Goal: Task Accomplishment & Management: Complete application form

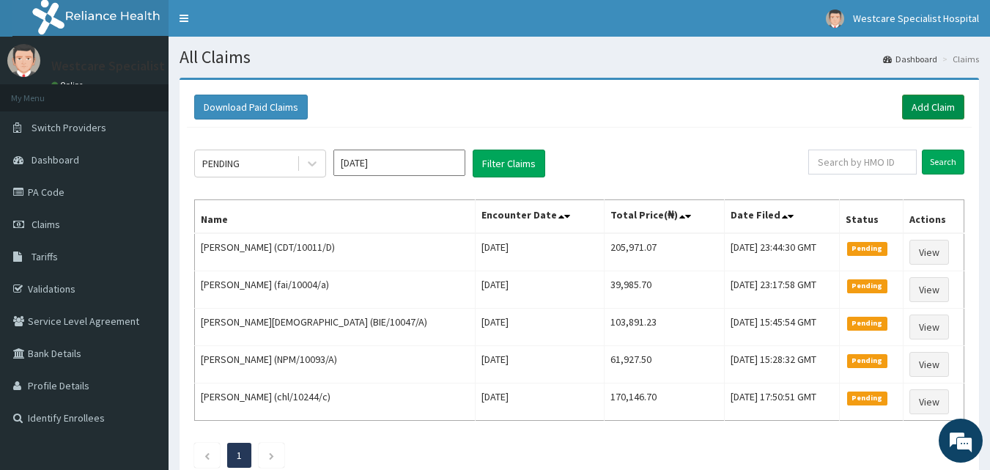
click at [938, 105] on link "Add Claim" at bounding box center [933, 106] width 62 height 25
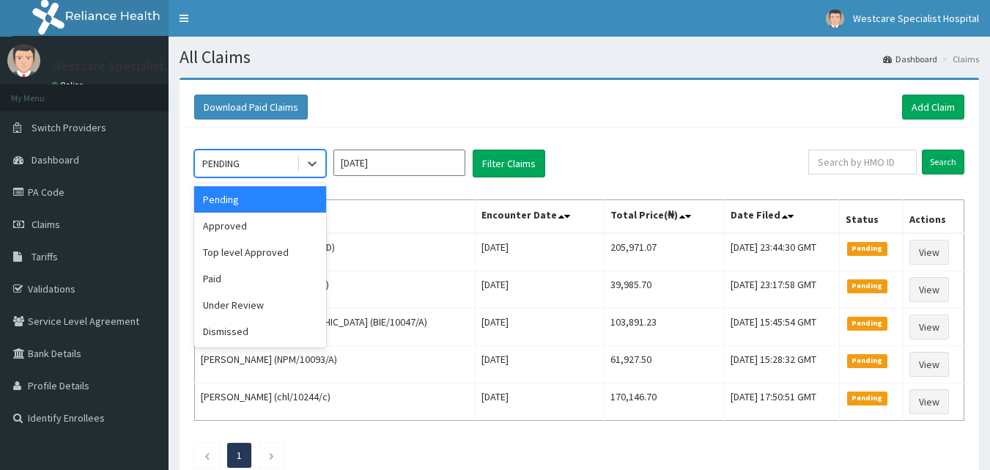
click at [281, 152] on div "PENDING" at bounding box center [246, 163] width 102 height 23
drag, startPoint x: 258, startPoint y: 223, endPoint x: 266, endPoint y: 218, distance: 9.2
click at [258, 221] on div "Approved" at bounding box center [260, 225] width 132 height 26
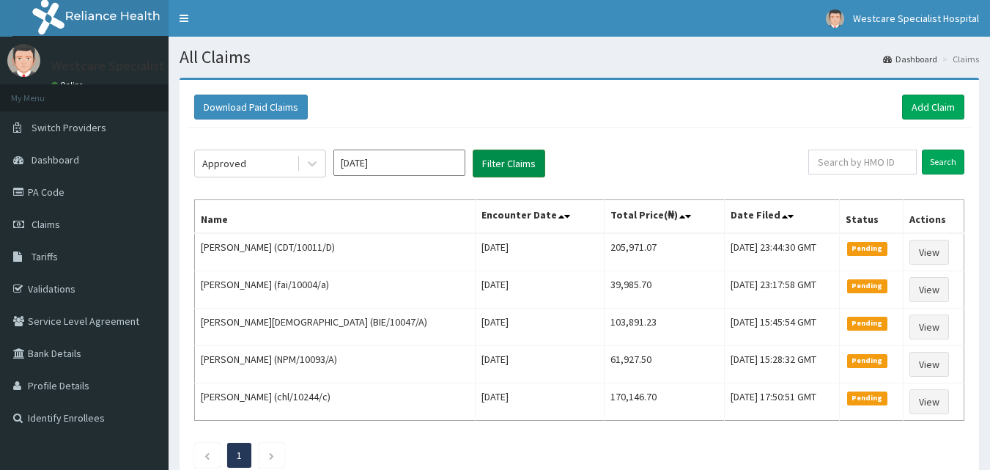
click at [478, 168] on button "Filter Claims" at bounding box center [508, 163] width 73 height 28
click at [486, 165] on button "Filter Claims" at bounding box center [508, 163] width 73 height 28
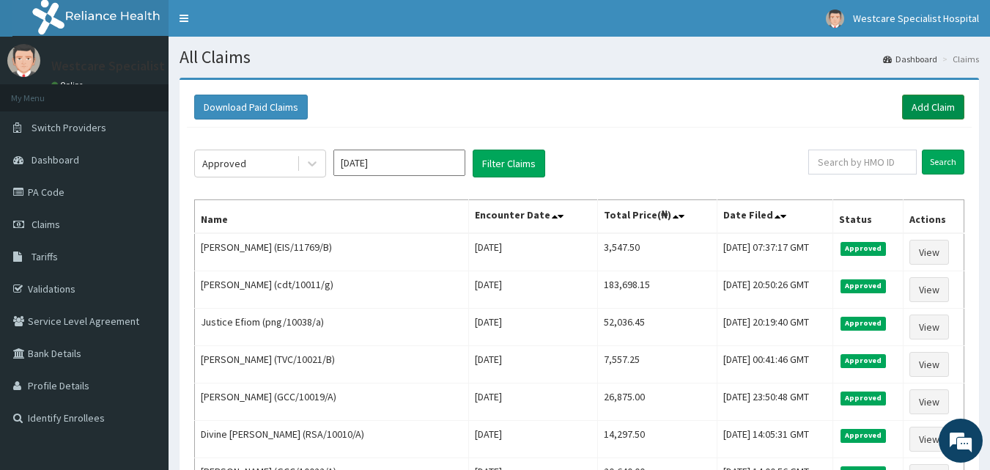
click at [923, 103] on link "Add Claim" at bounding box center [933, 106] width 62 height 25
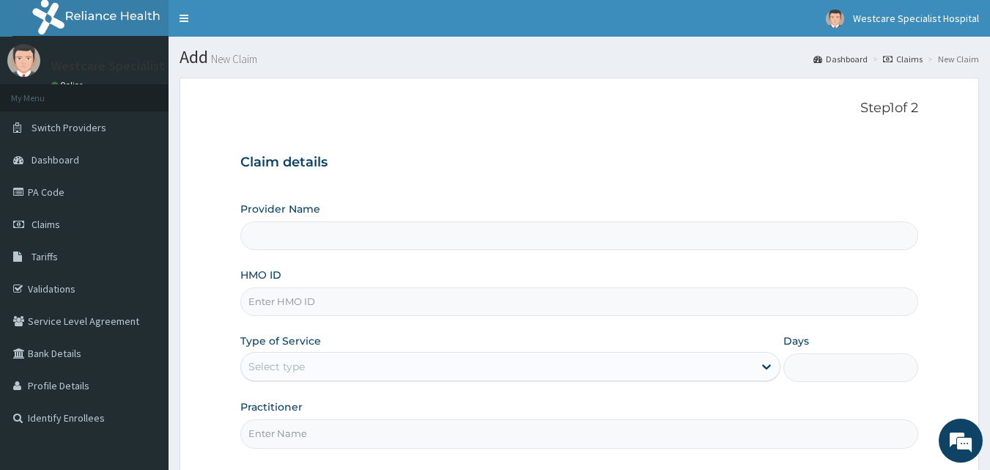
type input "WestCare Specialist Hospital"
click at [305, 311] on input "HMO ID" at bounding box center [579, 301] width 678 height 29
type input "NBC/11429/F"
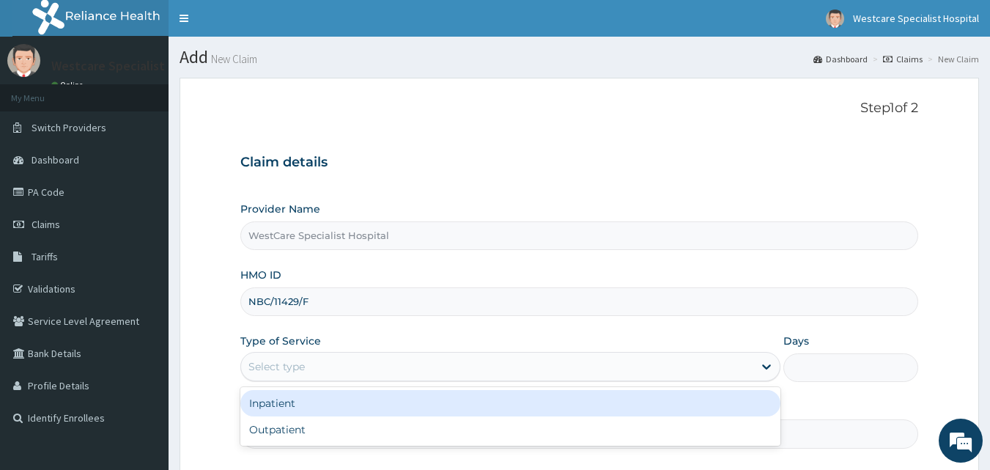
click at [313, 359] on div "Select type" at bounding box center [497, 366] width 512 height 23
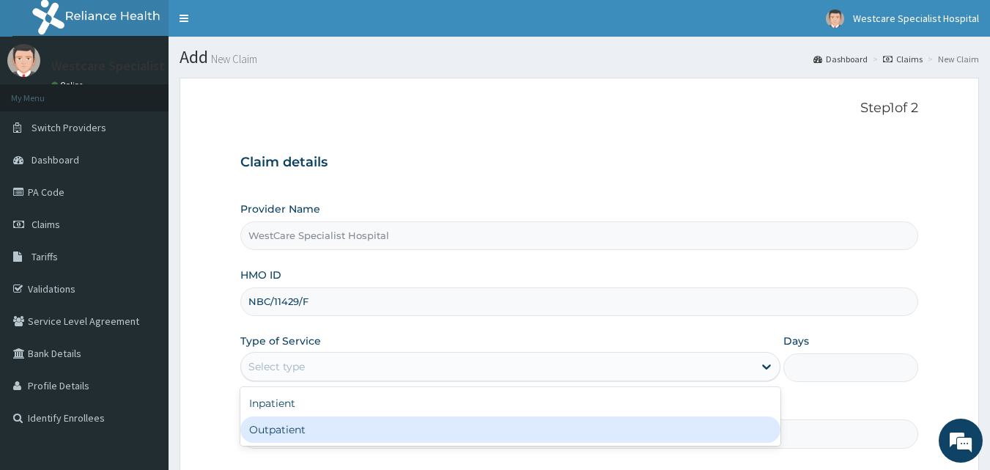
click at [296, 423] on div "Outpatient" at bounding box center [510, 429] width 540 height 26
type input "1"
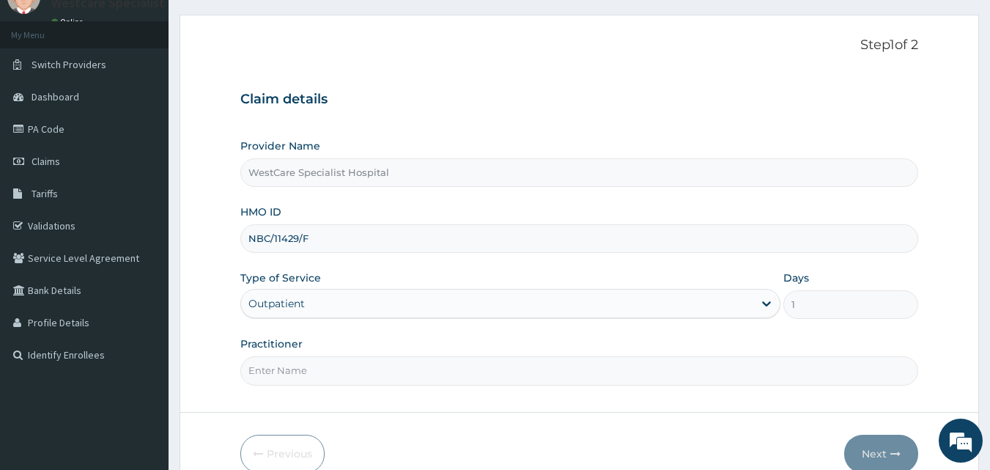
scroll to position [137, 0]
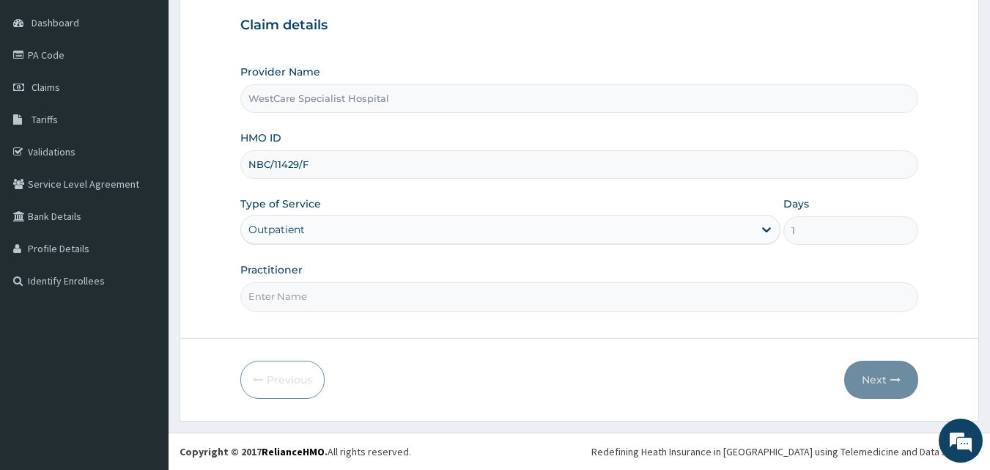
click at [312, 297] on input "Practitioner" at bounding box center [579, 296] width 678 height 29
type input "DR ERUKPE"
click at [877, 381] on button "Next" at bounding box center [881, 379] width 74 height 38
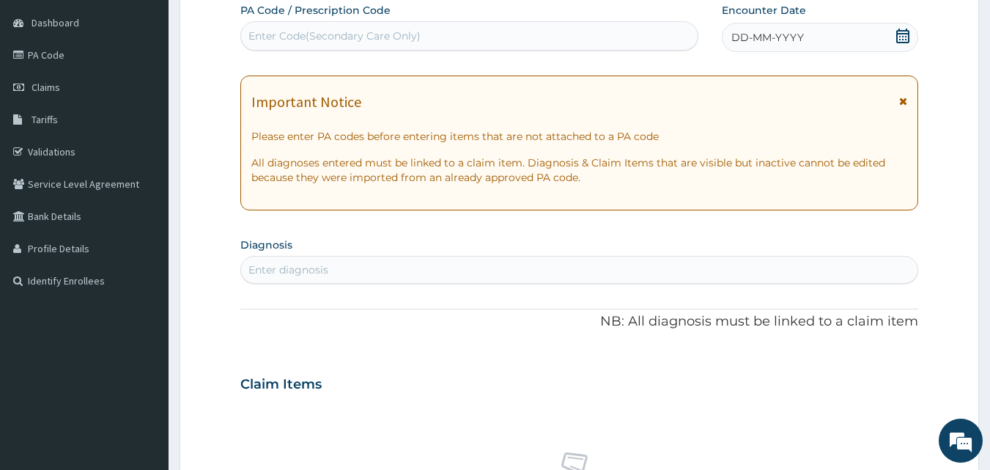
click at [899, 39] on icon at bounding box center [902, 36] width 15 height 15
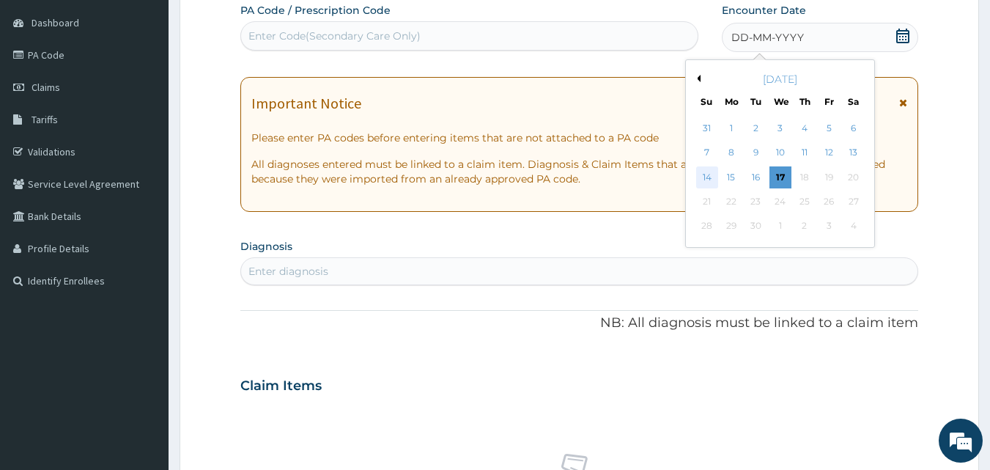
click at [709, 175] on div "14" at bounding box center [707, 177] width 22 height 22
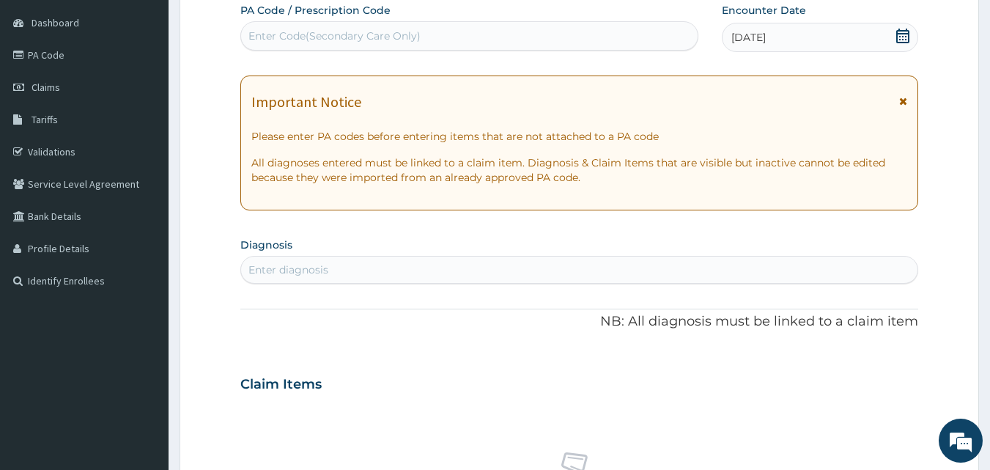
click at [286, 270] on div "Enter diagnosis" at bounding box center [288, 269] width 80 height 15
type input "MALARIA"
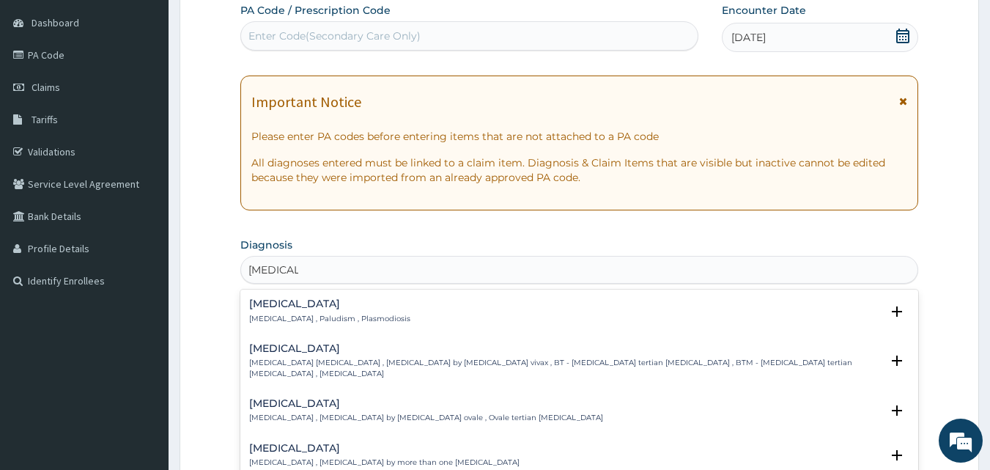
click at [273, 309] on h4 "[MEDICAL_DATA]" at bounding box center [329, 303] width 161 height 11
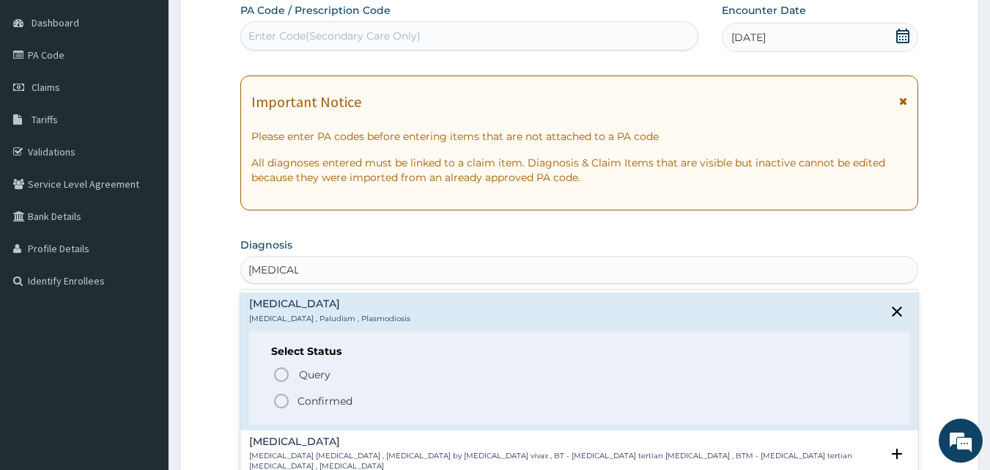
click at [278, 400] on icon "status option filled" at bounding box center [281, 401] width 18 height 18
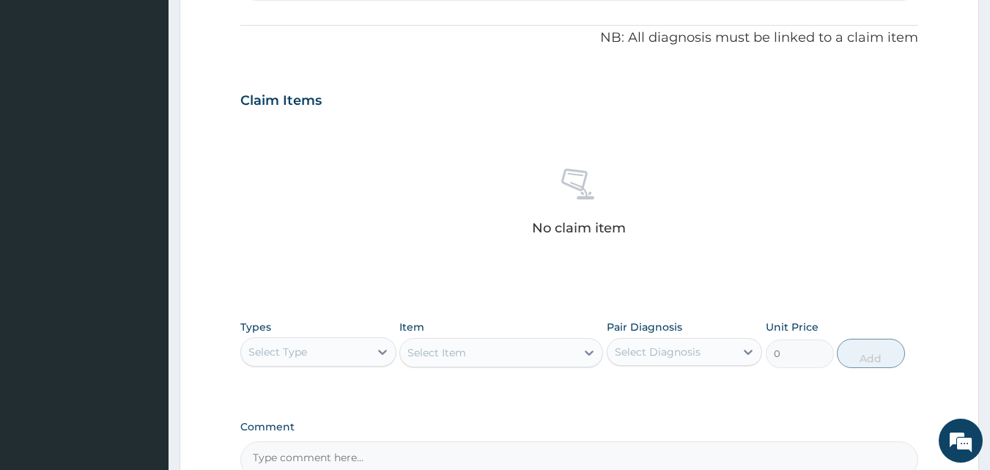
scroll to position [430, 0]
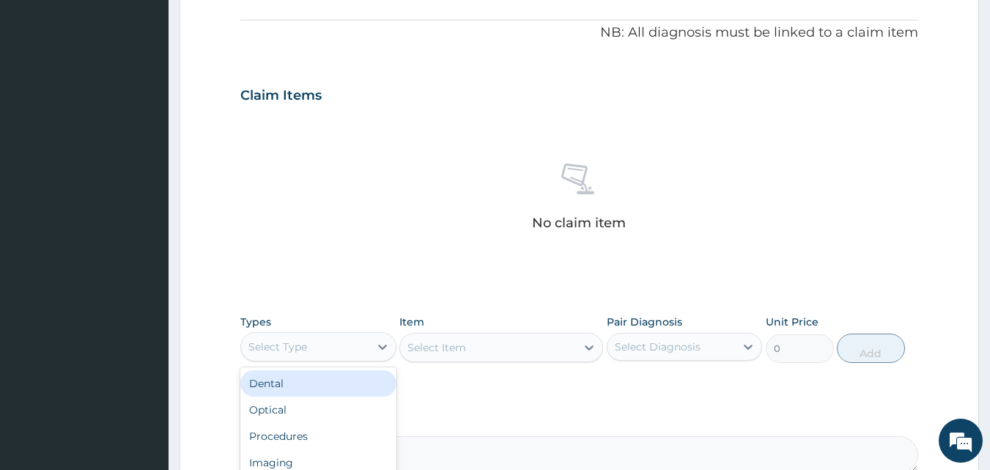
click at [320, 351] on div "Select Type" at bounding box center [305, 346] width 128 height 23
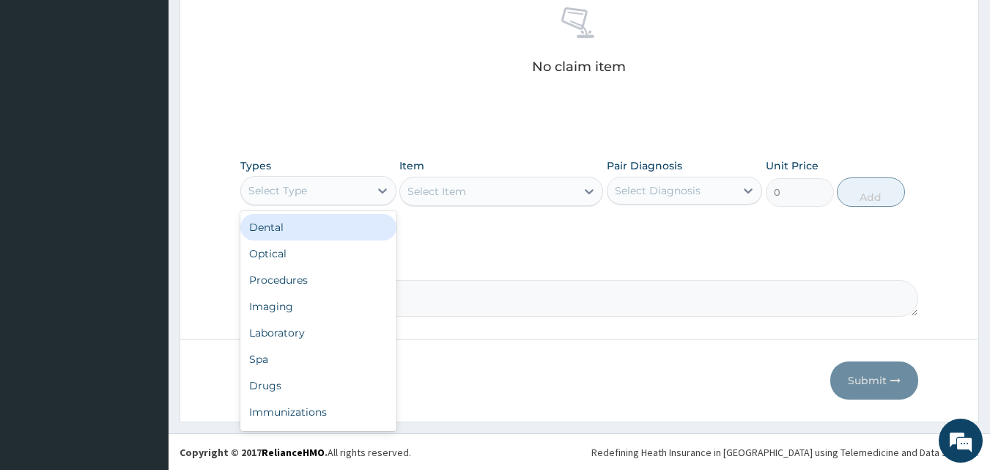
scroll to position [587, 0]
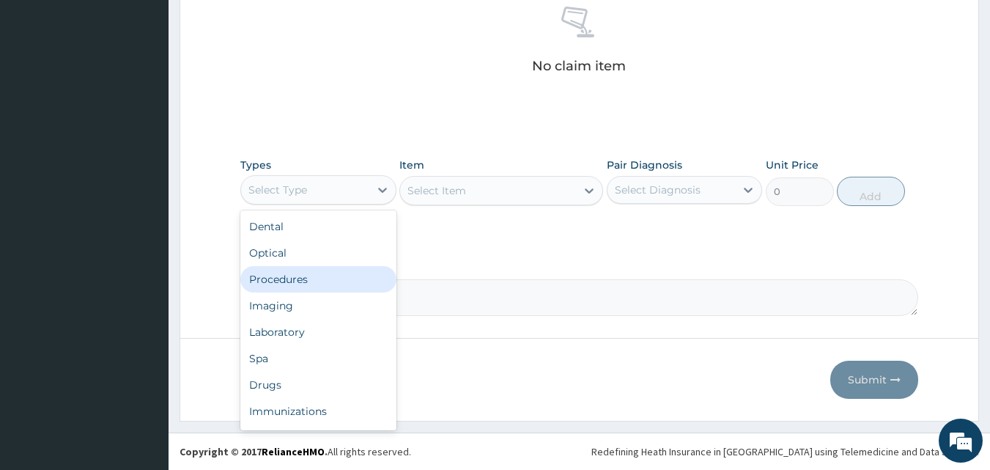
click at [290, 282] on div "Procedures" at bounding box center [318, 279] width 156 height 26
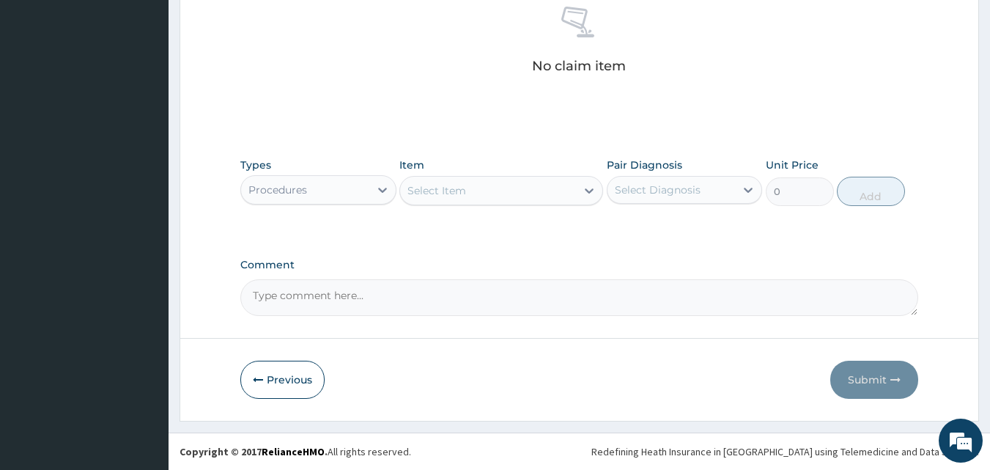
click at [459, 189] on div "Select Item" at bounding box center [436, 190] width 59 height 15
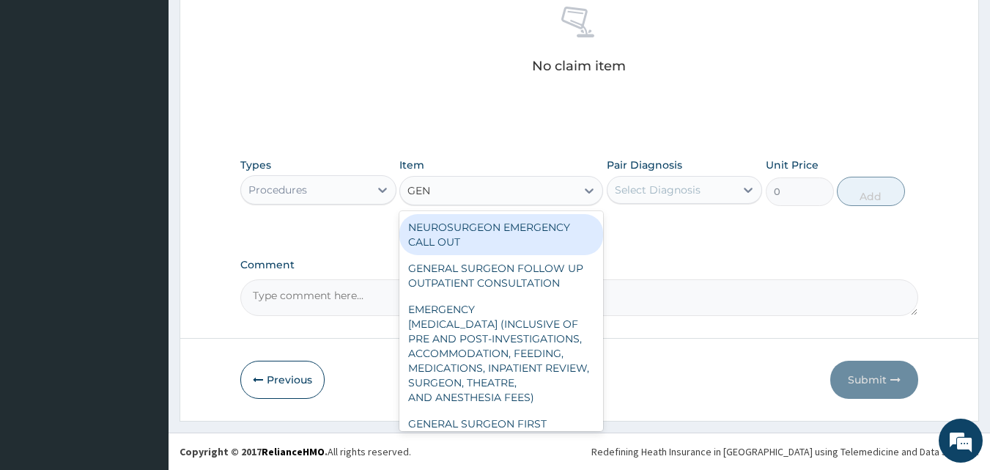
type input "GENE"
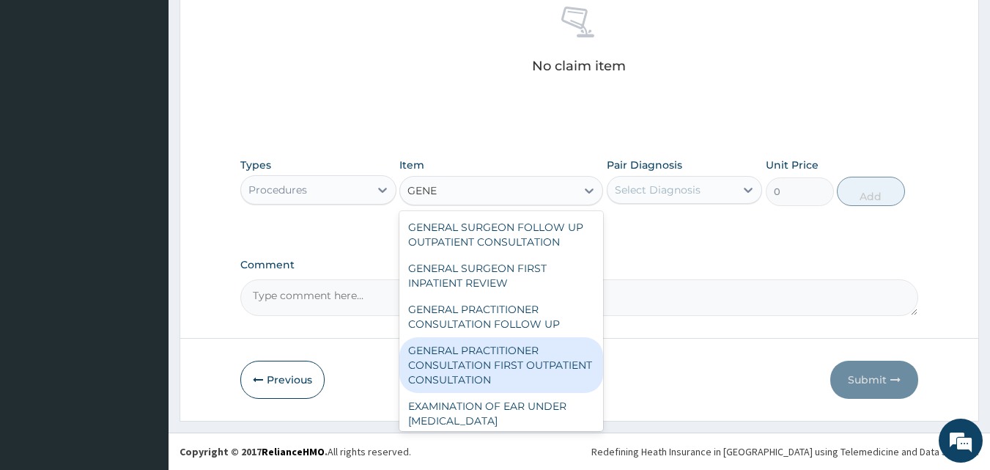
click at [501, 357] on div "GENERAL PRACTITIONER CONSULTATION FIRST OUTPATIENT CONSULTATION" at bounding box center [501, 365] width 204 height 56
type input "3547.5"
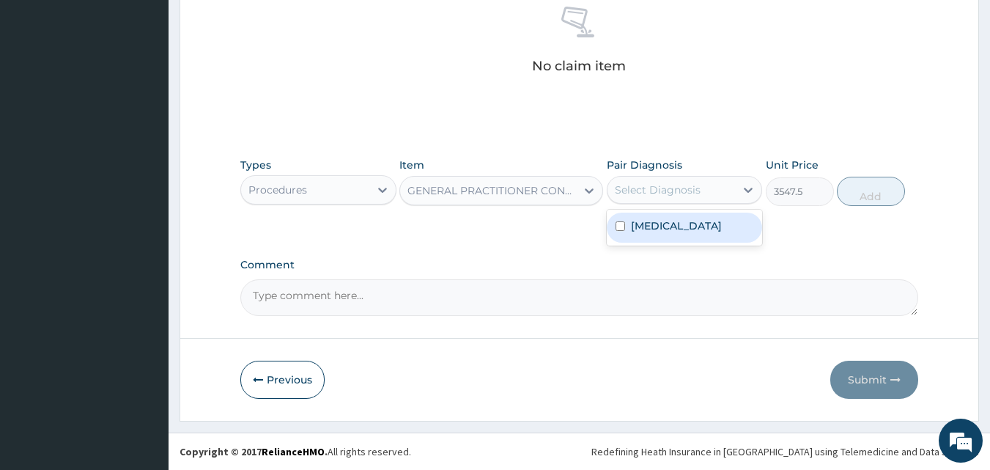
click at [643, 185] on div "Select Diagnosis" at bounding box center [658, 189] width 86 height 15
click at [637, 226] on label "Malaria" at bounding box center [676, 225] width 91 height 15
checkbox input "true"
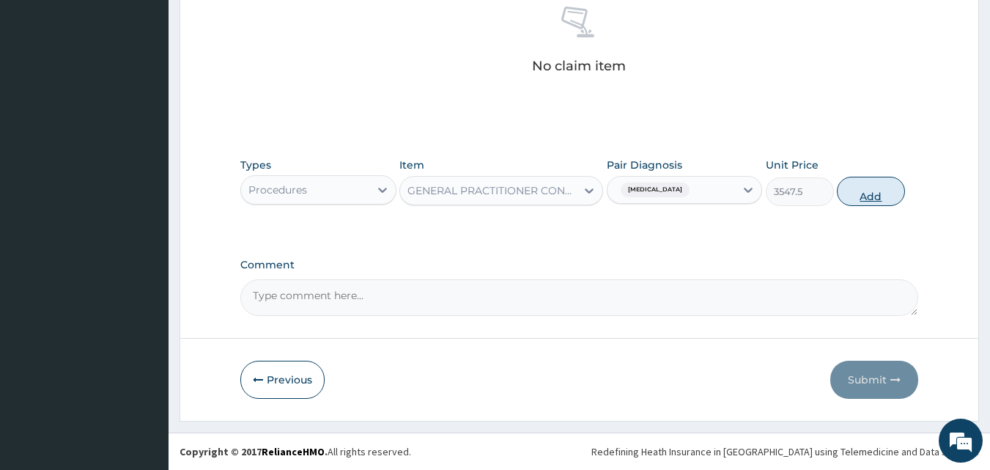
click at [861, 196] on button "Add" at bounding box center [870, 191] width 68 height 29
type input "0"
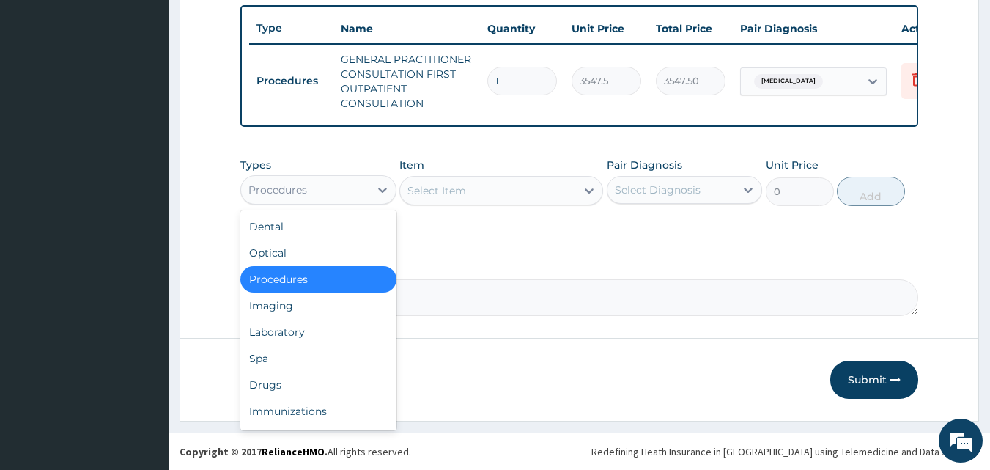
click at [314, 192] on div "Procedures" at bounding box center [305, 189] width 128 height 23
drag, startPoint x: 308, startPoint y: 338, endPoint x: 319, endPoint y: 310, distance: 29.7
click at [308, 337] on div "Laboratory" at bounding box center [318, 332] width 156 height 26
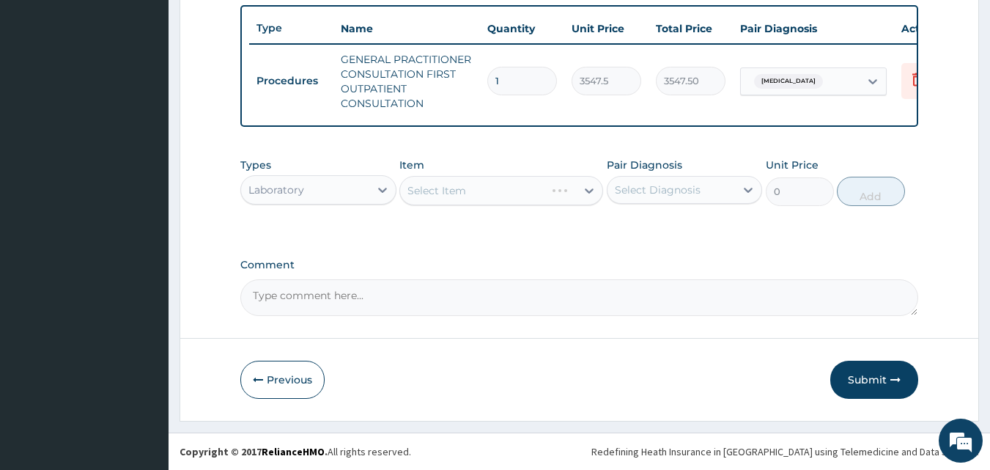
click at [433, 189] on div "Select Item" at bounding box center [501, 190] width 204 height 29
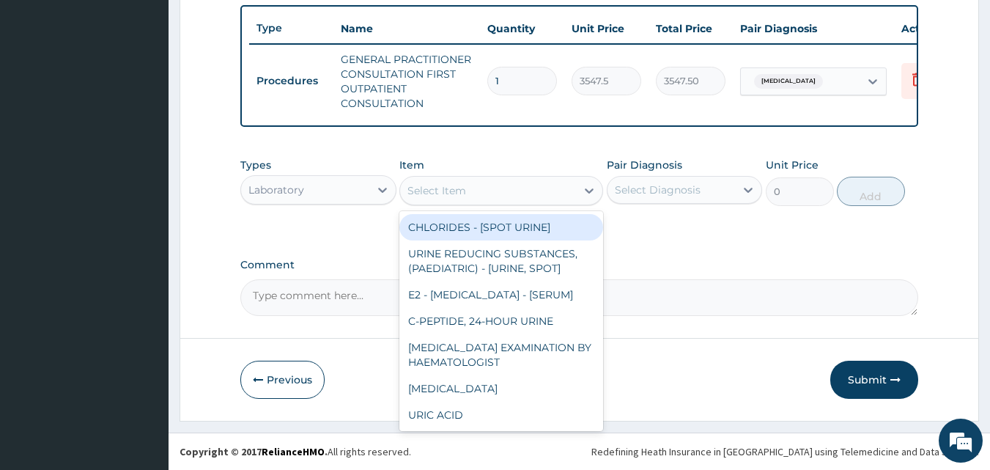
click at [433, 189] on div "Select Item" at bounding box center [436, 190] width 59 height 15
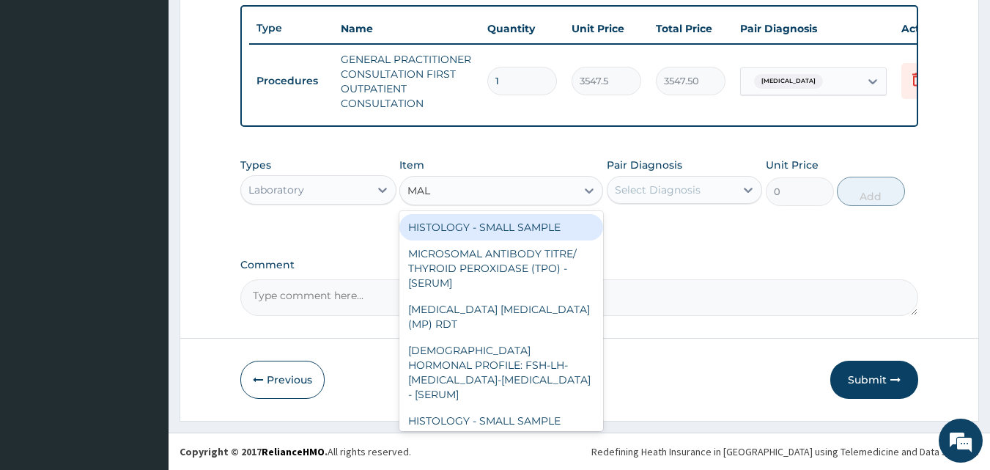
type input "MALA"
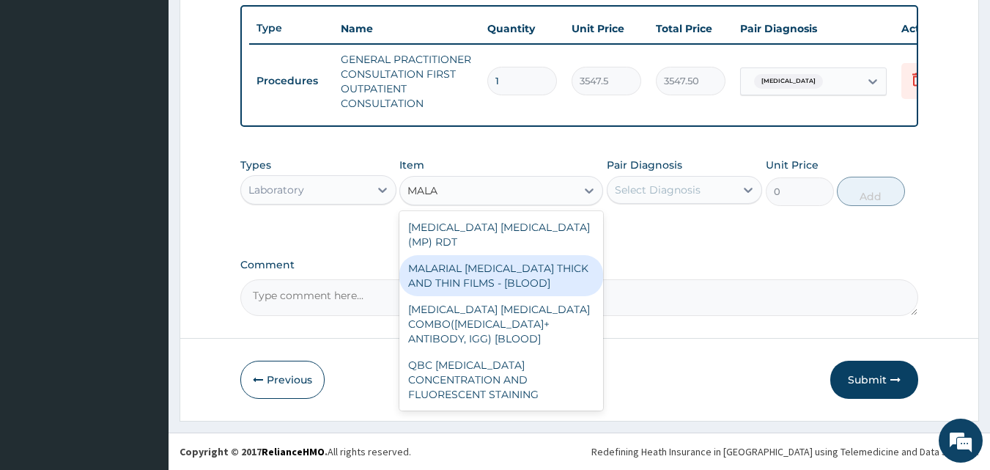
click at [516, 265] on div "MALARIAL [MEDICAL_DATA] THICK AND THIN FILMS - [BLOOD]" at bounding box center [501, 275] width 204 height 41
type input "1612.5"
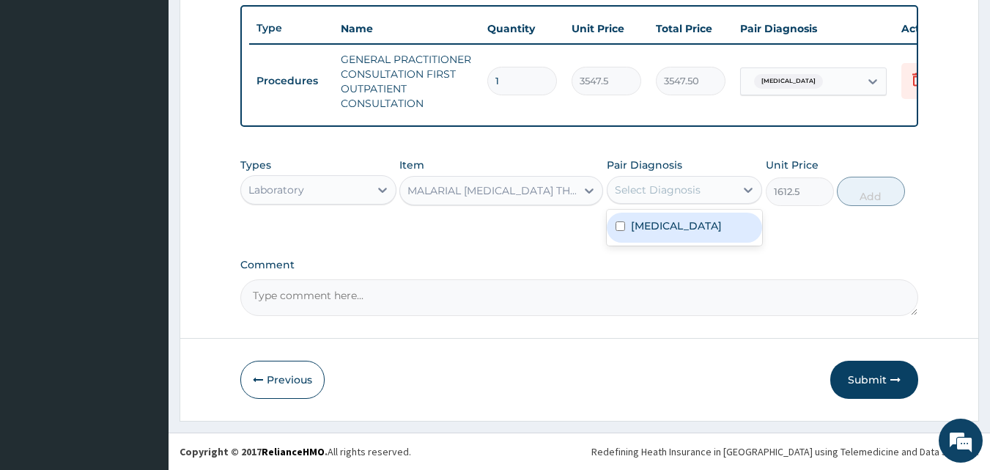
click at [648, 182] on div "Select Diagnosis" at bounding box center [671, 189] width 128 height 23
click at [653, 218] on label "[MEDICAL_DATA]" at bounding box center [676, 225] width 91 height 15
checkbox input "true"
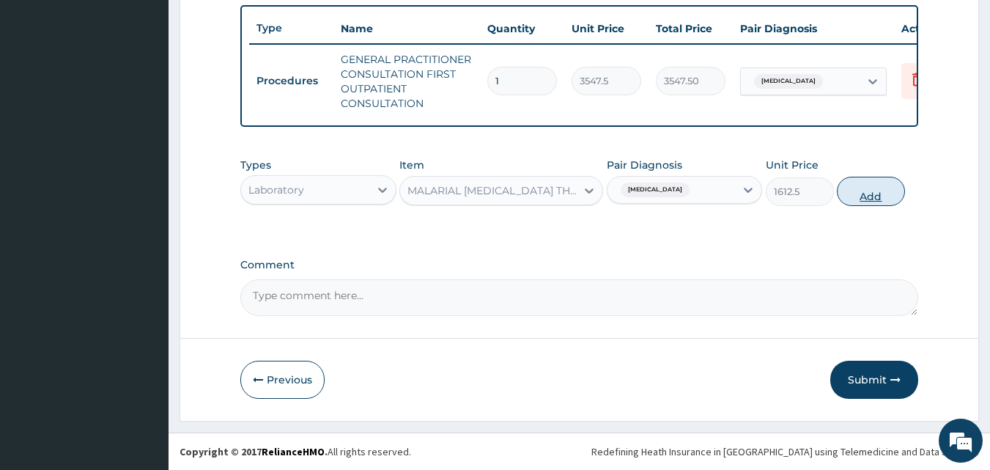
click at [866, 201] on button "Add" at bounding box center [870, 191] width 68 height 29
type input "0"
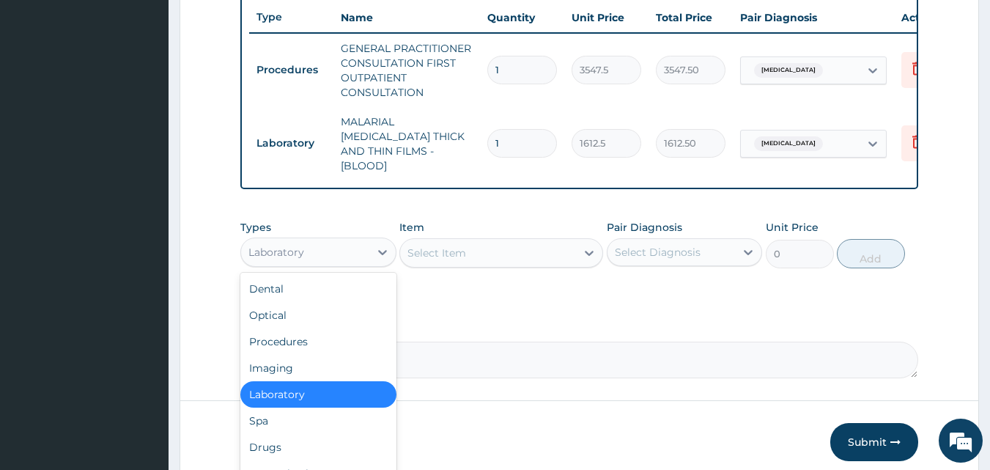
click at [278, 245] on div "Laboratory" at bounding box center [276, 252] width 56 height 15
click at [282, 445] on div "Drugs" at bounding box center [318, 447] width 156 height 26
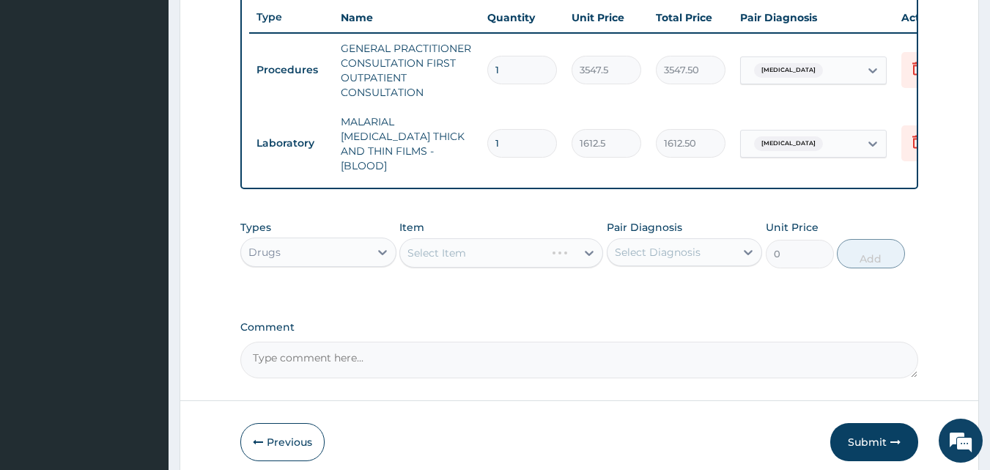
click at [432, 249] on div "Select Item" at bounding box center [501, 252] width 204 height 29
click at [428, 249] on div "Select Item" at bounding box center [501, 252] width 204 height 29
click at [518, 250] on div "Select Item" at bounding box center [501, 252] width 204 height 29
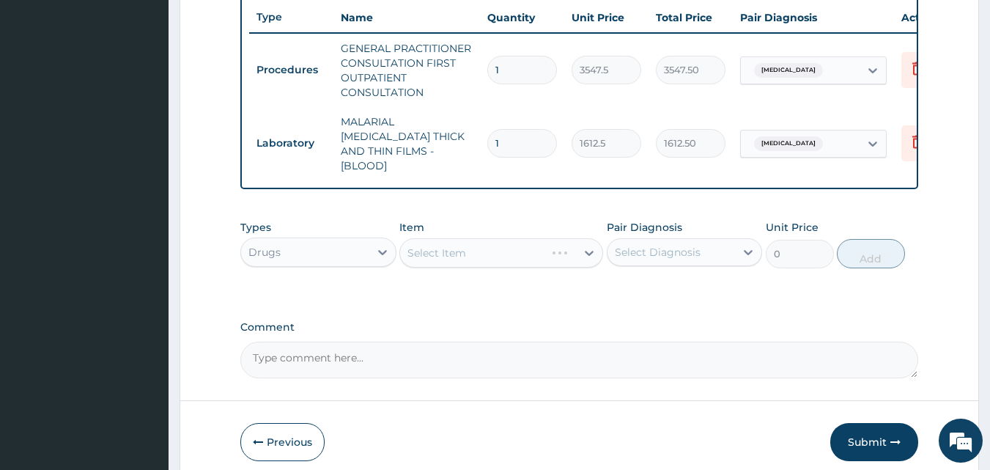
click at [518, 250] on div "Select Item" at bounding box center [501, 252] width 204 height 29
click at [504, 252] on div "Select Item" at bounding box center [501, 252] width 204 height 29
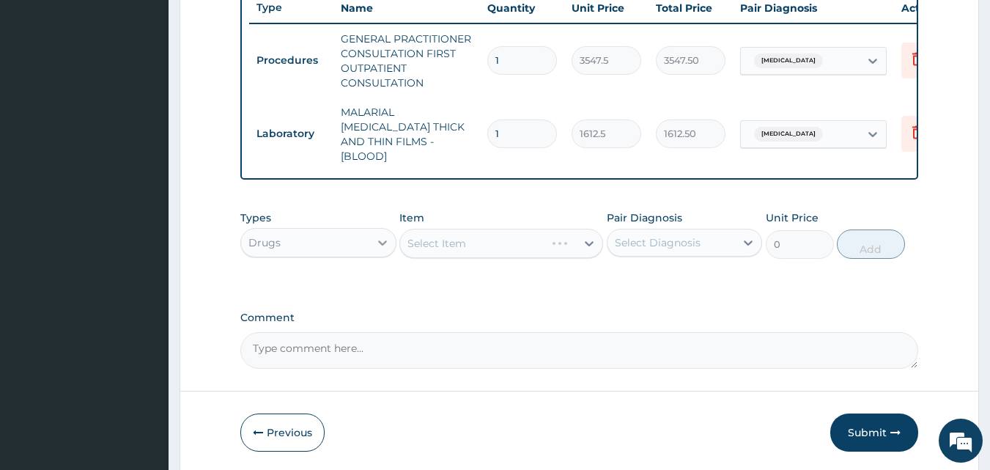
scroll to position [609, 0]
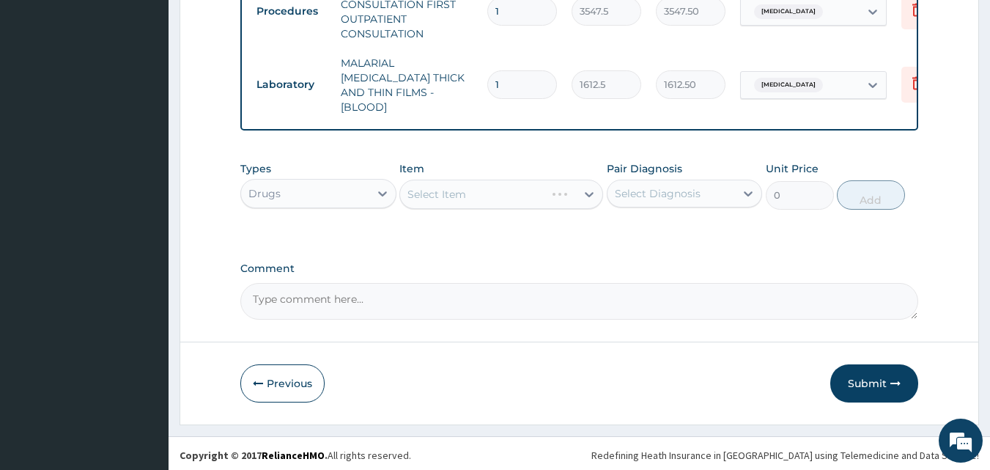
click at [502, 191] on div "Select Item" at bounding box center [501, 193] width 204 height 29
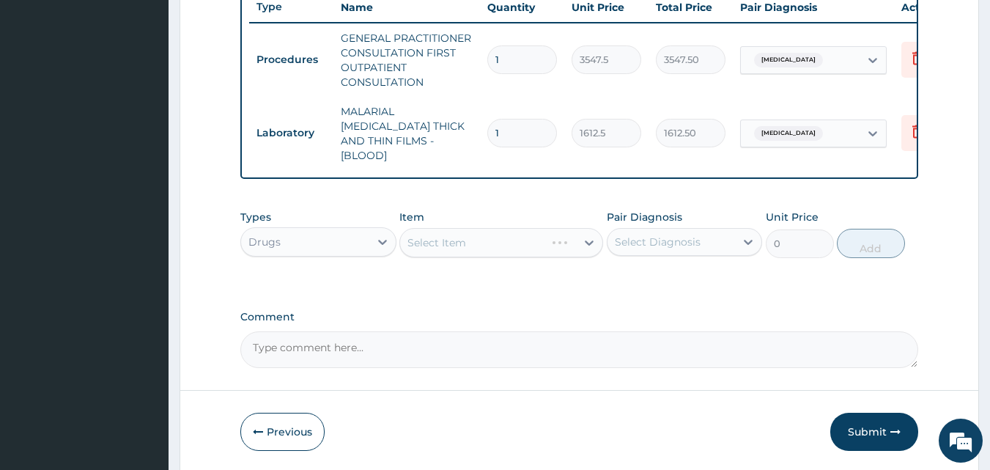
scroll to position [463, 0]
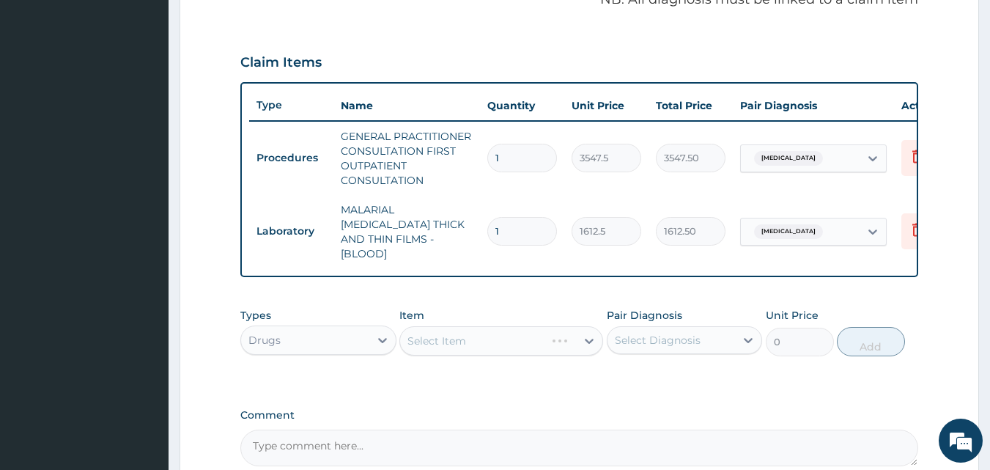
click at [539, 346] on div "Select Item" at bounding box center [501, 340] width 204 height 29
click at [655, 341] on div "Select Diagnosis" at bounding box center [658, 340] width 86 height 15
click at [644, 380] on div "Malaria" at bounding box center [684, 378] width 156 height 30
checkbox input "true"
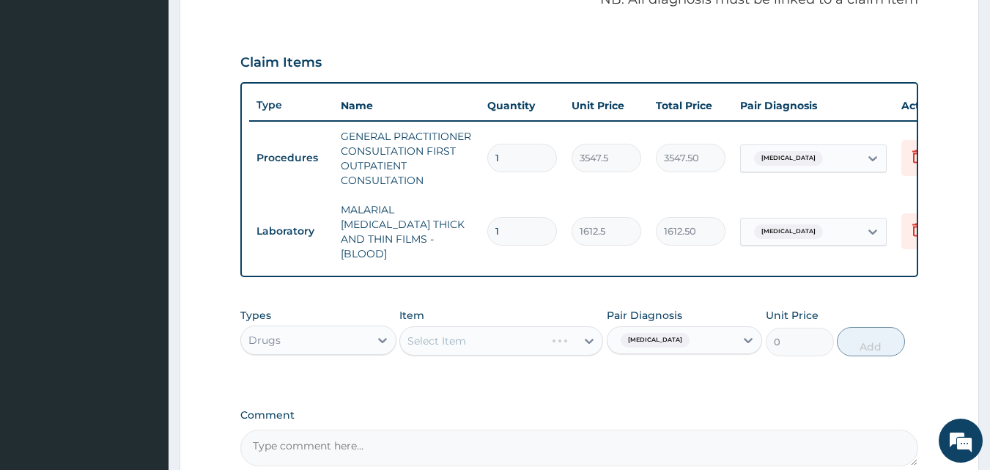
click at [536, 349] on div "Select Item" at bounding box center [501, 340] width 204 height 29
click at [533, 342] on div "Select Item" at bounding box center [501, 340] width 204 height 29
click at [503, 338] on div "Select Item" at bounding box center [488, 340] width 176 height 23
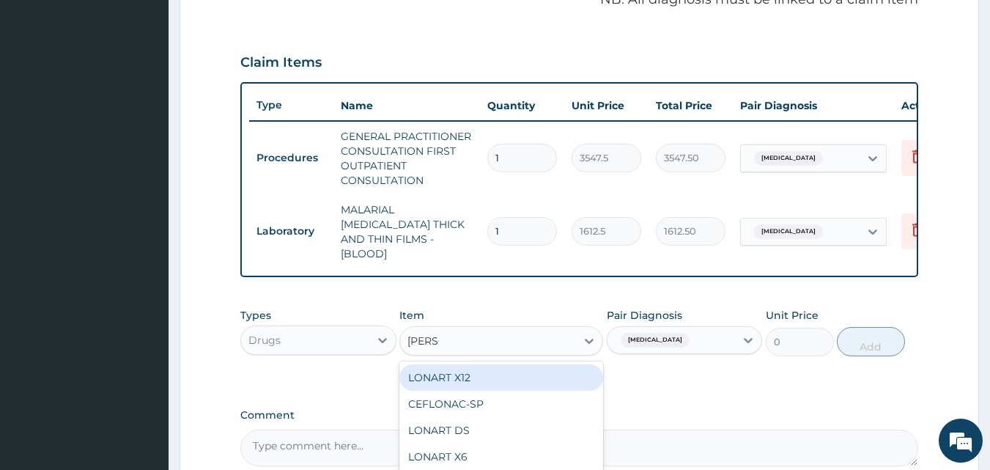
type input "LONAR"
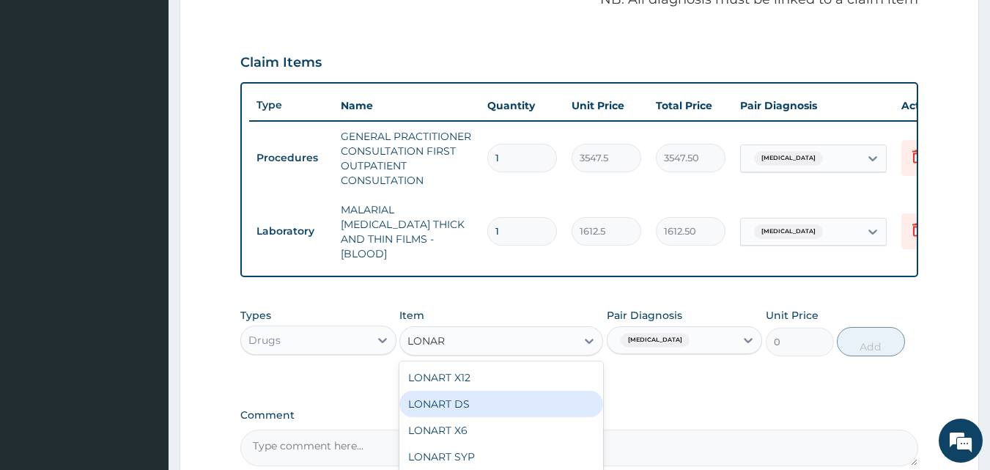
click at [474, 398] on div "LONART DS" at bounding box center [501, 403] width 204 height 26
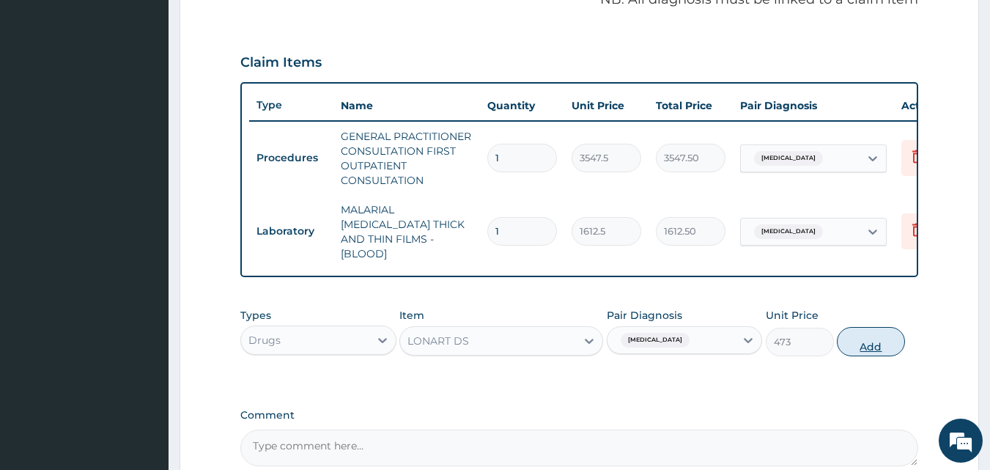
click at [862, 341] on button "Add" at bounding box center [870, 341] width 68 height 29
type input "0"
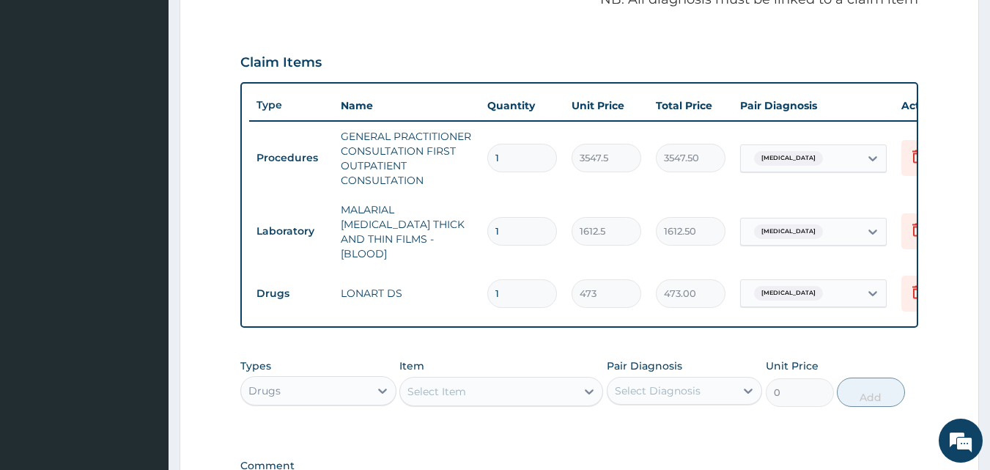
drag, startPoint x: 514, startPoint y: 278, endPoint x: 514, endPoint y: 262, distance: 15.4
click at [514, 279] on input "1" at bounding box center [522, 293] width 70 height 29
type input "0.00"
type input "6"
type input "2838.00"
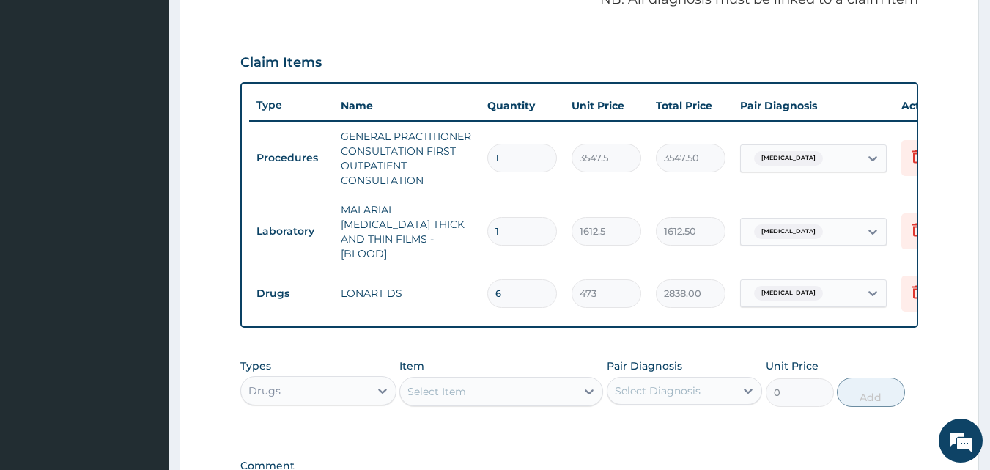
type input "6"
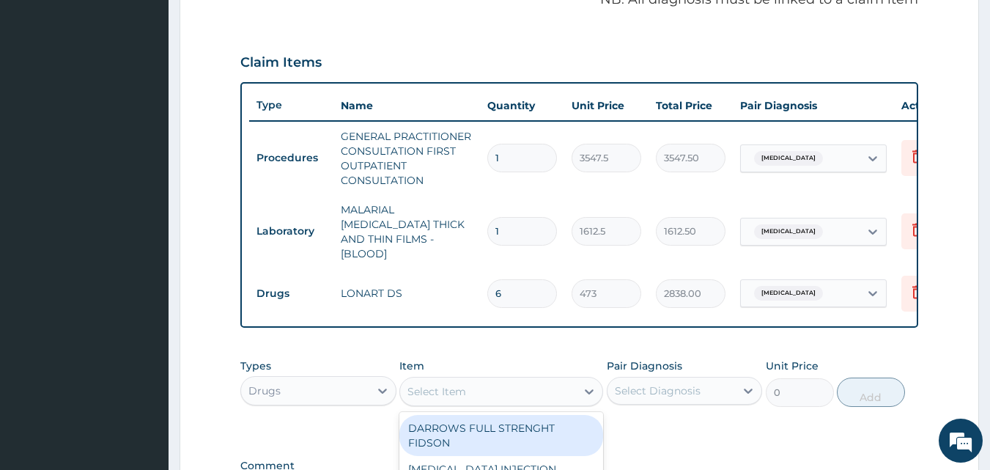
click at [465, 387] on div "Select Item" at bounding box center [436, 391] width 59 height 15
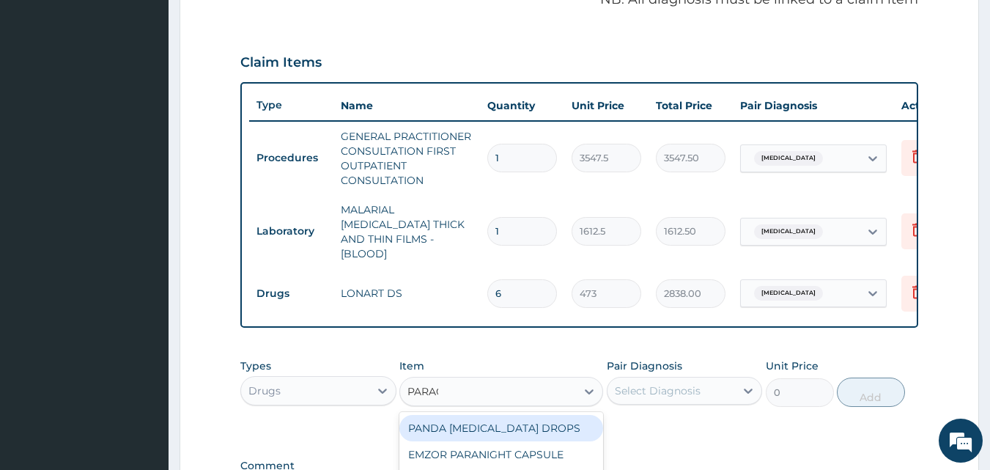
type input "PARACE"
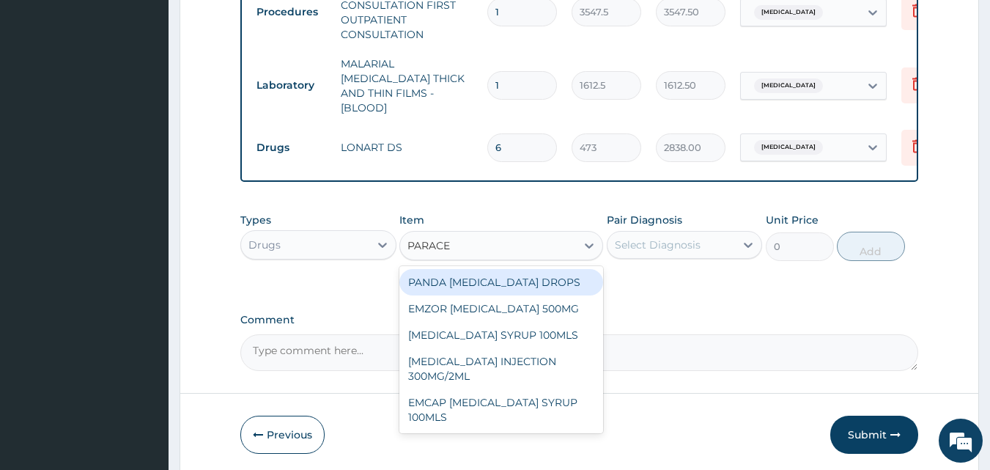
scroll to position [609, 0]
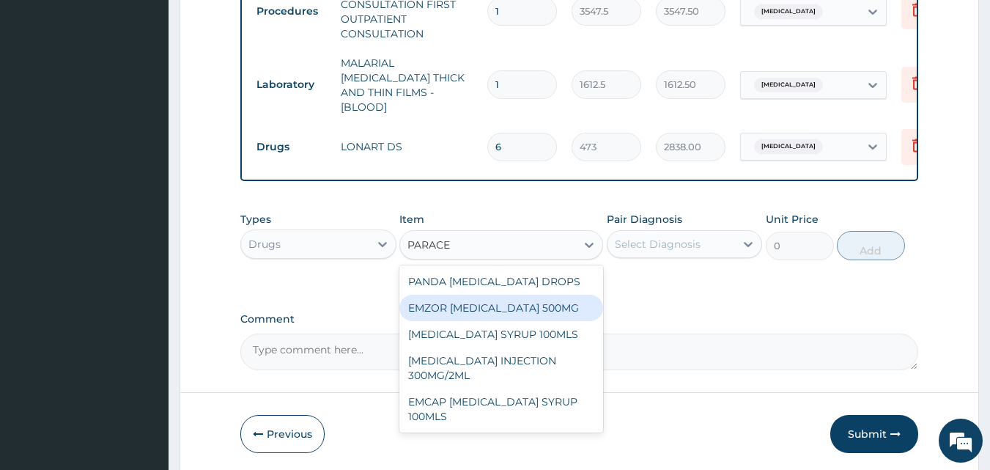
click at [508, 305] on div "EMZOR PARACETAMOL 500MG" at bounding box center [501, 307] width 204 height 26
type input "23.64999961853027"
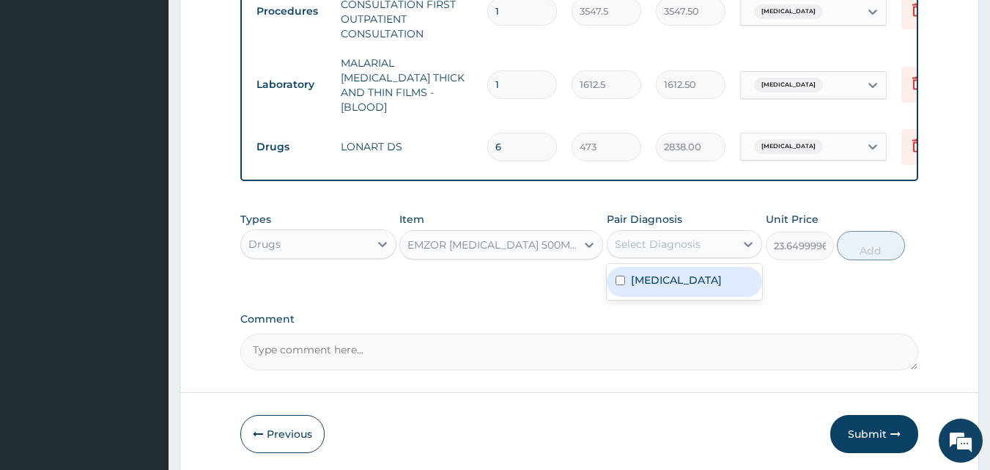
click at [629, 251] on div "Select Diagnosis" at bounding box center [671, 243] width 128 height 23
drag, startPoint x: 634, startPoint y: 277, endPoint x: 626, endPoint y: 276, distance: 8.1
click at [631, 278] on label "Malaria" at bounding box center [676, 279] width 91 height 15
checkbox input "true"
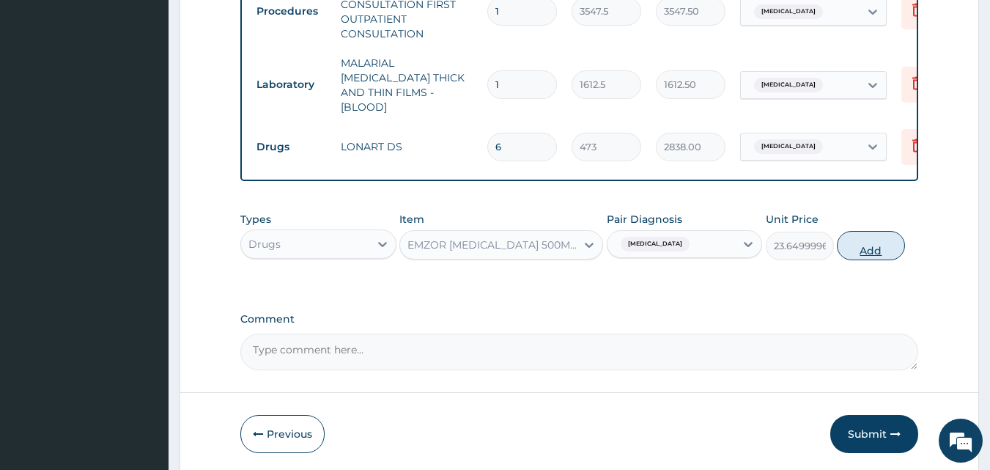
click at [864, 245] on button "Add" at bounding box center [870, 245] width 68 height 29
type input "0"
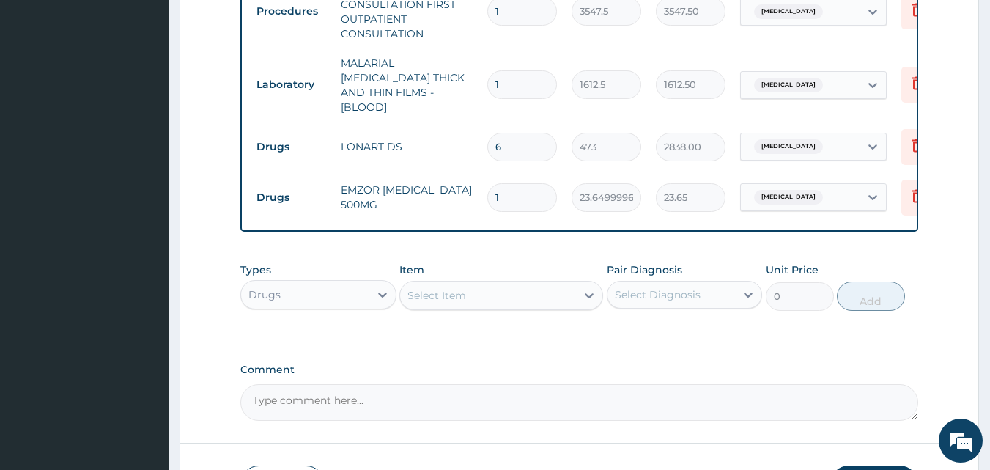
click at [516, 183] on input "1" at bounding box center [522, 197] width 70 height 29
type input "17"
type input "402.05"
type input "1"
type input "23.65"
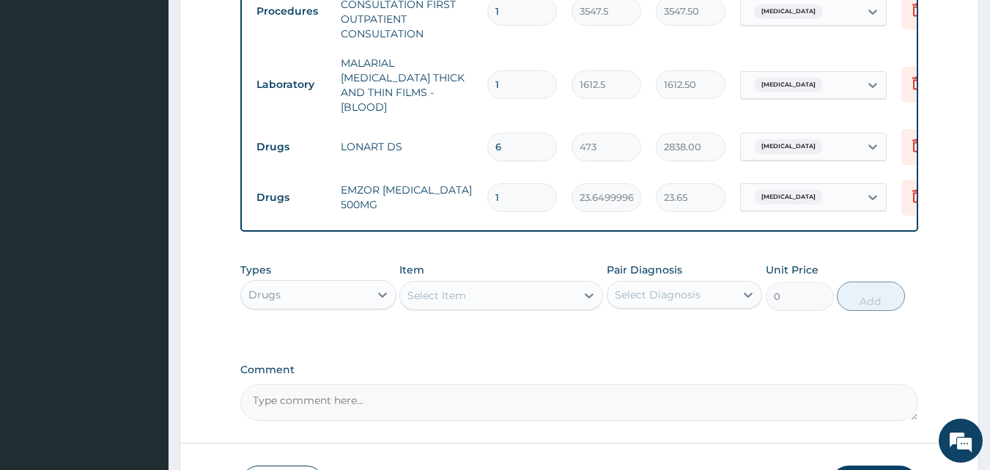
type input "18"
type input "425.70"
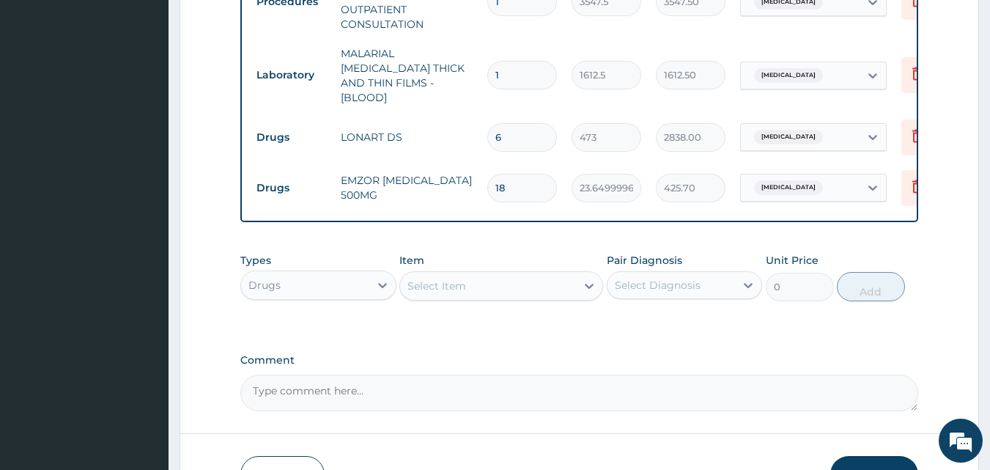
scroll to position [710, 0]
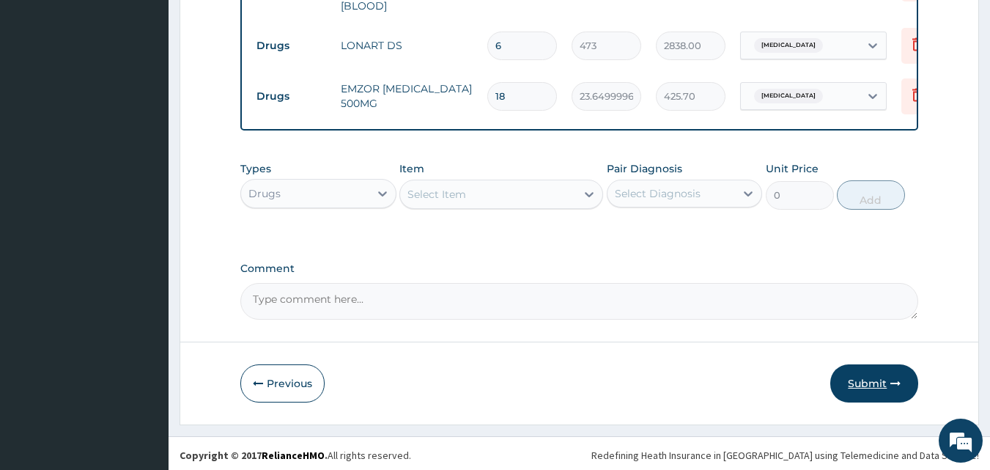
type input "18"
click at [854, 378] on button "Submit" at bounding box center [874, 383] width 88 height 38
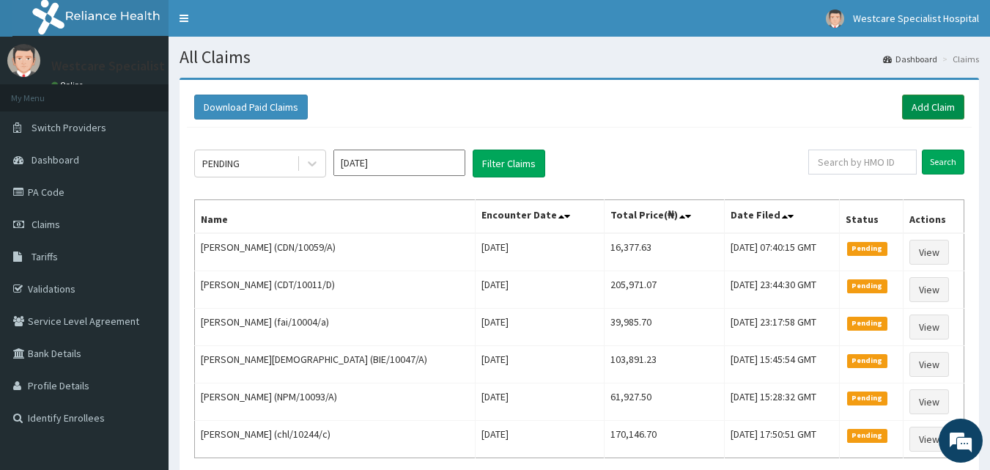
click at [937, 99] on link "Add Claim" at bounding box center [933, 106] width 62 height 25
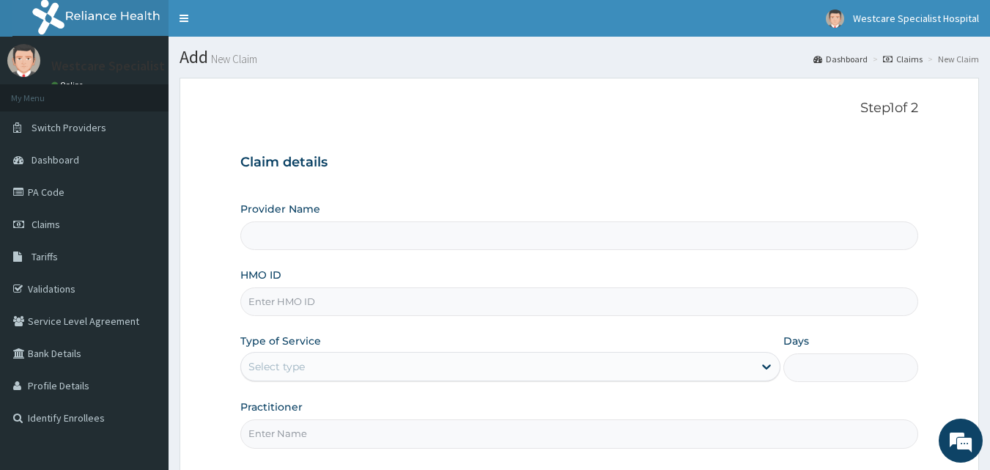
type input "WestCare Specialist Hospital"
click at [285, 300] on input "HMO ID" at bounding box center [579, 301] width 678 height 29
type input "NBC/11429/E"
click at [294, 369] on div "Select type" at bounding box center [276, 366] width 56 height 15
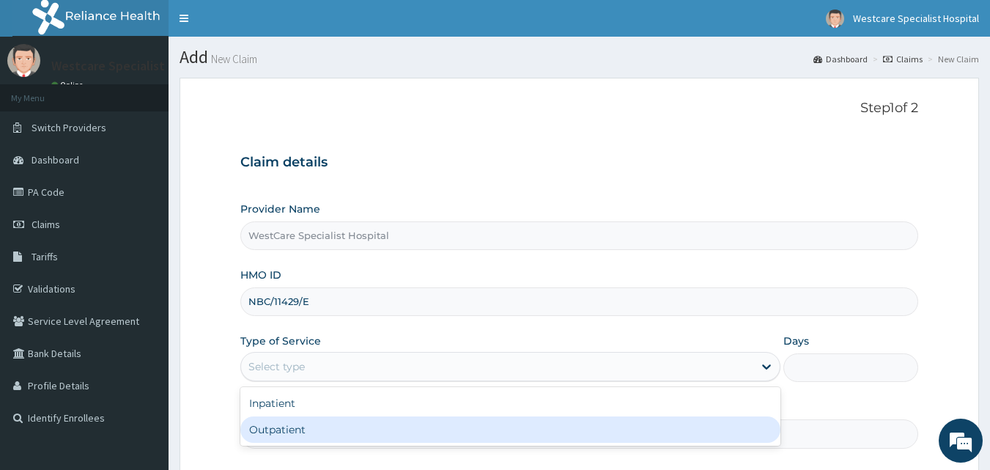
click at [298, 427] on div "Outpatient" at bounding box center [510, 429] width 540 height 26
type input "1"
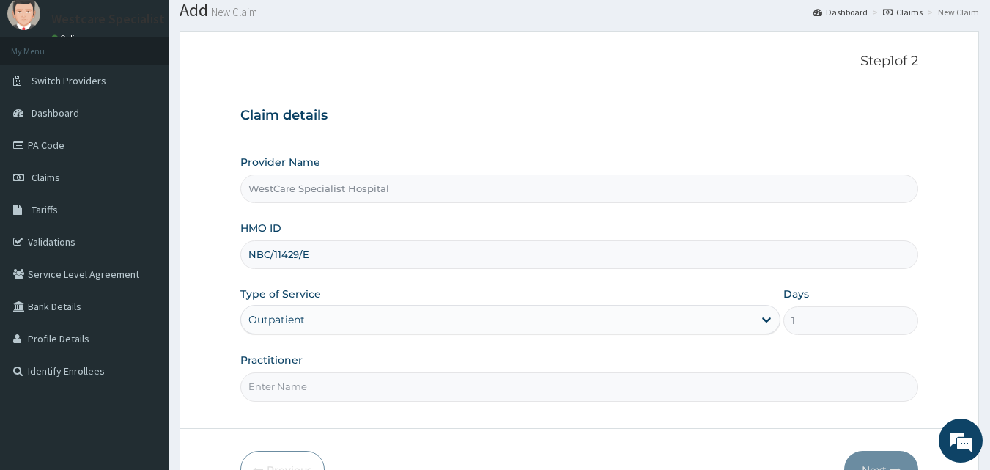
scroll to position [137, 0]
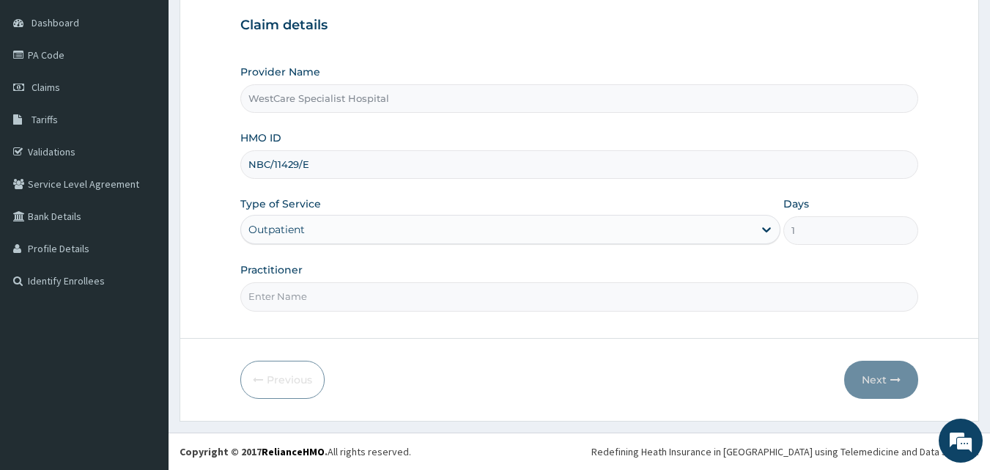
click at [311, 301] on input "Practitioner" at bounding box center [579, 296] width 678 height 29
type input "DR.KOKOETE"
click at [871, 380] on button "Next" at bounding box center [881, 379] width 74 height 38
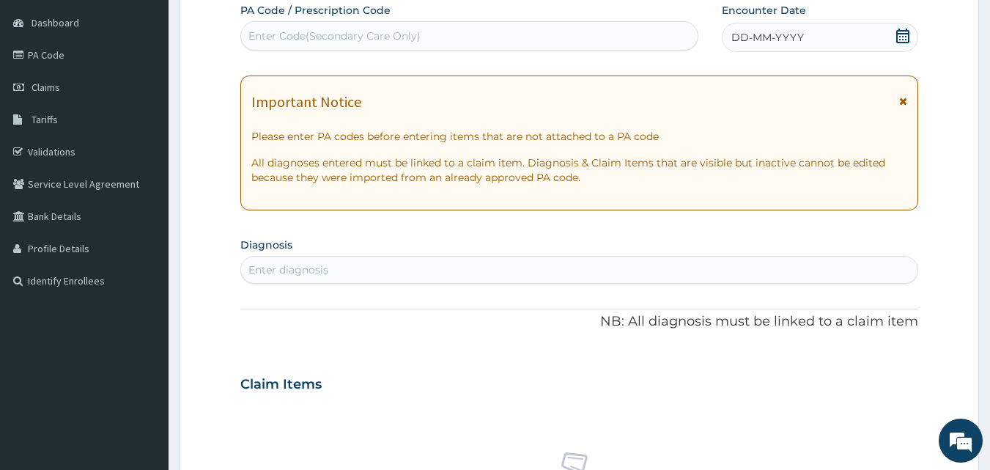
click at [390, 29] on div "Enter Code(Secondary Care Only)" at bounding box center [334, 36] width 172 height 15
type input "PA/E42CFE"
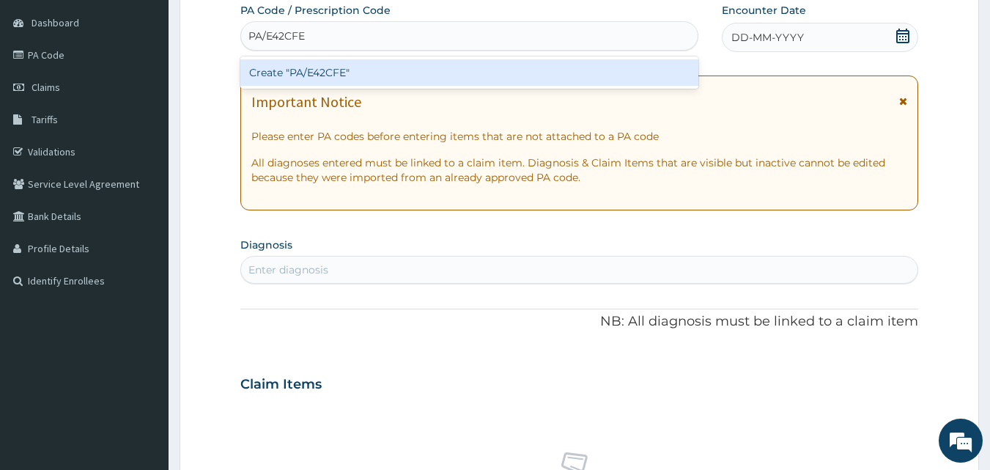
click at [317, 69] on div "Create "PA/E42CFE"" at bounding box center [469, 72] width 459 height 26
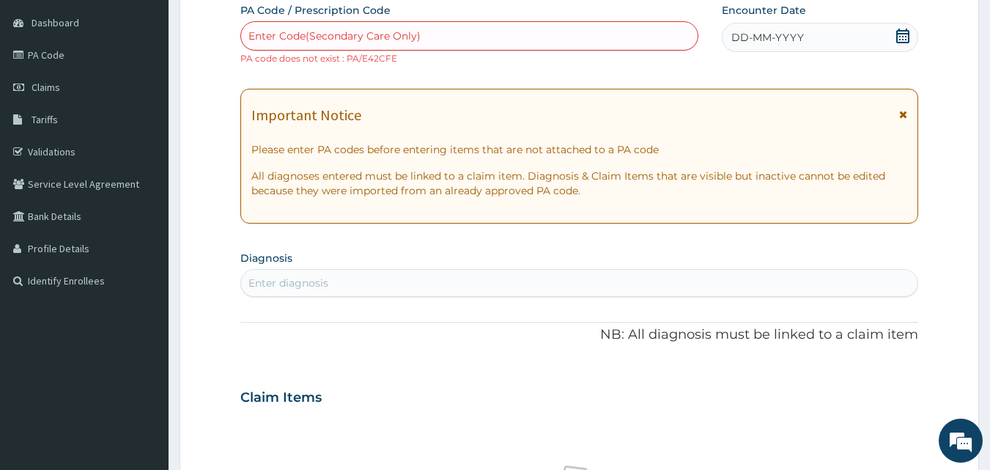
click at [295, 33] on div "Enter Code(Secondary Care Only)" at bounding box center [334, 36] width 172 height 15
type input "PA/E4ZCFE"
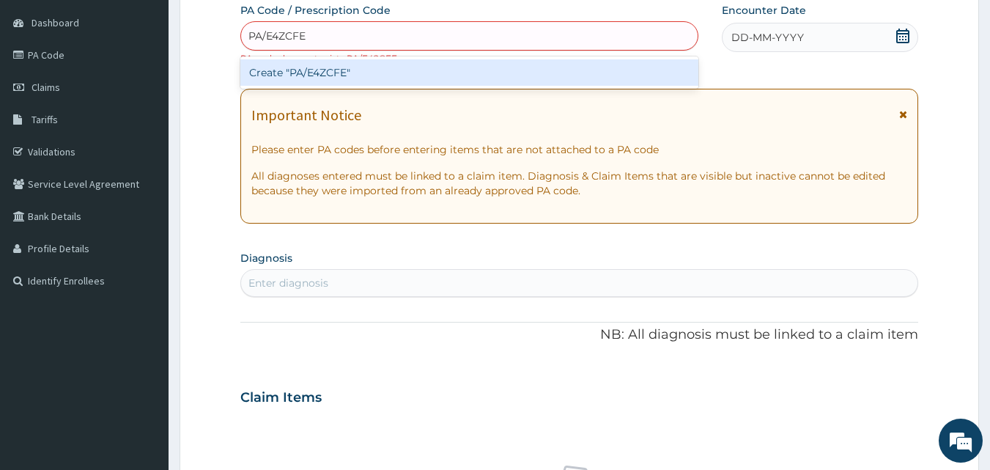
click at [329, 69] on div "Create "PA/E4ZCFE"" at bounding box center [469, 72] width 459 height 26
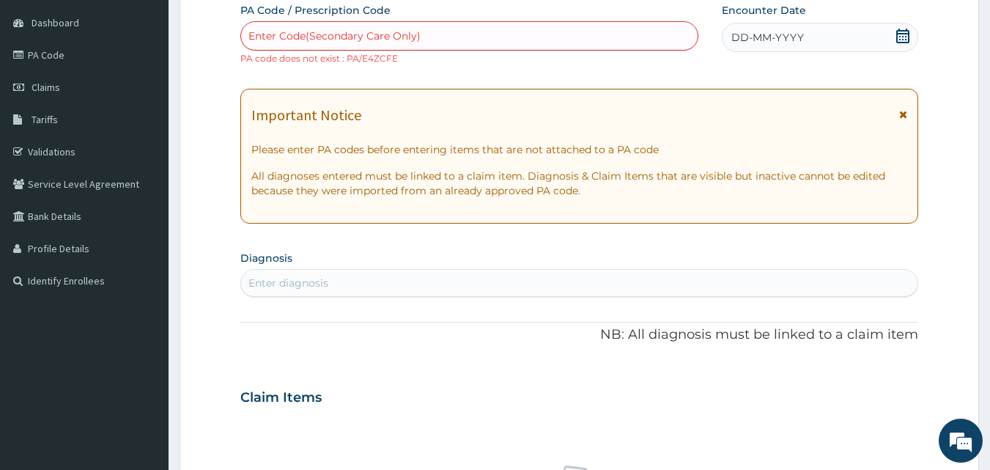
click at [304, 33] on div "Enter Code(Secondary Care Only)" at bounding box center [334, 36] width 172 height 15
paste input "PA/EA2CFE"
type input "PA/EA2CFE"
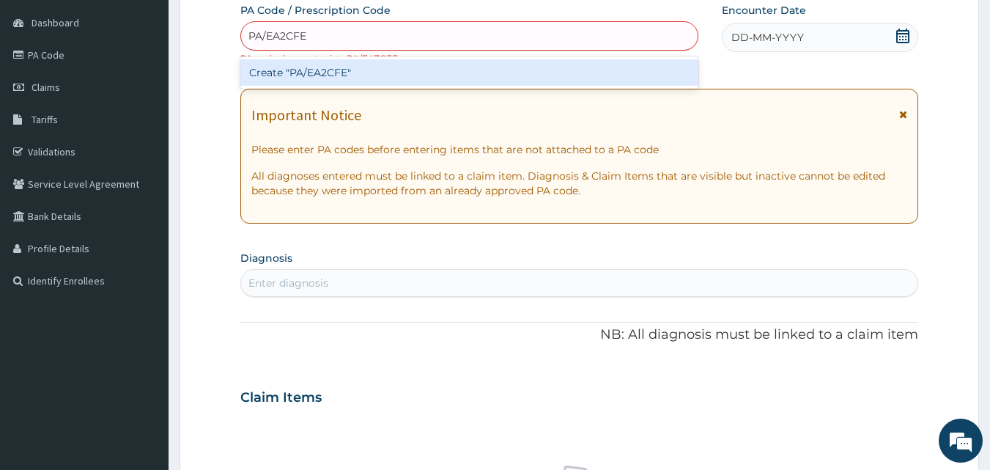
click at [308, 67] on div "Create "PA/EA2CFE"" at bounding box center [469, 72] width 459 height 26
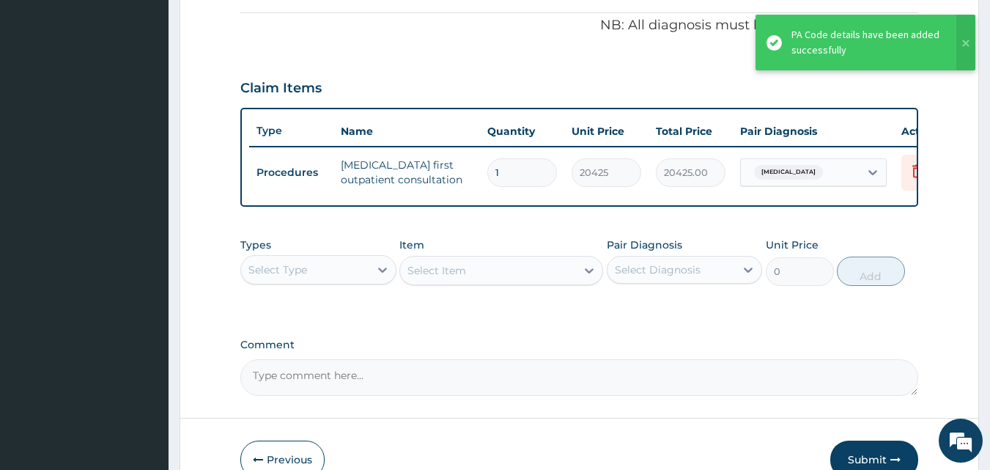
scroll to position [521, 0]
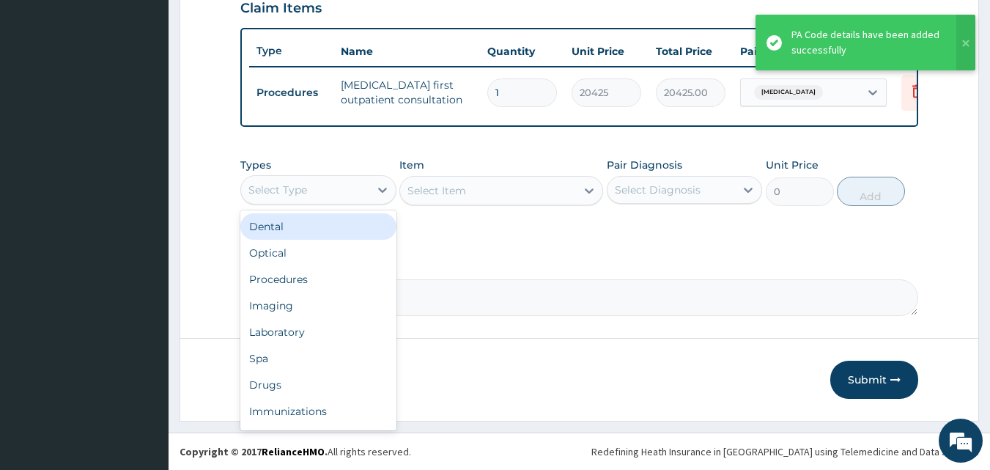
click at [295, 196] on div "Select Type" at bounding box center [277, 189] width 59 height 15
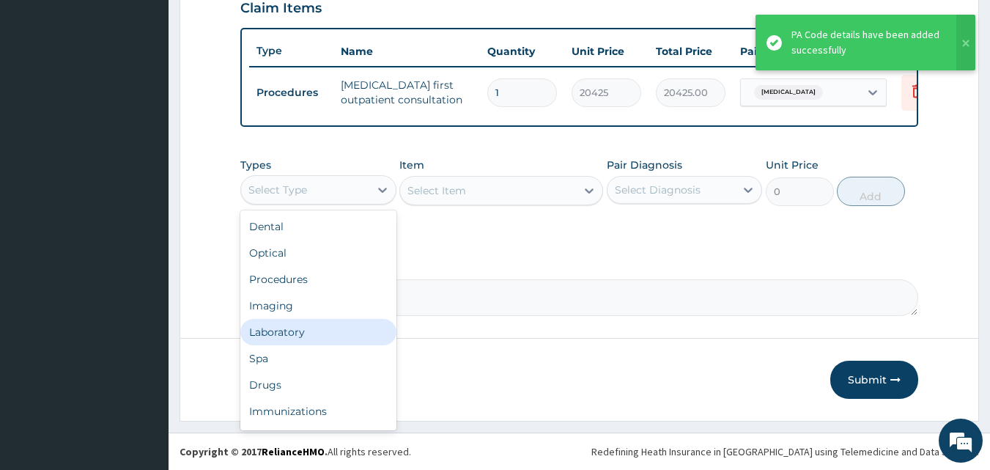
click at [296, 338] on div "Laboratory" at bounding box center [318, 332] width 156 height 26
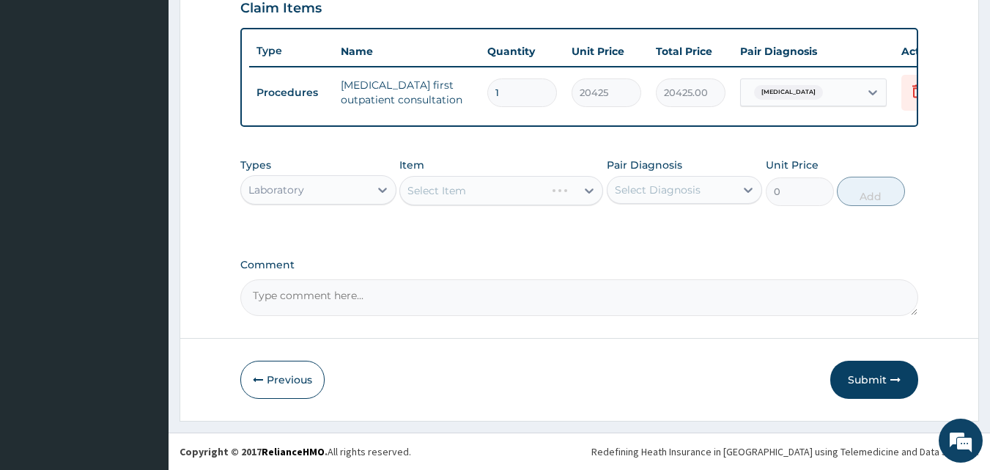
scroll to position [374, 0]
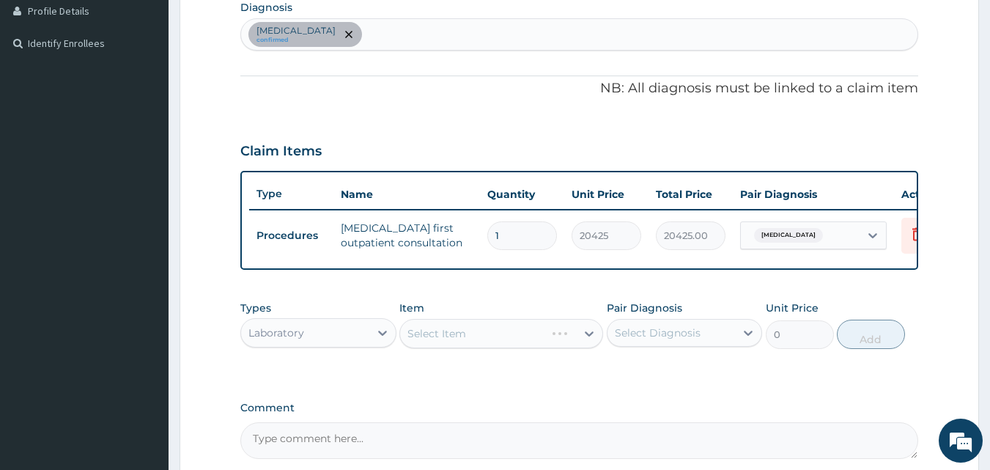
click at [323, 32] on div "Sepsis confirmed" at bounding box center [579, 34] width 677 height 31
type input "MALARIA"
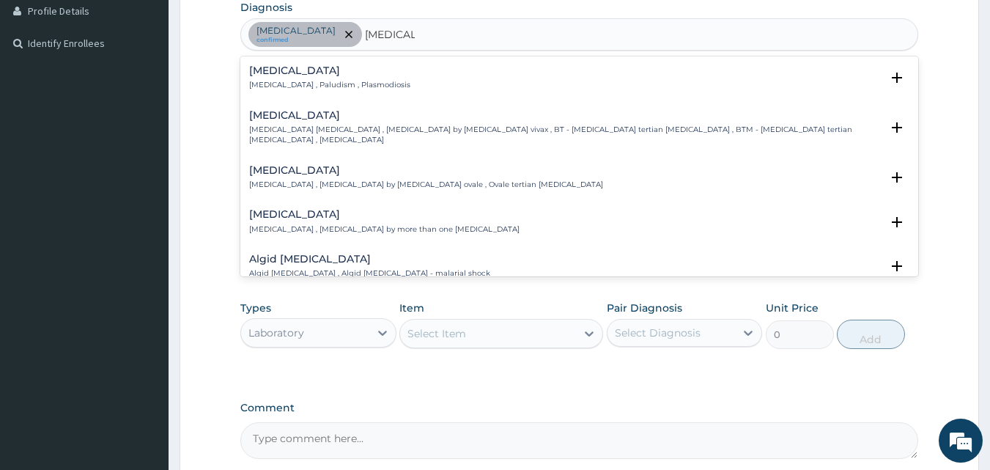
click at [264, 79] on div "Malaria Malaria , Paludism , Plasmodiosis" at bounding box center [329, 78] width 161 height 26
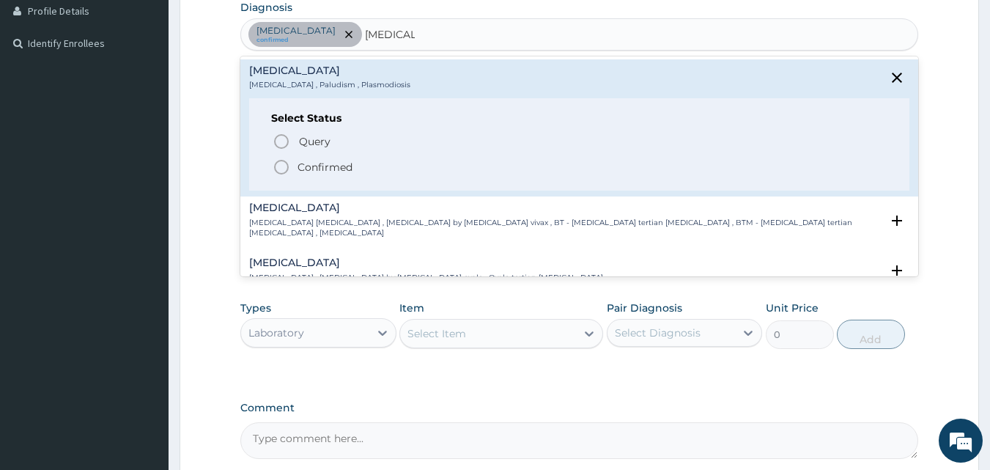
click at [279, 174] on icon "status option filled" at bounding box center [281, 167] width 18 height 18
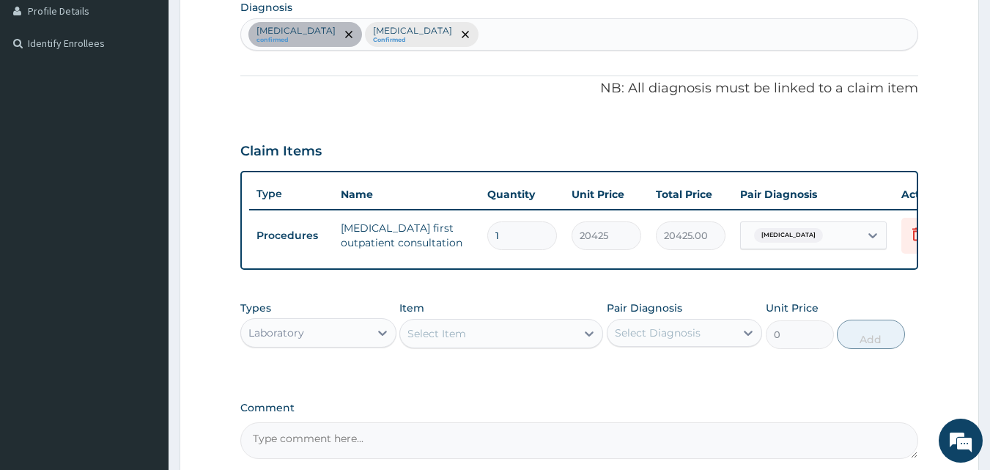
click at [412, 33] on div "Sepsis confirmed Malaria Confirmed" at bounding box center [579, 34] width 677 height 31
type input "URTI"
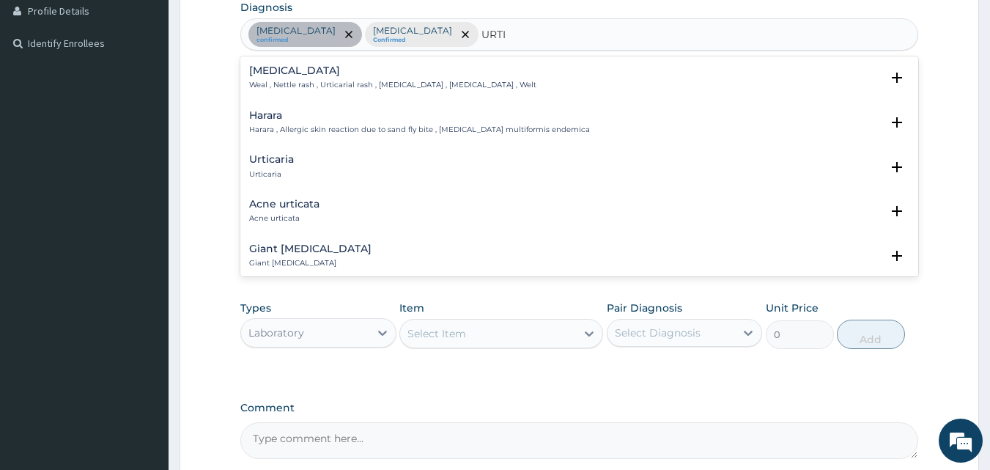
click at [277, 162] on h4 "Urticaria" at bounding box center [271, 159] width 45 height 11
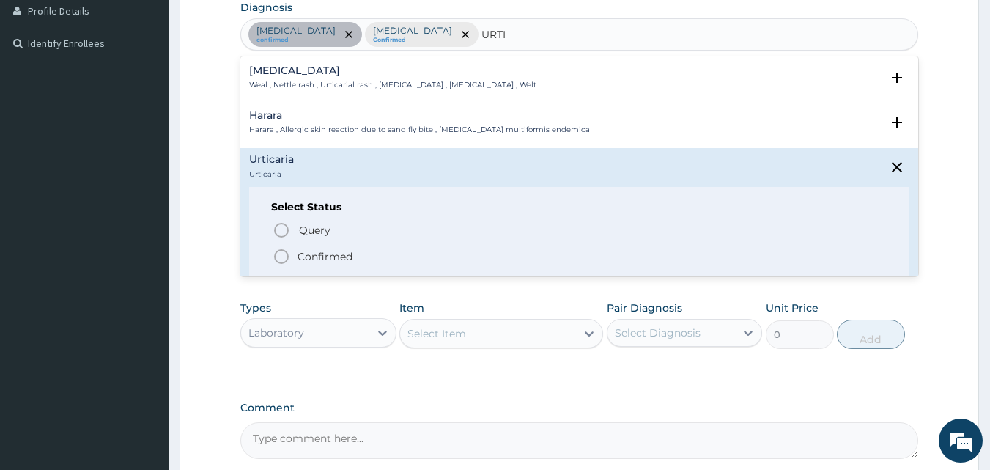
click at [283, 258] on icon "status option filled" at bounding box center [281, 257] width 18 height 18
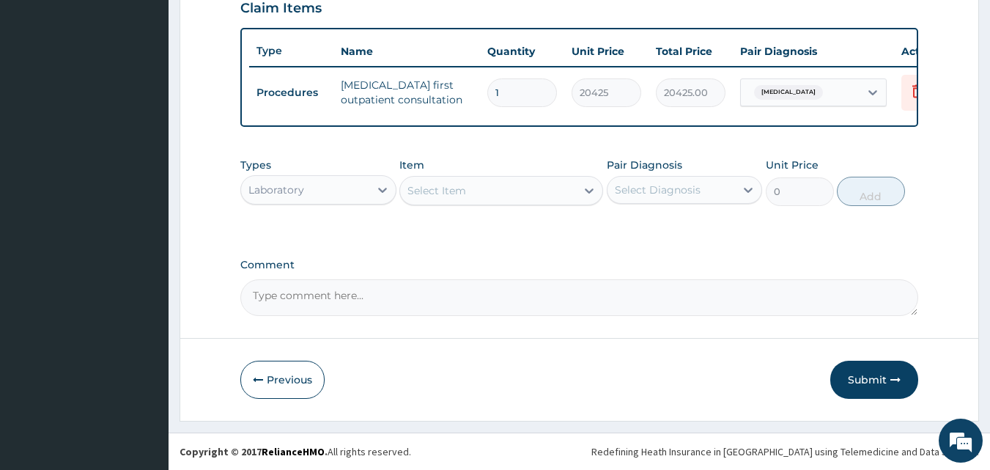
scroll to position [521, 0]
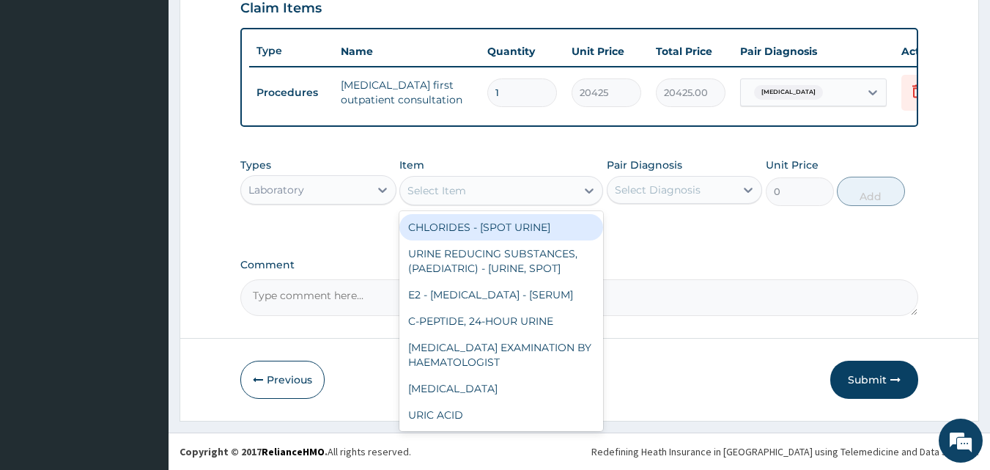
click at [445, 197] on div "Select Item" at bounding box center [436, 190] width 59 height 15
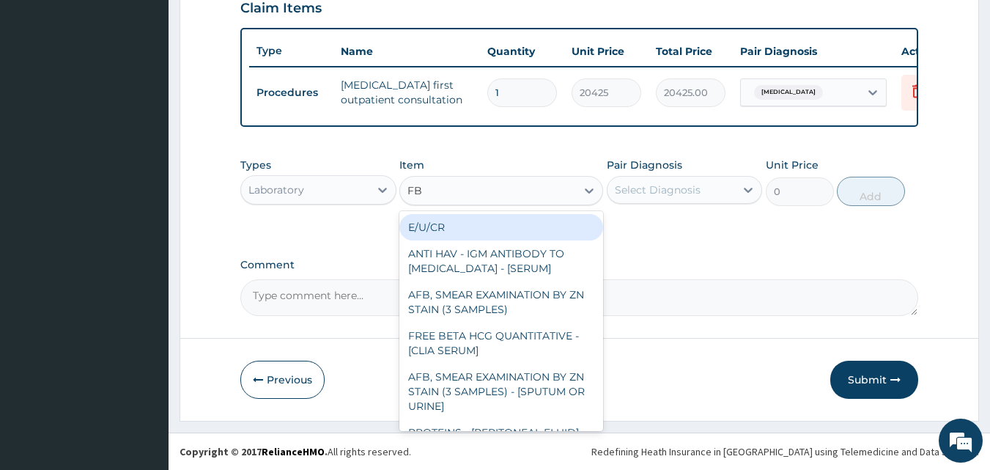
type input "FBC"
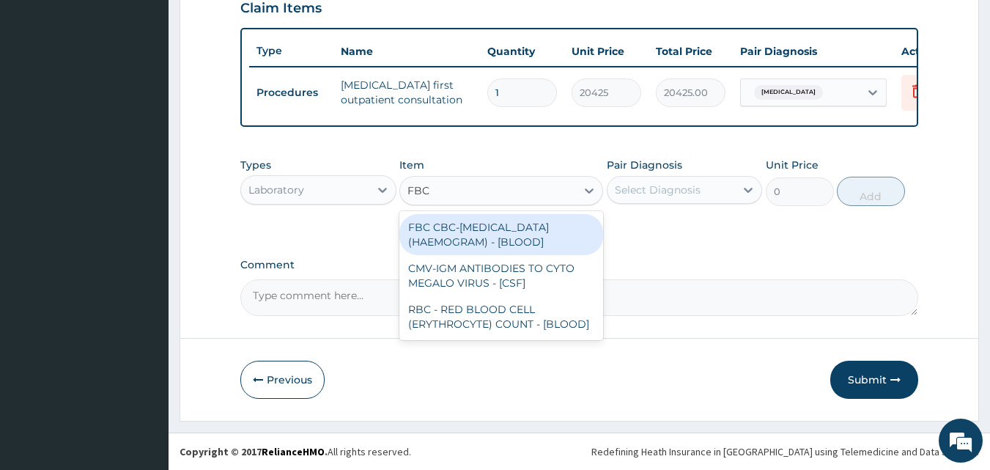
click at [450, 240] on div "FBC CBC-COMPLETE BLOOD COUNT (HAEMOGRAM) - [BLOOD]" at bounding box center [501, 234] width 204 height 41
type input "4300"
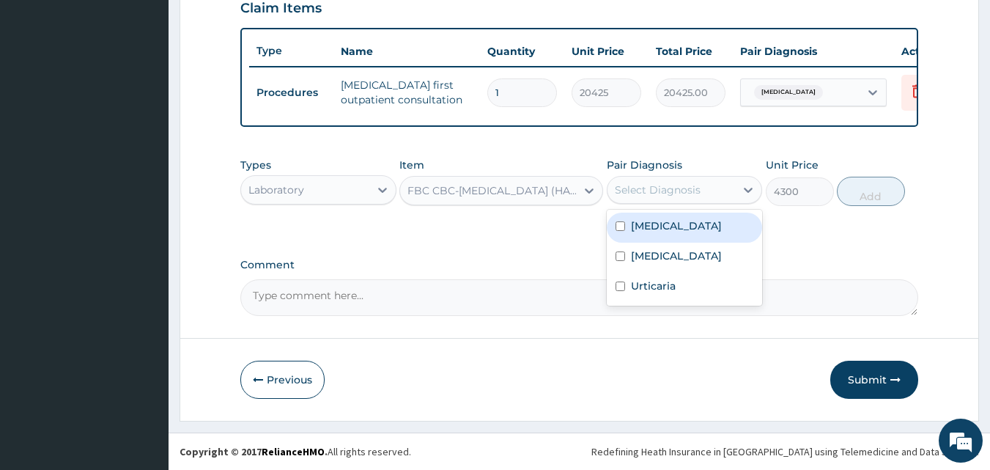
click at [680, 201] on div "Select Diagnosis" at bounding box center [671, 189] width 128 height 23
click at [670, 235] on div "Sepsis" at bounding box center [684, 227] width 156 height 30
checkbox input "true"
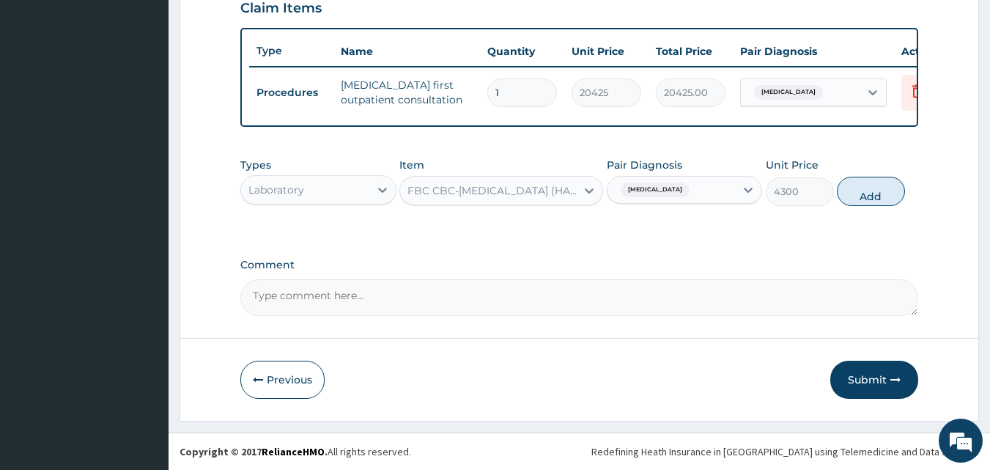
drag, startPoint x: 882, startPoint y: 205, endPoint x: 701, endPoint y: 199, distance: 181.0
click at [880, 206] on button "Add" at bounding box center [870, 191] width 68 height 29
type input "0"
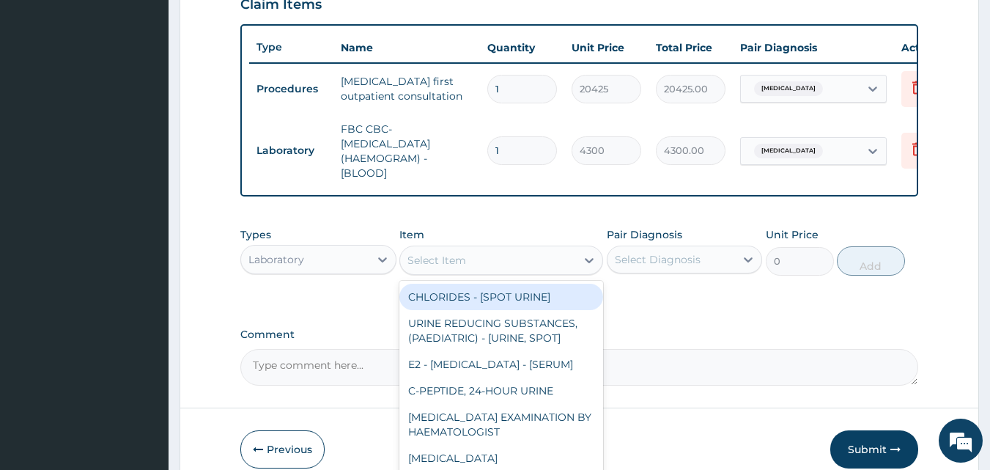
click at [512, 271] on div "Select Item" at bounding box center [488, 259] width 176 height 23
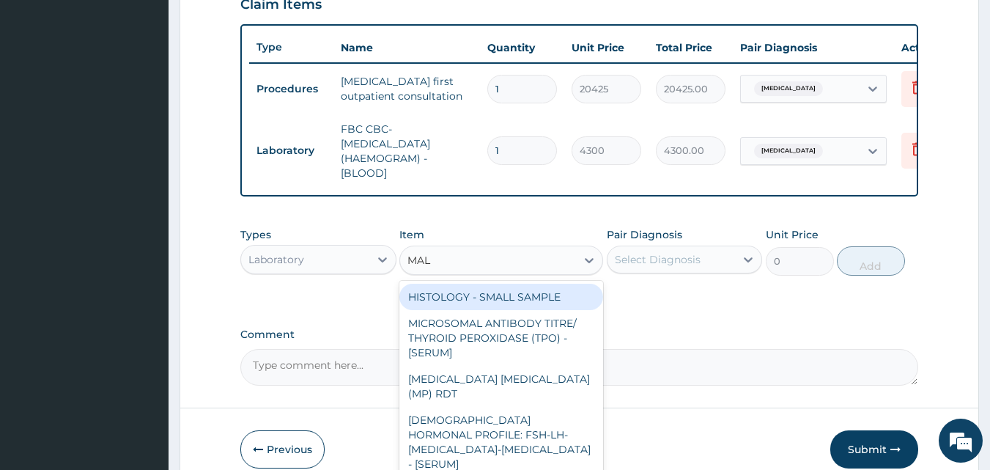
type input "MALA"
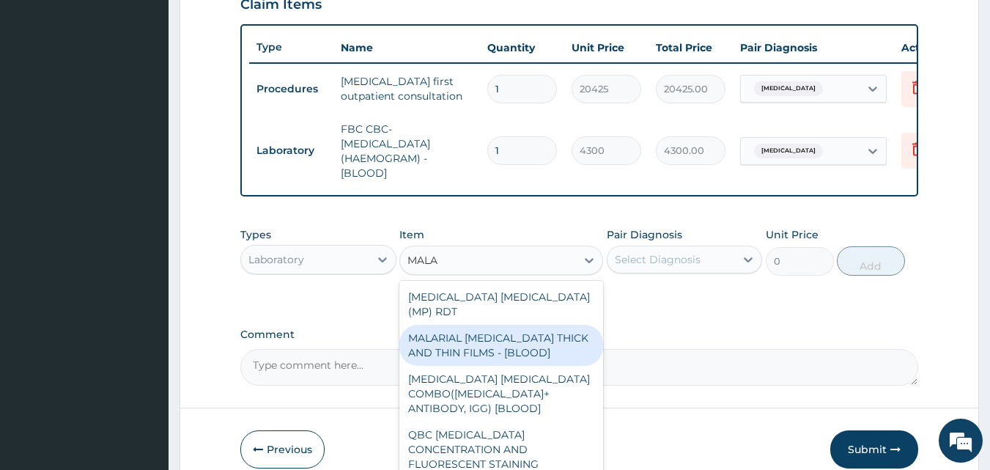
click at [508, 329] on div "MALARIAL PARASITE THICK AND THIN FILMS - [BLOOD]" at bounding box center [501, 344] width 204 height 41
type input "1612.5"
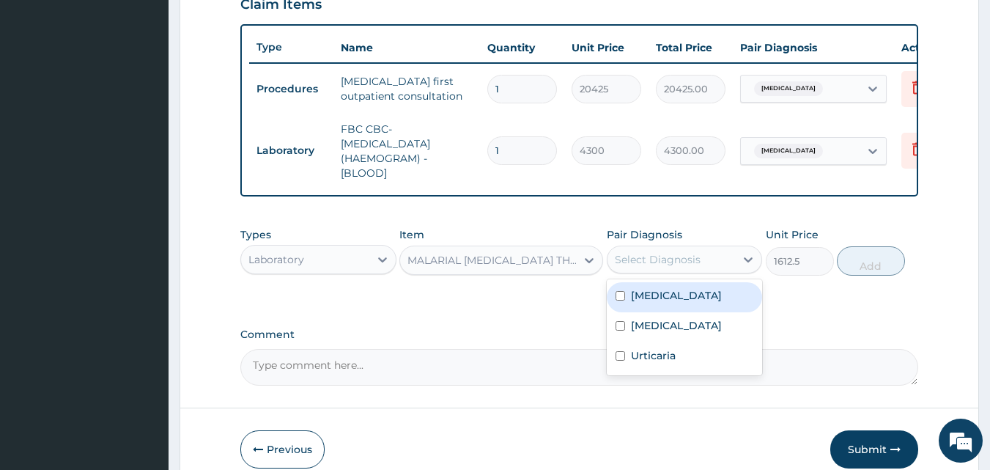
click at [660, 260] on div "Select Diagnosis" at bounding box center [671, 259] width 128 height 23
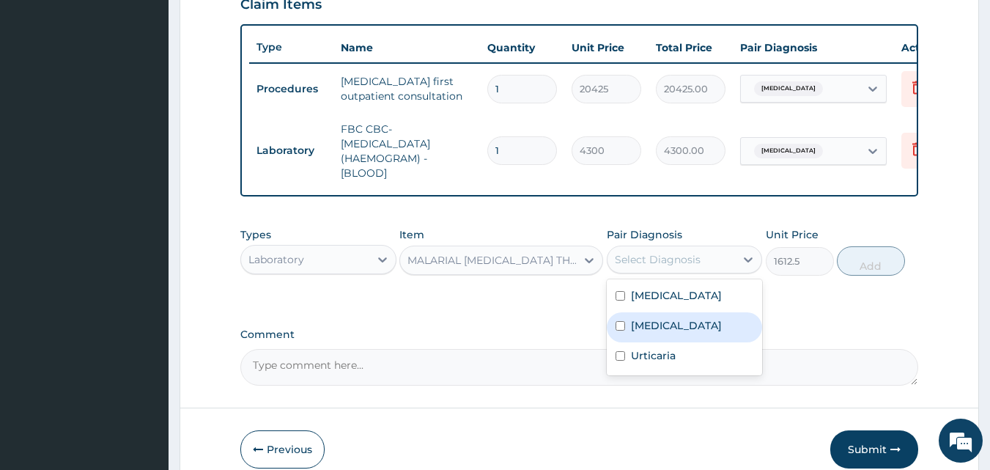
click at [648, 333] on label "Malaria" at bounding box center [676, 325] width 91 height 15
checkbox input "true"
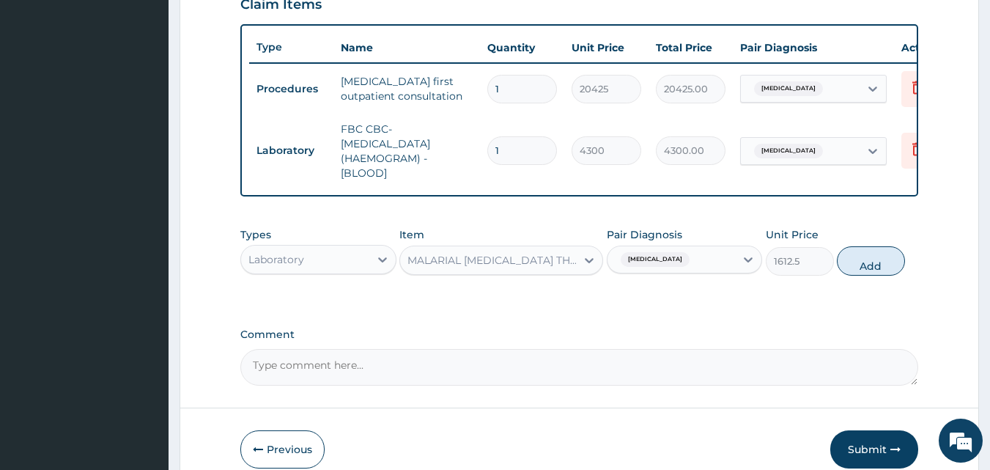
click at [861, 275] on button "Add" at bounding box center [870, 260] width 68 height 29
type input "0"
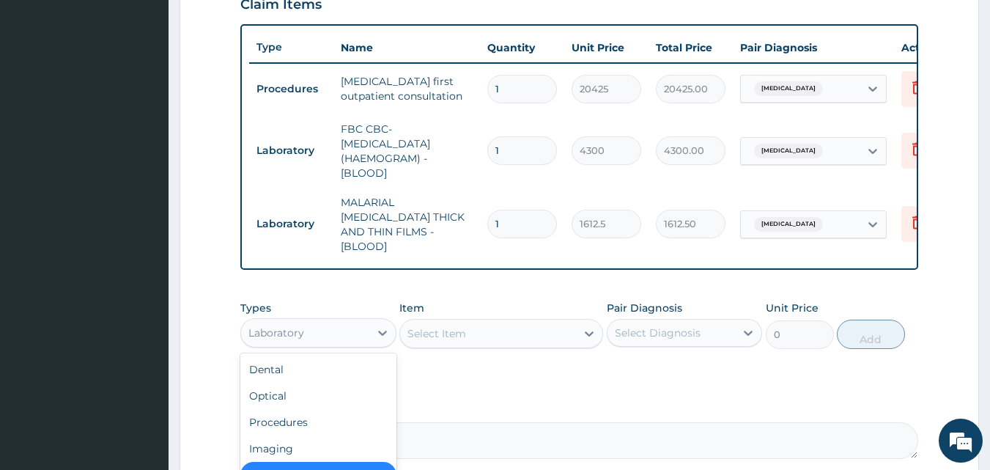
click at [311, 327] on div "Laboratory" at bounding box center [305, 332] width 128 height 23
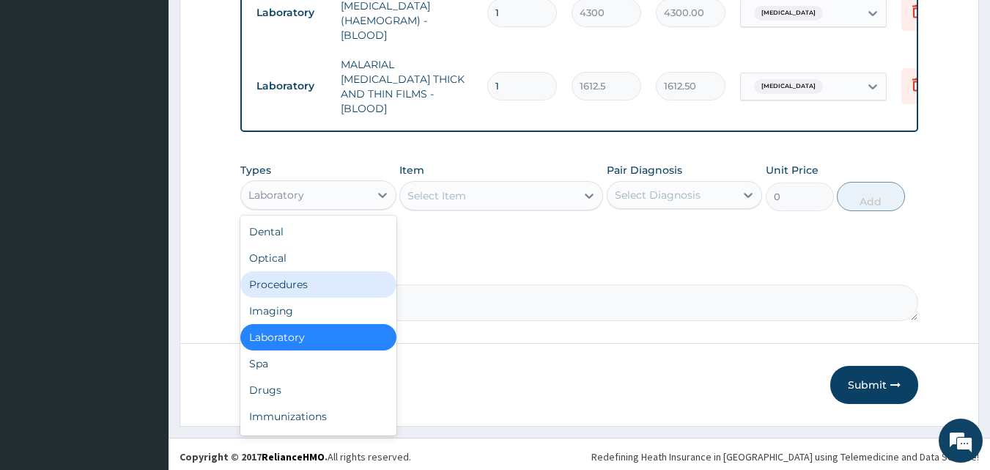
scroll to position [660, 0]
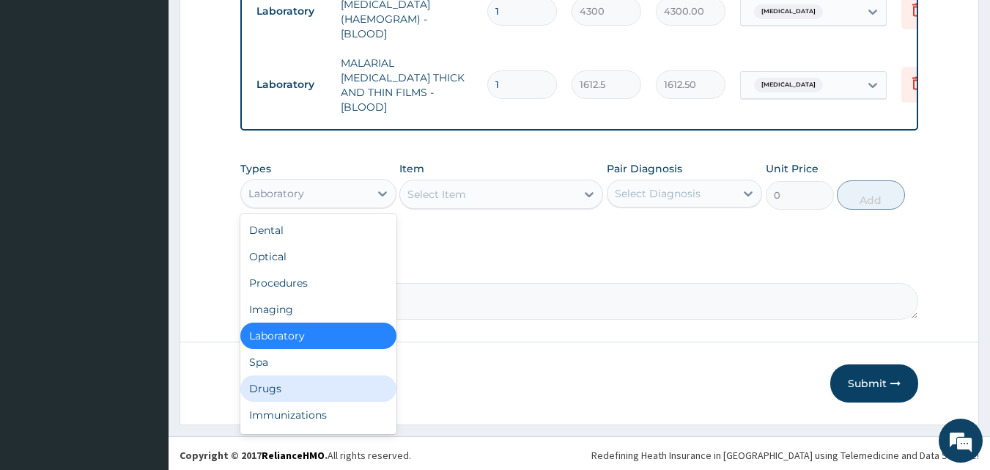
click at [280, 383] on div "Drugs" at bounding box center [318, 388] width 156 height 26
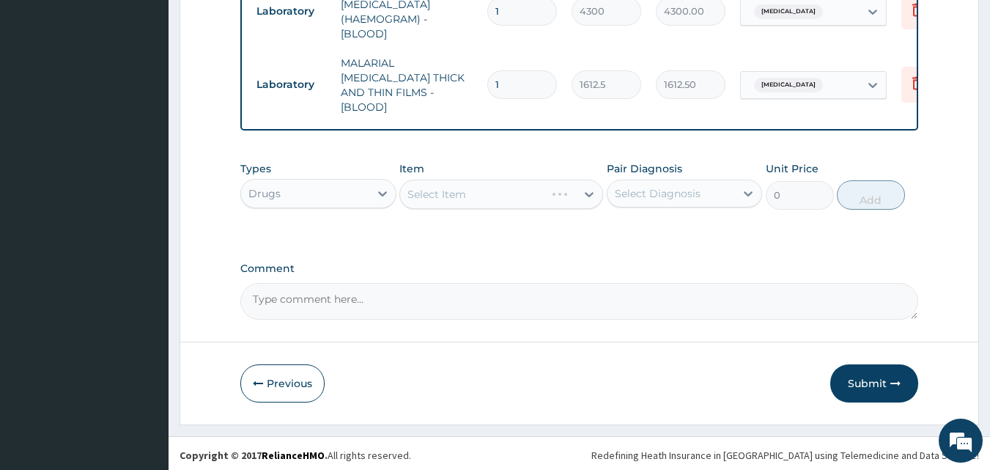
click at [428, 190] on div "Select Item" at bounding box center [501, 193] width 204 height 29
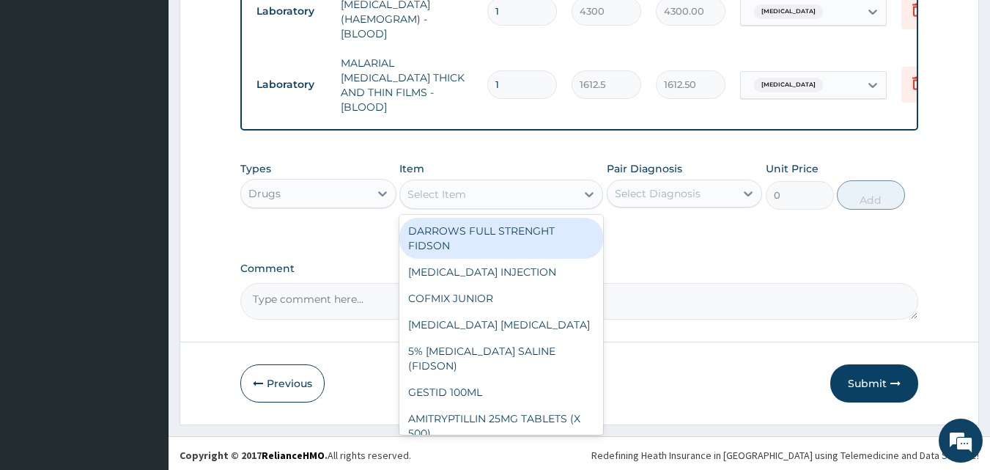
click at [428, 190] on div "Select Item" at bounding box center [436, 194] width 59 height 15
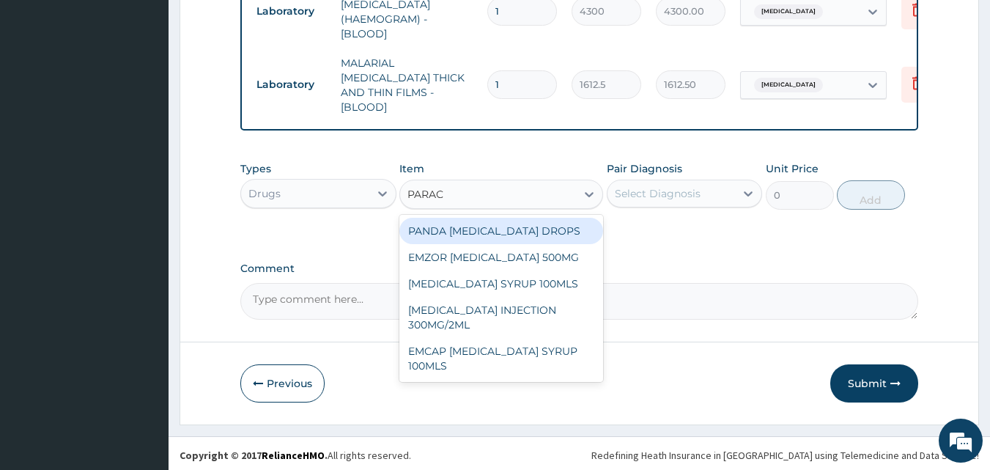
type input "PARACE"
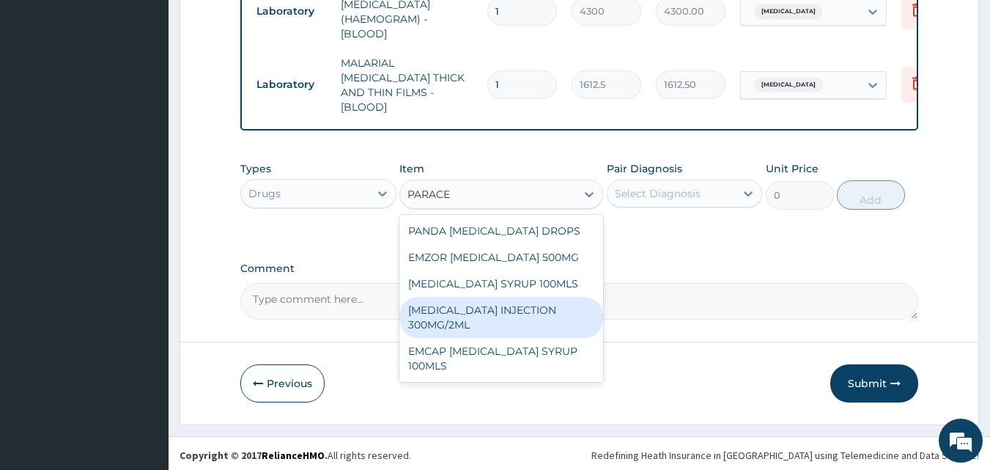
click at [496, 311] on div "PARACETAMOL INJECTION 300MG/2ML" at bounding box center [501, 317] width 204 height 41
type input "260.1499938964844"
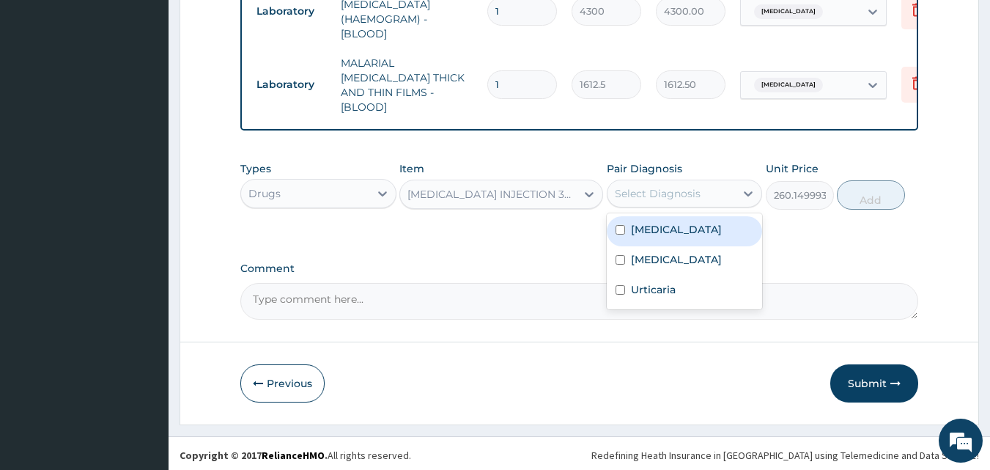
click at [621, 186] on div "Select Diagnosis" at bounding box center [658, 193] width 86 height 15
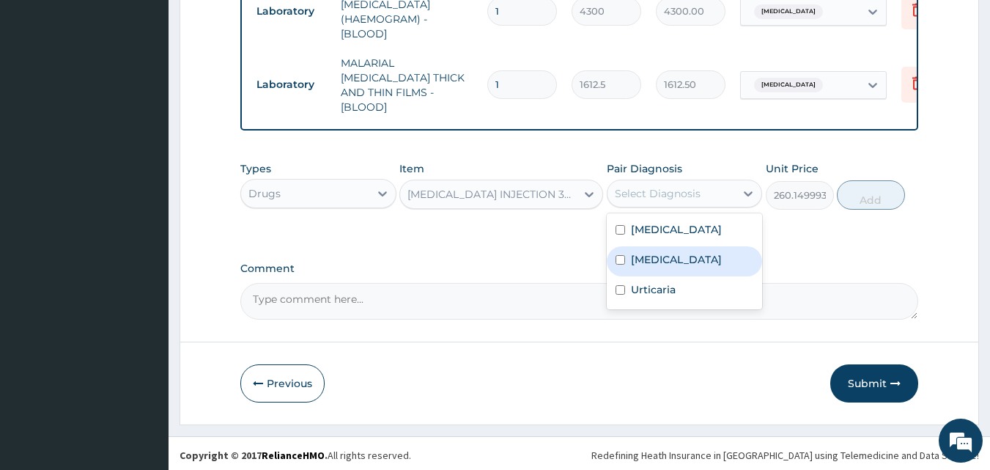
click at [631, 252] on label "Malaria" at bounding box center [676, 259] width 91 height 15
checkbox input "true"
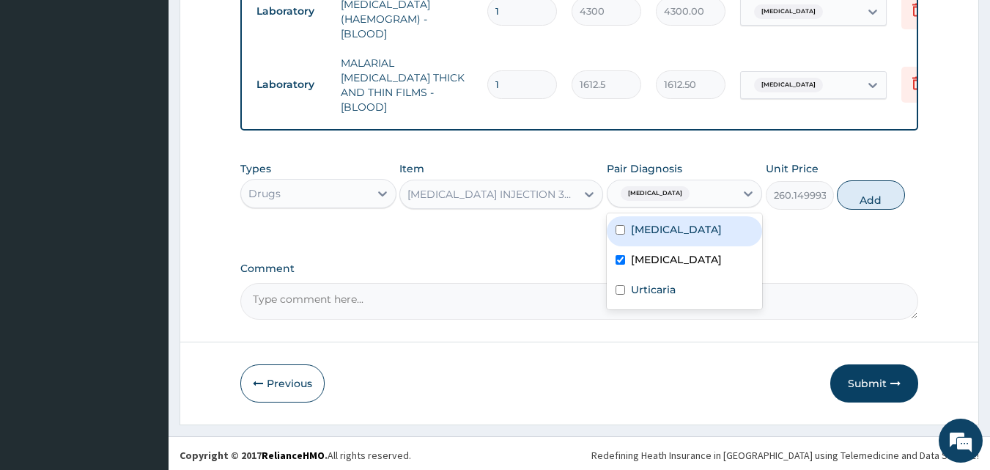
click at [639, 230] on label "Sepsis" at bounding box center [676, 229] width 91 height 15
checkbox input "true"
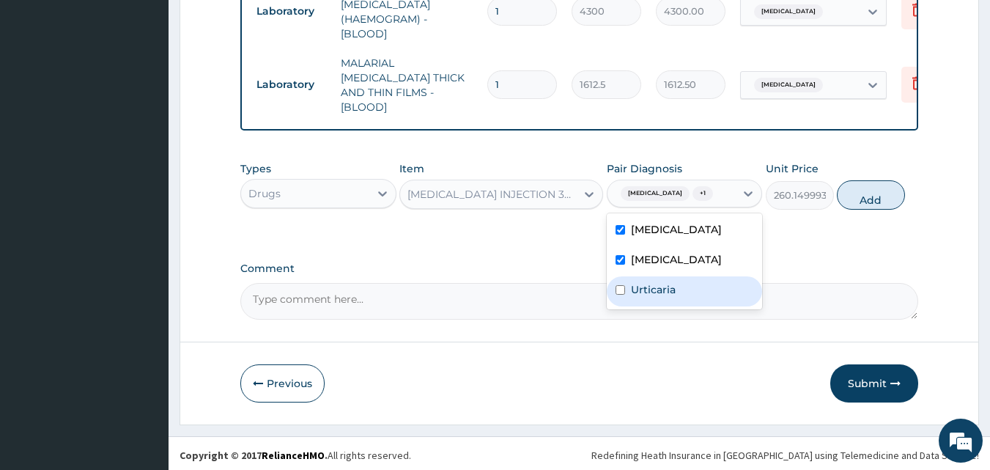
drag, startPoint x: 639, startPoint y: 286, endPoint x: 670, endPoint y: 273, distance: 34.1
click at [641, 283] on label "Urticaria" at bounding box center [653, 289] width 45 height 15
checkbox input "true"
click at [875, 197] on button "Add" at bounding box center [870, 194] width 68 height 29
type input "0"
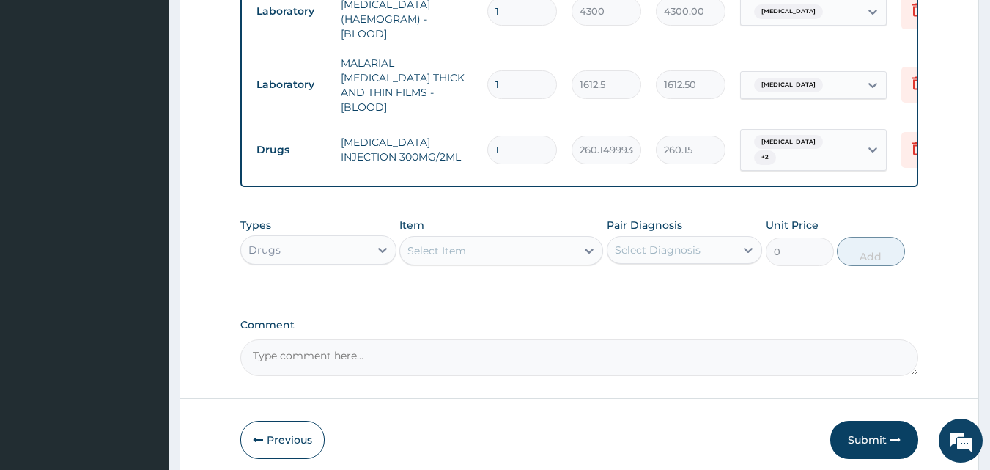
click at [483, 244] on div "Select Item" at bounding box center [488, 250] width 176 height 23
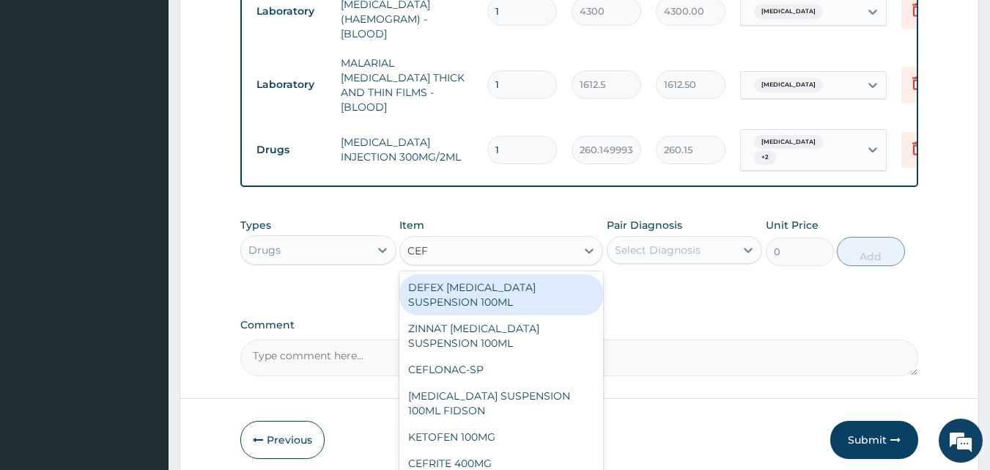
type input "CEFU"
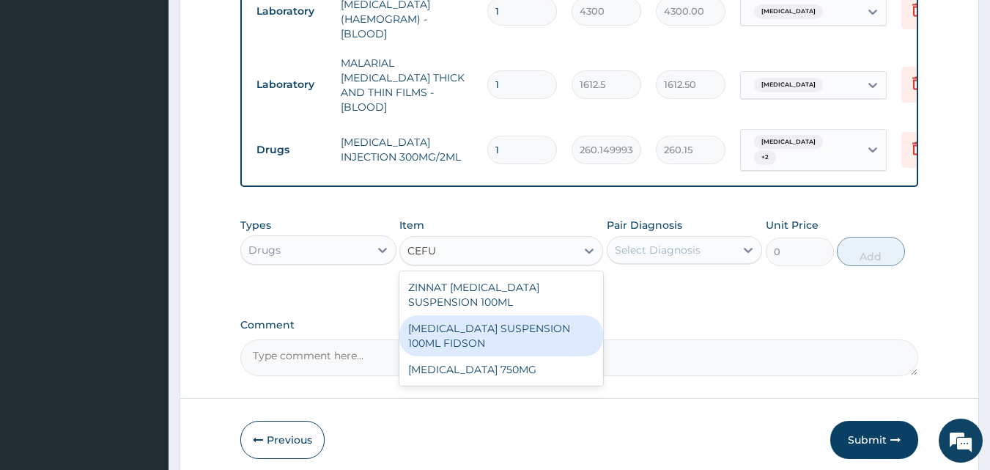
click at [476, 315] on div "[MEDICAL_DATA] SUSPENSION 100ML FIDSON" at bounding box center [501, 335] width 204 height 41
type input "2365"
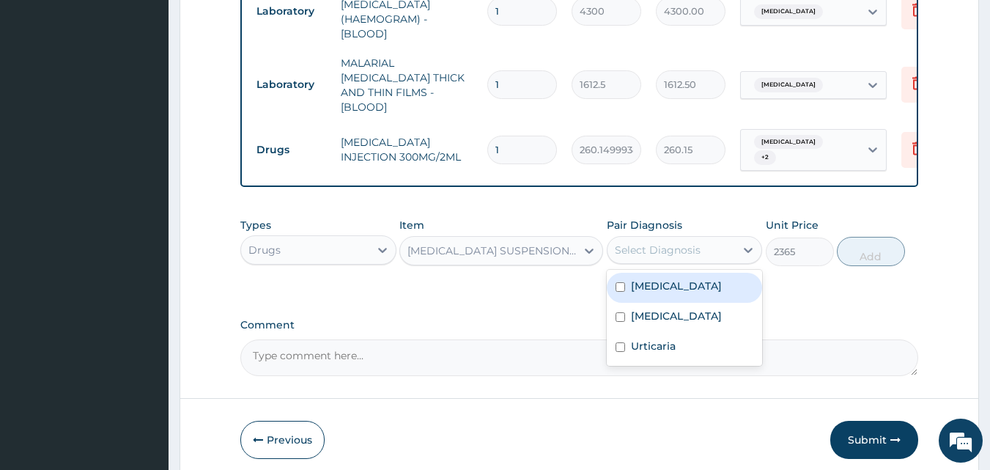
click at [657, 243] on div "Select Diagnosis" at bounding box center [658, 249] width 86 height 15
click at [657, 281] on label "[MEDICAL_DATA]" at bounding box center [676, 285] width 91 height 15
checkbox input "true"
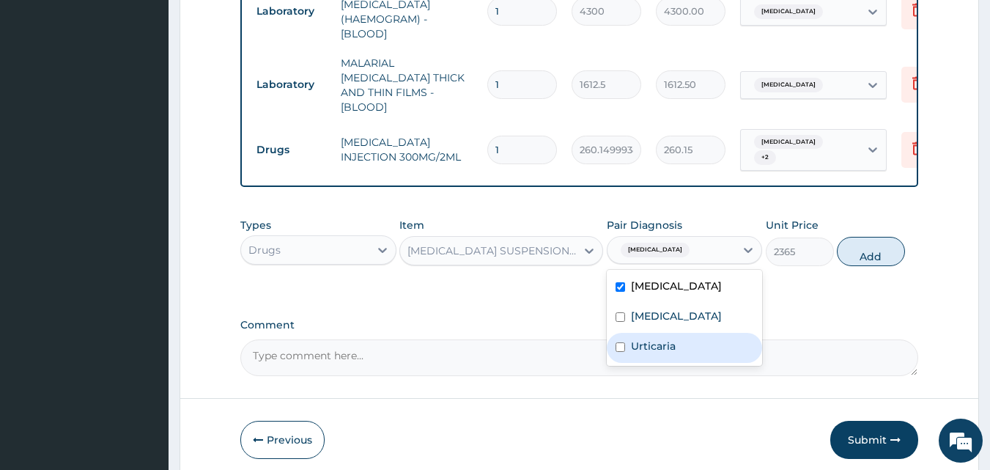
drag, startPoint x: 702, startPoint y: 338, endPoint x: 705, endPoint y: 329, distance: 10.2
click at [702, 338] on div "Urticaria" at bounding box center [684, 348] width 156 height 30
checkbox input "true"
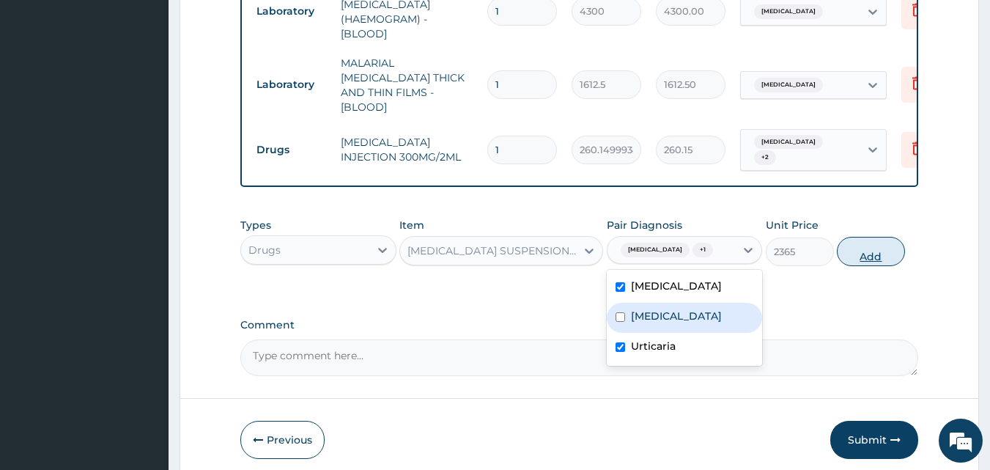
click at [865, 253] on button "Add" at bounding box center [870, 251] width 68 height 29
type input "0"
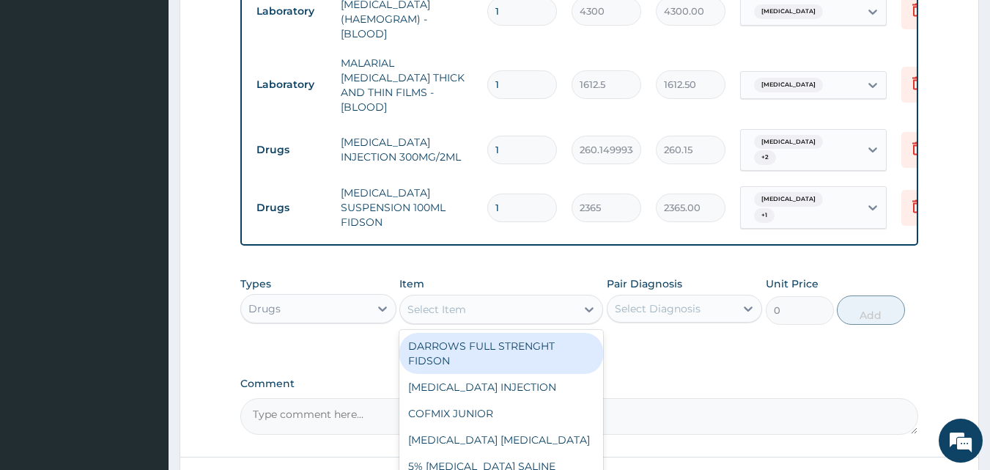
click at [460, 302] on div "Select Item" at bounding box center [436, 309] width 59 height 15
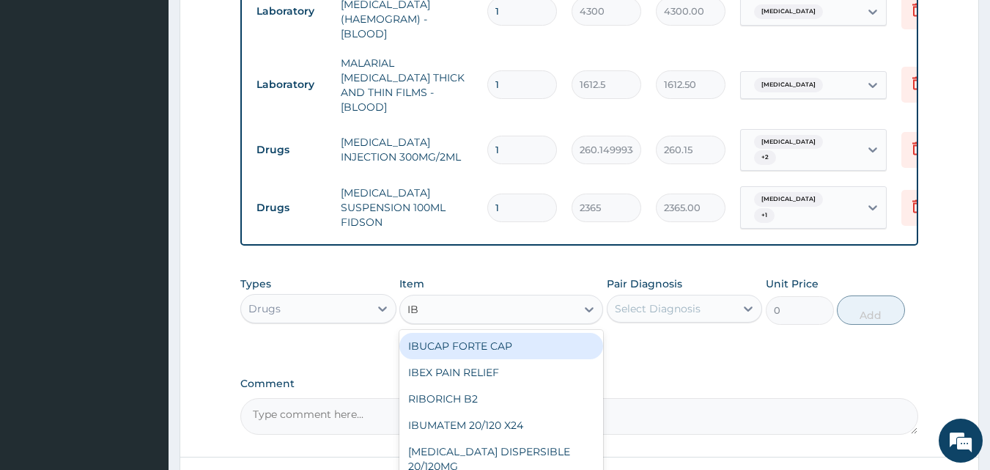
type input "IBU"
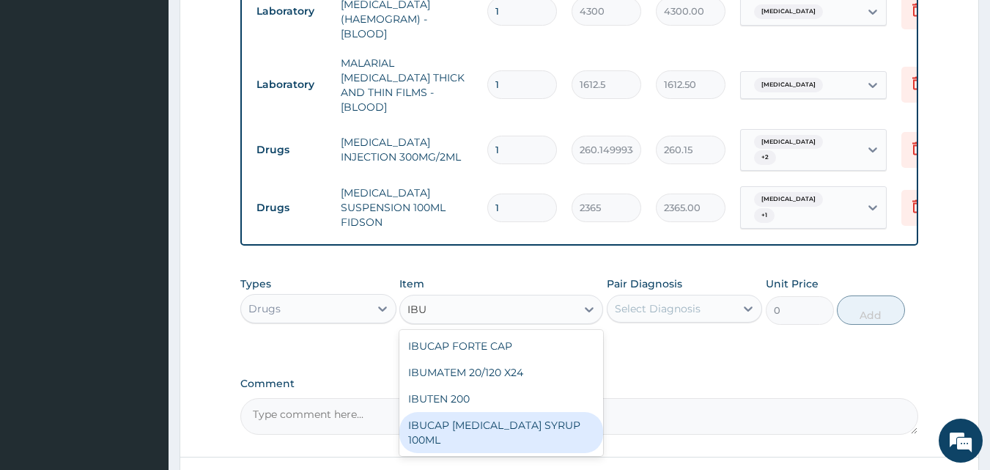
click at [480, 419] on div "IBUCAP COLD AND FLU SYRUP 100ML" at bounding box center [501, 432] width 204 height 41
type input "768.625"
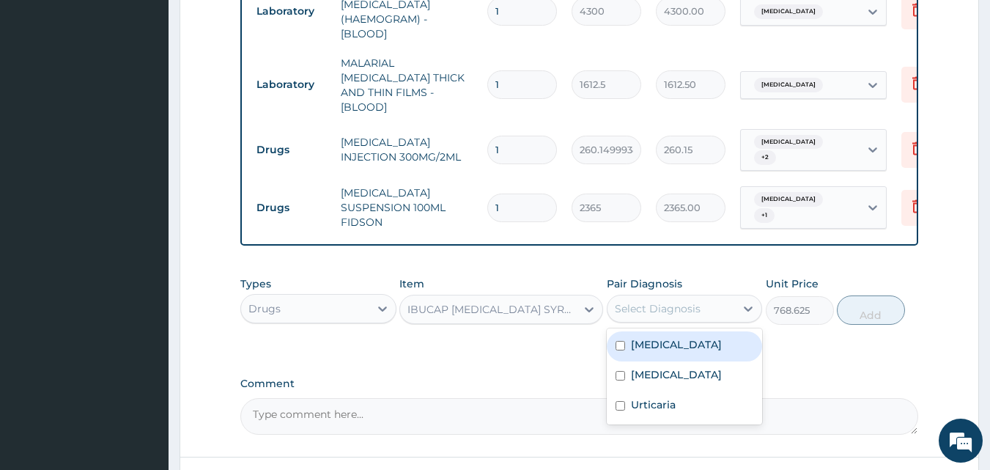
click at [637, 301] on div "Select Diagnosis" at bounding box center [658, 308] width 86 height 15
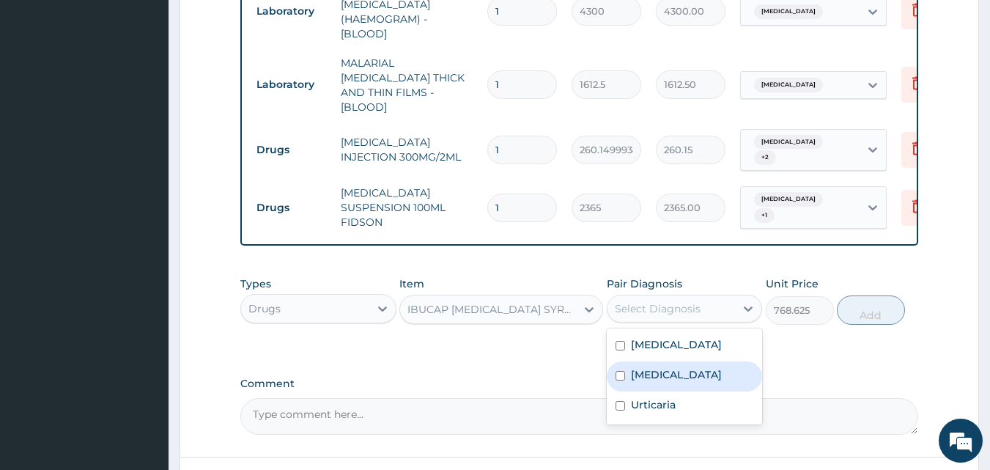
click at [639, 367] on label "Malaria" at bounding box center [676, 374] width 91 height 15
checkbox input "true"
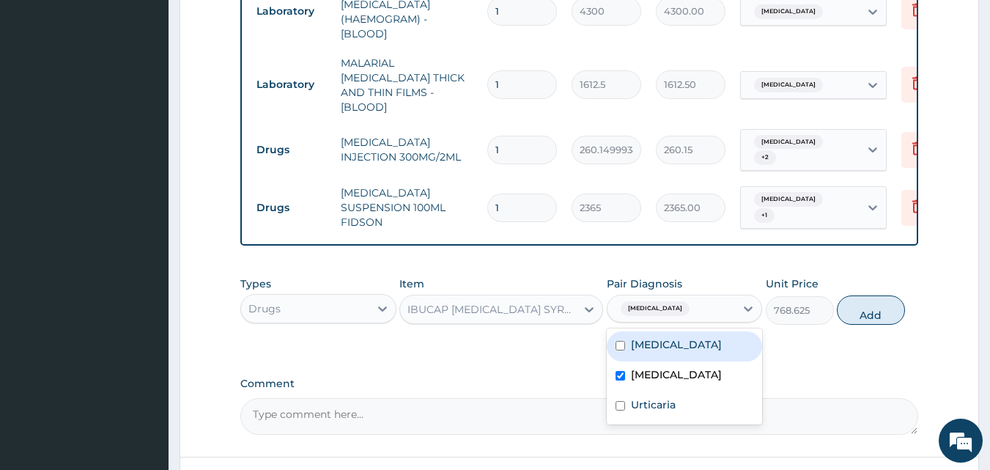
click at [652, 338] on label "Sepsis" at bounding box center [676, 344] width 91 height 15
checkbox input "true"
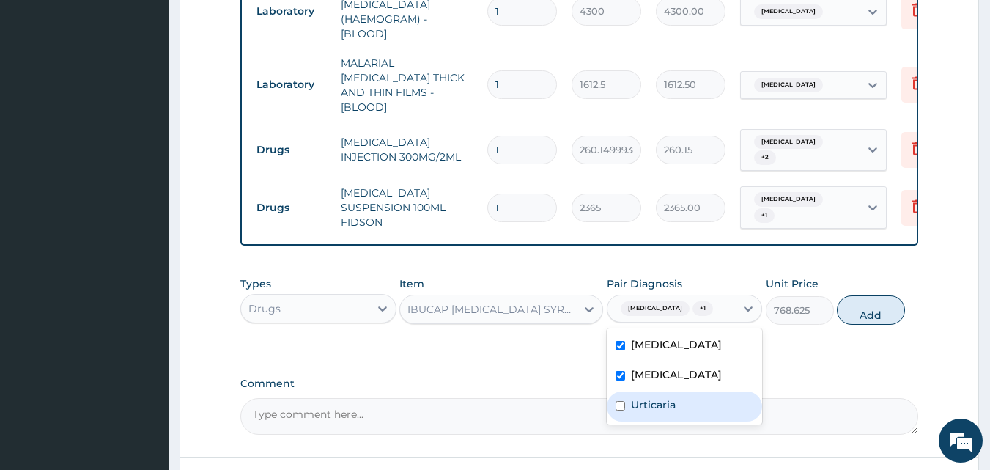
drag, startPoint x: 647, startPoint y: 403, endPoint x: 650, endPoint y: 393, distance: 10.9
click at [646, 400] on div "Urticaria" at bounding box center [684, 406] width 156 height 30
checkbox input "true"
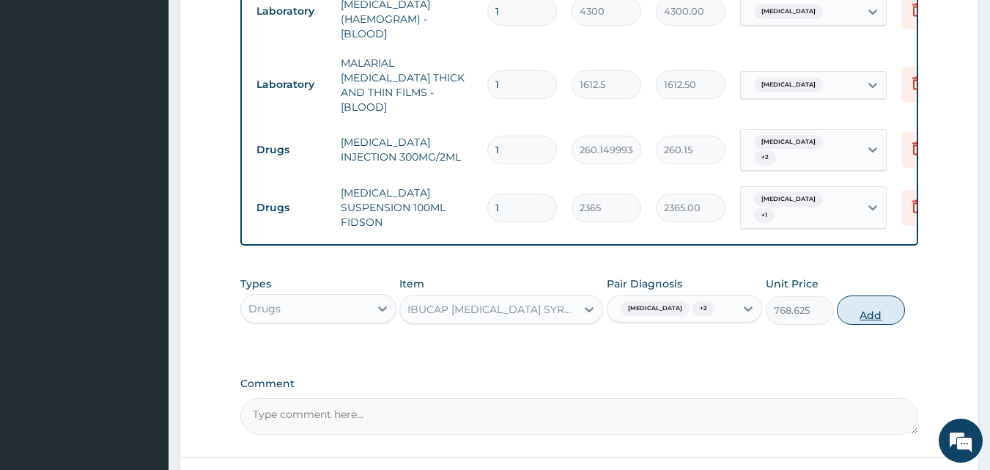
click at [864, 295] on button "Add" at bounding box center [870, 309] width 68 height 29
type input "0"
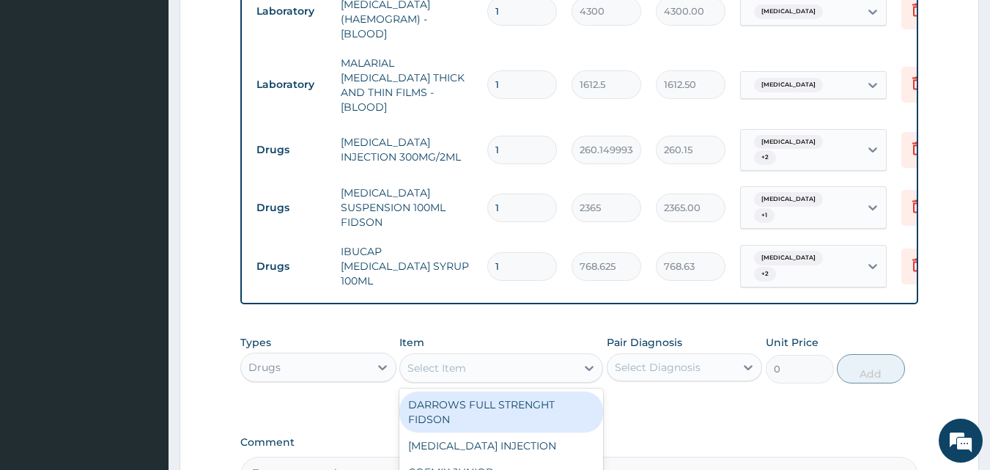
click at [521, 356] on div "Select Item" at bounding box center [488, 367] width 176 height 23
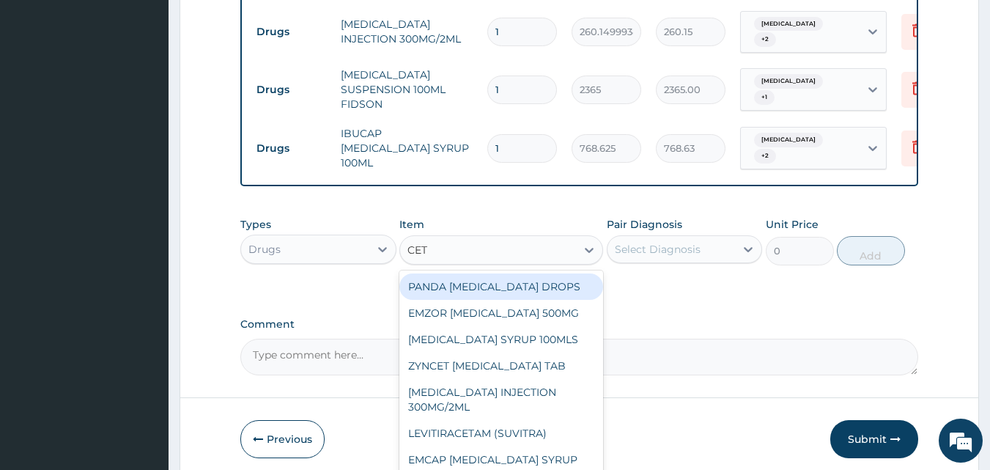
scroll to position [806, 0]
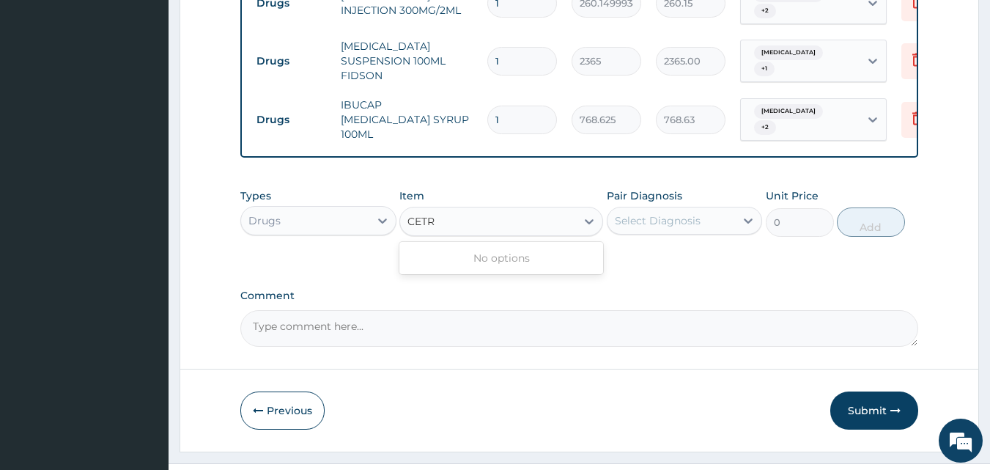
type input "CET"
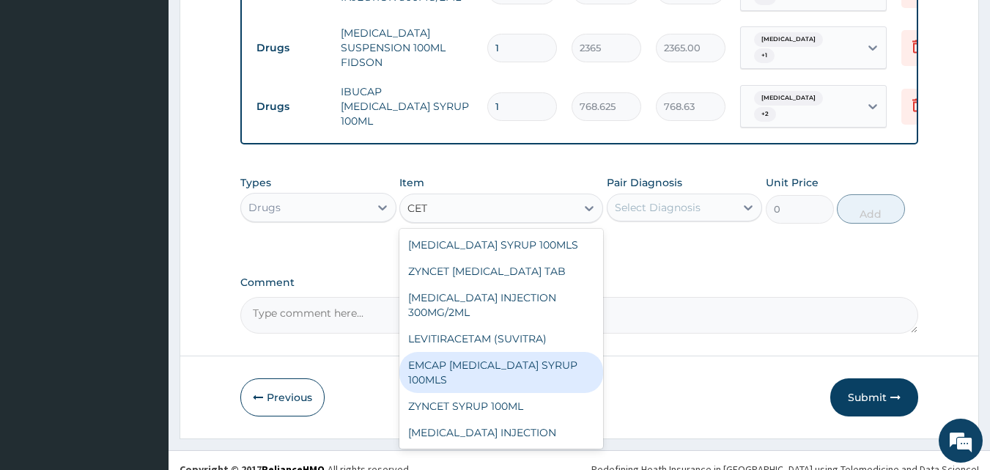
scroll to position [82, 0]
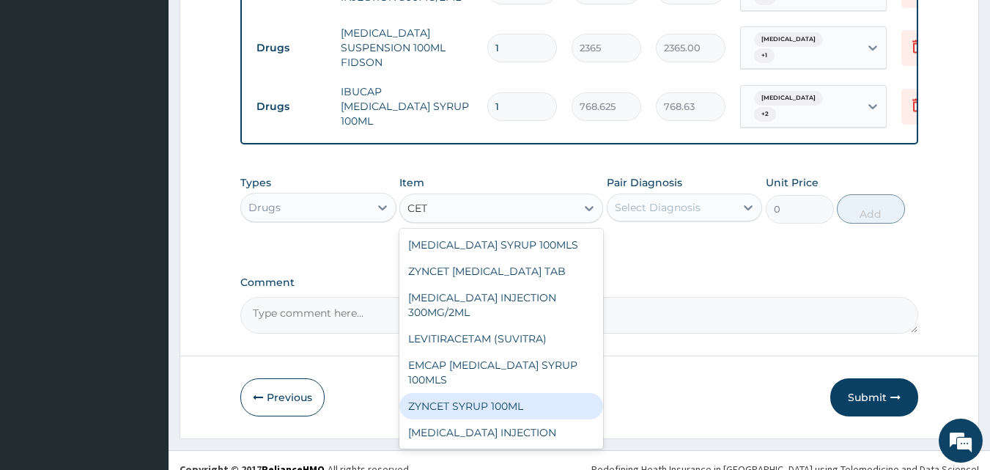
click at [498, 393] on div "ZYNCET SYRUP 100ML" at bounding box center [501, 406] width 204 height 26
type input "2956.25"
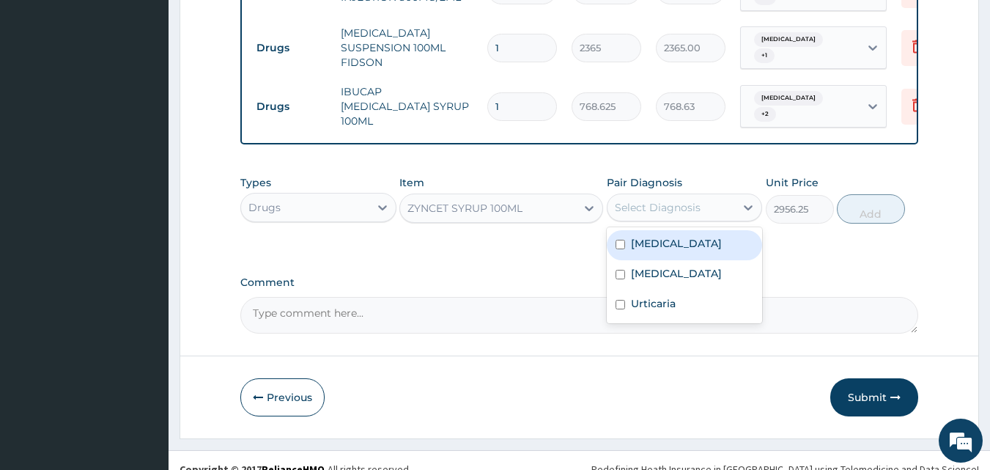
click at [656, 198] on div "Select Diagnosis" at bounding box center [671, 207] width 128 height 23
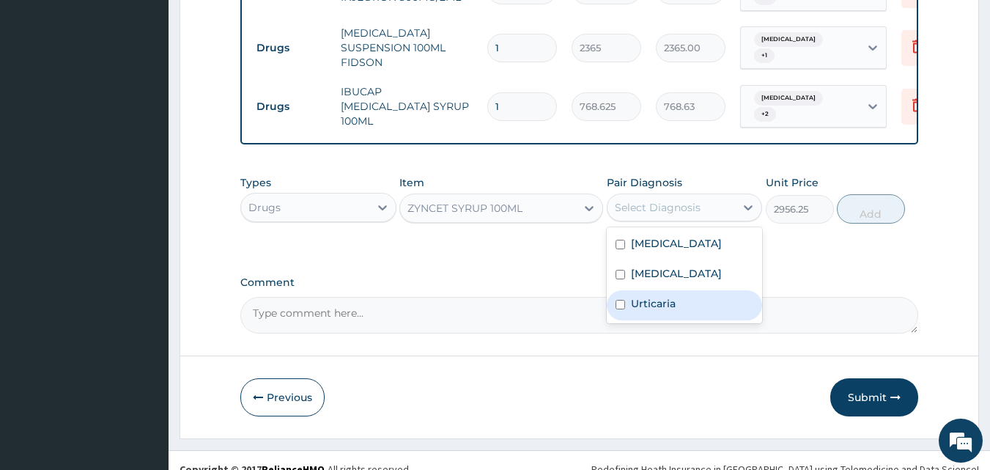
click at [664, 290] on div "Urticaria" at bounding box center [684, 305] width 156 height 30
checkbox input "true"
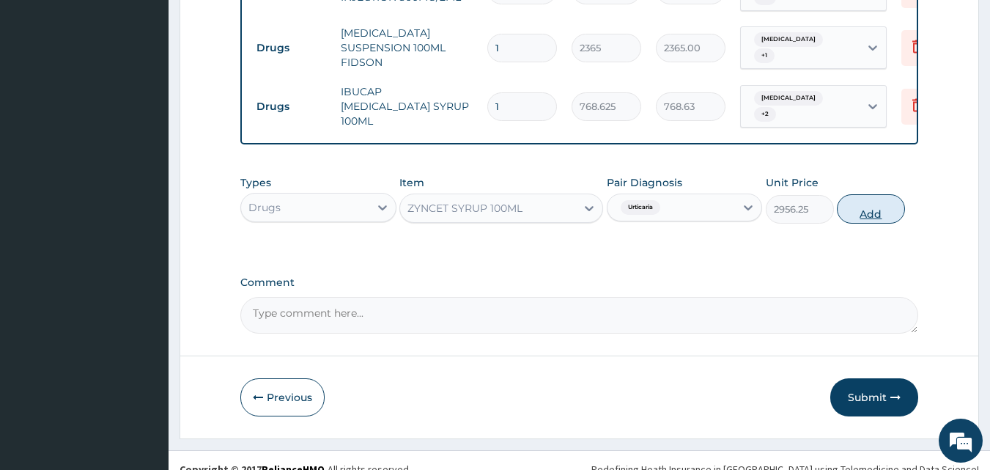
click at [851, 194] on button "Add" at bounding box center [870, 208] width 68 height 29
type input "0"
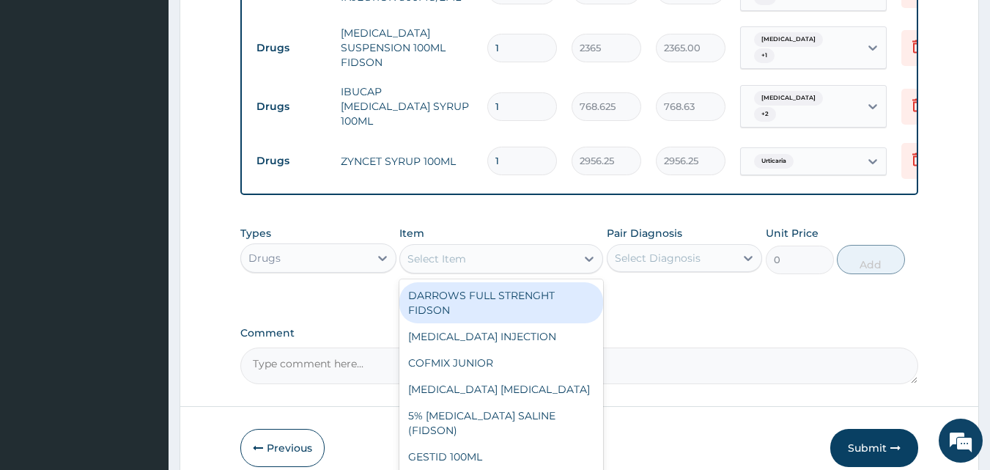
click at [494, 247] on div "Select Item" at bounding box center [488, 258] width 176 height 23
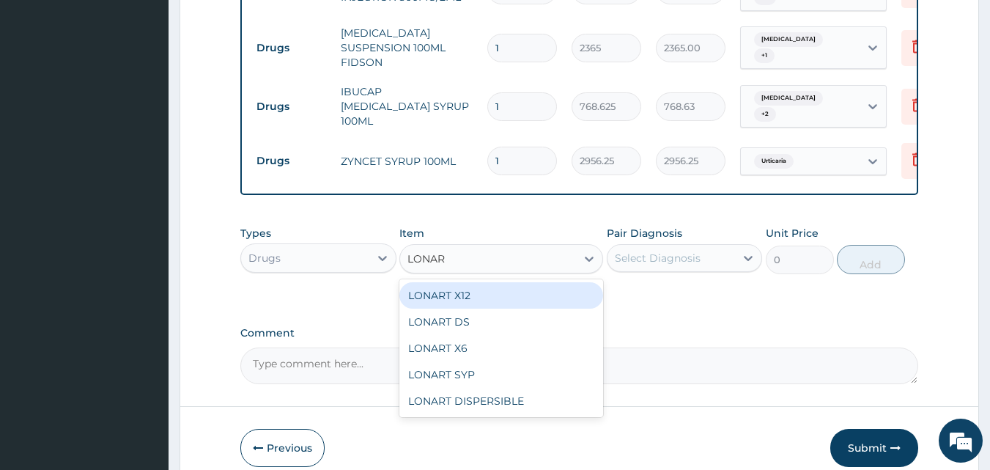
type input "LONART"
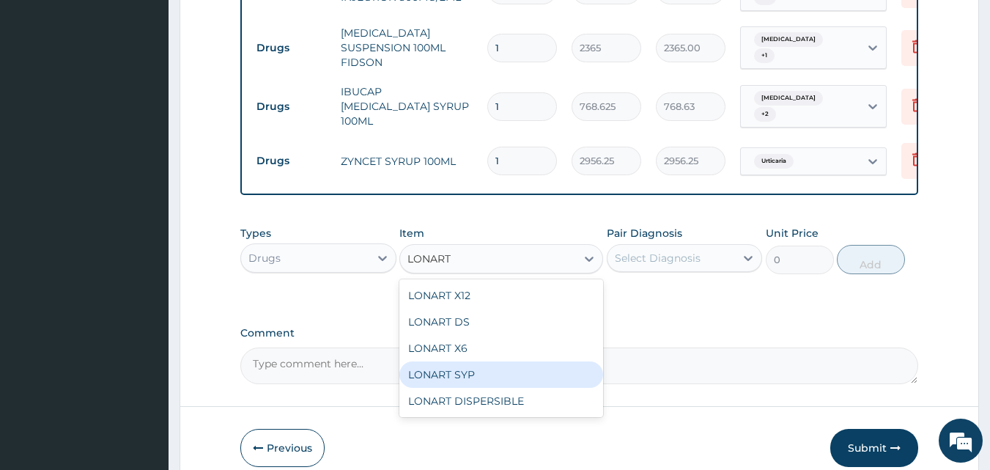
drag, startPoint x: 454, startPoint y: 355, endPoint x: 599, endPoint y: 280, distance: 163.1
click at [455, 361] on div "LONART SYP" at bounding box center [501, 374] width 204 height 26
type input "2719.75"
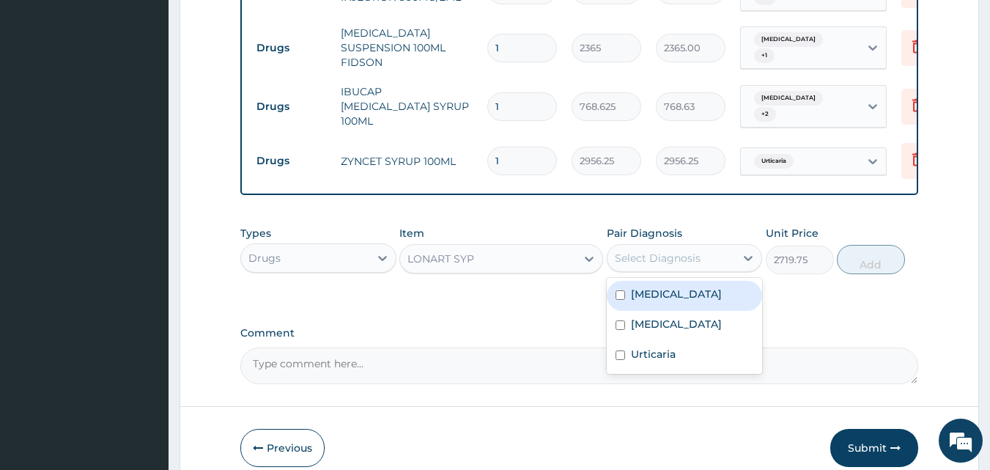
click at [630, 251] on div "Select Diagnosis" at bounding box center [658, 258] width 86 height 15
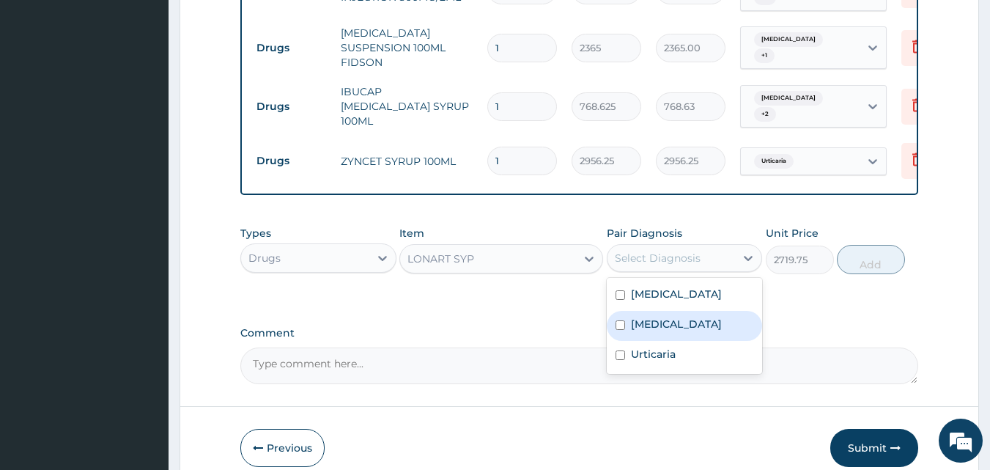
click at [635, 316] on label "Malaria" at bounding box center [676, 323] width 91 height 15
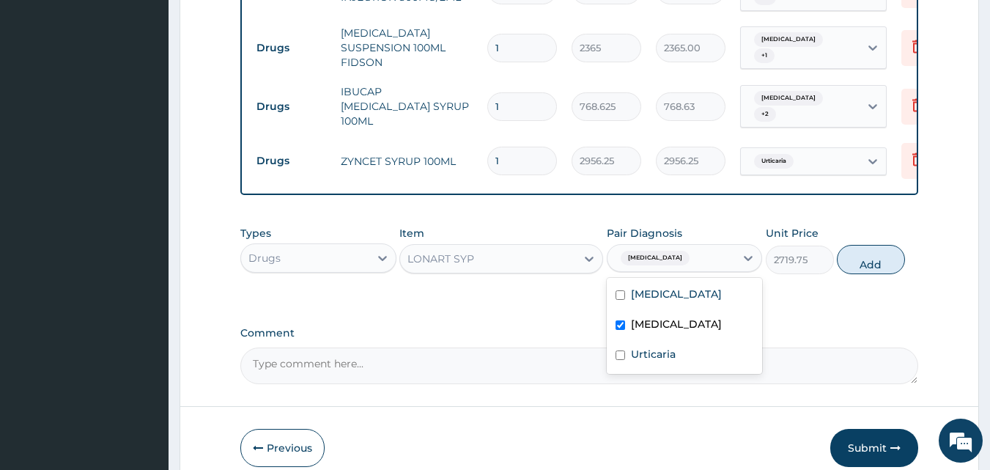
checkbox input "true"
click at [872, 248] on button "Add" at bounding box center [870, 259] width 68 height 29
type input "0"
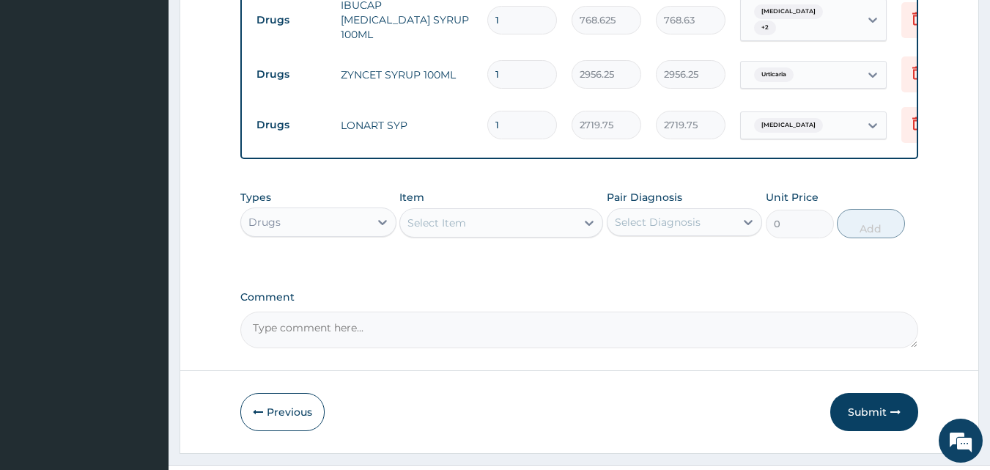
scroll to position [921, 0]
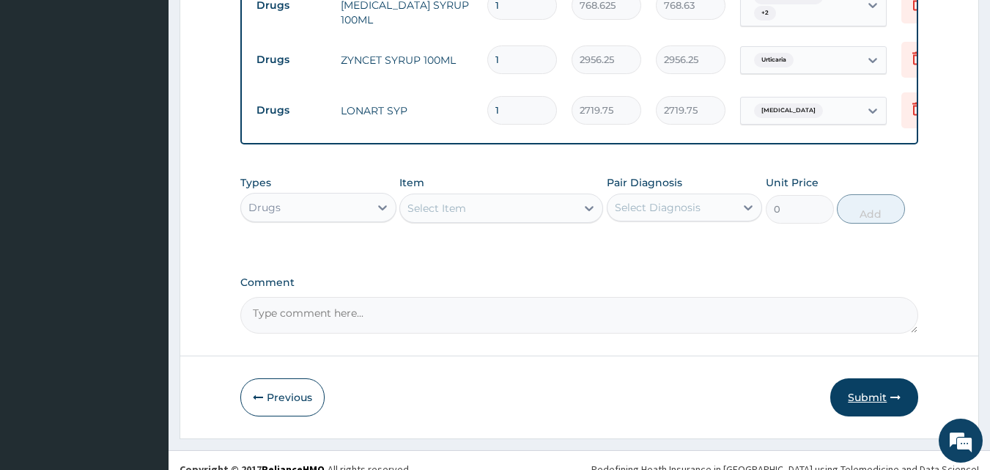
click at [861, 379] on button "Submit" at bounding box center [874, 397] width 88 height 38
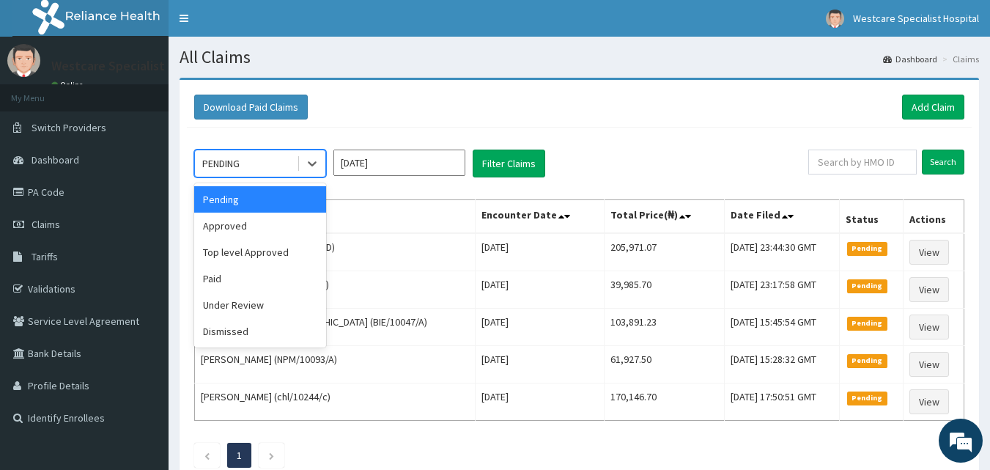
click at [239, 168] on div "PENDING" at bounding box center [220, 163] width 37 height 15
click at [257, 223] on div "Approved" at bounding box center [260, 225] width 132 height 26
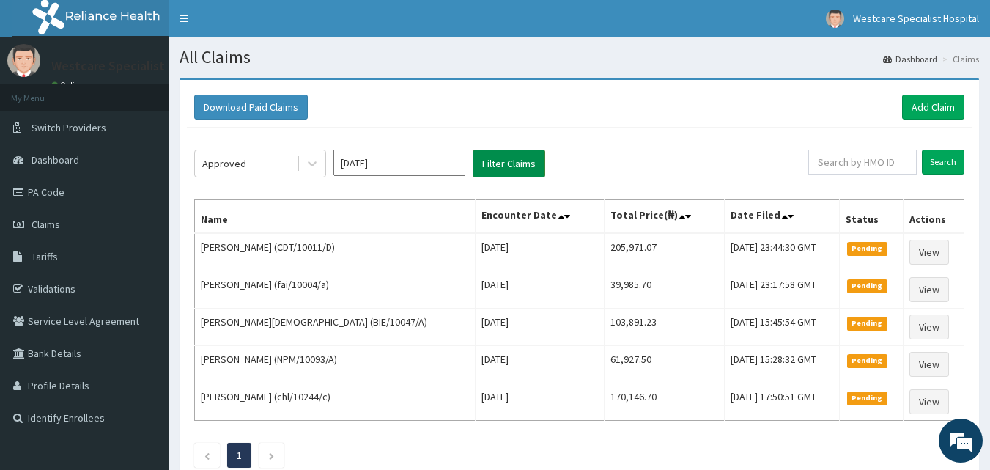
click at [486, 171] on button "Filter Claims" at bounding box center [508, 163] width 73 height 28
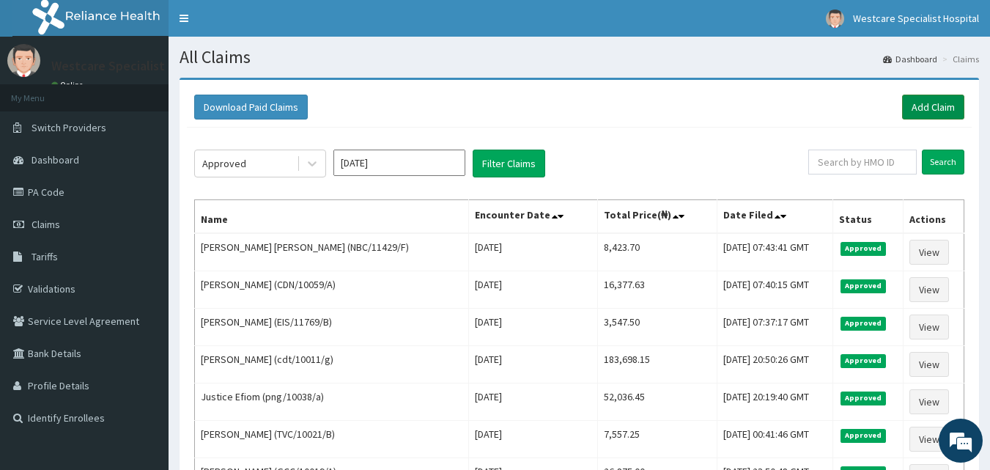
click at [920, 106] on link "Add Claim" at bounding box center [933, 106] width 62 height 25
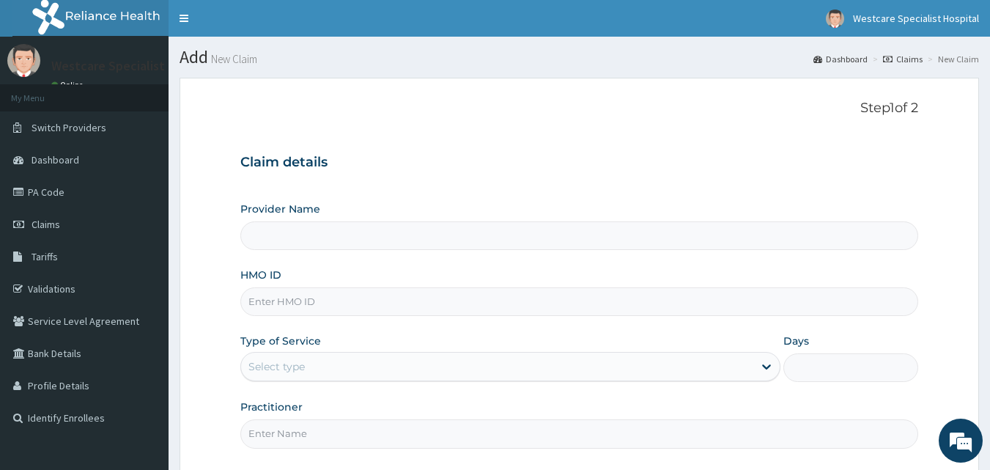
type input "WestCare Specialist Hospital"
click at [308, 304] on input "HMO ID" at bounding box center [579, 301] width 678 height 29
type input "NBC/11429/D"
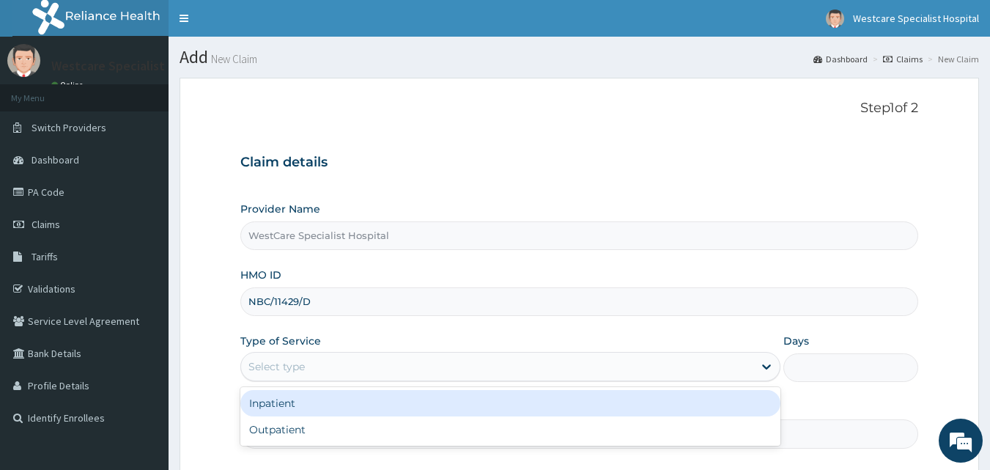
click at [333, 371] on div "Select type" at bounding box center [497, 366] width 512 height 23
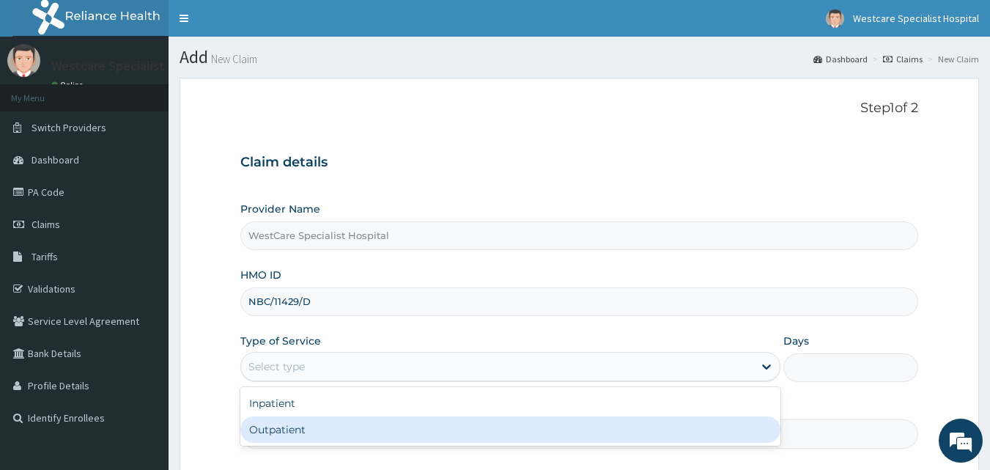
click at [292, 436] on div "Outpatient" at bounding box center [510, 429] width 540 height 26
type input "1"
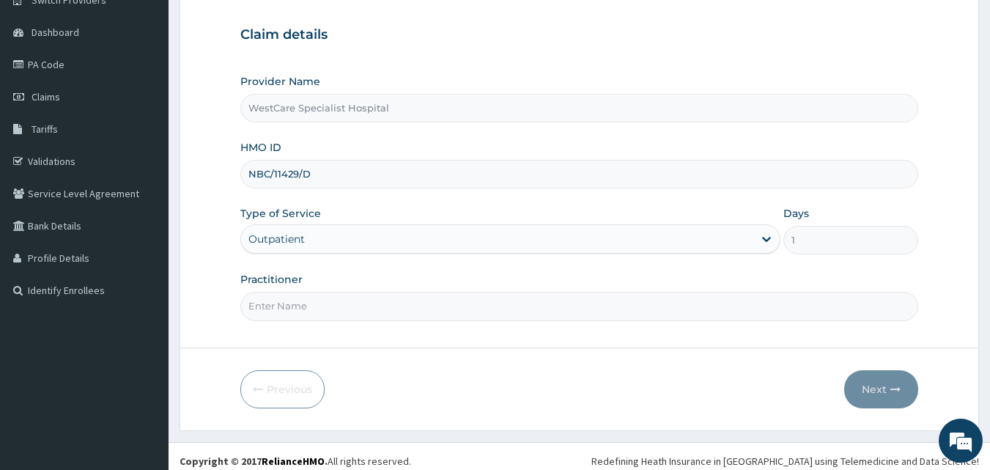
scroll to position [137, 0]
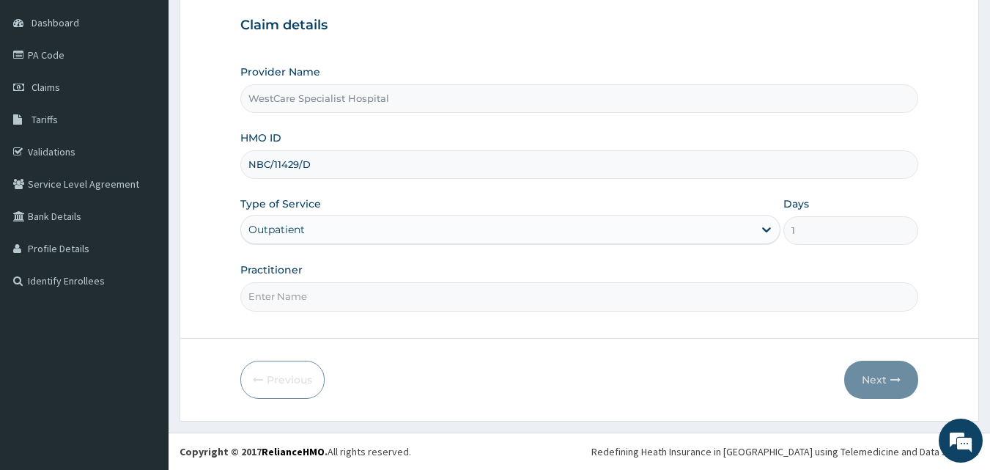
click at [428, 298] on input "Practitioner" at bounding box center [579, 296] width 678 height 29
type input "DR.ANOBA"
click at [886, 374] on button "Next" at bounding box center [881, 379] width 74 height 38
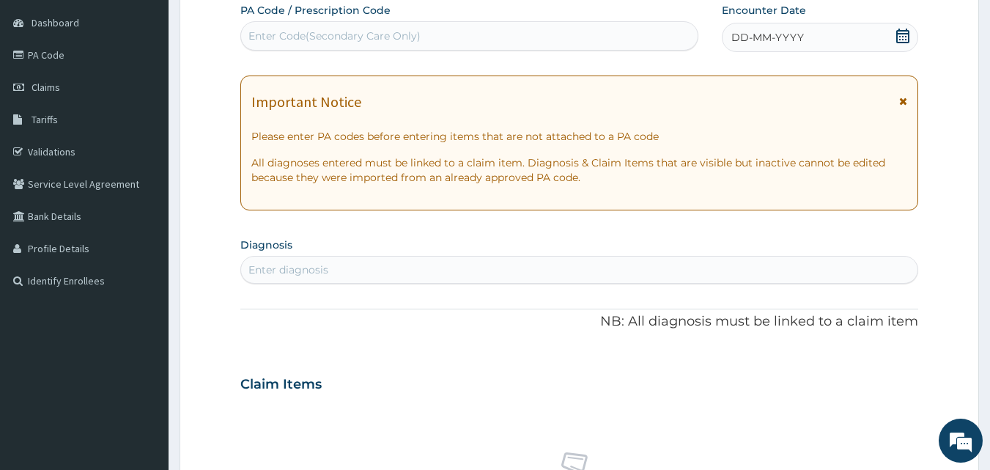
click at [310, 36] on div "Enter Code(Secondary Care Only)" at bounding box center [334, 36] width 172 height 15
type input "PA/890D92"
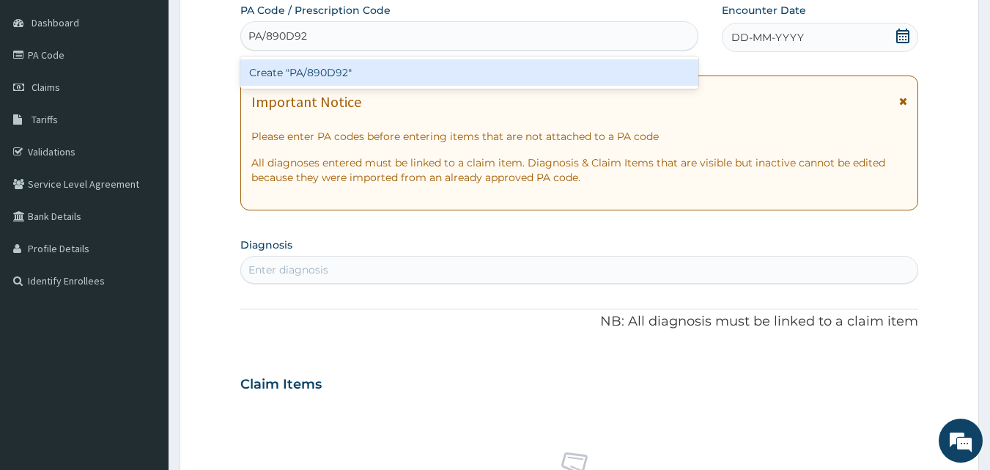
click at [307, 73] on div "Create "PA/890D92"" at bounding box center [469, 72] width 459 height 26
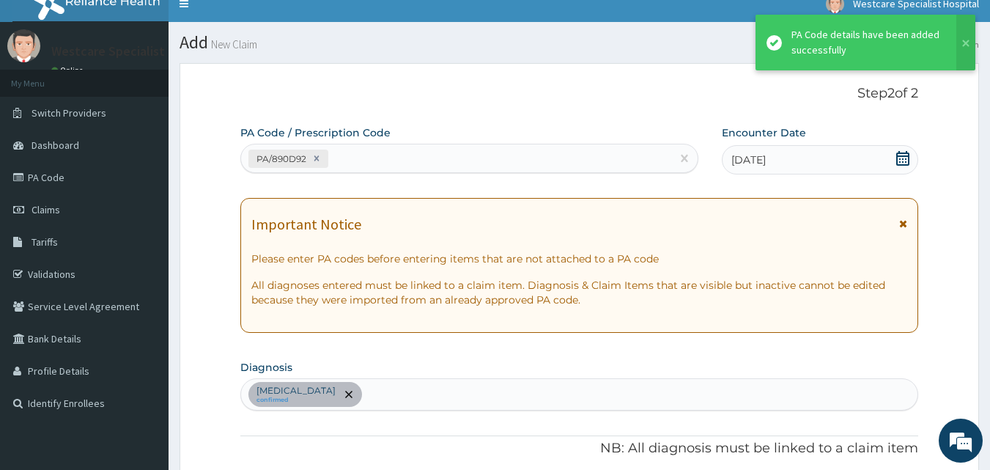
scroll to position [8, 0]
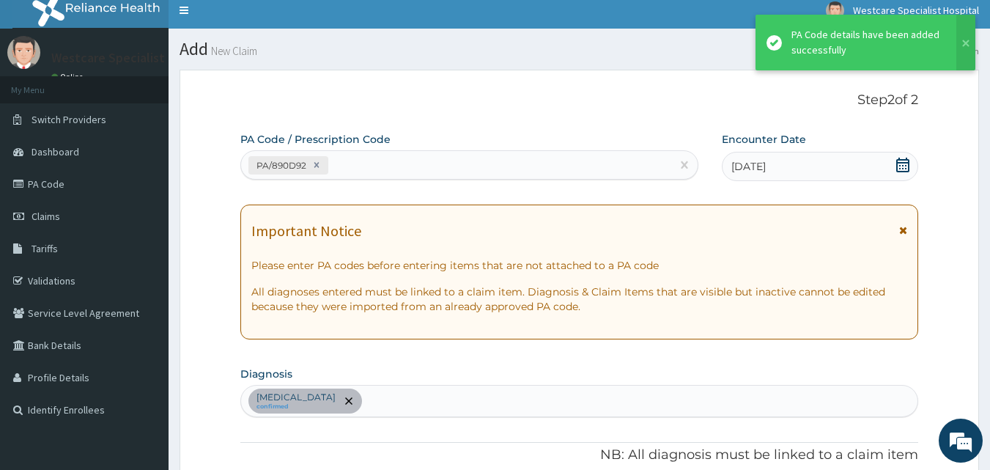
click at [344, 397] on div "Sepsis confirmed" at bounding box center [579, 400] width 677 height 31
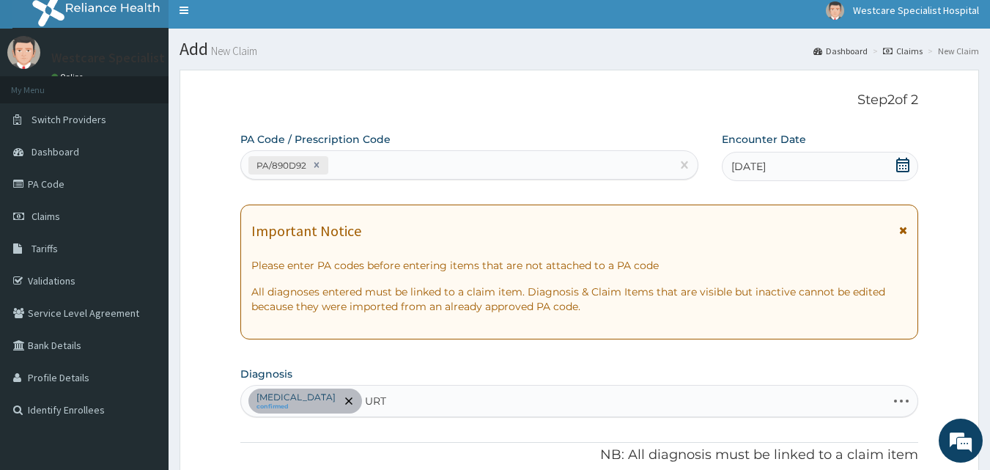
type input "URTI"
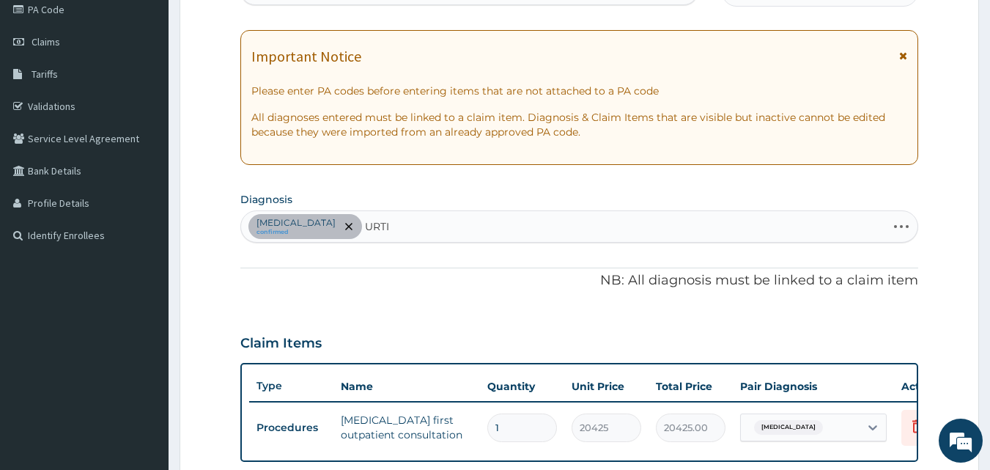
scroll to position [228, 0]
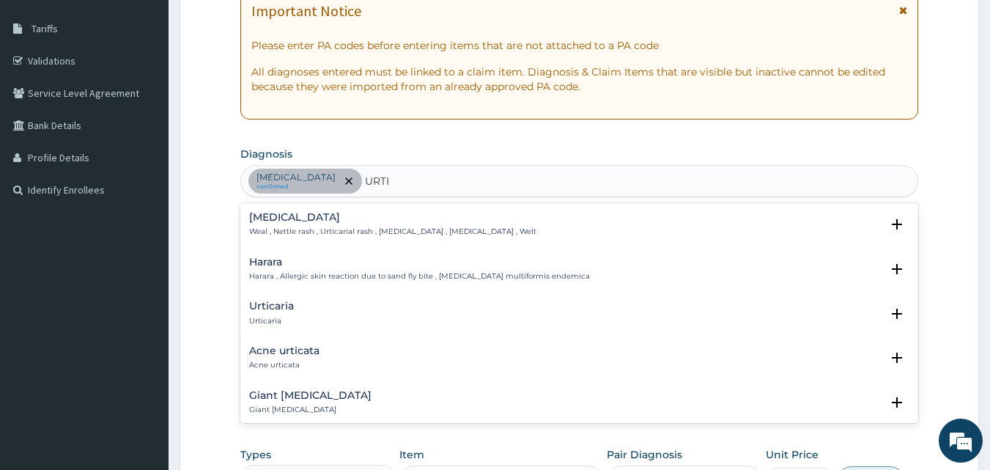
click at [275, 305] on h4 "Urticaria" at bounding box center [271, 305] width 45 height 11
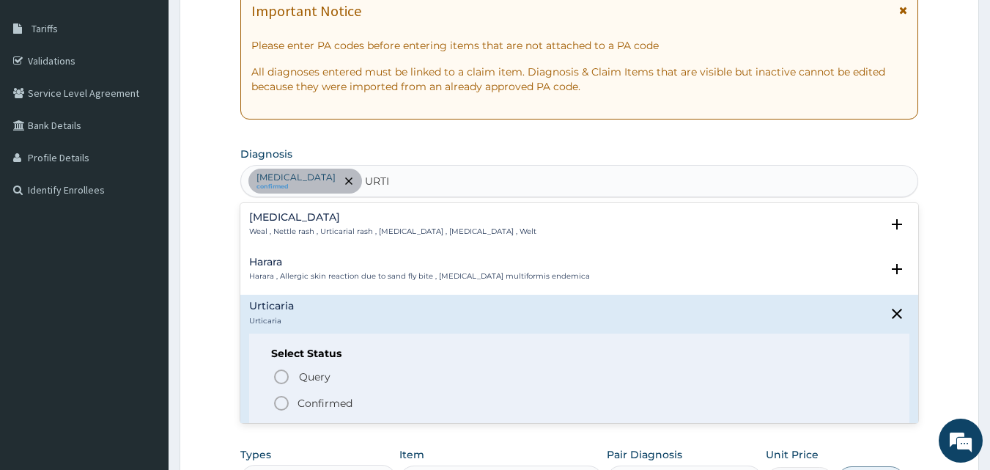
drag, startPoint x: 280, startPoint y: 404, endPoint x: 300, endPoint y: 359, distance: 49.5
click at [279, 404] on icon "status option filled" at bounding box center [281, 403] width 18 height 18
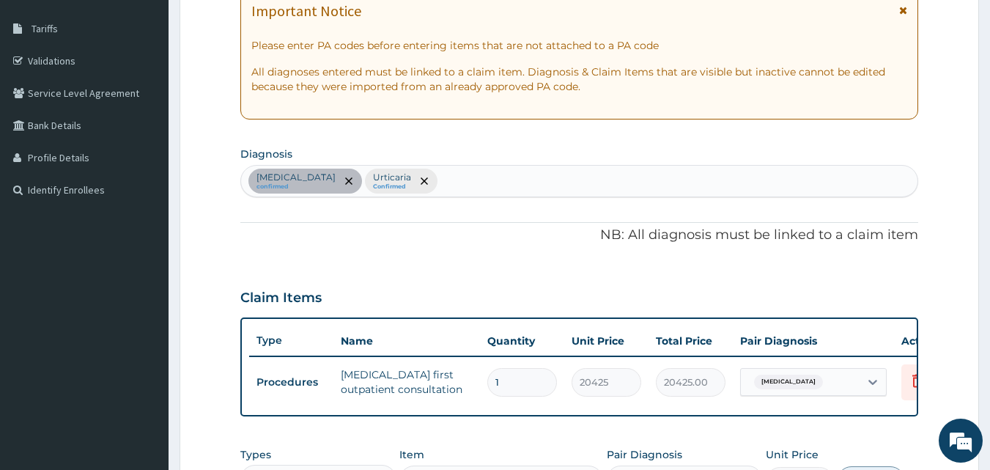
click at [407, 182] on div "Sepsis confirmed Urticaria Confirmed" at bounding box center [579, 181] width 677 height 31
type input "MALARIA"
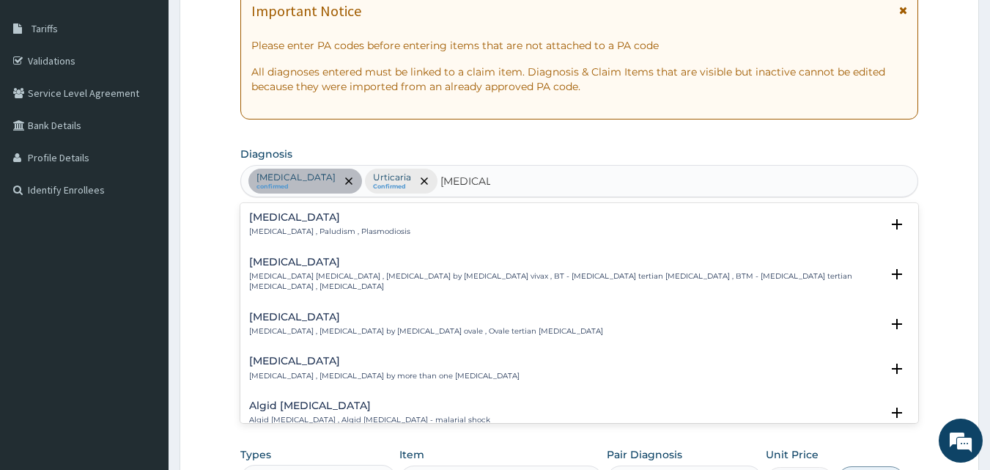
click at [271, 223] on div "Malaria Malaria , Paludism , Plasmodiosis" at bounding box center [329, 225] width 161 height 26
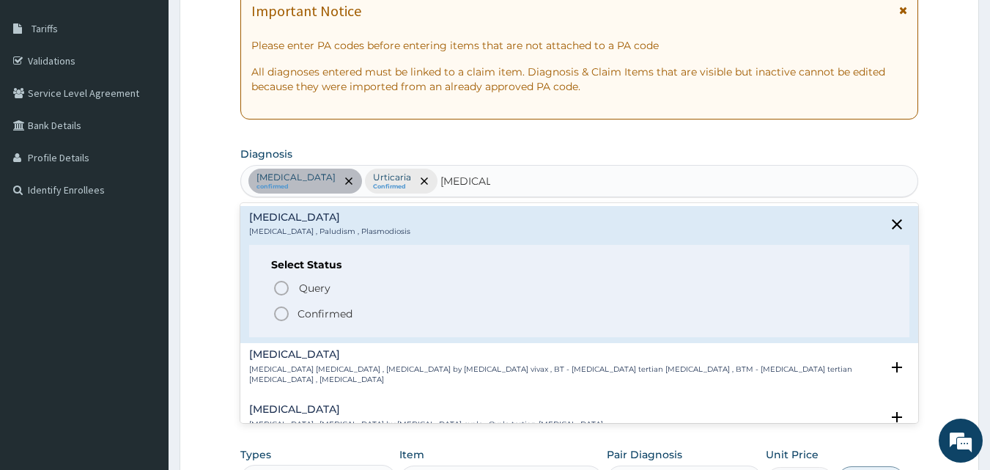
click at [275, 316] on circle "status option filled" at bounding box center [281, 313] width 13 height 13
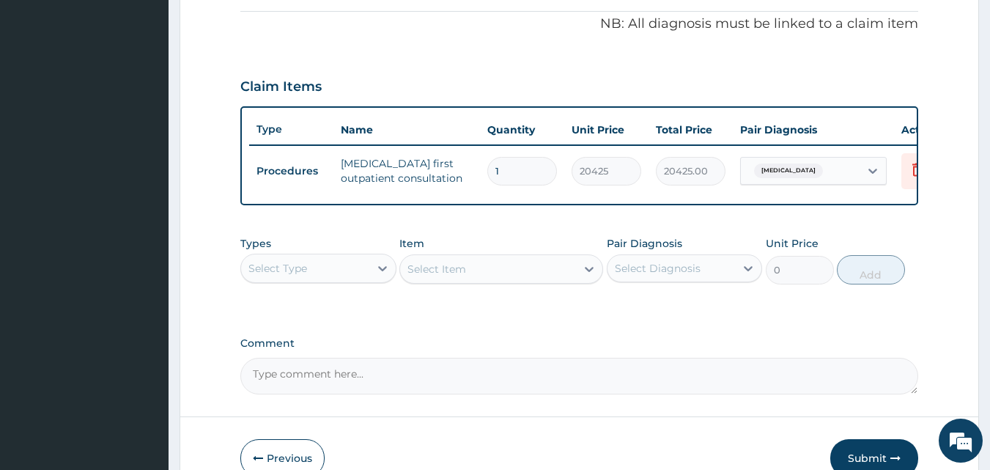
scroll to position [448, 0]
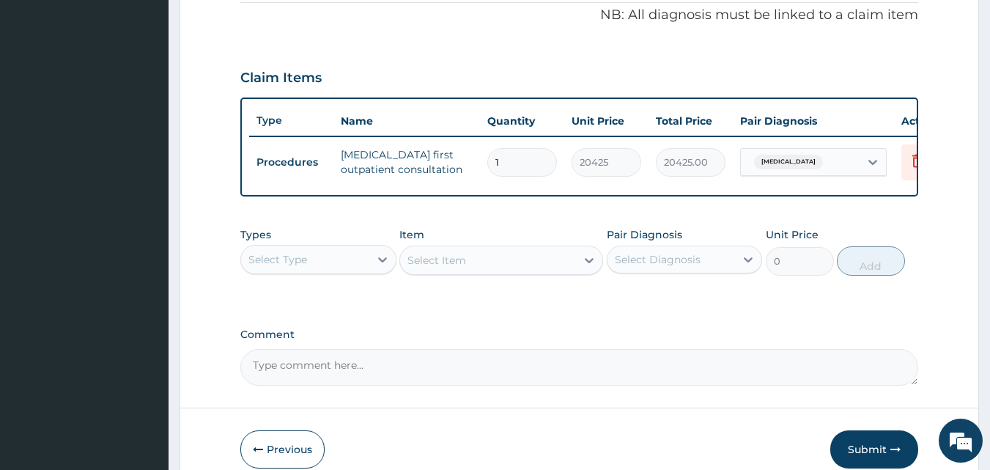
click at [324, 271] on div "Select Type" at bounding box center [305, 259] width 128 height 23
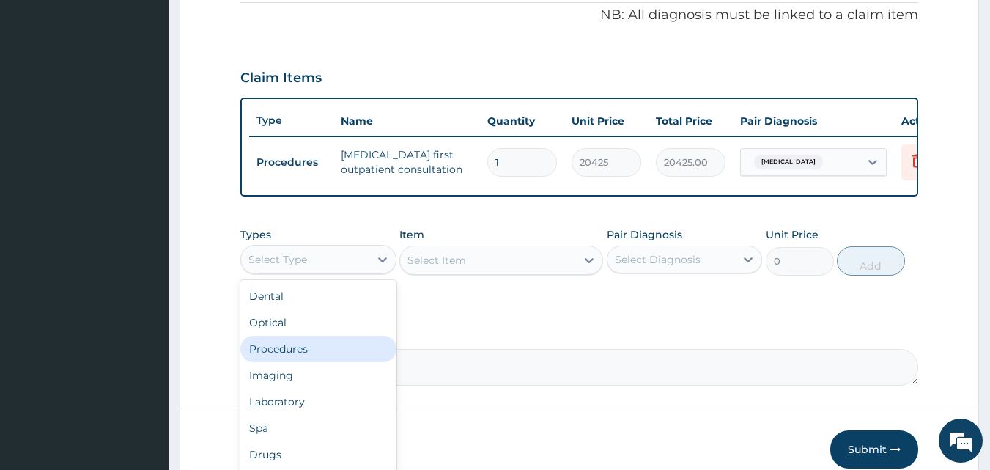
click at [301, 357] on div "Procedures" at bounding box center [318, 348] width 156 height 26
click at [295, 267] on div "Procedures" at bounding box center [277, 259] width 59 height 15
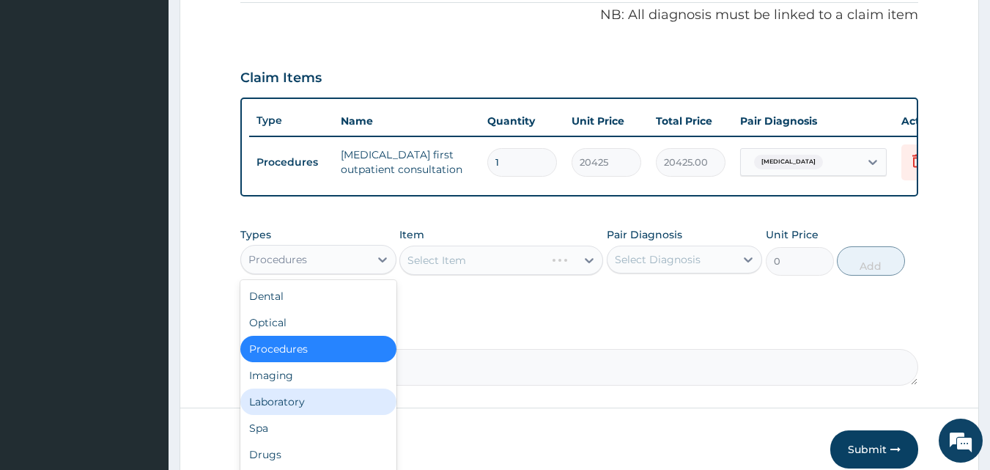
click at [305, 415] on div "Laboratory" at bounding box center [318, 401] width 156 height 26
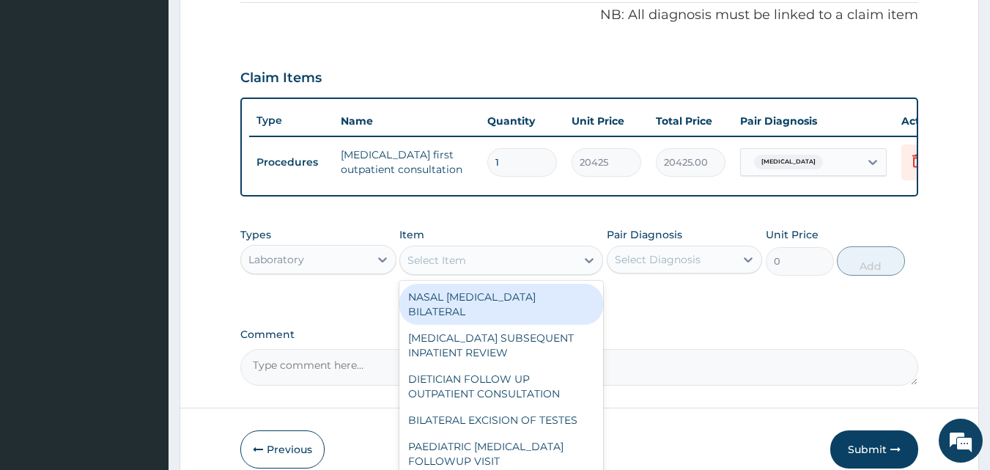
click at [439, 264] on div "Select Item" at bounding box center [436, 260] width 59 height 15
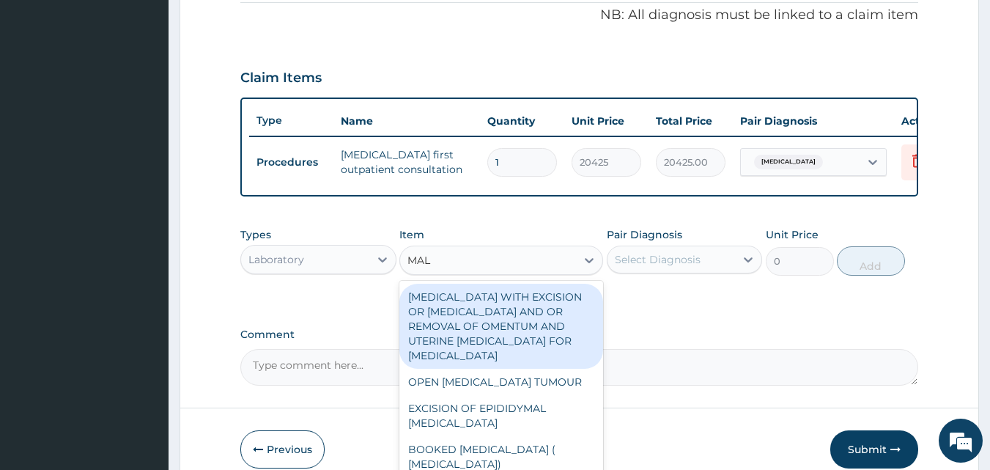
type input "MALA"
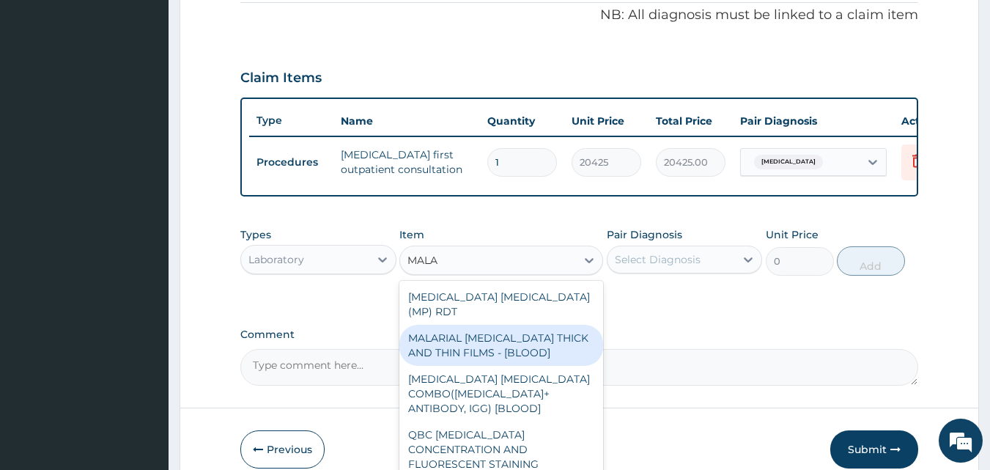
click at [492, 349] on div "MALARIAL PARASITE THICK AND THIN FILMS - [BLOOD]" at bounding box center [501, 344] width 204 height 41
type input "1612.5"
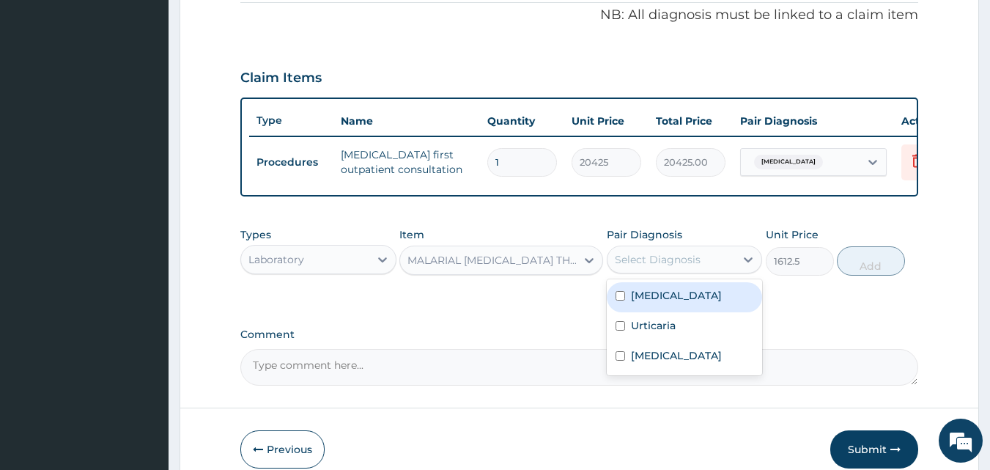
click at [685, 267] on div "Select Diagnosis" at bounding box center [658, 259] width 86 height 15
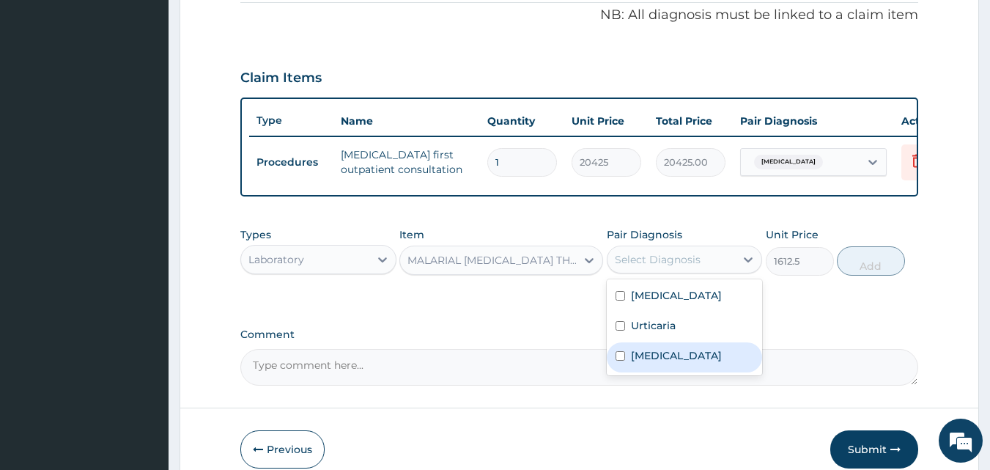
click at [664, 359] on label "Malaria" at bounding box center [676, 355] width 91 height 15
checkbox input "true"
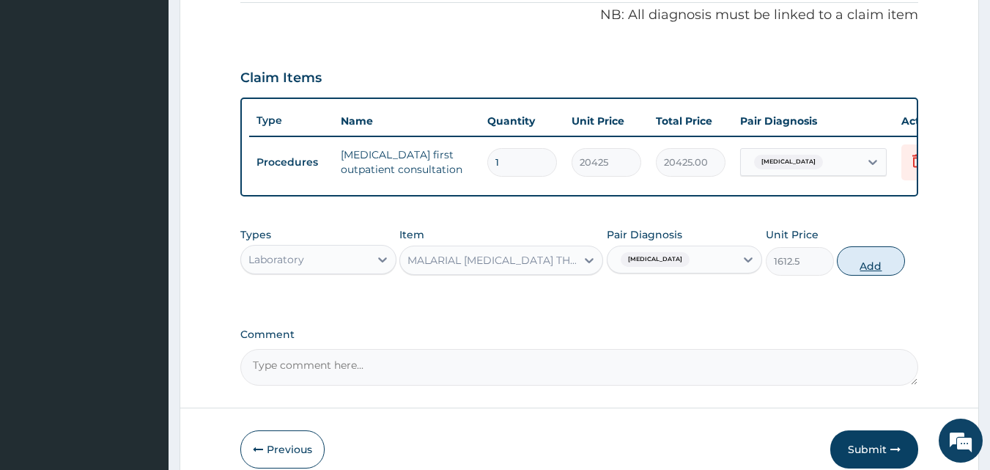
click at [866, 274] on button "Add" at bounding box center [870, 260] width 68 height 29
type input "0"
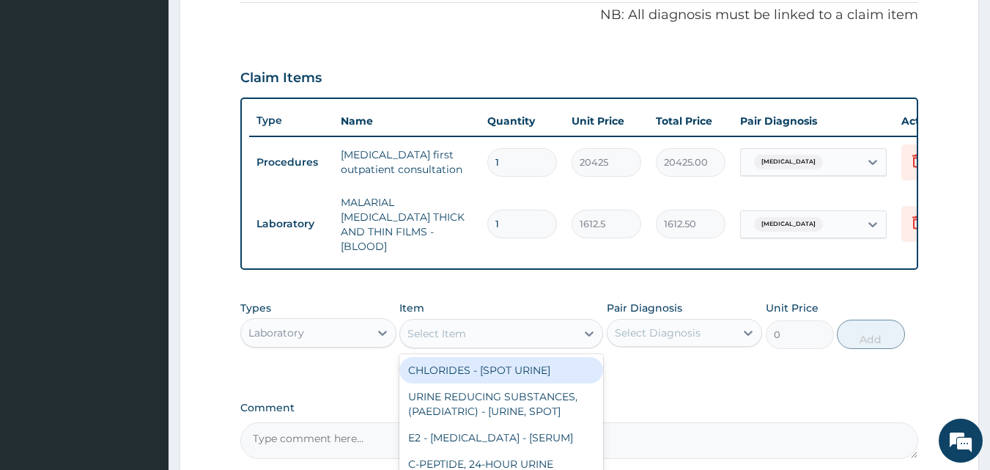
click at [516, 331] on div "Select Item" at bounding box center [488, 333] width 176 height 23
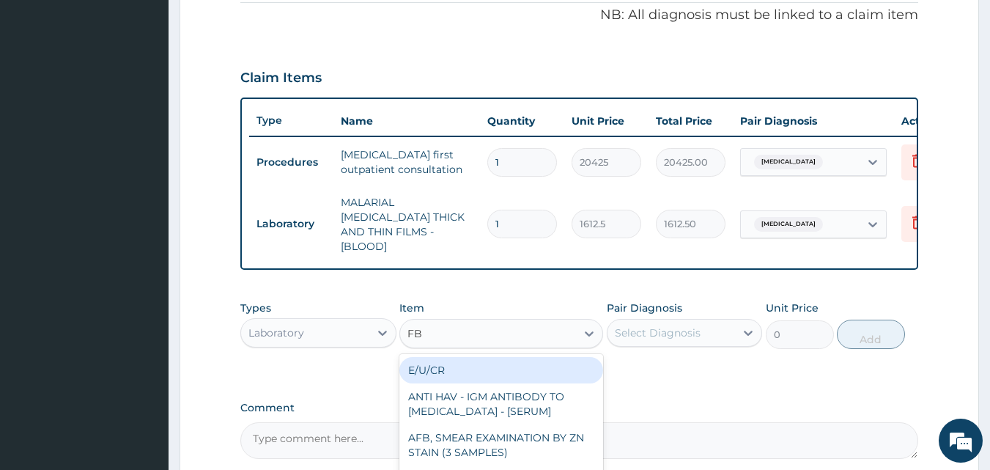
type input "FBC"
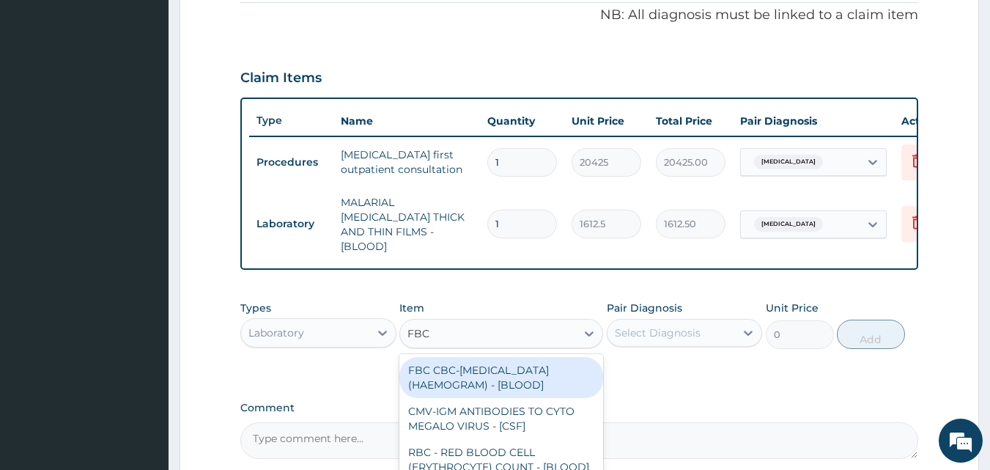
drag, startPoint x: 508, startPoint y: 371, endPoint x: 618, endPoint y: 349, distance: 112.8
click at [508, 370] on div "FBC CBC-COMPLETE BLOOD COUNT (HAEMOGRAM) - [BLOOD]" at bounding box center [501, 377] width 204 height 41
type input "4300"
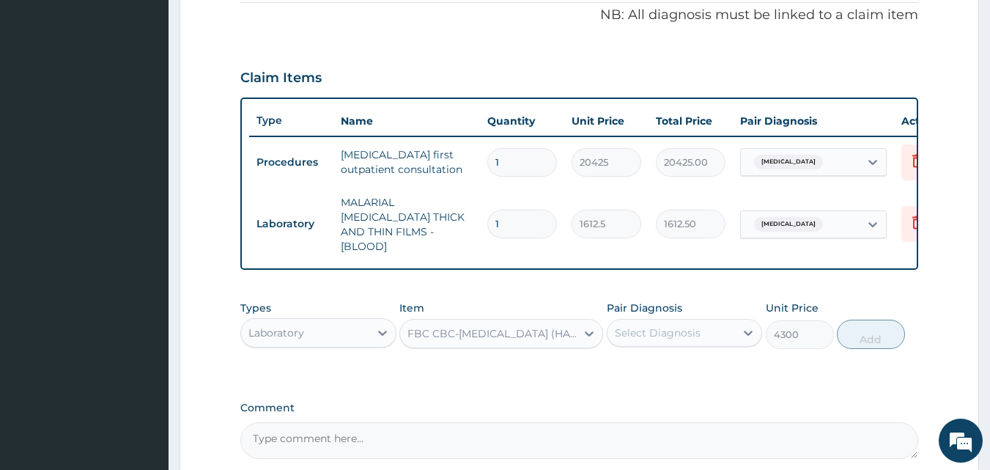
click at [652, 331] on div "Select Diagnosis" at bounding box center [658, 332] width 86 height 15
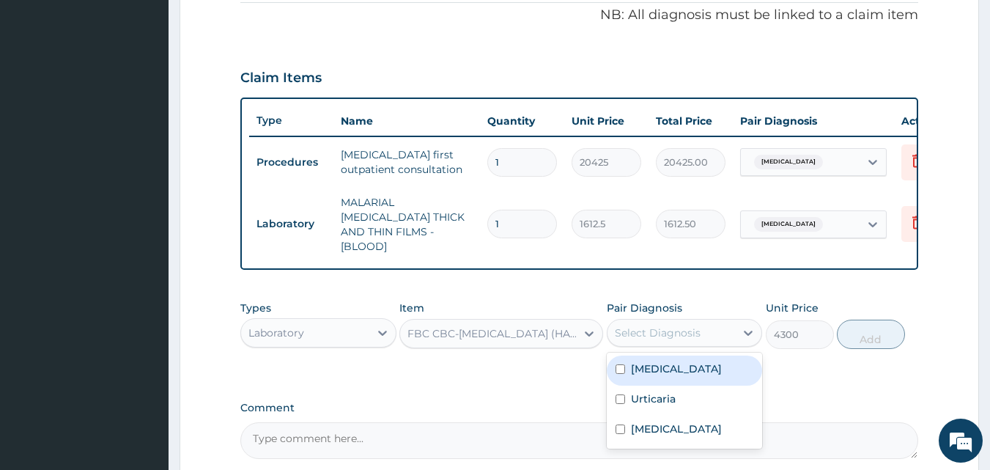
click at [646, 361] on label "Sepsis" at bounding box center [676, 368] width 91 height 15
checkbox input "true"
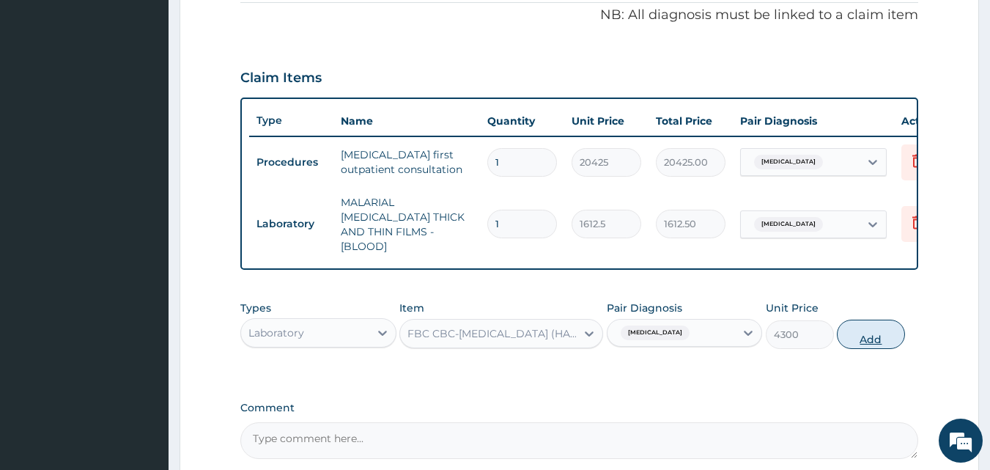
click at [863, 330] on button "Add" at bounding box center [870, 333] width 68 height 29
type input "0"
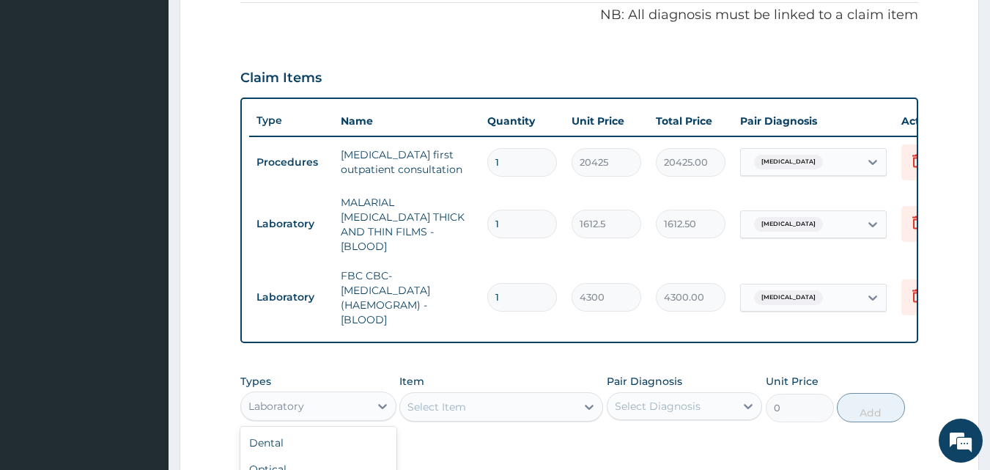
drag, startPoint x: 305, startPoint y: 406, endPoint x: 368, endPoint y: 316, distance: 109.3
click at [305, 405] on div "Laboratory" at bounding box center [305, 405] width 128 height 23
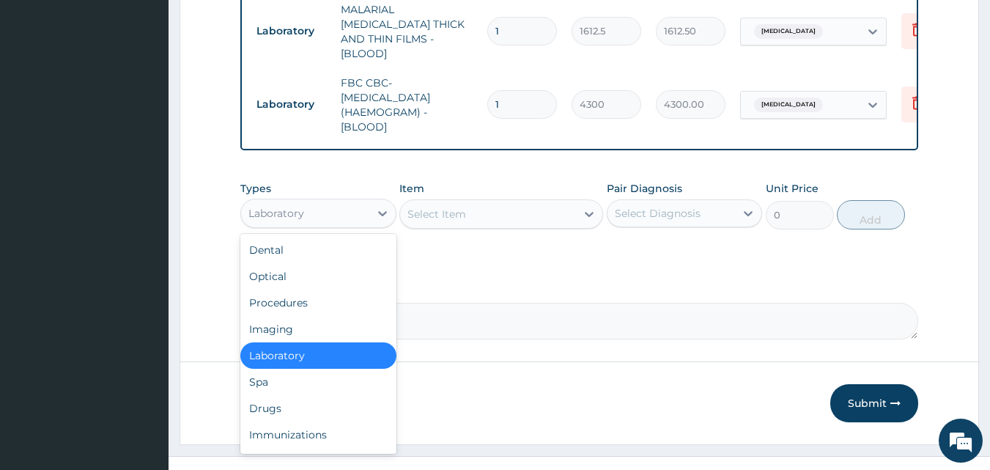
scroll to position [660, 0]
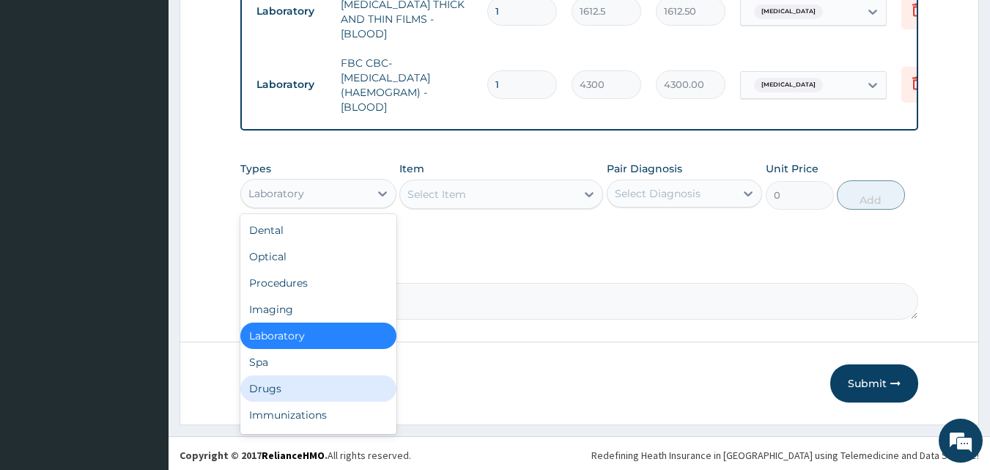
click at [298, 379] on div "Drugs" at bounding box center [318, 388] width 156 height 26
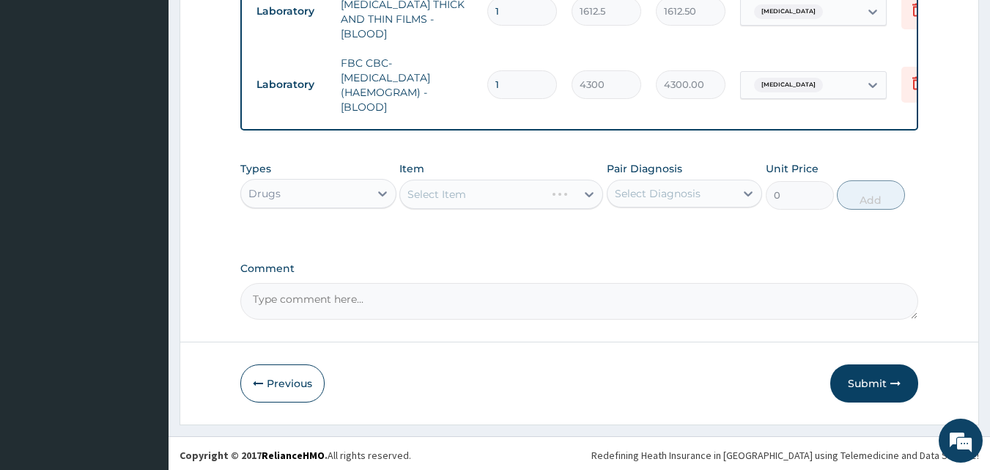
click at [445, 193] on div "Select Item" at bounding box center [501, 193] width 204 height 29
click at [442, 193] on div "Select Item" at bounding box center [501, 193] width 204 height 29
click at [442, 193] on div "Select Item" at bounding box center [436, 194] width 59 height 15
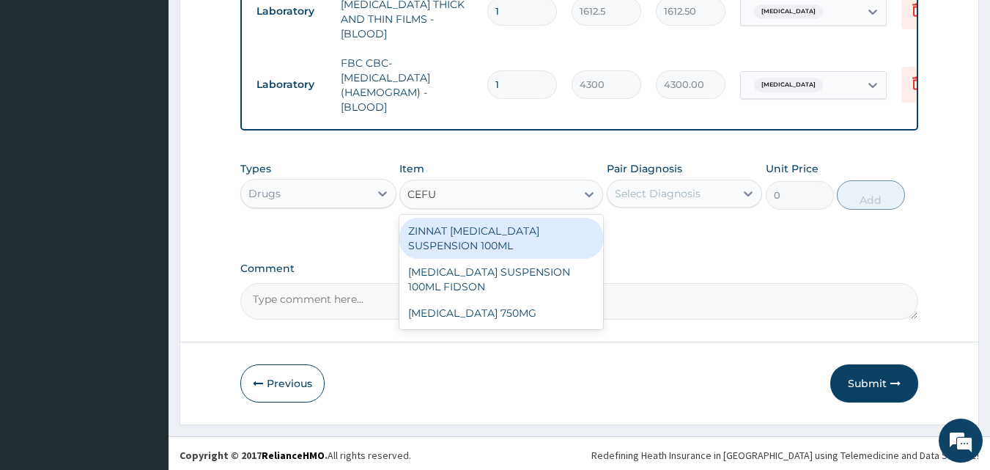
type input "CEFUR"
click at [467, 191] on div "CEFUR" at bounding box center [488, 193] width 176 height 23
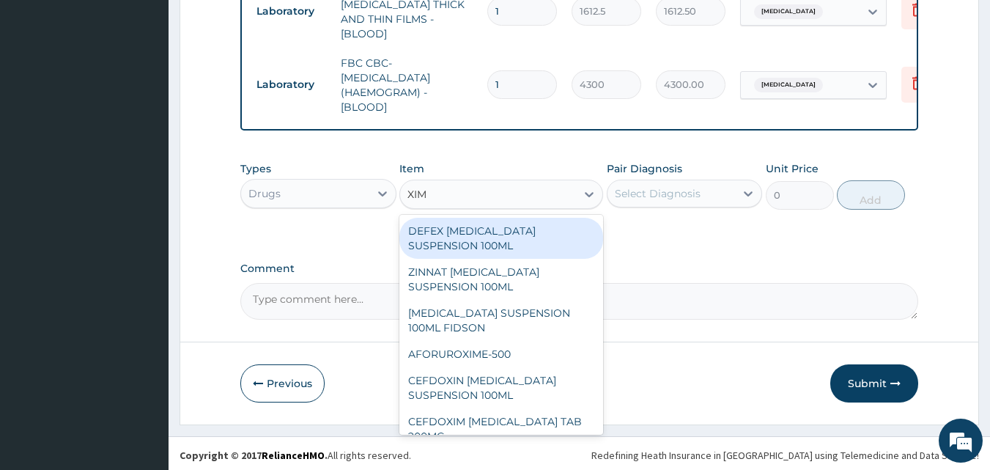
type input "XIME"
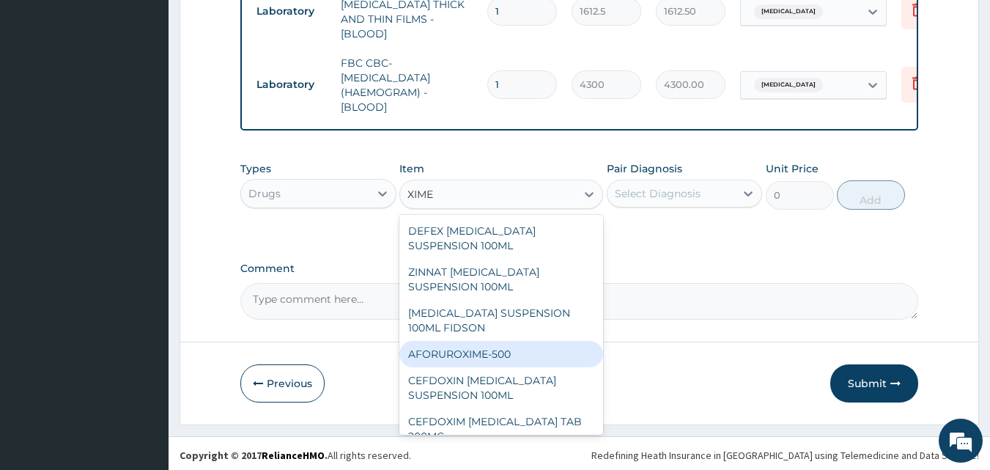
click at [461, 352] on div "AFORUROXIME-500" at bounding box center [501, 354] width 204 height 26
type input "236.5"
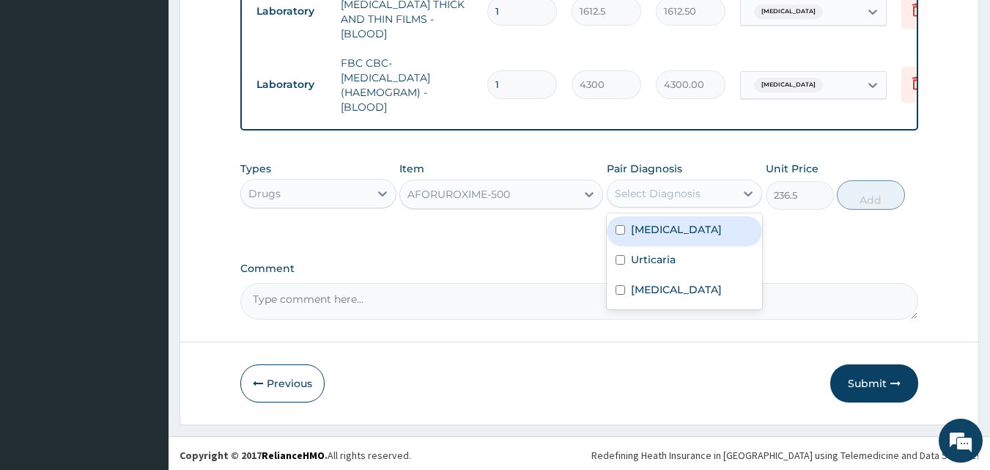
click at [679, 197] on div "Select Diagnosis" at bounding box center [671, 193] width 128 height 23
click at [672, 221] on div "[MEDICAL_DATA]" at bounding box center [684, 231] width 156 height 30
checkbox input "true"
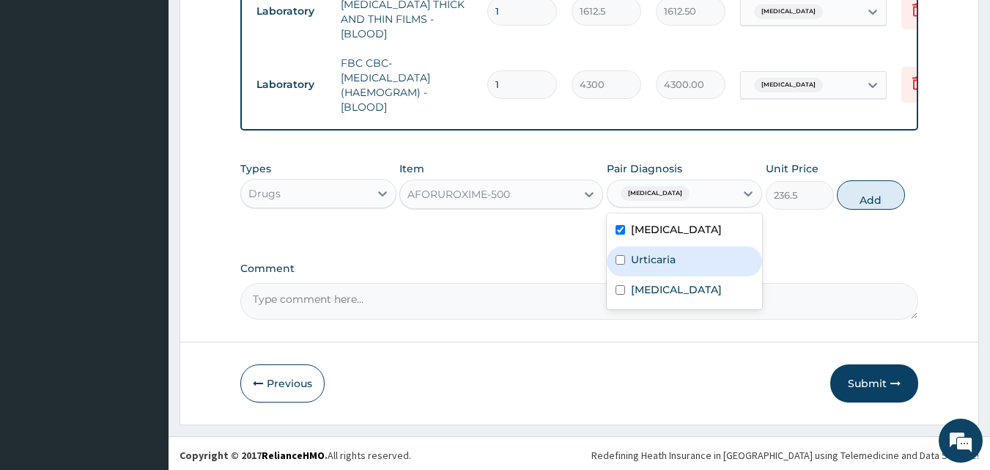
drag, startPoint x: 663, startPoint y: 254, endPoint x: 689, endPoint y: 238, distance: 30.3
click at [664, 252] on label "Urticaria" at bounding box center [653, 259] width 45 height 15
checkbox input "true"
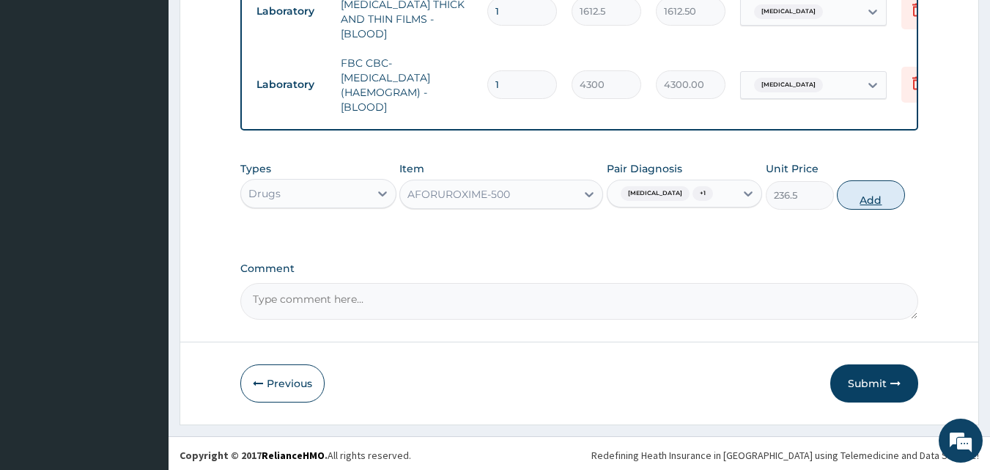
click at [866, 195] on button "Add" at bounding box center [870, 194] width 68 height 29
type input "0"
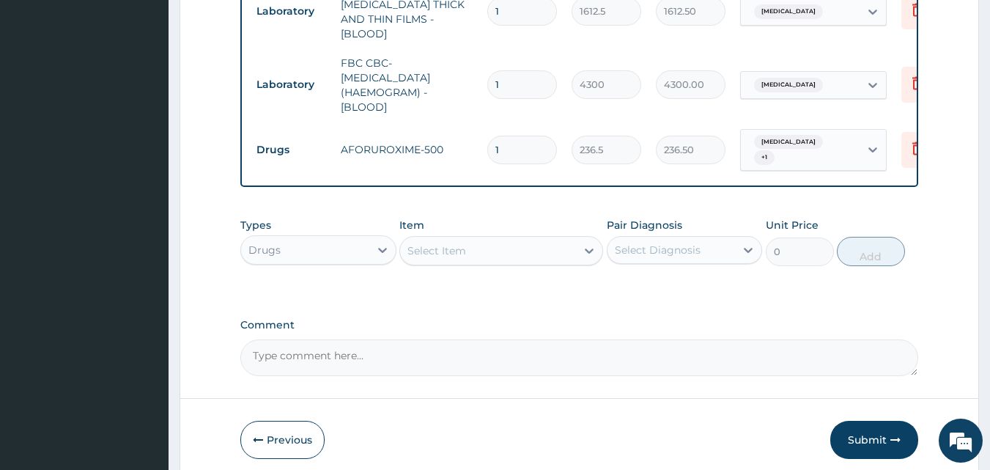
click at [526, 136] on input "1" at bounding box center [522, 150] width 70 height 29
type input "10"
type input "2365.00"
type input "10"
drag, startPoint x: 499, startPoint y: 238, endPoint x: 505, endPoint y: 234, distance: 7.5
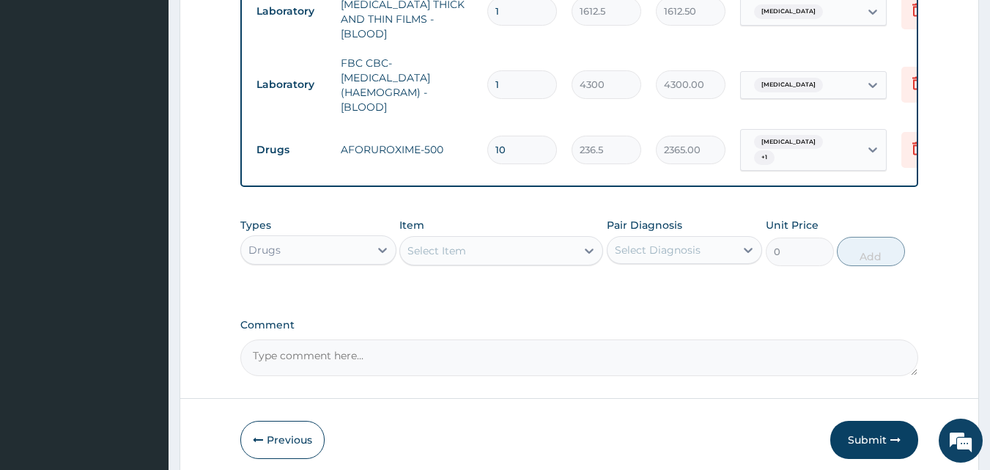
click at [500, 239] on div "Select Item" at bounding box center [488, 250] width 176 height 23
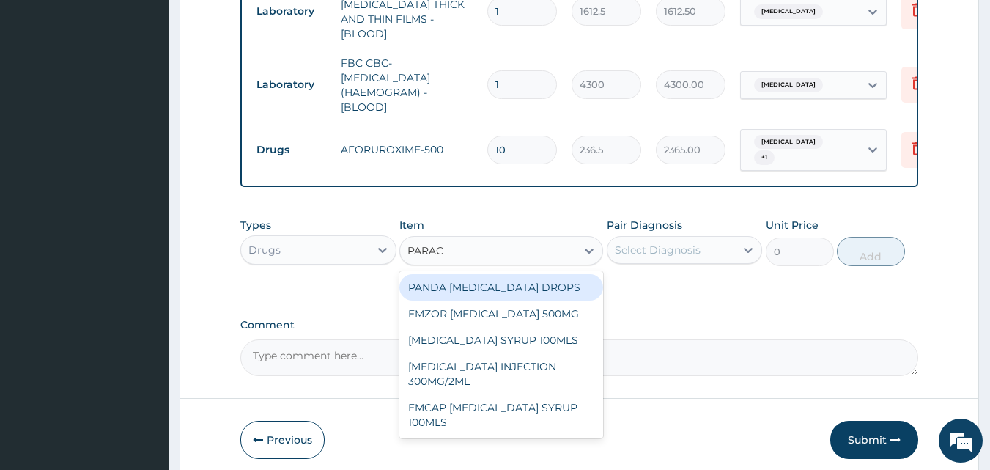
type input "PARACE"
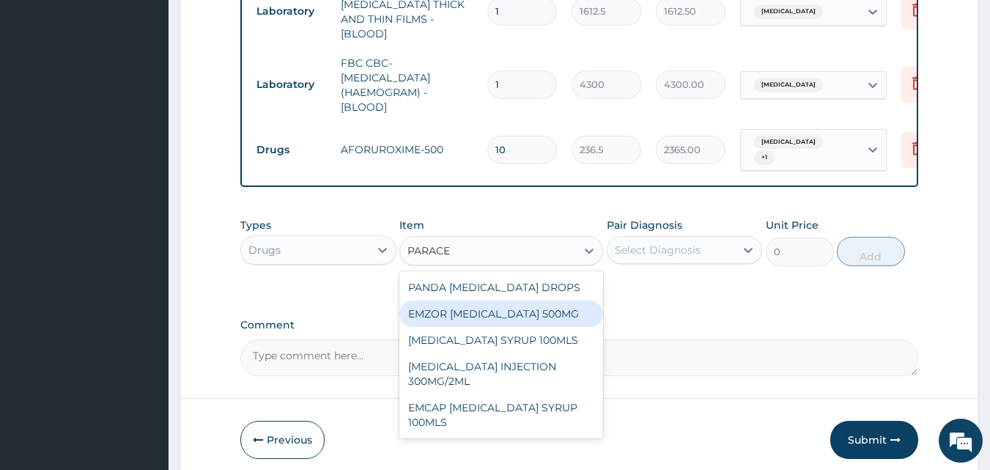
click at [528, 308] on div "EMZOR [MEDICAL_DATA] 500MG" at bounding box center [501, 313] width 204 height 26
type input "23.64999961853027"
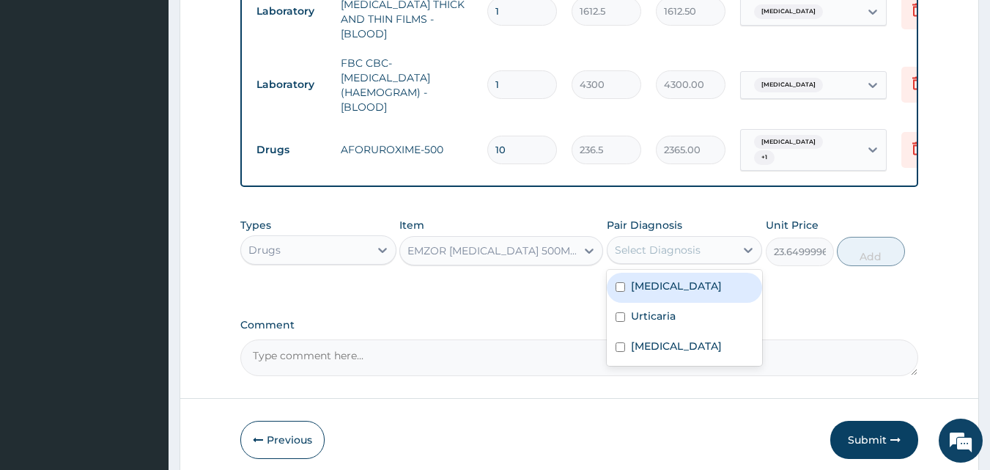
click at [650, 242] on div "Select Diagnosis" at bounding box center [658, 249] width 86 height 15
drag, startPoint x: 645, startPoint y: 287, endPoint x: 647, endPoint y: 308, distance: 21.4
click at [647, 303] on div "Sepsis Urticaria Malaria" at bounding box center [684, 318] width 156 height 96
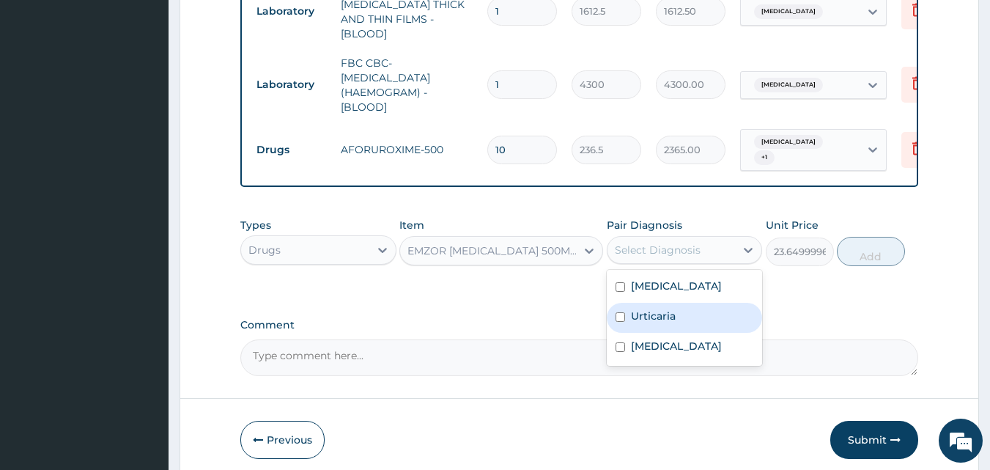
drag, startPoint x: 647, startPoint y: 308, endPoint x: 650, endPoint y: 322, distance: 13.4
click at [647, 309] on label "Urticaria" at bounding box center [653, 315] width 45 height 15
checkbox input "true"
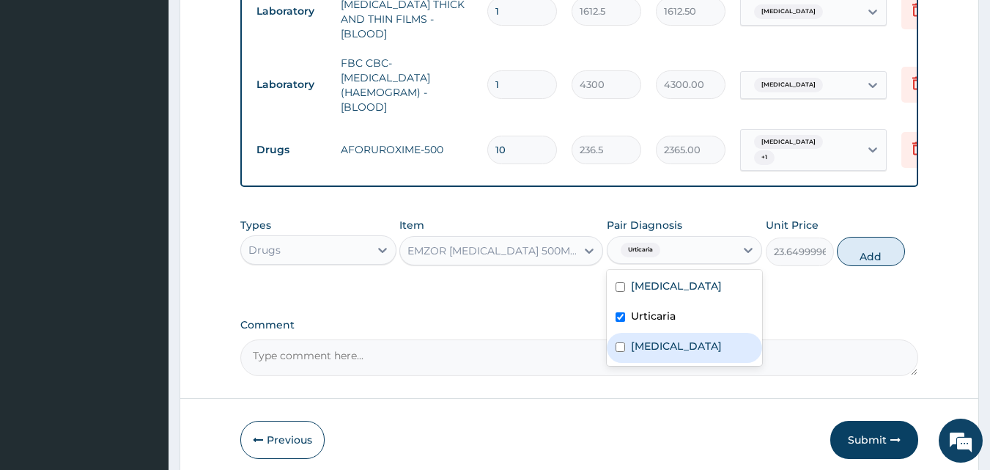
click at [651, 338] on label "[MEDICAL_DATA]" at bounding box center [676, 345] width 91 height 15
checkbox input "true"
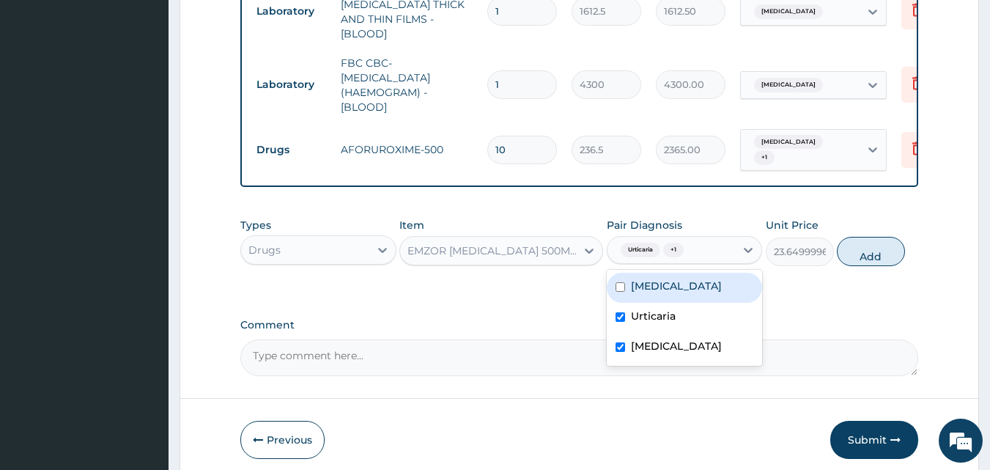
click at [659, 283] on label "[MEDICAL_DATA]" at bounding box center [676, 285] width 91 height 15
checkbox input "true"
click at [859, 248] on button "Add" at bounding box center [870, 251] width 68 height 29
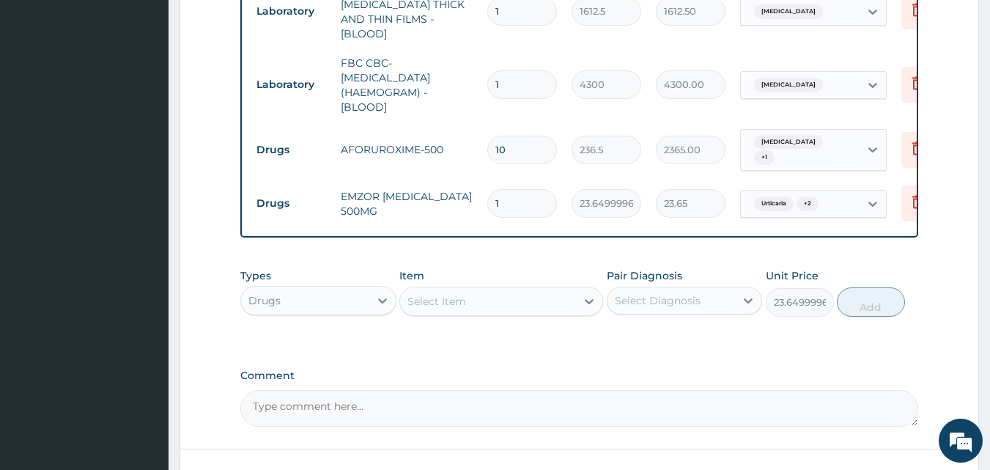
type input "0"
click at [508, 189] on input "1" at bounding box center [522, 203] width 70 height 29
type input "18"
type input "425.70"
type input "18"
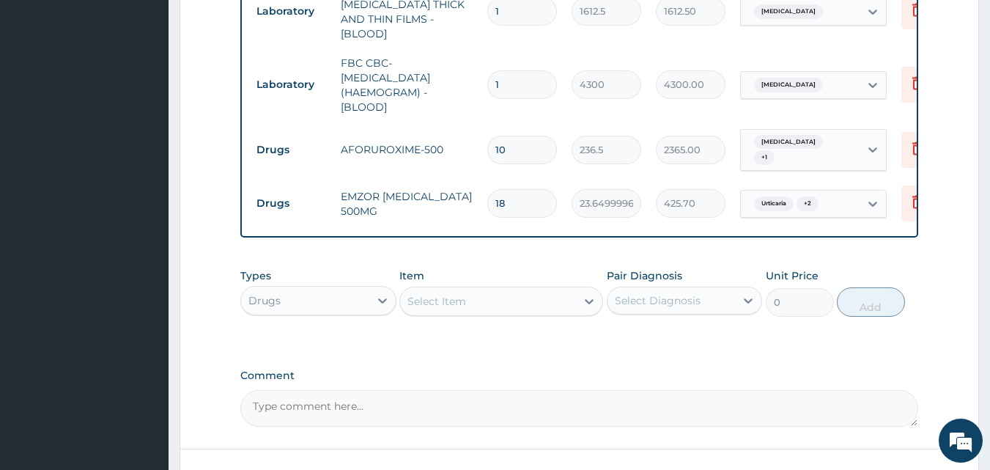
click at [439, 294] on div "Select Item" at bounding box center [436, 301] width 59 height 15
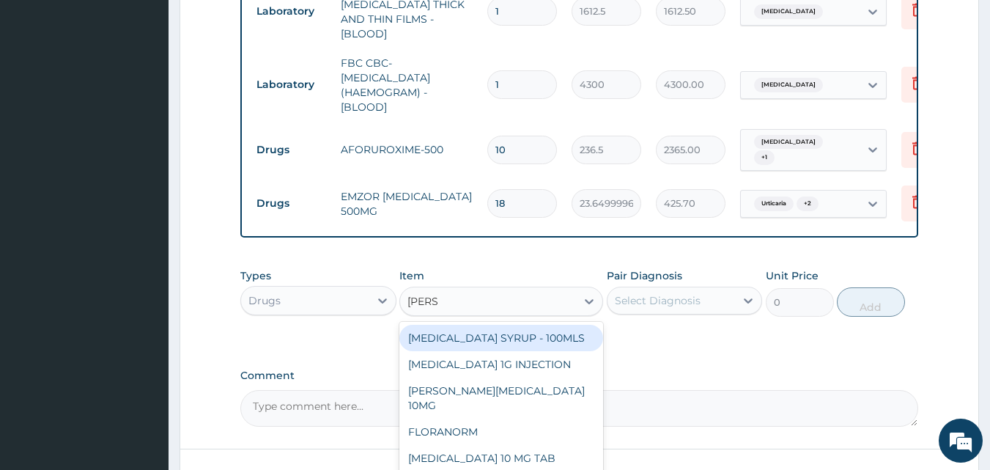
type input "LORAT"
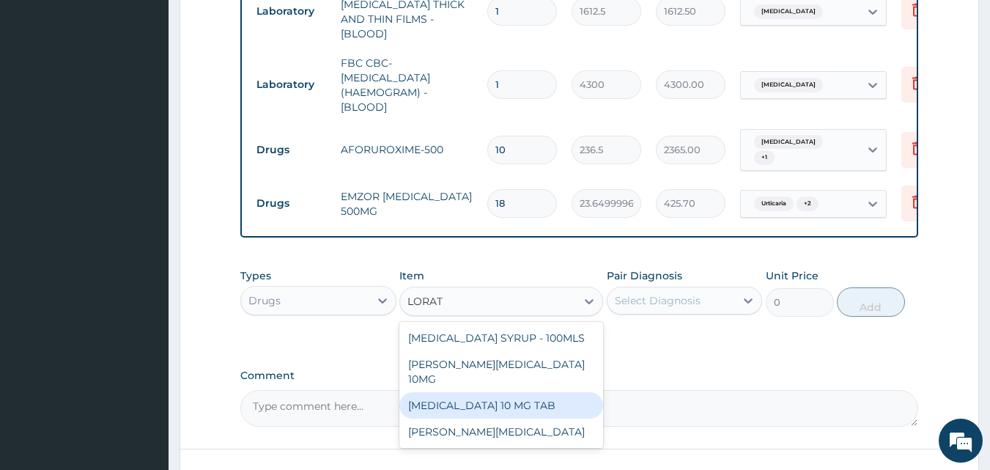
click at [468, 392] on div "[MEDICAL_DATA] 10 MG TAB" at bounding box center [501, 405] width 204 height 26
type input "59.125"
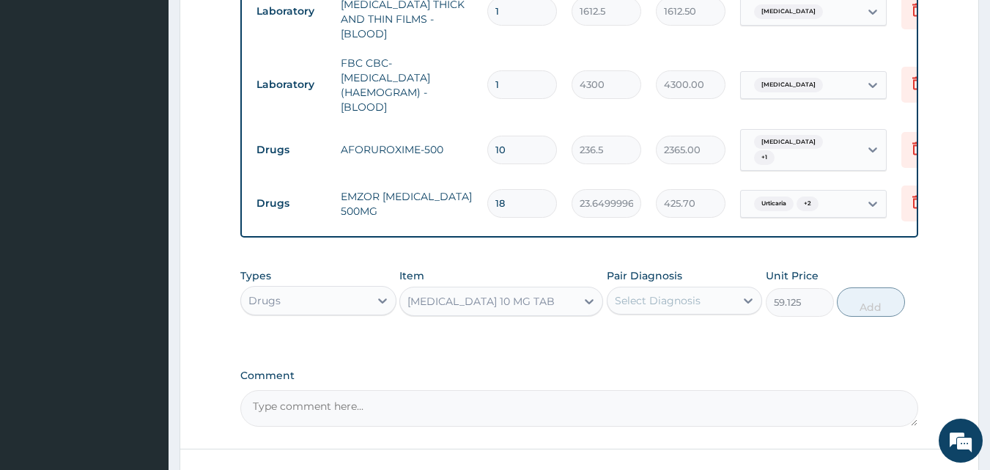
click at [666, 310] on div "Types Drugs Item LORATADINE 10 MG TAB Pair Diagnosis Select Diagnosis Unit Pric…" at bounding box center [579, 292] width 678 height 63
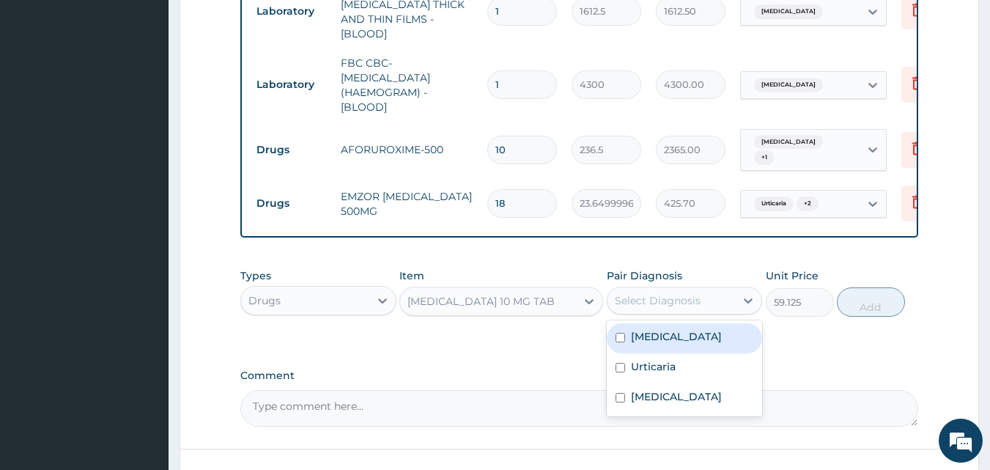
click at [659, 293] on div "Select Diagnosis" at bounding box center [658, 300] width 86 height 15
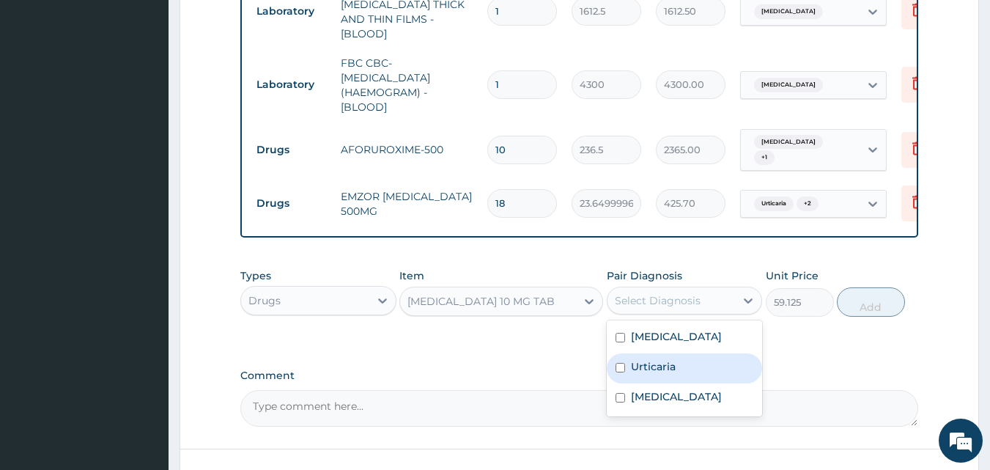
click at [648, 359] on label "Urticaria" at bounding box center [653, 366] width 45 height 15
checkbox input "true"
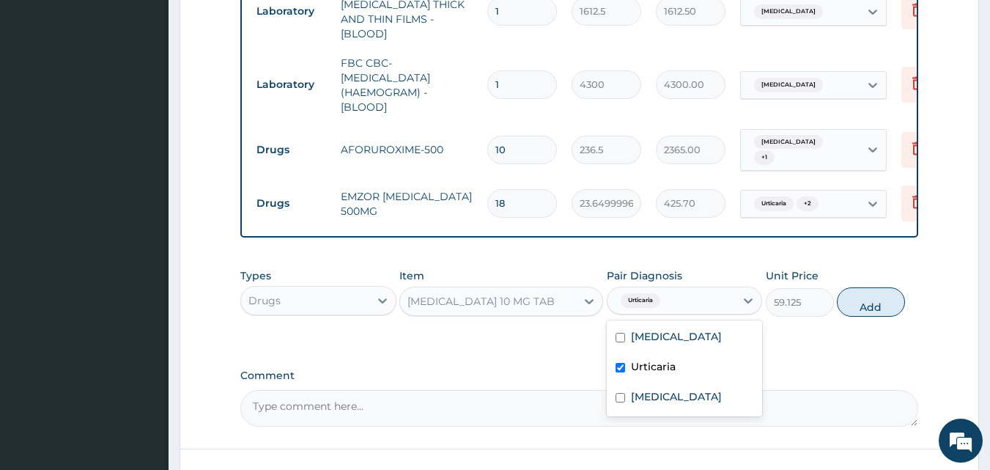
drag, startPoint x: 871, startPoint y: 289, endPoint x: 776, endPoint y: 292, distance: 94.5
click at [866, 292] on button "Add" at bounding box center [870, 301] width 68 height 29
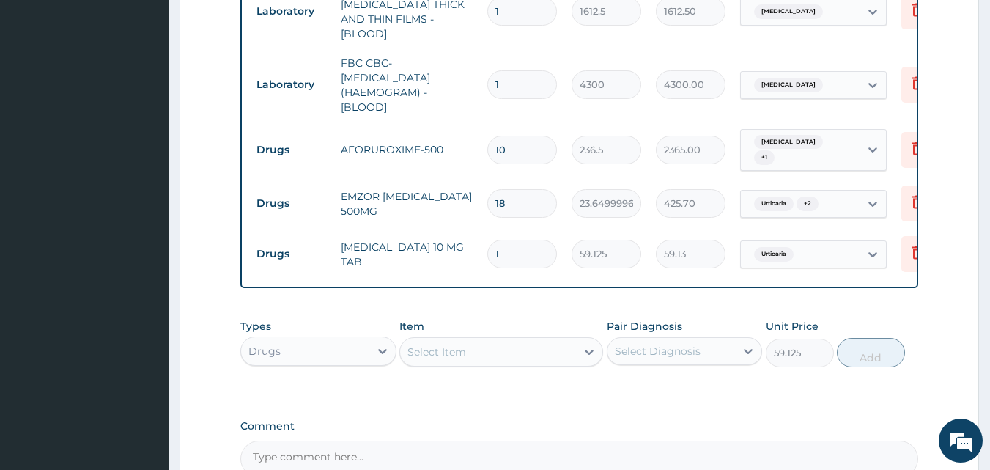
type input "0"
click at [509, 240] on input "1" at bounding box center [522, 254] width 70 height 29
type input "0.00"
type input "5"
type input "295.63"
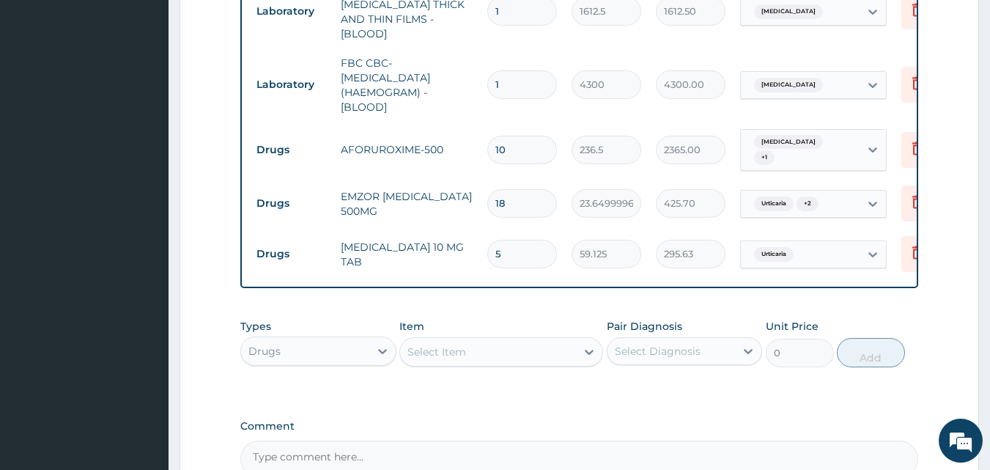
type input "5"
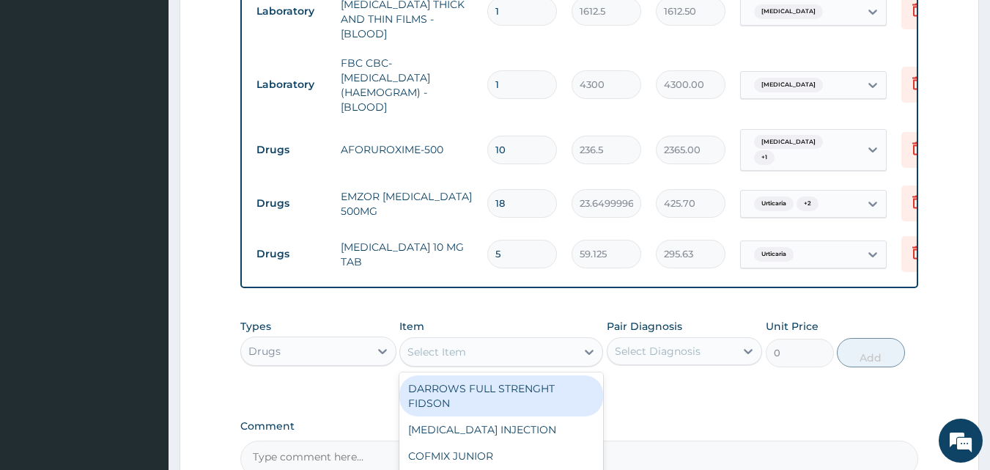
drag, startPoint x: 473, startPoint y: 341, endPoint x: 459, endPoint y: 333, distance: 16.1
click at [472, 340] on div "Select Item" at bounding box center [488, 351] width 176 height 23
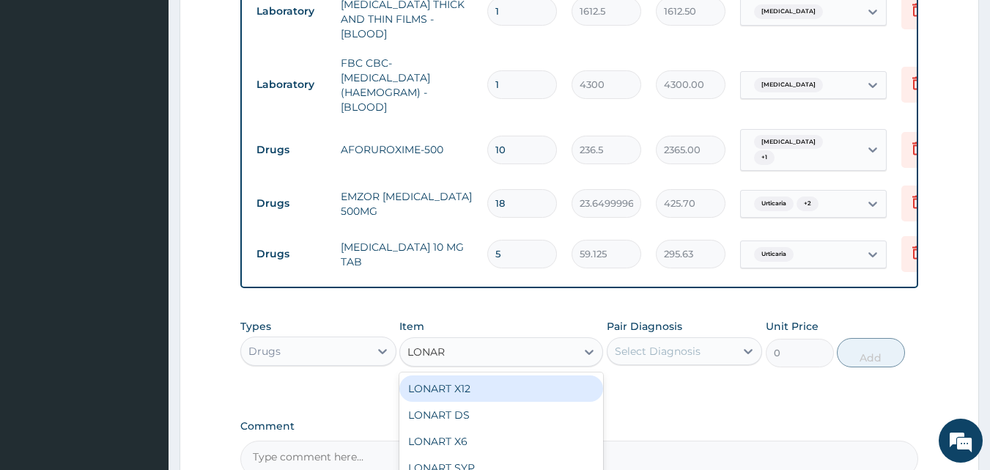
type input "LONART"
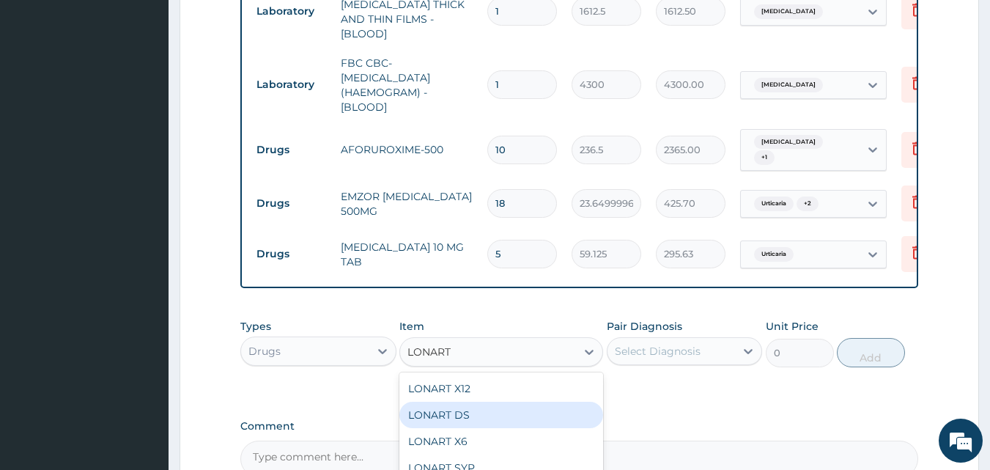
drag, startPoint x: 471, startPoint y: 408, endPoint x: 595, endPoint y: 364, distance: 131.4
click at [472, 408] on div "LONART DS" at bounding box center [501, 414] width 204 height 26
type input "473"
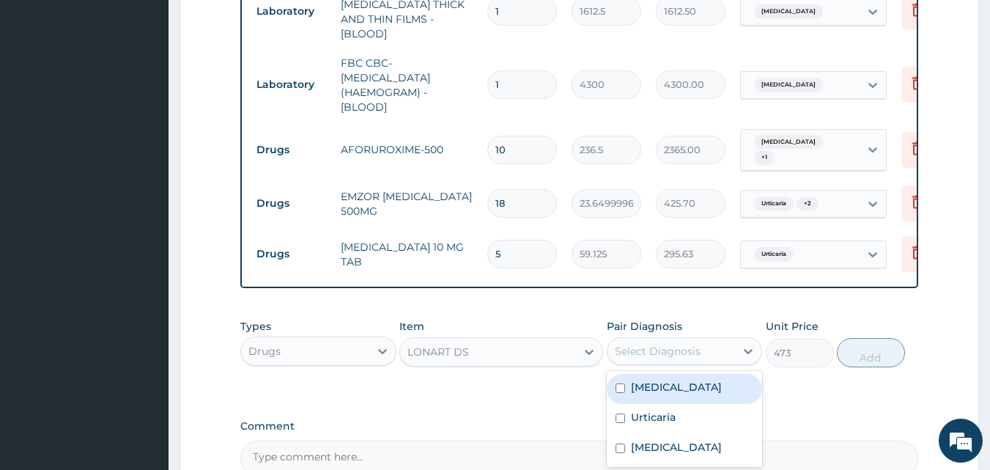
click at [628, 349] on div "Select Diagnosis" at bounding box center [671, 350] width 128 height 23
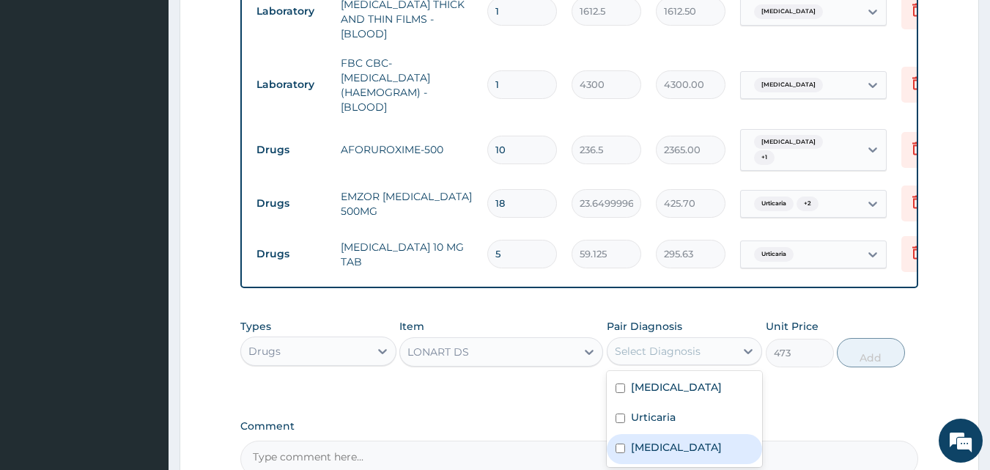
drag, startPoint x: 660, startPoint y: 438, endPoint x: 729, endPoint y: 413, distance: 73.2
click at [661, 439] on label "[MEDICAL_DATA]" at bounding box center [676, 446] width 91 height 15
checkbox input "true"
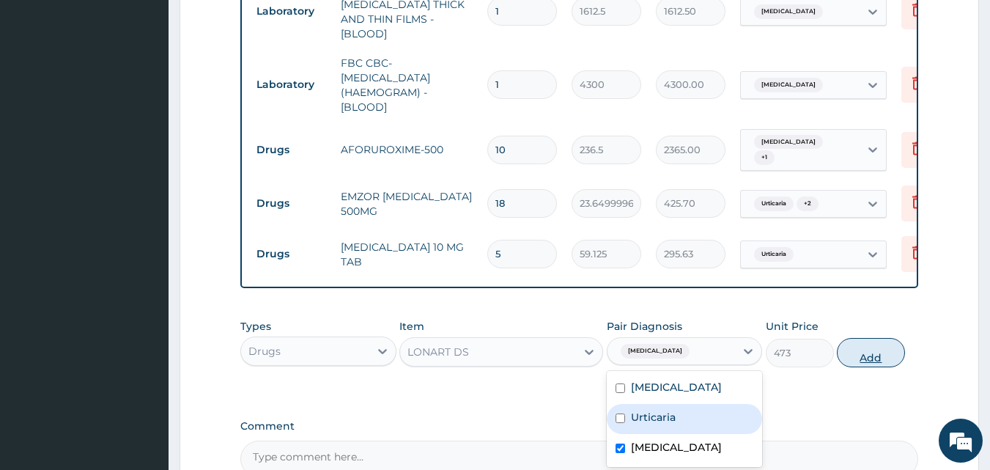
click at [880, 346] on button "Add" at bounding box center [870, 352] width 68 height 29
type input "0"
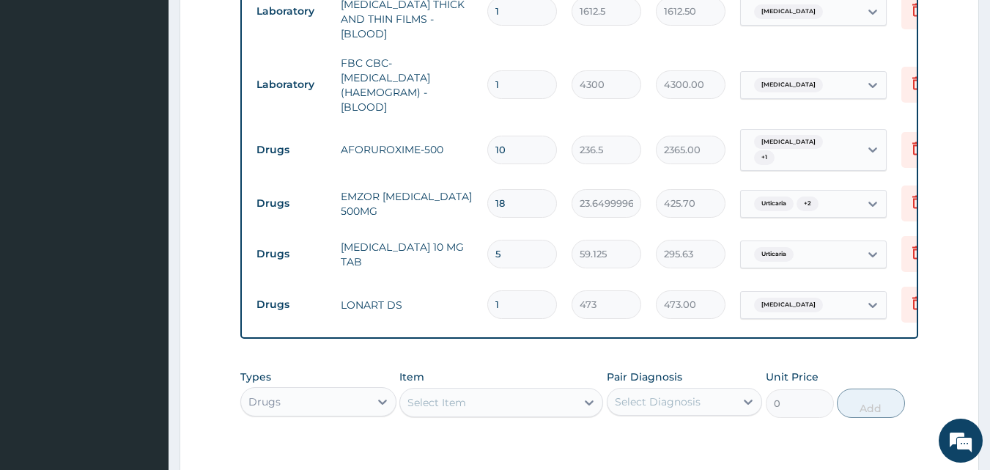
click at [505, 290] on input "1" at bounding box center [522, 304] width 70 height 29
type input "0.00"
type input "6"
type input "2838.00"
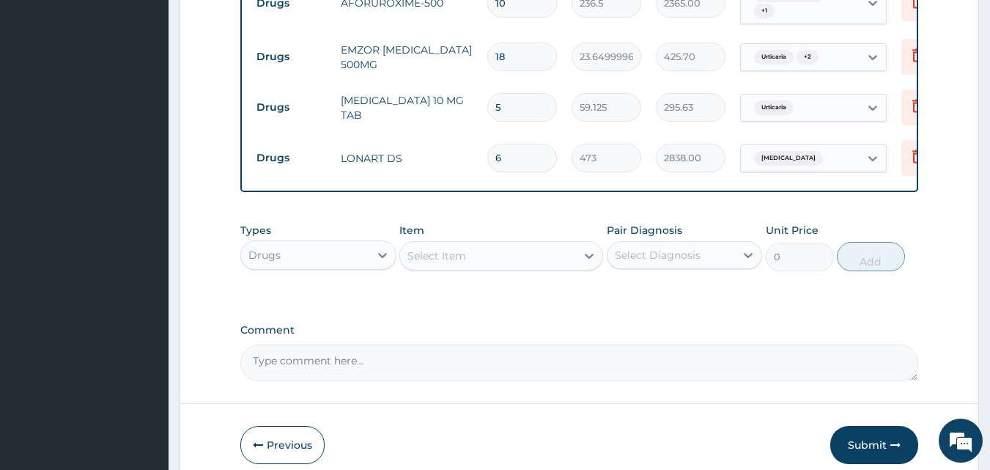
type input "6"
click at [702, 324] on label "Comment" at bounding box center [579, 330] width 678 height 12
click at [702, 344] on textarea "Comment" at bounding box center [579, 362] width 678 height 37
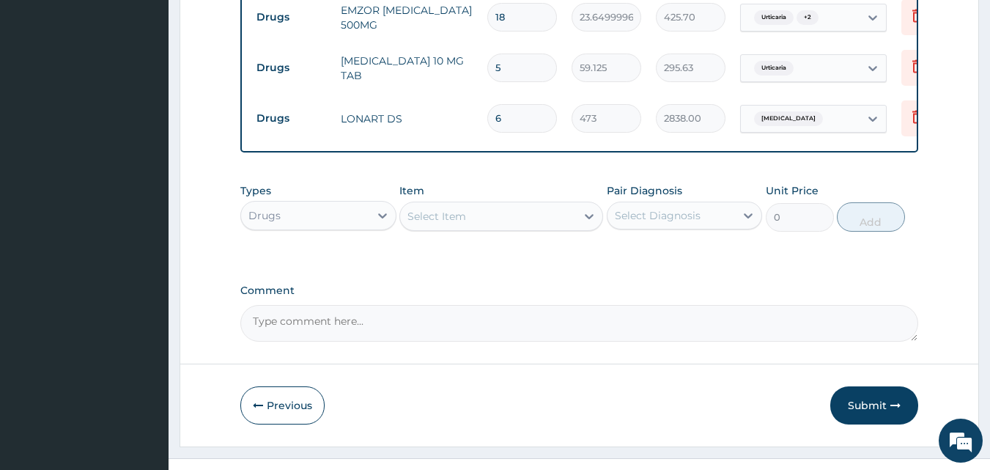
scroll to position [862, 0]
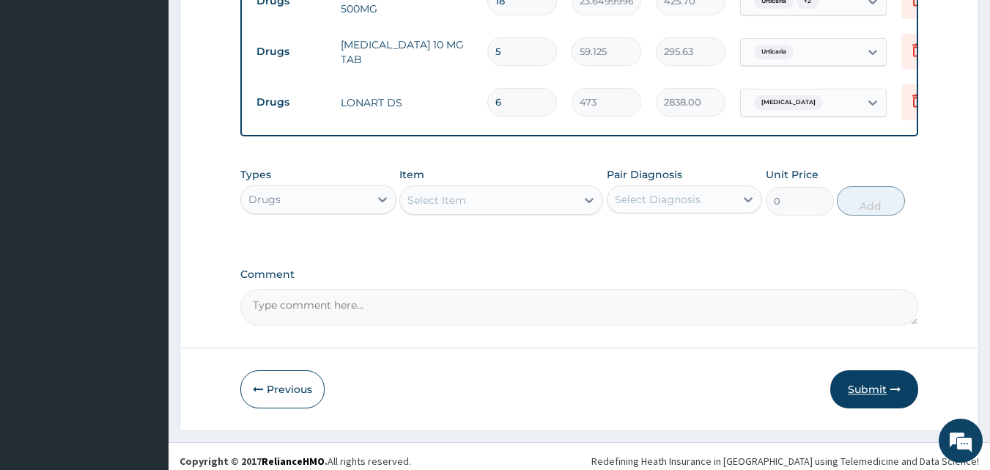
click at [856, 382] on button "Submit" at bounding box center [874, 389] width 88 height 38
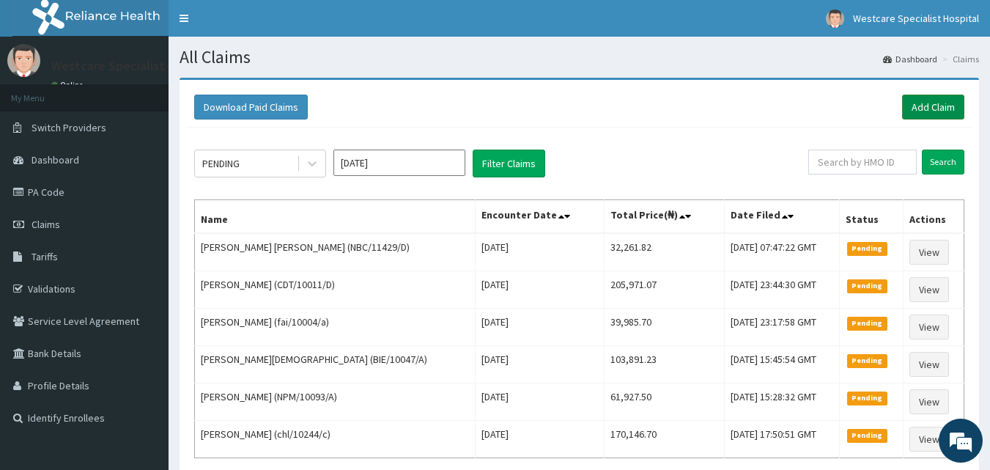
click at [929, 108] on link "Add Claim" at bounding box center [933, 106] width 62 height 25
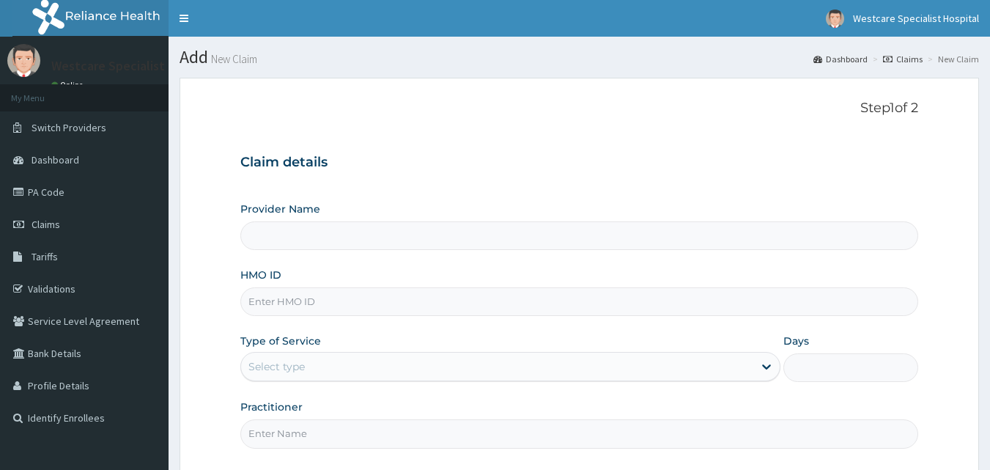
type input "WestCare Specialist Hospital"
click at [48, 193] on link "PA Code" at bounding box center [84, 192] width 168 height 32
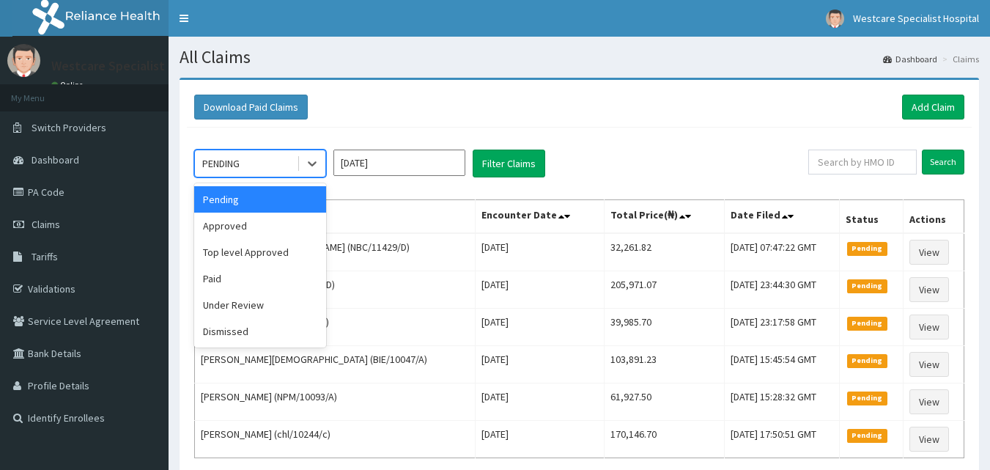
click at [245, 163] on div "PENDING" at bounding box center [246, 163] width 102 height 23
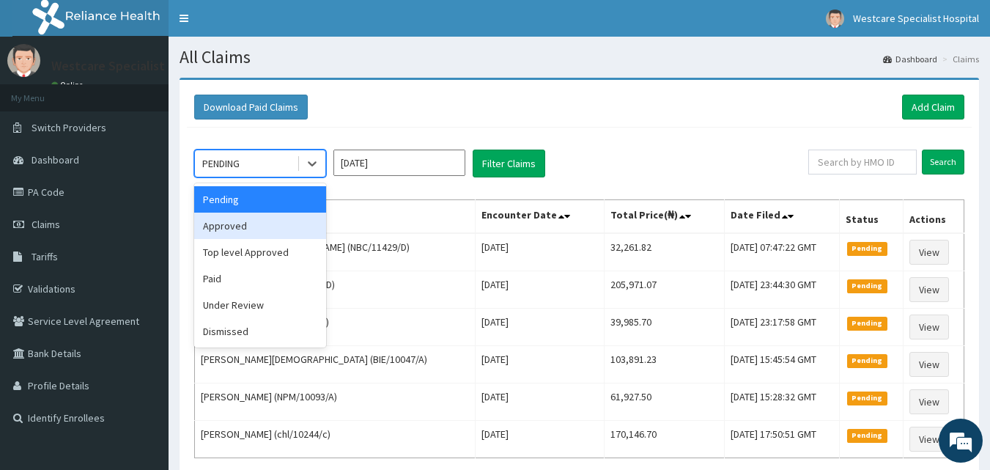
click at [233, 222] on div "Approved" at bounding box center [260, 225] width 132 height 26
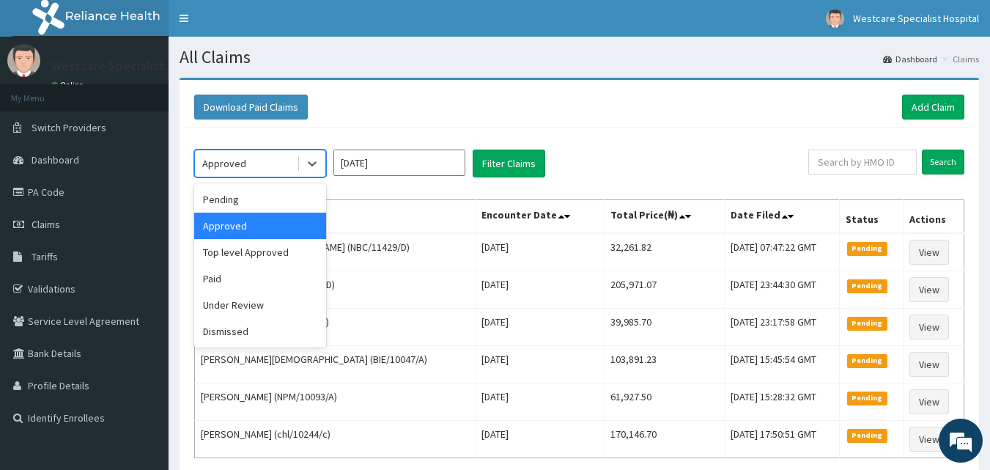
click at [263, 166] on div "Approved" at bounding box center [246, 163] width 102 height 23
click at [236, 306] on div "Under Review" at bounding box center [260, 305] width 132 height 26
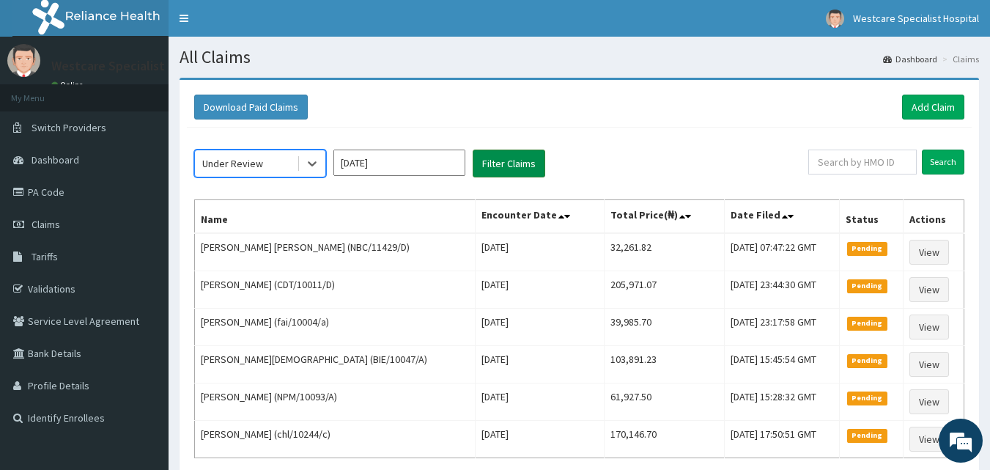
click at [486, 160] on button "Filter Claims" at bounding box center [508, 163] width 73 height 28
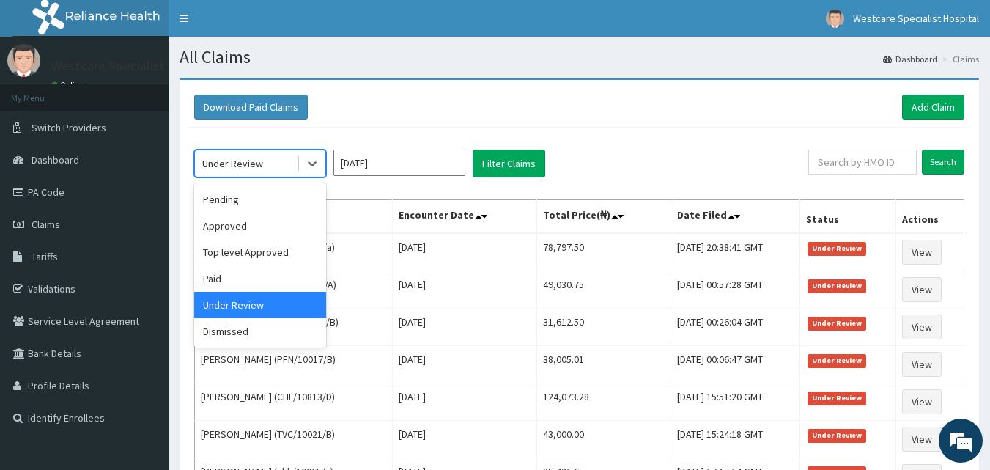
click at [252, 154] on div "Under Review" at bounding box center [246, 163] width 102 height 23
click at [229, 193] on div "Pending" at bounding box center [260, 199] width 132 height 26
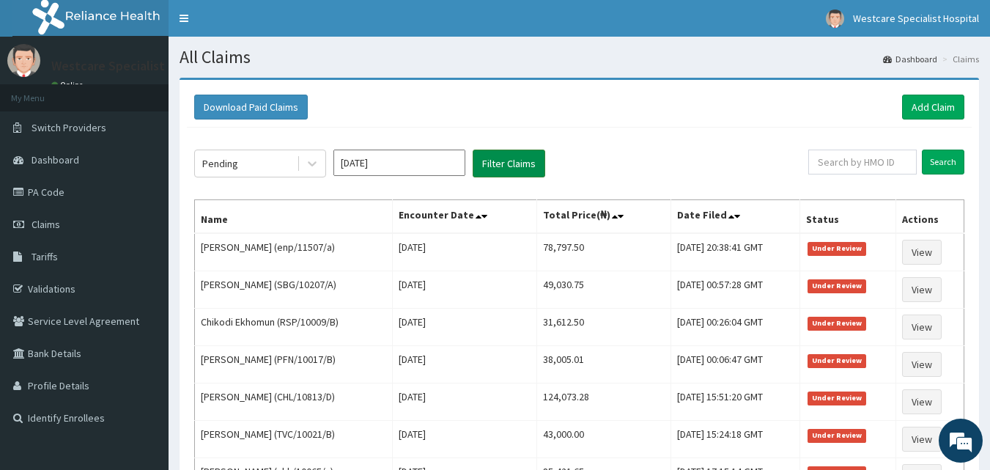
click at [496, 162] on button "Filter Claims" at bounding box center [508, 163] width 73 height 28
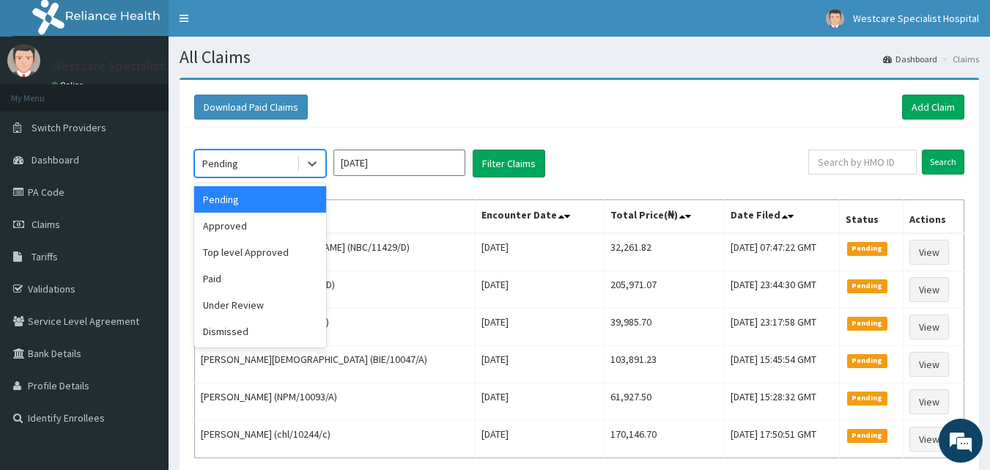
click at [224, 163] on div "Pending" at bounding box center [220, 163] width 36 height 15
click at [210, 223] on div "Approved" at bounding box center [260, 225] width 132 height 26
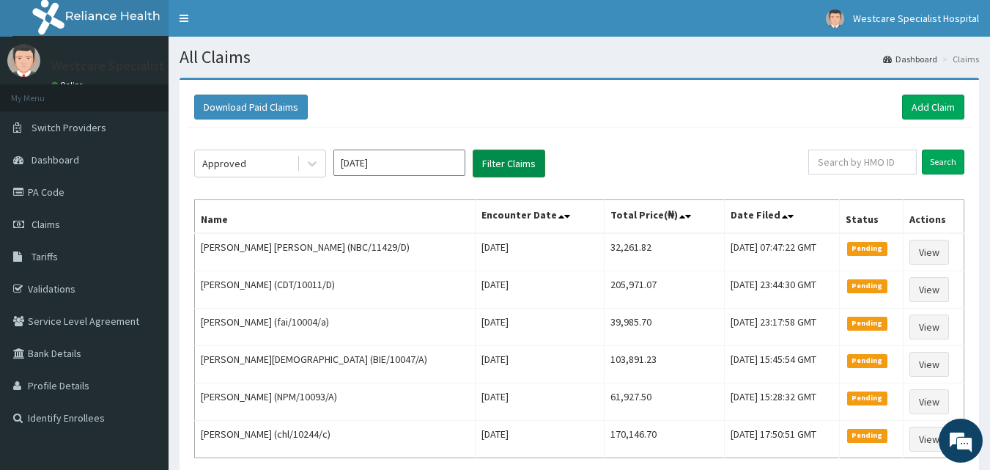
click at [491, 171] on button "Filter Claims" at bounding box center [508, 163] width 73 height 28
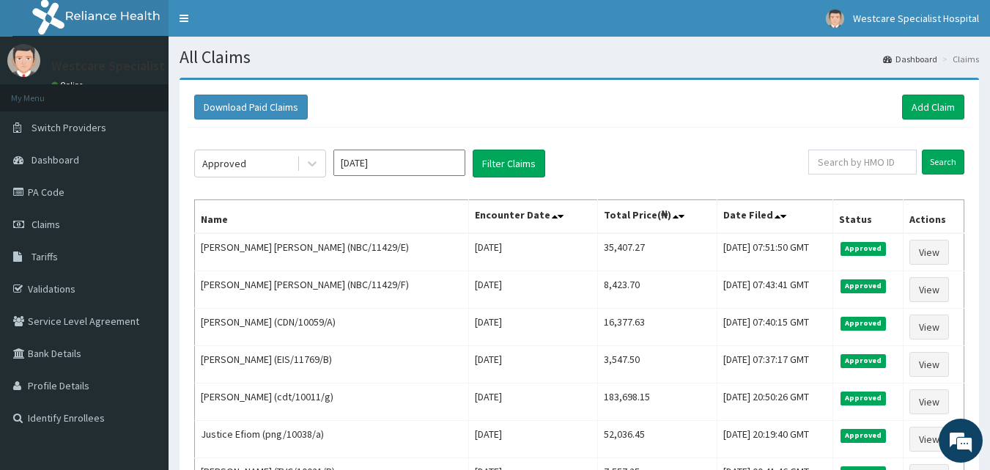
click at [921, 91] on div "Download Paid Claims Add Claim" at bounding box center [579, 107] width 784 height 40
click at [919, 103] on link "Add Claim" at bounding box center [933, 106] width 62 height 25
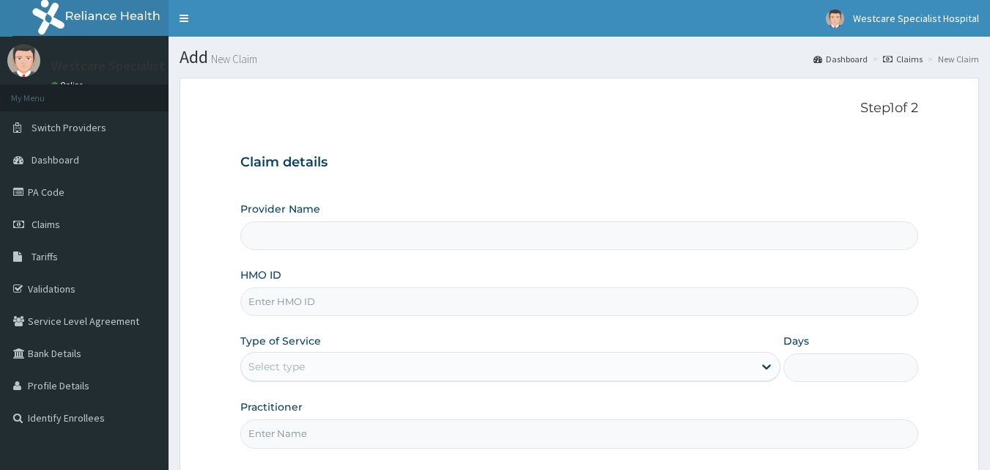
type input "WestCare Specialist Hospital"
click at [278, 303] on input "HMO ID" at bounding box center [579, 301] width 678 height 29
type input "NBC/11429/C"
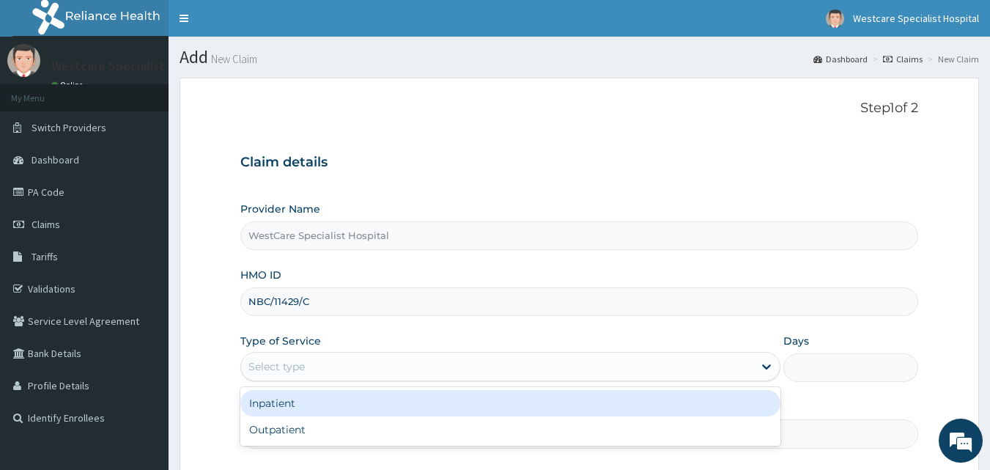
drag, startPoint x: 316, startPoint y: 365, endPoint x: 309, endPoint y: 382, distance: 17.7
click at [316, 366] on div "Select type" at bounding box center [497, 366] width 512 height 23
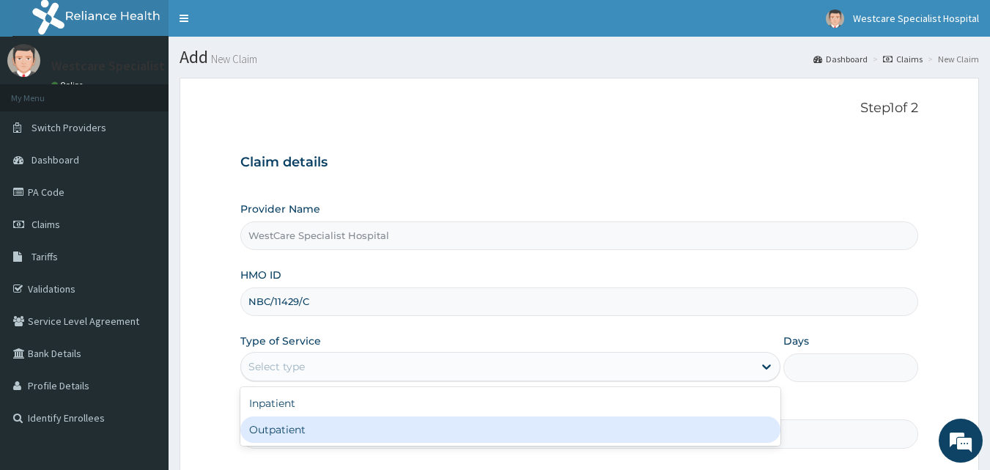
click at [292, 438] on div "Outpatient" at bounding box center [510, 429] width 540 height 26
type input "1"
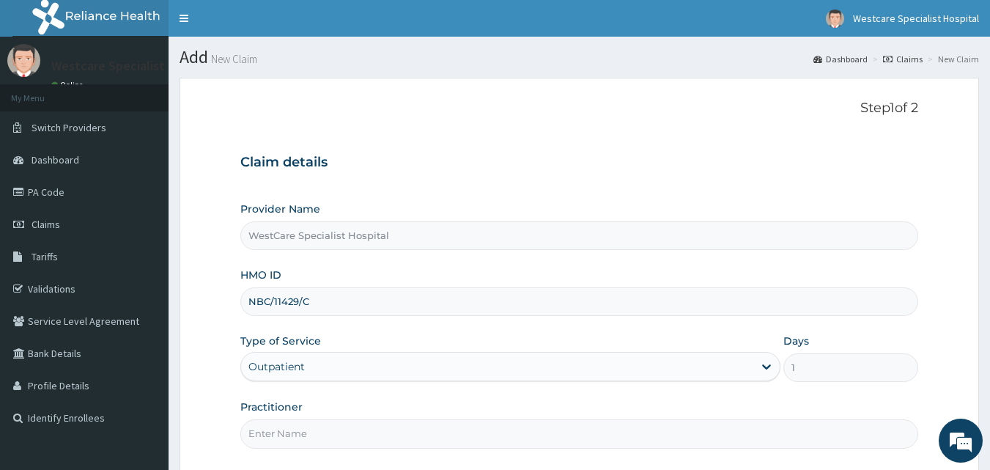
scroll to position [137, 0]
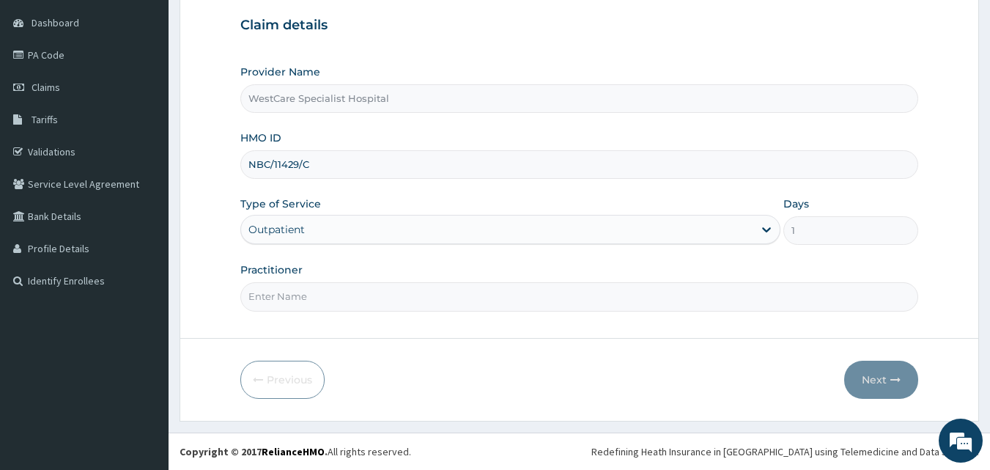
click at [326, 297] on input "Practitioner" at bounding box center [579, 296] width 678 height 29
type input "DR.KOKOETE"
click at [872, 375] on button "Next" at bounding box center [881, 379] width 74 height 38
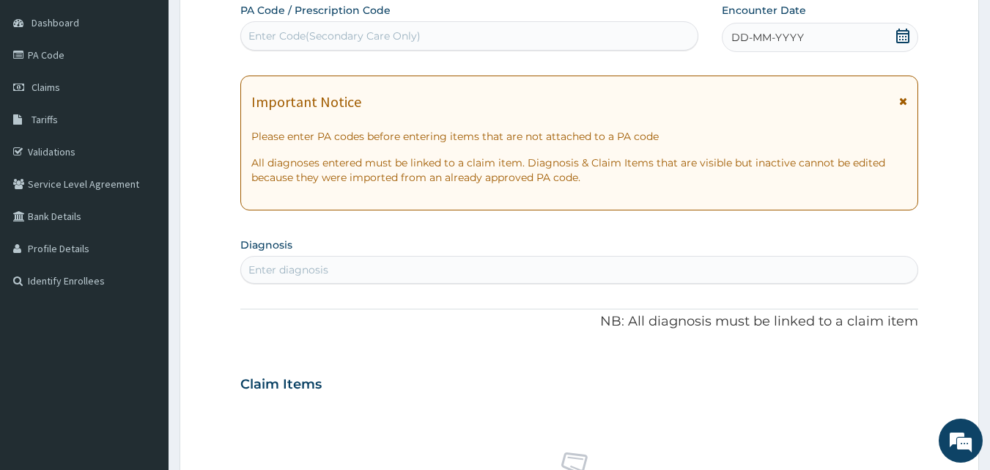
click at [285, 32] on div "Enter Code(Secondary Care Only)" at bounding box center [334, 36] width 172 height 15
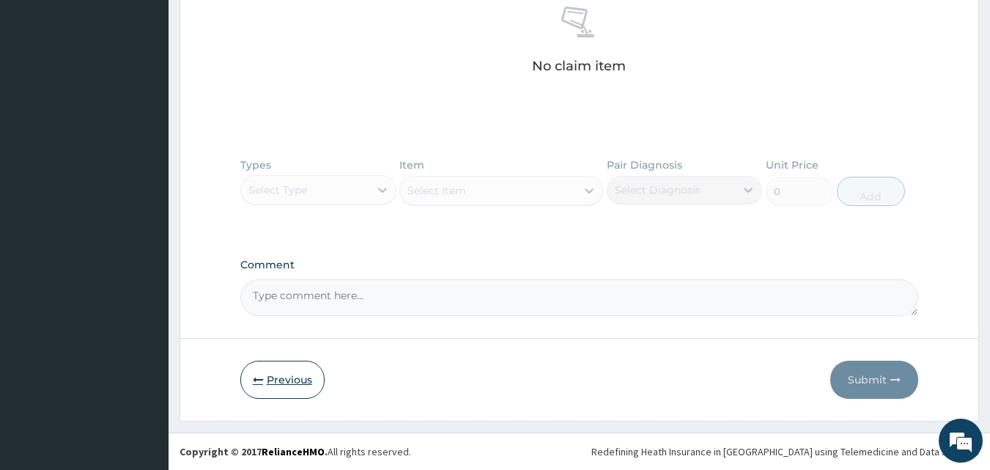
click at [286, 374] on button "Previous" at bounding box center [282, 379] width 84 height 38
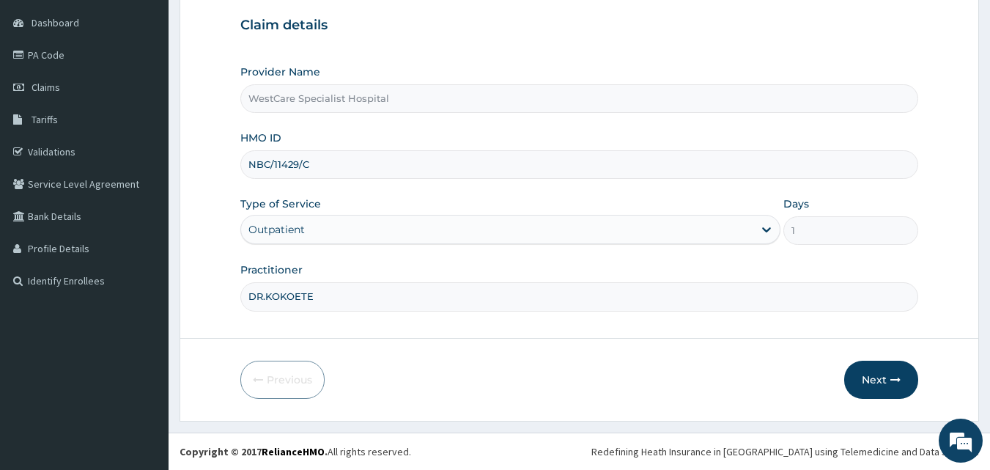
click at [320, 297] on input "DR.KOKOETE" at bounding box center [579, 296] width 678 height 29
drag, startPoint x: 320, startPoint y: 297, endPoint x: 209, endPoint y: 297, distance: 111.3
click at [209, 297] on form "Step 1 of 2 Claim details Provider Name WestCare Specialist Hospital HMO ID NBC…" at bounding box center [578, 181] width 799 height 480
type input "DR.ANOBA"
click at [874, 376] on button "Next" at bounding box center [881, 379] width 74 height 38
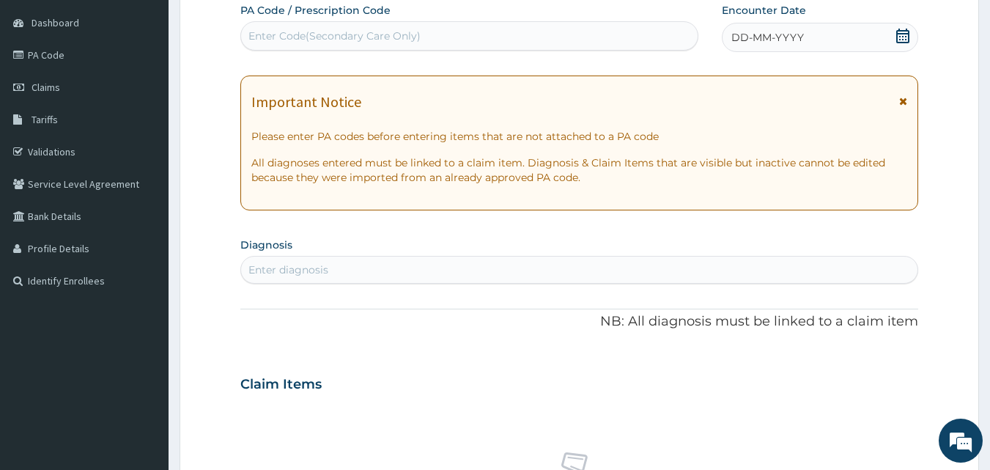
click at [425, 30] on div "Enter Code(Secondary Care Only)" at bounding box center [469, 35] width 457 height 23
type input "PA/CCE339"
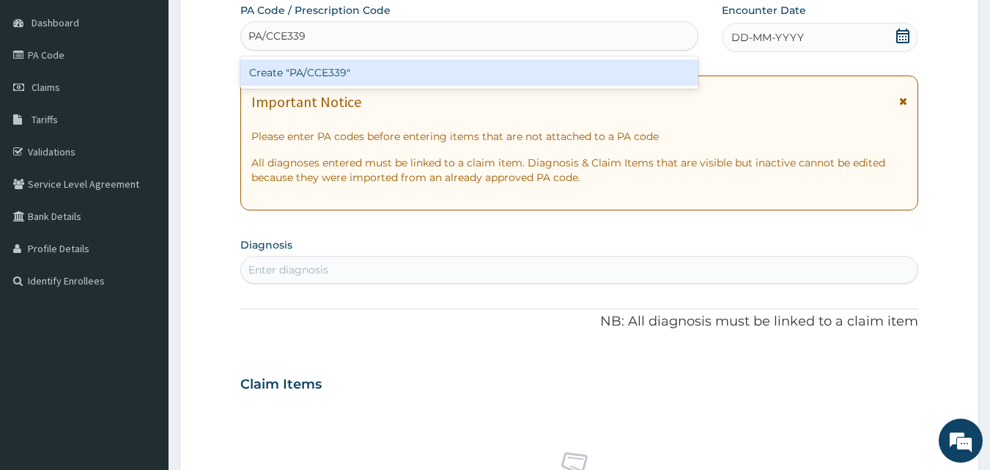
click at [301, 66] on div "Create "PA/CCE339"" at bounding box center [469, 72] width 459 height 26
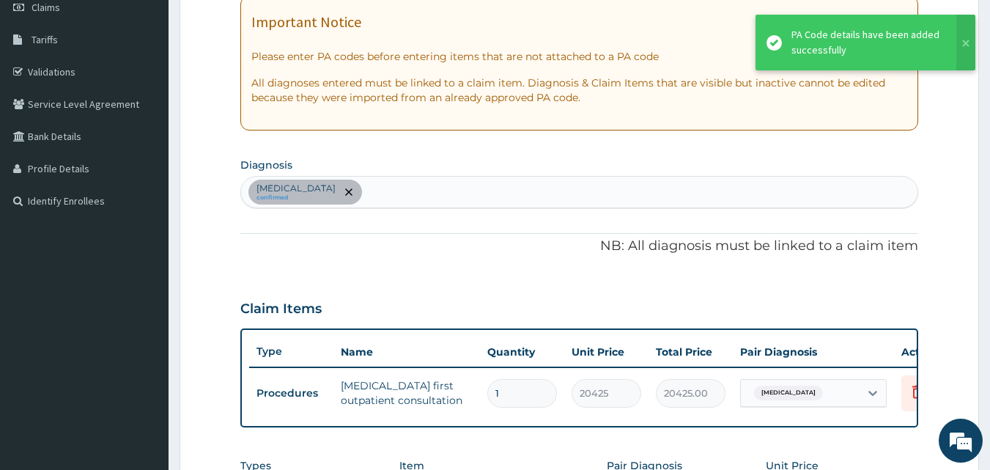
scroll to position [301, 0]
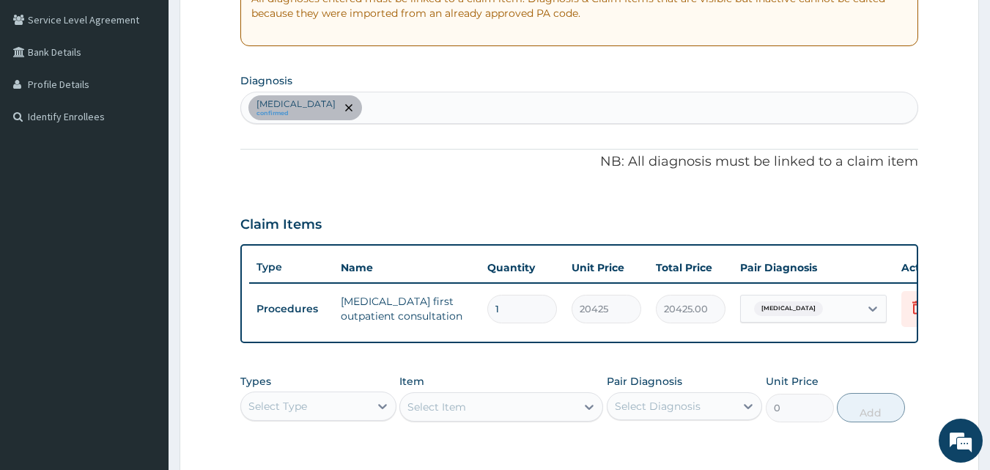
click at [346, 106] on div "Sepsis confirmed" at bounding box center [579, 107] width 677 height 31
type input "URTI"
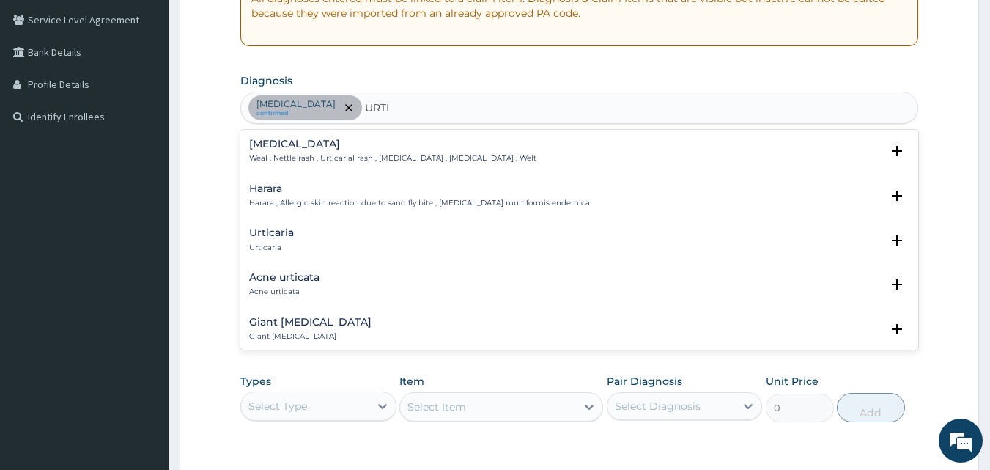
click at [264, 237] on h4 "Urticaria" at bounding box center [271, 232] width 45 height 11
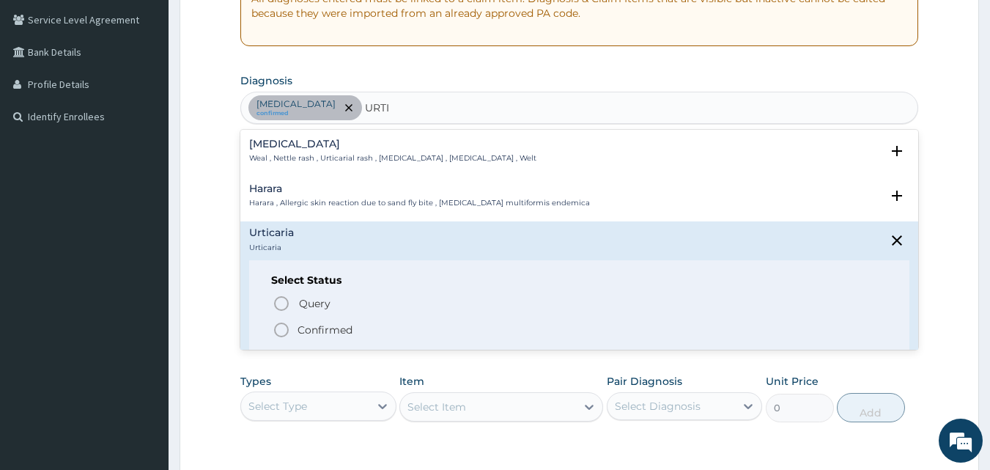
click at [278, 330] on icon "status option filled" at bounding box center [281, 330] width 18 height 18
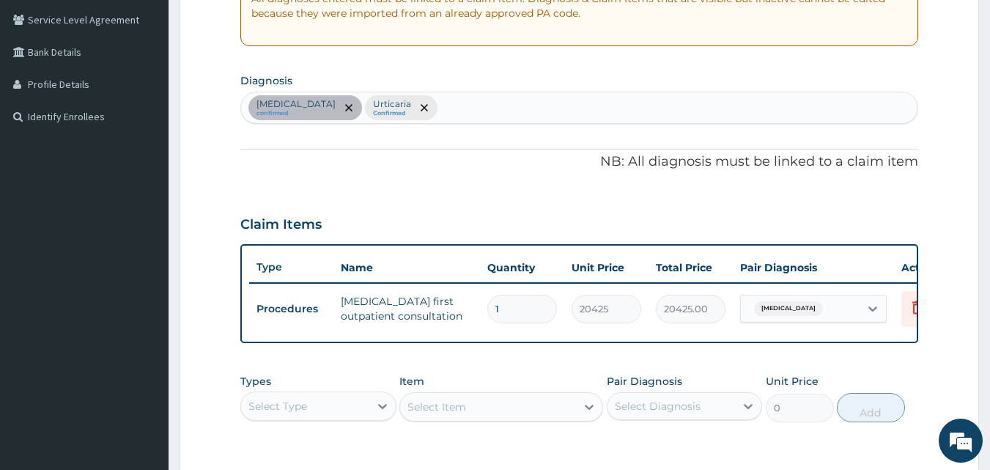
click at [405, 107] on div "Sepsis confirmed Urticaria Confirmed" at bounding box center [579, 107] width 677 height 31
type input "S"
type input "MALARIA"
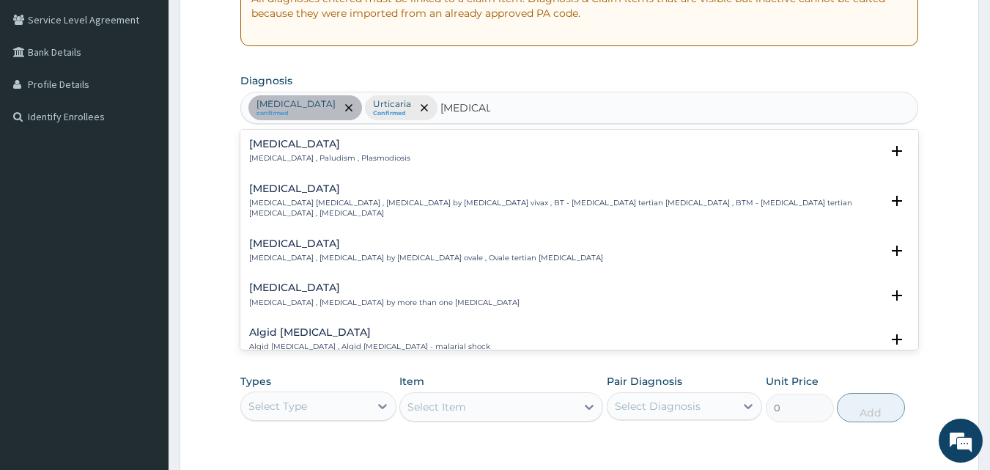
click at [296, 146] on h4 "Malaria" at bounding box center [329, 143] width 161 height 11
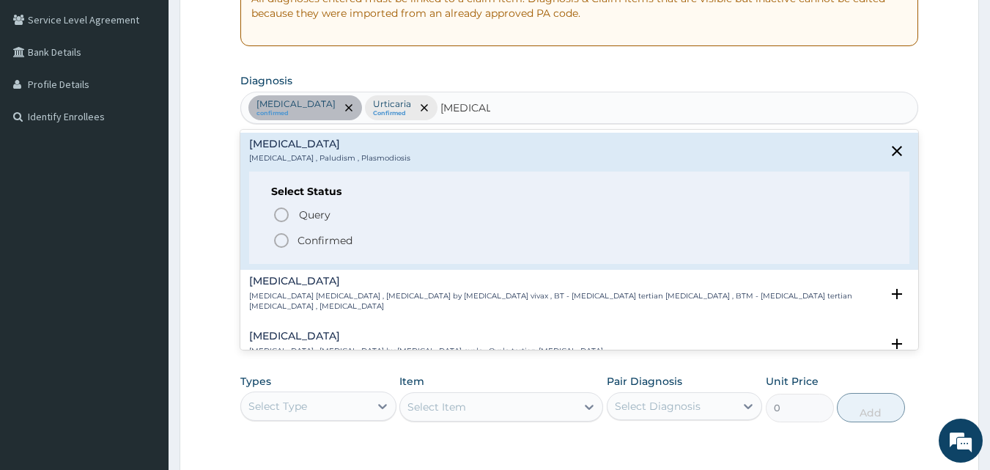
click at [281, 245] on icon "status option filled" at bounding box center [281, 240] width 18 height 18
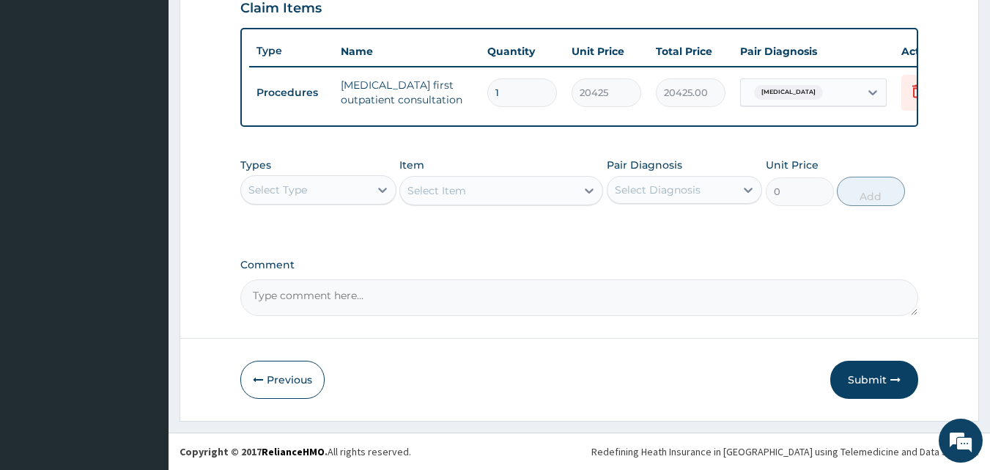
scroll to position [528, 0]
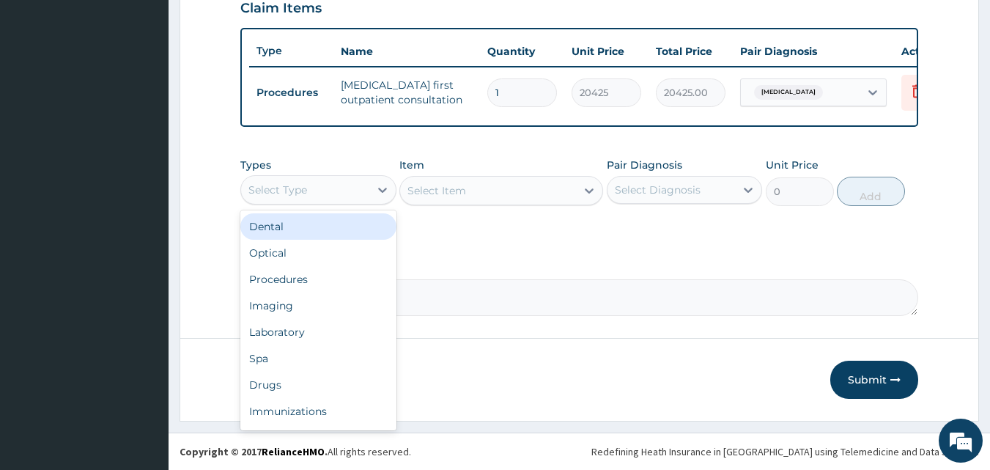
click at [319, 190] on div "Select Type" at bounding box center [305, 189] width 128 height 23
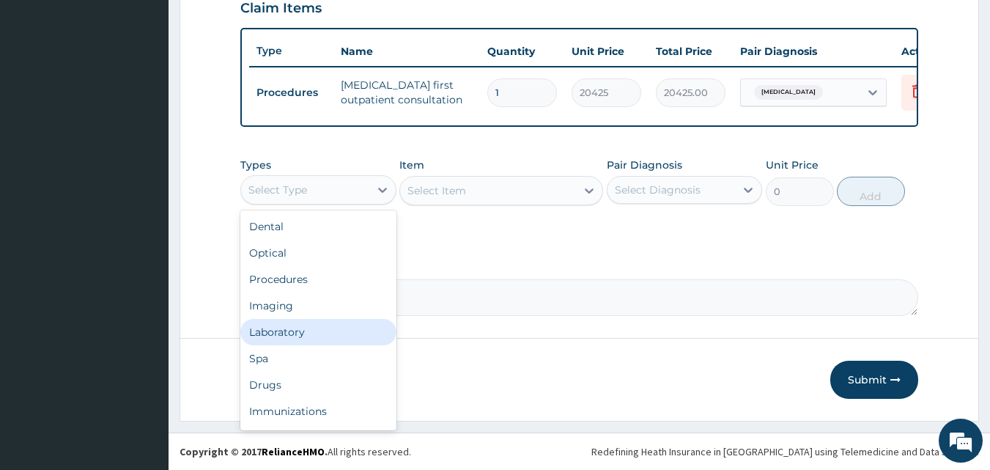
click at [325, 336] on div "Laboratory" at bounding box center [318, 332] width 156 height 26
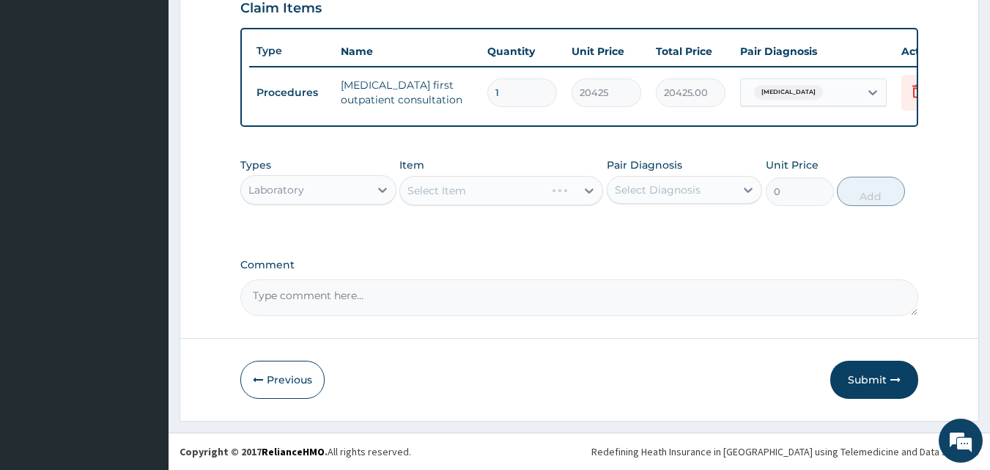
click at [467, 196] on div "Select Item" at bounding box center [501, 190] width 204 height 29
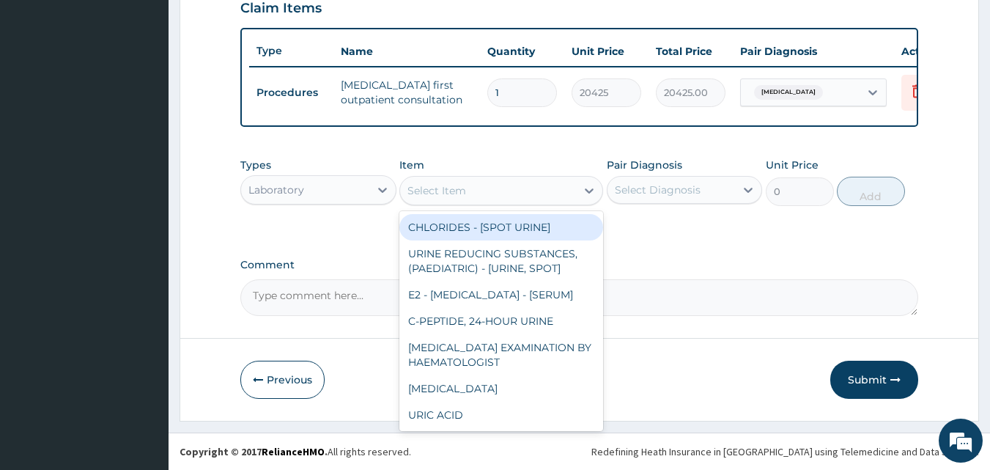
click at [467, 196] on div "Select Item" at bounding box center [488, 190] width 176 height 23
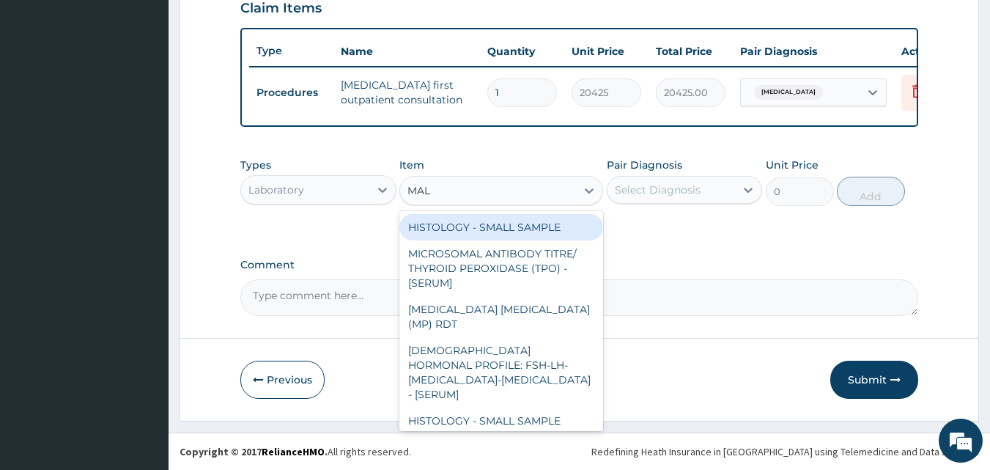
type input "MALA"
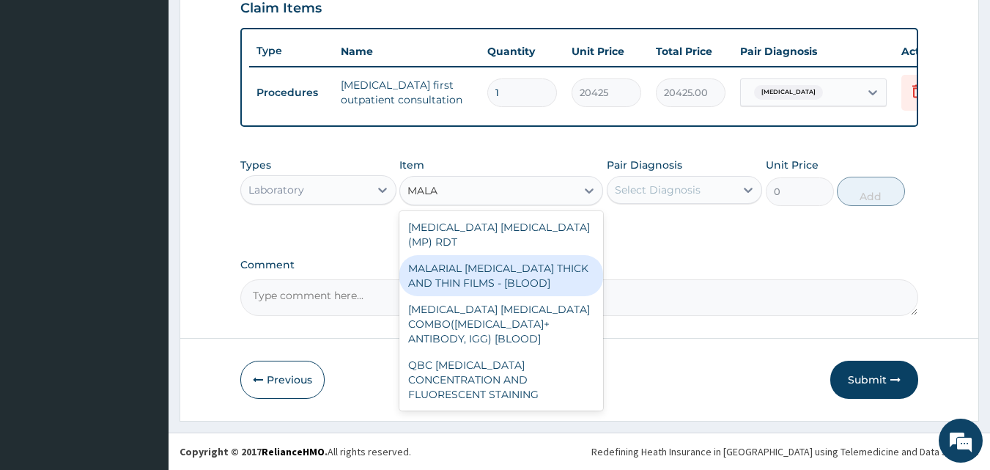
click at [491, 261] on div "MALARIAL PARASITE THICK AND THIN FILMS - [BLOOD]" at bounding box center [501, 275] width 204 height 41
type input "1612.5"
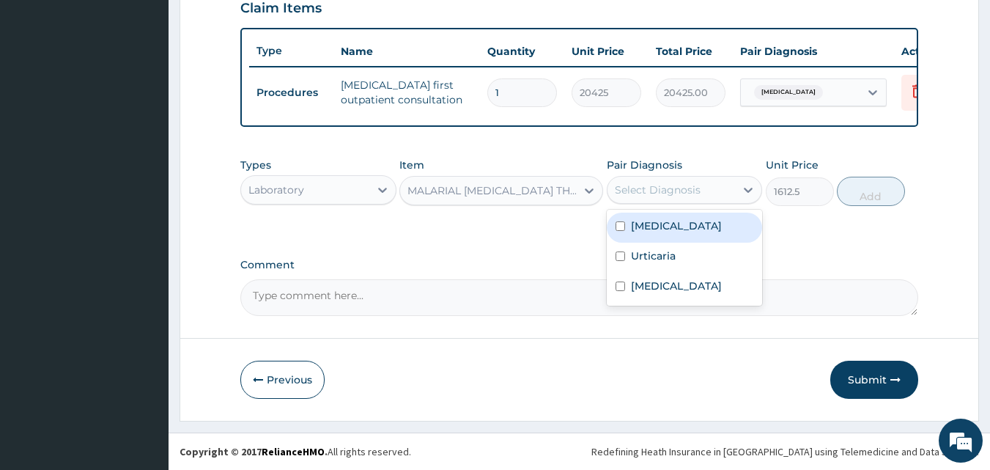
click at [669, 196] on div "Select Diagnosis" at bounding box center [658, 189] width 86 height 15
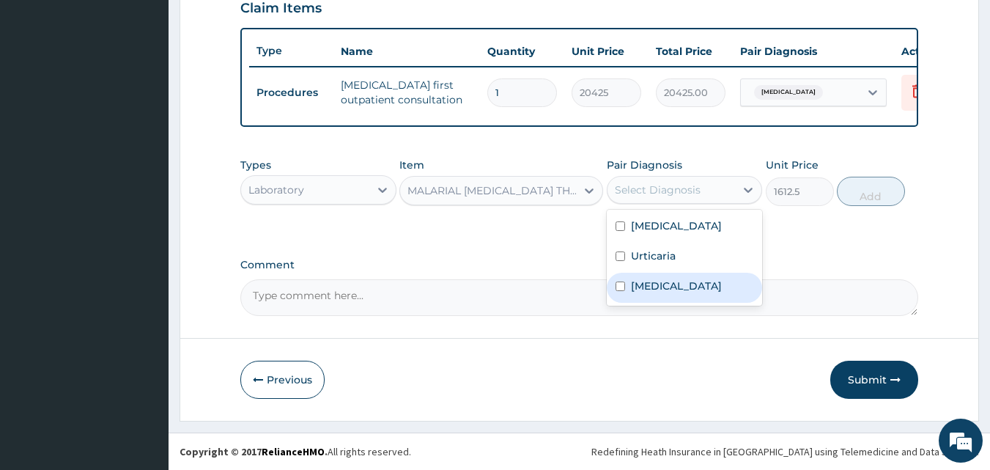
drag, startPoint x: 663, startPoint y: 287, endPoint x: 686, endPoint y: 252, distance: 42.3
click at [664, 286] on label "Malaria" at bounding box center [676, 285] width 91 height 15
checkbox input "true"
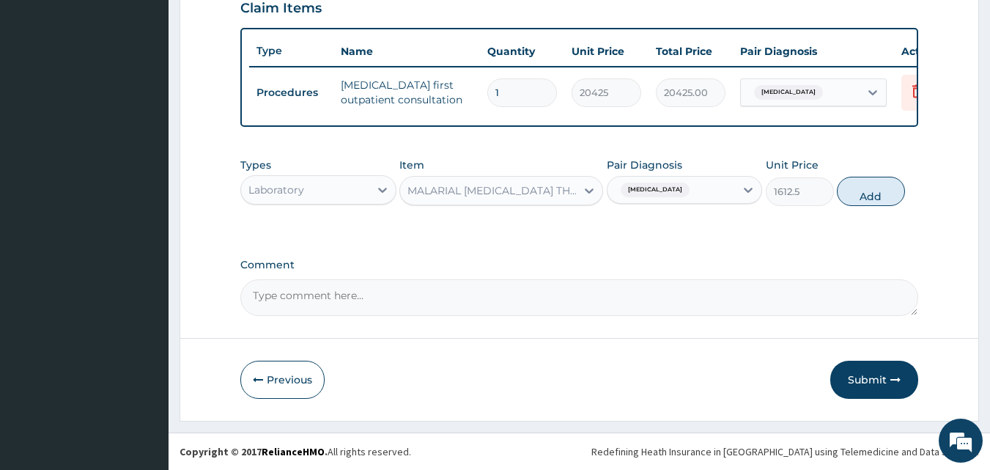
drag, startPoint x: 861, startPoint y: 198, endPoint x: 783, endPoint y: 198, distance: 77.6
click at [860, 200] on button "Add" at bounding box center [870, 191] width 68 height 29
type input "0"
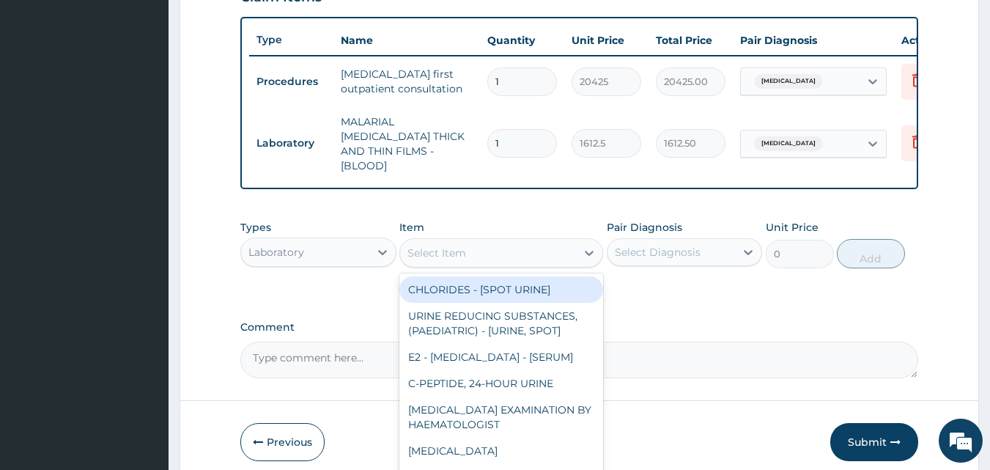
click at [442, 245] on div "Select Item" at bounding box center [436, 252] width 59 height 15
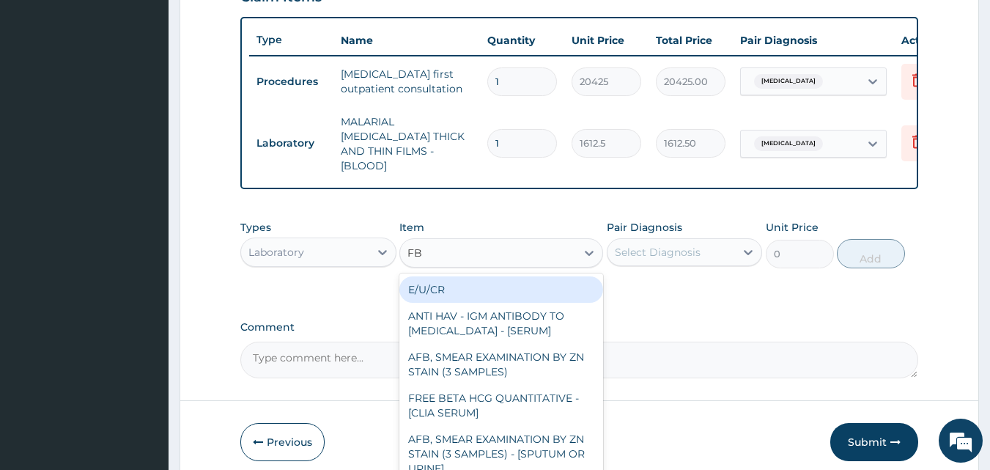
type input "FBC"
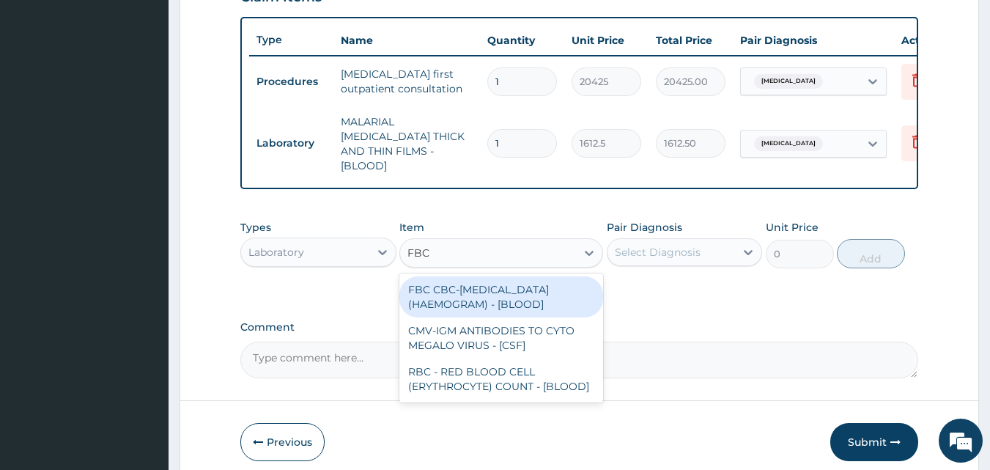
click at [442, 288] on div "FBC CBC-COMPLETE BLOOD COUNT (HAEMOGRAM) - [BLOOD]" at bounding box center [501, 296] width 204 height 41
type input "4300"
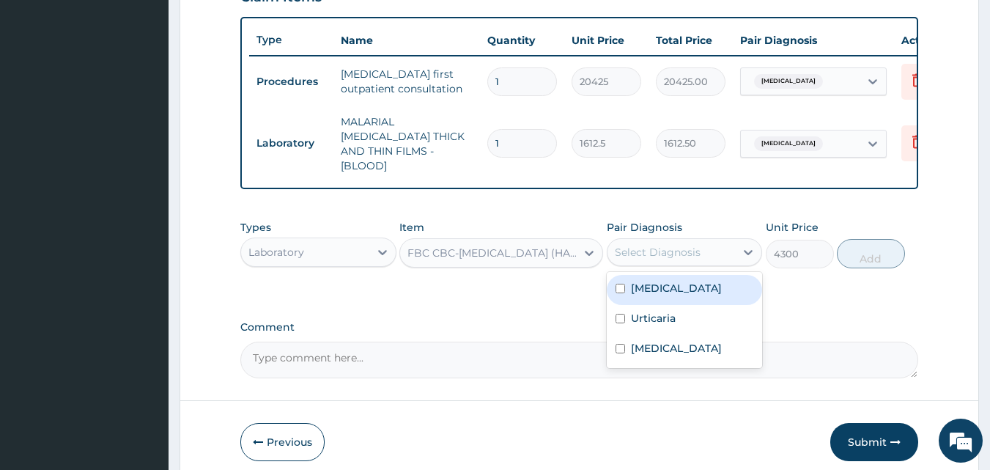
click at [678, 245] on div "Select Diagnosis" at bounding box center [658, 252] width 86 height 15
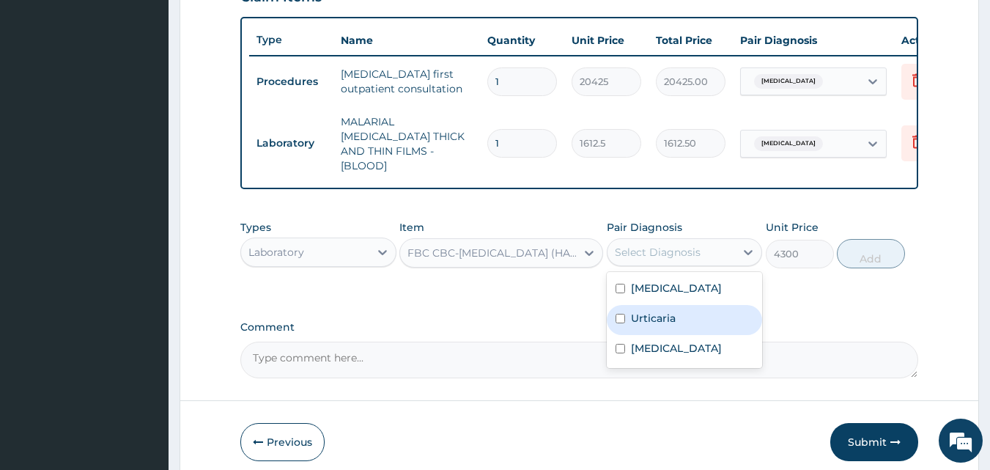
click at [668, 305] on div "Urticaria" at bounding box center [684, 320] width 156 height 30
checkbox input "true"
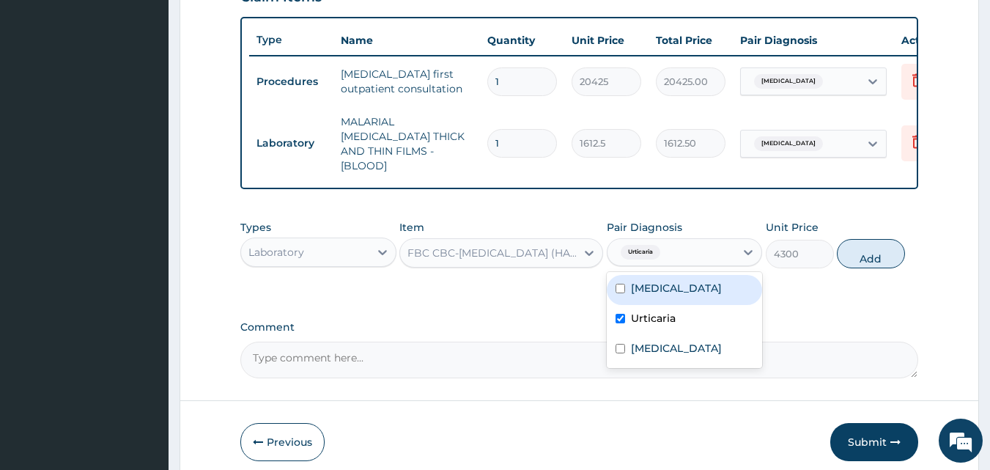
click at [667, 291] on div "Sepsis" at bounding box center [684, 290] width 156 height 30
checkbox input "true"
click at [864, 251] on button "Add" at bounding box center [870, 253] width 68 height 29
type input "0"
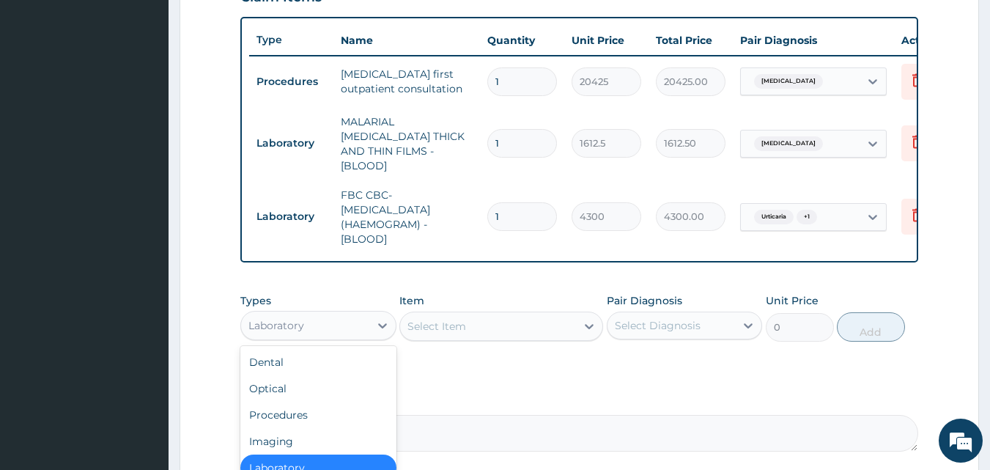
click at [280, 330] on div "Laboratory" at bounding box center [305, 324] width 128 height 23
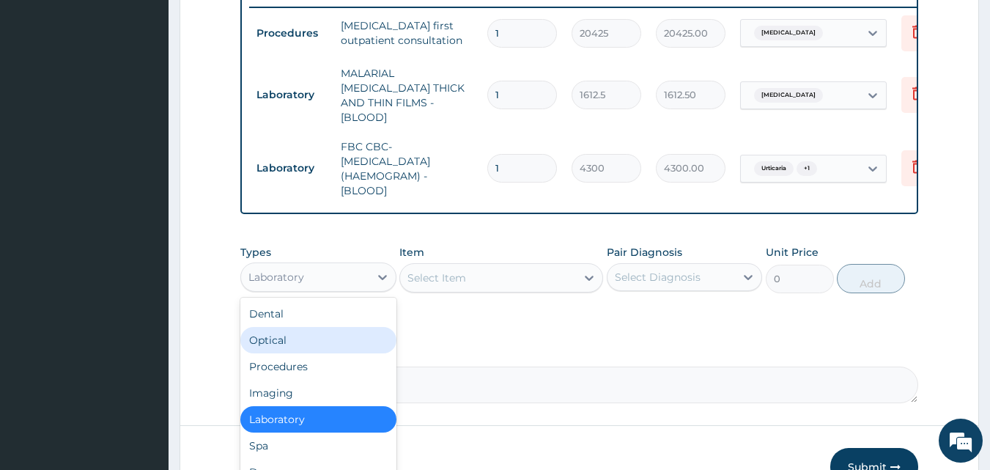
scroll to position [660, 0]
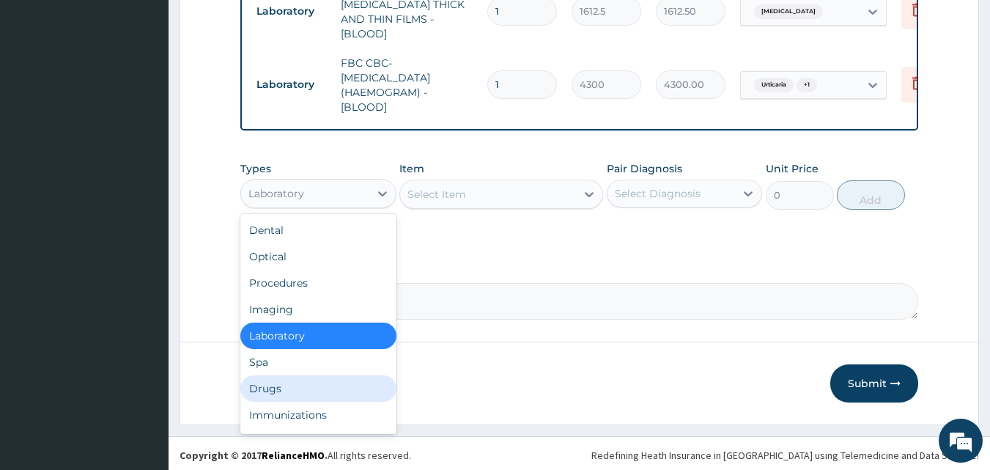
click at [324, 385] on div "Drugs" at bounding box center [318, 388] width 156 height 26
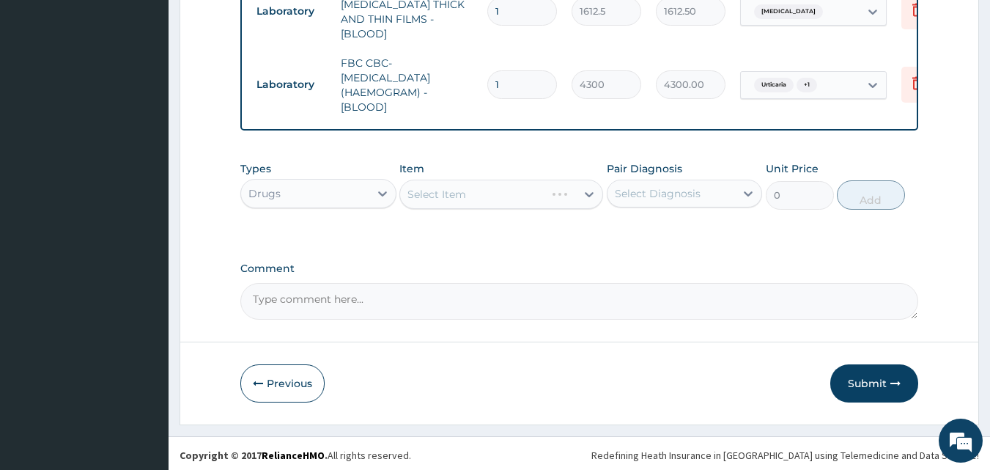
click at [459, 197] on div "Select Item" at bounding box center [501, 193] width 204 height 29
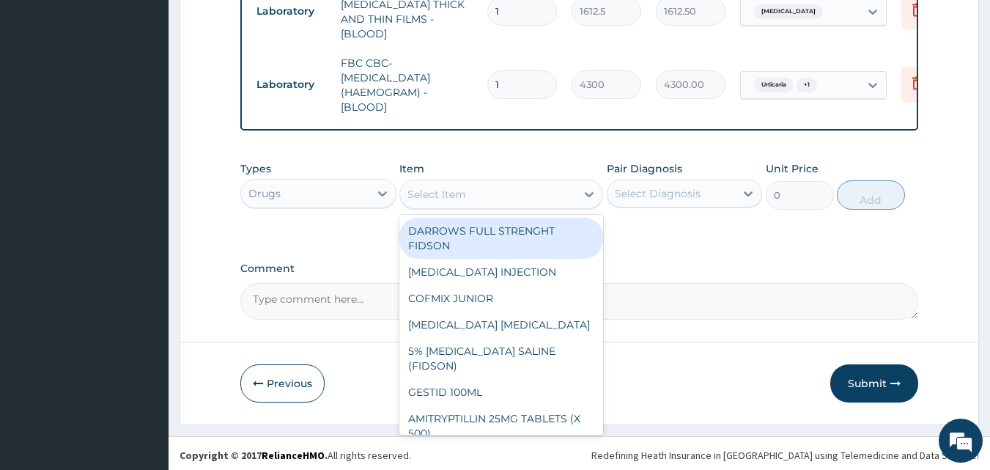
click at [459, 197] on div "Select Item" at bounding box center [436, 194] width 59 height 15
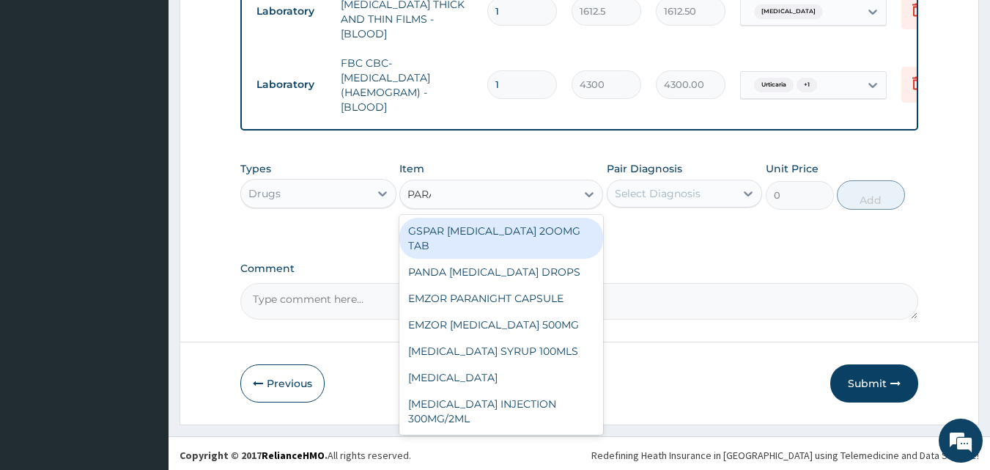
type input "PARAC"
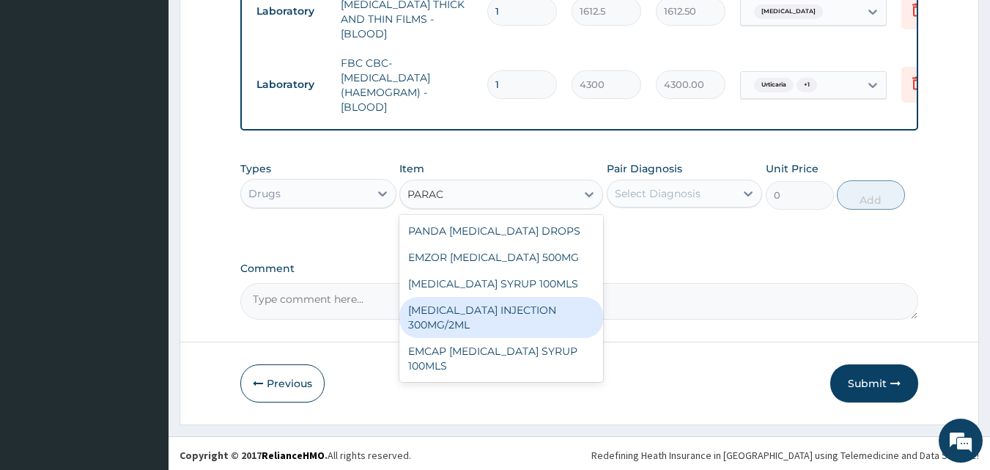
drag, startPoint x: 456, startPoint y: 309, endPoint x: 549, endPoint y: 275, distance: 99.9
click at [456, 308] on div "PARACETAMOL INJECTION 300MG/2ML" at bounding box center [501, 317] width 204 height 41
type input "260.1499938964844"
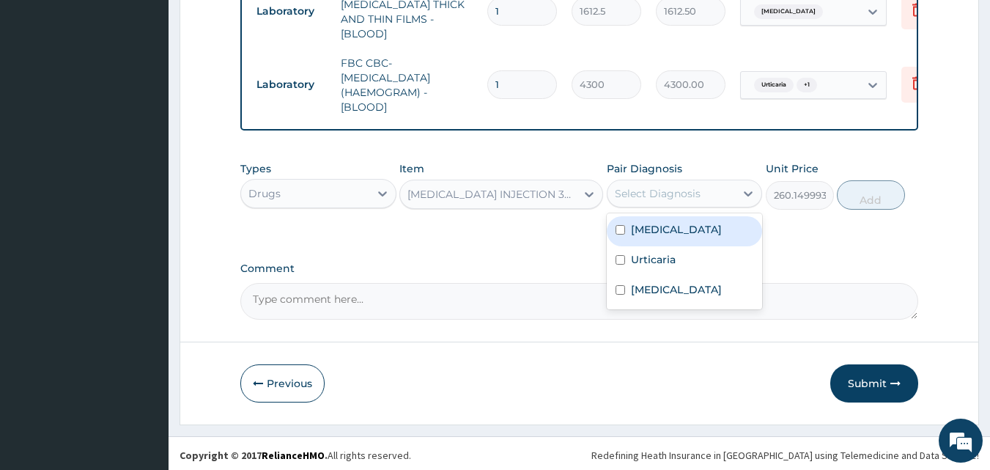
click at [663, 188] on div "Select Diagnosis" at bounding box center [658, 193] width 86 height 15
click at [661, 222] on label "Sepsis" at bounding box center [676, 229] width 91 height 15
checkbox input "true"
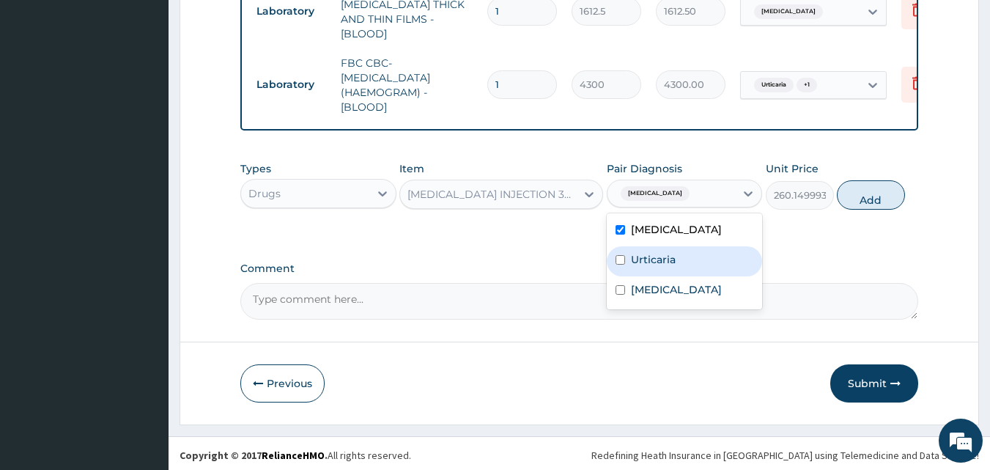
click at [663, 257] on label "Urticaria" at bounding box center [653, 259] width 45 height 15
checkbox input "true"
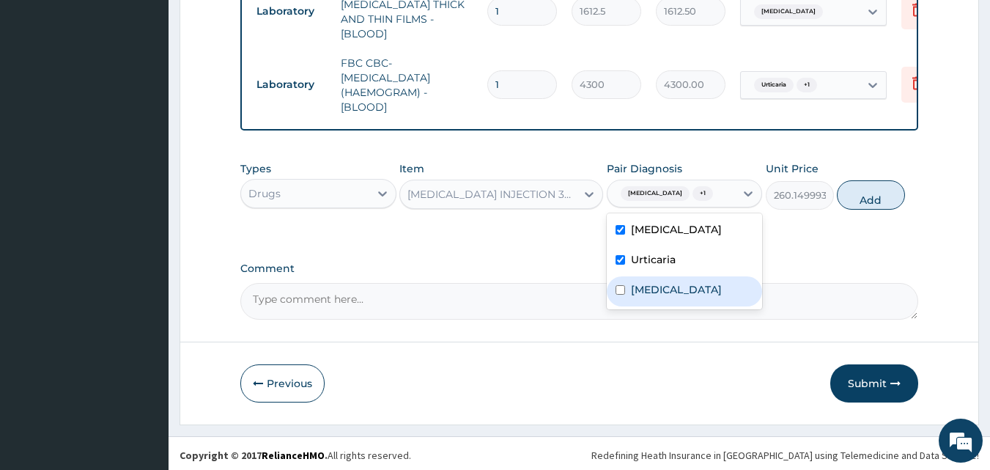
click at [660, 282] on label "Malaria" at bounding box center [676, 289] width 91 height 15
checkbox input "true"
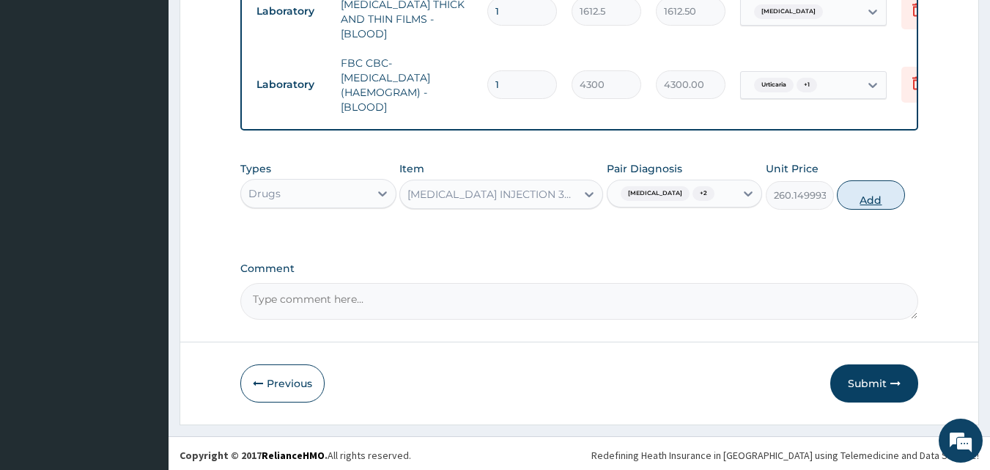
click at [865, 192] on button "Add" at bounding box center [870, 194] width 68 height 29
type input "0"
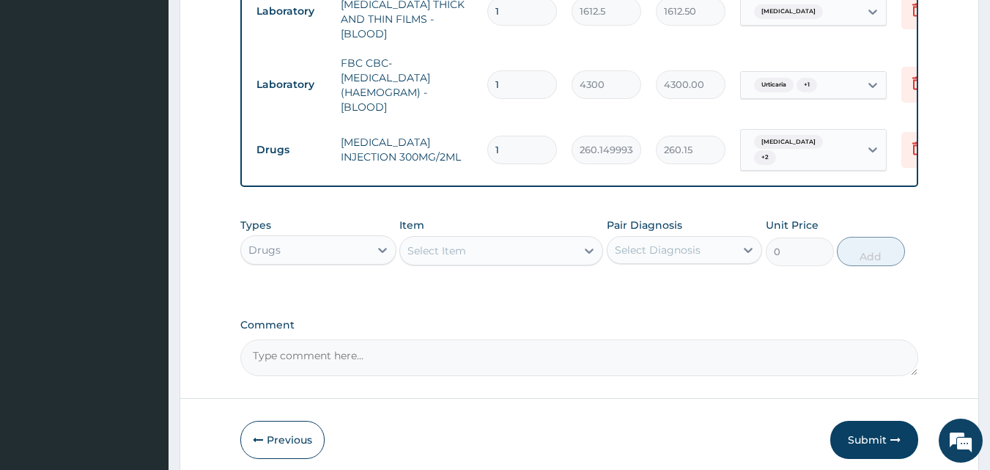
click at [524, 243] on div "Select Item" at bounding box center [488, 250] width 176 height 23
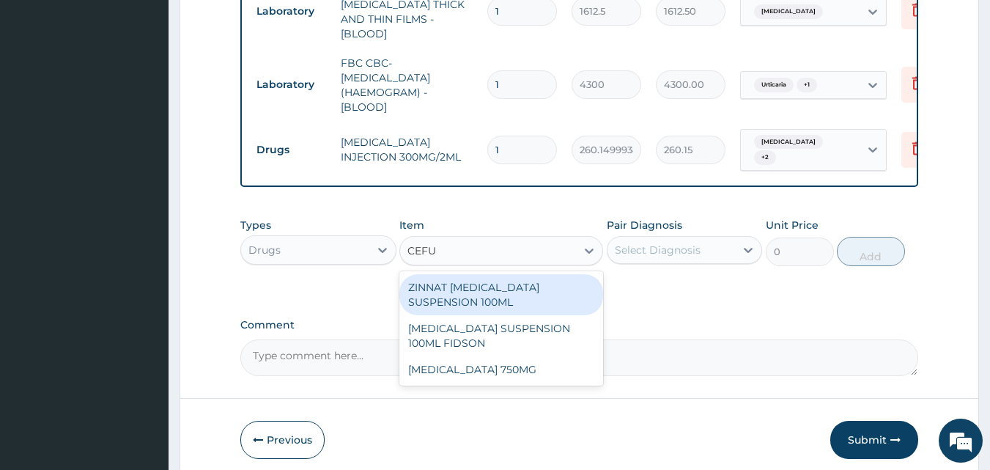
type input "CEFUR"
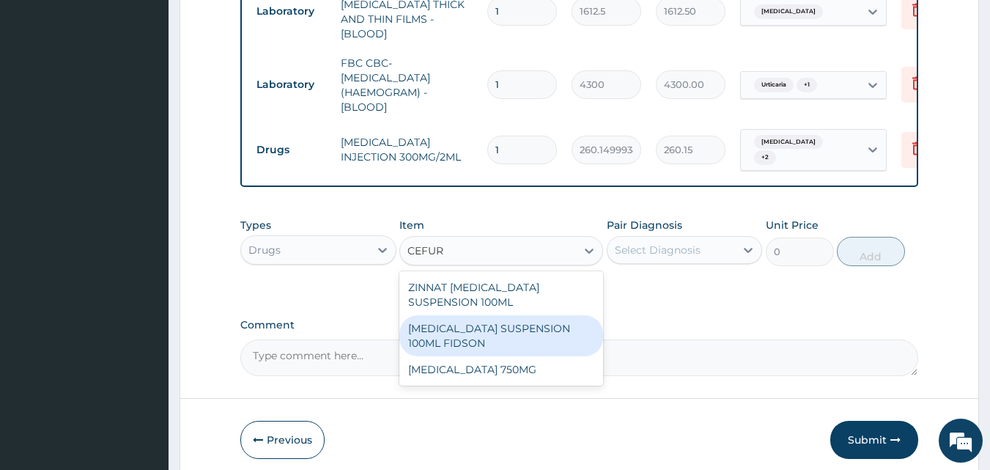
drag, startPoint x: 507, startPoint y: 325, endPoint x: 601, endPoint y: 264, distance: 111.7
click at [508, 324] on div "CEFUROXIME SUSPENSION 100ML FIDSON" at bounding box center [501, 335] width 204 height 41
type input "2365"
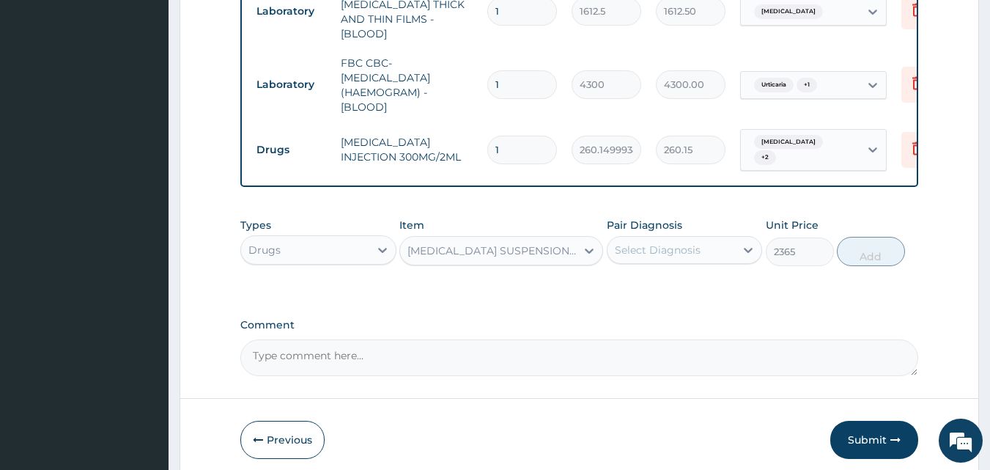
click at [643, 248] on div "Select Diagnosis" at bounding box center [671, 249] width 128 height 23
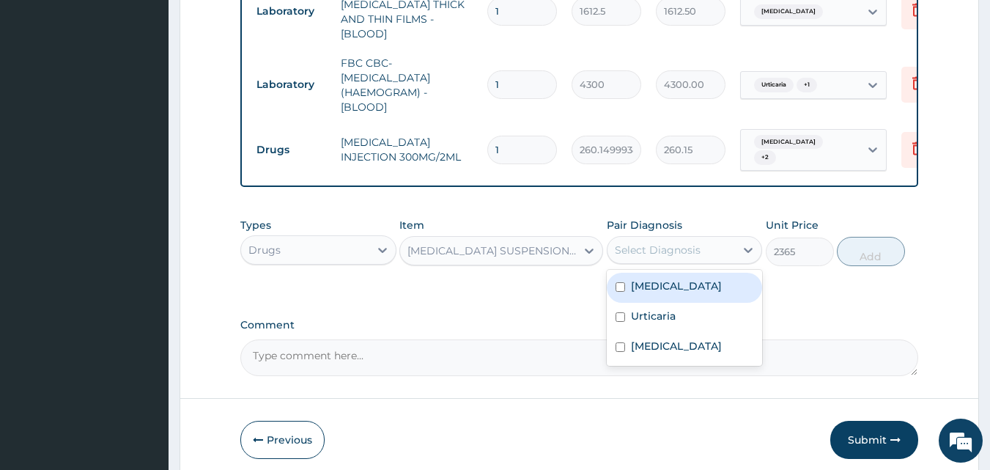
click at [649, 278] on label "Sepsis" at bounding box center [676, 285] width 91 height 15
checkbox input "true"
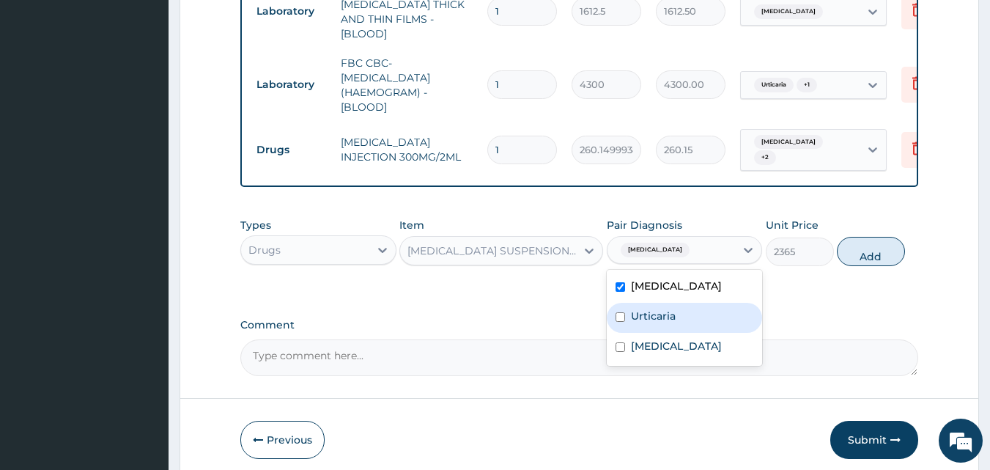
click at [650, 308] on label "Urticaria" at bounding box center [653, 315] width 45 height 15
checkbox input "true"
click at [850, 246] on button "Add" at bounding box center [870, 251] width 68 height 29
type input "0"
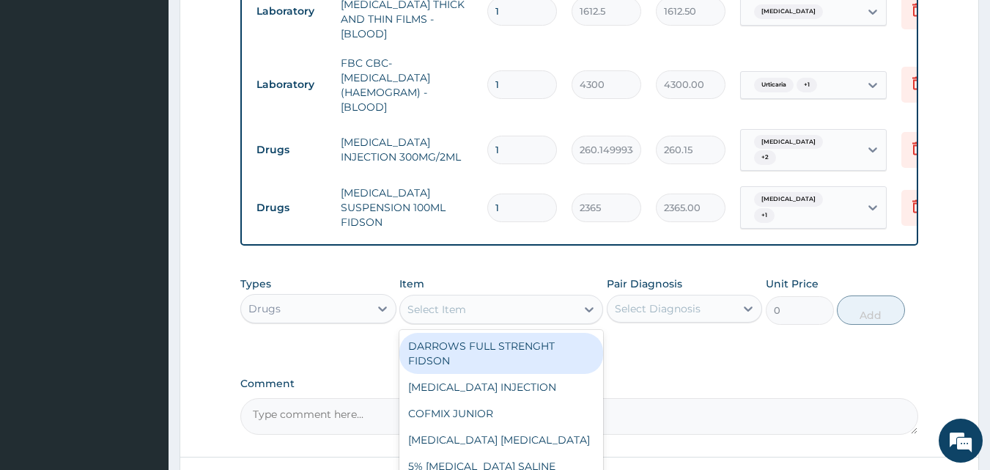
drag, startPoint x: 503, startPoint y: 300, endPoint x: 537, endPoint y: 297, distance: 33.8
click at [505, 302] on div "Select Item" at bounding box center [488, 308] width 176 height 23
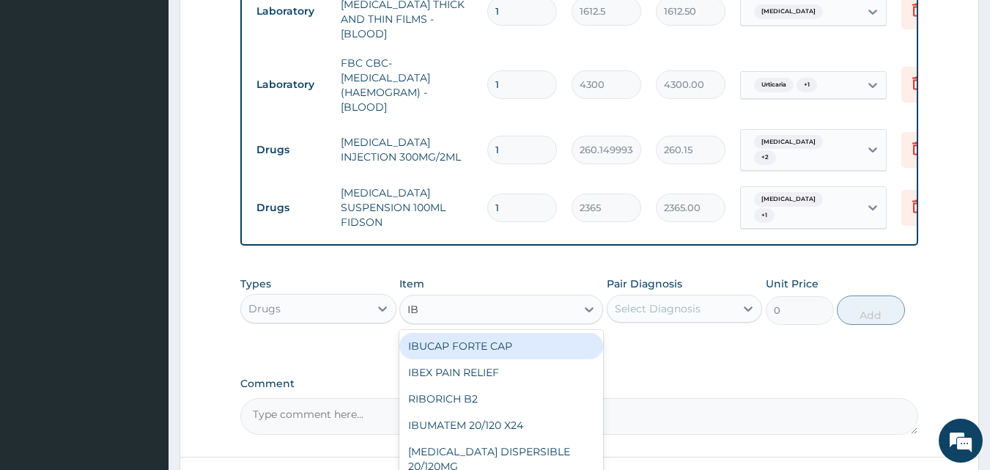
type input "IBU"
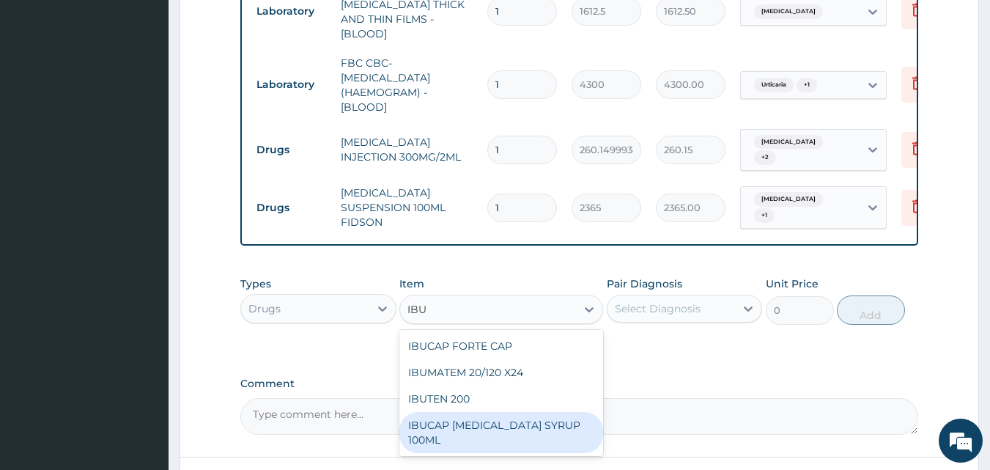
click at [537, 437] on div "IBUCAP COLD AND FLU SYRUP 100ML" at bounding box center [501, 432] width 204 height 41
type input "768.625"
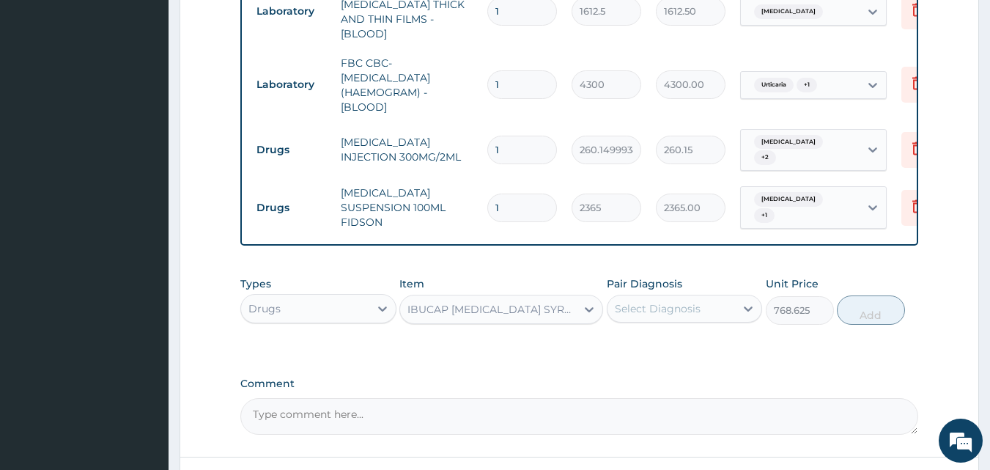
click at [691, 294] on div "Select Diagnosis" at bounding box center [684, 308] width 156 height 28
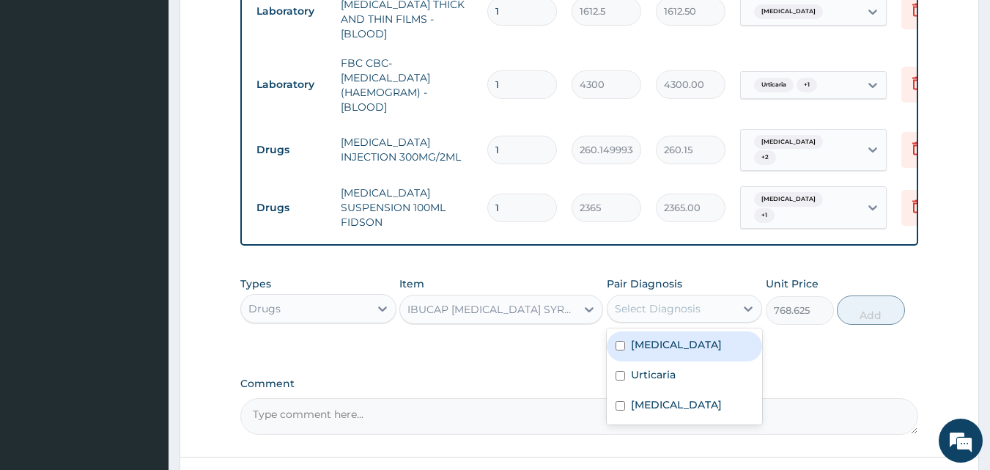
click at [676, 335] on div "Sepsis" at bounding box center [684, 346] width 156 height 30
checkbox input "true"
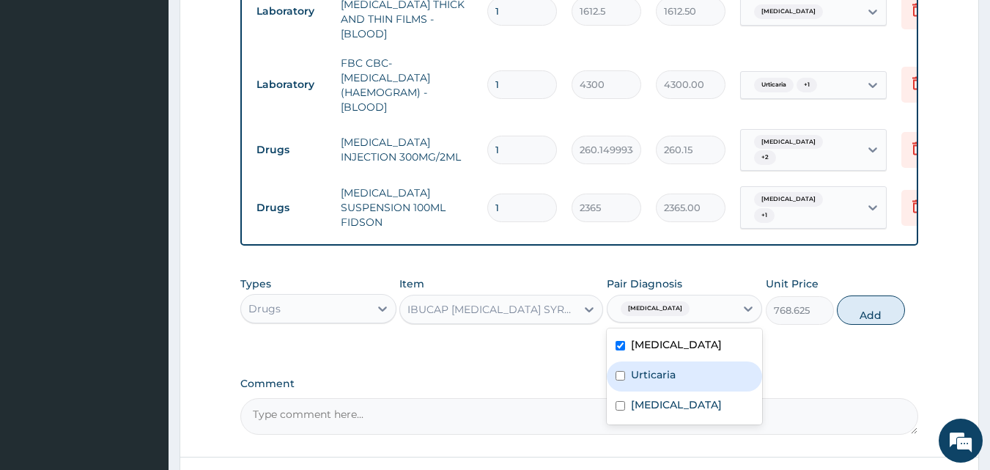
drag, startPoint x: 674, startPoint y: 360, endPoint x: 667, endPoint y: 379, distance: 20.4
click at [673, 367] on label "Urticaria" at bounding box center [653, 374] width 45 height 15
checkbox input "true"
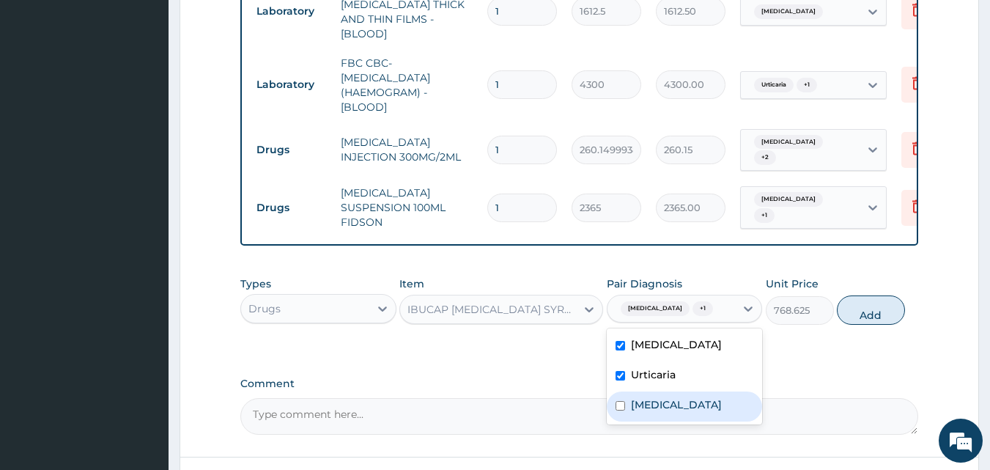
click at [665, 397] on label "Malaria" at bounding box center [676, 404] width 91 height 15
checkbox input "true"
click at [853, 313] on button "Add" at bounding box center [870, 309] width 68 height 29
type input "0"
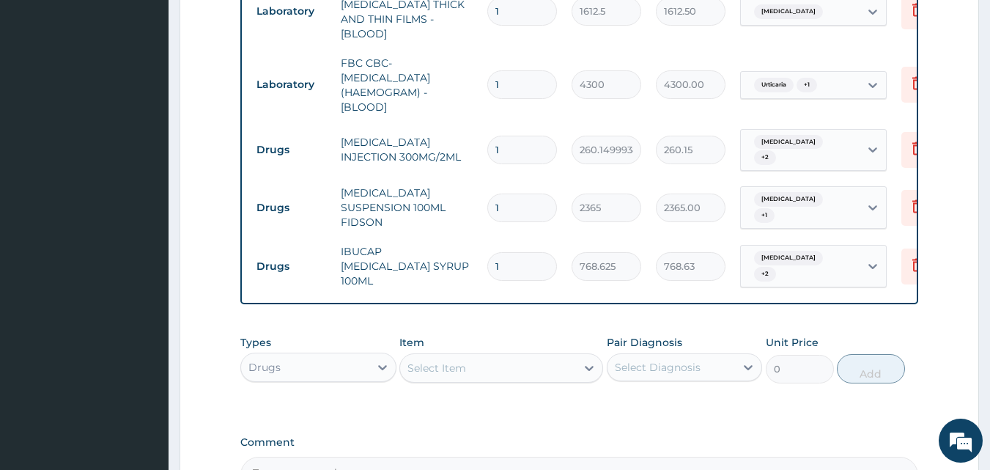
click at [498, 356] on div "Select Item" at bounding box center [488, 367] width 176 height 23
type input "CET"
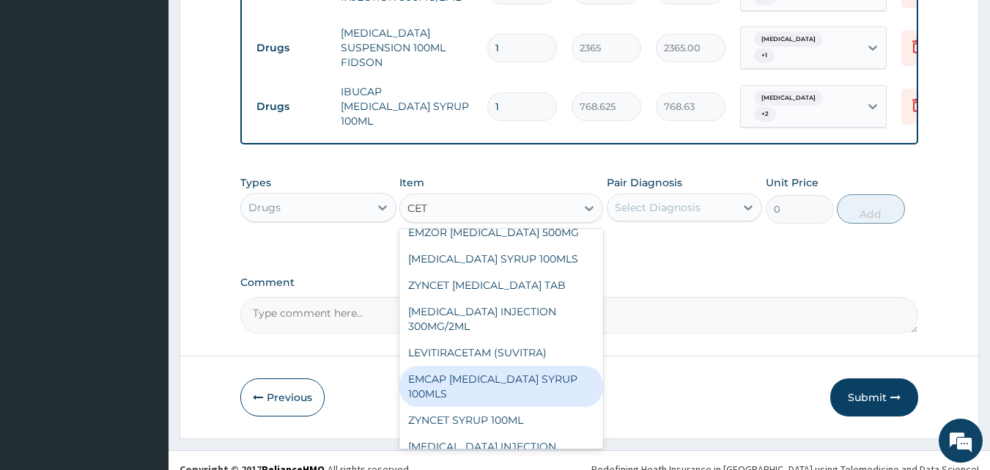
scroll to position [73, 0]
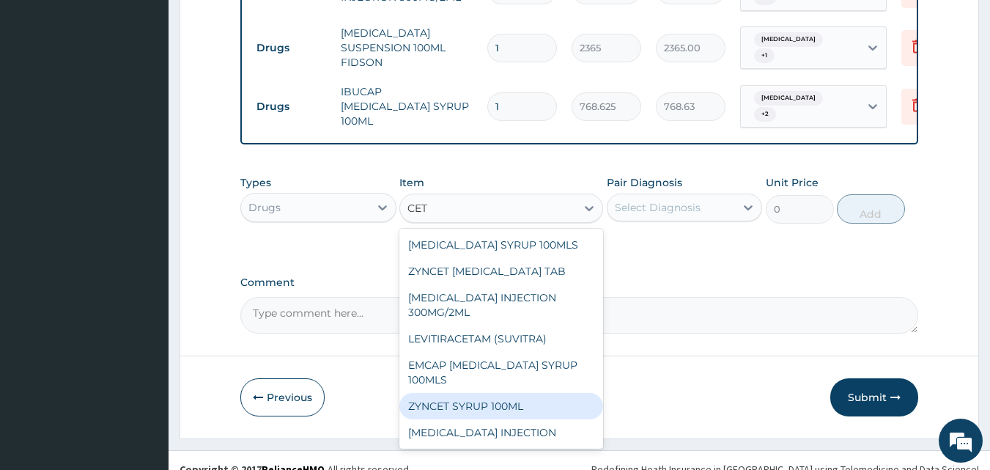
click at [494, 393] on div "ZYNCET SYRUP 100ML" at bounding box center [501, 406] width 204 height 26
type input "2956.25"
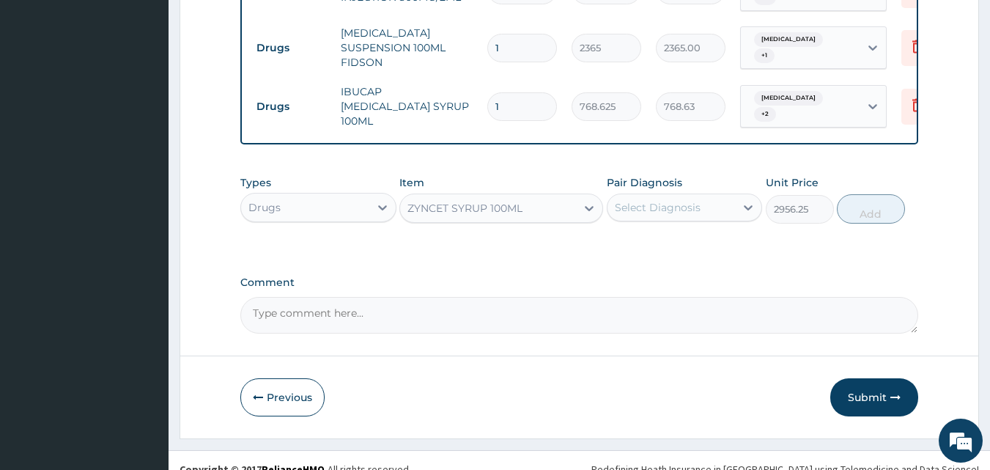
click at [646, 196] on div "Select Diagnosis" at bounding box center [671, 207] width 128 height 23
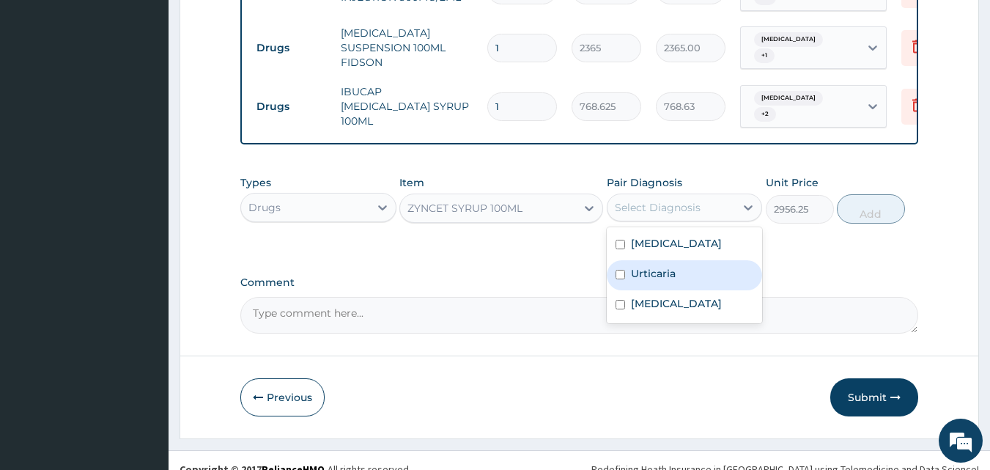
click at [644, 266] on label "Urticaria" at bounding box center [653, 273] width 45 height 15
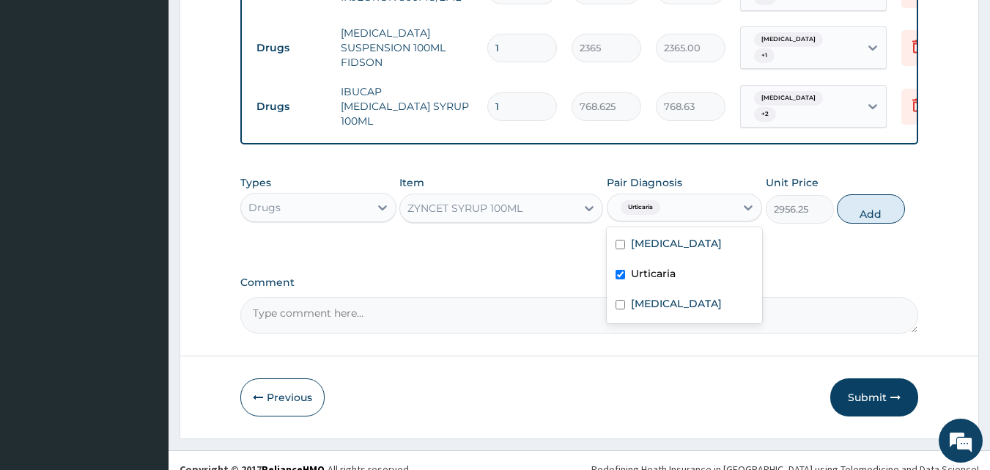
checkbox input "true"
click at [846, 205] on button "Add" at bounding box center [870, 208] width 68 height 29
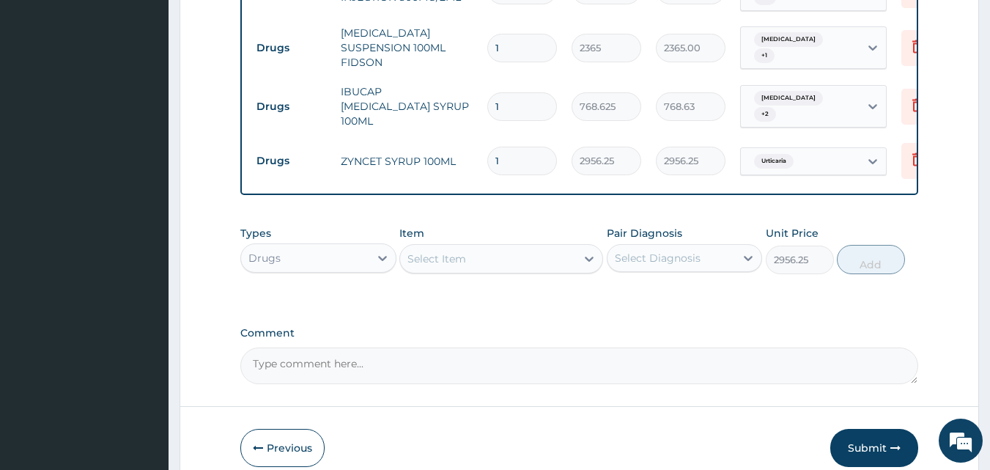
type input "0"
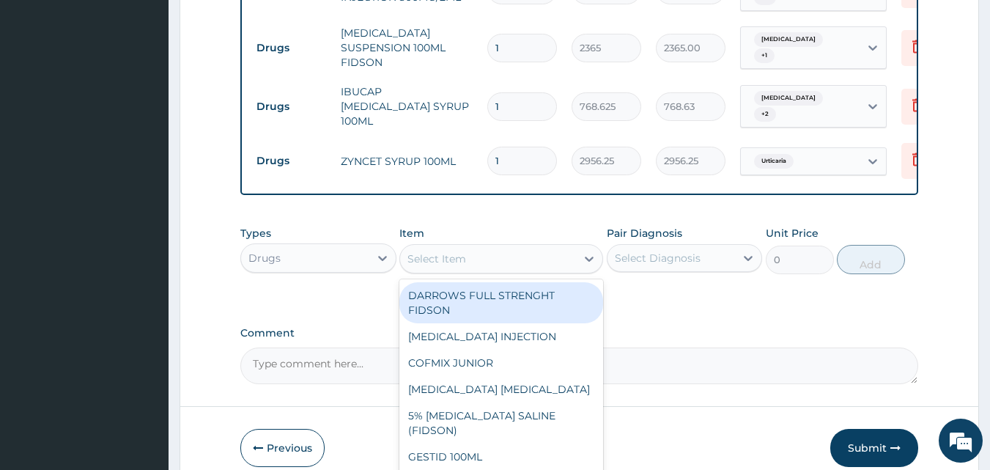
click at [473, 247] on div "Select Item" at bounding box center [488, 258] width 176 height 23
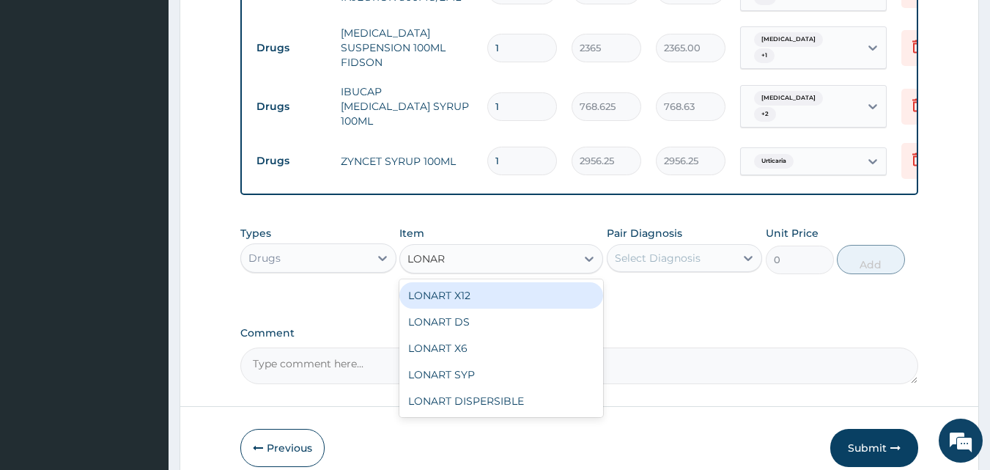
type input "LONART"
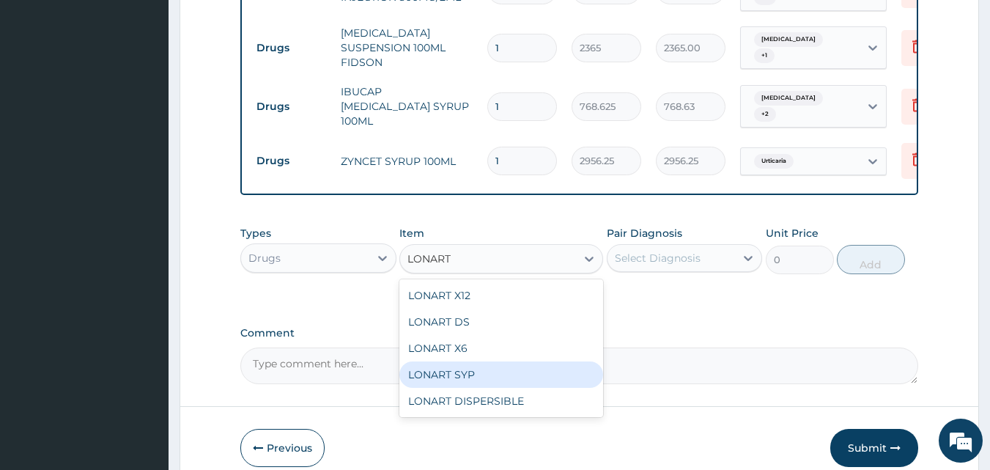
click at [415, 361] on div "LONART SYP" at bounding box center [501, 374] width 204 height 26
type input "2719.75"
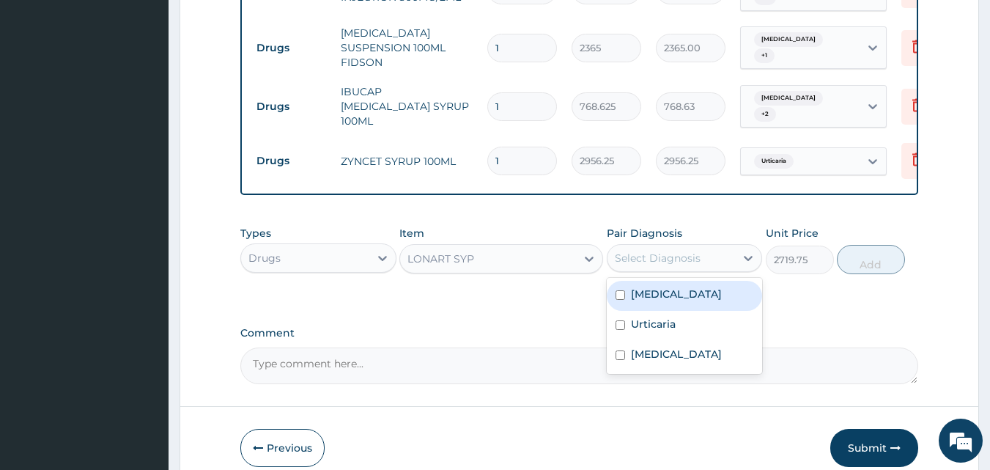
click at [626, 251] on div "Select Diagnosis" at bounding box center [658, 258] width 86 height 15
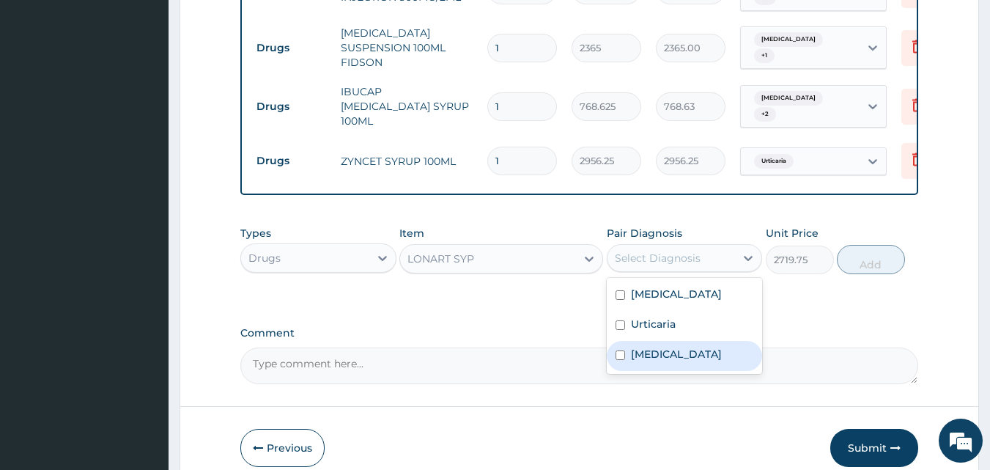
click at [647, 346] on label "Malaria" at bounding box center [676, 353] width 91 height 15
checkbox input "true"
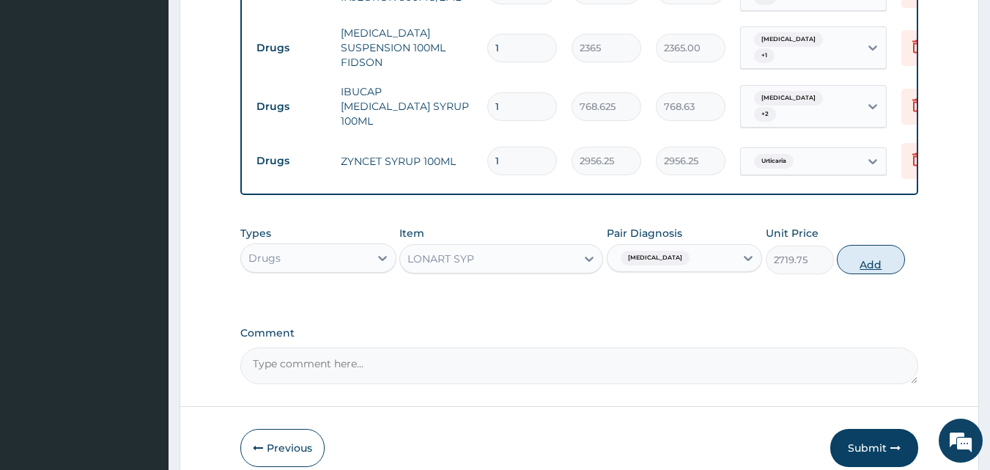
click at [866, 245] on button "Add" at bounding box center [870, 259] width 68 height 29
type input "0"
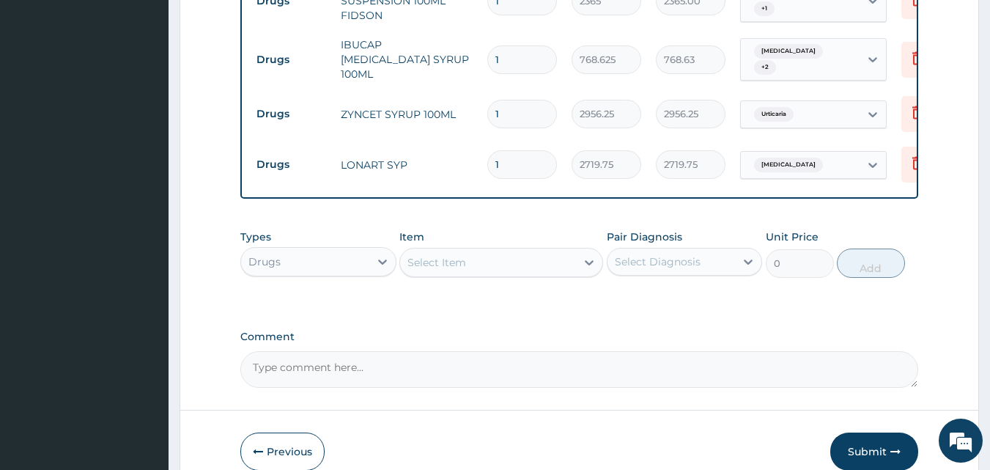
scroll to position [921, 0]
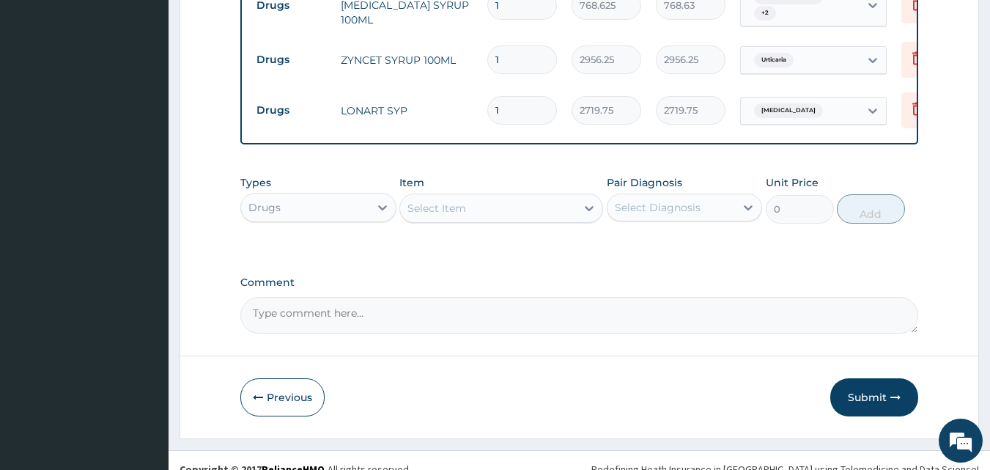
click at [856, 382] on button "Submit" at bounding box center [874, 397] width 88 height 38
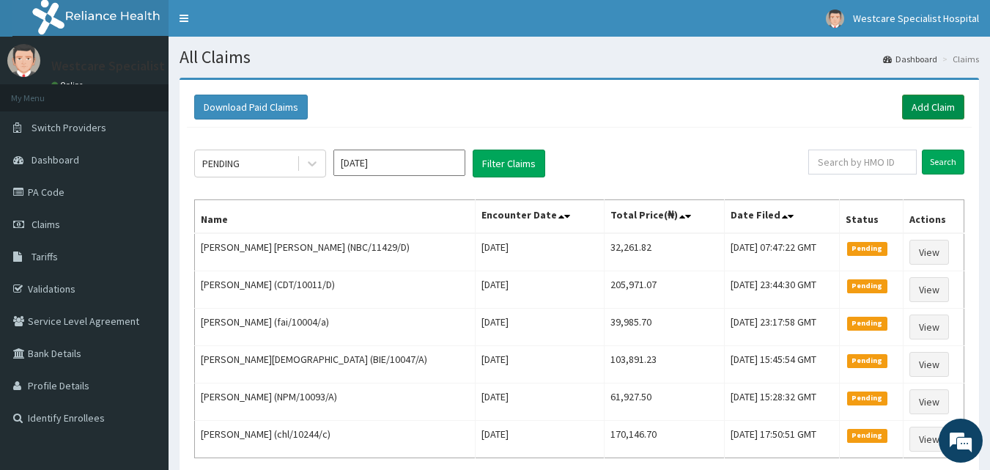
click at [921, 105] on link "Add Claim" at bounding box center [933, 106] width 62 height 25
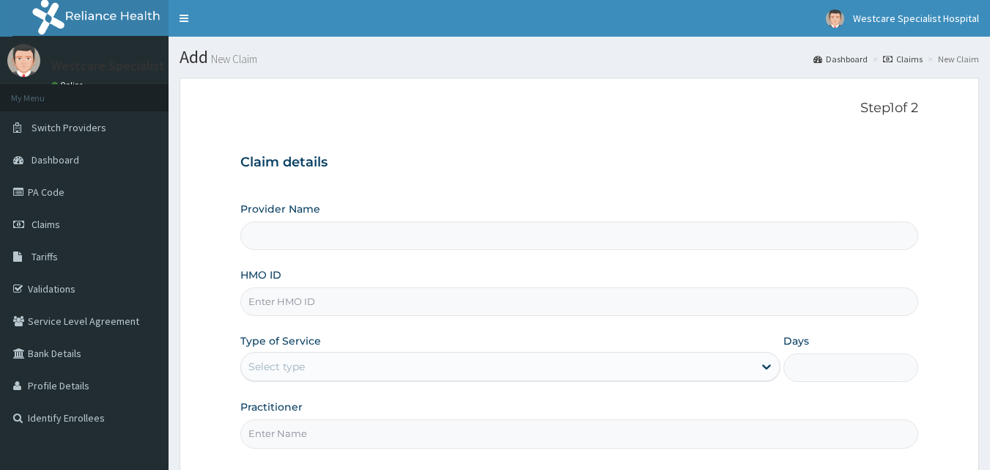
type input "WestCare Specialist Hospital"
click at [292, 308] on input "HMO ID" at bounding box center [579, 301] width 678 height 29
type input "NBC/11429/A"
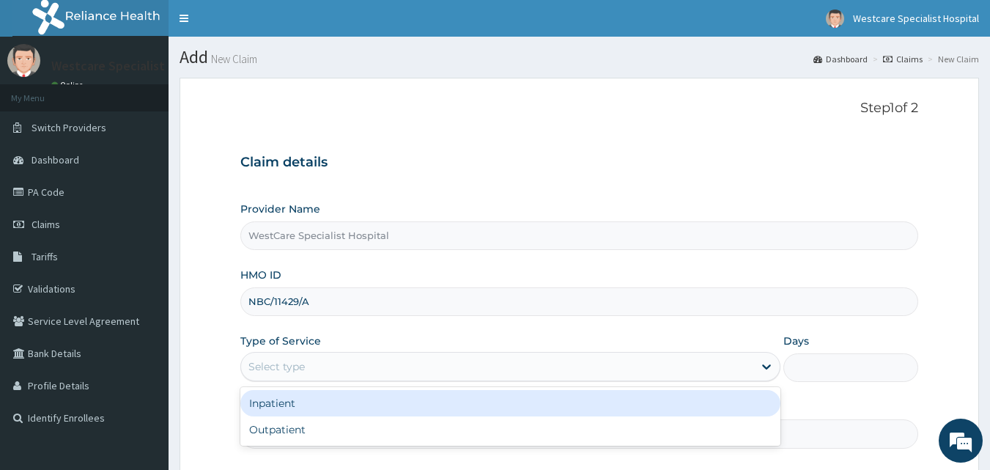
click at [278, 354] on div "Select type" at bounding box center [510, 366] width 540 height 29
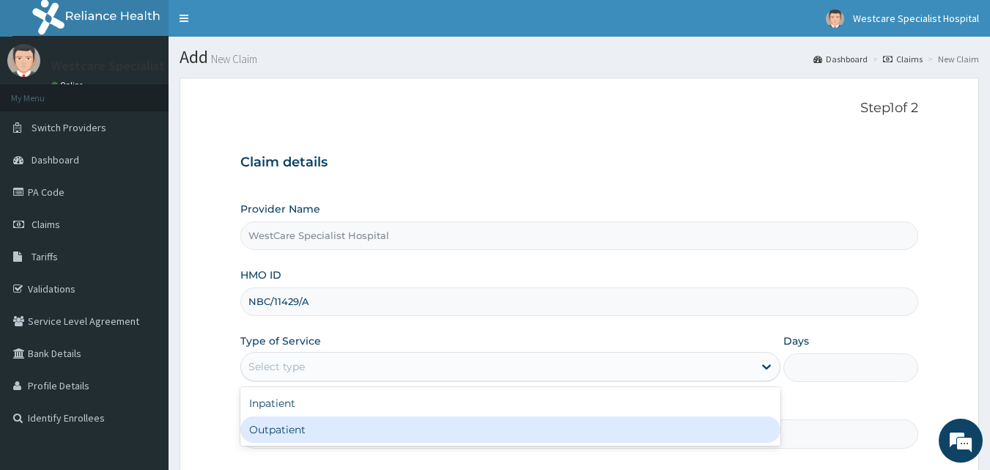
click at [286, 430] on div "Outpatient" at bounding box center [510, 429] width 540 height 26
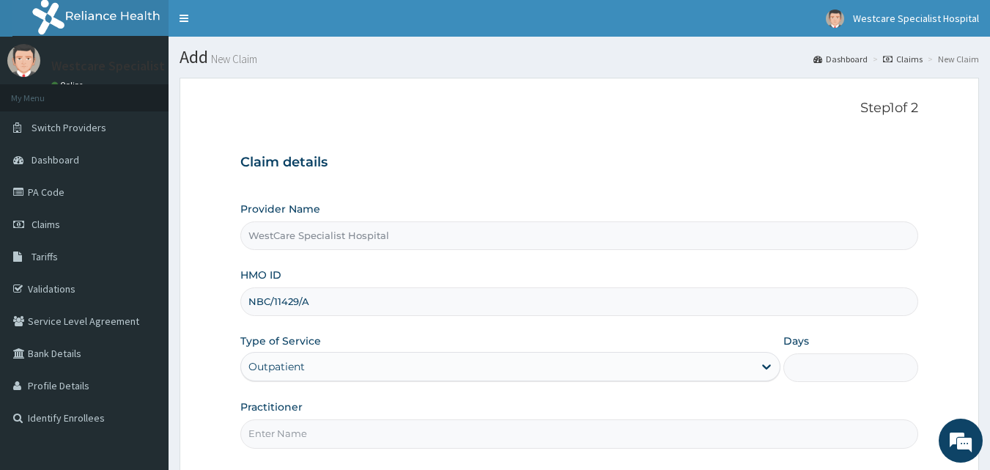
type input "1"
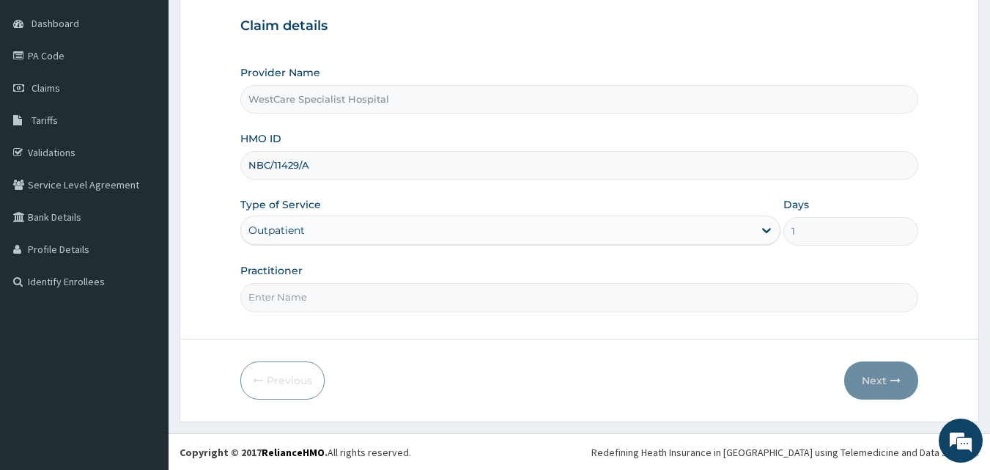
scroll to position [137, 0]
click at [276, 294] on input "Practitioner" at bounding box center [579, 296] width 678 height 29
drag, startPoint x: 310, startPoint y: 298, endPoint x: 302, endPoint y: 294, distance: 9.2
click at [306, 296] on input "Practitioner" at bounding box center [579, 296] width 678 height 29
type input "DR. [GEOGRAPHIC_DATA]"
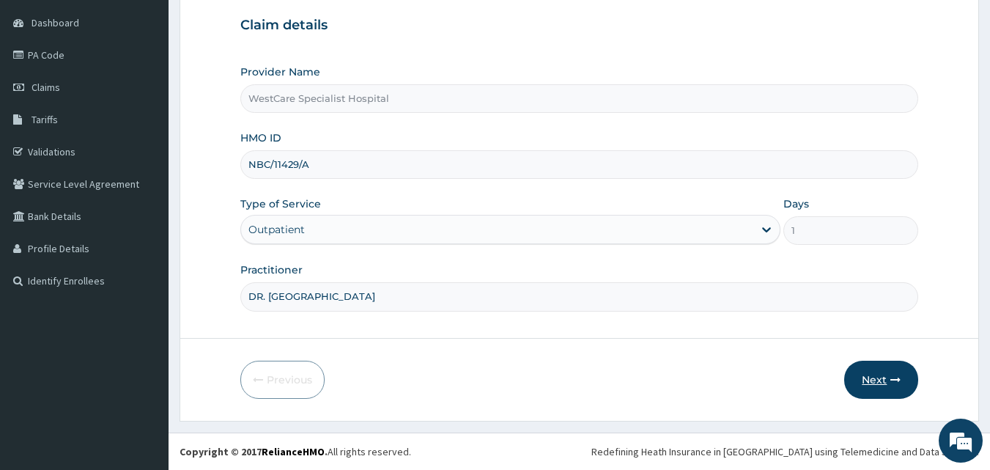
click at [866, 382] on button "Next" at bounding box center [881, 379] width 74 height 38
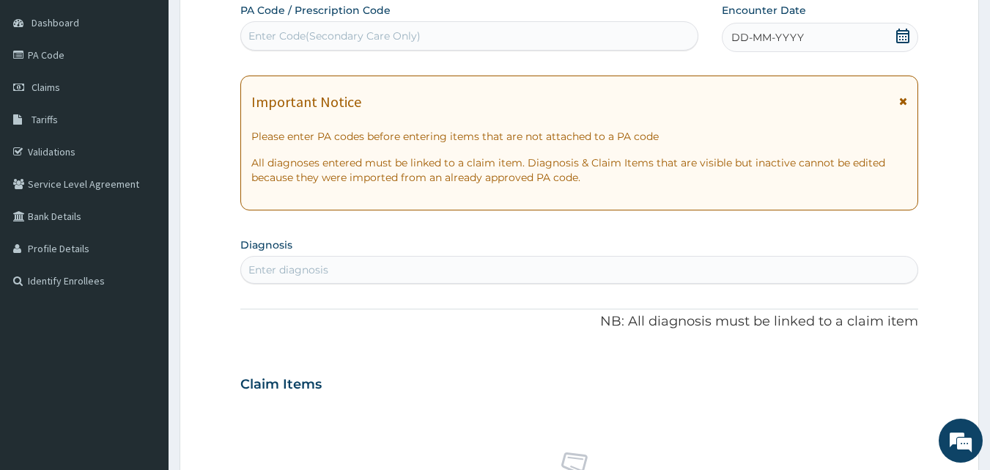
click at [902, 31] on icon at bounding box center [902, 36] width 13 height 15
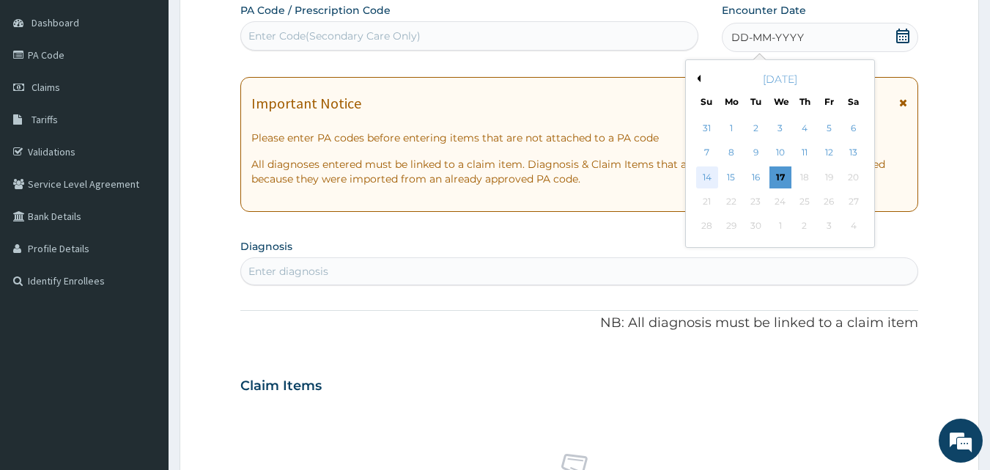
click at [701, 176] on div "14" at bounding box center [707, 177] width 22 height 22
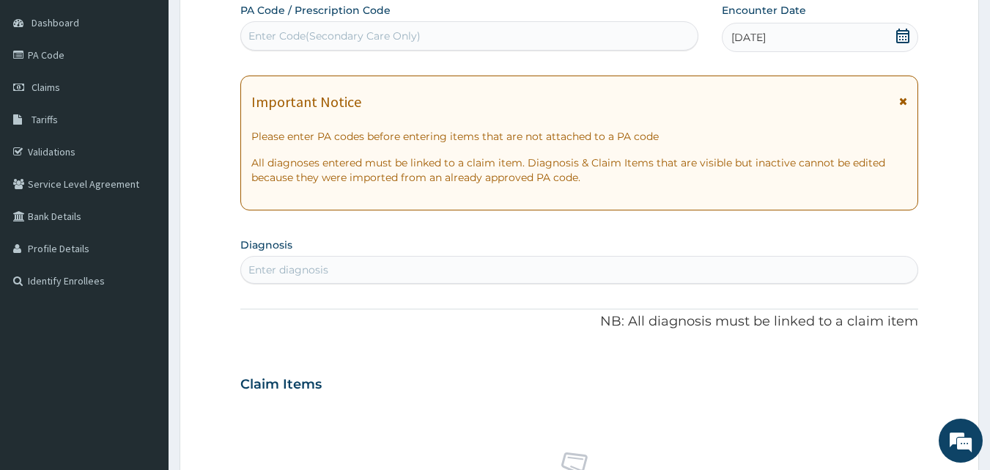
click at [344, 265] on div "Enter diagnosis" at bounding box center [579, 269] width 677 height 23
type input "RTI"
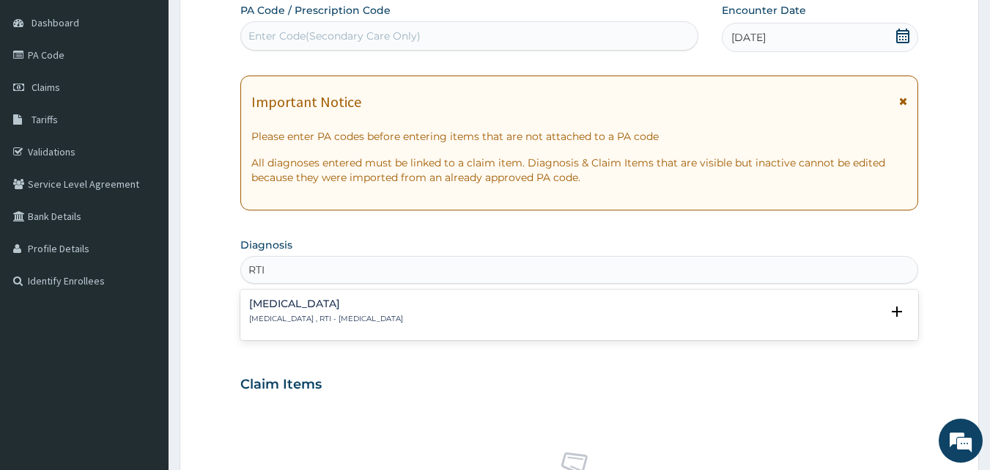
click at [349, 310] on div "[MEDICAL_DATA] [MEDICAL_DATA] , RTI - [MEDICAL_DATA]" at bounding box center [326, 311] width 154 height 26
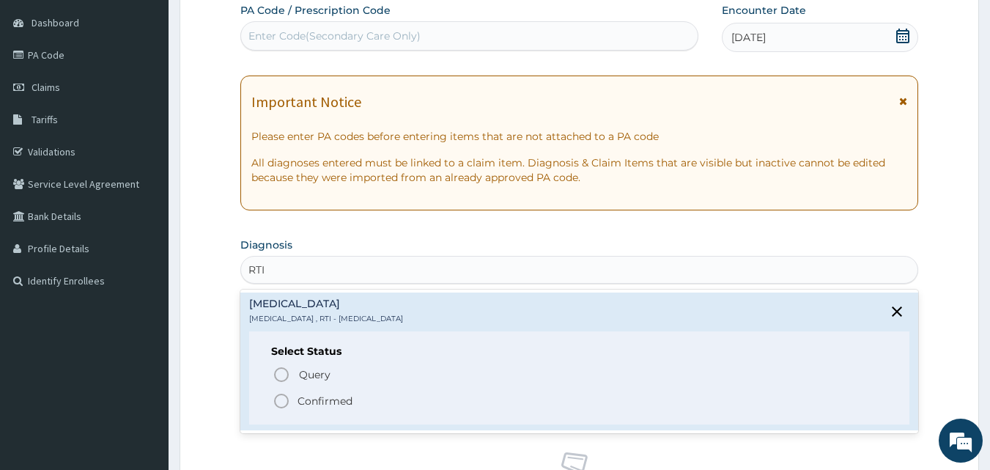
click at [282, 401] on icon "status option filled" at bounding box center [281, 401] width 18 height 18
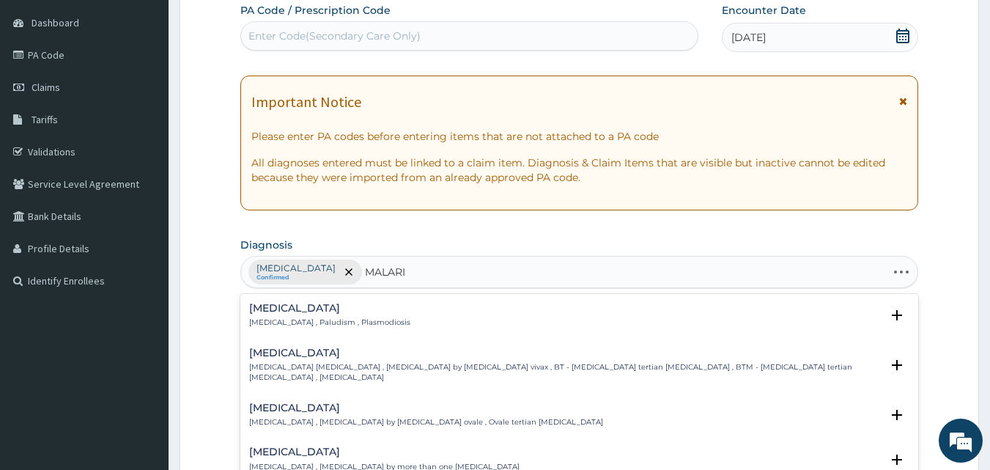
type input "[MEDICAL_DATA]"
click at [285, 306] on h4 "[MEDICAL_DATA]" at bounding box center [329, 308] width 161 height 11
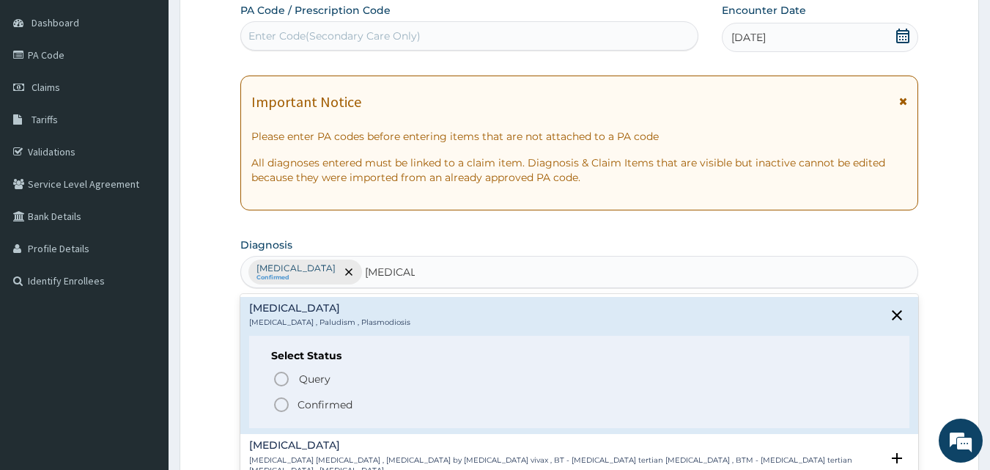
click at [283, 407] on icon "status option filled" at bounding box center [281, 405] width 18 height 18
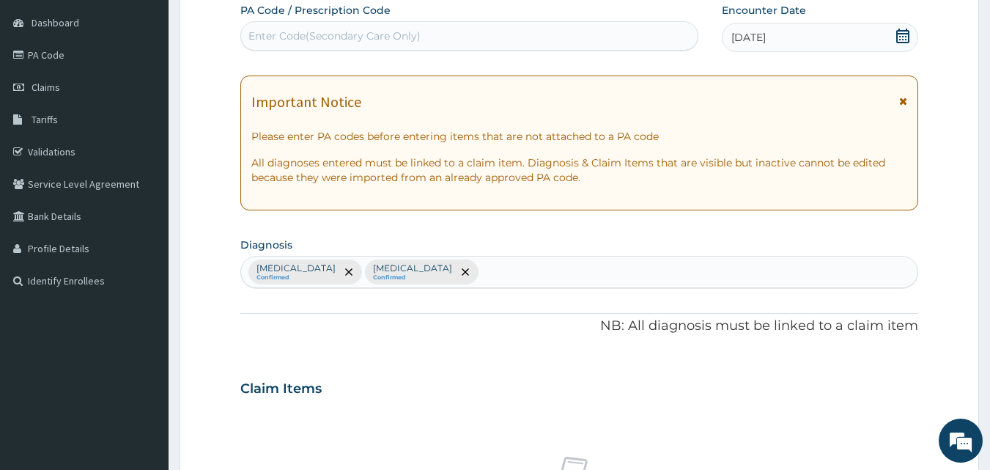
drag, startPoint x: 499, startPoint y: 277, endPoint x: 516, endPoint y: 280, distance: 17.1
click at [491, 282] on div "[MEDICAL_DATA] Confirmed [MEDICAL_DATA] Confirmed" at bounding box center [579, 271] width 677 height 31
type input "[MEDICAL_DATA]"
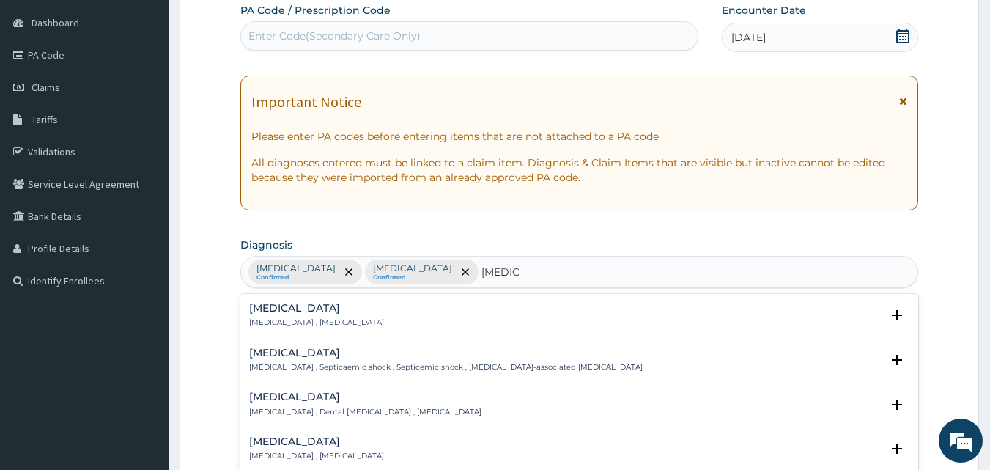
click at [260, 305] on h4 "[MEDICAL_DATA]" at bounding box center [316, 308] width 135 height 11
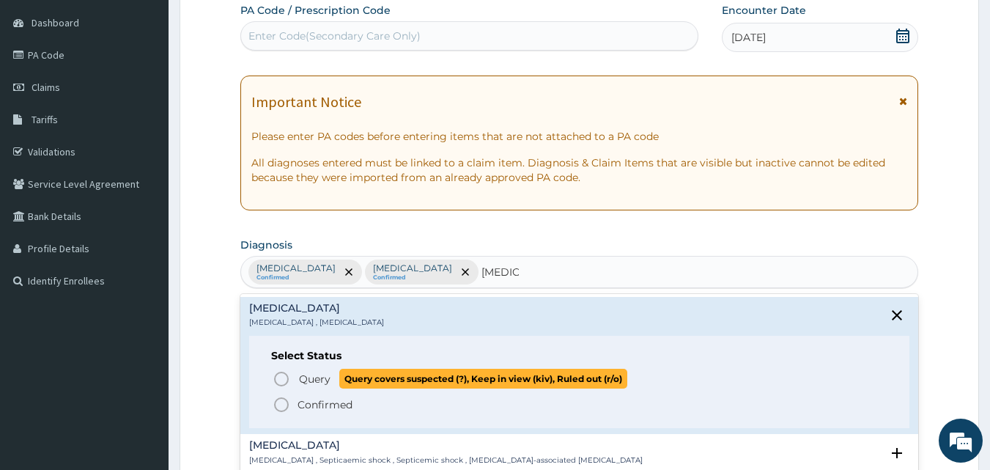
click at [282, 376] on icon "status option query" at bounding box center [281, 379] width 18 height 18
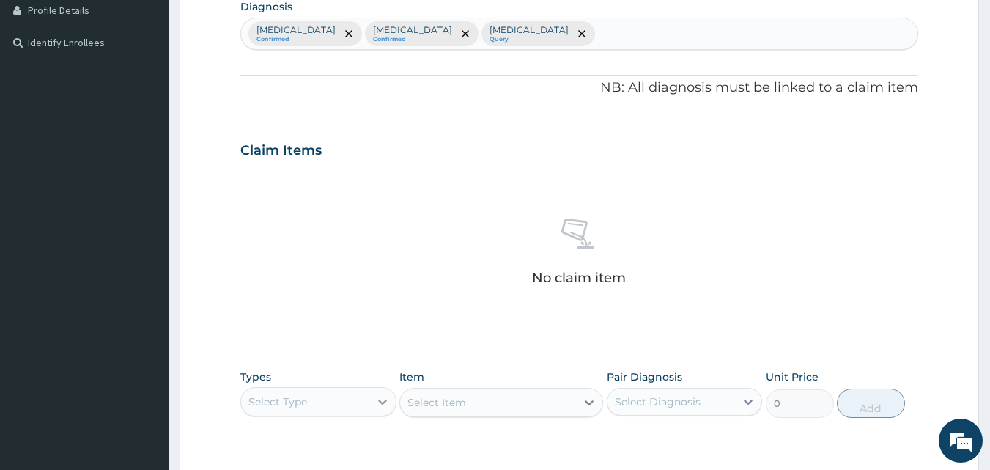
scroll to position [503, 0]
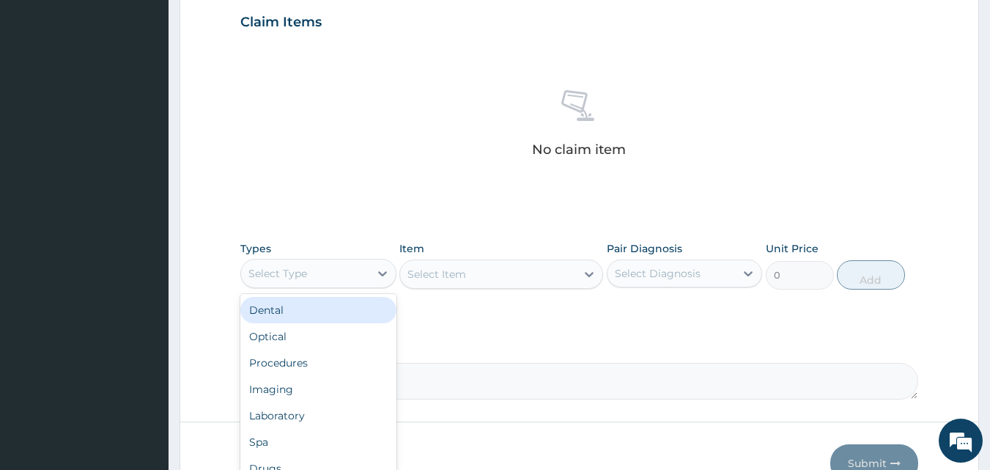
click at [345, 286] on div "Select Type" at bounding box center [318, 273] width 156 height 29
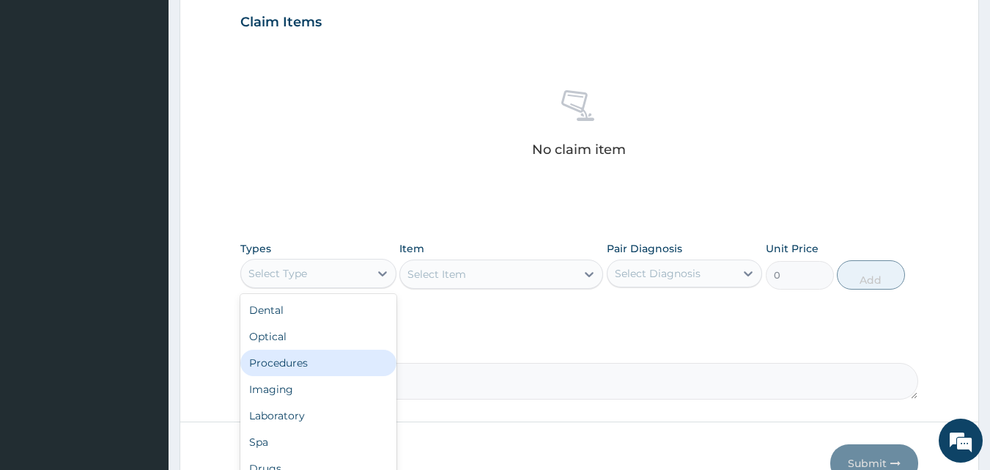
click at [338, 372] on div "Procedures" at bounding box center [318, 362] width 156 height 26
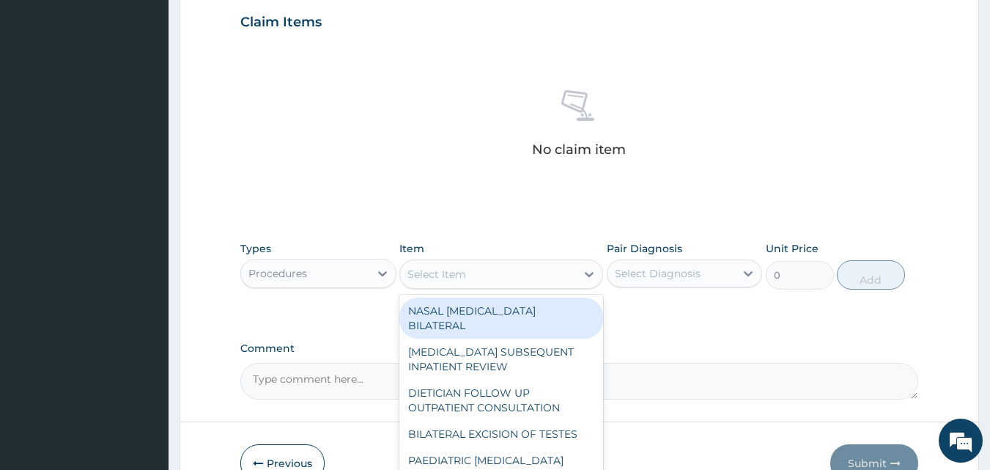
click at [448, 271] on div "Select Item" at bounding box center [436, 274] width 59 height 15
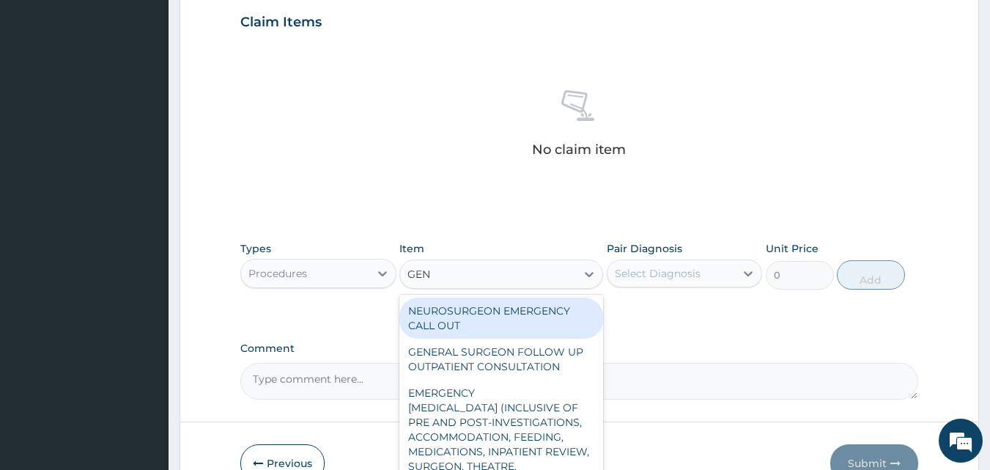
type input "GENE"
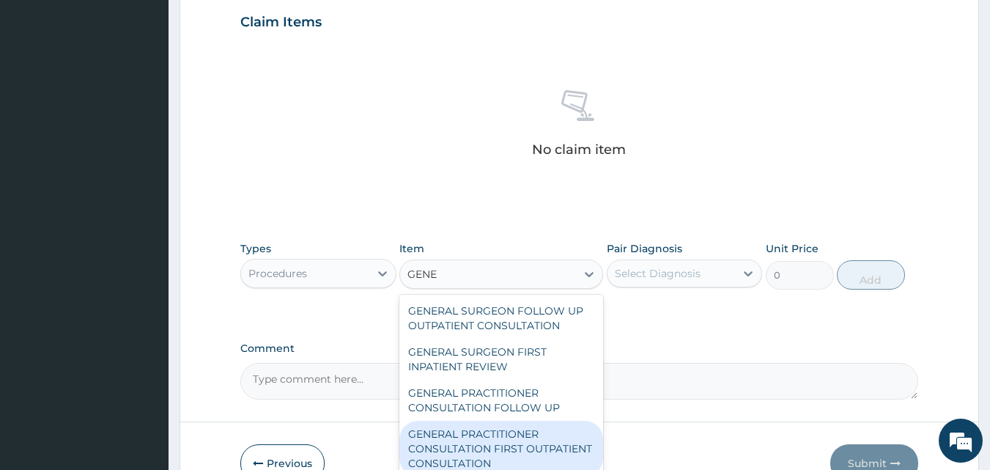
click at [529, 448] on div "GENERAL PRACTITIONER CONSULTATION FIRST OUTPATIENT CONSULTATION" at bounding box center [501, 448] width 204 height 56
type input "3547.5"
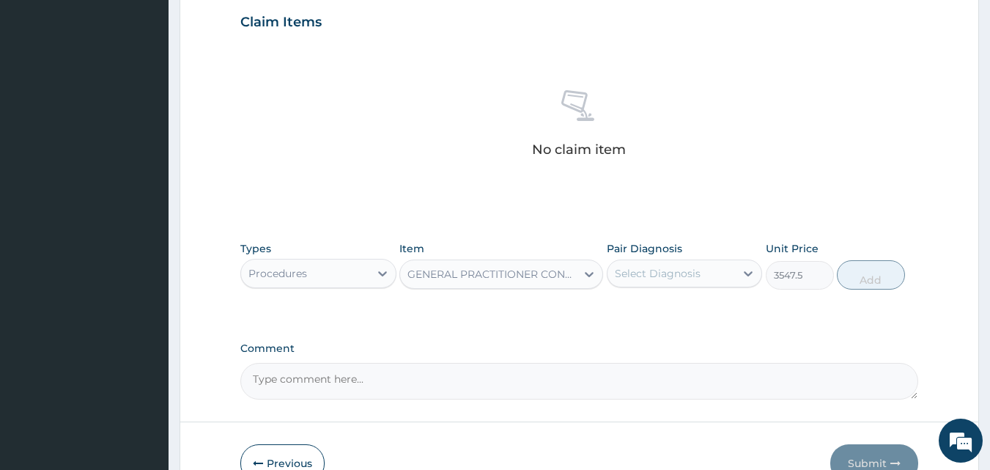
click at [647, 258] on div "Pair Diagnosis Select Diagnosis" at bounding box center [684, 265] width 156 height 48
click at [663, 295] on div "Types Procedures Item GENERAL PRACTITIONER CONSULTATION FIRST OUTPATIENT CONSUL…" at bounding box center [579, 265] width 678 height 63
click at [669, 283] on div "Select Diagnosis" at bounding box center [671, 272] width 128 height 23
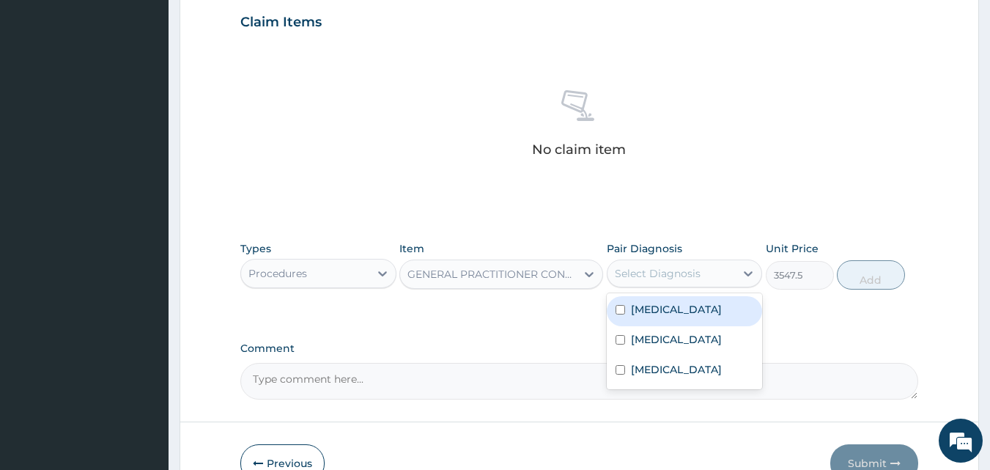
click at [662, 311] on label "[MEDICAL_DATA]" at bounding box center [676, 309] width 91 height 15
checkbox input "true"
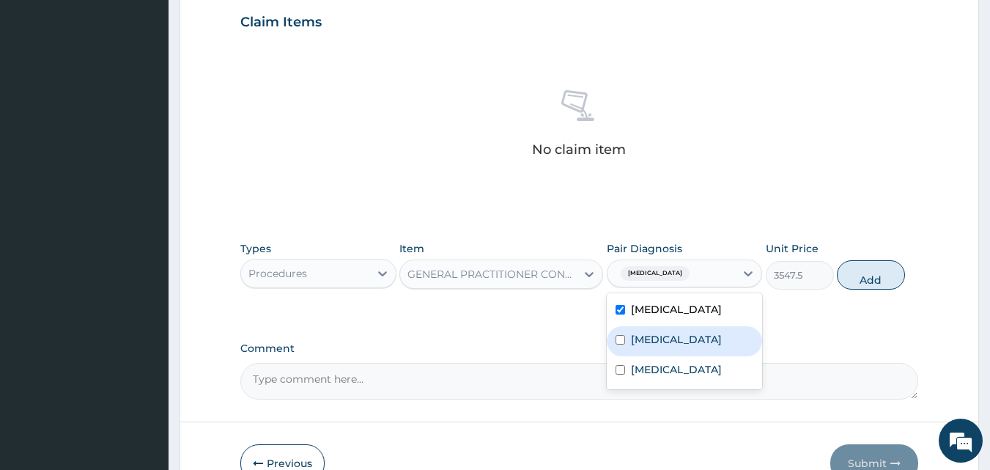
click at [669, 355] on div "[MEDICAL_DATA]" at bounding box center [684, 341] width 156 height 30
checkbox input "true"
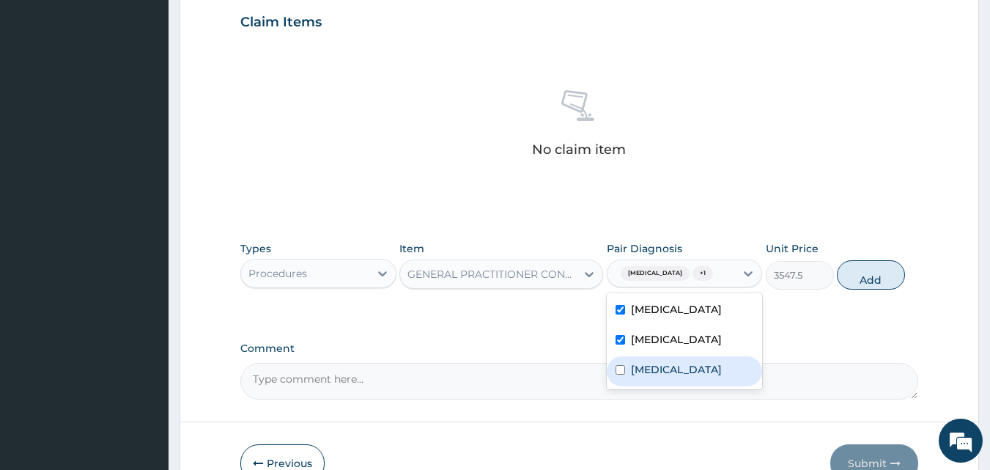
click at [666, 386] on div "[MEDICAL_DATA]" at bounding box center [684, 371] width 156 height 30
checkbox input "true"
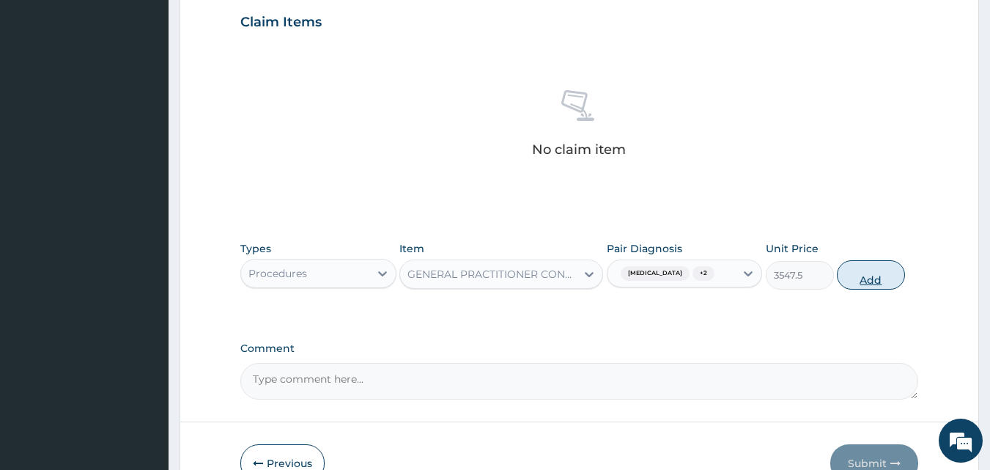
click at [858, 289] on button "Add" at bounding box center [870, 274] width 68 height 29
type input "0"
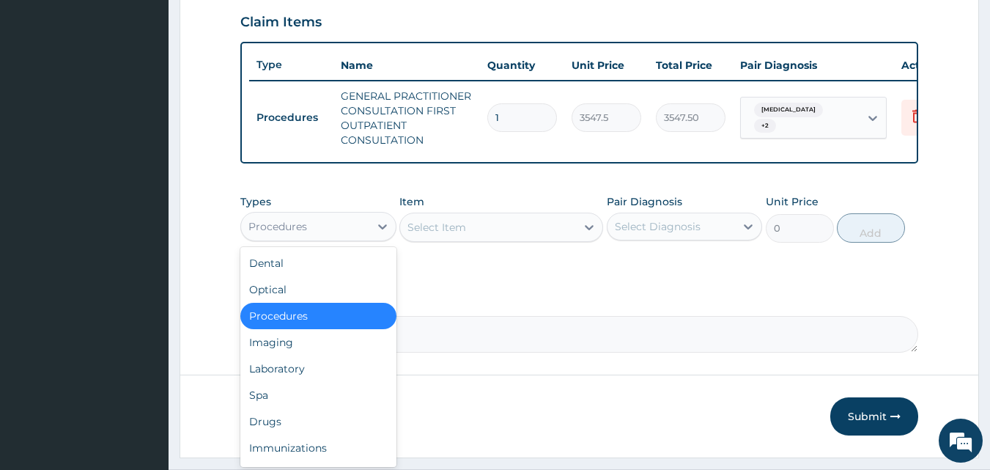
click at [322, 233] on div "Procedures" at bounding box center [305, 226] width 128 height 23
click at [306, 375] on div "Laboratory" at bounding box center [318, 368] width 156 height 26
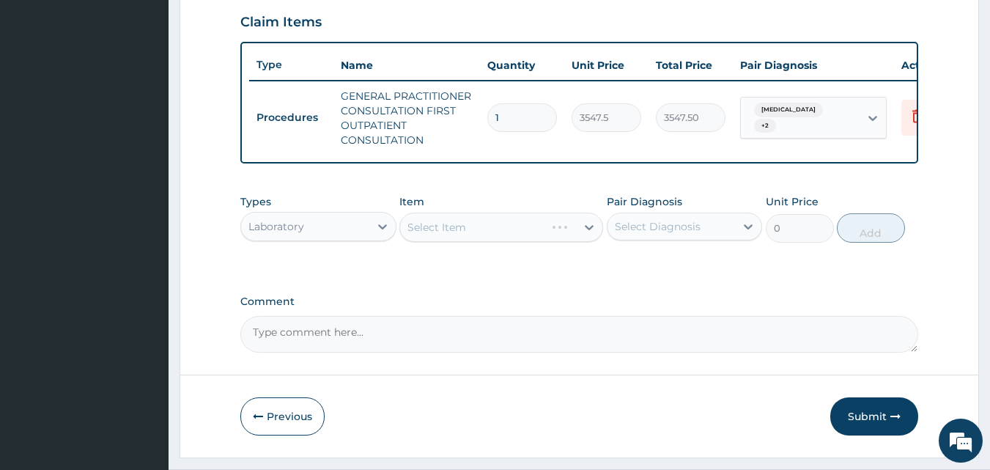
click at [426, 241] on div "Select Item" at bounding box center [501, 226] width 204 height 29
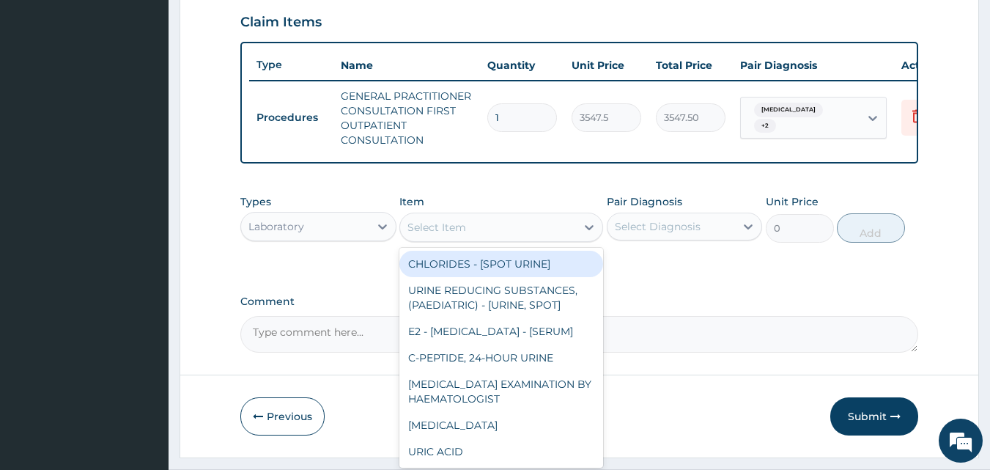
click at [431, 230] on div "Select Item" at bounding box center [436, 227] width 59 height 15
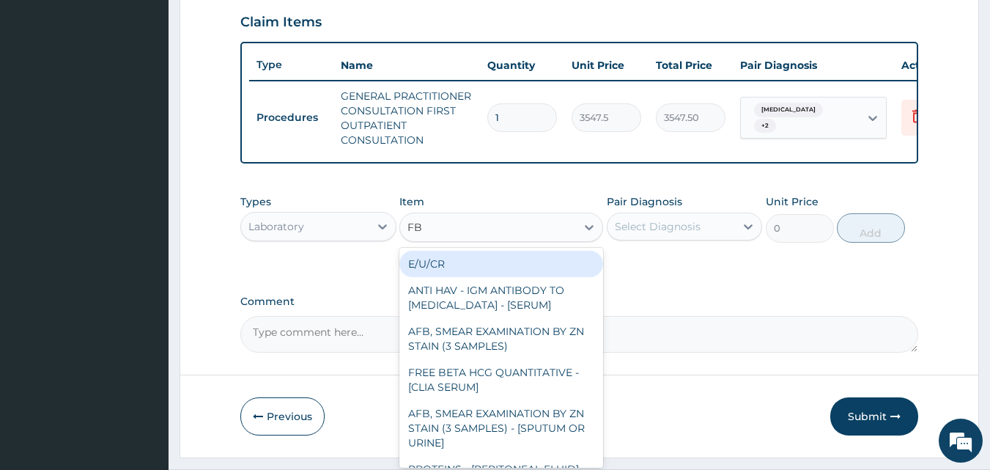
type input "FBC"
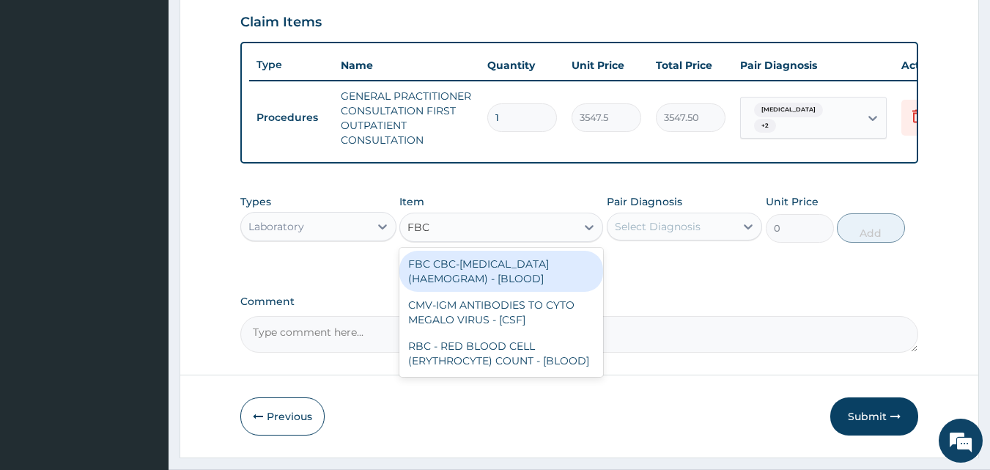
click at [429, 281] on div "FBC CBC-[MEDICAL_DATA] (HAEMOGRAM) - [BLOOD]" at bounding box center [501, 271] width 204 height 41
type input "4300"
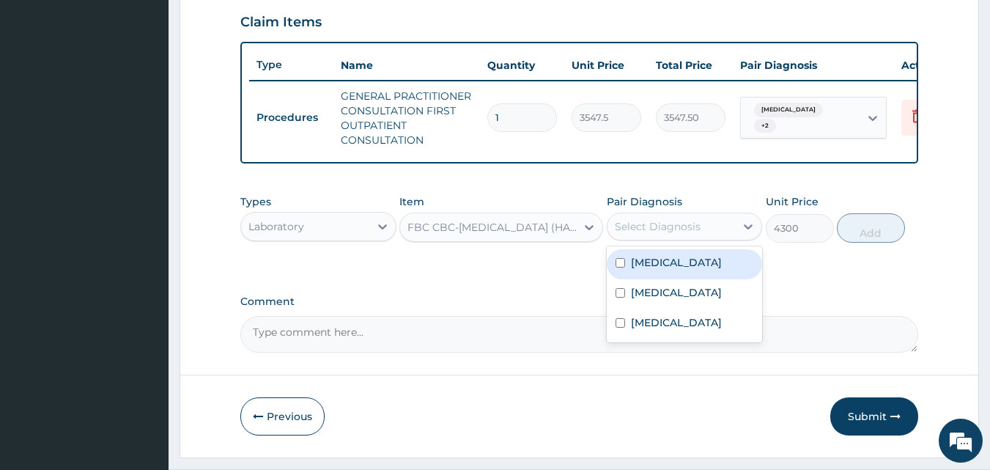
drag, startPoint x: 685, startPoint y: 234, endPoint x: 671, endPoint y: 241, distance: 15.4
click at [674, 234] on div "Select Diagnosis" at bounding box center [658, 226] width 86 height 15
click at [665, 279] on div "[MEDICAL_DATA]" at bounding box center [684, 264] width 156 height 30
checkbox input "true"
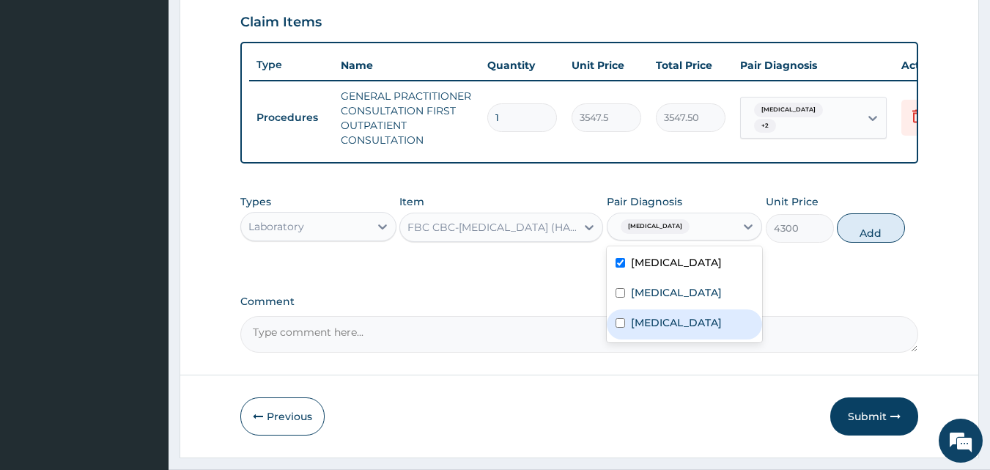
click at [662, 330] on label "[MEDICAL_DATA]" at bounding box center [676, 322] width 91 height 15
checkbox input "true"
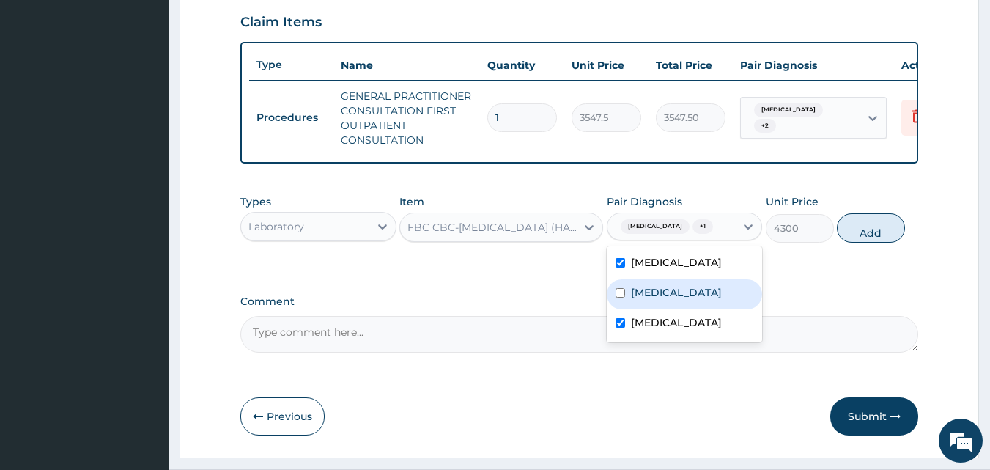
click at [861, 242] on button "Add" at bounding box center [870, 227] width 68 height 29
type input "0"
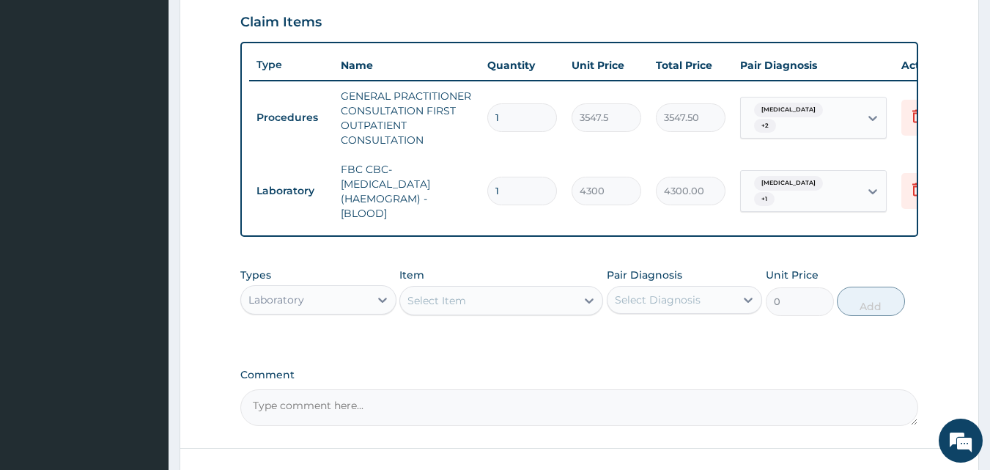
drag, startPoint x: 458, startPoint y: 312, endPoint x: 437, endPoint y: 318, distance: 21.3
click at [441, 308] on div "Select Item" at bounding box center [436, 300] width 59 height 15
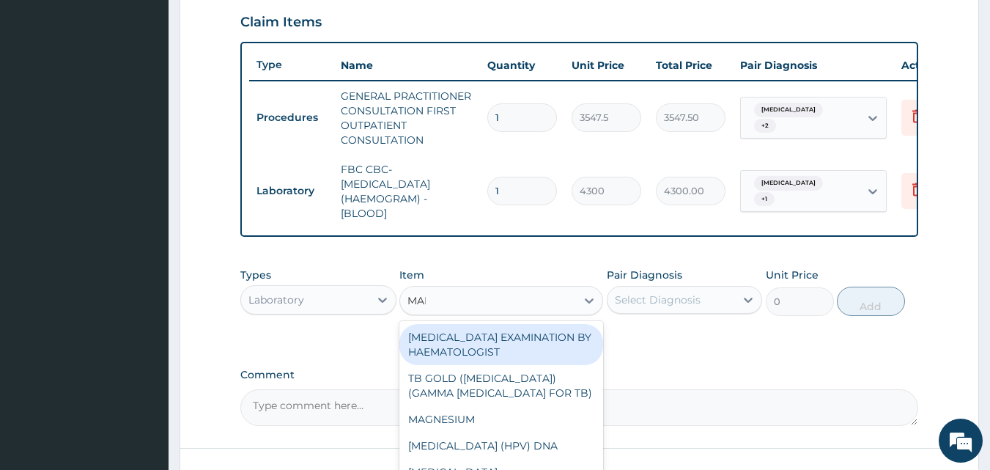
type input "MALA"
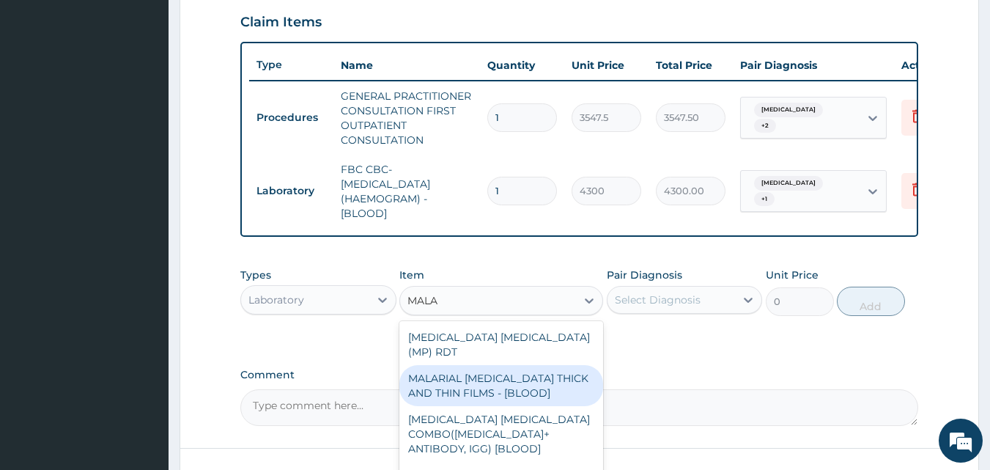
click at [456, 385] on div "MALARIAL [MEDICAL_DATA] THICK AND THIN FILMS - [BLOOD]" at bounding box center [501, 385] width 204 height 41
type input "1612.5"
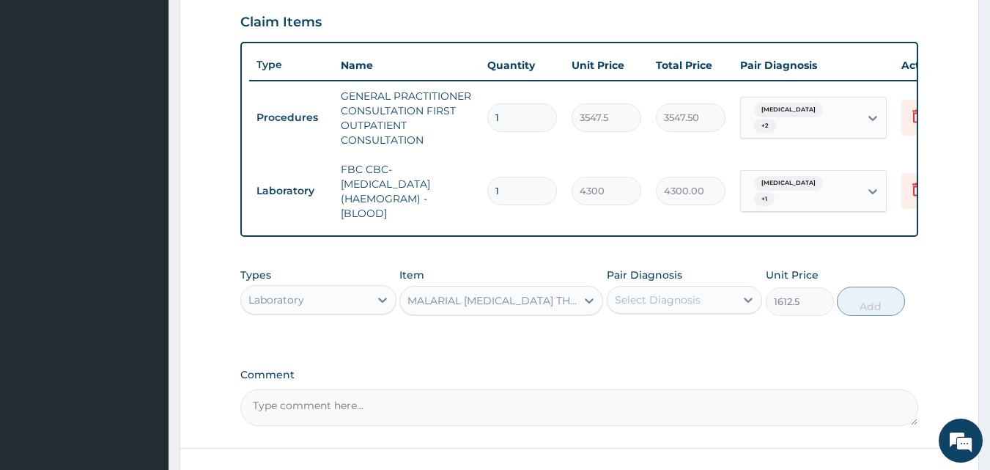
click at [661, 302] on div "Select Diagnosis" at bounding box center [671, 299] width 128 height 23
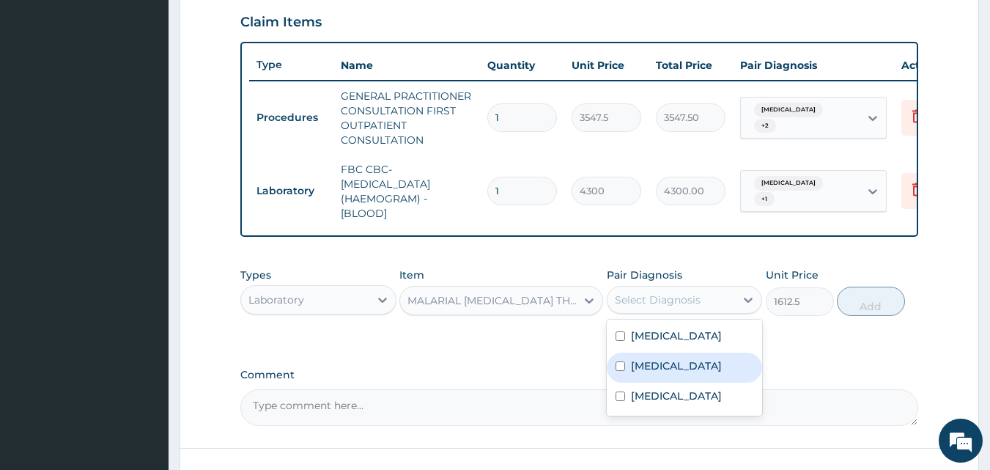
click at [669, 382] on div "[MEDICAL_DATA]" at bounding box center [684, 367] width 156 height 30
checkbox input "true"
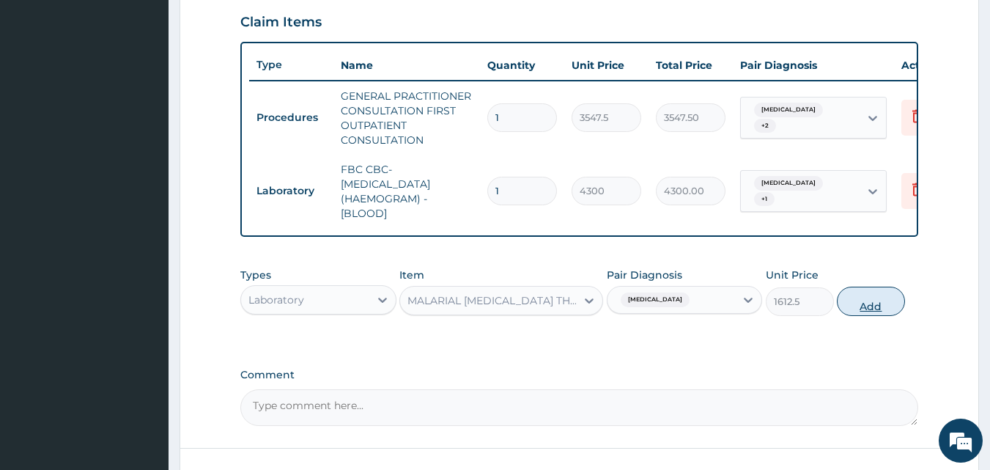
click at [855, 312] on button "Add" at bounding box center [870, 300] width 68 height 29
type input "0"
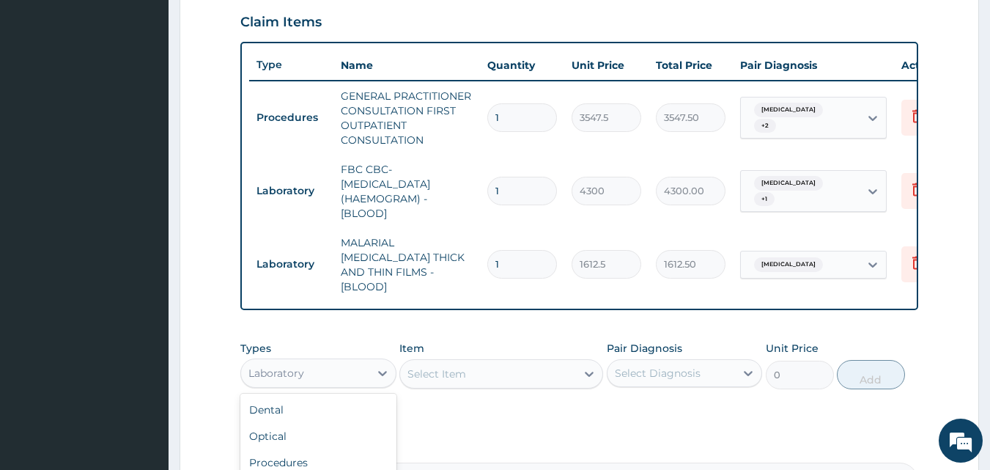
click at [276, 361] on div "Laboratory" at bounding box center [305, 372] width 128 height 23
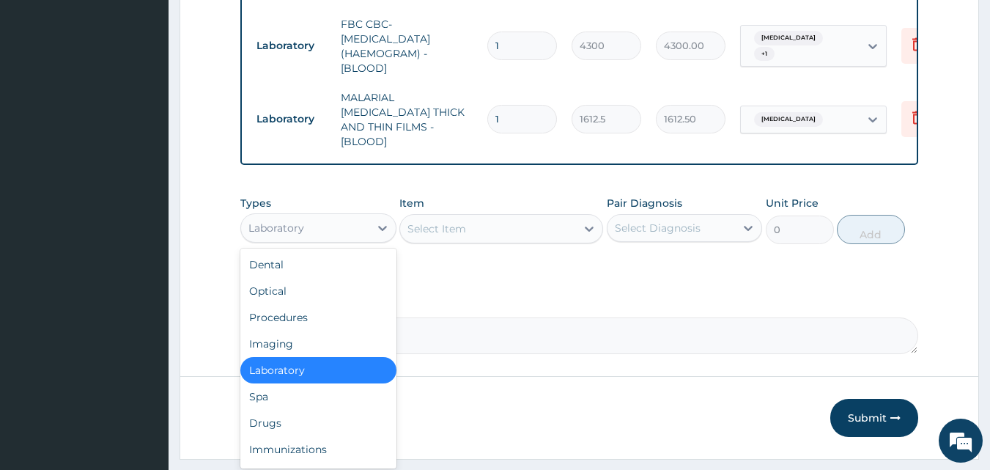
scroll to position [683, 0]
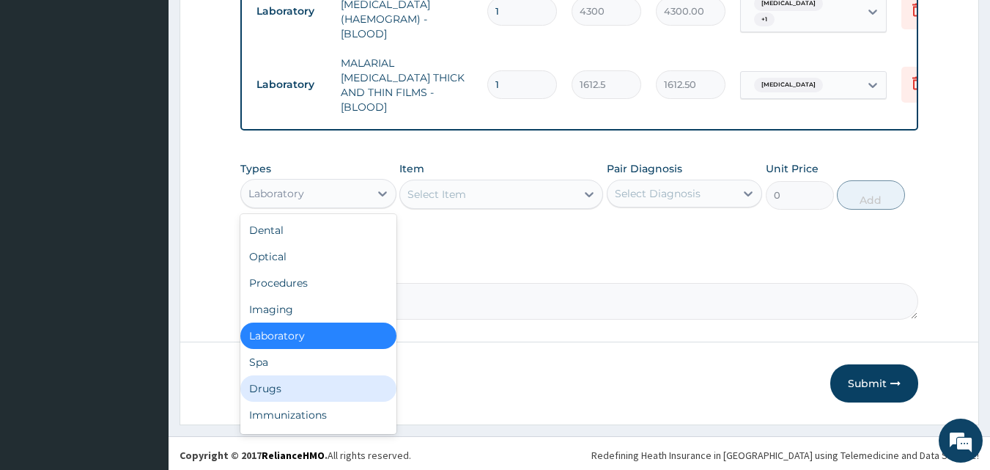
click at [279, 385] on div "Drugs" at bounding box center [318, 388] width 156 height 26
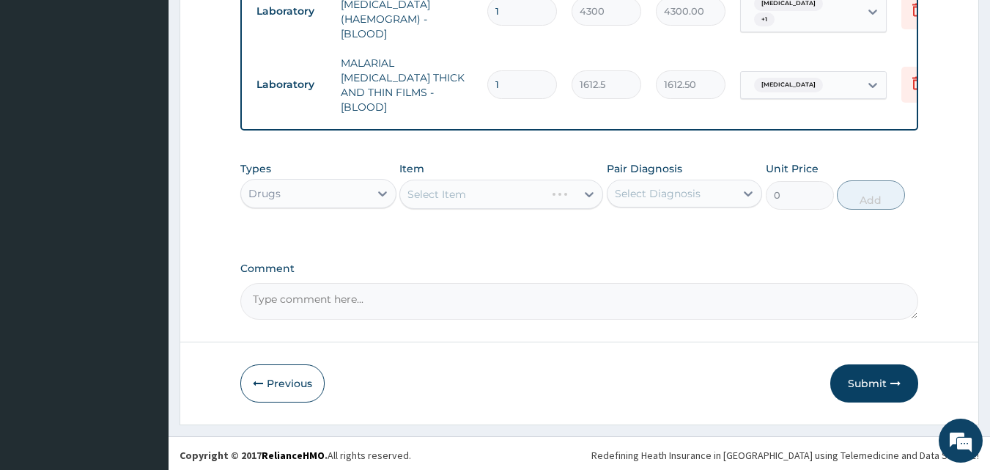
click at [449, 192] on div "Select Item" at bounding box center [501, 193] width 204 height 29
click at [450, 194] on div "Select Item" at bounding box center [501, 193] width 204 height 29
click at [452, 185] on div "Select Item" at bounding box center [501, 193] width 204 height 29
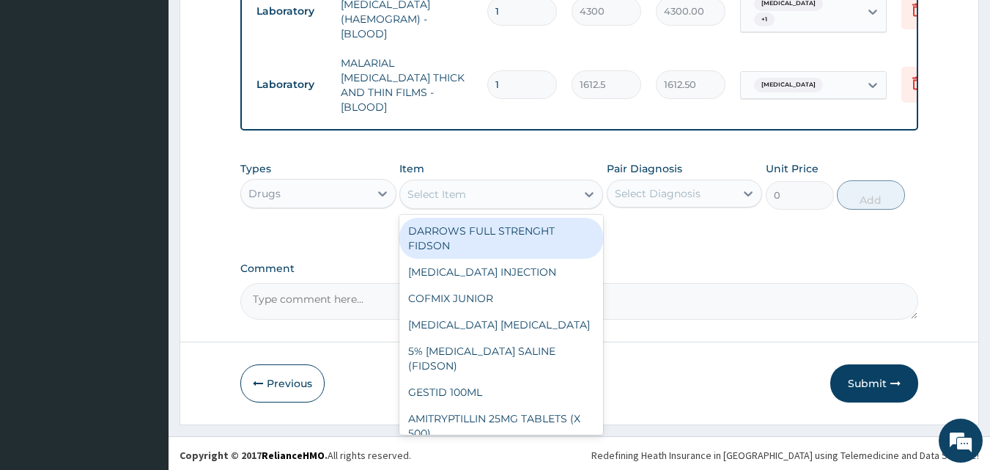
click at [459, 179] on div "Select Item" at bounding box center [501, 193] width 204 height 29
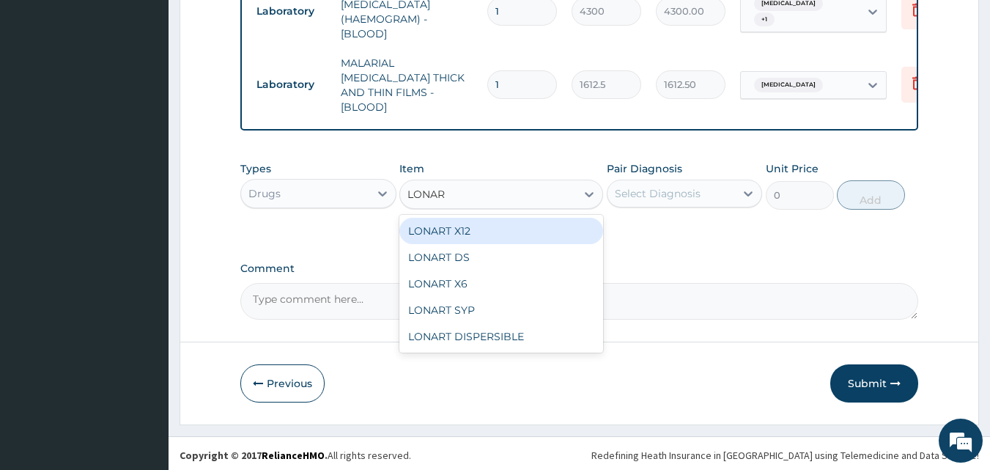
type input "LONART"
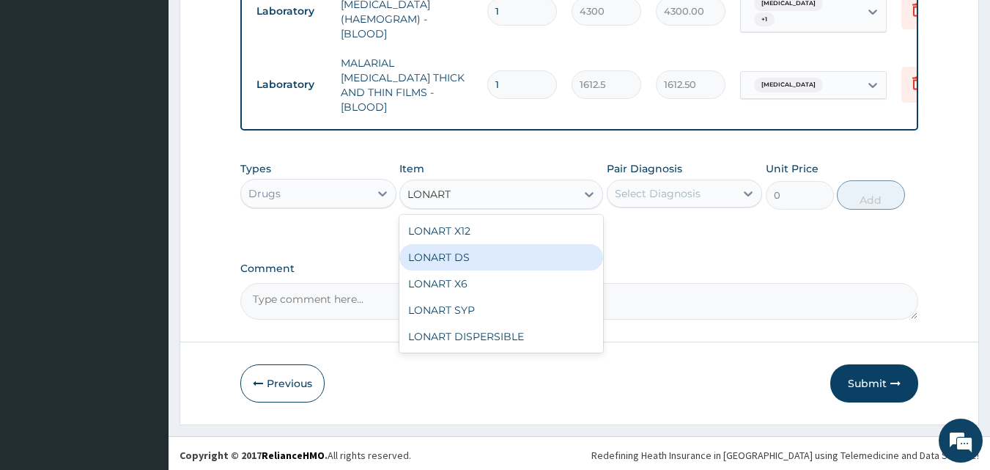
click at [469, 256] on div "LONART DS" at bounding box center [501, 257] width 204 height 26
type input "473"
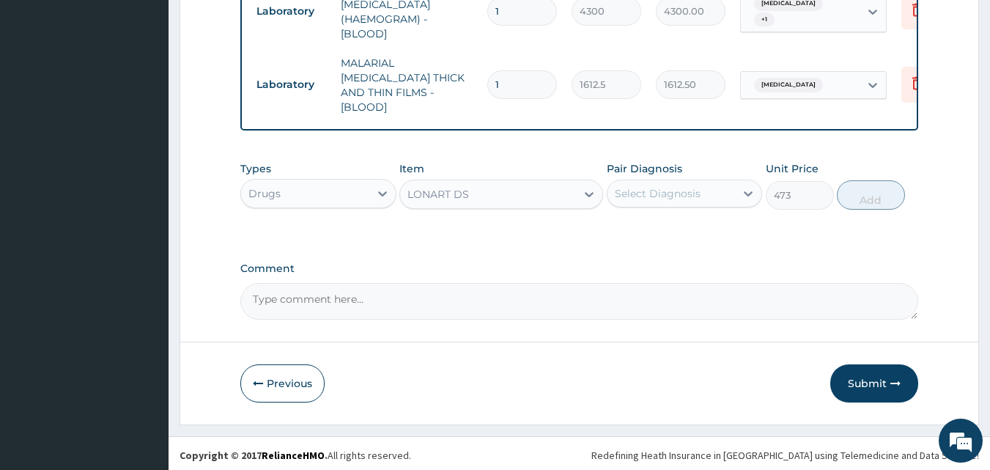
click at [668, 182] on div "Select Diagnosis" at bounding box center [671, 193] width 128 height 23
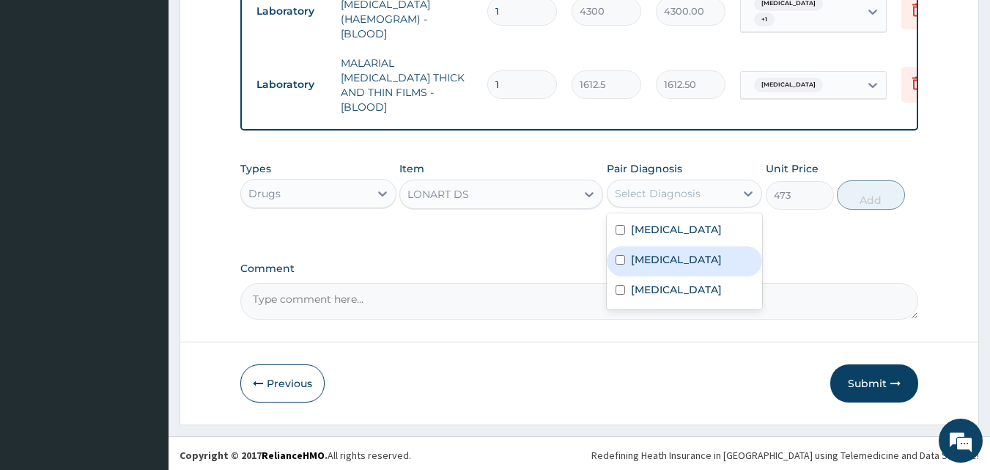
click at [671, 276] on div "[MEDICAL_DATA]" at bounding box center [684, 261] width 156 height 30
checkbox input "true"
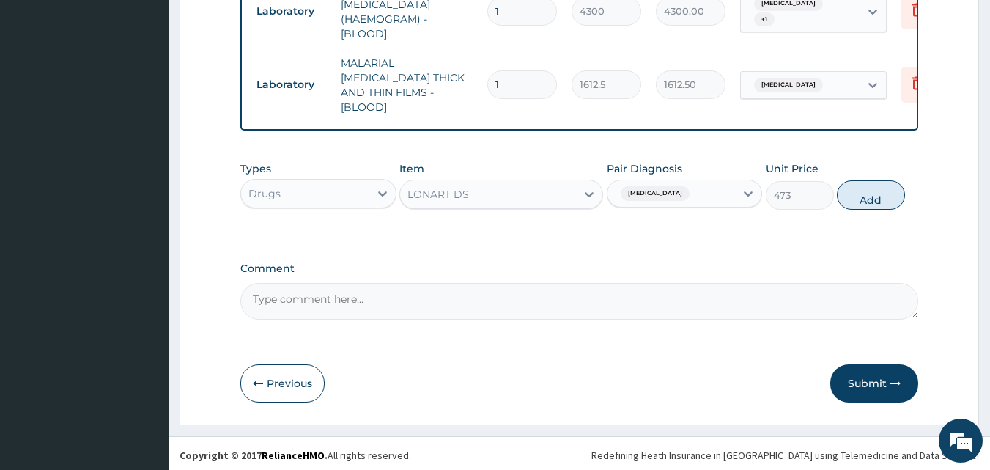
click at [864, 195] on button "Add" at bounding box center [870, 194] width 68 height 29
type input "0"
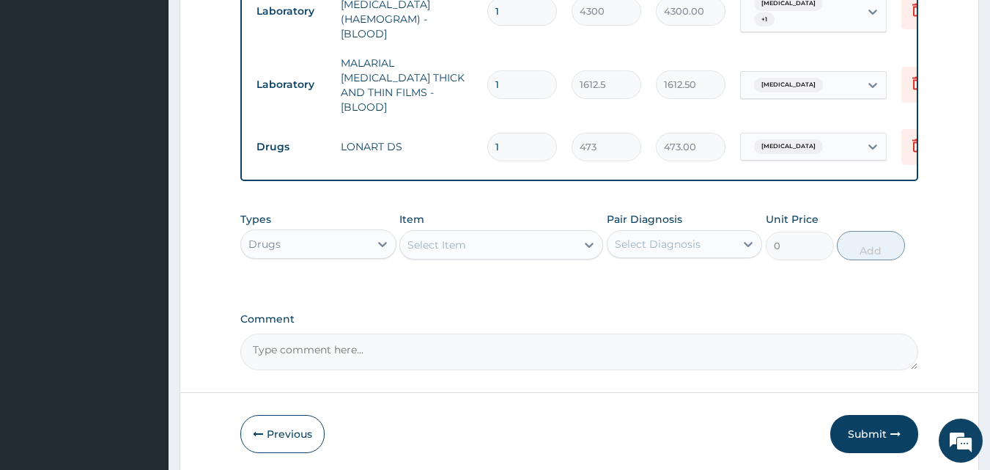
click at [516, 133] on input "1" at bounding box center [522, 147] width 70 height 29
type input "0.00"
type input "6"
type input "2838.00"
type input "6"
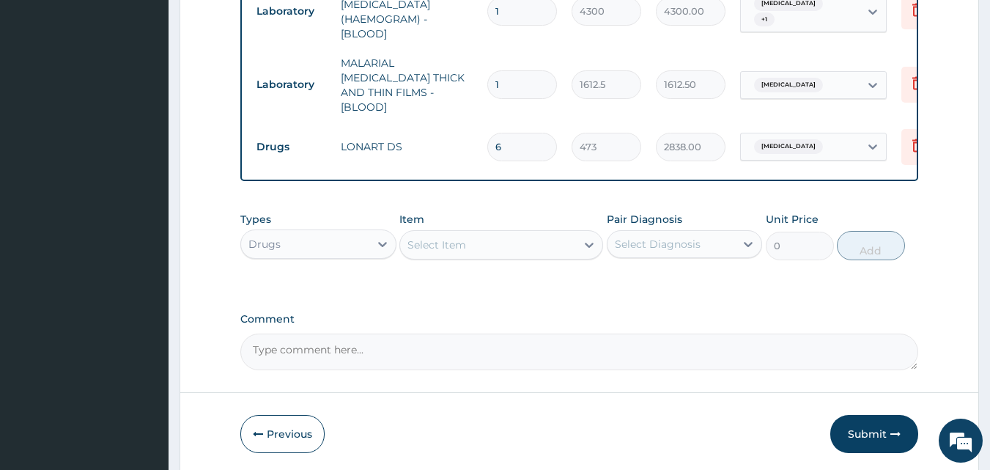
click at [469, 240] on div "Select Item" at bounding box center [488, 244] width 176 height 23
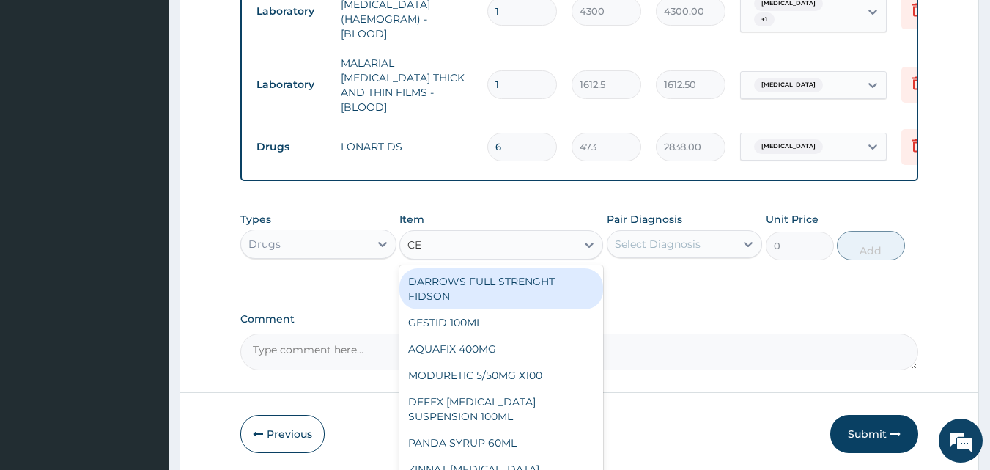
type input "CET"
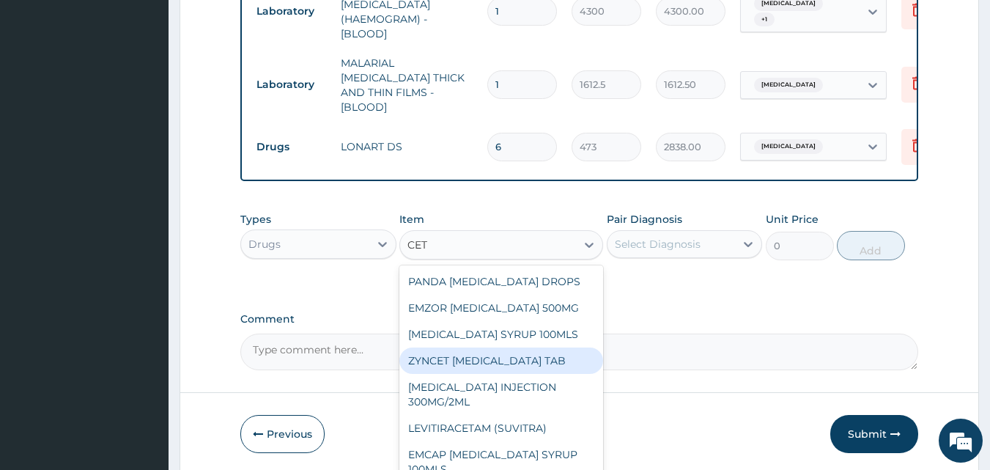
click at [470, 364] on div "ZYNCET CETIRIZINE HYDROCHLORIDE TAB" at bounding box center [501, 360] width 204 height 26
type input "147.8125"
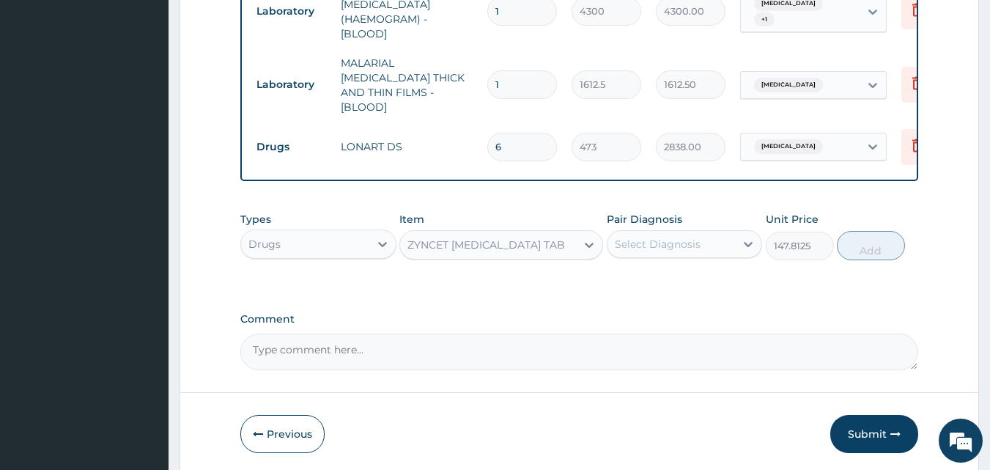
click at [650, 250] on div "Select Diagnosis" at bounding box center [671, 243] width 128 height 23
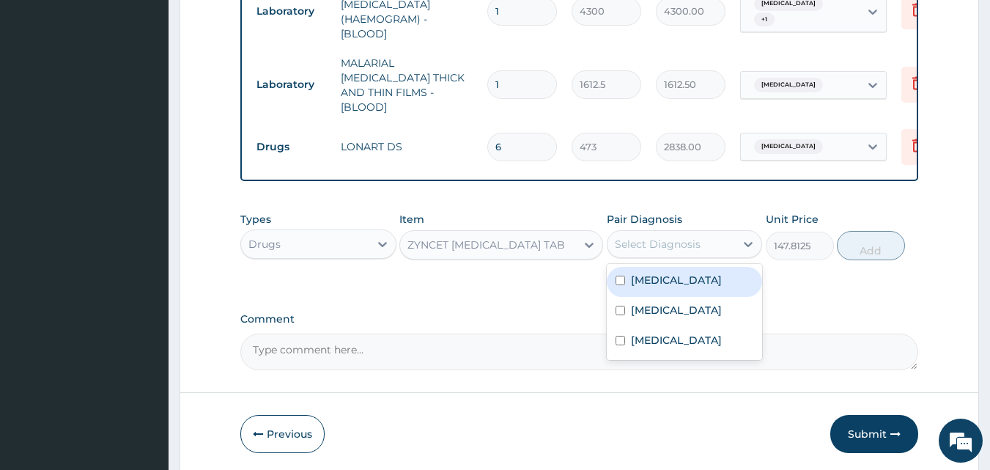
click at [672, 274] on label "Respiratory tract infection" at bounding box center [676, 279] width 91 height 15
checkbox input "true"
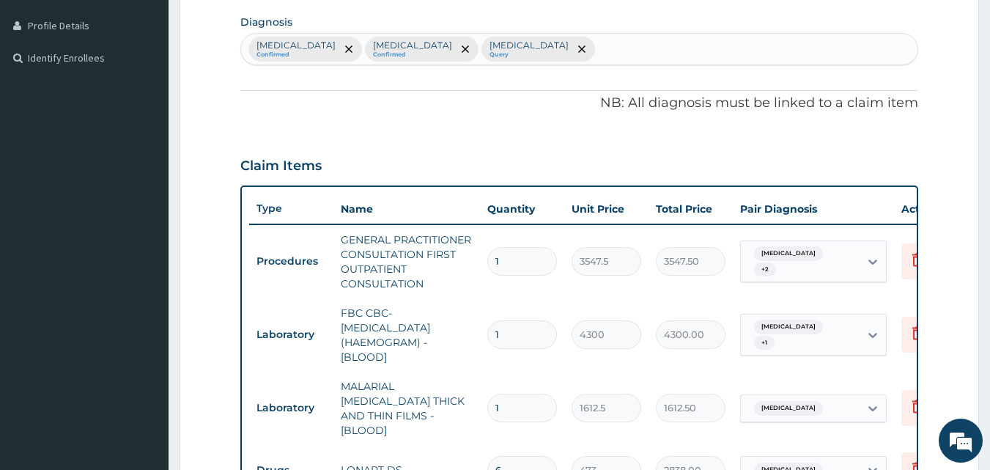
scroll to position [316, 0]
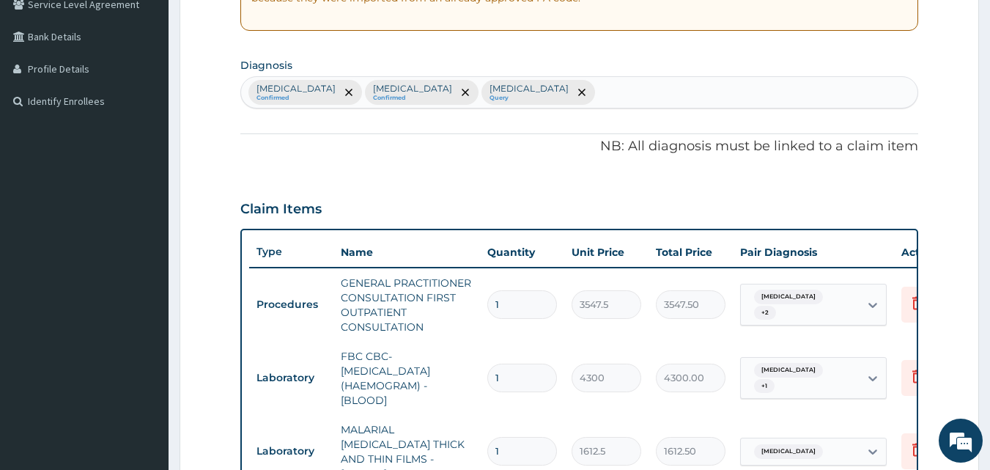
click at [552, 96] on div "Respiratory tract infection Confirmed Malaria Confirmed Sepsis Query" at bounding box center [579, 92] width 677 height 31
type input "URTI"
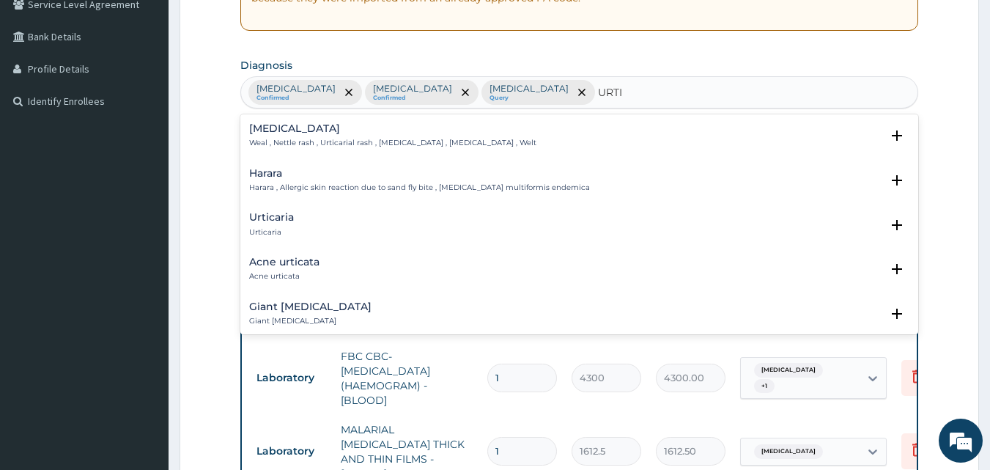
click at [256, 215] on h4 "Urticaria" at bounding box center [271, 217] width 45 height 11
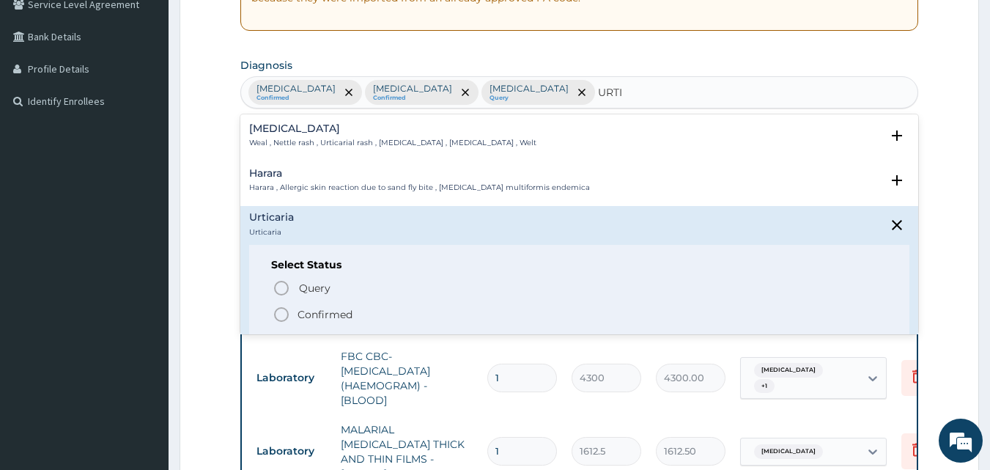
click at [281, 309] on icon "status option filled" at bounding box center [281, 314] width 18 height 18
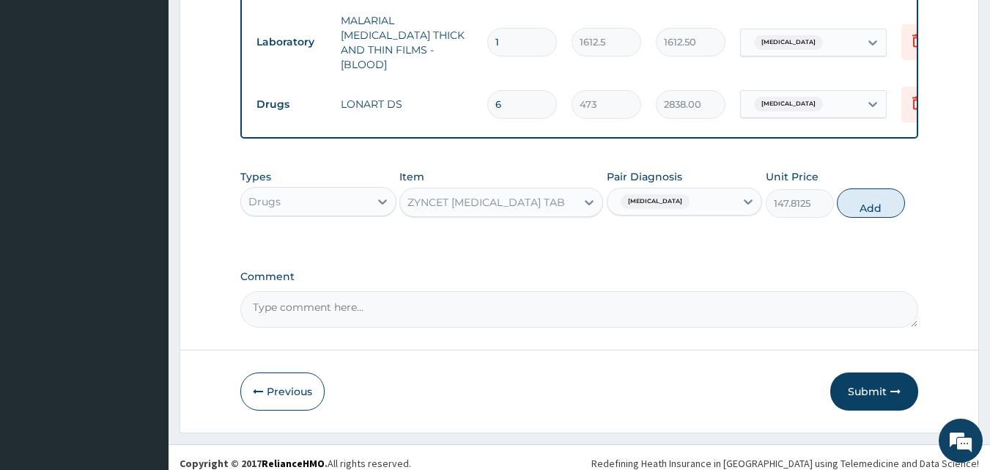
scroll to position [733, 0]
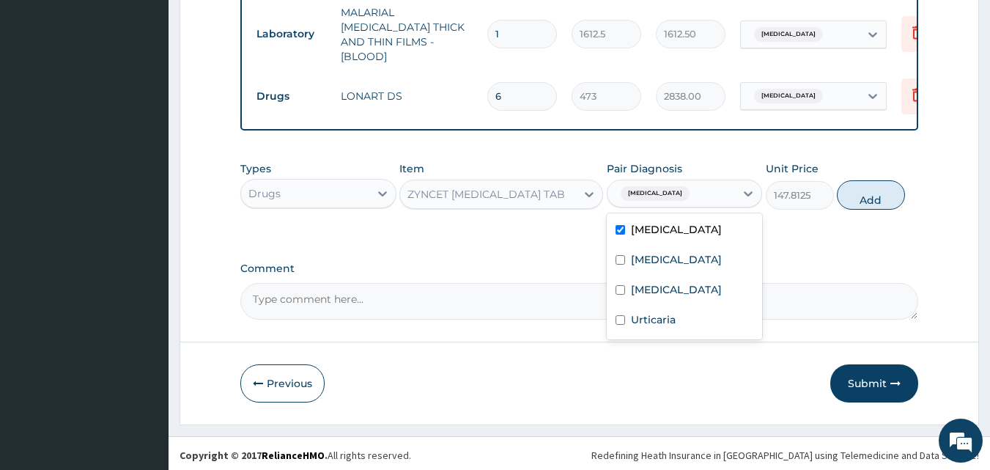
click at [719, 199] on div "Respiratory tract infection" at bounding box center [671, 193] width 128 height 25
click at [680, 324] on div "Urticaria" at bounding box center [684, 321] width 156 height 30
checkbox input "true"
click at [858, 209] on button "Add" at bounding box center [870, 194] width 68 height 29
type input "0"
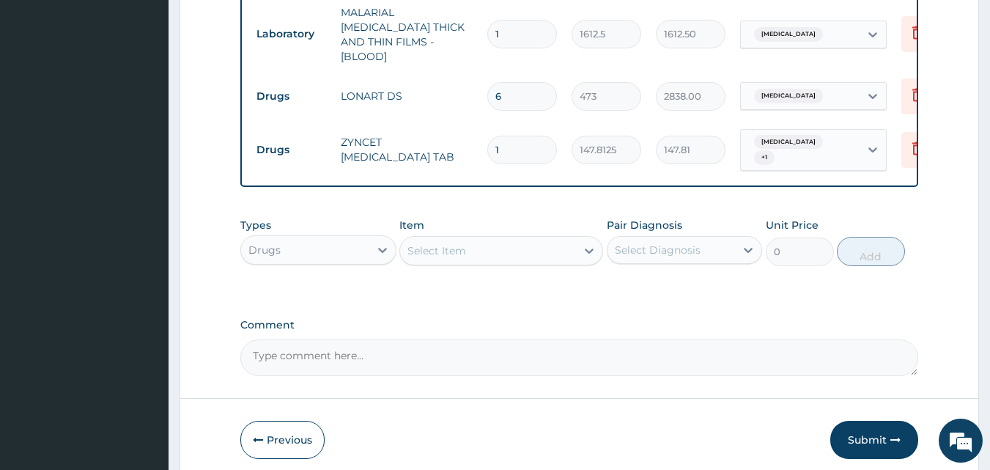
click at [509, 140] on input "1" at bounding box center [522, 150] width 70 height 29
type input "10"
type input "1478.13"
type input "10"
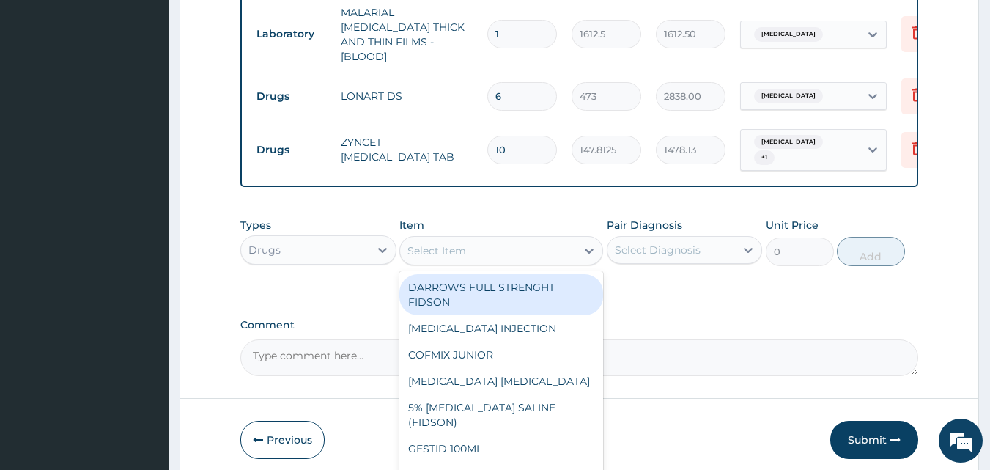
click at [508, 248] on div "Select Item" at bounding box center [488, 250] width 176 height 23
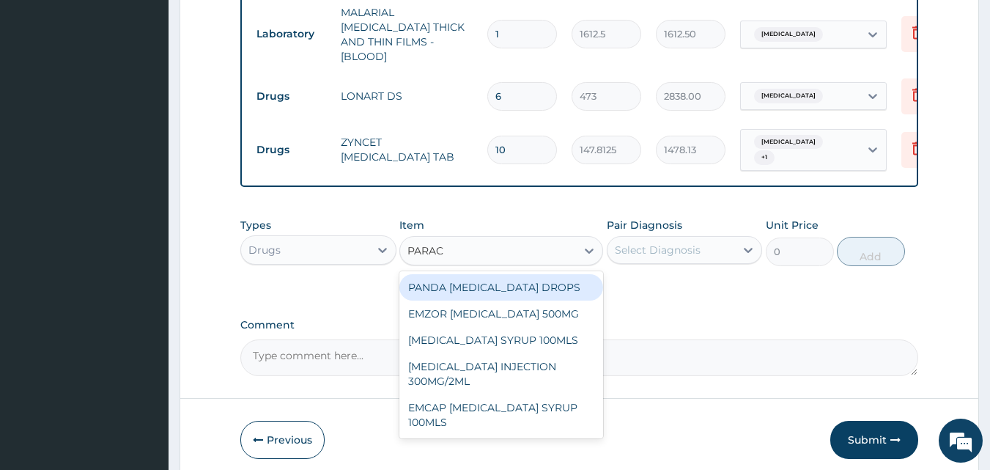
type input "PARACE"
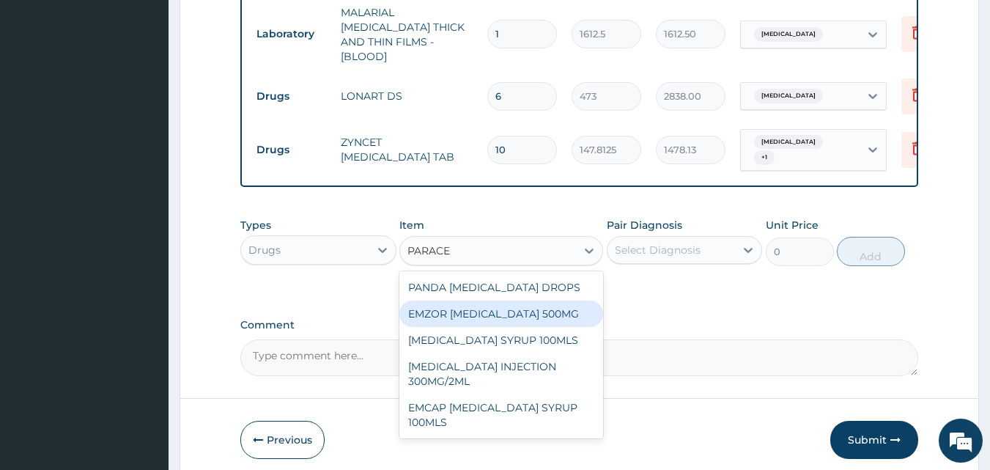
click at [530, 308] on div "EMZOR PARACETAMOL 500MG" at bounding box center [501, 313] width 204 height 26
type input "23.64999961853027"
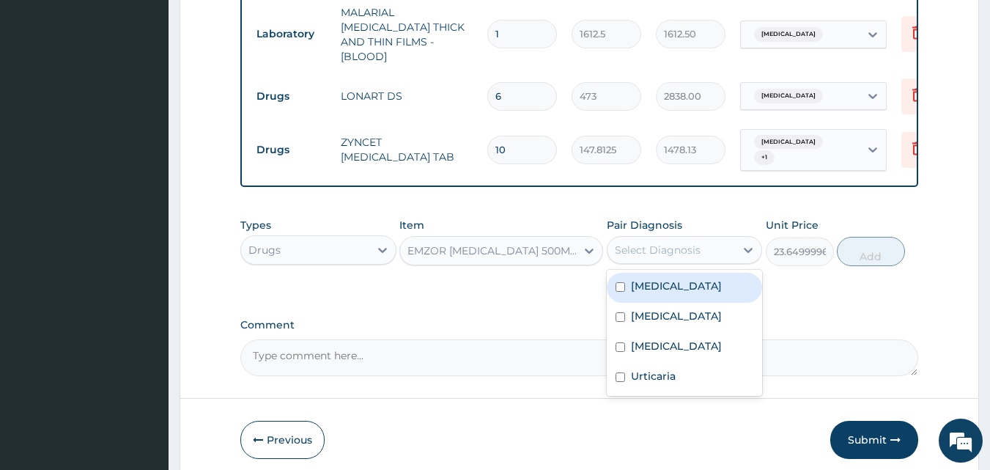
click at [672, 264] on div "option Urticaria, selected. option Respiratory tract infection focused, 1 of 4.…" at bounding box center [684, 250] width 156 height 28
drag, startPoint x: 669, startPoint y: 286, endPoint x: 650, endPoint y: 322, distance: 40.6
click at [668, 286] on label "Respiratory tract infection" at bounding box center [676, 285] width 91 height 15
checkbox input "true"
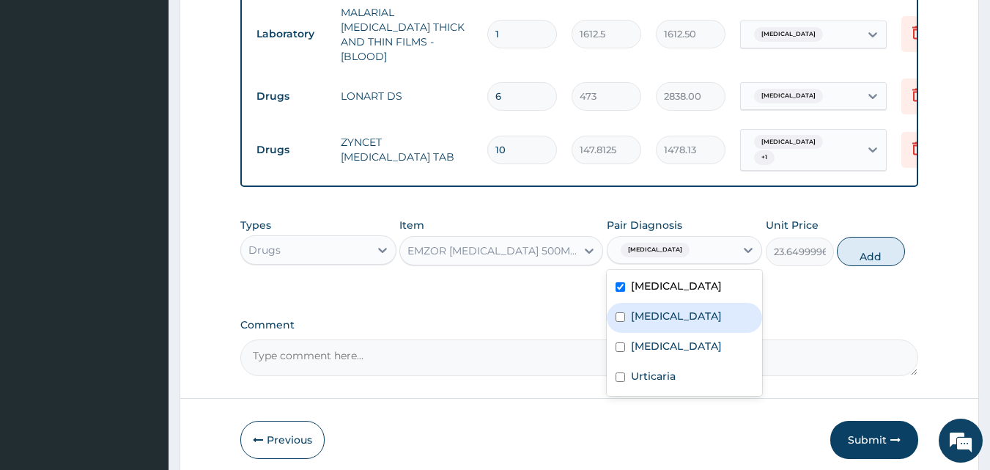
click at [649, 323] on label "Malaria" at bounding box center [676, 315] width 91 height 15
checkbox input "true"
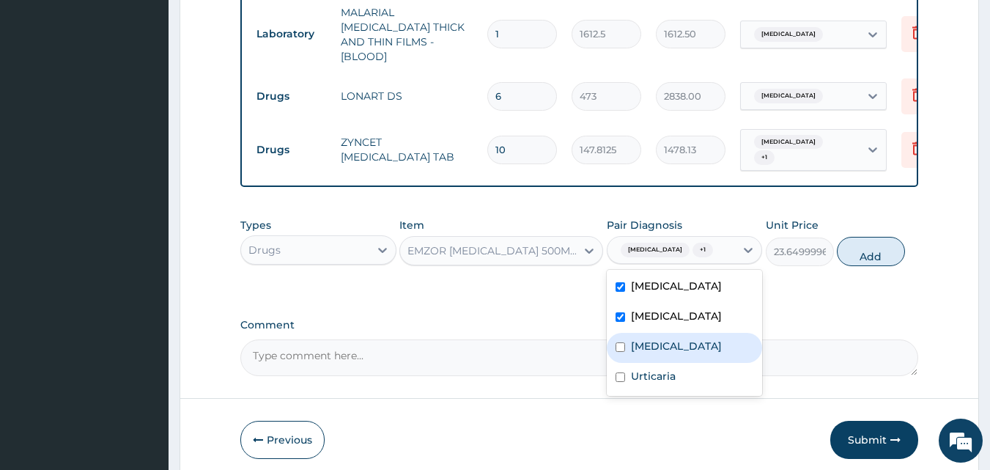
drag, startPoint x: 661, startPoint y: 372, endPoint x: 660, endPoint y: 379, distance: 7.4
click at [661, 353] on label "Sepsis" at bounding box center [676, 345] width 91 height 15
checkbox input "true"
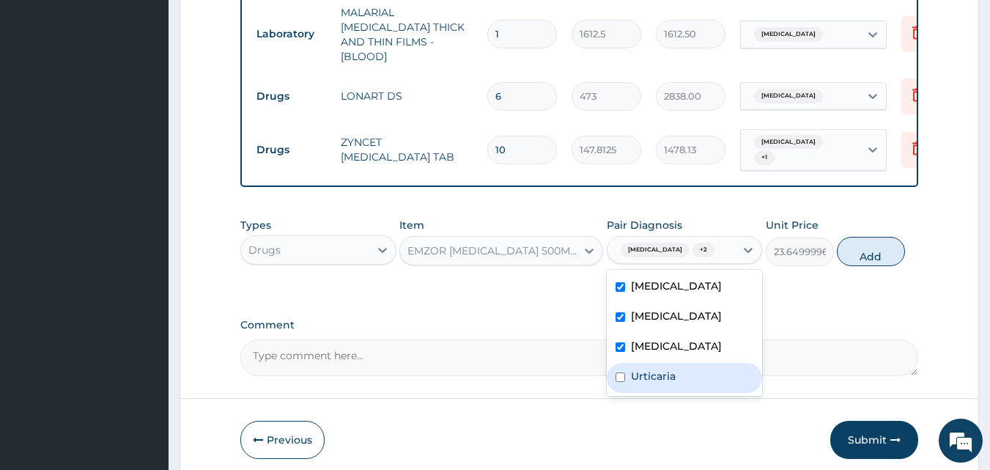
click at [657, 393] on div "Urticaria" at bounding box center [684, 378] width 156 height 30
checkbox input "true"
drag, startPoint x: 861, startPoint y: 255, endPoint x: 765, endPoint y: 237, distance: 97.7
click at [860, 255] on button "Add" at bounding box center [870, 251] width 68 height 29
type input "0"
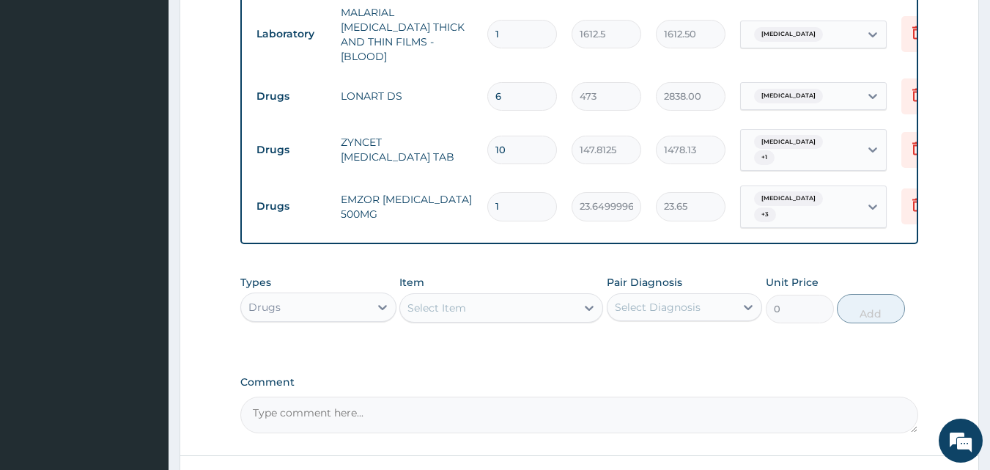
click at [529, 193] on input "1" at bounding box center [522, 206] width 70 height 29
type input "18"
type input "425.70"
type input "14"
type input "331.10"
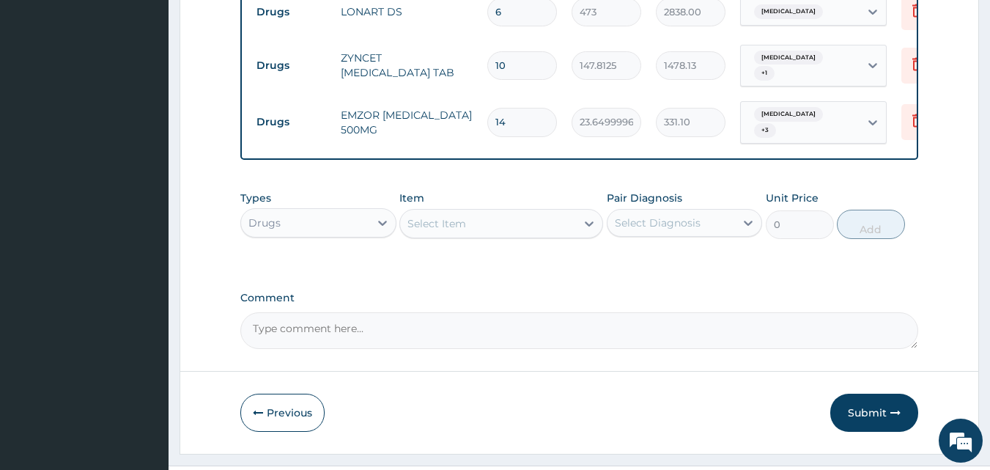
scroll to position [847, 0]
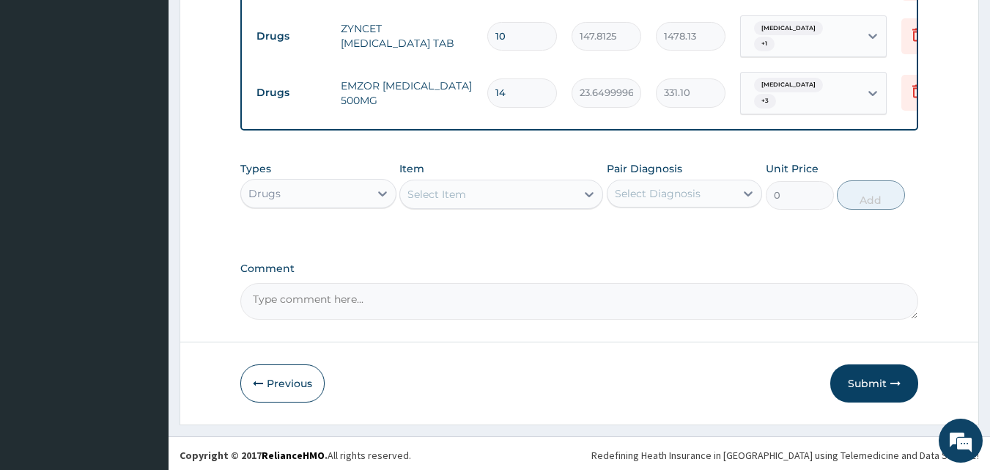
type input "1"
type input "23.65"
type input "18"
type input "425.70"
type input "18"
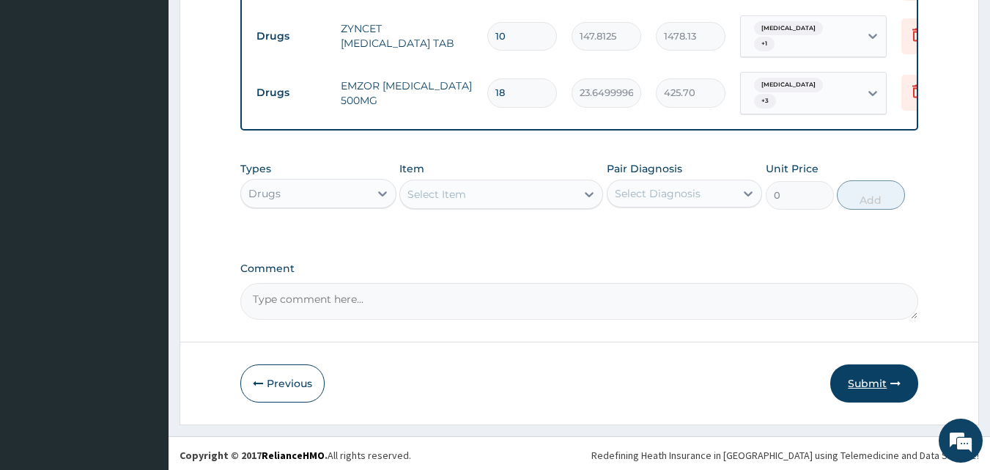
click at [867, 377] on button "Submit" at bounding box center [874, 383] width 88 height 38
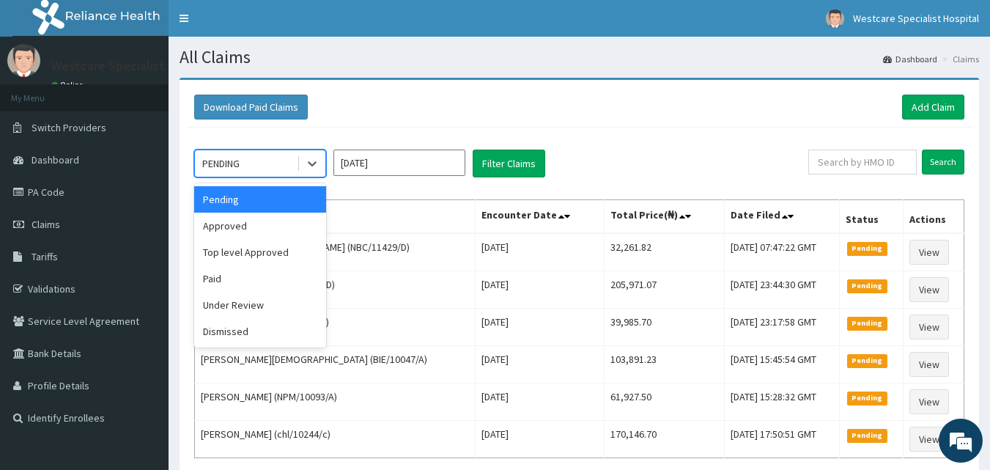
click at [289, 165] on div "PENDING" at bounding box center [246, 163] width 102 height 23
click at [256, 229] on div "Approved" at bounding box center [260, 225] width 132 height 26
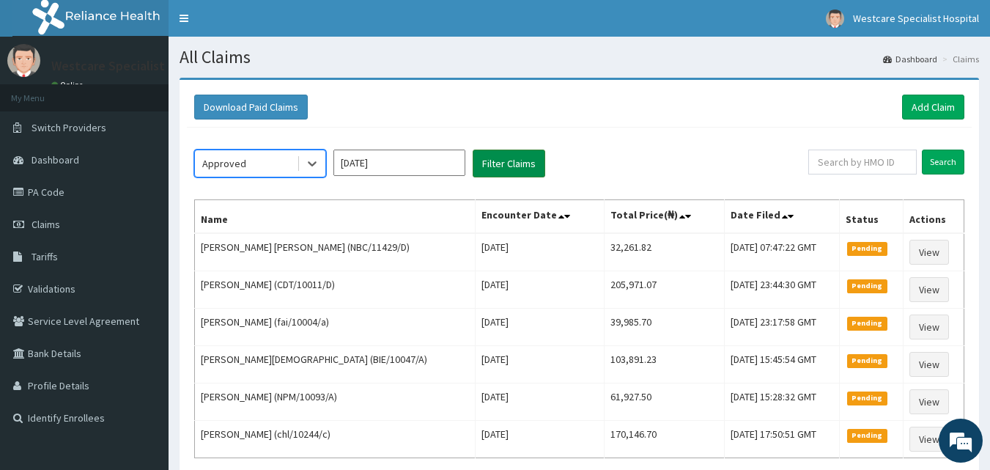
click at [508, 157] on button "Filter Claims" at bounding box center [508, 163] width 73 height 28
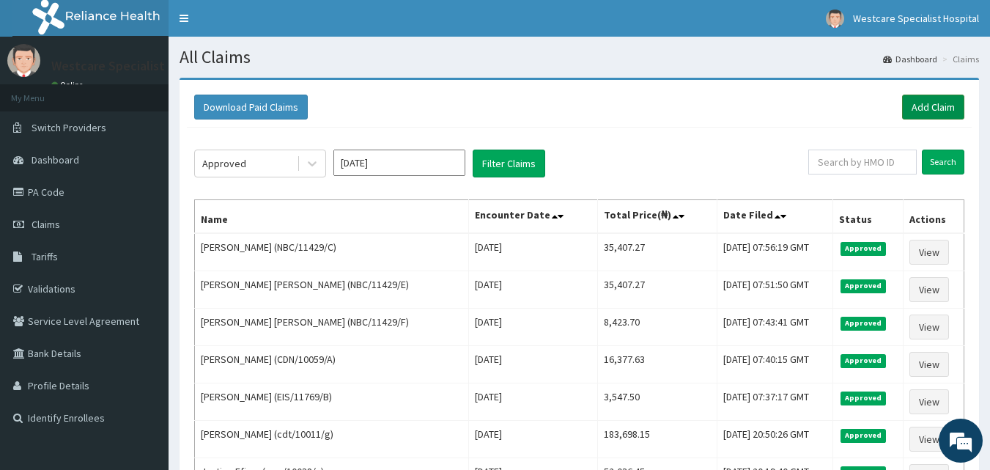
click at [922, 103] on link "Add Claim" at bounding box center [933, 106] width 62 height 25
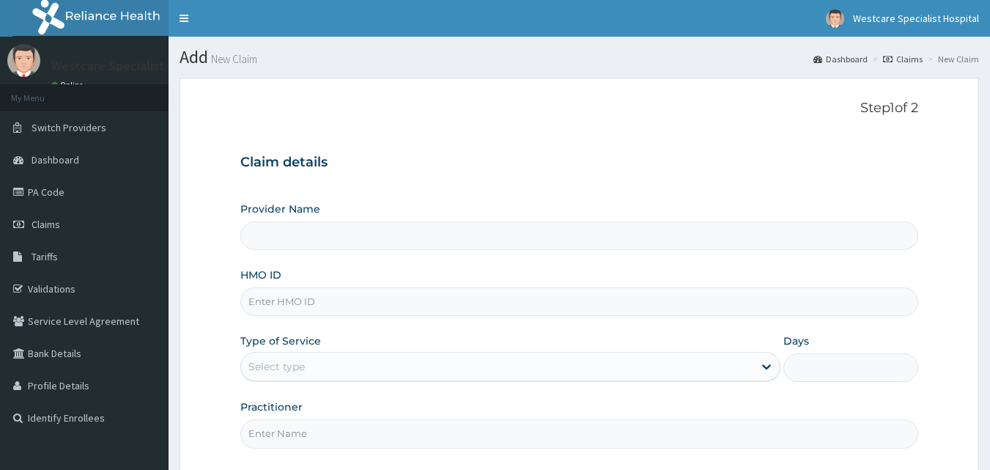
type input "WestCare Specialist Hospital"
click at [300, 308] on input "HMO ID" at bounding box center [579, 301] width 678 height 29
type input "NBC/11429/B"
click at [297, 363] on div "Select type" at bounding box center [276, 366] width 56 height 15
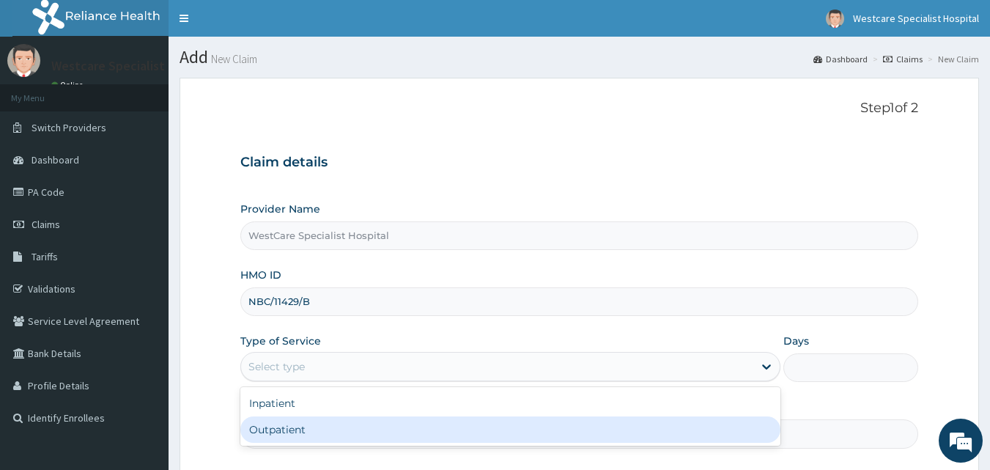
click at [295, 427] on div "Outpatient" at bounding box center [510, 429] width 540 height 26
type input "1"
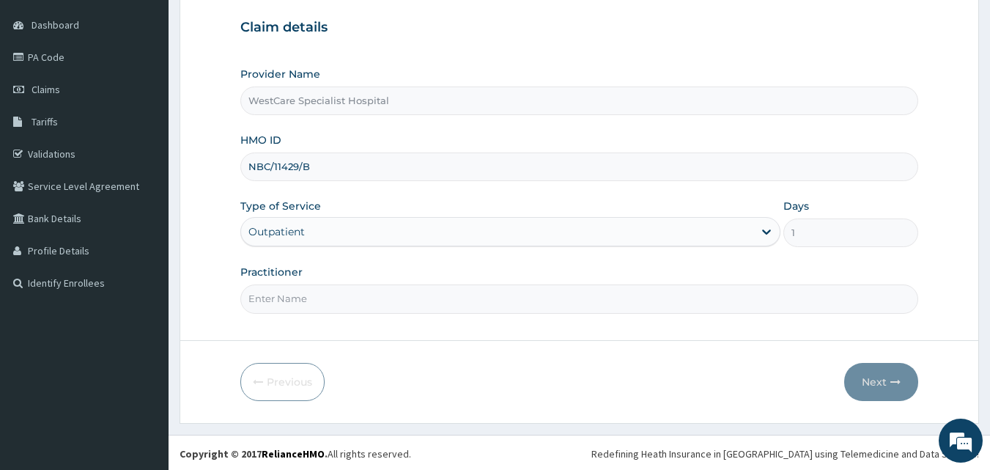
scroll to position [137, 0]
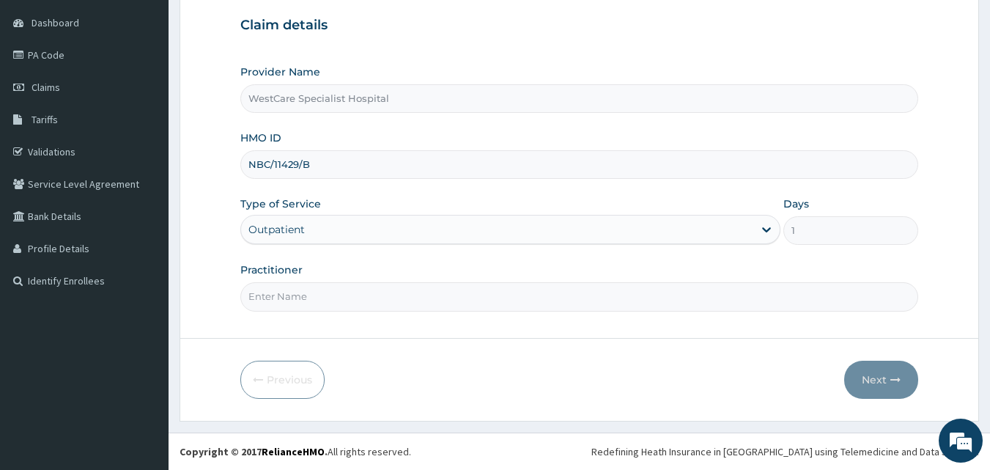
click at [309, 298] on input "Practitioner" at bounding box center [579, 296] width 678 height 29
type input "DR.KOKOETE"
click at [888, 382] on button "Next" at bounding box center [881, 379] width 74 height 38
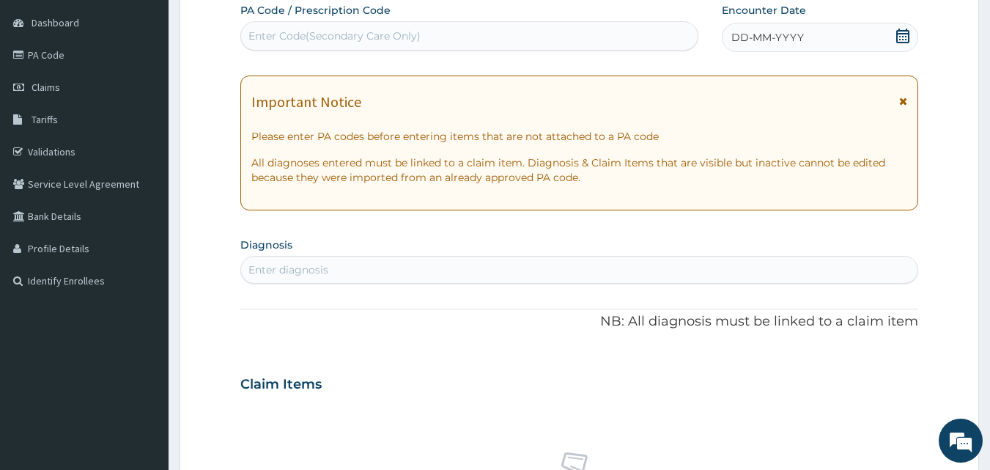
click at [898, 34] on icon at bounding box center [902, 36] width 13 height 15
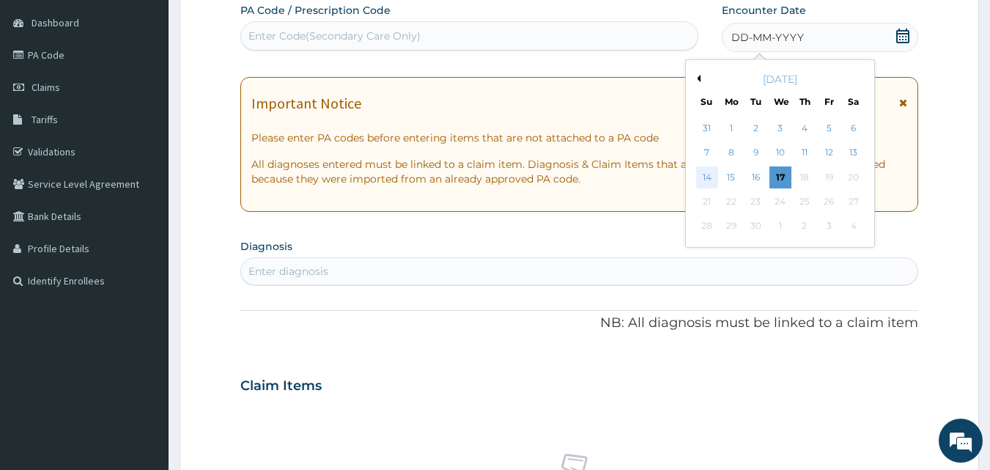
click at [705, 175] on div "14" at bounding box center [707, 177] width 22 height 22
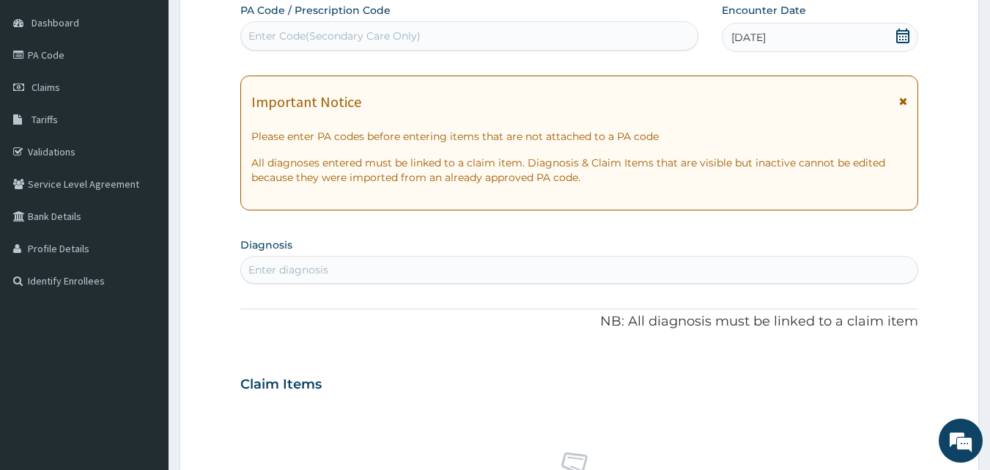
click at [301, 266] on div "Enter diagnosis" at bounding box center [288, 269] width 80 height 15
type input "URTI"
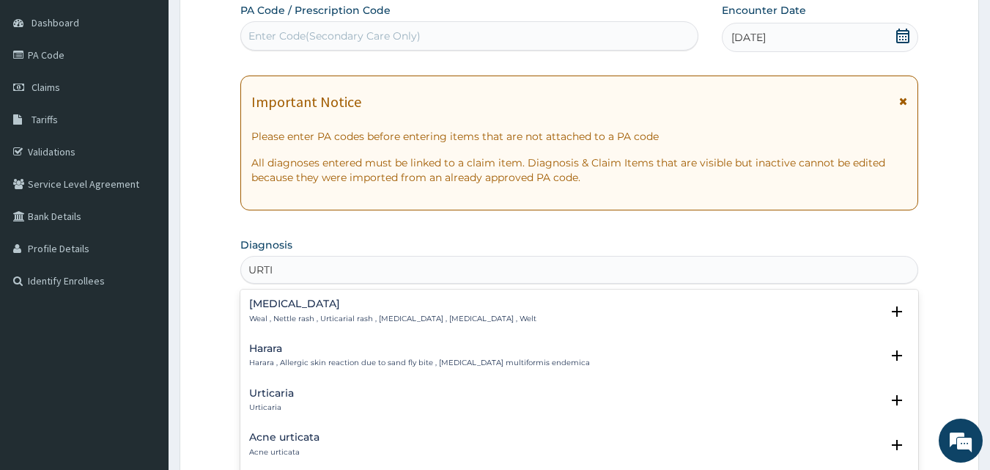
click at [261, 385] on div "[MEDICAL_DATA] [MEDICAL_DATA] Select Status Query Query covers suspected (?), K…" at bounding box center [579, 404] width 678 height 45
click at [265, 397] on h4 "Urticaria" at bounding box center [271, 392] width 45 height 11
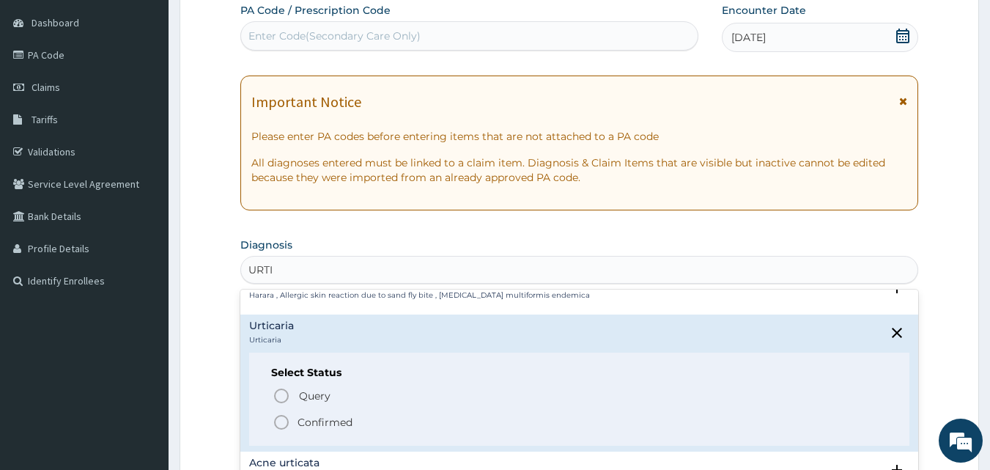
scroll to position [146, 0]
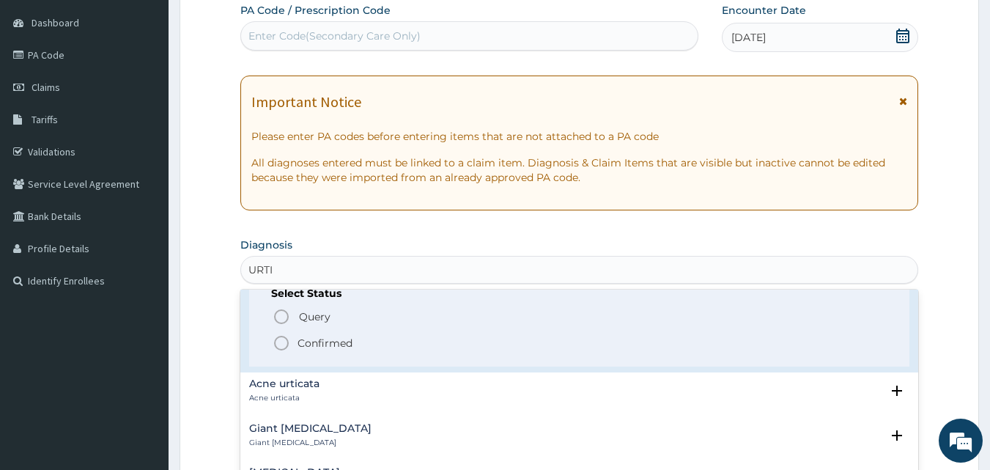
click at [284, 337] on circle "status option filled" at bounding box center [281, 342] width 13 height 13
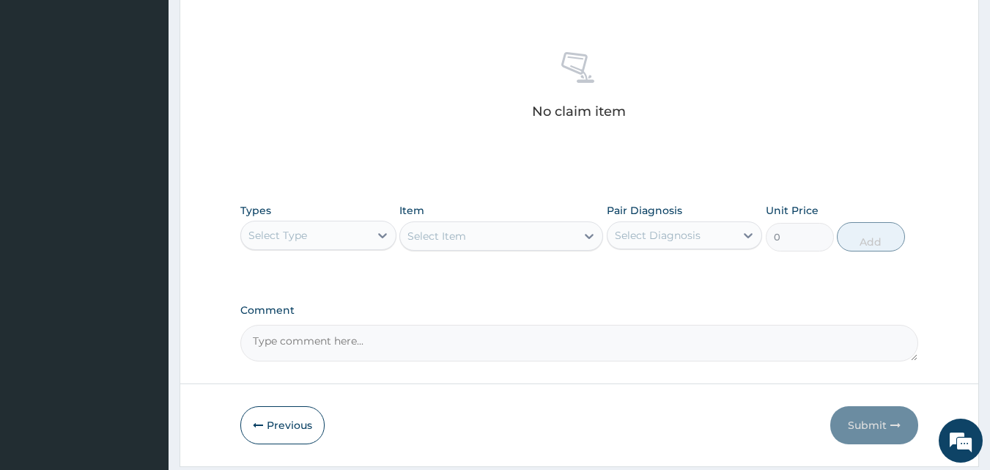
scroll to position [587, 0]
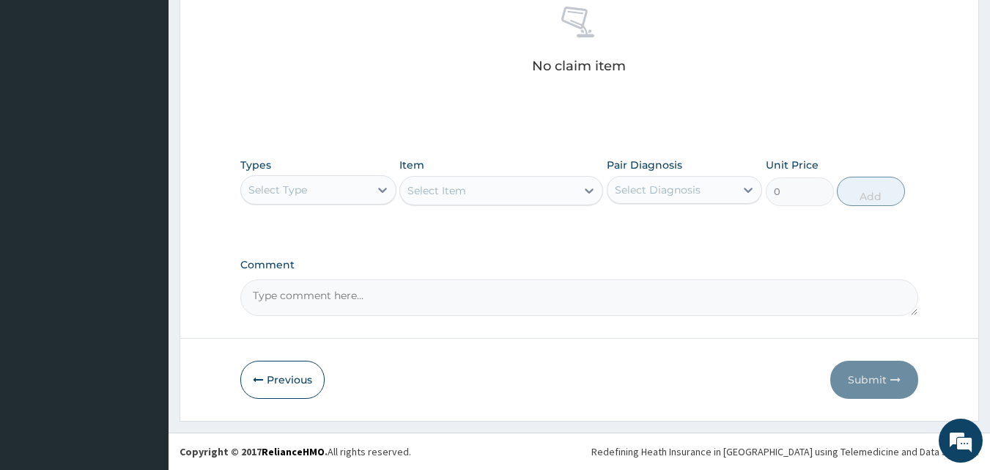
click at [309, 181] on div "Select Type" at bounding box center [305, 189] width 128 height 23
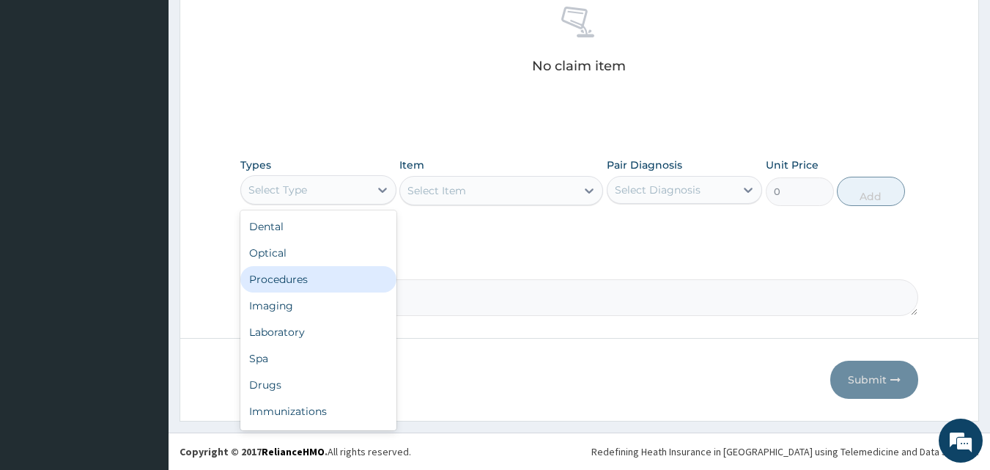
click at [302, 278] on div "Procedures" at bounding box center [318, 279] width 156 height 26
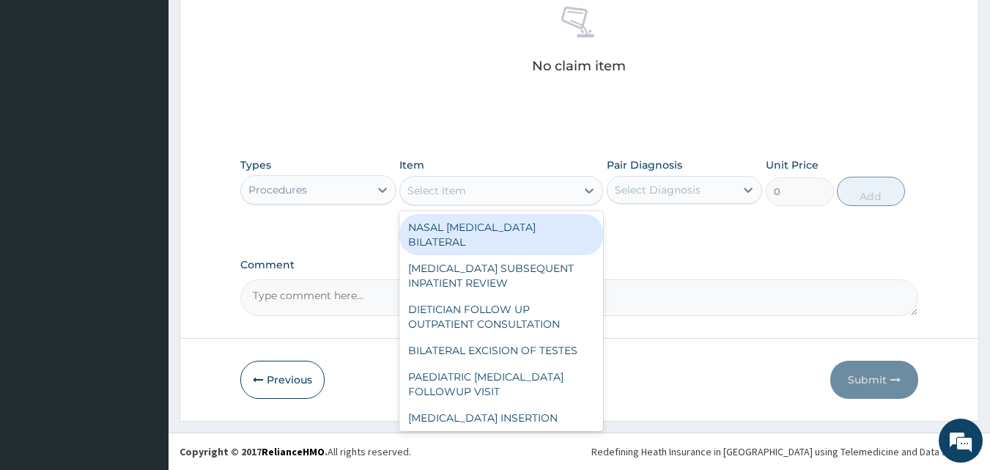
click at [471, 195] on div "Select Item" at bounding box center [488, 190] width 176 height 23
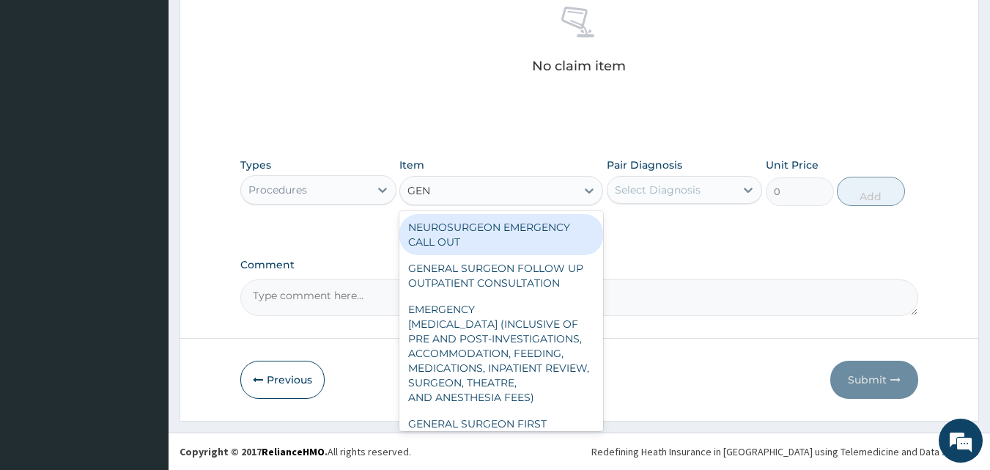
type input "GENE"
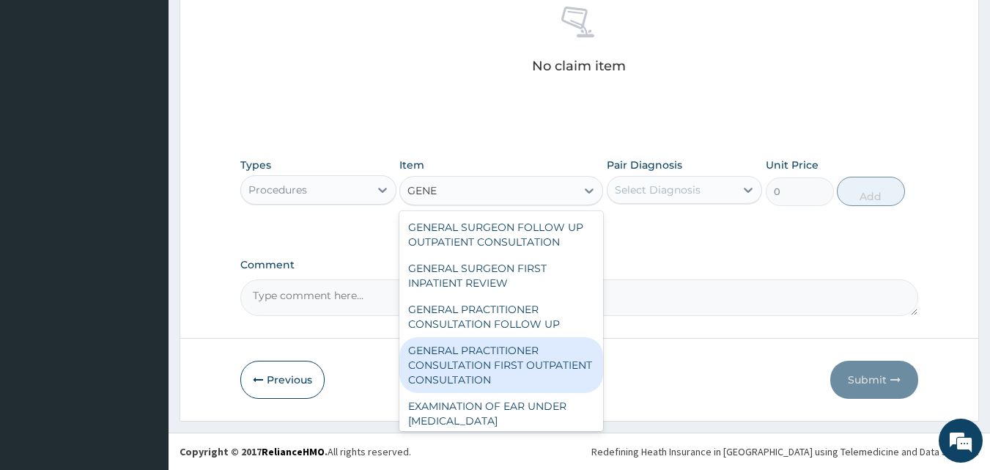
click at [522, 358] on div "GENERAL PRACTITIONER CONSULTATION FIRST OUTPATIENT CONSULTATION" at bounding box center [501, 365] width 204 height 56
type input "3547.5"
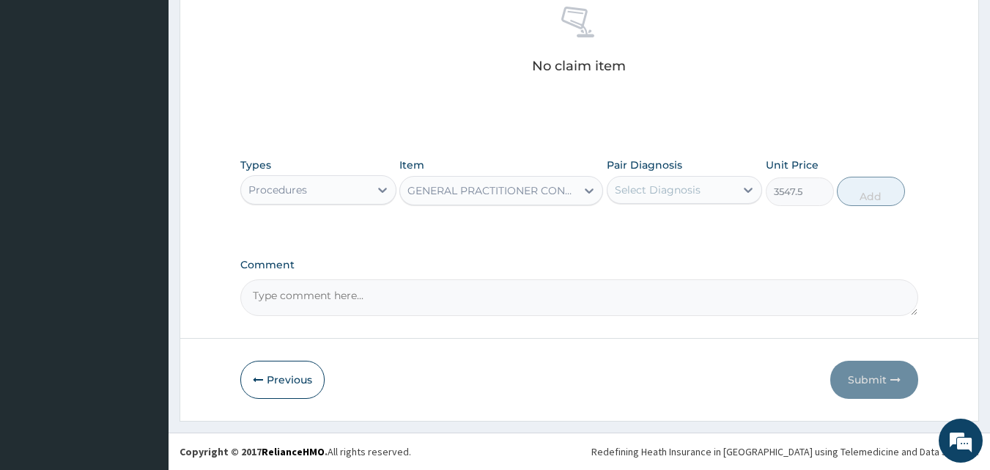
click at [689, 190] on div "Select Diagnosis" at bounding box center [658, 189] width 86 height 15
click at [683, 233] on div "Urticaria" at bounding box center [684, 227] width 156 height 30
checkbox input "true"
click at [864, 196] on button "Add" at bounding box center [870, 191] width 68 height 29
type input "0"
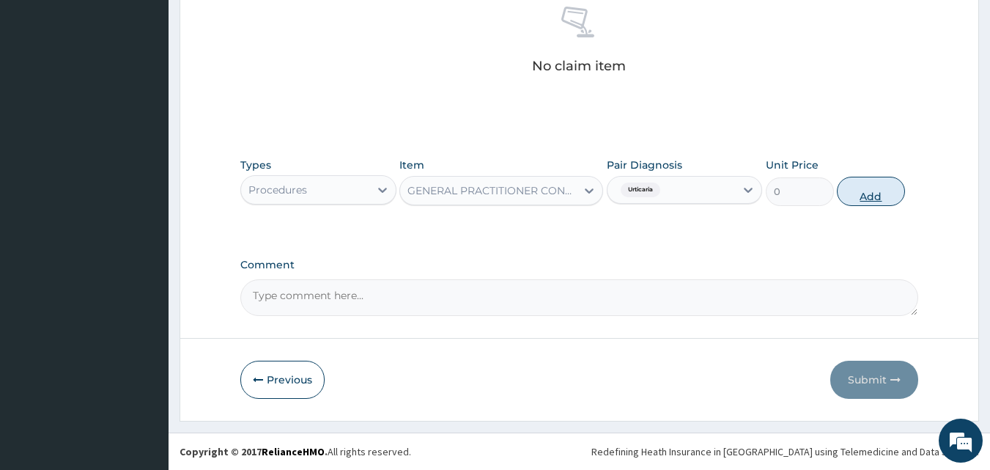
scroll to position [551, 0]
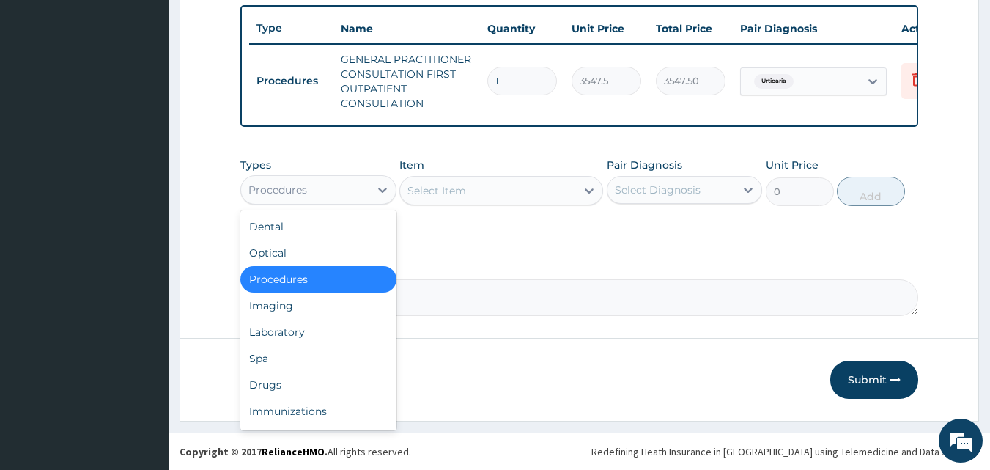
click at [291, 193] on div "Procedures" at bounding box center [277, 189] width 59 height 15
drag, startPoint x: 275, startPoint y: 385, endPoint x: 312, endPoint y: 341, distance: 58.2
click at [274, 385] on div "Drugs" at bounding box center [318, 384] width 156 height 26
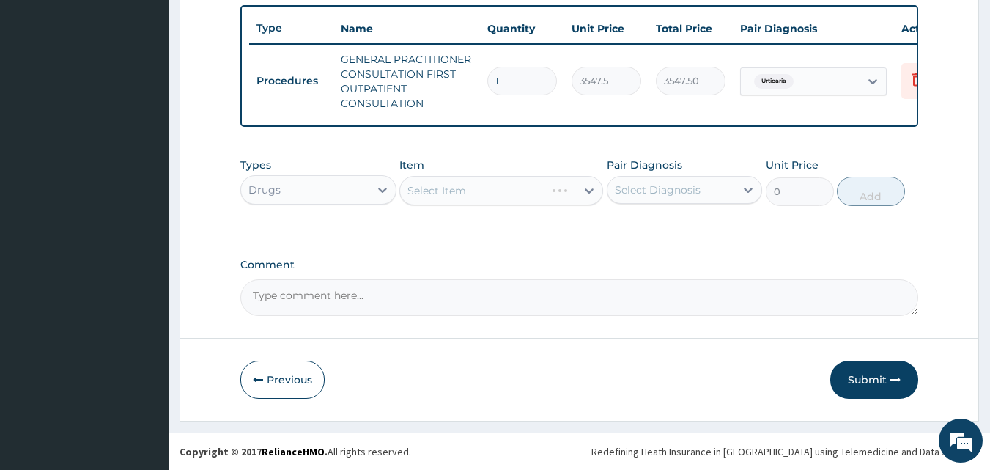
click at [420, 195] on div "Select Item" at bounding box center [501, 190] width 204 height 29
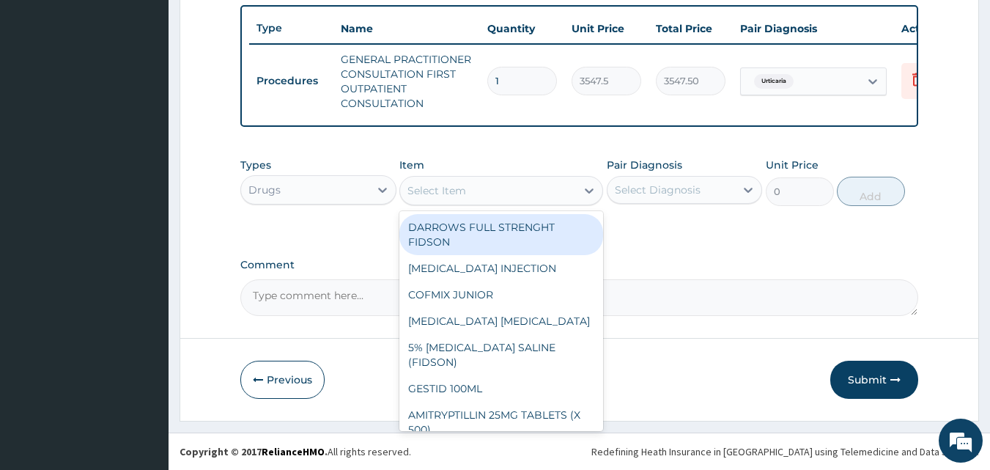
click at [420, 195] on div "Select Item" at bounding box center [436, 190] width 59 height 15
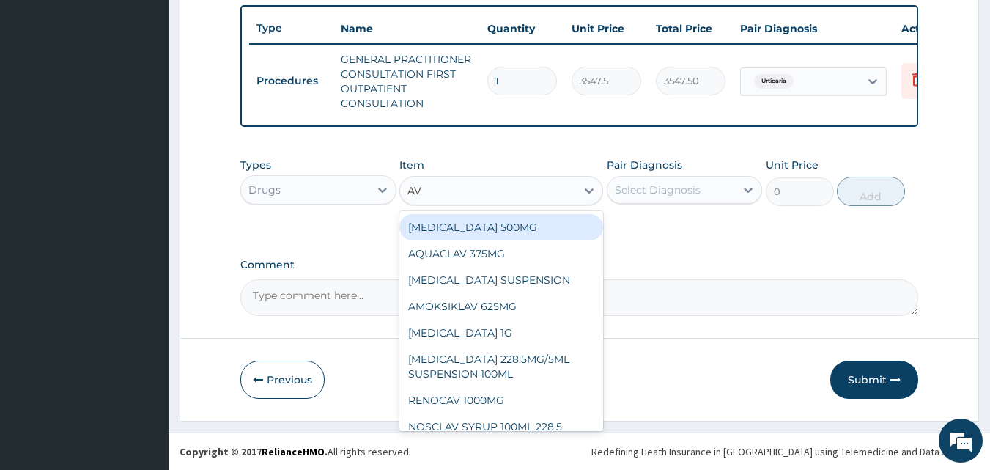
type input "AVA"
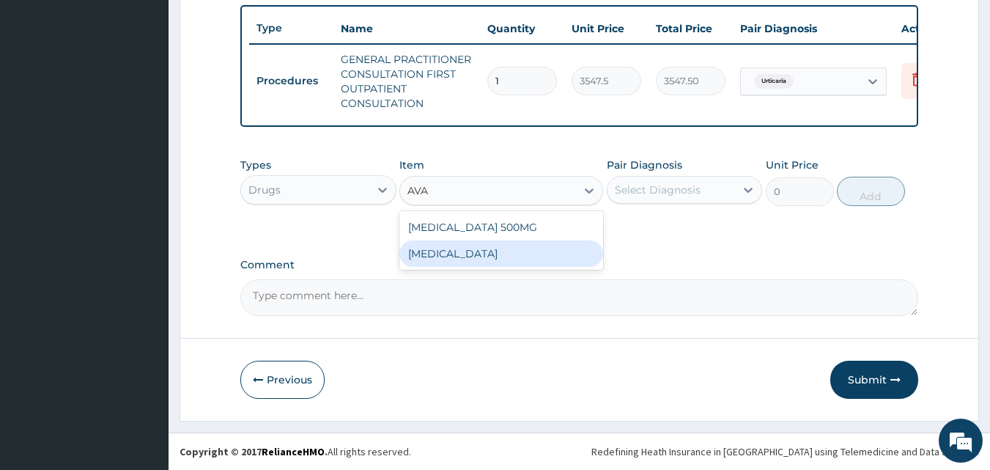
click at [429, 253] on div "AVAMYS" at bounding box center [501, 253] width 204 height 26
type input "17737.5"
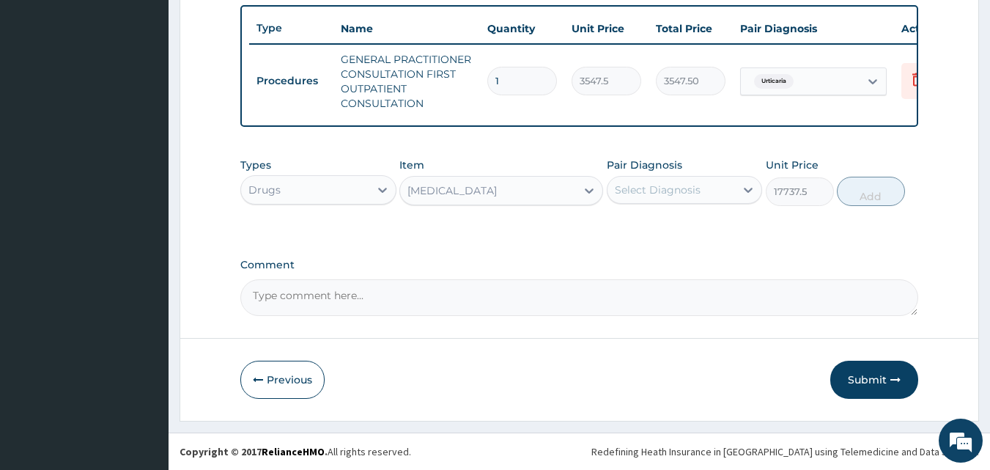
click at [641, 184] on div "Select Diagnosis" at bounding box center [658, 189] width 86 height 15
click at [633, 224] on label "Urticaria" at bounding box center [653, 225] width 45 height 15
checkbox input "true"
click at [850, 193] on button "Add" at bounding box center [870, 191] width 68 height 29
type input "0"
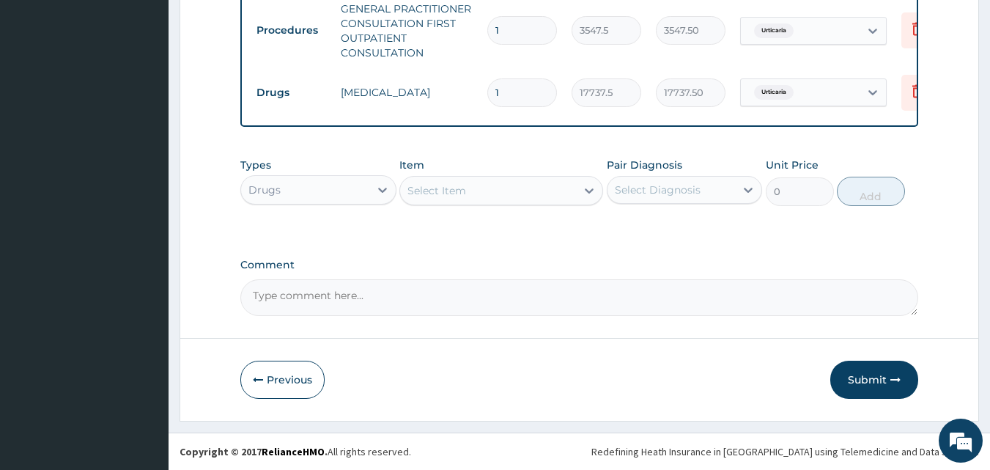
scroll to position [601, 0]
click at [871, 380] on button "Submit" at bounding box center [874, 379] width 88 height 38
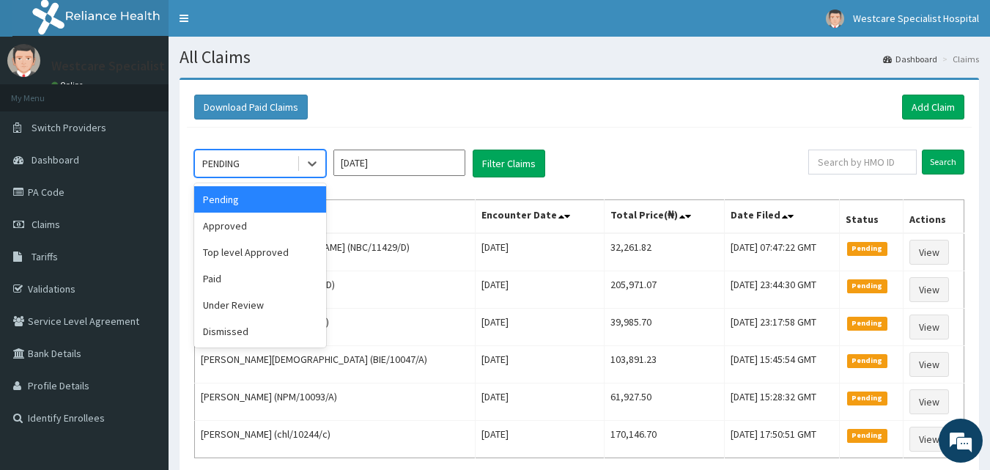
click at [231, 163] on div "PENDING" at bounding box center [220, 163] width 37 height 15
click at [249, 223] on div "Approved" at bounding box center [260, 225] width 132 height 26
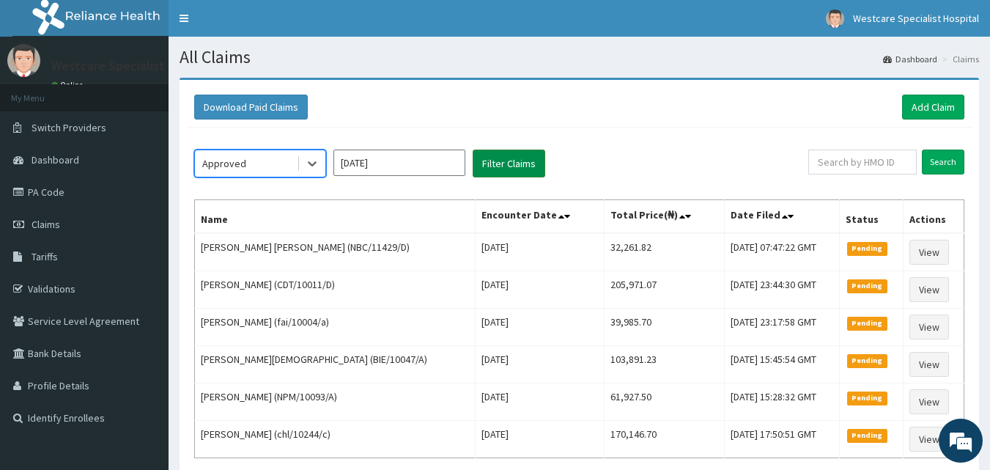
click at [494, 161] on button "Filter Claims" at bounding box center [508, 163] width 73 height 28
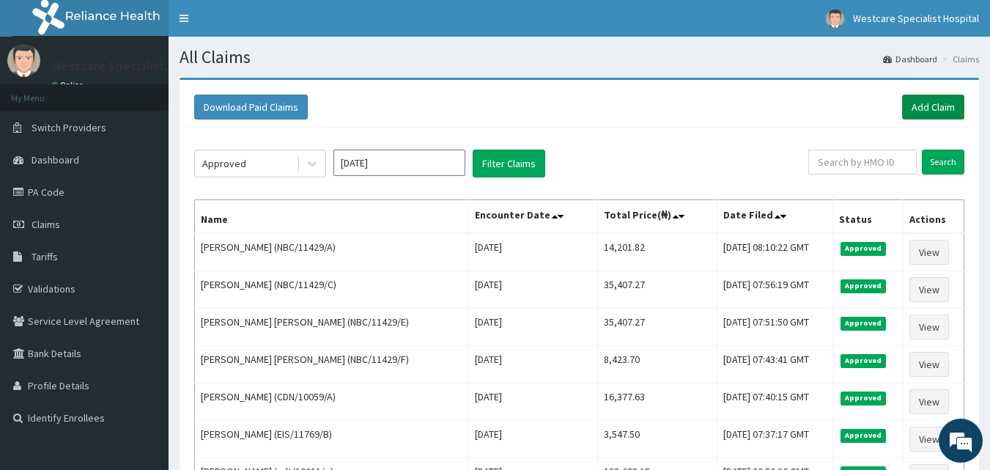
drag, startPoint x: 926, startPoint y: 107, endPoint x: 792, endPoint y: 94, distance: 134.6
click at [924, 107] on link "Add Claim" at bounding box center [933, 106] width 62 height 25
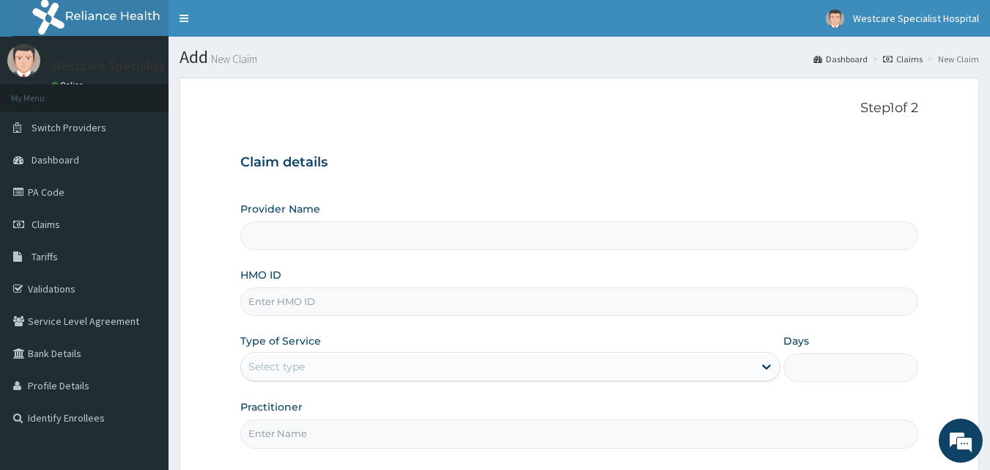
type input "WestCare Specialist Hospital"
click at [298, 305] on input "HMO ID" at bounding box center [579, 301] width 678 height 29
type input "RPO/10159/A"
click at [286, 358] on div "Select type" at bounding box center [497, 366] width 512 height 23
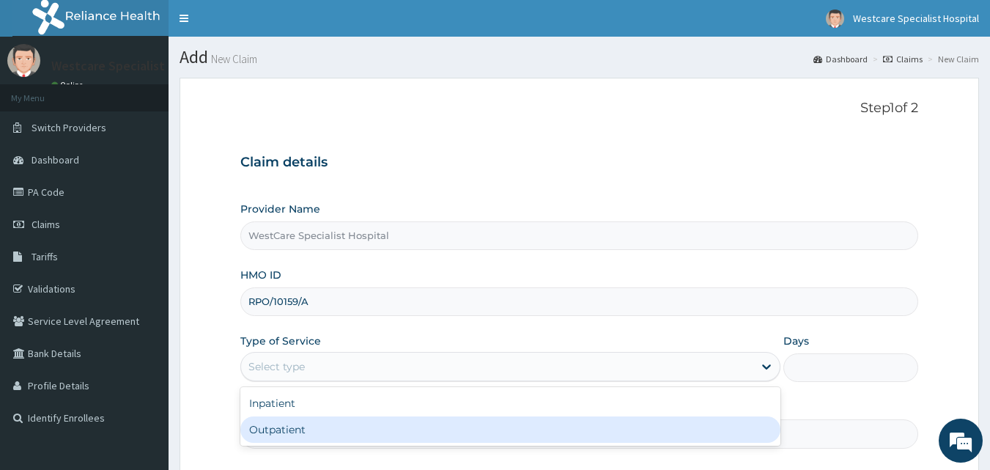
click at [314, 426] on div "Outpatient" at bounding box center [510, 429] width 540 height 26
type input "1"
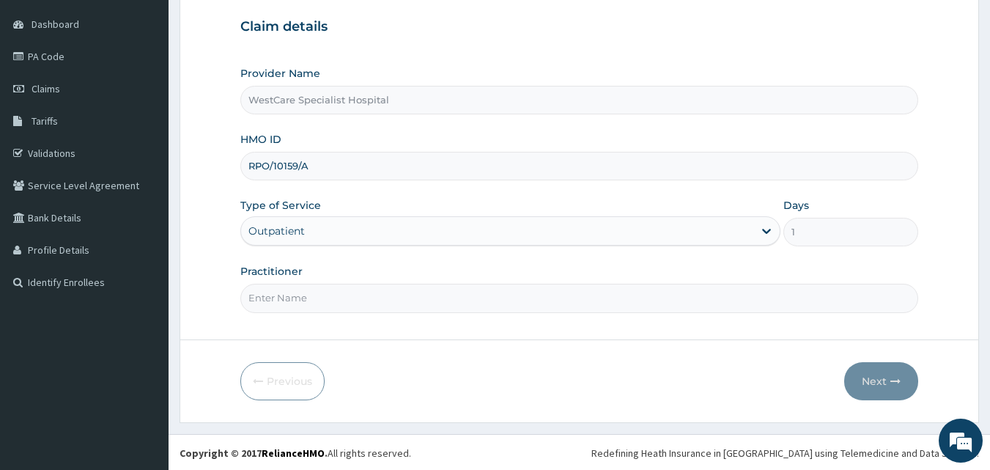
scroll to position [137, 0]
click at [320, 297] on input "Practitioner" at bounding box center [579, 296] width 678 height 29
click at [264, 299] on input "DR.AJALA" at bounding box center [579, 296] width 678 height 29
type input "DR. AJALA"
click at [857, 389] on button "Next" at bounding box center [881, 379] width 74 height 38
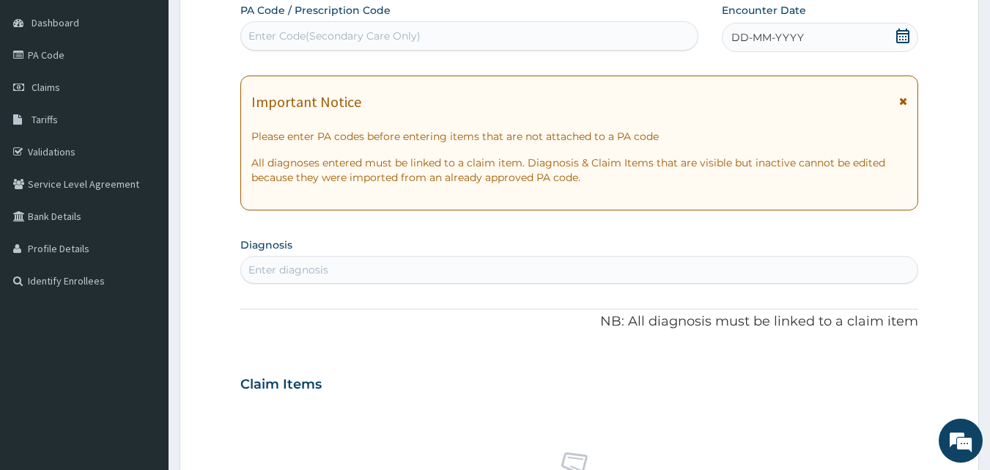
click at [461, 42] on div "Enter Code(Secondary Care Only)" at bounding box center [469, 35] width 457 height 23
type input "PA/26B215"
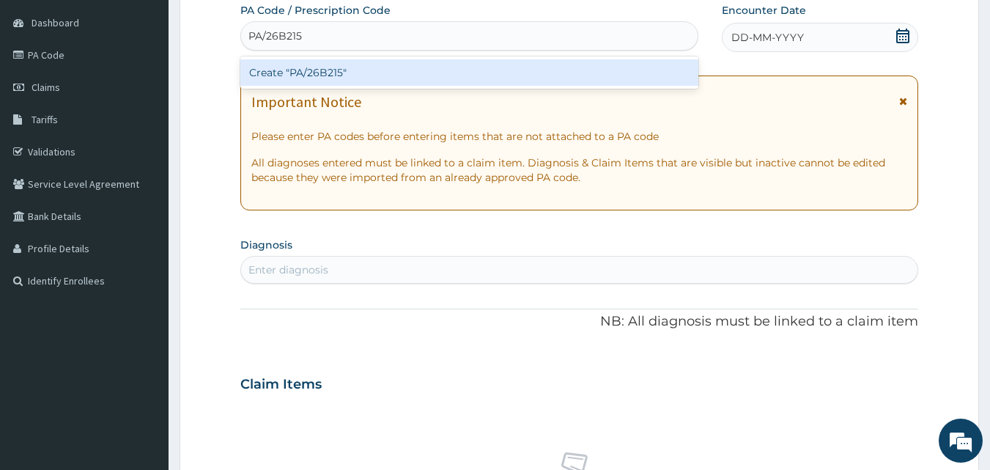
click at [333, 67] on div "Create "PA/26B215"" at bounding box center [469, 72] width 459 height 26
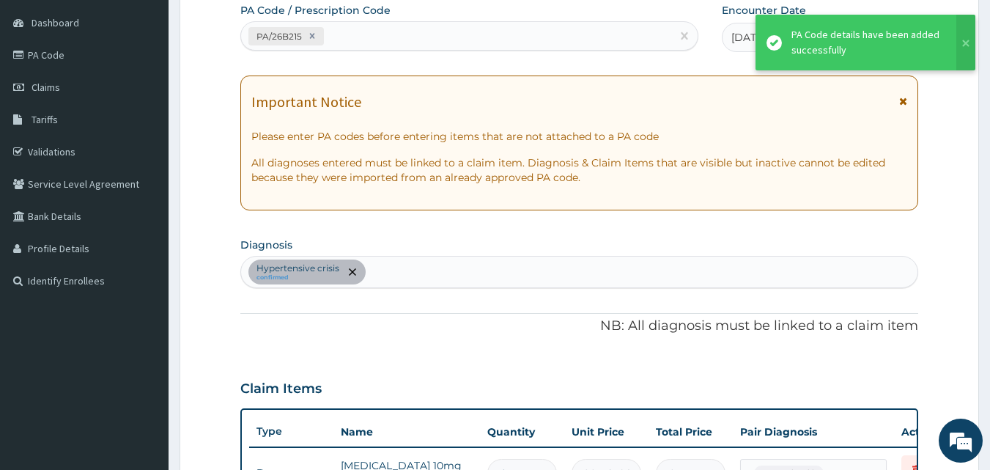
scroll to position [476, 0]
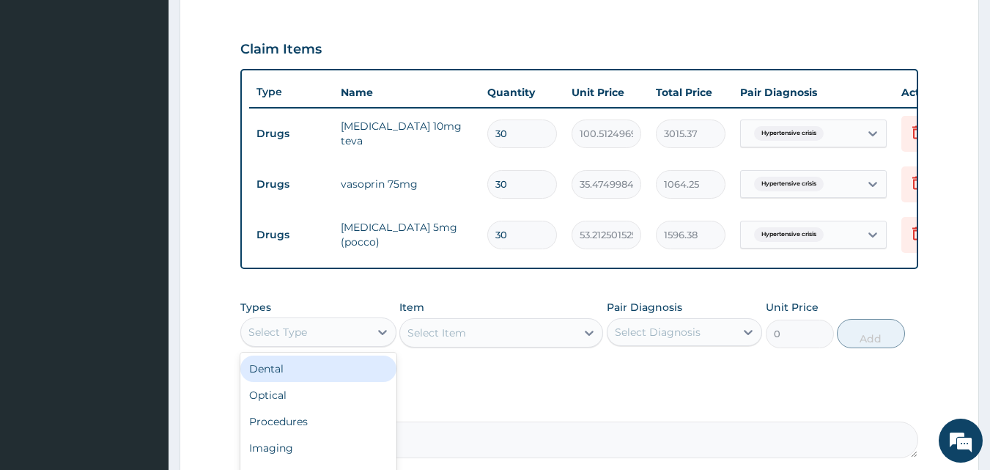
click at [362, 341] on div "Select Type" at bounding box center [305, 331] width 128 height 23
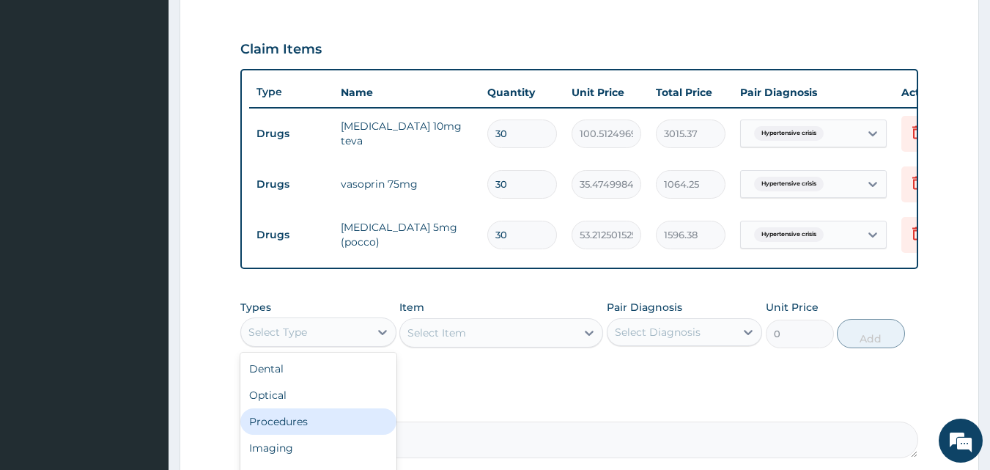
click at [341, 434] on div "Procedures" at bounding box center [318, 421] width 156 height 26
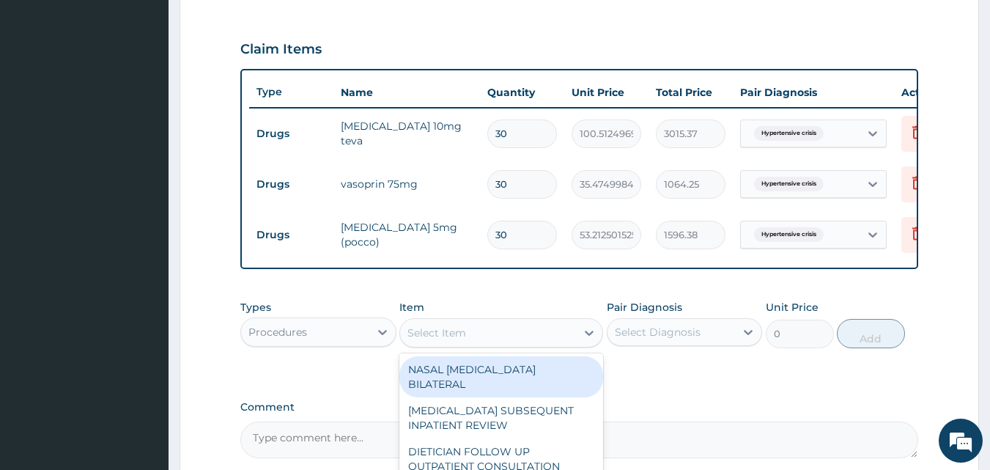
click at [445, 340] on div "Select Item" at bounding box center [436, 332] width 59 height 15
type input "GENE"
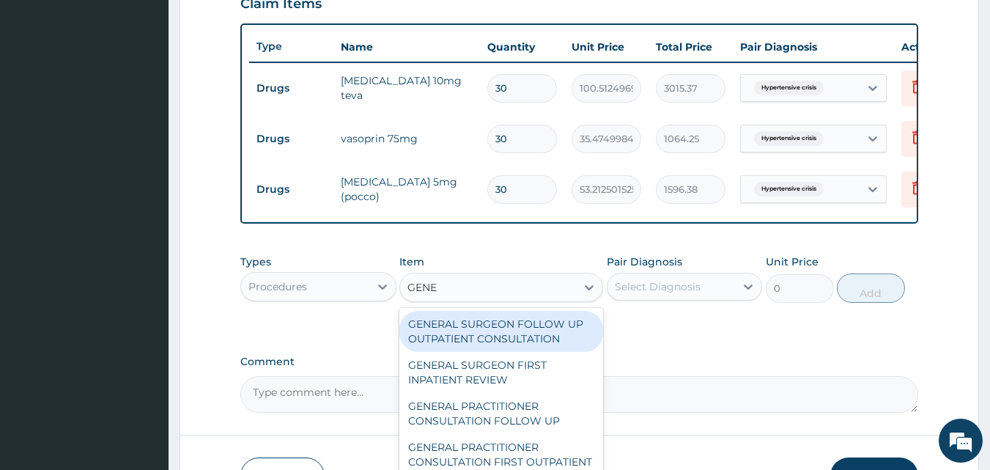
scroll to position [629, 0]
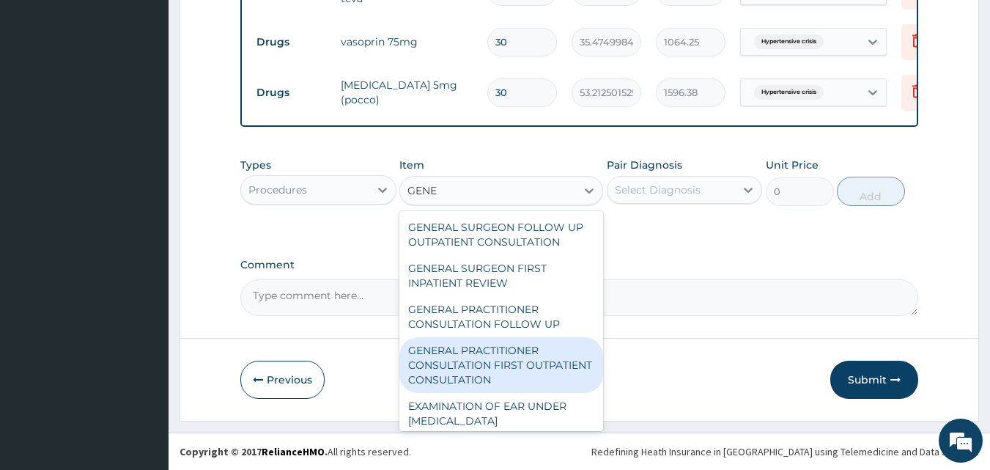
drag, startPoint x: 536, startPoint y: 376, endPoint x: 601, endPoint y: 285, distance: 111.4
click at [536, 375] on div "GENERAL PRACTITIONER CONSULTATION FIRST OUTPATIENT CONSULTATION" at bounding box center [501, 365] width 204 height 56
type input "3547.5"
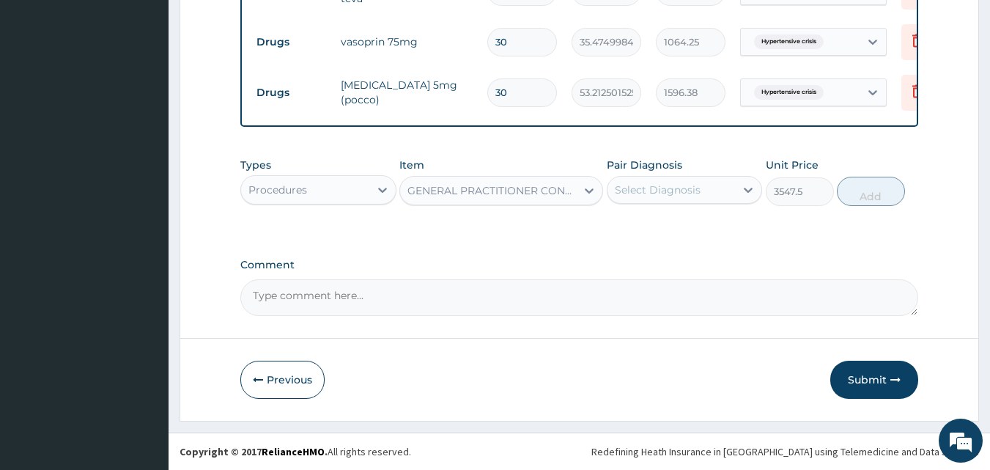
click at [648, 202] on div "Select Diagnosis" at bounding box center [684, 190] width 156 height 28
click at [642, 221] on label "Hypertensive crisis" at bounding box center [681, 225] width 100 height 15
checkbox input "true"
click at [864, 193] on button "Add" at bounding box center [870, 191] width 68 height 29
type input "0"
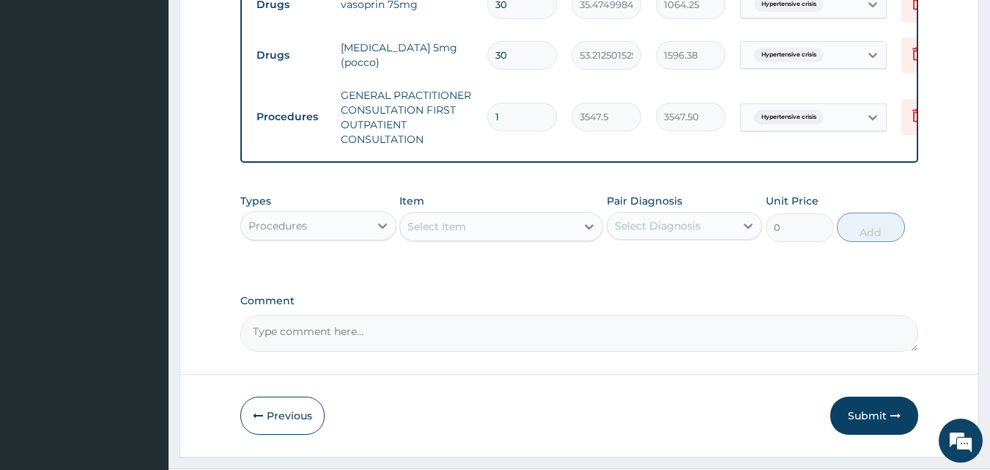
scroll to position [702, 0]
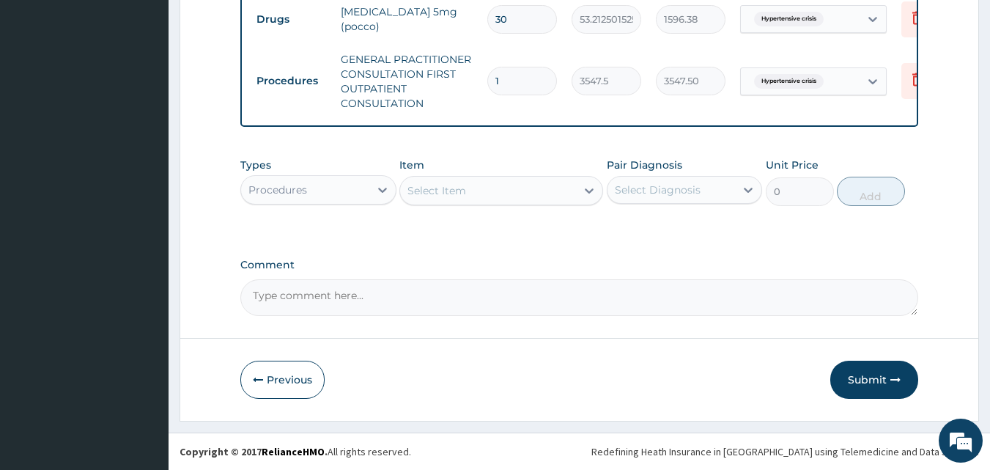
drag, startPoint x: 868, startPoint y: 385, endPoint x: 861, endPoint y: 379, distance: 8.9
click at [866, 383] on button "Submit" at bounding box center [874, 379] width 88 height 38
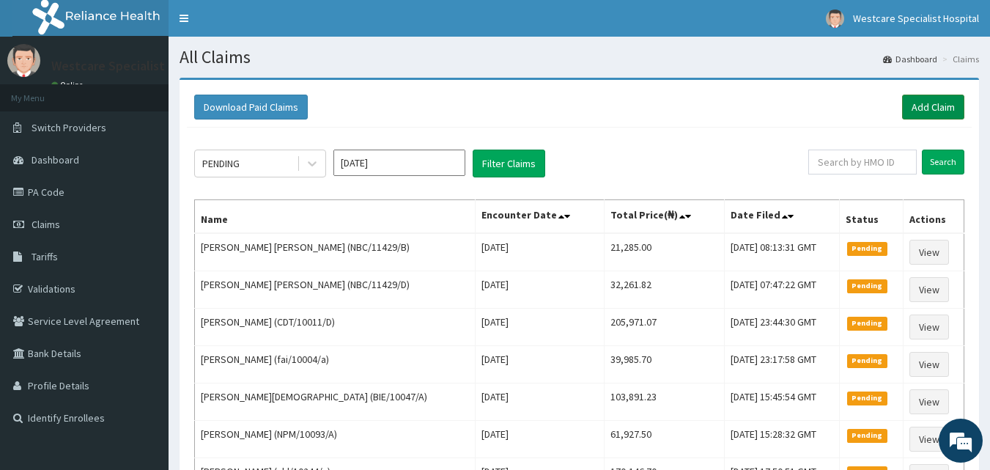
click at [922, 96] on link "Add Claim" at bounding box center [933, 106] width 62 height 25
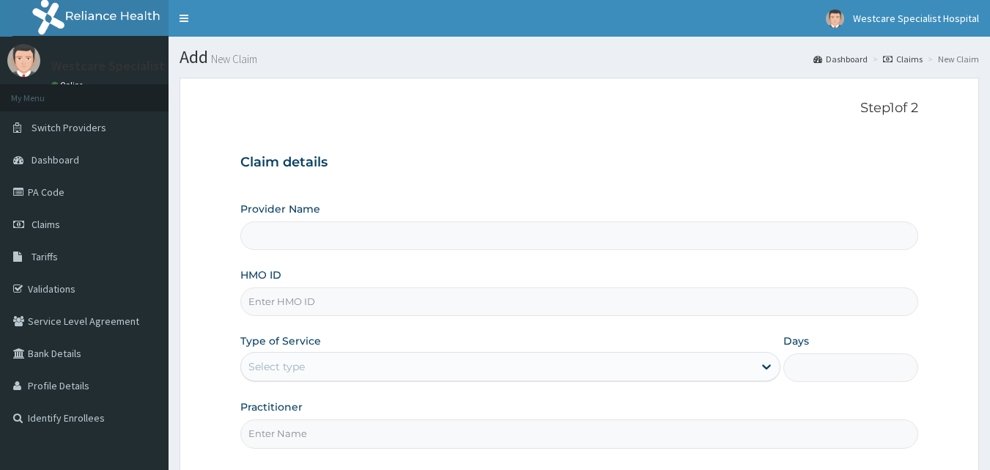
type input "WestCare Specialist Hospital"
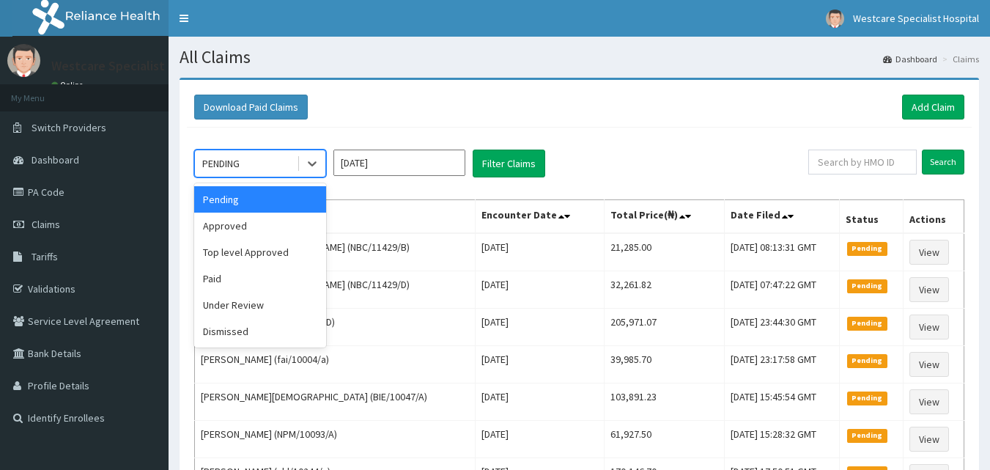
click at [289, 166] on div "PENDING" at bounding box center [246, 163] width 102 height 23
click at [272, 231] on div "Approved" at bounding box center [260, 225] width 132 height 26
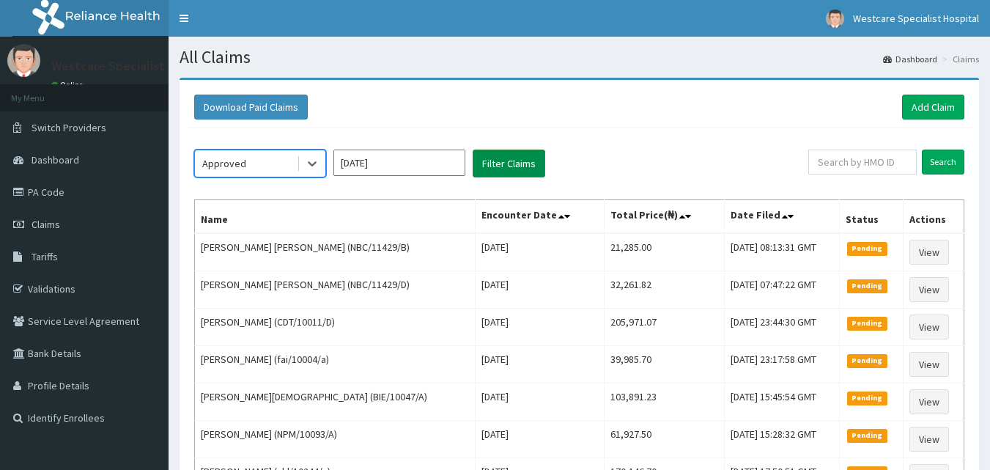
click at [489, 165] on button "Filter Claims" at bounding box center [508, 163] width 73 height 28
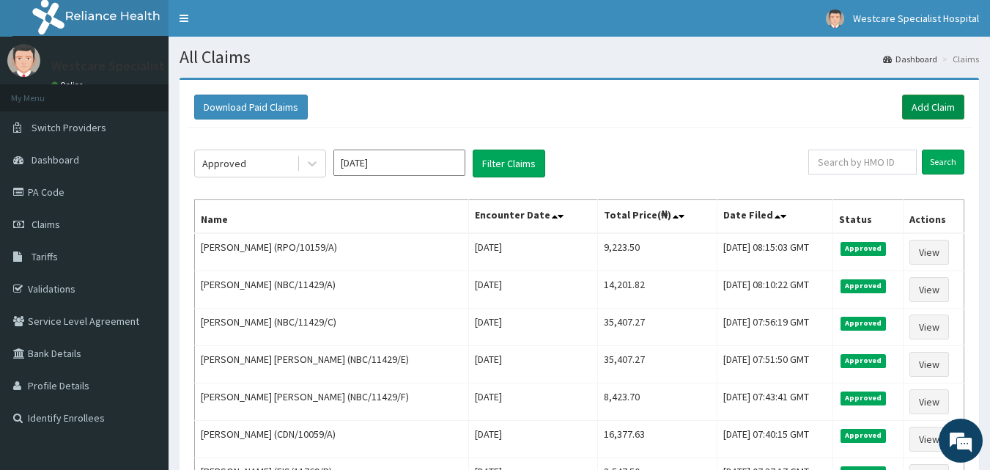
click at [934, 108] on link "Add Claim" at bounding box center [933, 106] width 62 height 25
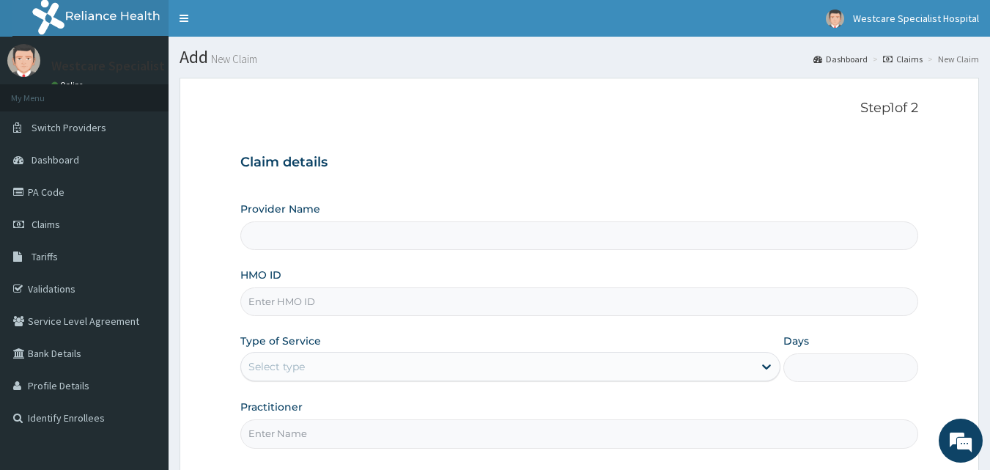
type input "WestCare Specialist Hospital"
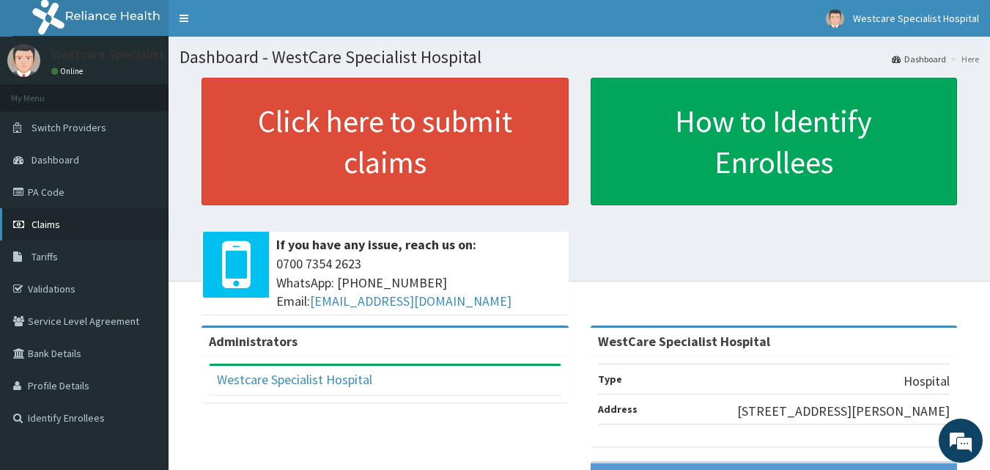
click at [30, 228] on link "Claims" at bounding box center [84, 224] width 168 height 32
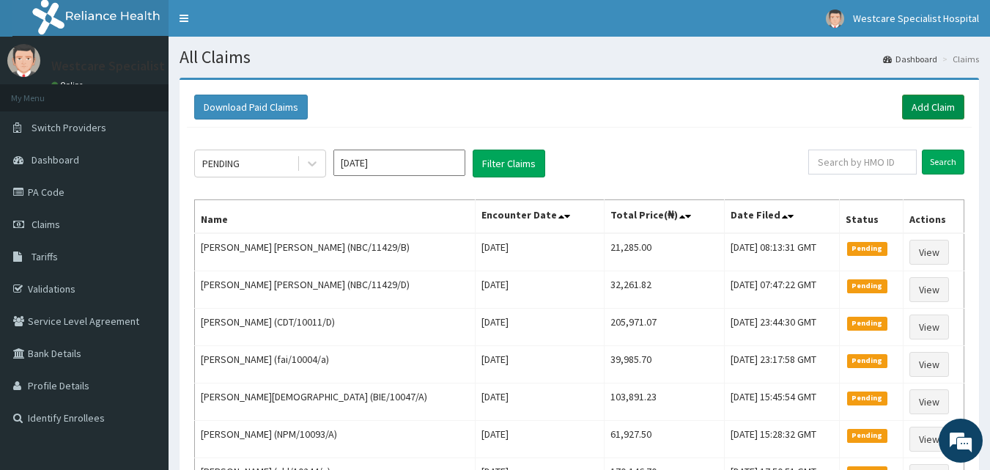
click at [916, 111] on link "Add Claim" at bounding box center [933, 106] width 62 height 25
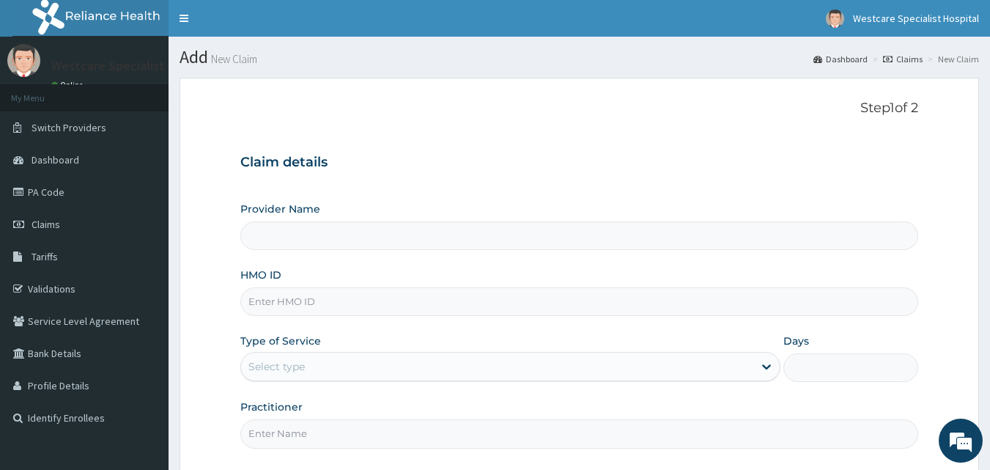
type input "WestCare Specialist Hospital"
click at [352, 306] on input "HMO ID" at bounding box center [579, 301] width 678 height 29
type input "IBL/10098/C"
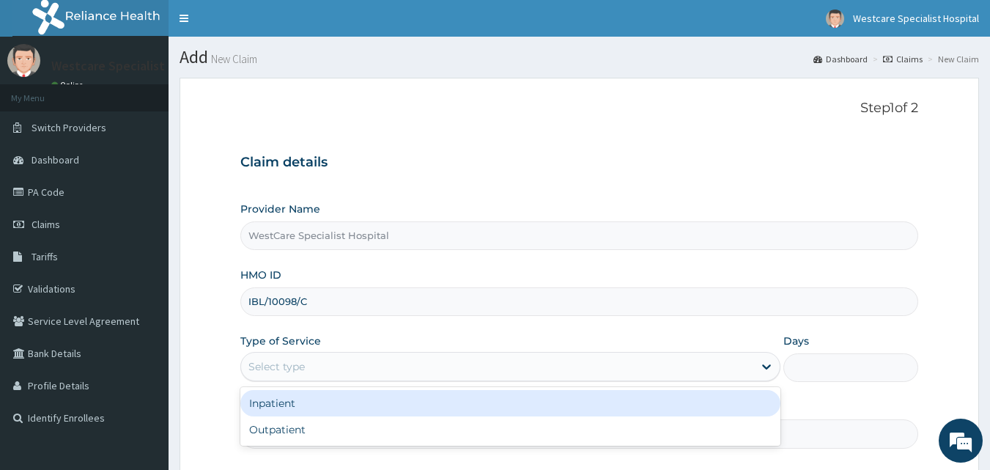
click at [402, 363] on div "Select type" at bounding box center [497, 366] width 512 height 23
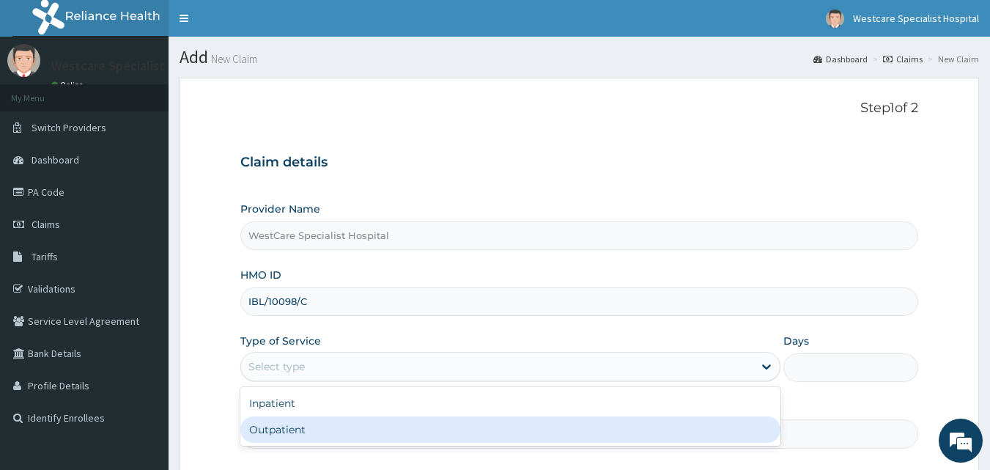
click at [317, 431] on div "Outpatient" at bounding box center [510, 429] width 540 height 26
type input "1"
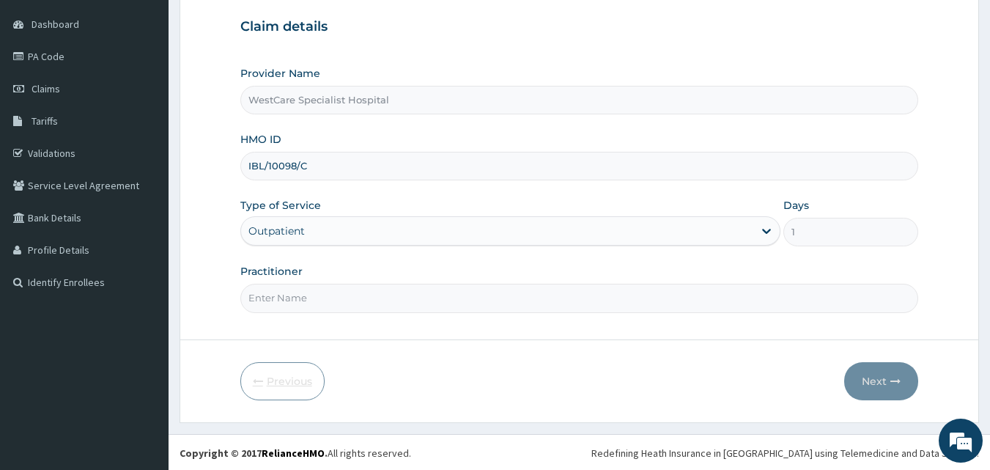
scroll to position [137, 0]
click at [305, 300] on input "Practitioner" at bounding box center [579, 296] width 678 height 29
type input "DR.KOKOETE"
click at [875, 377] on button "Next" at bounding box center [881, 379] width 74 height 38
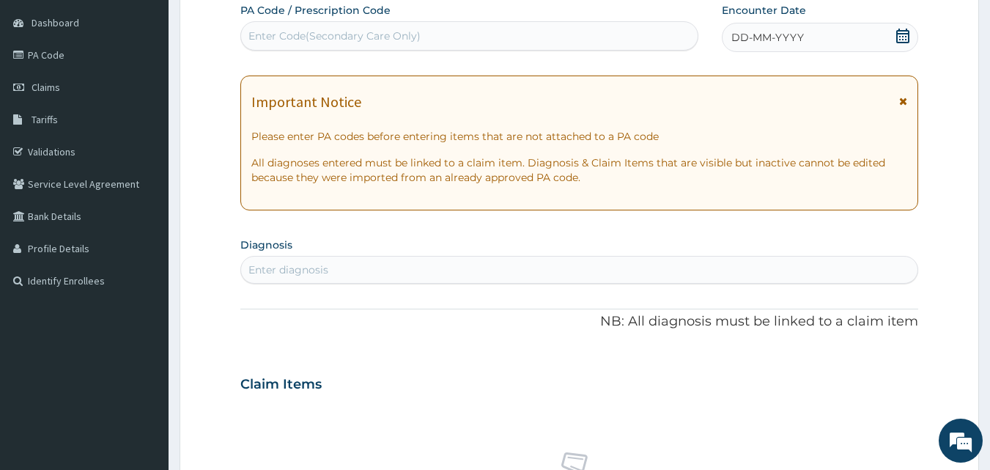
click at [322, 29] on div "Enter Code(Secondary Care Only)" at bounding box center [334, 36] width 172 height 15
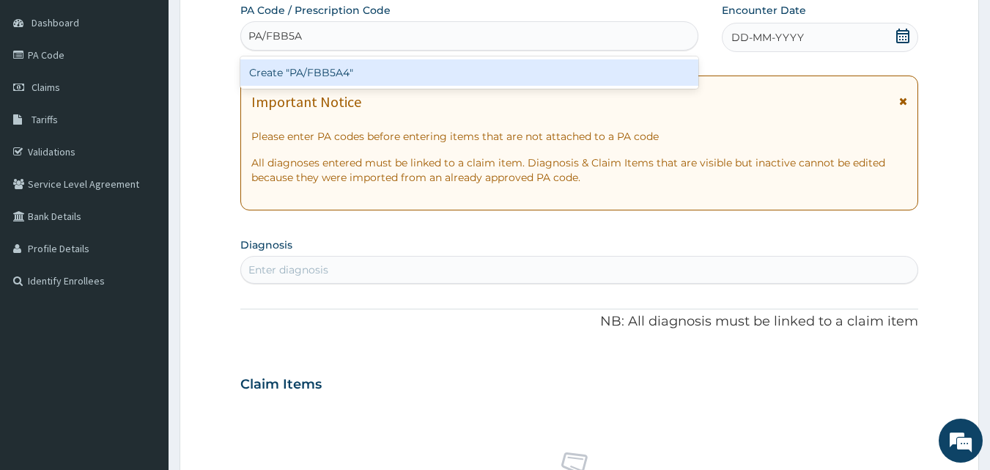
type input "PA/FBB5A4"
click at [311, 73] on div "Create "PA/FBB5A4"" at bounding box center [469, 72] width 459 height 26
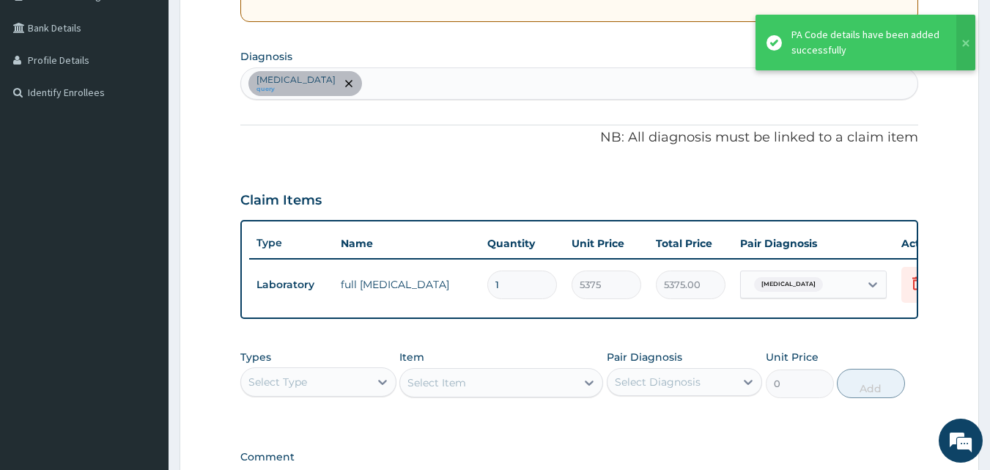
scroll to position [374, 0]
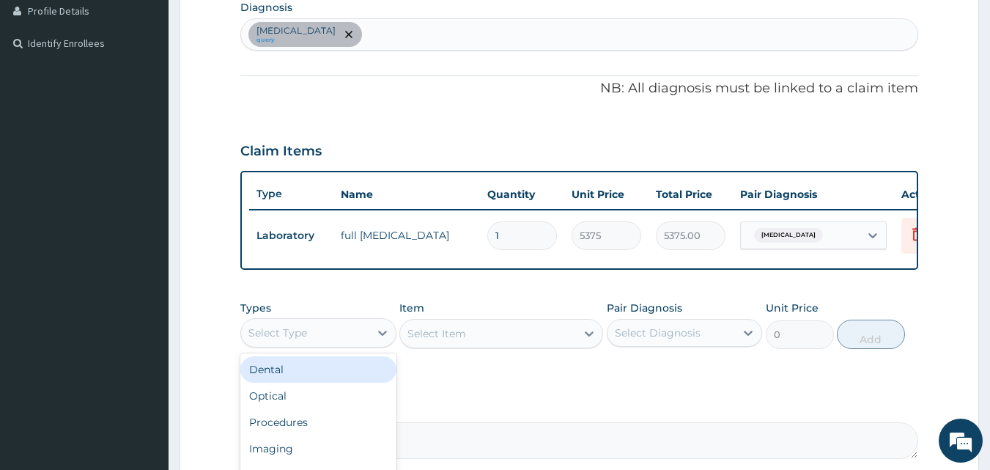
click at [300, 340] on div "Select Type" at bounding box center [277, 332] width 59 height 15
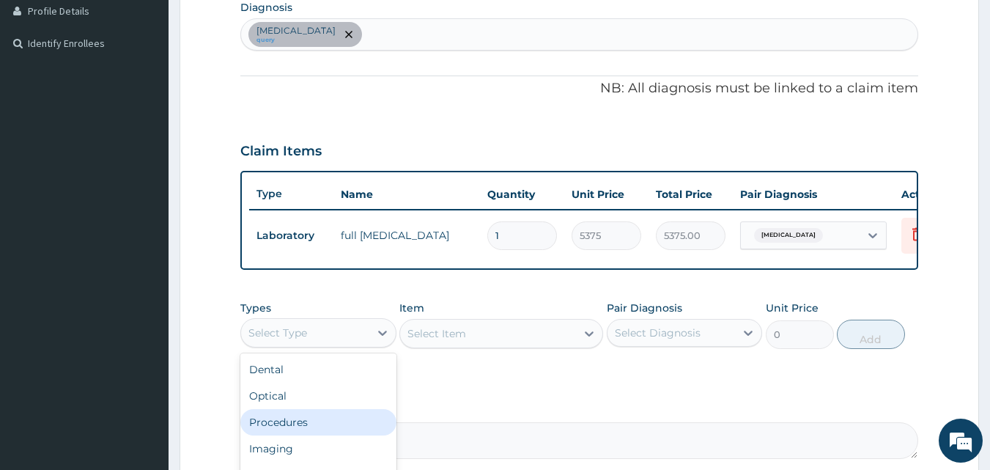
click at [294, 435] on div "Procedures" at bounding box center [318, 422] width 156 height 26
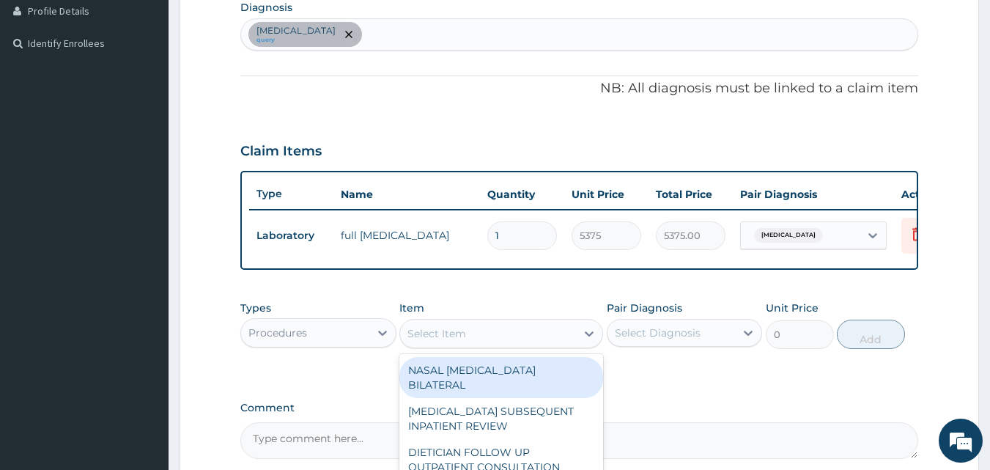
click at [431, 345] on div "Select Item" at bounding box center [488, 333] width 176 height 23
type input "GENE"
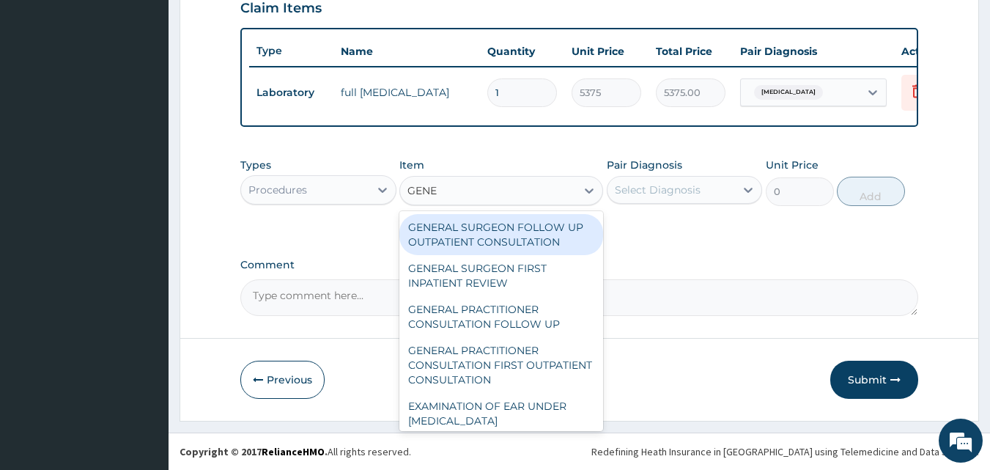
scroll to position [528, 0]
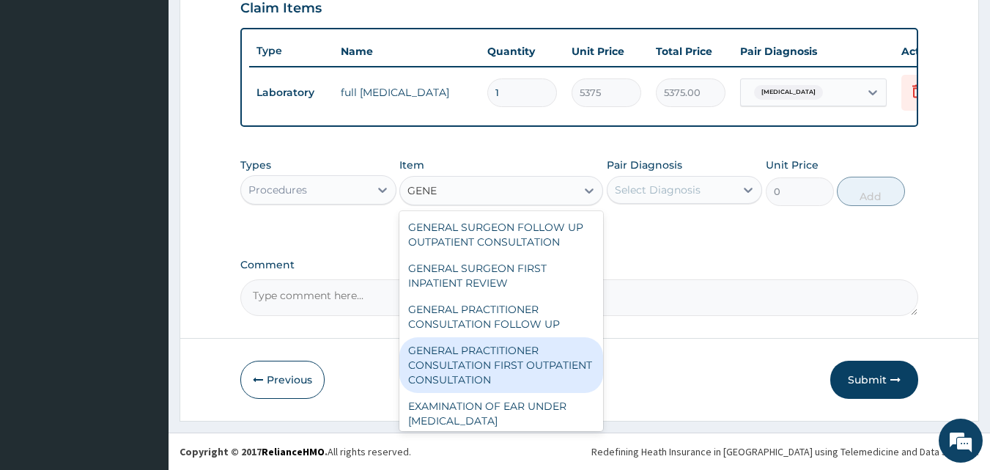
click at [457, 360] on div "GENERAL PRACTITIONER CONSULTATION FIRST OUTPATIENT CONSULTATION" at bounding box center [501, 365] width 204 height 56
type input "3547.5"
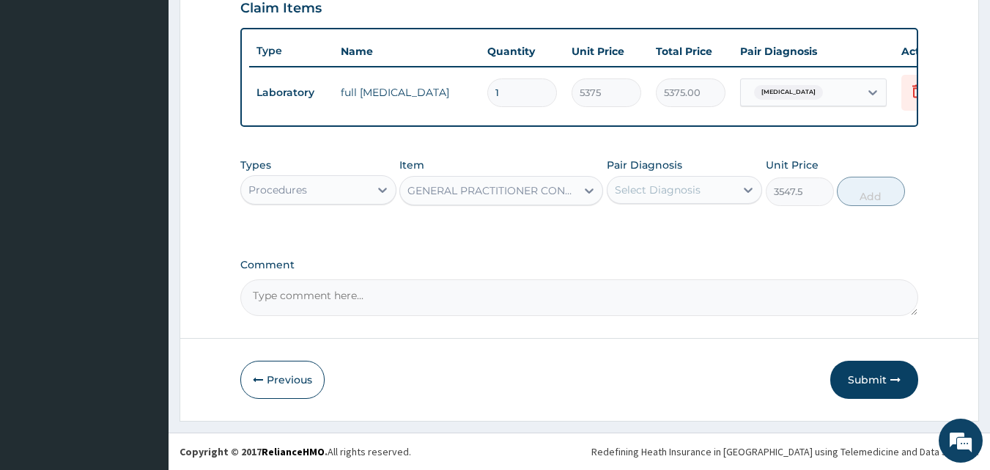
click at [664, 186] on div "Select Diagnosis" at bounding box center [658, 189] width 86 height 15
drag, startPoint x: 665, startPoint y: 224, endPoint x: 717, endPoint y: 206, distance: 55.1
click at [667, 224] on label "[MEDICAL_DATA]" at bounding box center [676, 225] width 91 height 15
checkbox input "true"
click at [866, 204] on button "Add" at bounding box center [870, 191] width 68 height 29
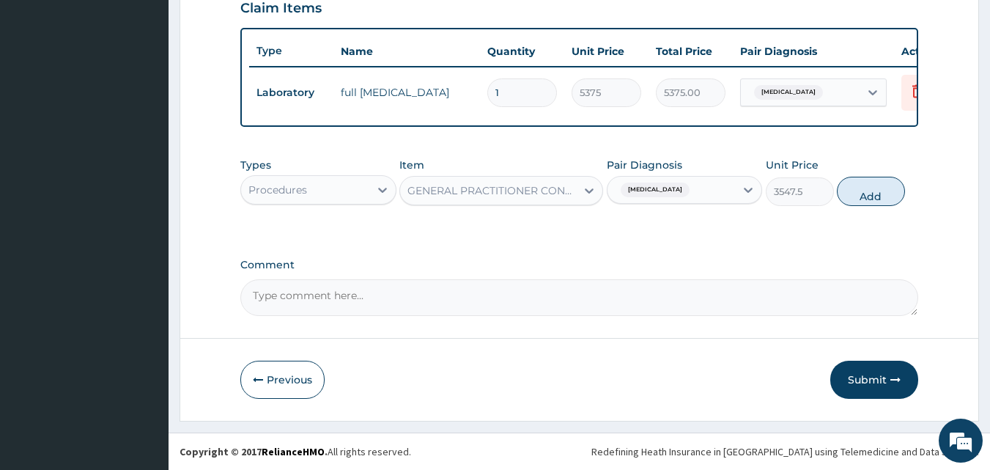
type input "0"
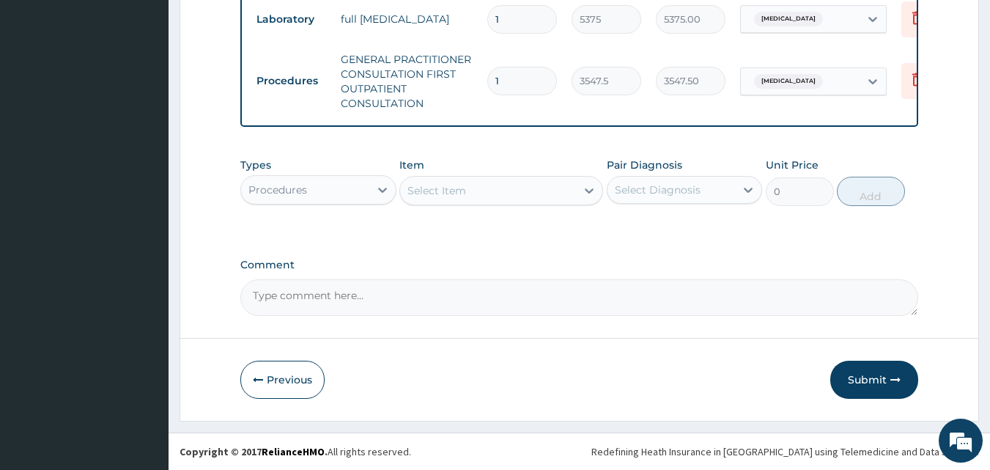
scroll to position [601, 0]
click at [866, 385] on button "Submit" at bounding box center [874, 379] width 88 height 38
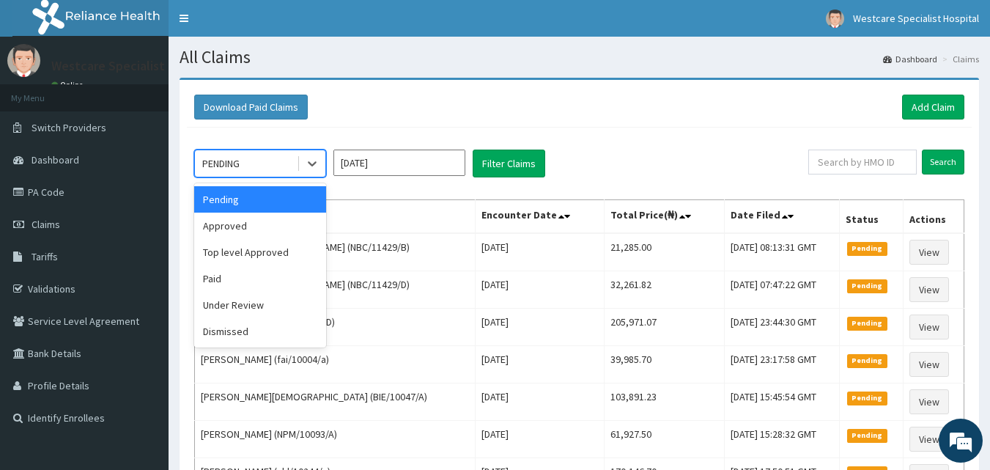
click at [250, 165] on div "PENDING" at bounding box center [246, 163] width 102 height 23
click at [218, 224] on div "Approved" at bounding box center [260, 225] width 132 height 26
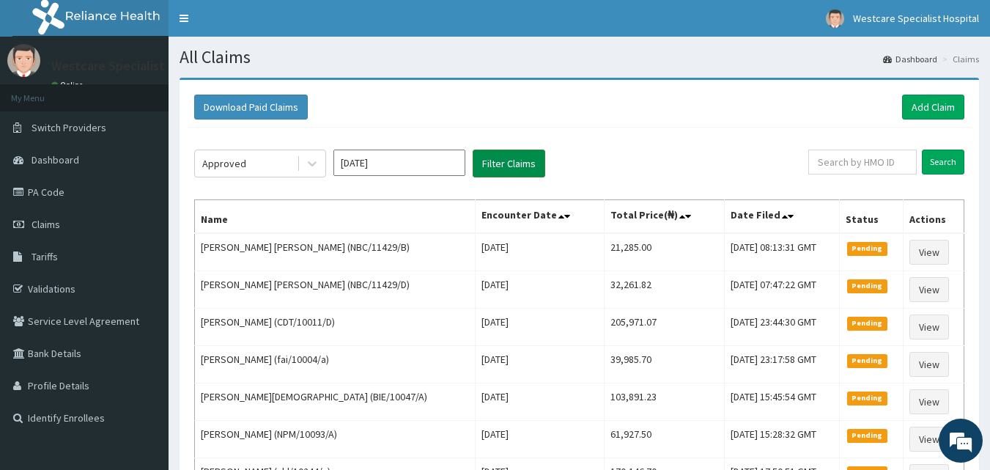
click at [517, 166] on button "Filter Claims" at bounding box center [508, 163] width 73 height 28
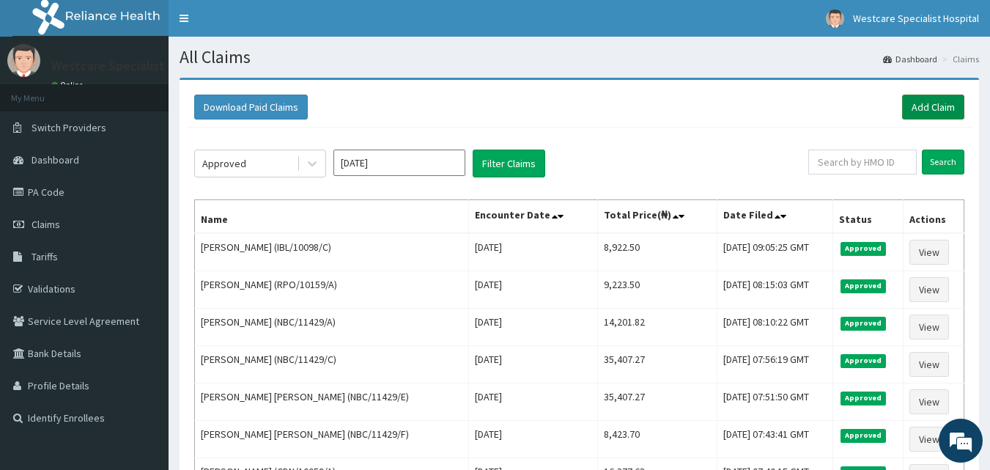
click at [913, 106] on link "Add Claim" at bounding box center [933, 106] width 62 height 25
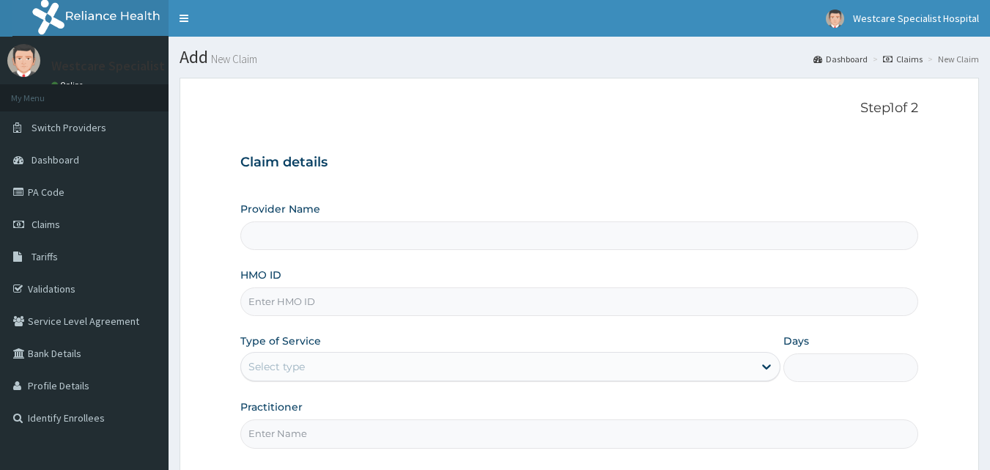
type input "WestCare Specialist Hospital"
click at [262, 303] on input "HMO ID" at bounding box center [579, 301] width 678 height 29
type input "IBL/10098/B"
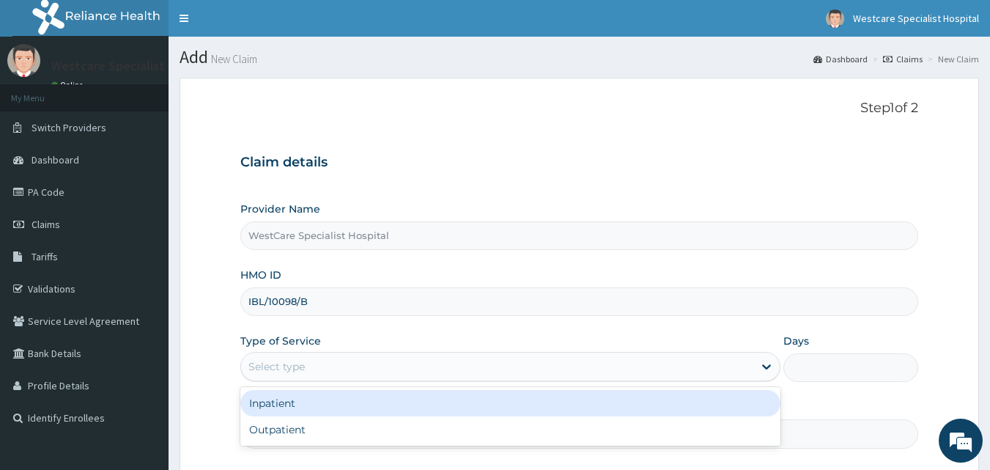
click at [402, 361] on div "Select type" at bounding box center [497, 366] width 512 height 23
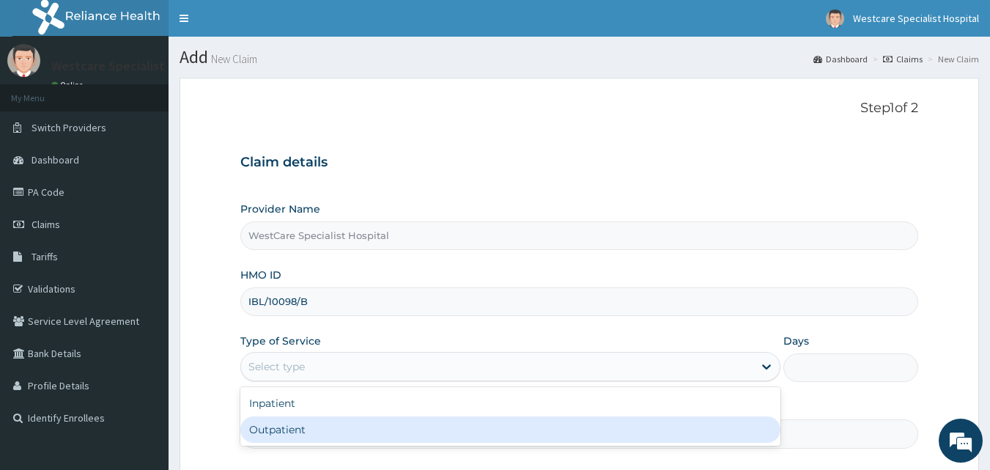
click at [318, 431] on div "Outpatient" at bounding box center [510, 429] width 540 height 26
type input "1"
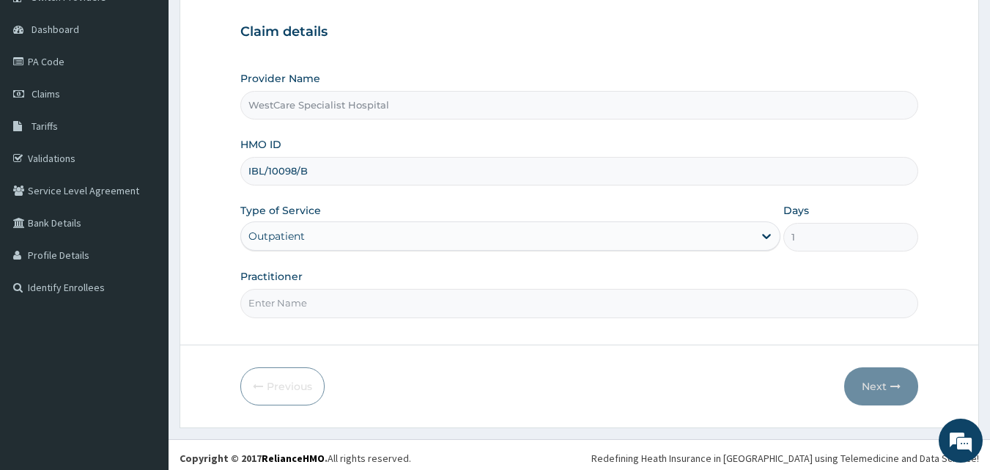
scroll to position [137, 0]
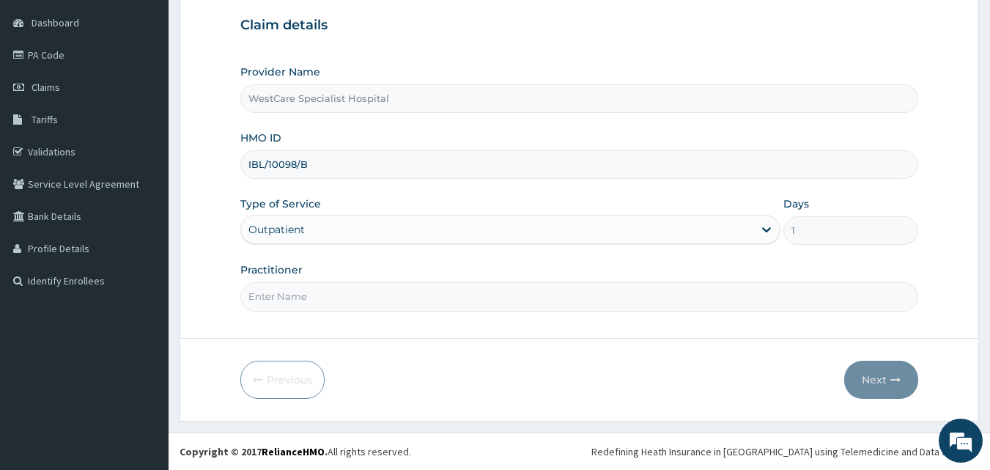
click at [296, 303] on input "Practitioner" at bounding box center [579, 296] width 678 height 29
type input "DR.ONAH"
click at [877, 374] on button "Next" at bounding box center [881, 379] width 74 height 38
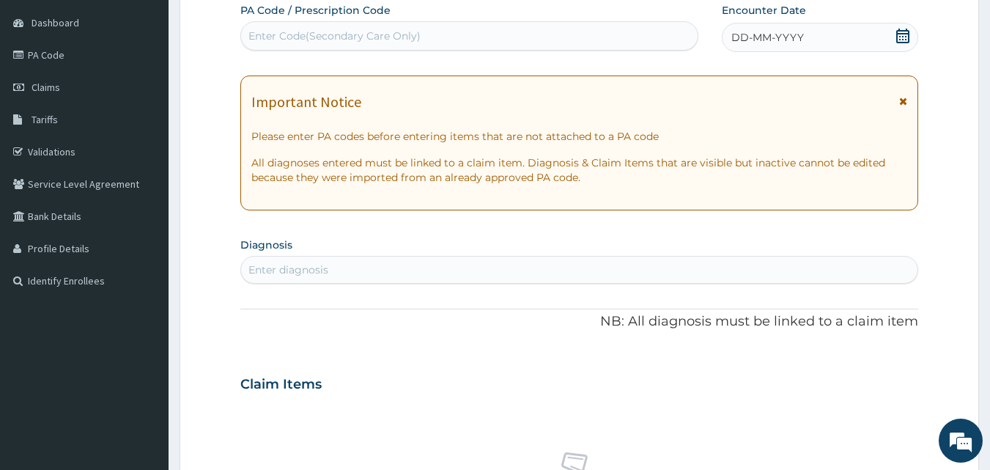
click at [899, 30] on icon at bounding box center [902, 36] width 13 height 15
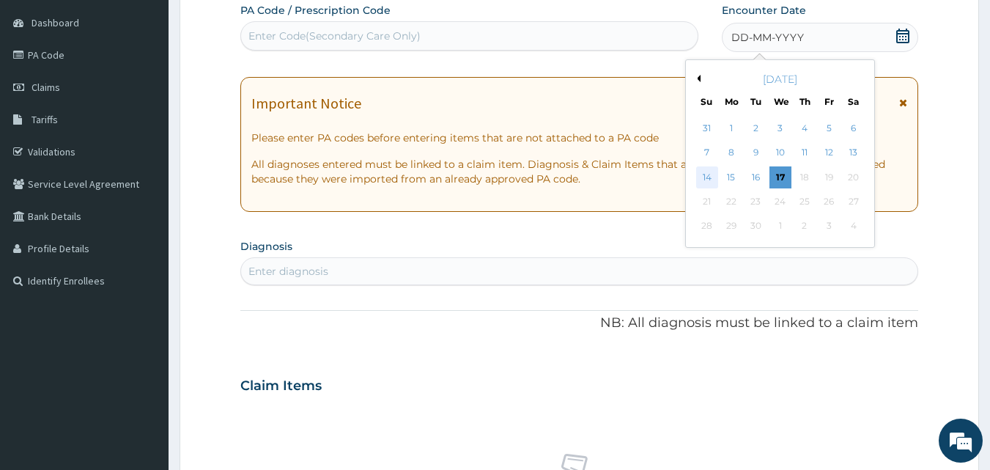
click at [709, 178] on div "14" at bounding box center [707, 177] width 22 height 22
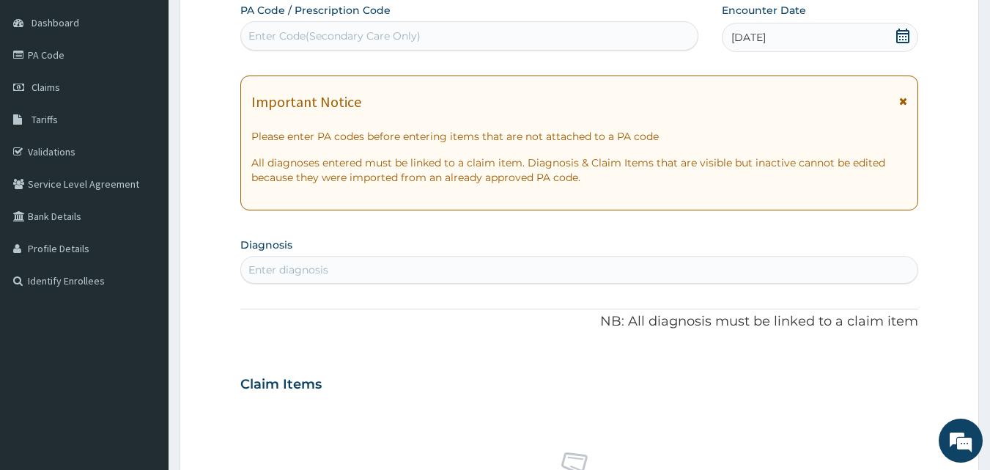
click at [311, 265] on div "Enter diagnosis" at bounding box center [288, 269] width 80 height 15
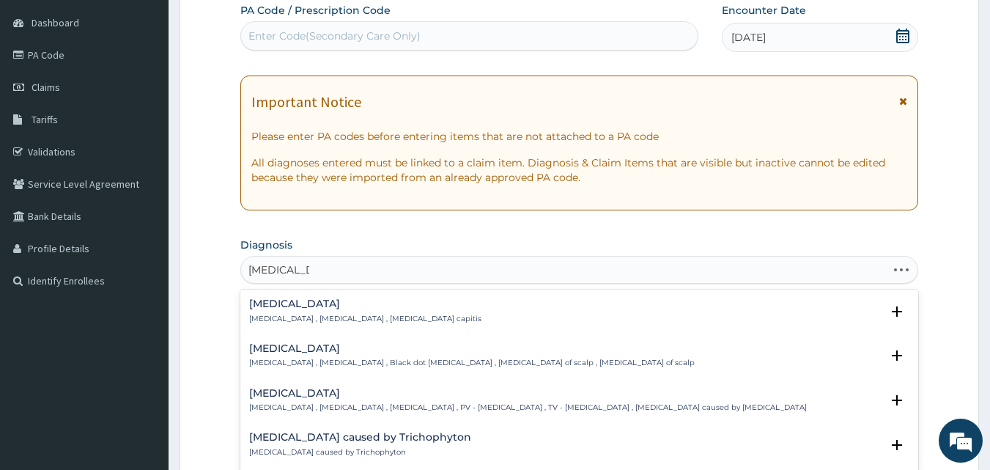
type input "TINEA CAPIT"
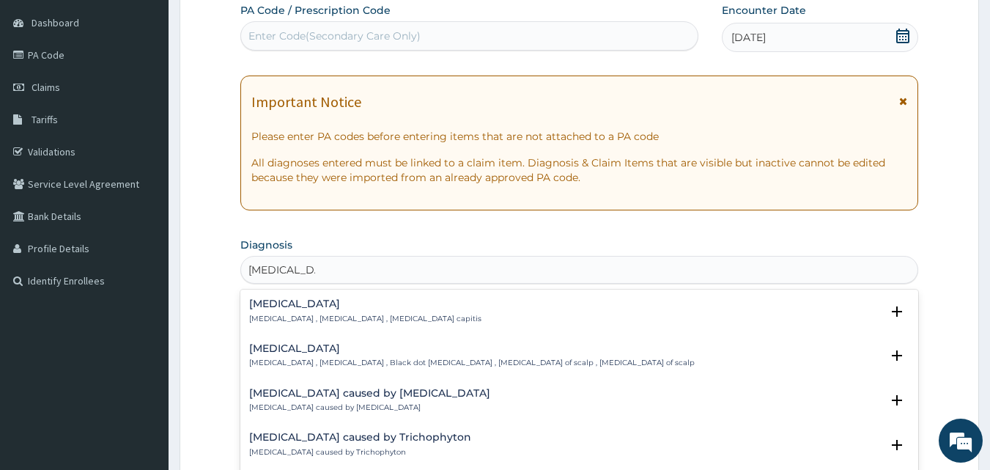
click at [294, 354] on h4 "Tinea capitis" at bounding box center [471, 348] width 445 height 11
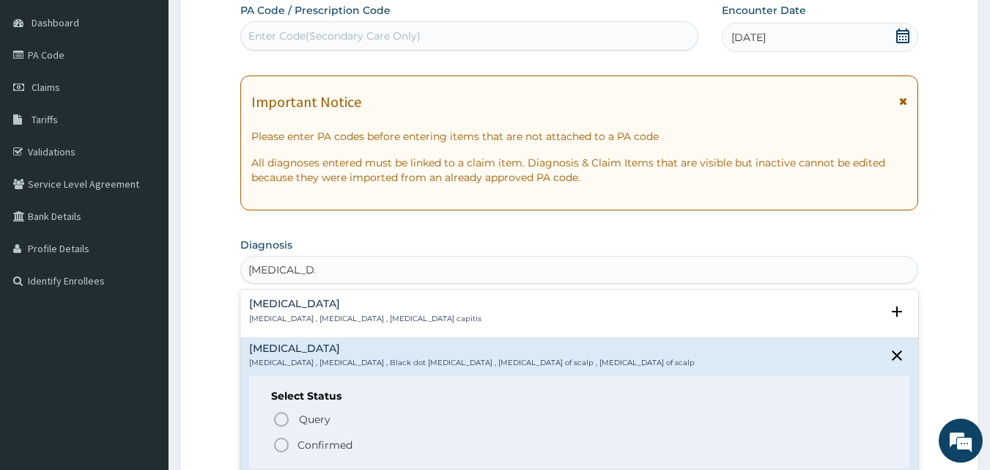
click at [281, 442] on icon "status option filled" at bounding box center [281, 445] width 18 height 18
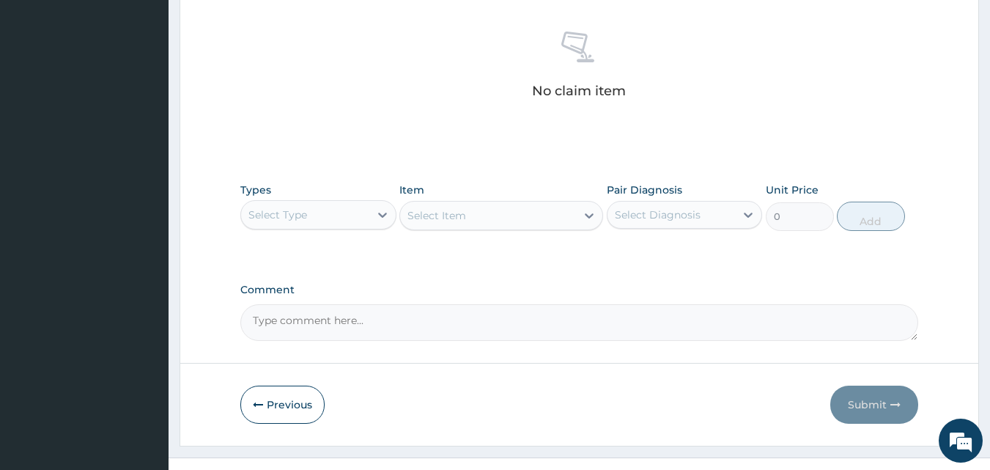
scroll to position [576, 0]
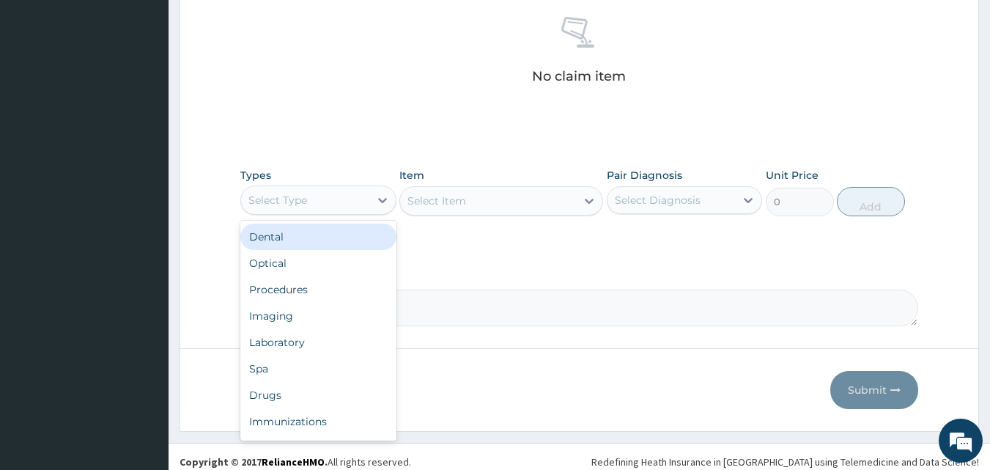
click at [327, 202] on div "Select Type" at bounding box center [305, 199] width 128 height 23
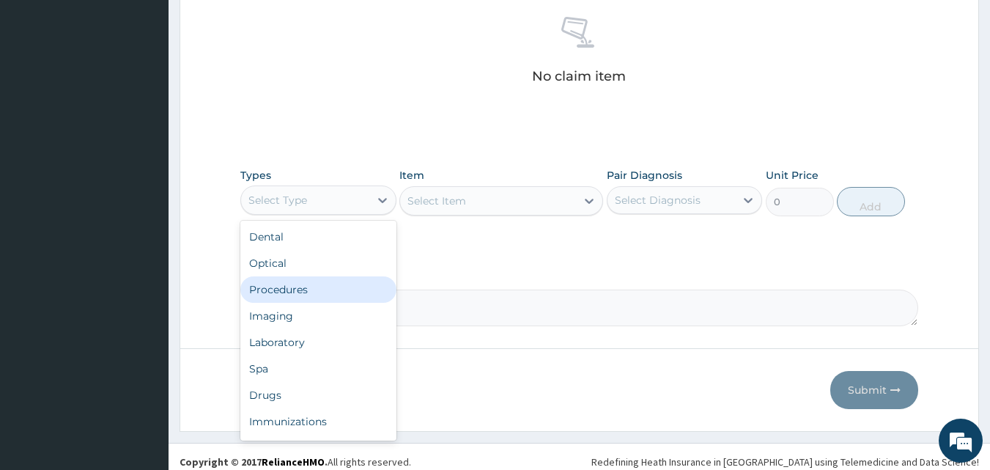
click at [303, 289] on div "Procedures" at bounding box center [318, 289] width 156 height 26
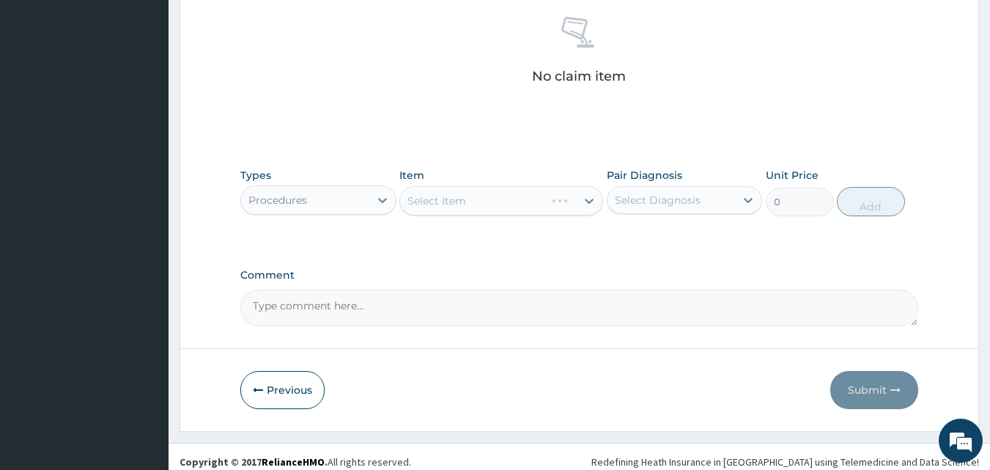
click at [449, 208] on div "Select Item" at bounding box center [501, 200] width 204 height 29
click at [448, 207] on div "Select Item" at bounding box center [501, 200] width 204 height 29
click at [448, 207] on div "Select Item" at bounding box center [436, 200] width 59 height 15
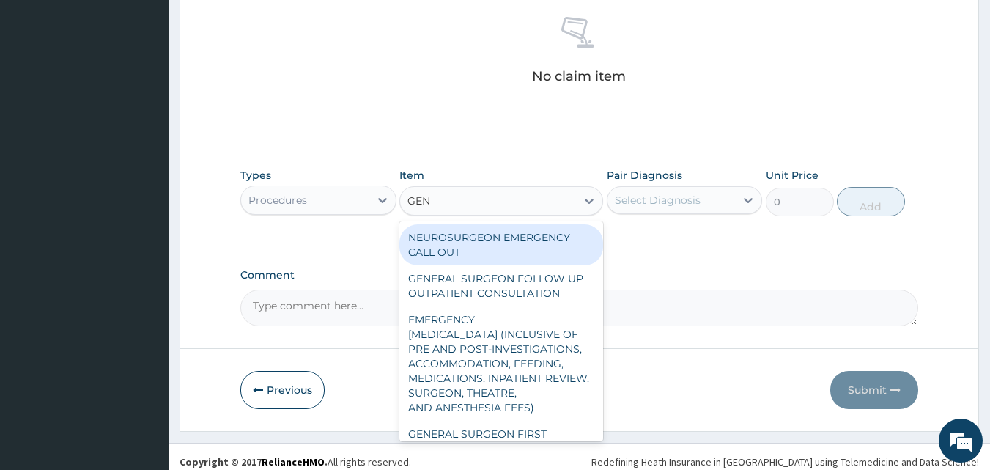
type input "GENE"
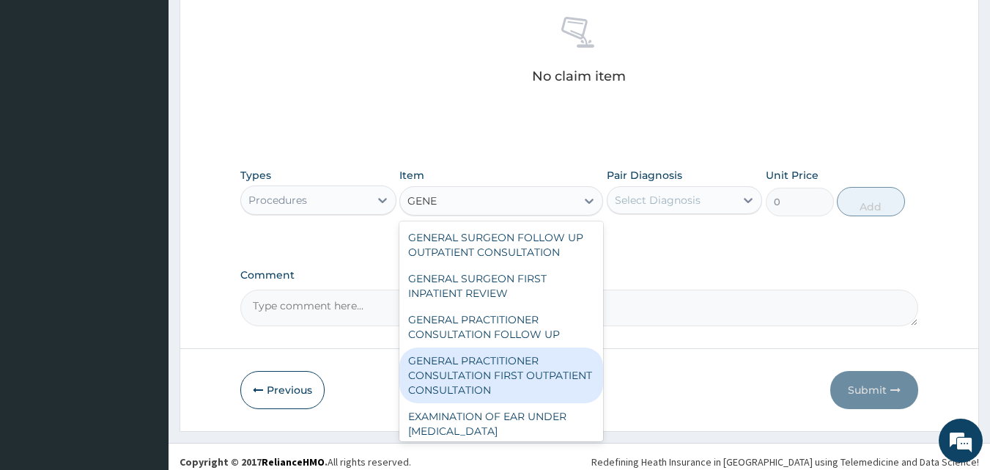
click at [453, 376] on div "GENERAL PRACTITIONER CONSULTATION FIRST OUTPATIENT CONSULTATION" at bounding box center [501, 375] width 204 height 56
type input "3547.5"
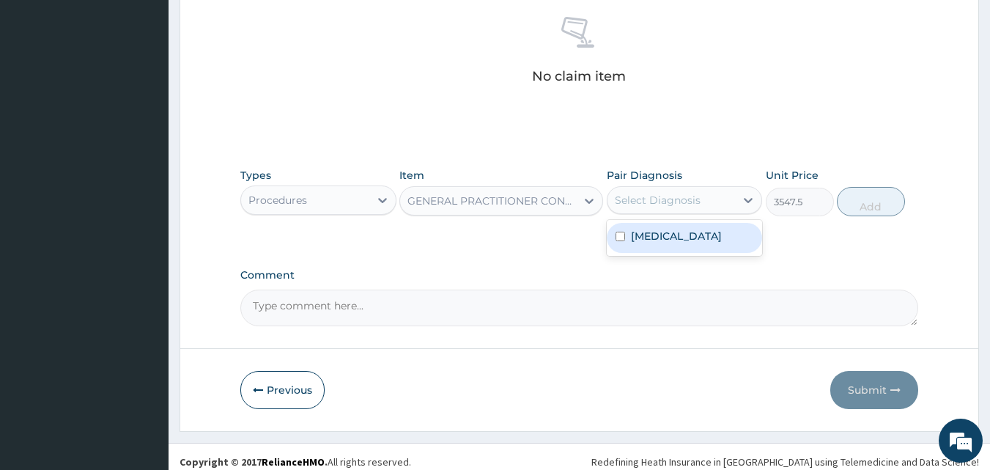
click at [672, 209] on div "Select Diagnosis" at bounding box center [671, 199] width 128 height 23
click at [656, 234] on label "Tinea capitis" at bounding box center [676, 236] width 91 height 15
checkbox input "true"
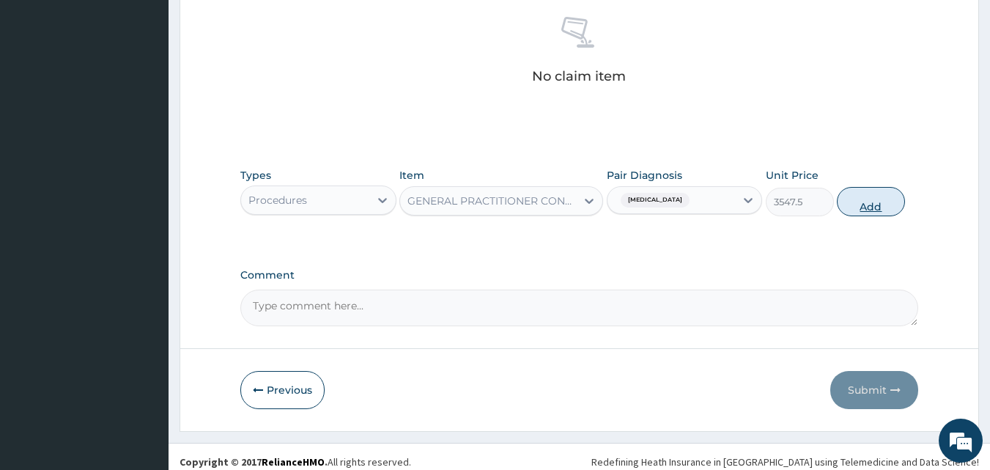
click at [863, 208] on button "Add" at bounding box center [870, 201] width 68 height 29
type input "0"
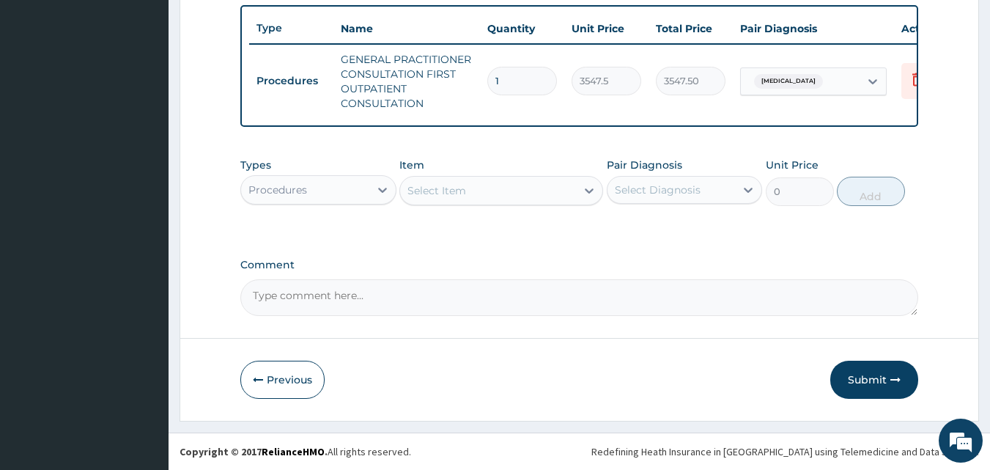
scroll to position [551, 0]
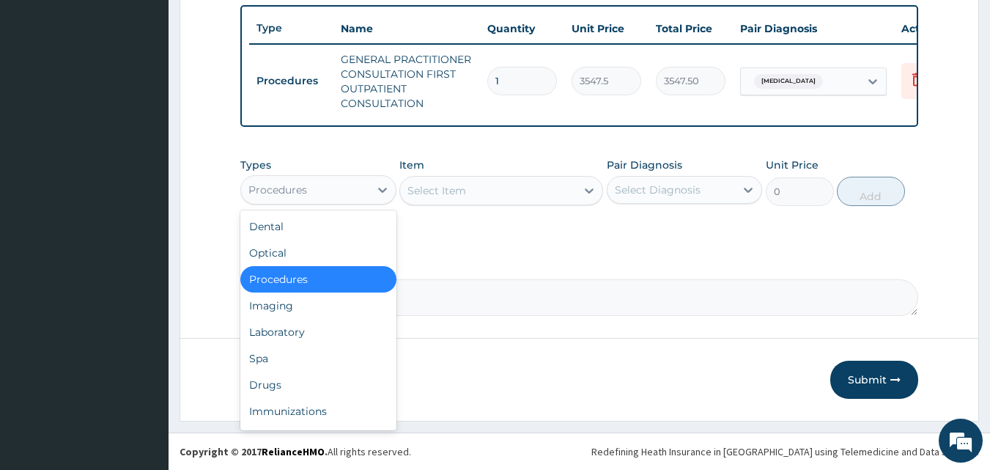
click at [333, 200] on div "Procedures" at bounding box center [305, 189] width 128 height 23
click at [283, 384] on div "Drugs" at bounding box center [318, 384] width 156 height 26
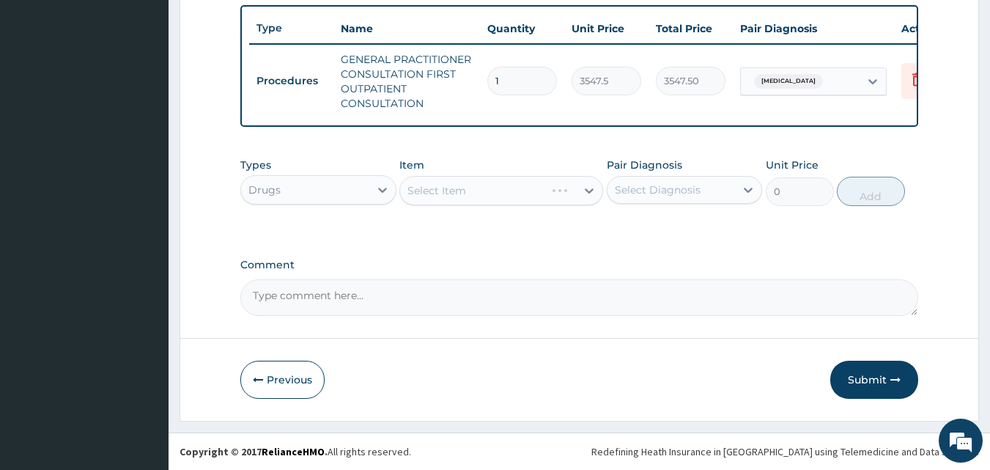
click at [448, 191] on div "Select Item" at bounding box center [501, 190] width 204 height 29
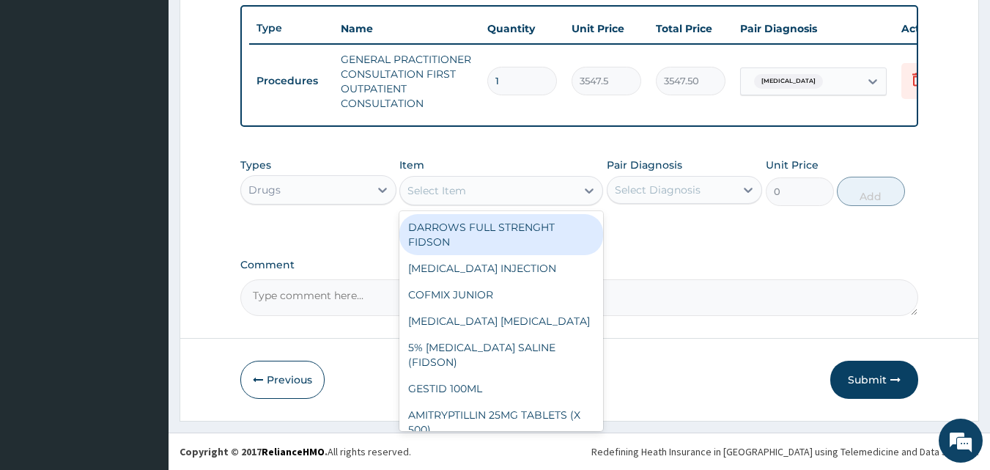
click at [424, 179] on div "Select Item" at bounding box center [488, 190] width 176 height 23
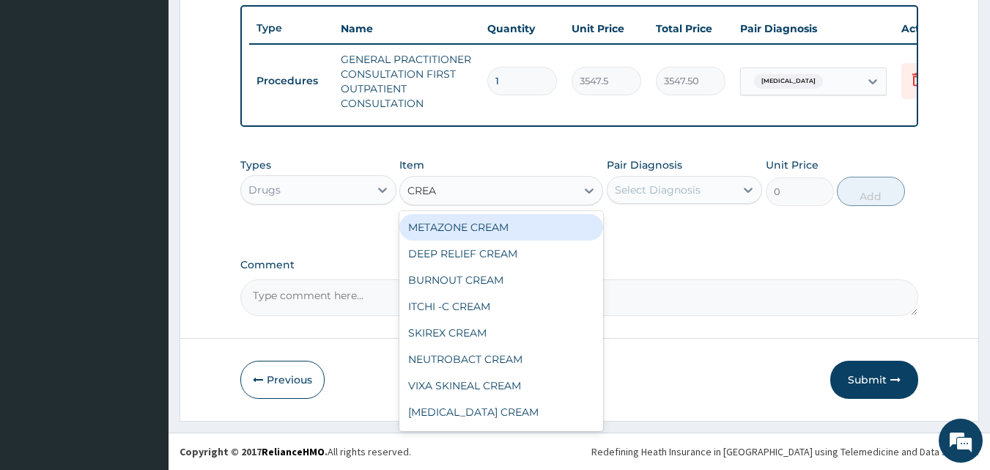
type input "CREAM"
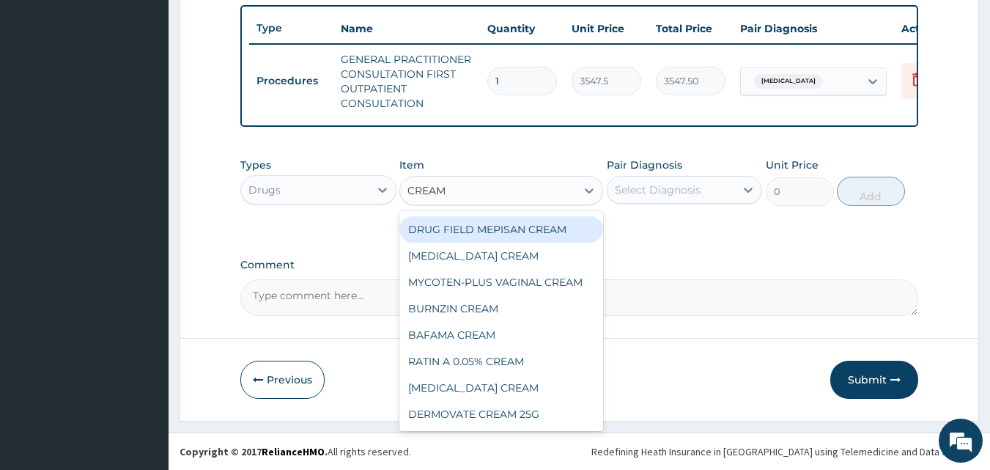
scroll to position [659, 0]
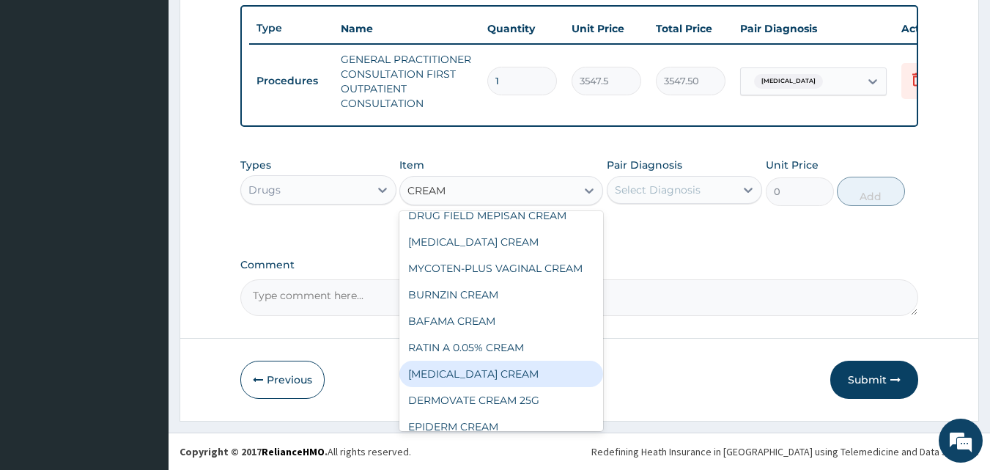
click at [434, 386] on div "NIZORAL CREAM" at bounding box center [501, 373] width 204 height 26
type input "4730"
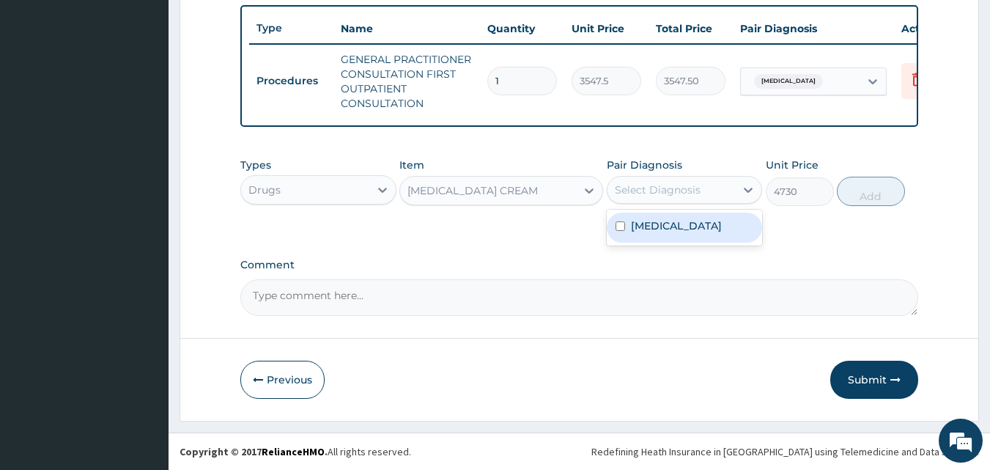
click at [646, 191] on div "Select Diagnosis" at bounding box center [658, 189] width 86 height 15
click at [647, 238] on div "Tinea capitis" at bounding box center [684, 227] width 156 height 30
checkbox input "true"
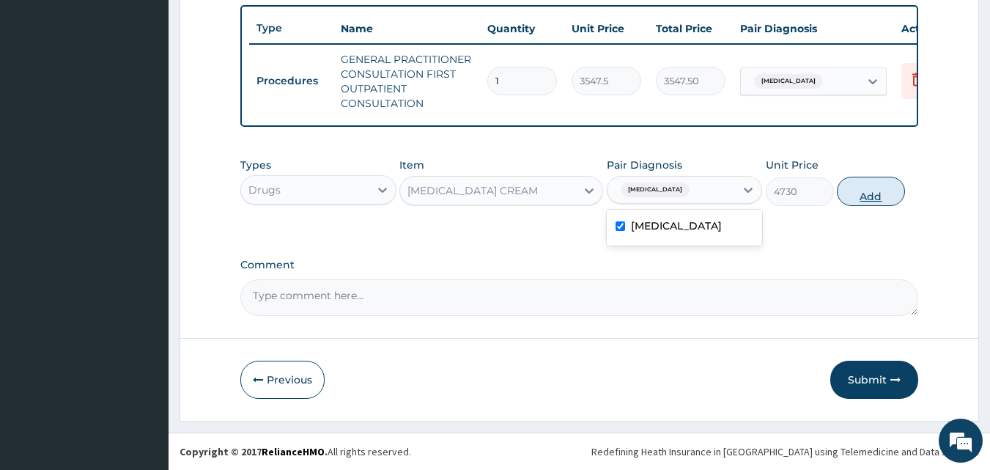
click at [874, 199] on button "Add" at bounding box center [870, 191] width 68 height 29
type input "0"
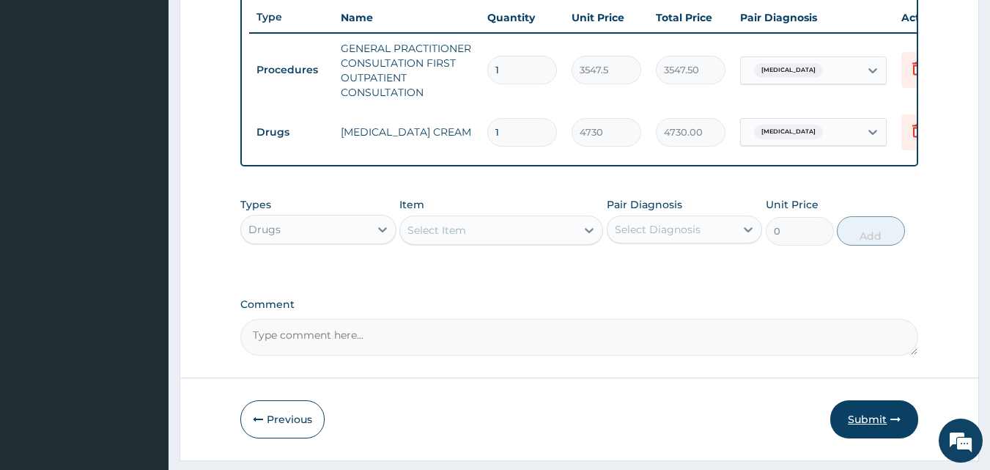
scroll to position [601, 0]
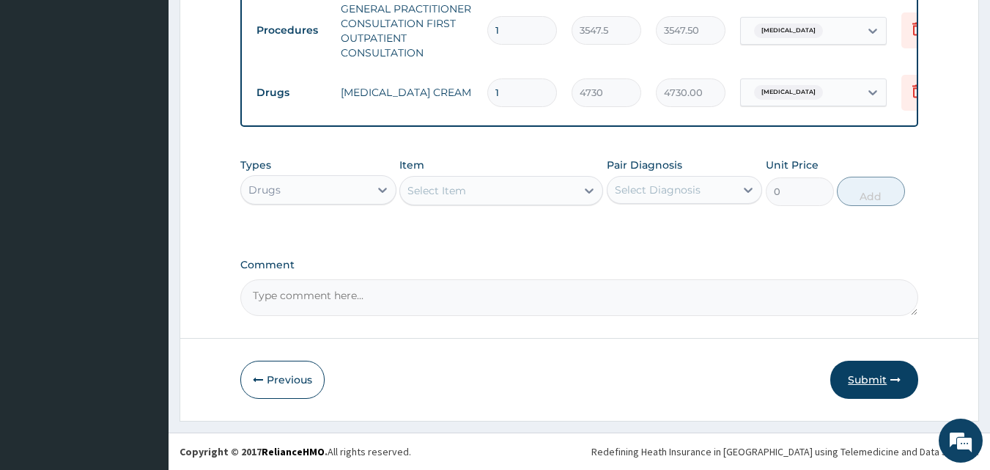
click at [861, 382] on button "Submit" at bounding box center [874, 379] width 88 height 38
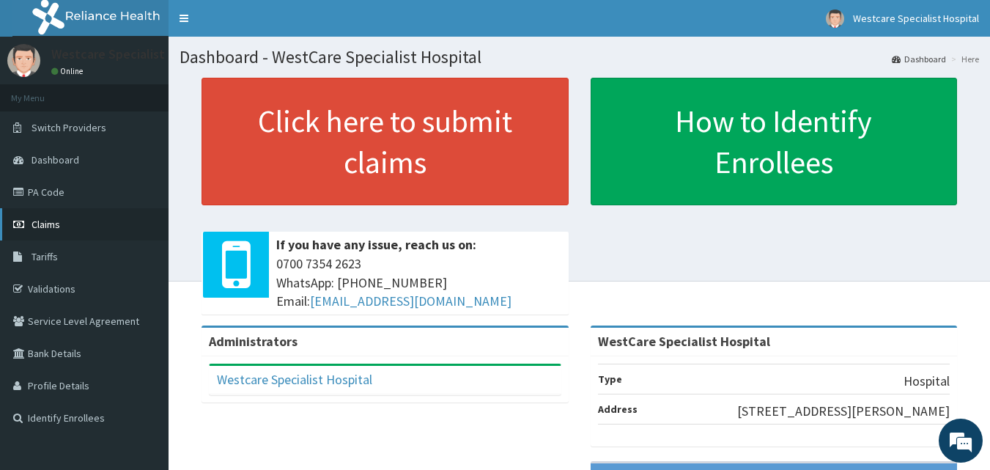
click at [50, 230] on span "Claims" at bounding box center [45, 224] width 29 height 13
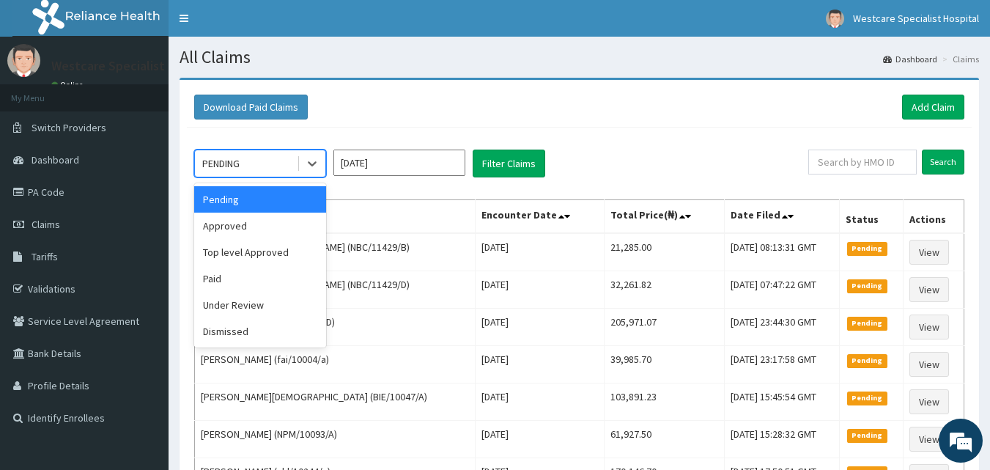
click at [231, 160] on div "PENDING" at bounding box center [220, 163] width 37 height 15
click at [228, 219] on div "Approved" at bounding box center [260, 225] width 132 height 26
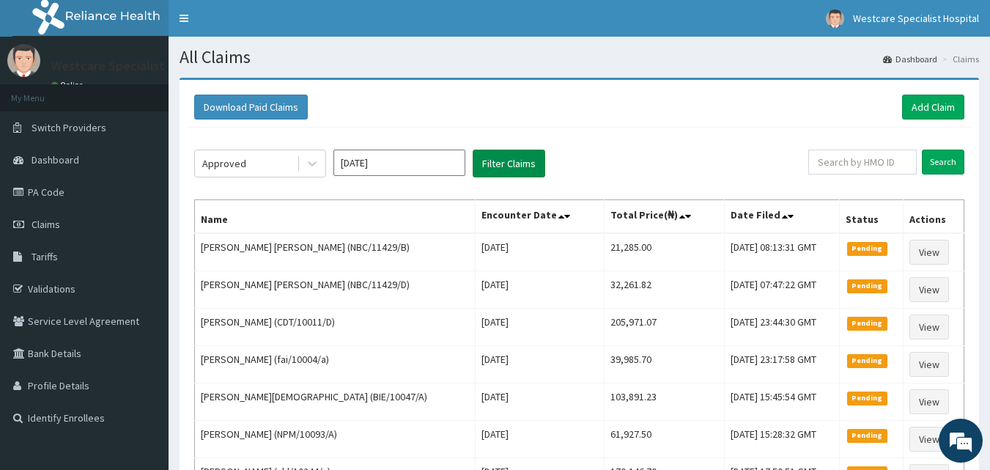
click at [508, 160] on button "Filter Claims" at bounding box center [508, 163] width 73 height 28
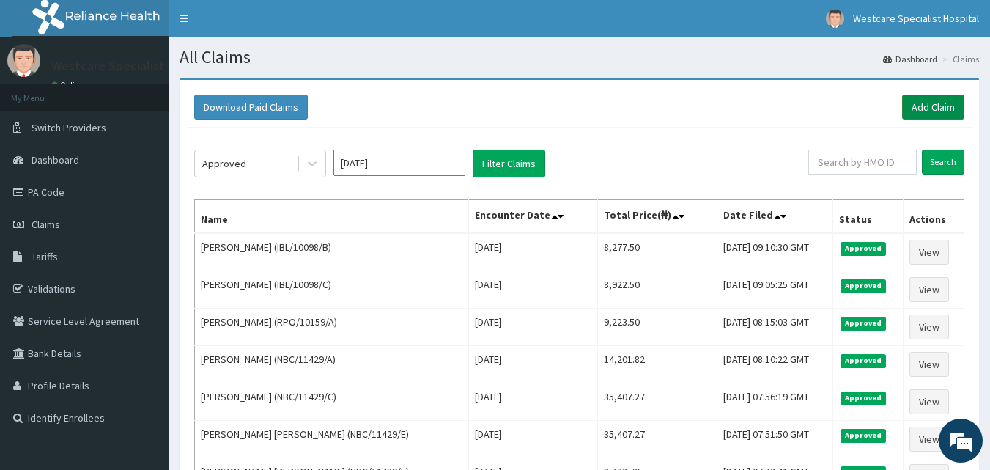
click at [917, 103] on link "Add Claim" at bounding box center [933, 106] width 62 height 25
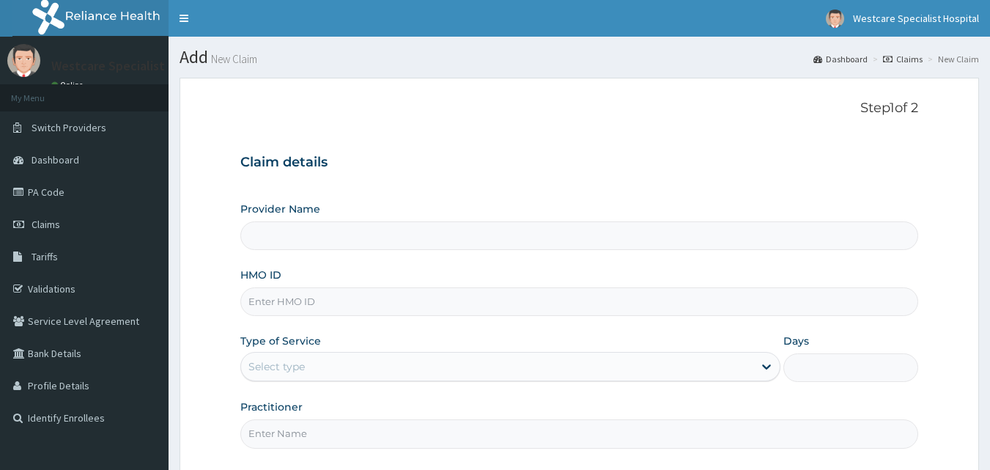
type input "WestCare Specialist Hospital"
click at [293, 305] on input "HMO ID" at bounding box center [579, 301] width 678 height 29
type input "PFN/10080/B"
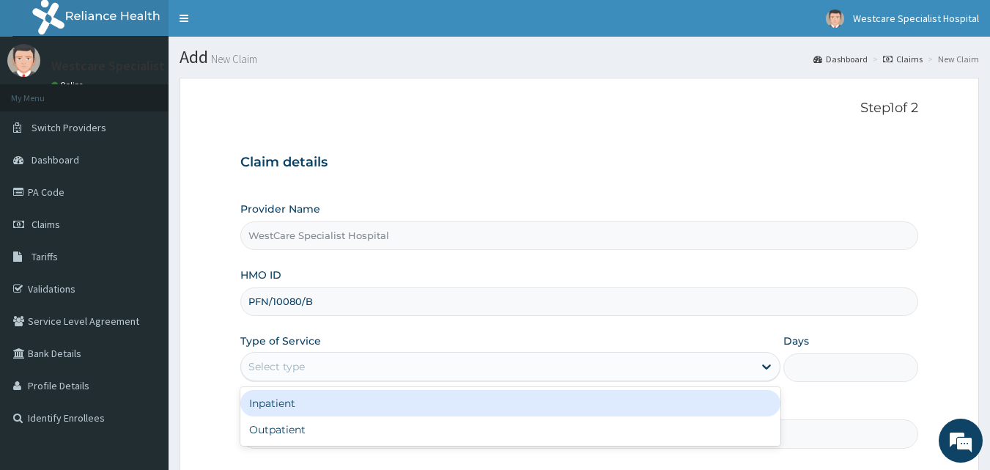
click at [286, 366] on div "Select type" at bounding box center [276, 366] width 56 height 15
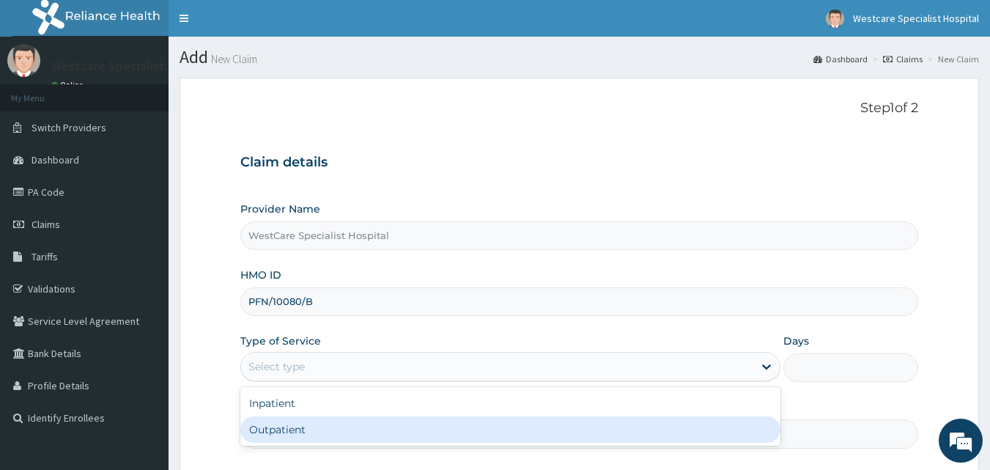
click at [281, 433] on div "Outpatient" at bounding box center [510, 429] width 540 height 26
type input "1"
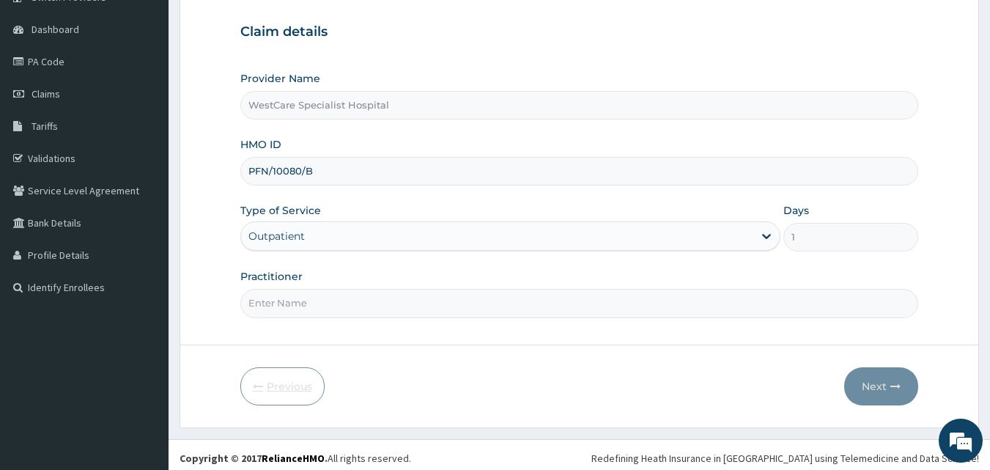
scroll to position [137, 0]
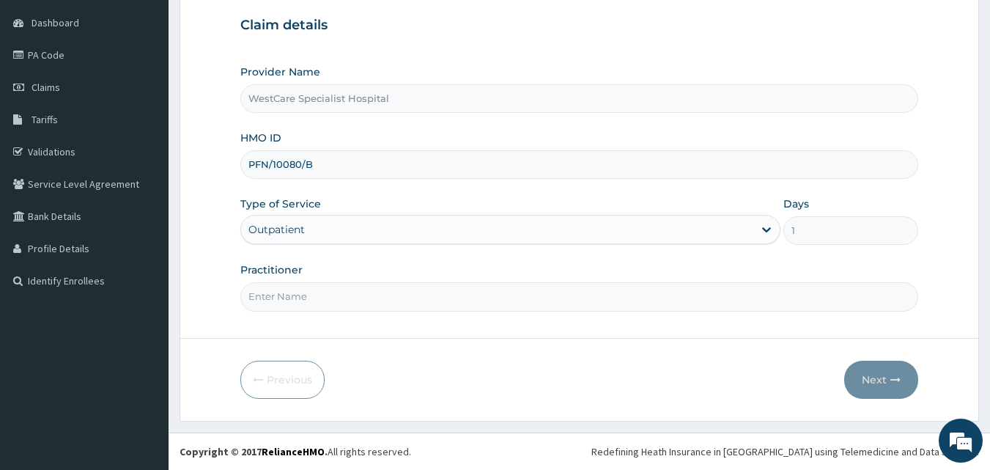
click at [284, 293] on input "Practitioner" at bounding box center [579, 296] width 678 height 29
type input "DR ERUKPE"
click at [869, 383] on button "Next" at bounding box center [881, 379] width 74 height 38
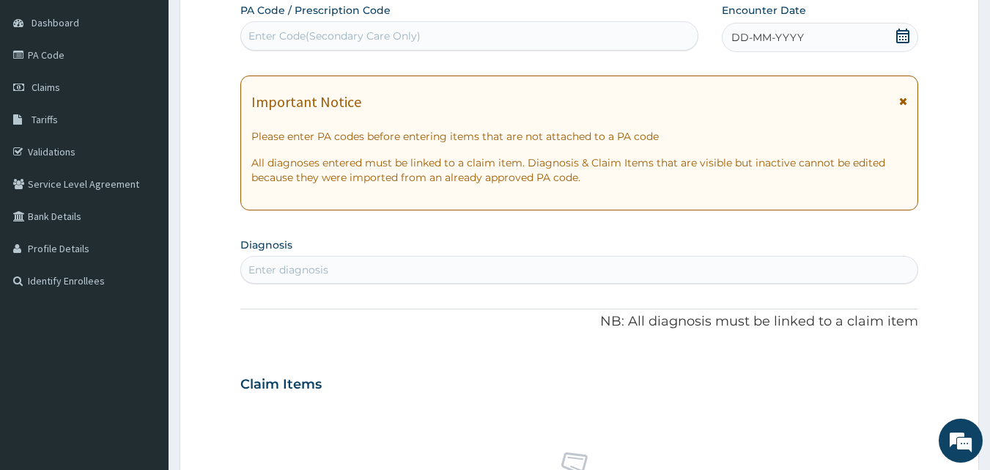
click at [897, 34] on icon at bounding box center [902, 36] width 13 height 15
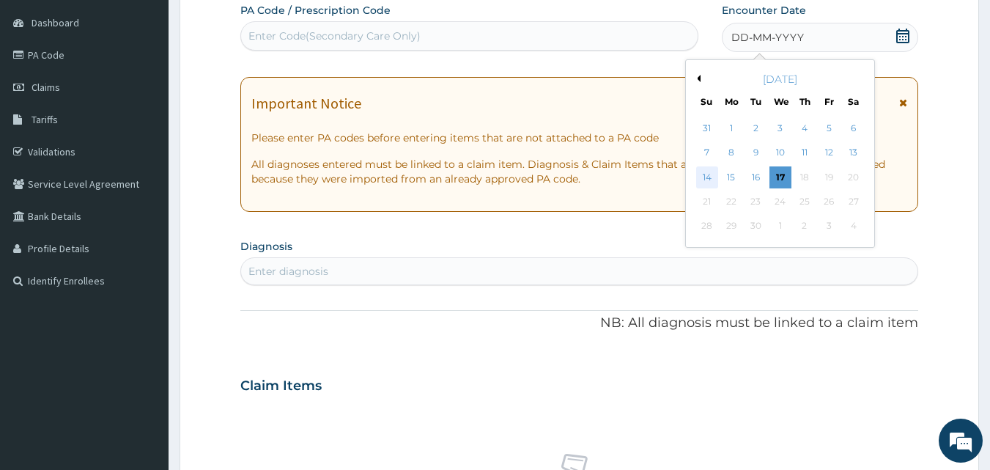
click at [705, 177] on div "14" at bounding box center [707, 177] width 22 height 22
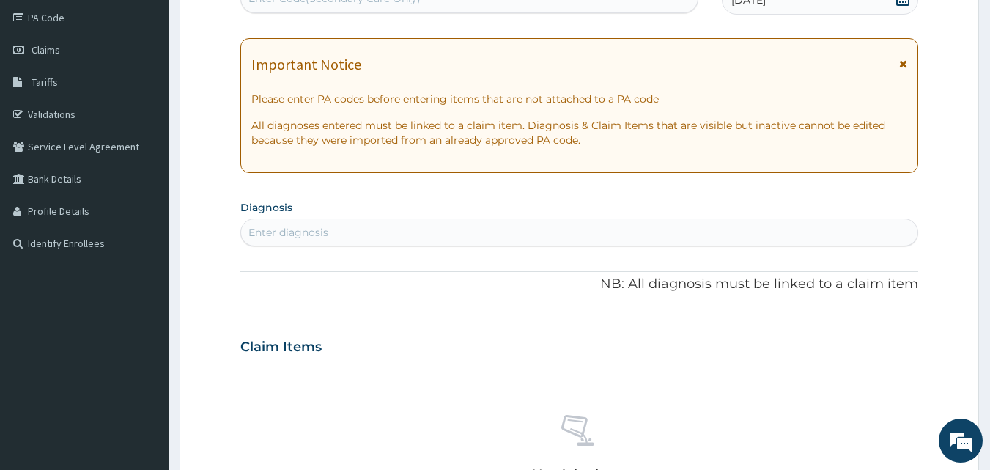
scroll to position [210, 0]
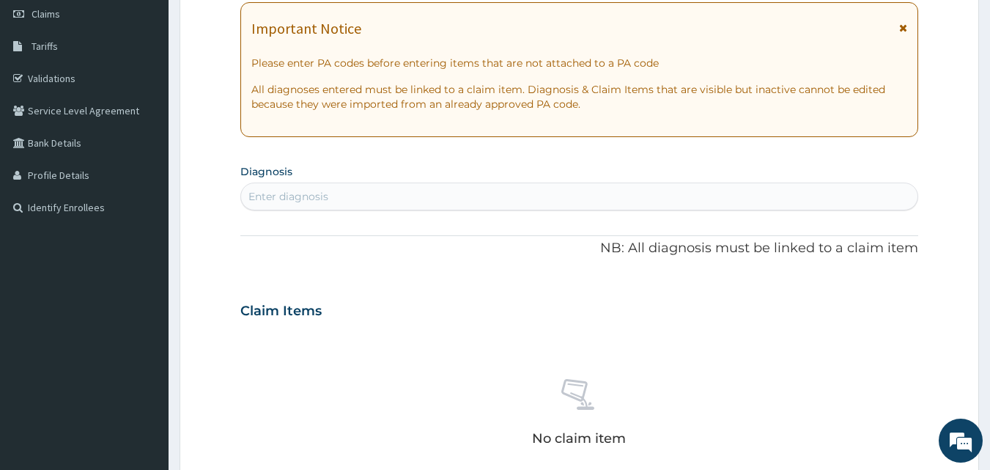
click at [346, 201] on div "Enter diagnosis" at bounding box center [579, 196] width 677 height 23
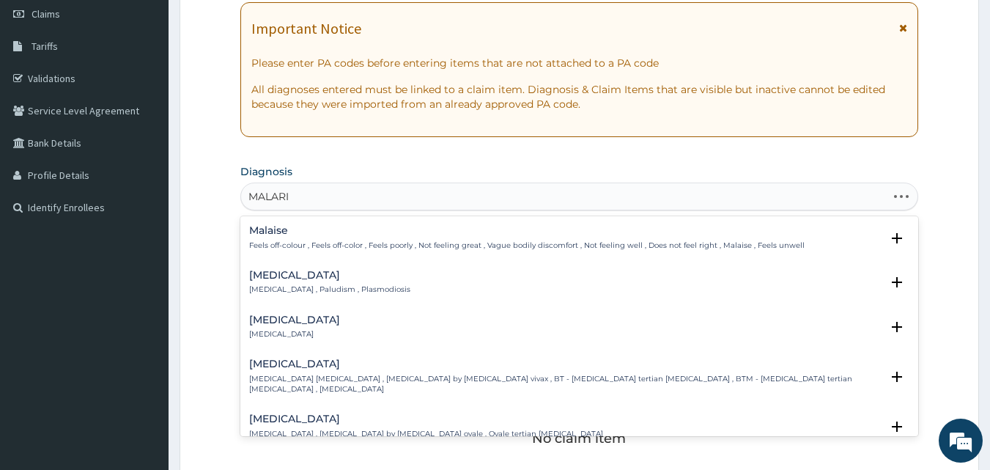
type input "MALARIA"
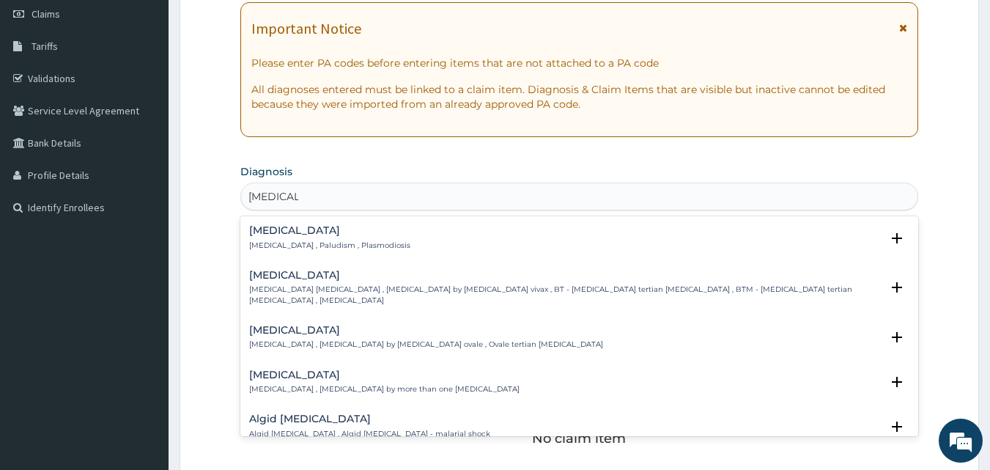
click at [269, 235] on h4 "Malaria" at bounding box center [329, 230] width 161 height 11
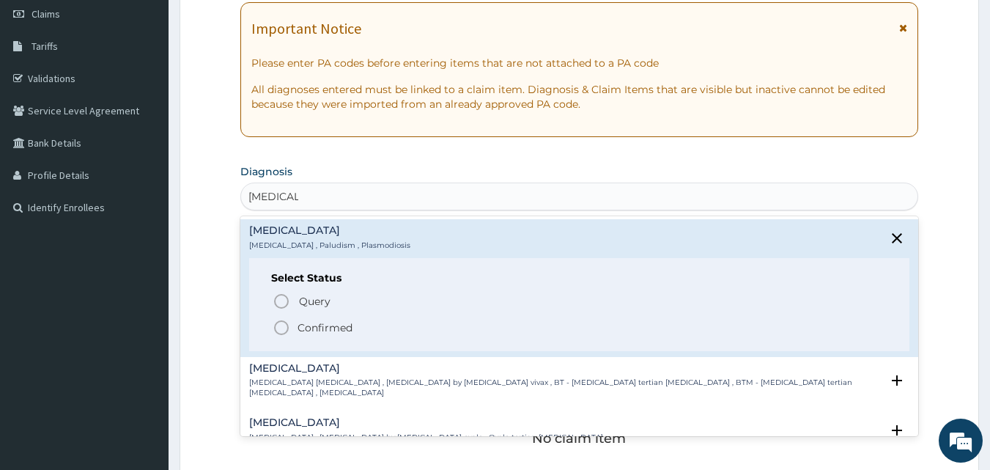
click at [278, 324] on icon "status option filled" at bounding box center [281, 328] width 18 height 18
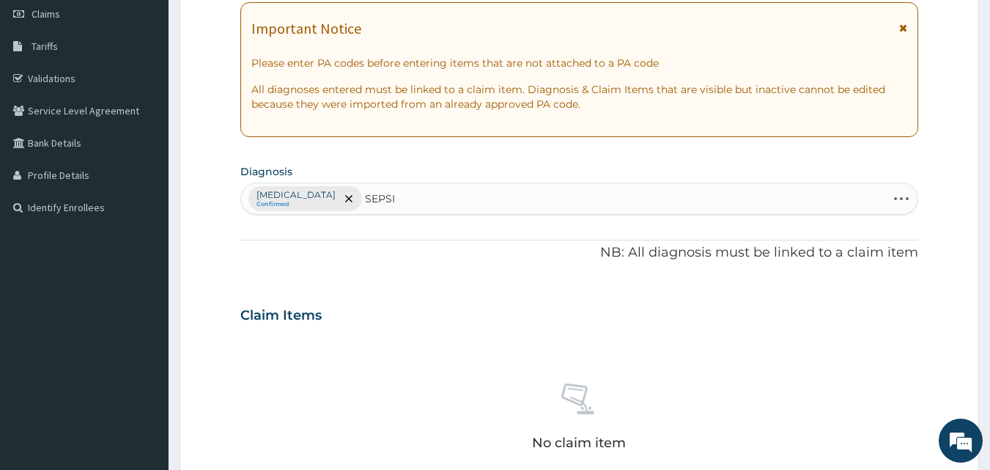
type input "SEPSIS"
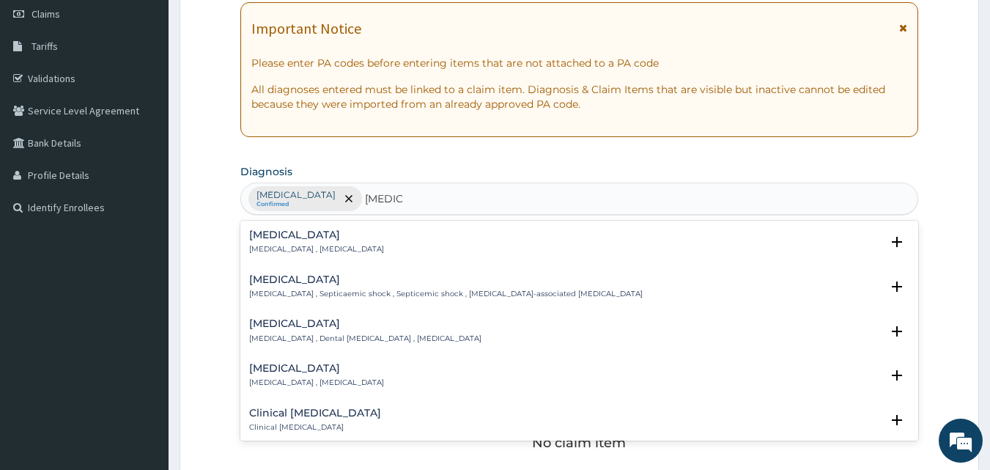
click at [292, 241] on div "[MEDICAL_DATA] [MEDICAL_DATA] , [MEDICAL_DATA]" at bounding box center [316, 242] width 135 height 26
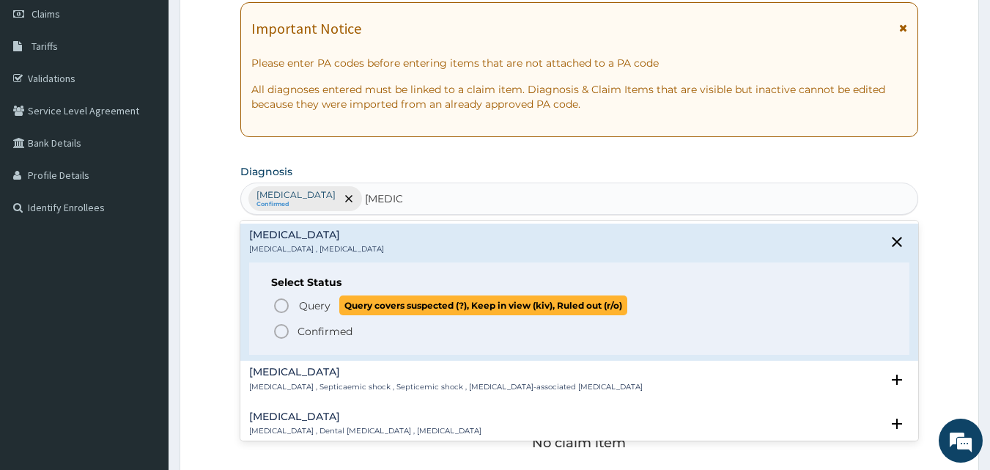
click at [281, 305] on icon "status option query" at bounding box center [281, 306] width 18 height 18
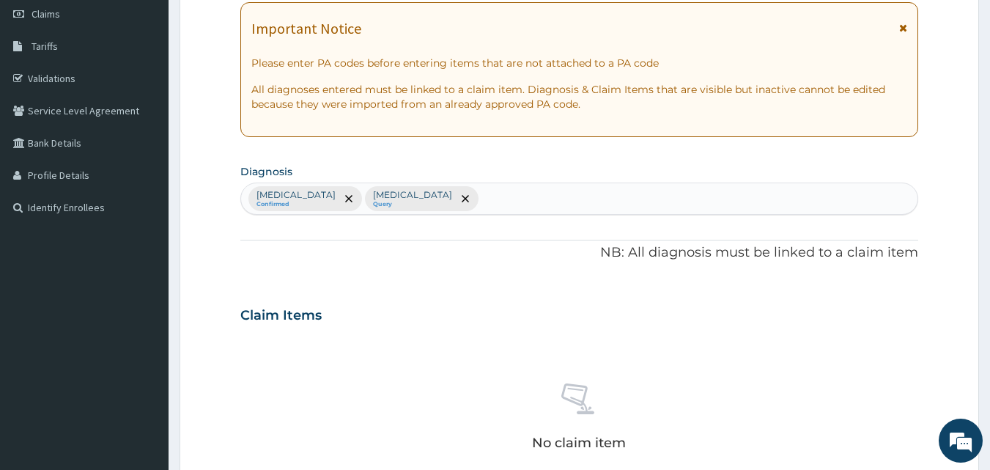
click at [421, 198] on div "Malaria Confirmed Sepsis Query" at bounding box center [579, 198] width 677 height 31
type input "COUGH"
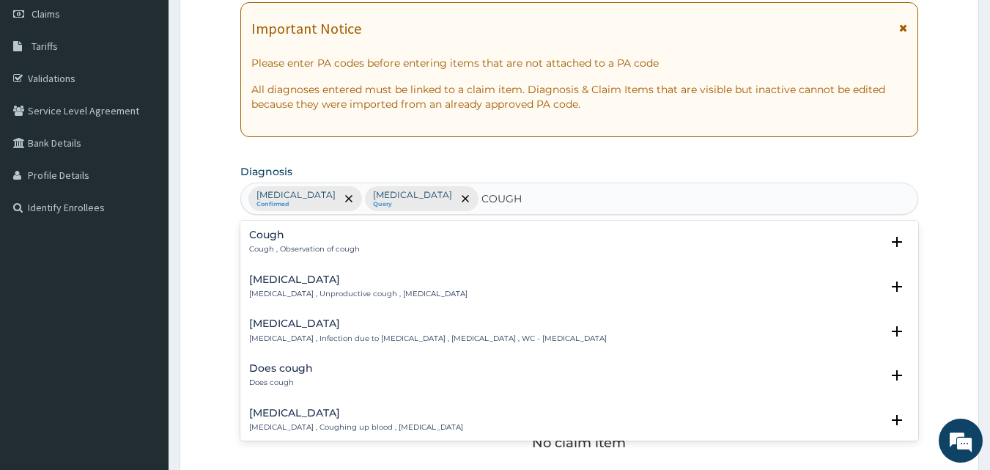
click at [246, 251] on div "Cough Cough , Observation of cough Select Status Query Query covers suspected (…" at bounding box center [579, 245] width 678 height 45
click at [294, 244] on p "Cough , Observation of cough" at bounding box center [304, 249] width 111 height 10
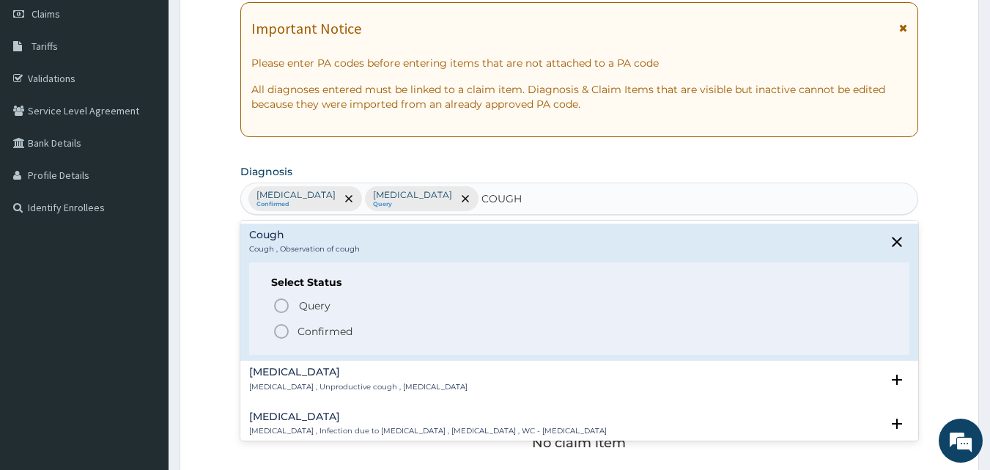
click at [288, 335] on icon "status option filled" at bounding box center [281, 331] width 18 height 18
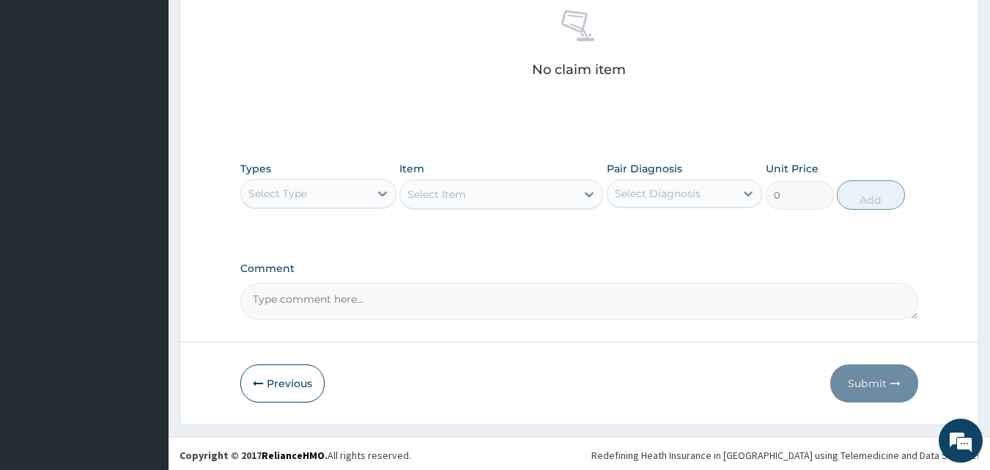
scroll to position [587, 0]
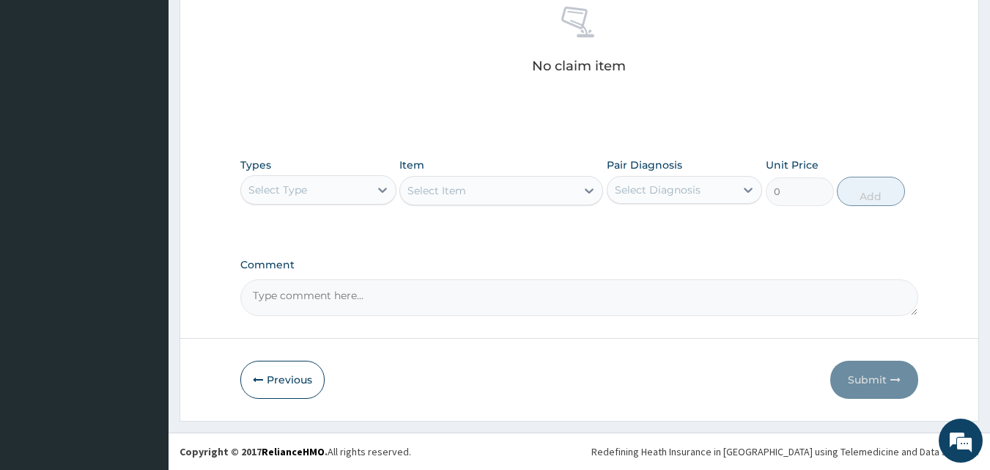
click at [298, 193] on div "Select Type" at bounding box center [277, 189] width 59 height 15
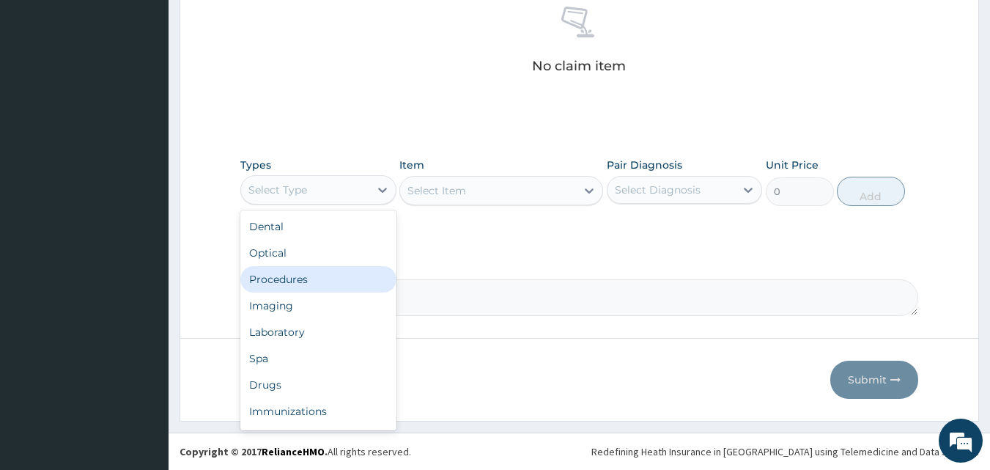
click at [302, 278] on div "Procedures" at bounding box center [318, 279] width 156 height 26
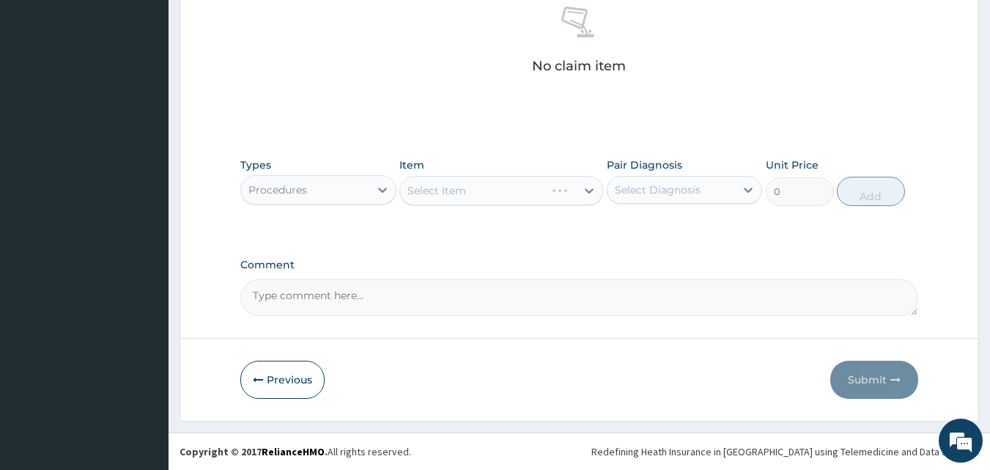
click at [473, 191] on div "Select Item" at bounding box center [501, 190] width 204 height 29
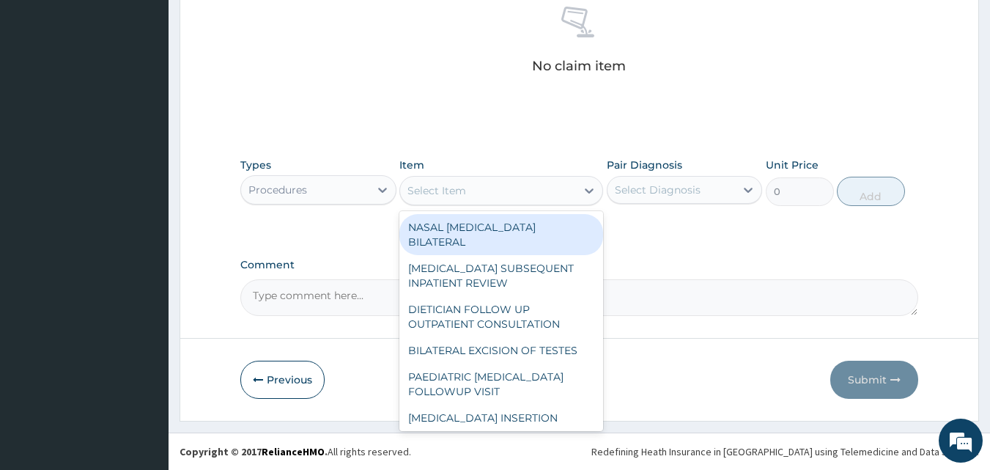
click at [473, 191] on div "Select Item" at bounding box center [488, 190] width 176 height 23
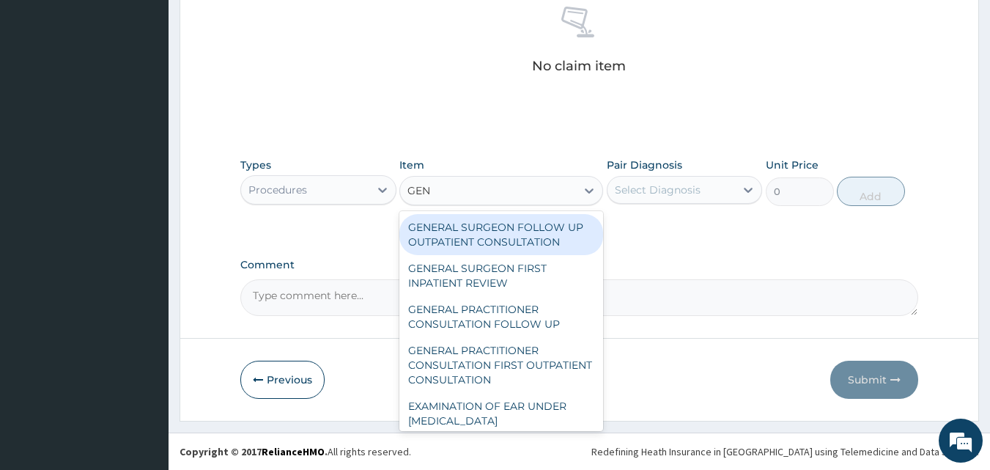
type input "GENE"
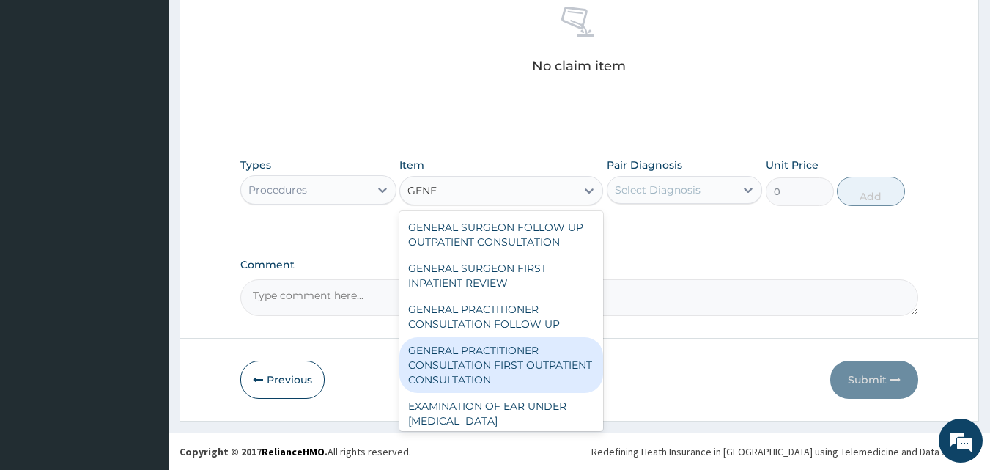
click at [534, 371] on div "GENERAL PRACTITIONER CONSULTATION FIRST OUTPATIENT CONSULTATION" at bounding box center [501, 365] width 204 height 56
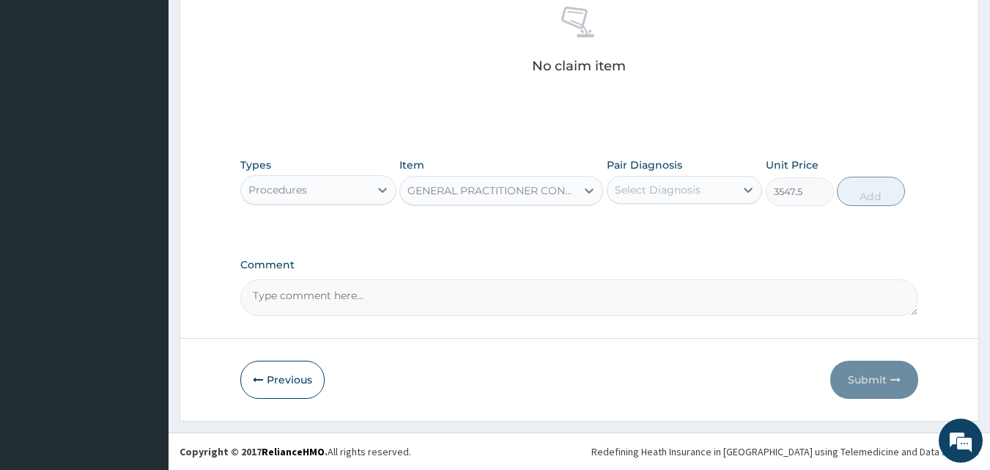
type input "3547.5"
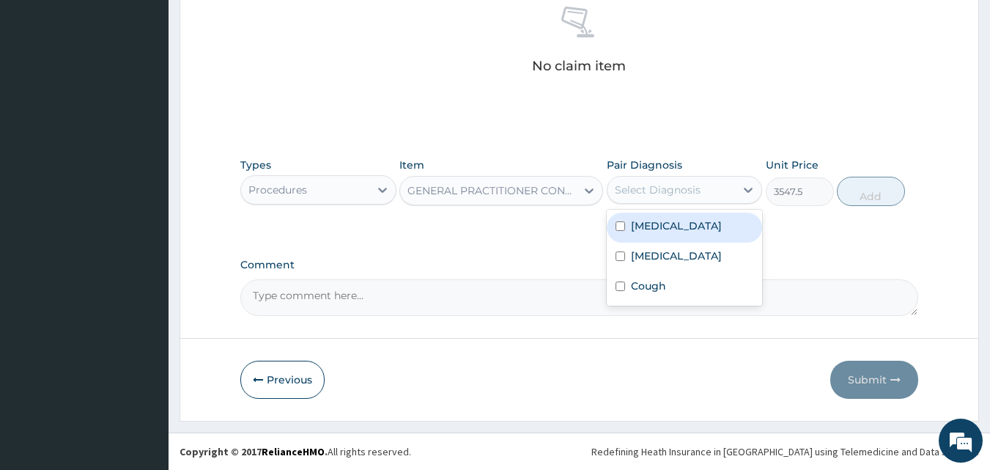
click at [669, 186] on div "Select Diagnosis" at bounding box center [658, 189] width 86 height 15
drag, startPoint x: 672, startPoint y: 230, endPoint x: 666, endPoint y: 246, distance: 17.4
click at [672, 231] on div "Malaria" at bounding box center [684, 227] width 156 height 30
checkbox input "true"
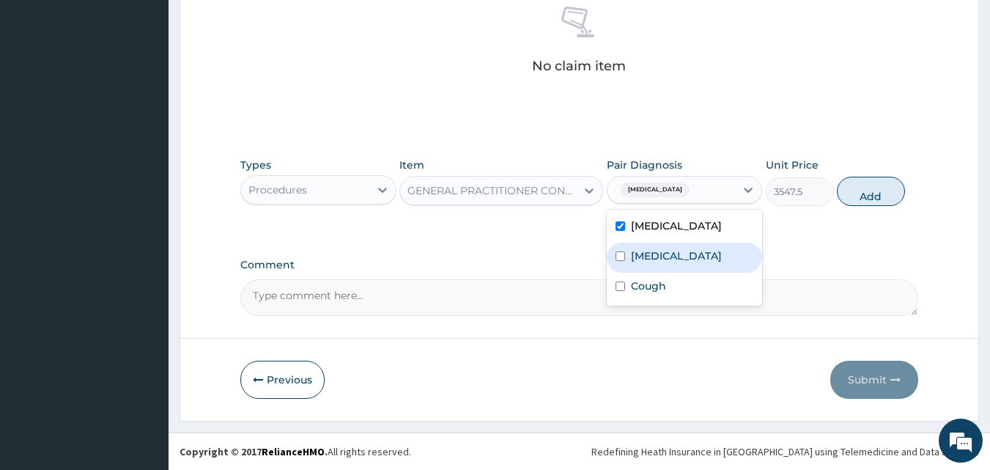
click at [664, 253] on div "Sepsis" at bounding box center [684, 257] width 156 height 30
checkbox input "true"
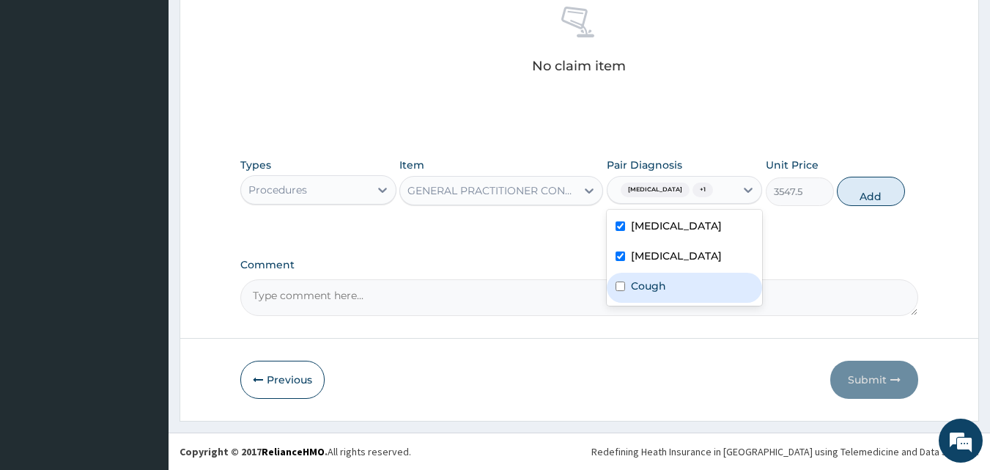
click at [652, 291] on label "Cough" at bounding box center [648, 285] width 35 height 15
checkbox input "true"
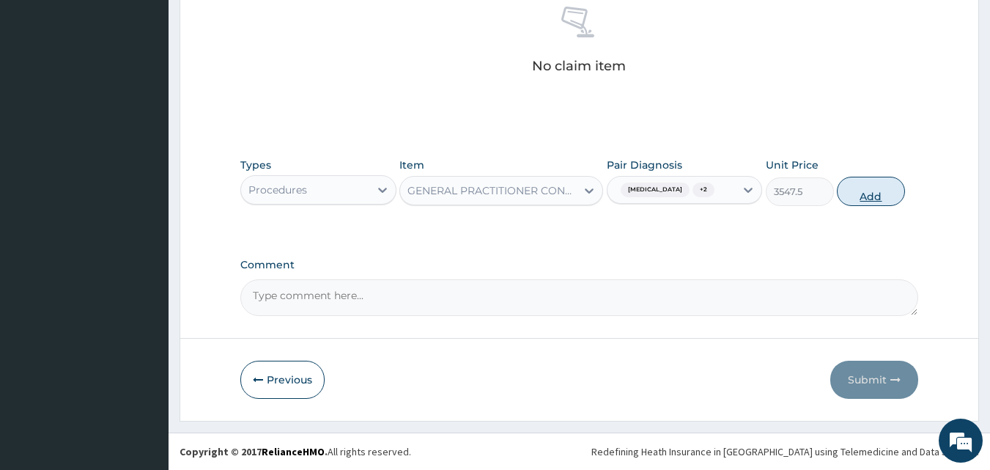
click at [858, 192] on button "Add" at bounding box center [870, 191] width 68 height 29
type input "0"
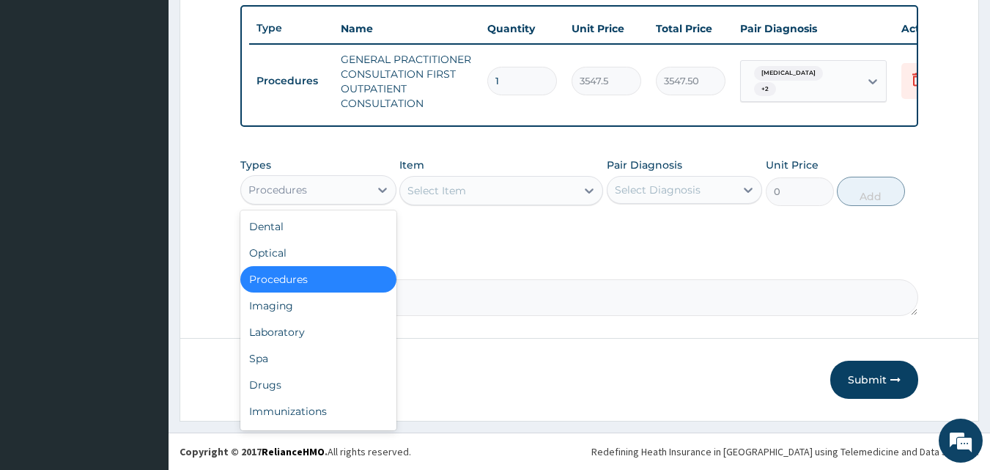
click at [337, 188] on div "Procedures" at bounding box center [305, 189] width 128 height 23
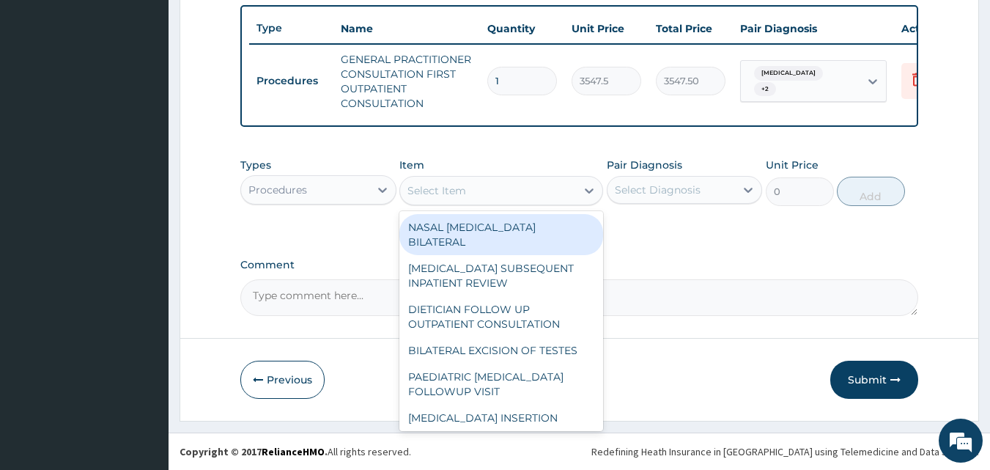
click at [432, 193] on div "Select Item" at bounding box center [436, 190] width 59 height 15
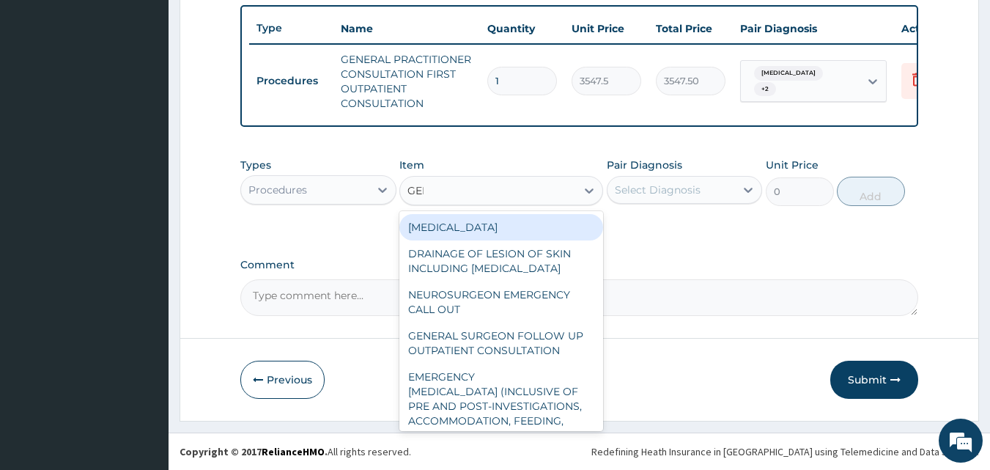
type input "GENE"
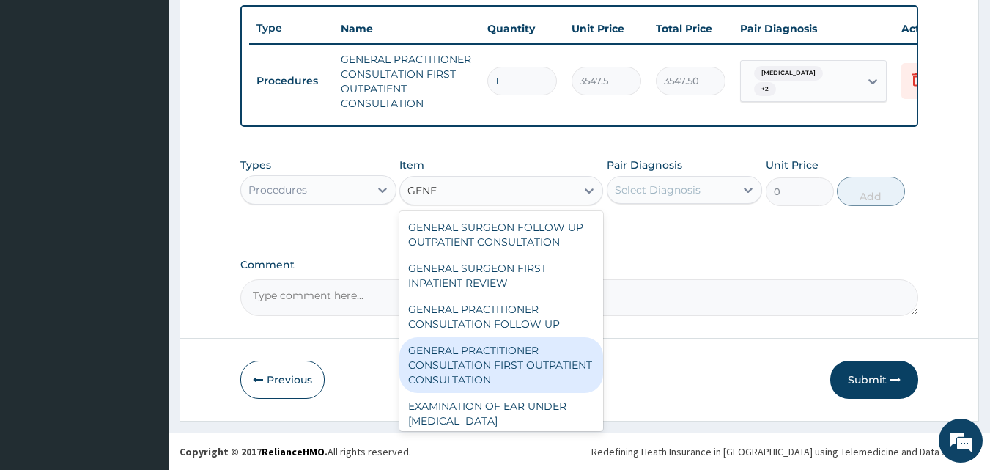
click at [476, 373] on div "GENERAL PRACTITIONER CONSULTATION FIRST OUTPATIENT CONSULTATION" at bounding box center [501, 365] width 204 height 56
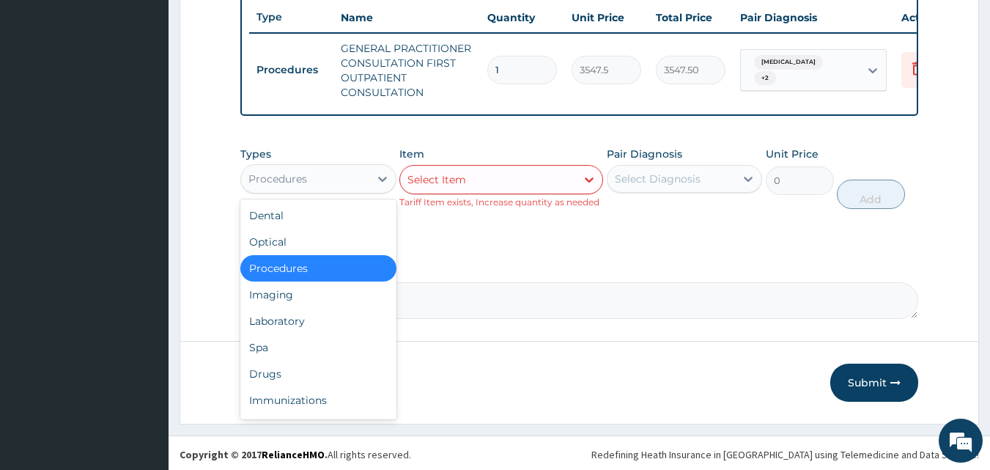
click at [348, 185] on div "Procedures" at bounding box center [305, 178] width 128 height 23
click at [330, 329] on div "Laboratory" at bounding box center [318, 321] width 156 height 26
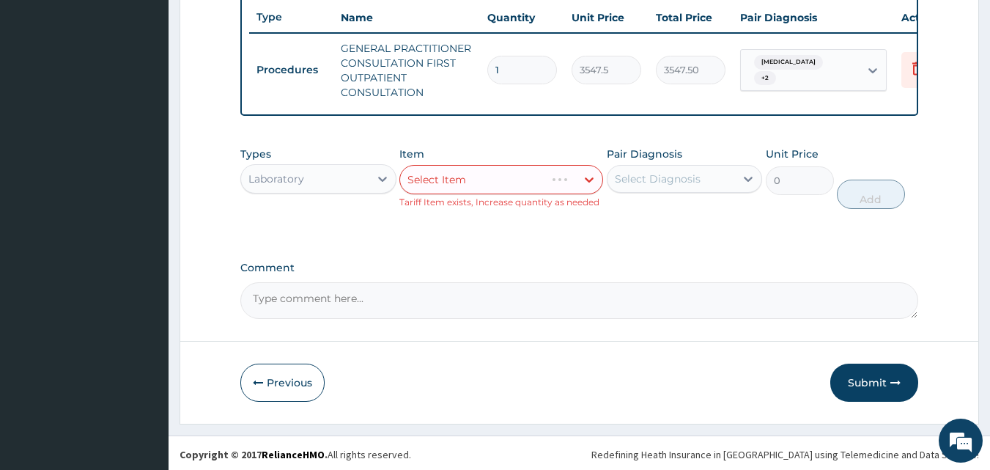
click at [454, 194] on div "Select Item" at bounding box center [501, 179] width 204 height 29
click at [559, 193] on div "Select Item" at bounding box center [501, 179] width 204 height 29
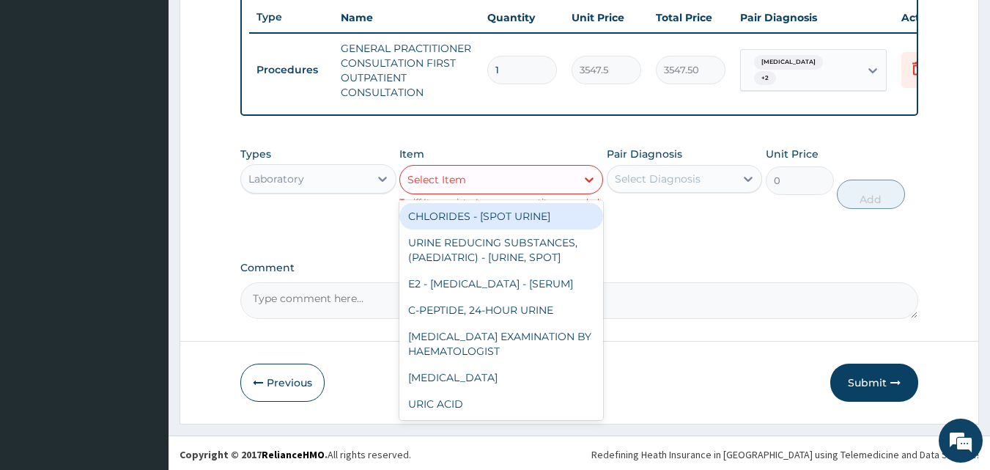
click at [459, 182] on div "Select Item" at bounding box center [436, 179] width 59 height 15
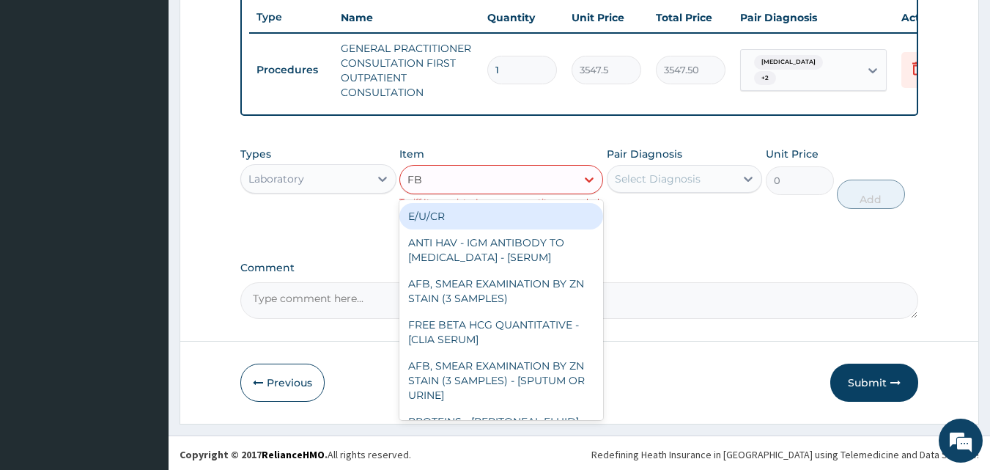
type input "FBC"
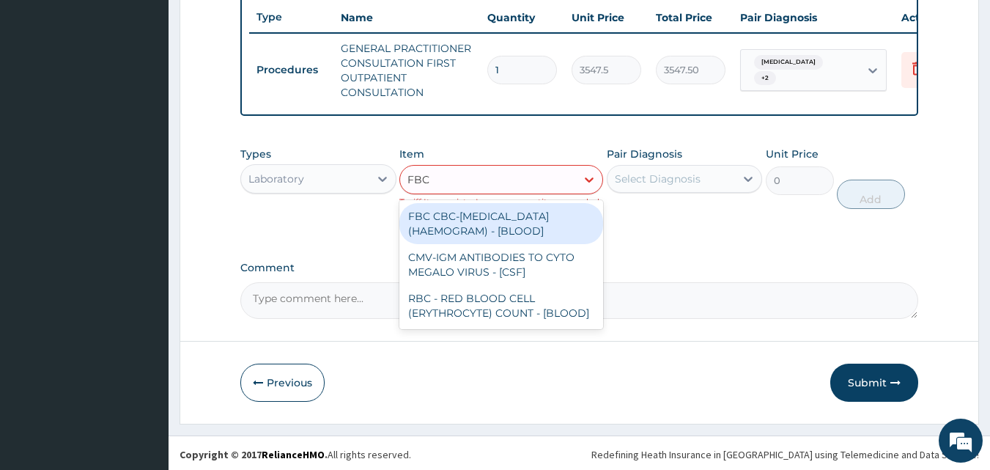
click at [507, 228] on div "FBC CBC-[MEDICAL_DATA] (HAEMOGRAM) - [BLOOD]" at bounding box center [501, 223] width 204 height 41
type input "4300"
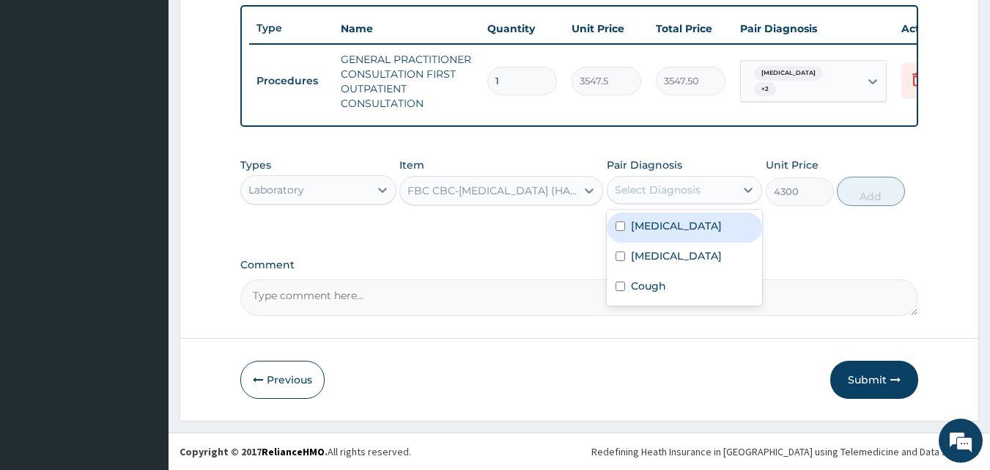
click at [660, 193] on div "Select Diagnosis" at bounding box center [658, 189] width 86 height 15
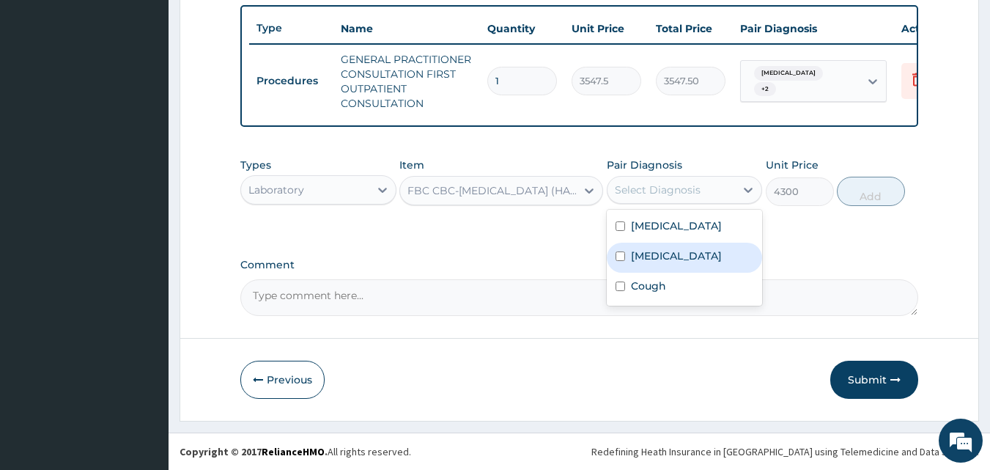
click at [656, 259] on label "Sepsis" at bounding box center [676, 255] width 91 height 15
checkbox input "true"
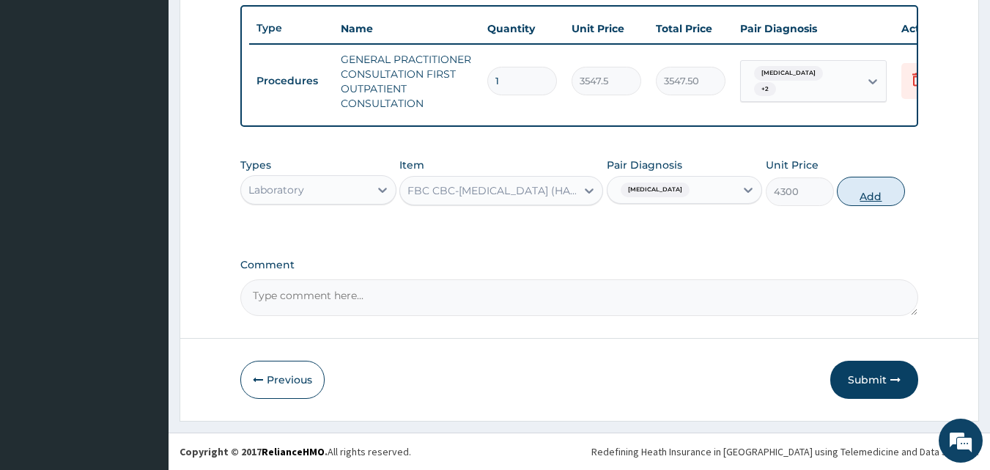
click at [872, 196] on button "Add" at bounding box center [870, 191] width 68 height 29
type input "0"
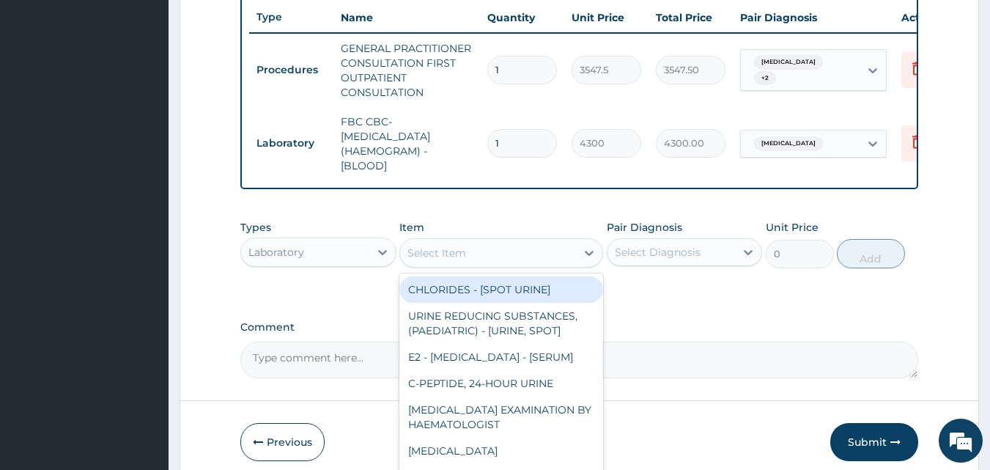
click at [522, 262] on div "Select Item" at bounding box center [488, 252] width 176 height 23
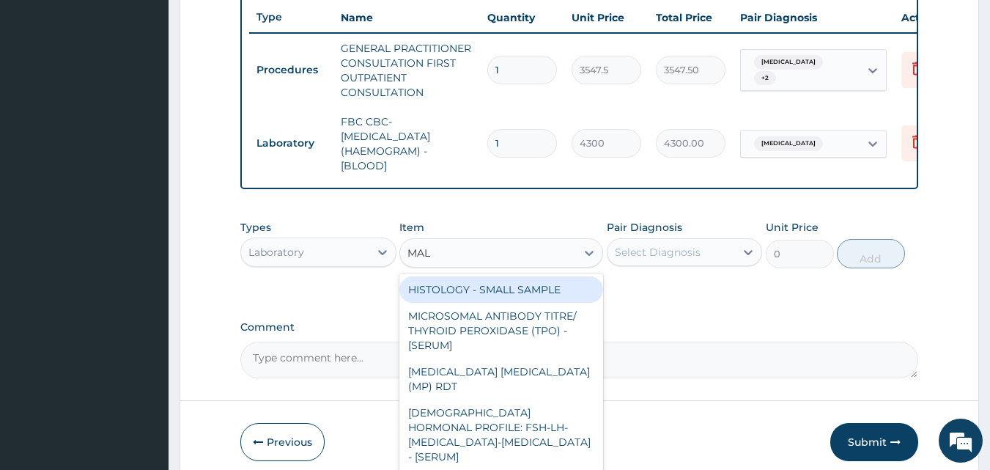
type input "MALA"
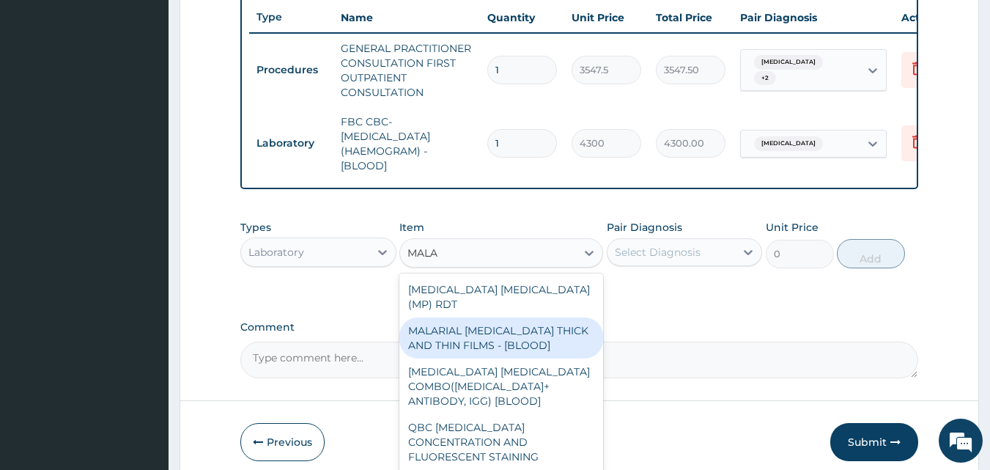
drag, startPoint x: 507, startPoint y: 330, endPoint x: 672, endPoint y: 280, distance: 172.9
click at [506, 325] on div "MALARIAL PARASITE THICK AND THIN FILMS - [BLOOD]" at bounding box center [501, 337] width 204 height 41
type input "1612.5"
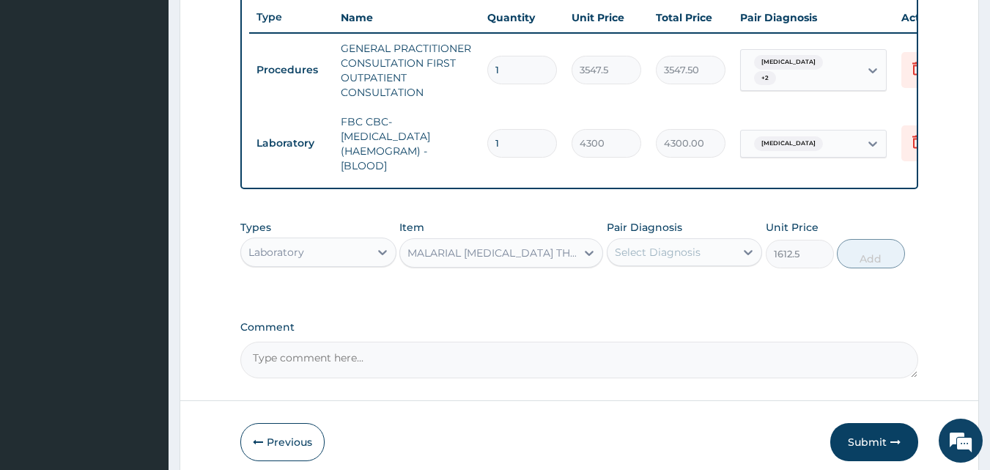
click at [683, 256] on div "Select Diagnosis" at bounding box center [658, 252] width 86 height 15
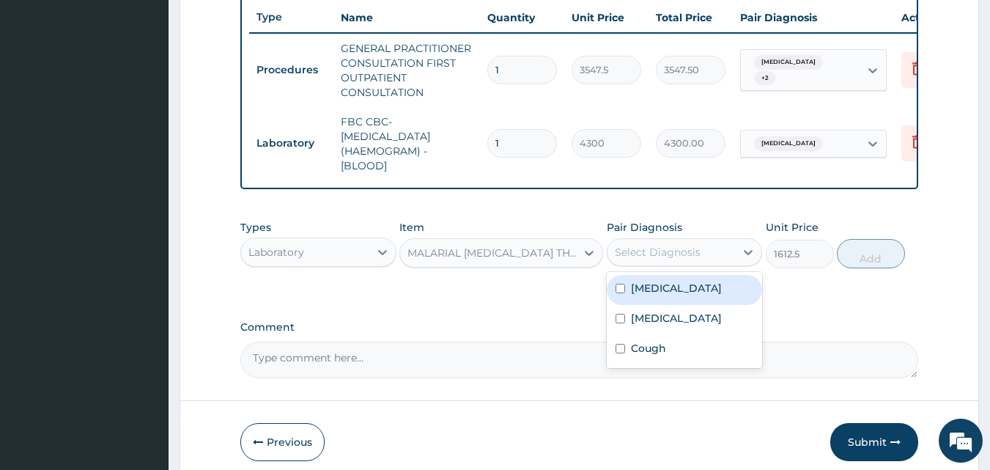
click at [671, 305] on div "Malaria" at bounding box center [684, 290] width 156 height 30
checkbox input "true"
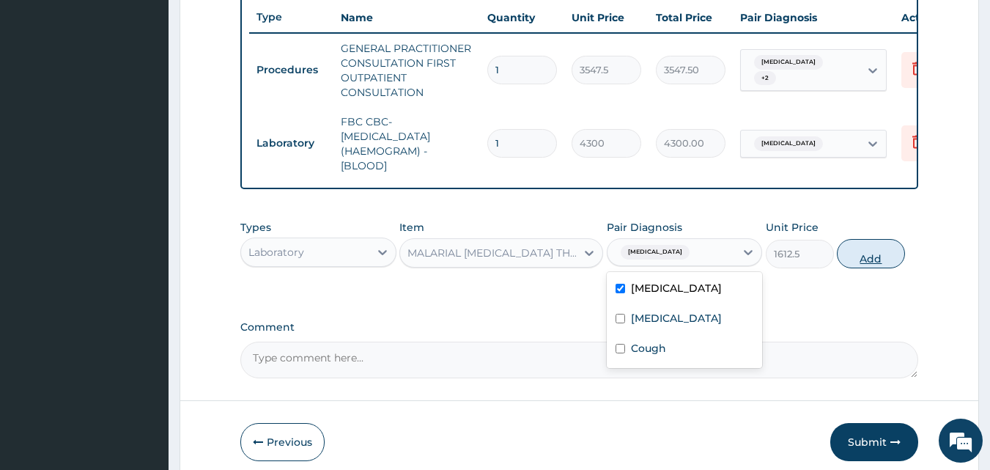
click at [863, 264] on button "Add" at bounding box center [870, 253] width 68 height 29
type input "0"
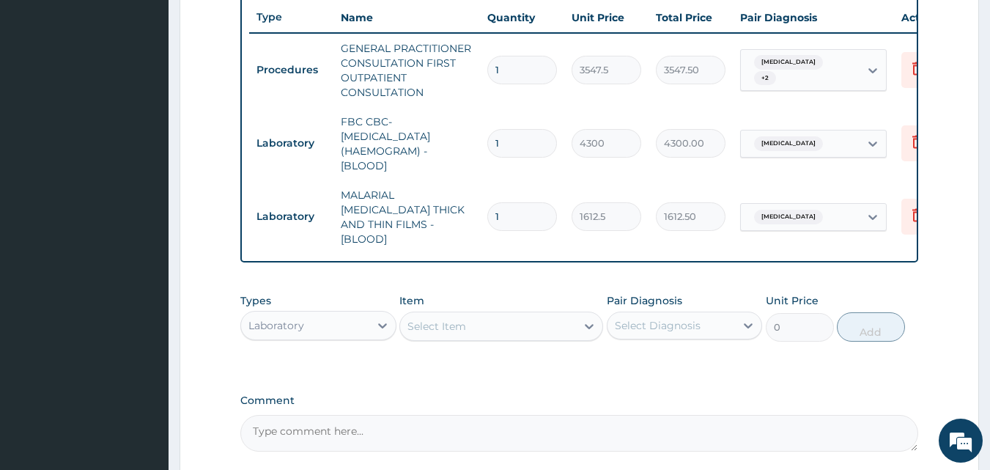
click at [310, 338] on div "Types Laboratory Item Select Item Pair Diagnosis Select Diagnosis Unit Price 0 …" at bounding box center [579, 317] width 678 height 63
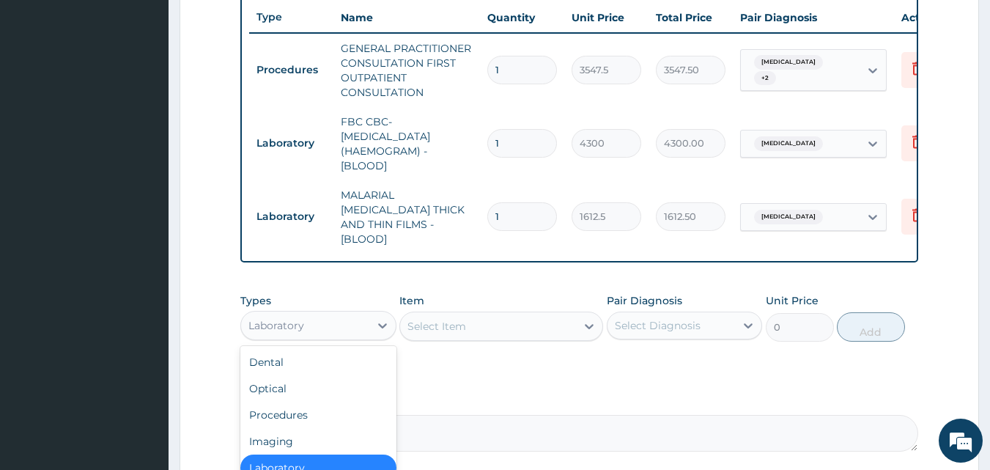
click at [306, 327] on div "Laboratory" at bounding box center [305, 324] width 128 height 23
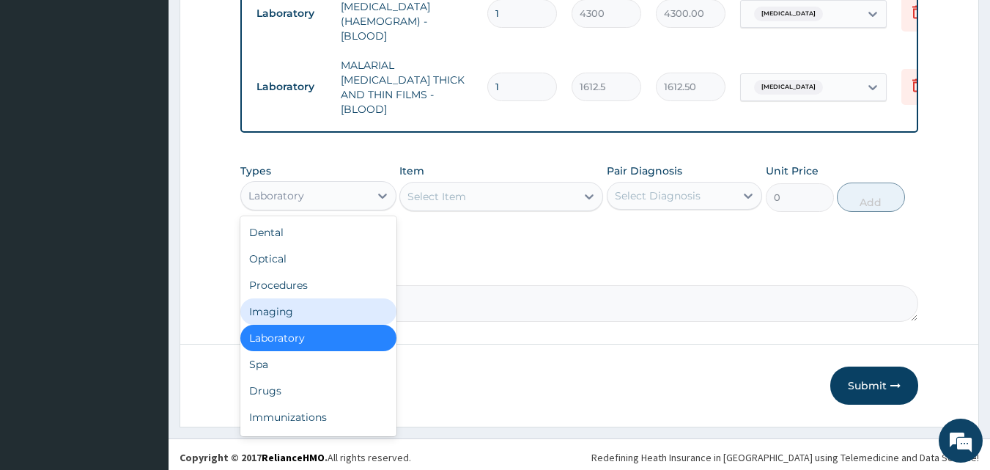
scroll to position [683, 0]
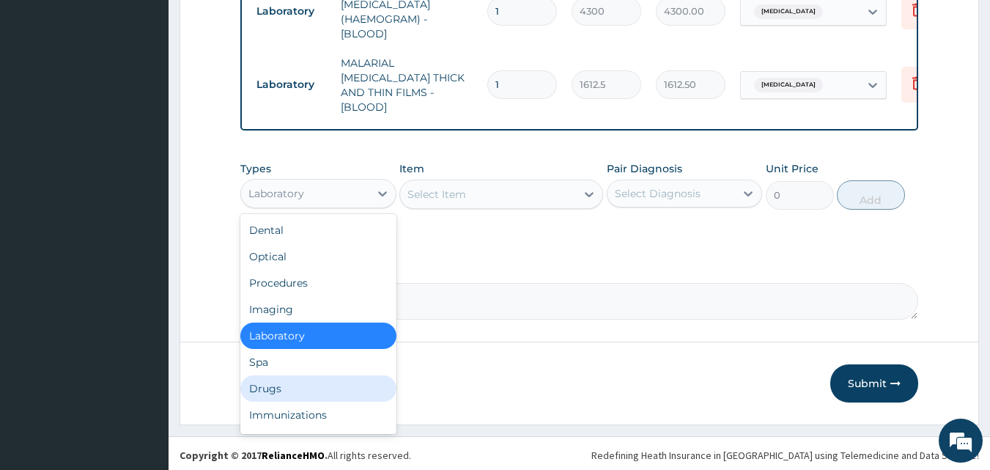
click at [262, 386] on div "Drugs" at bounding box center [318, 388] width 156 height 26
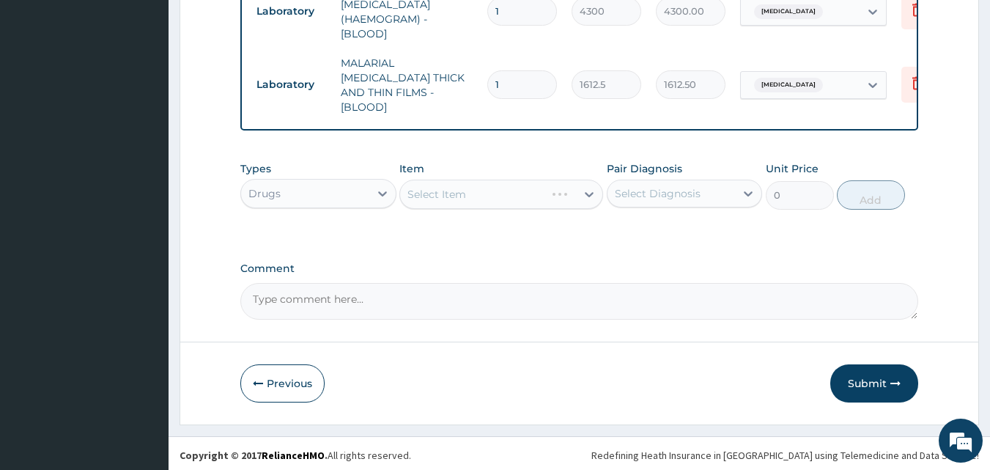
click at [438, 187] on div "Select Item" at bounding box center [501, 193] width 204 height 29
click at [428, 189] on div "Select Item" at bounding box center [501, 193] width 204 height 29
click at [428, 189] on div "Select Item" at bounding box center [436, 194] width 59 height 15
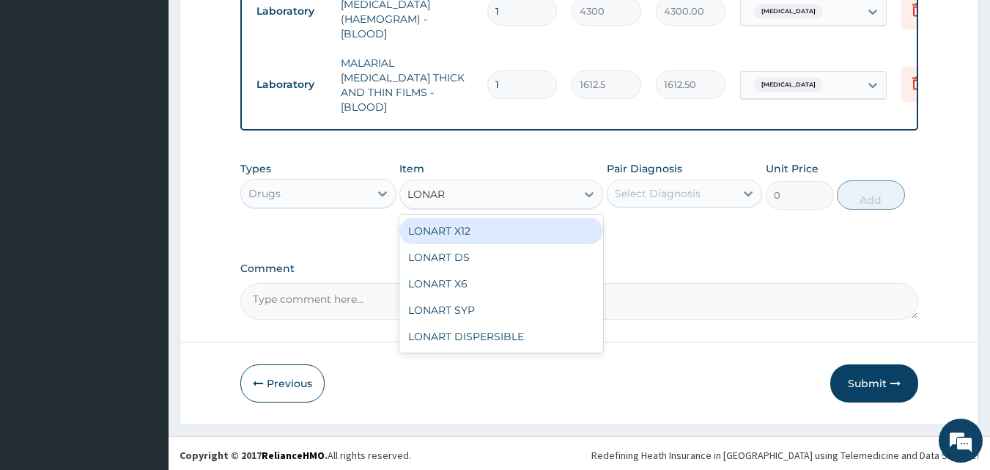
type input "LONART"
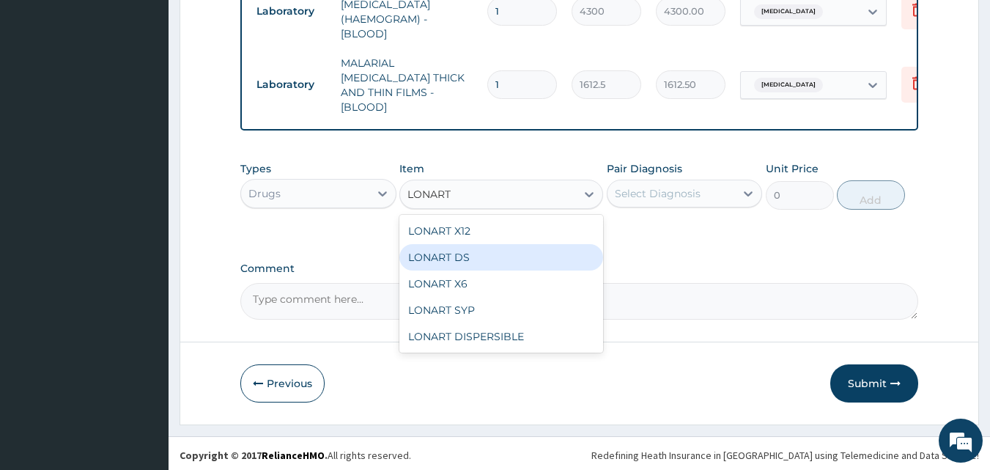
click at [458, 248] on div "LONART DS" at bounding box center [501, 257] width 204 height 26
type input "473"
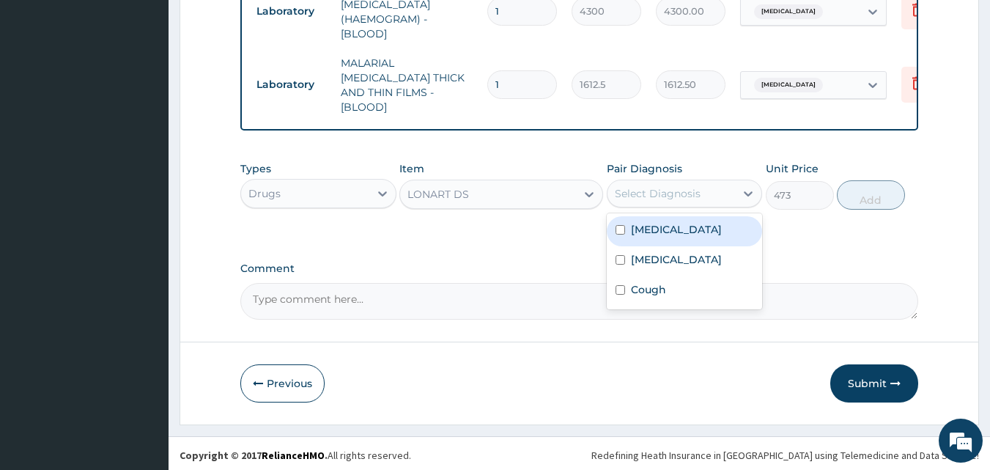
click at [685, 187] on div "Select Diagnosis" at bounding box center [658, 193] width 86 height 15
click at [667, 228] on label "Malaria" at bounding box center [676, 229] width 91 height 15
checkbox input "true"
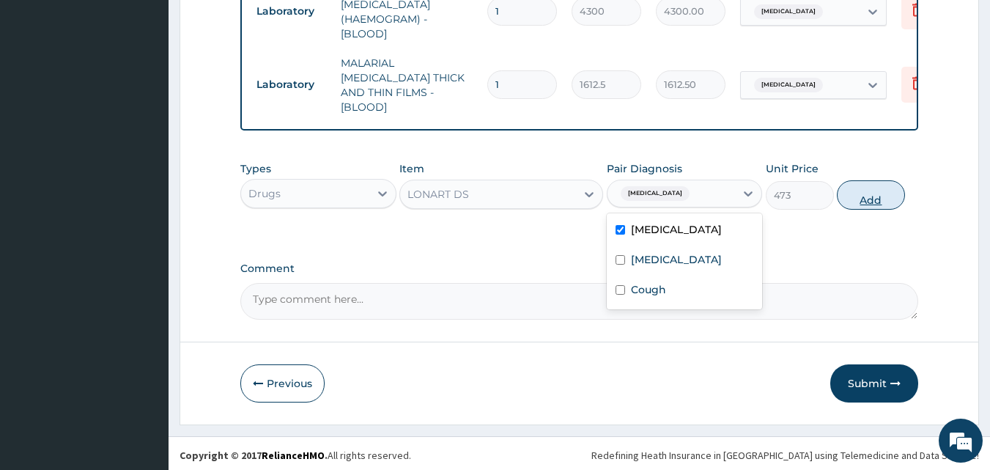
click at [877, 191] on button "Add" at bounding box center [870, 194] width 68 height 29
type input "0"
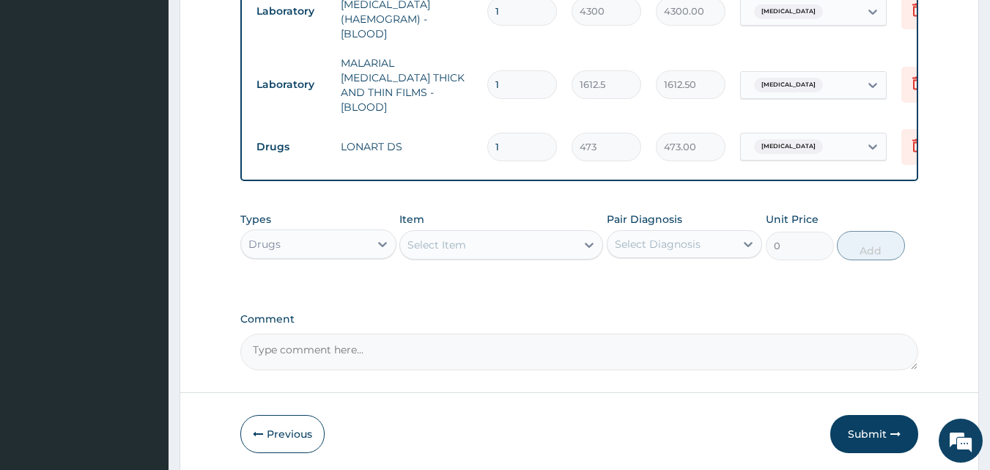
click at [508, 134] on input "1" at bounding box center [522, 147] width 70 height 29
type input "0.00"
type input "6"
type input "2838.00"
type input "6"
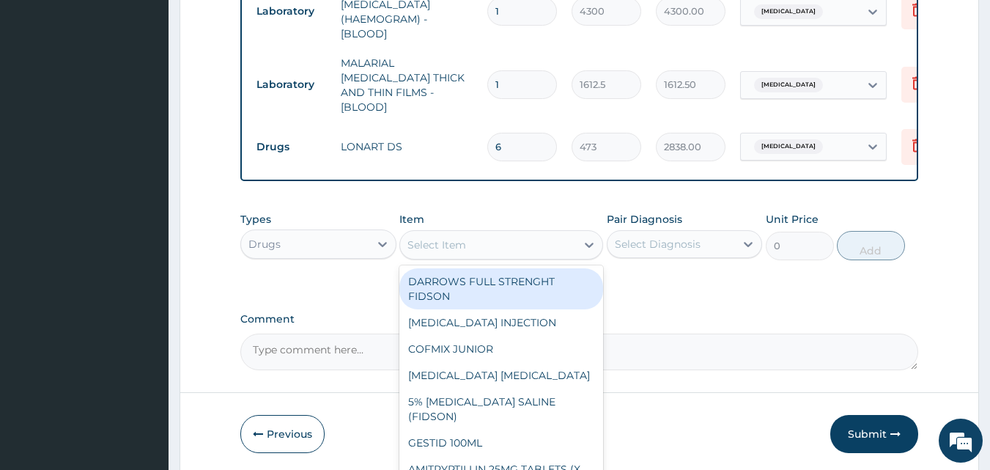
click at [483, 246] on div "Select Item" at bounding box center [488, 244] width 176 height 23
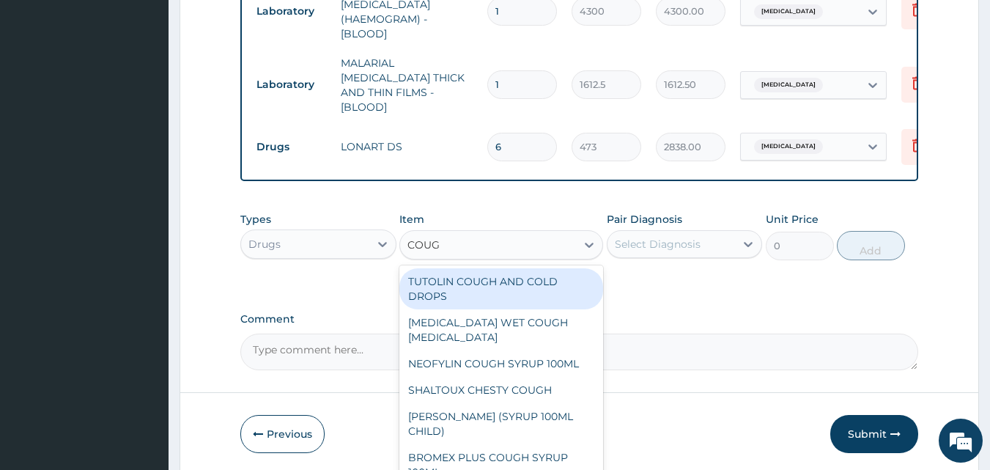
type input "COUGH"
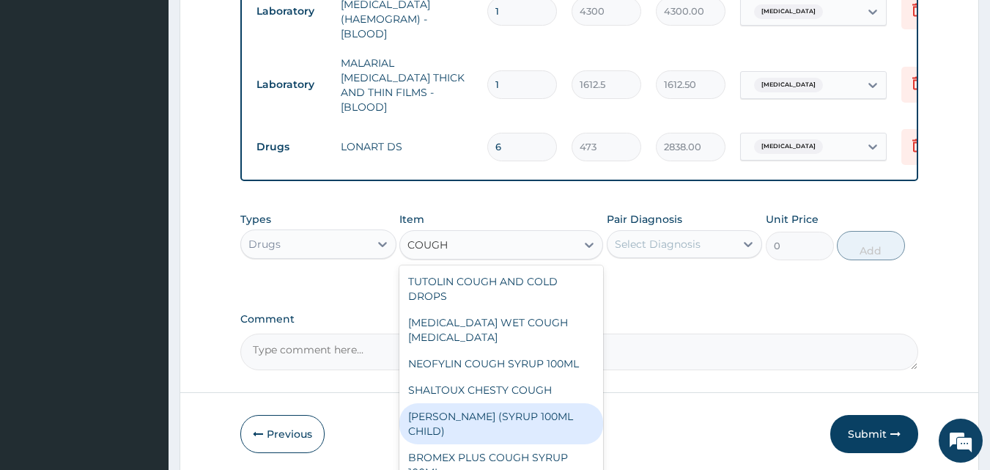
click at [456, 406] on div "[PERSON_NAME] (SYRUP 100ML CHILD)" at bounding box center [501, 423] width 204 height 41
type input "1478.125"
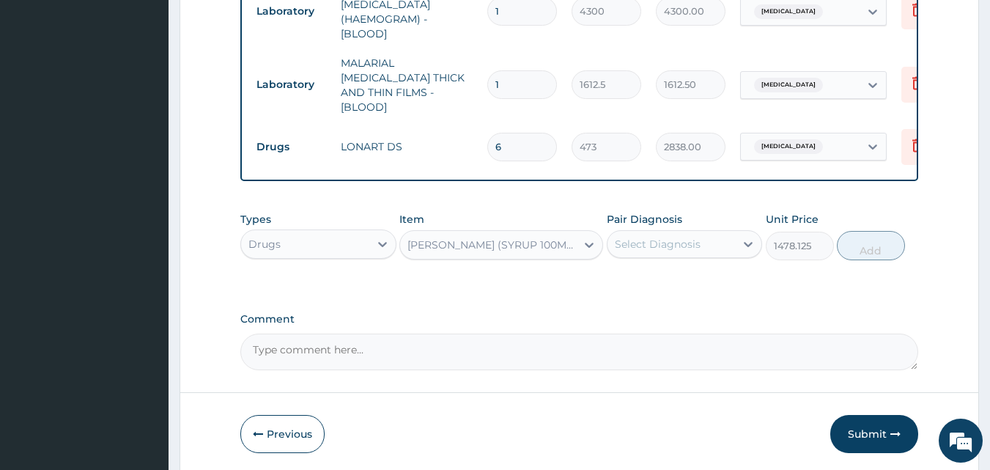
click at [687, 232] on div "Select Diagnosis" at bounding box center [671, 243] width 128 height 23
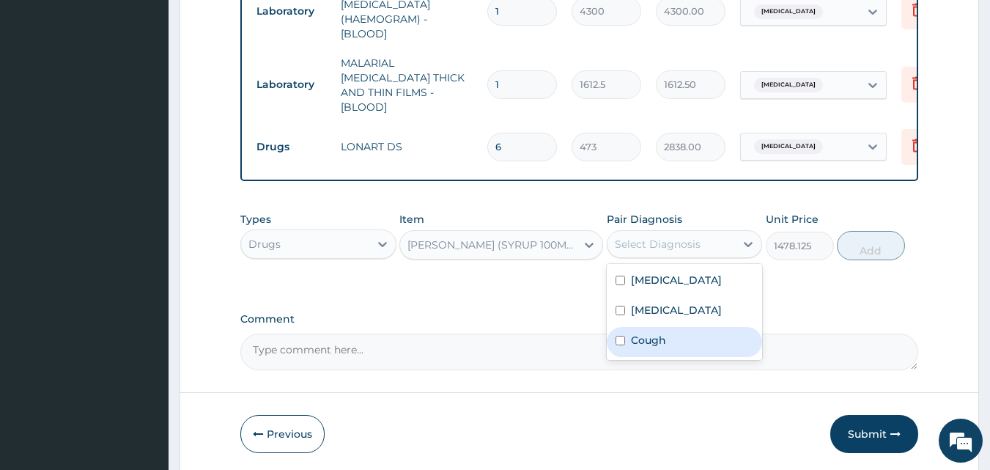
click at [673, 333] on div "Cough" at bounding box center [684, 342] width 156 height 30
checkbox input "true"
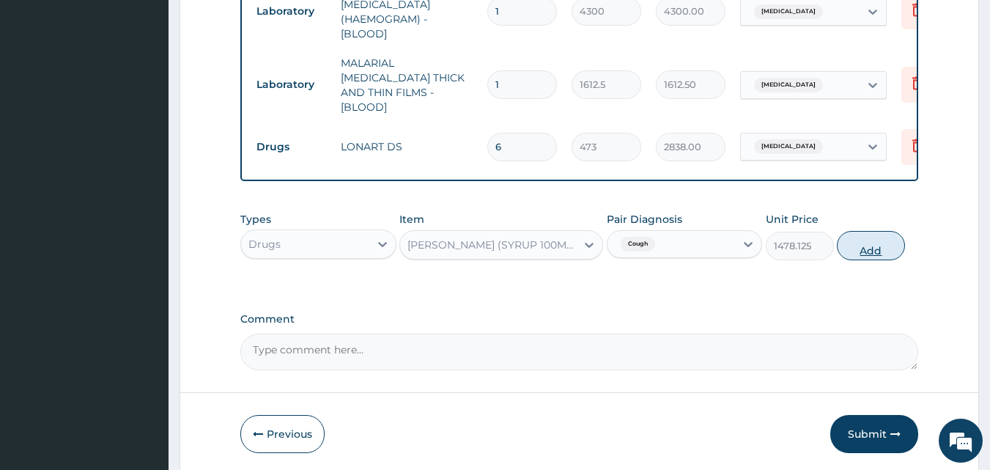
click at [864, 234] on button "Add" at bounding box center [870, 245] width 68 height 29
type input "0"
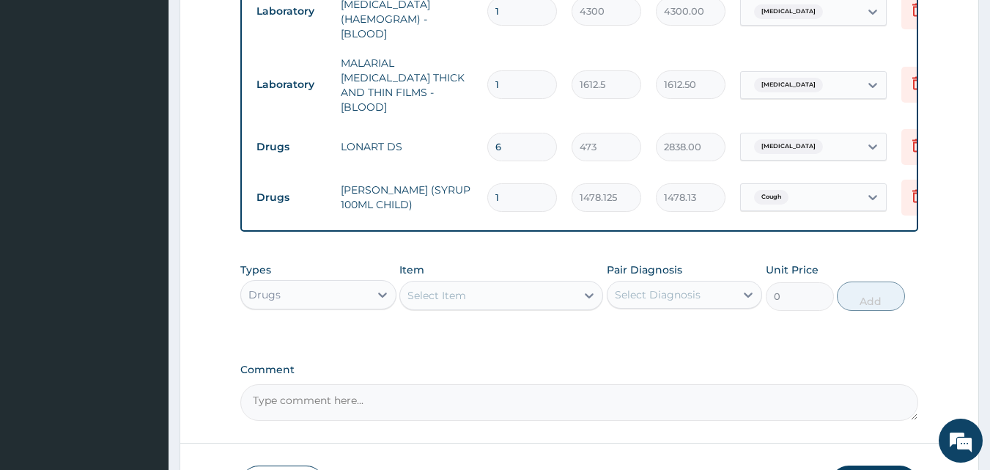
click at [463, 290] on div "Select Item" at bounding box center [436, 295] width 59 height 15
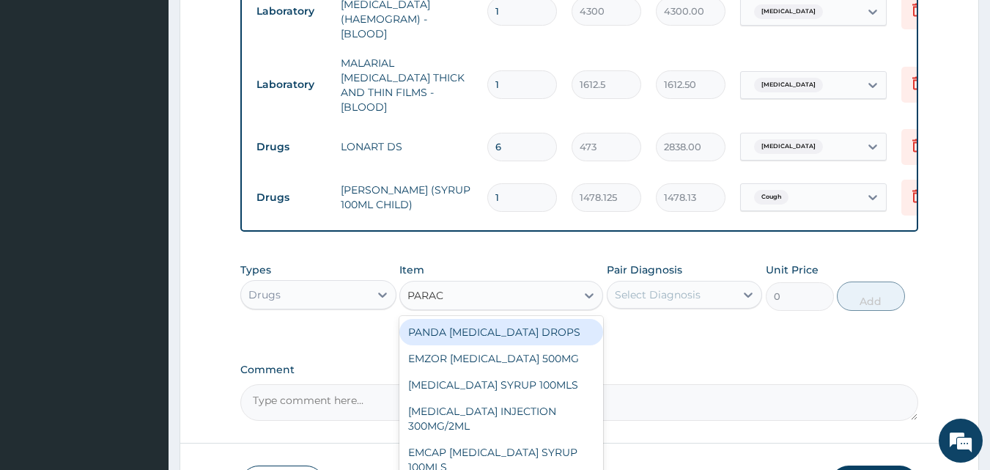
type input "PARACE"
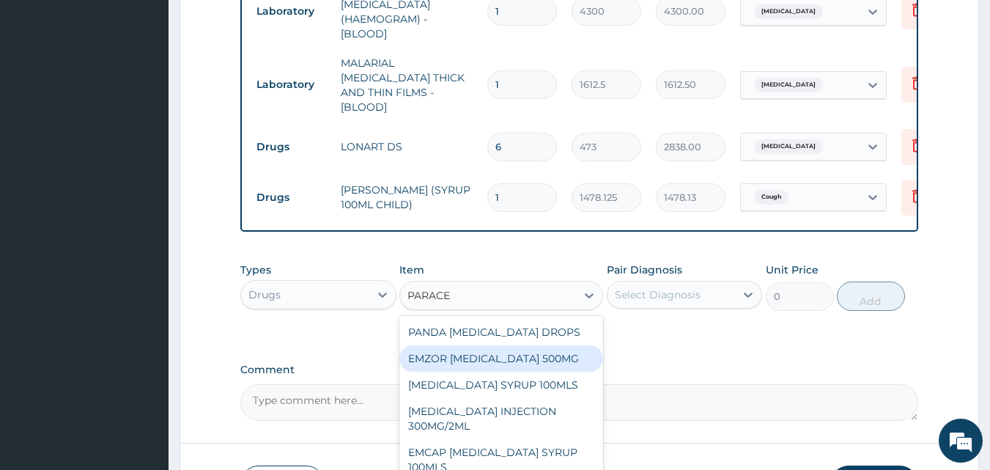
click at [451, 354] on div "EMZOR [MEDICAL_DATA] 500MG" at bounding box center [501, 358] width 204 height 26
type input "23.64999961853027"
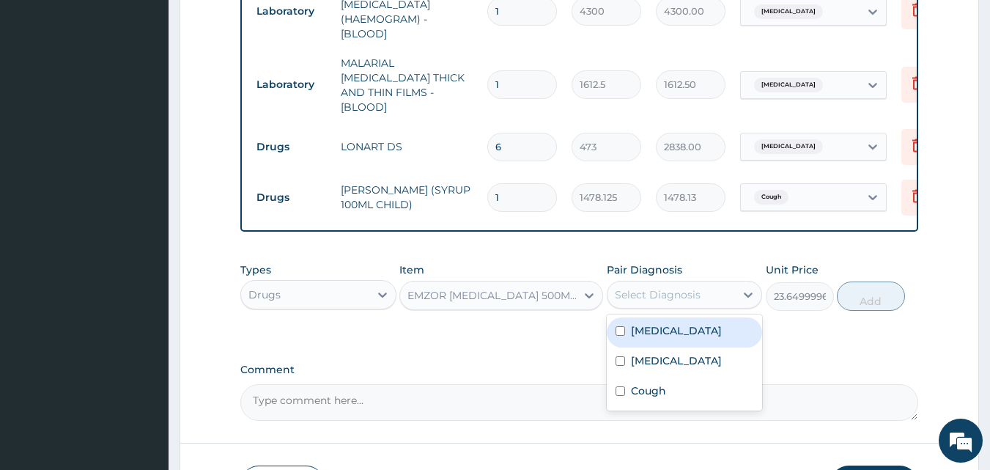
click at [639, 292] on div "Select Diagnosis" at bounding box center [658, 294] width 86 height 15
click at [642, 324] on label "Malaria" at bounding box center [676, 330] width 91 height 15
checkbox input "true"
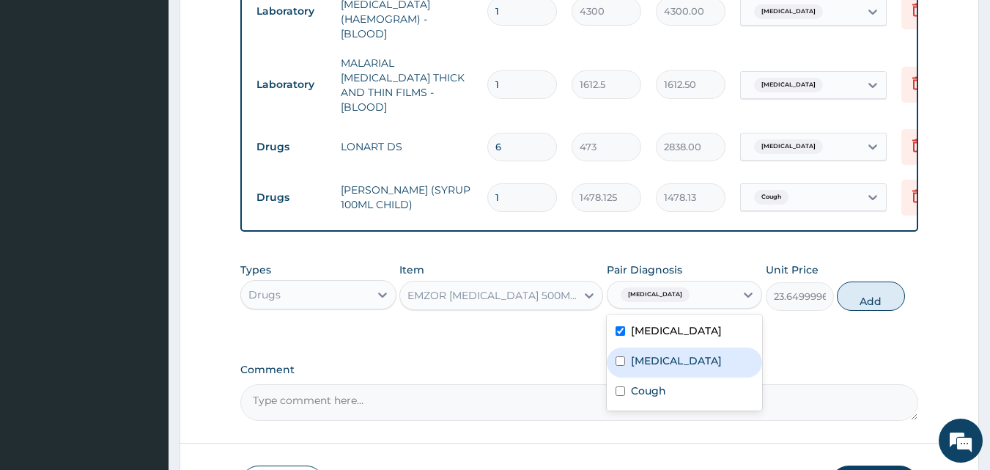
click at [658, 362] on label "Sepsis" at bounding box center [676, 360] width 91 height 15
checkbox input "true"
click at [869, 304] on button "Add" at bounding box center [870, 295] width 68 height 29
type input "0"
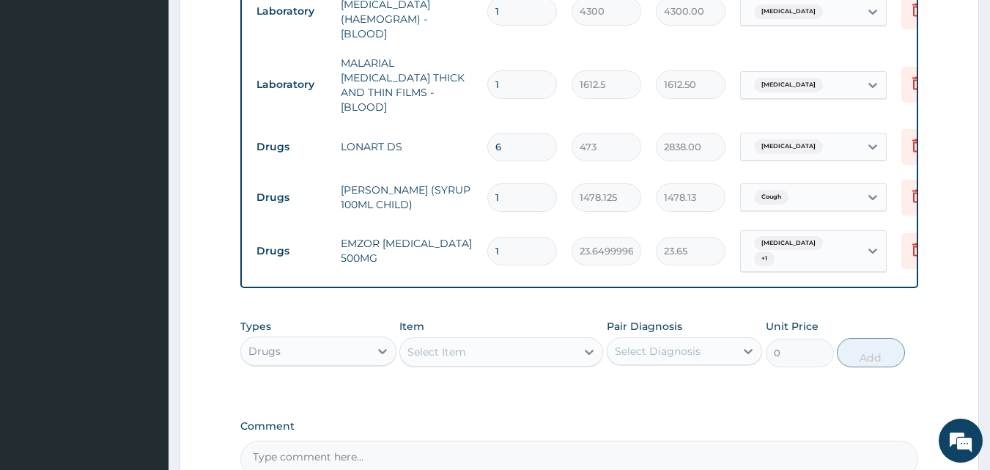
click at [507, 237] on input "1" at bounding box center [522, 251] width 70 height 29
type input "18"
type input "425.70"
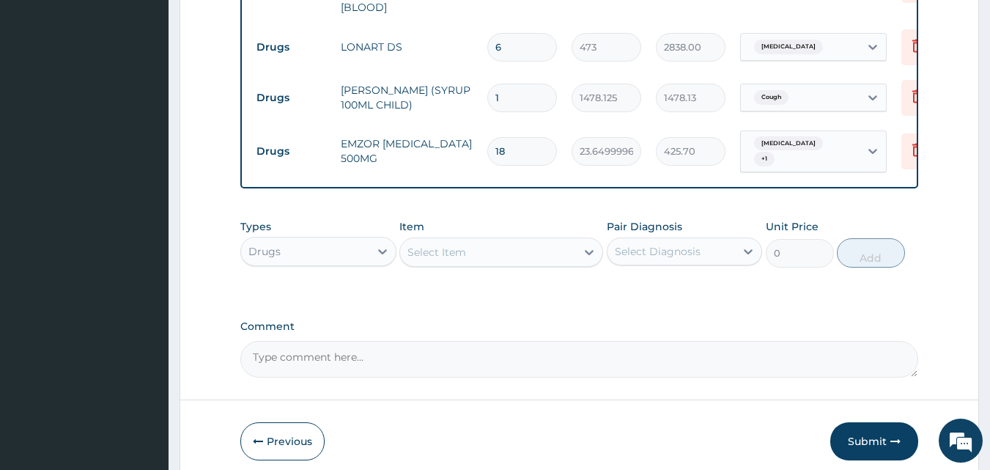
scroll to position [829, 0]
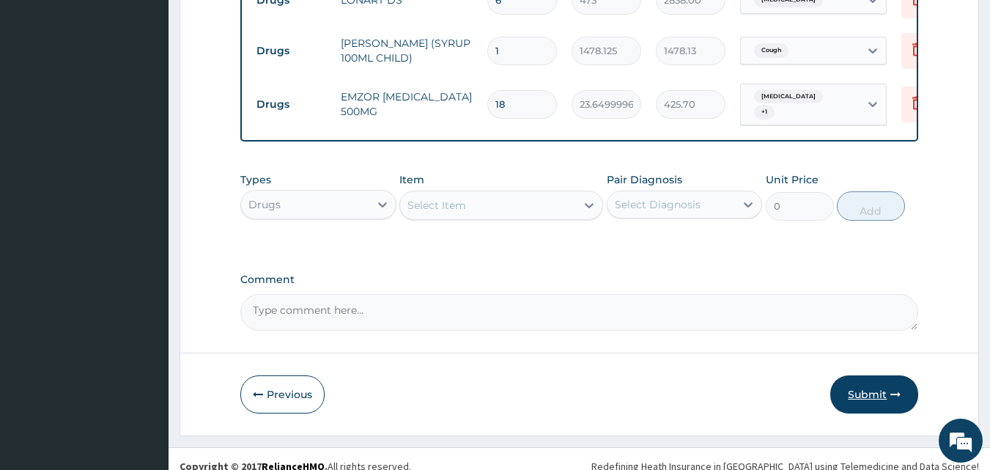
type input "18"
click at [862, 382] on button "Submit" at bounding box center [874, 394] width 88 height 38
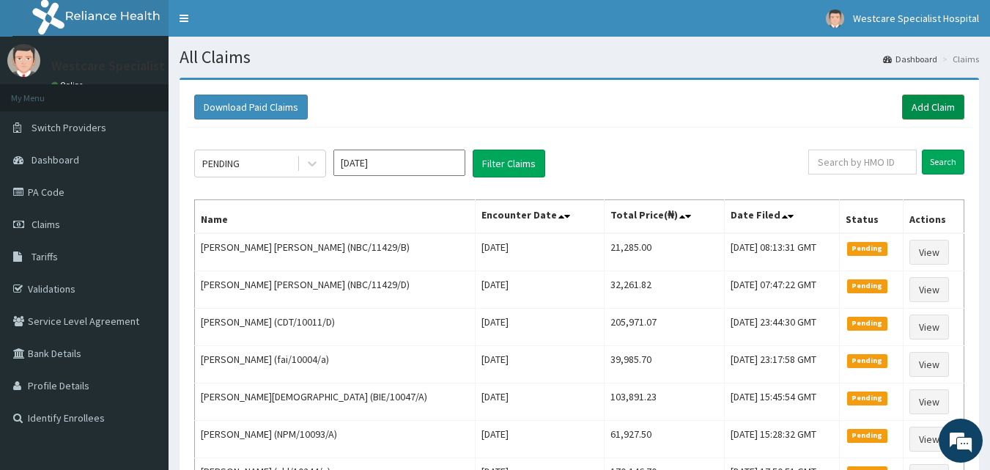
click at [941, 106] on link "Add Claim" at bounding box center [933, 106] width 62 height 25
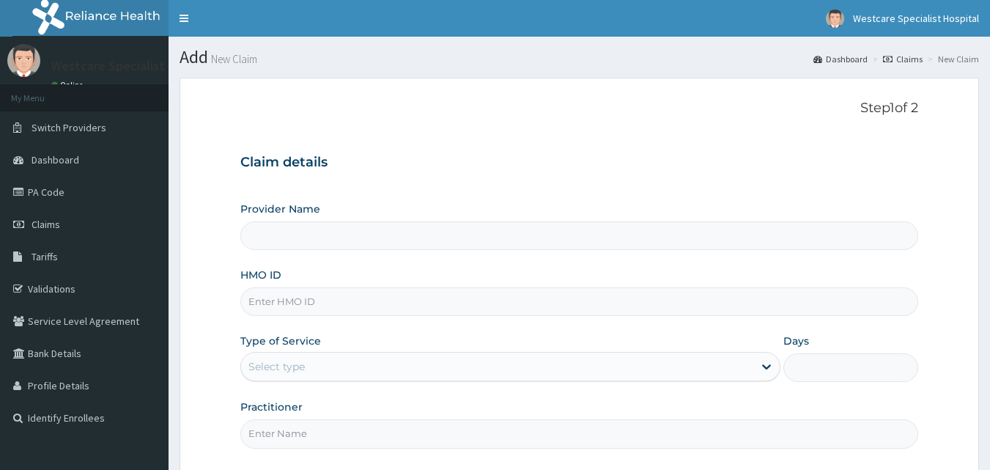
type input "WestCare Specialist Hospital"
click at [319, 298] on input "HMO ID" at bounding box center [579, 301] width 678 height 29
type input "ISW/10361/D"
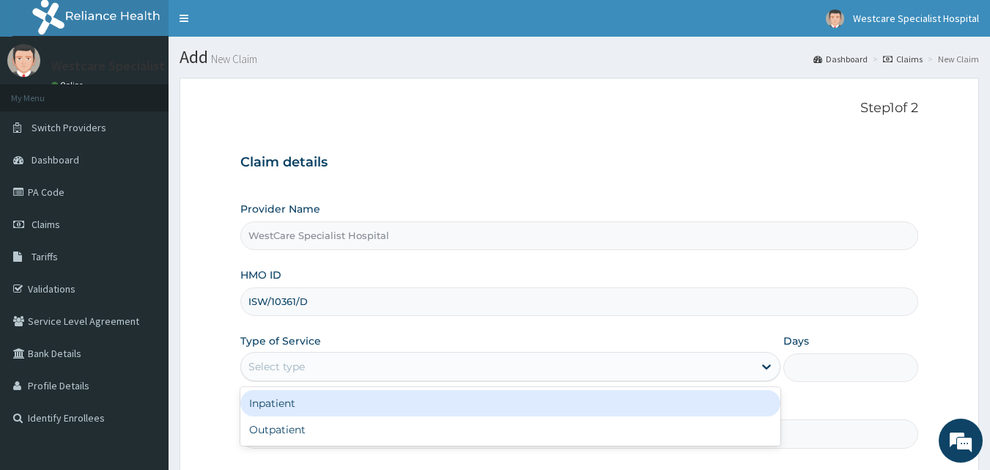
click at [283, 362] on div "Select type" at bounding box center [276, 366] width 56 height 15
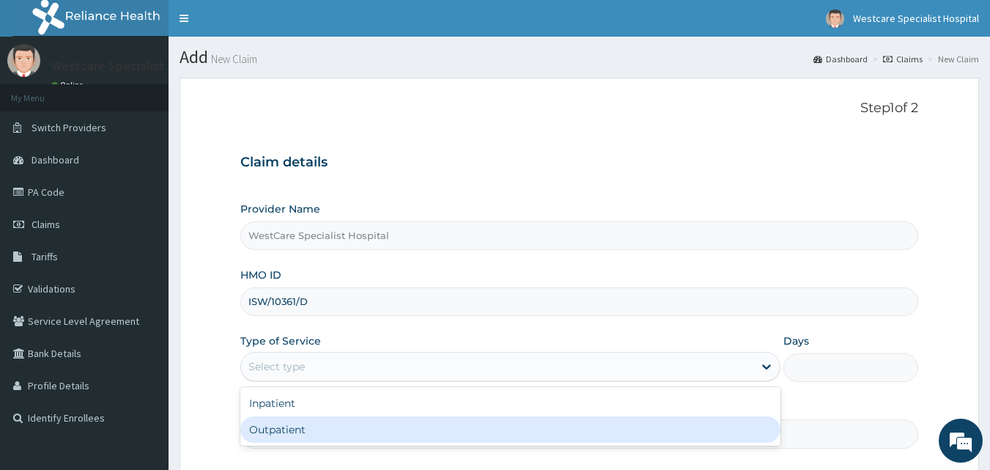
click at [278, 426] on div "Outpatient" at bounding box center [510, 429] width 540 height 26
type input "1"
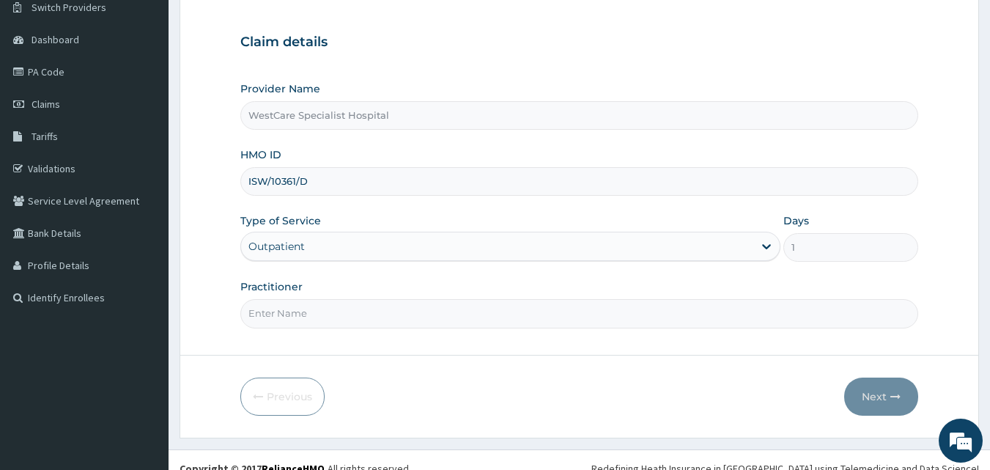
scroll to position [137, 0]
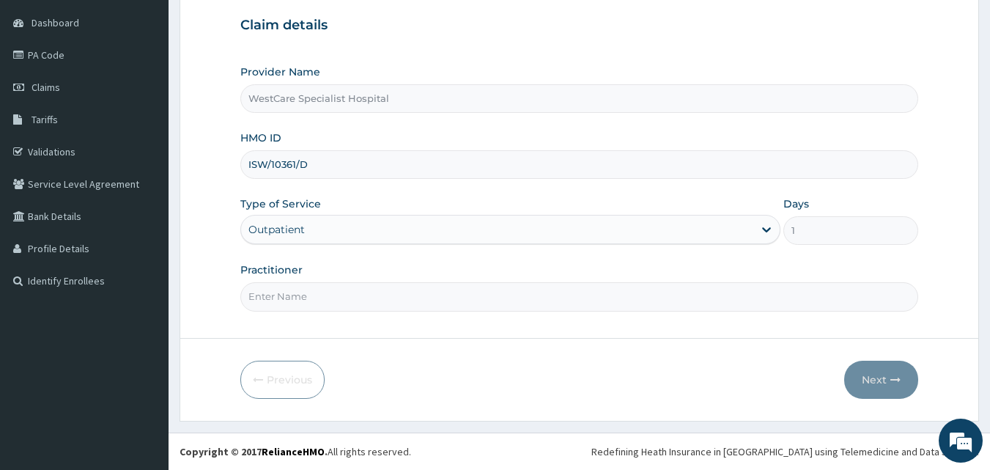
click at [324, 304] on input "Practitioner" at bounding box center [579, 296] width 678 height 29
type input "[PERSON_NAME]"
click at [871, 382] on button "Next" at bounding box center [881, 379] width 74 height 38
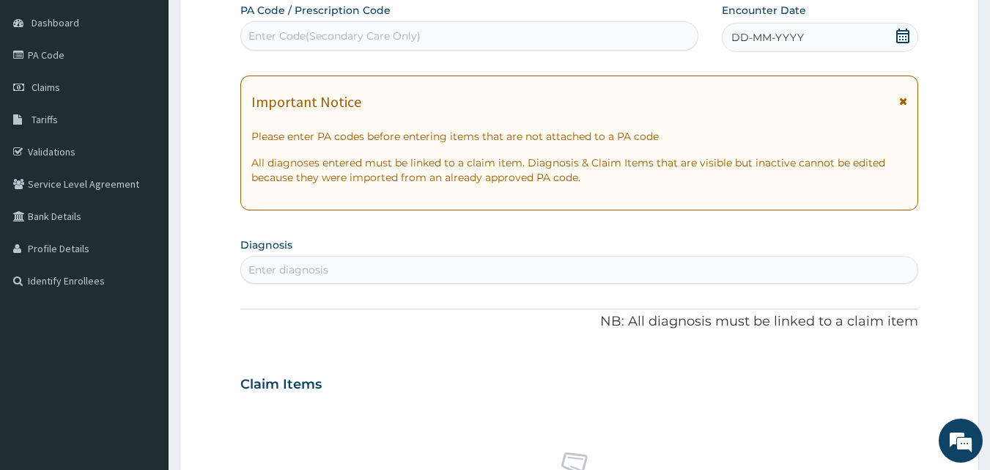
click at [270, 37] on div "Enter Code(Secondary Care Only)" at bounding box center [334, 36] width 172 height 15
type input "PA/ECDFCC"
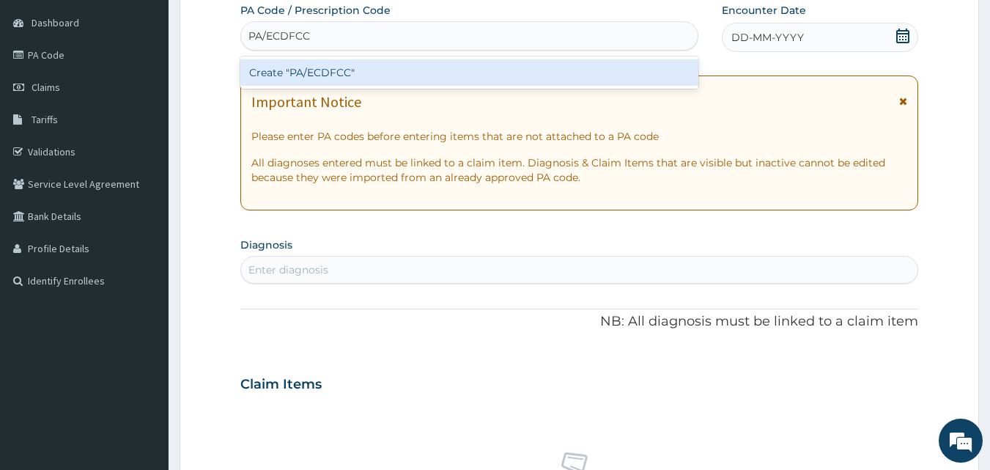
click at [322, 76] on div "Create "PA/ECDFCC"" at bounding box center [469, 72] width 459 height 26
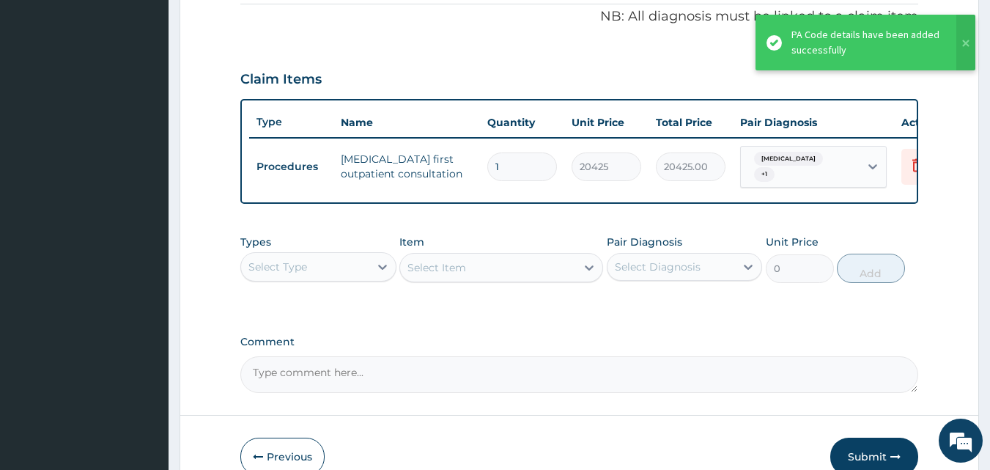
scroll to position [521, 0]
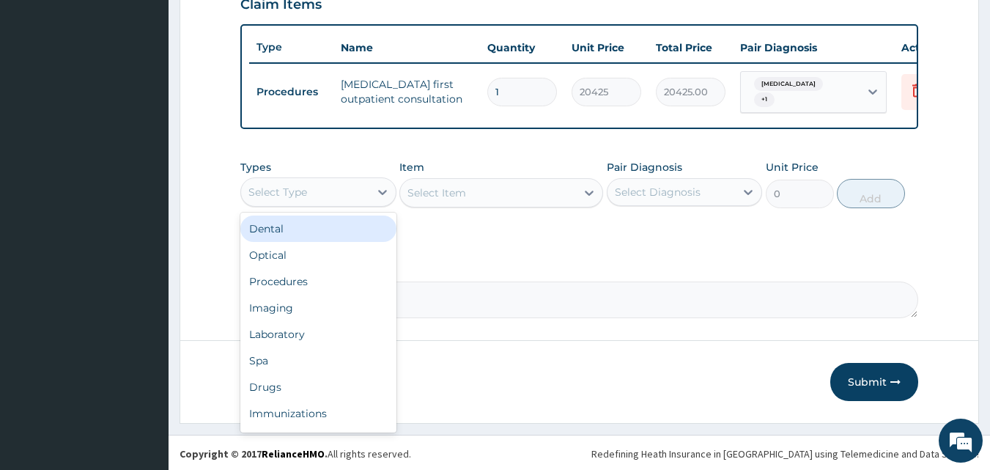
click at [321, 200] on div "Select Type" at bounding box center [305, 191] width 128 height 23
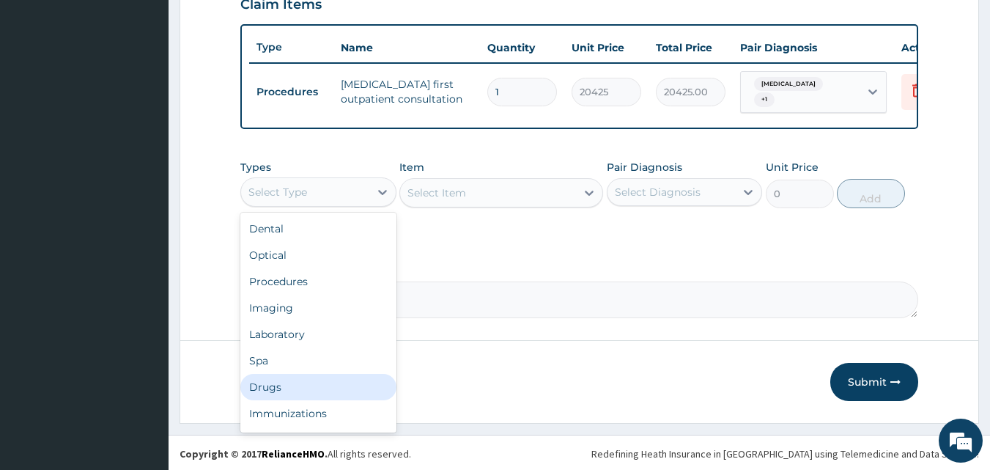
click at [284, 394] on div "Drugs" at bounding box center [318, 387] width 156 height 26
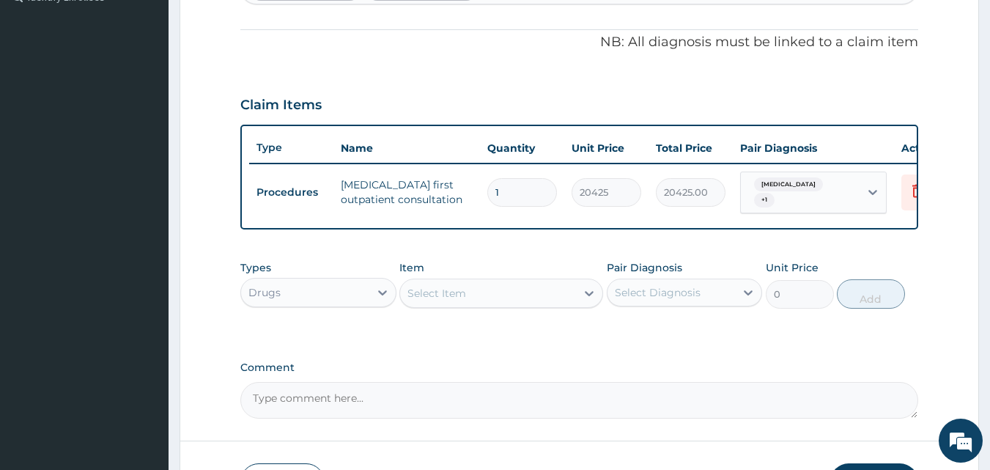
scroll to position [448, 0]
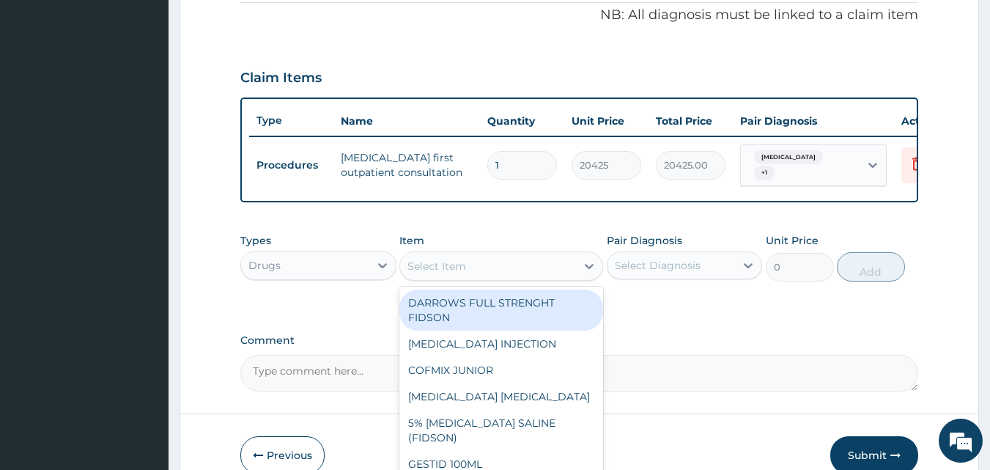
click at [417, 267] on div "Select Item" at bounding box center [436, 266] width 59 height 15
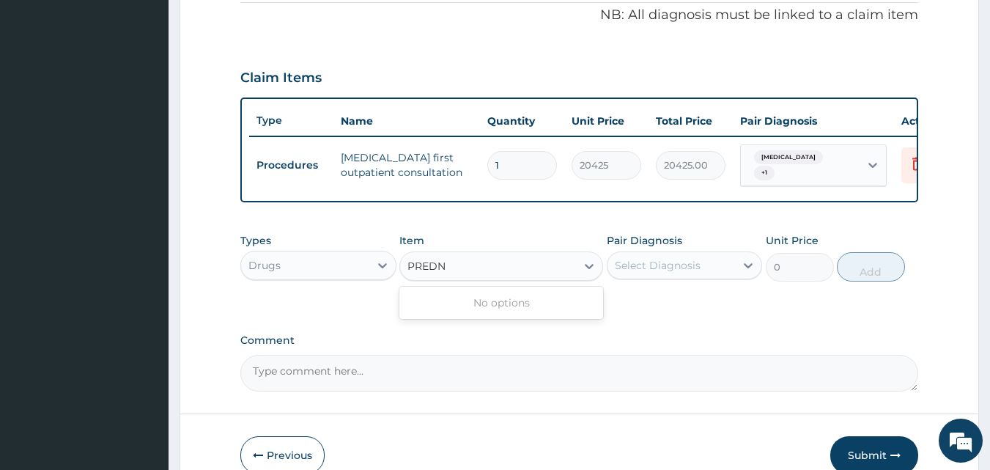
type input "PRED"
click at [456, 305] on div "PREDICURE" at bounding box center [501, 302] width 204 height 26
type input "53.21250152587891"
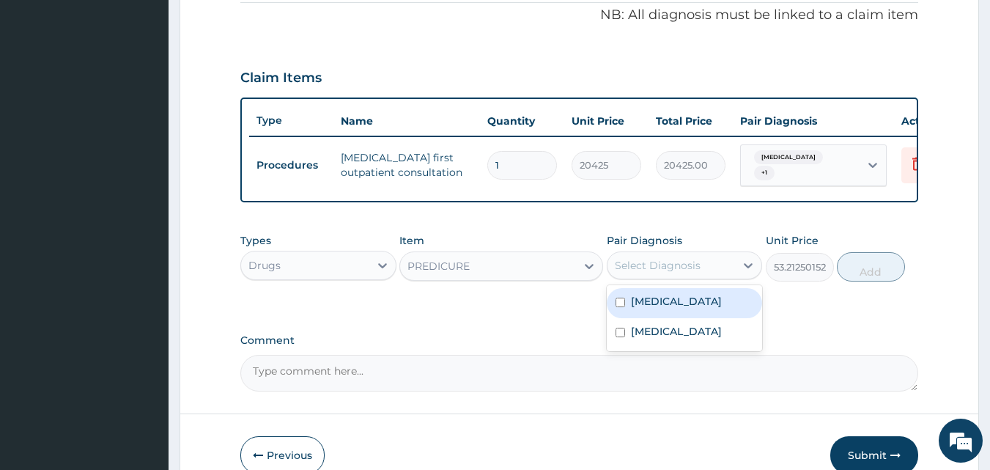
click at [686, 272] on div "Select Diagnosis" at bounding box center [658, 265] width 86 height 15
click at [637, 302] on label "[MEDICAL_DATA]" at bounding box center [676, 301] width 91 height 15
checkbox input "true"
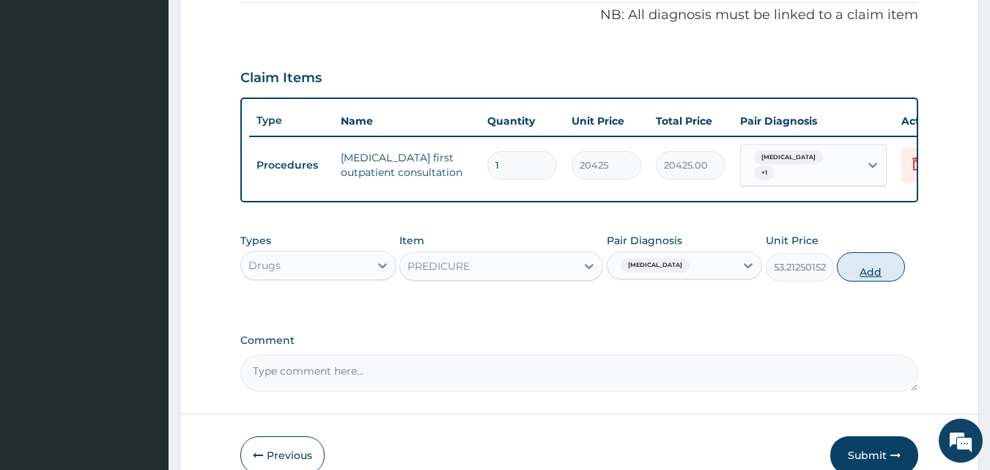
click at [869, 279] on button "Add" at bounding box center [870, 266] width 68 height 29
type input "0"
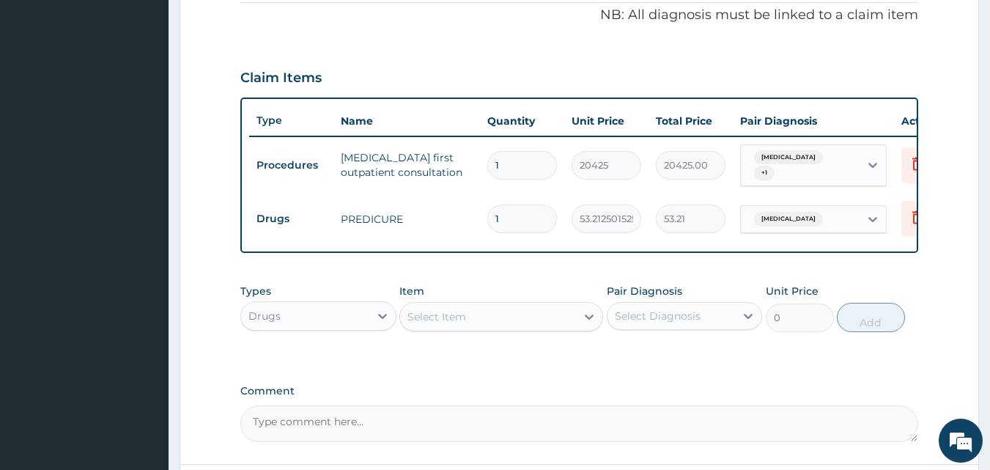
click at [507, 216] on input "1" at bounding box center [522, 218] width 70 height 29
type input "10"
type input "532.13"
type input "10"
click at [472, 317] on div "Select Item" at bounding box center [488, 316] width 176 height 23
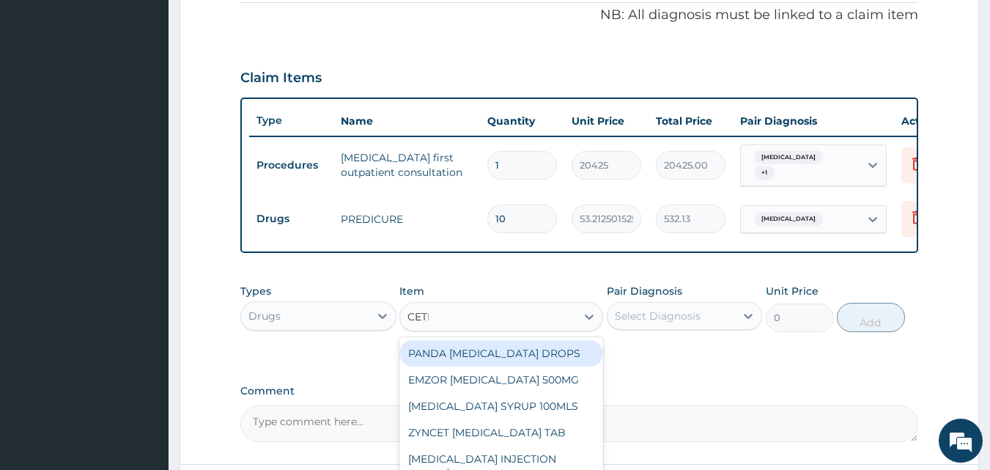
type input "CET"
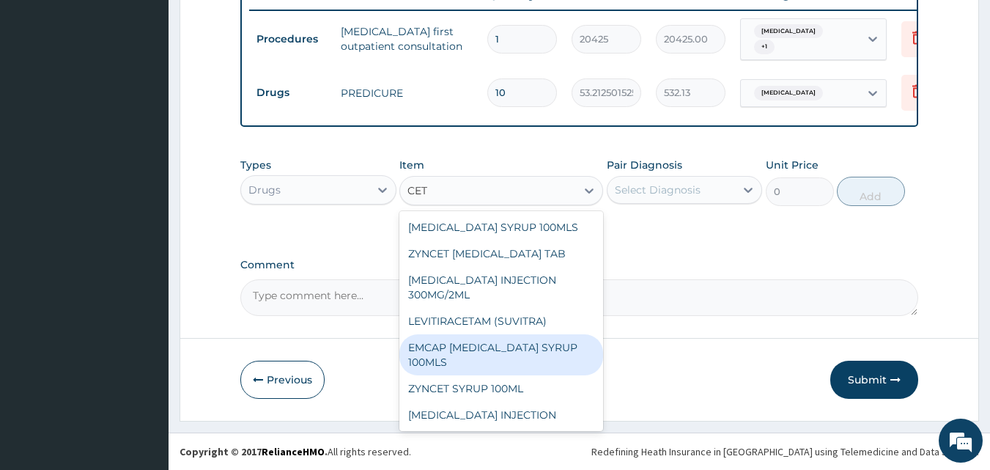
scroll to position [82, 0]
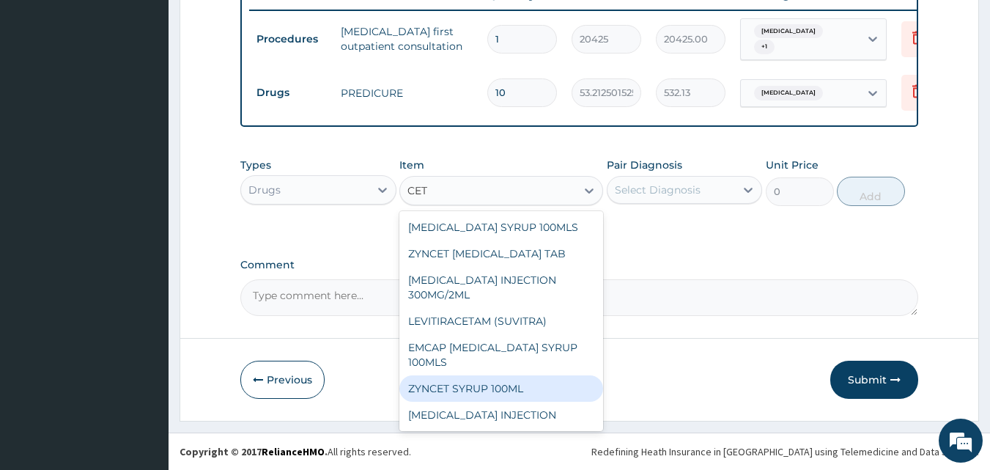
click at [482, 375] on div "ZYNCET SYRUP 100ML" at bounding box center [501, 388] width 204 height 26
type input "2956.25"
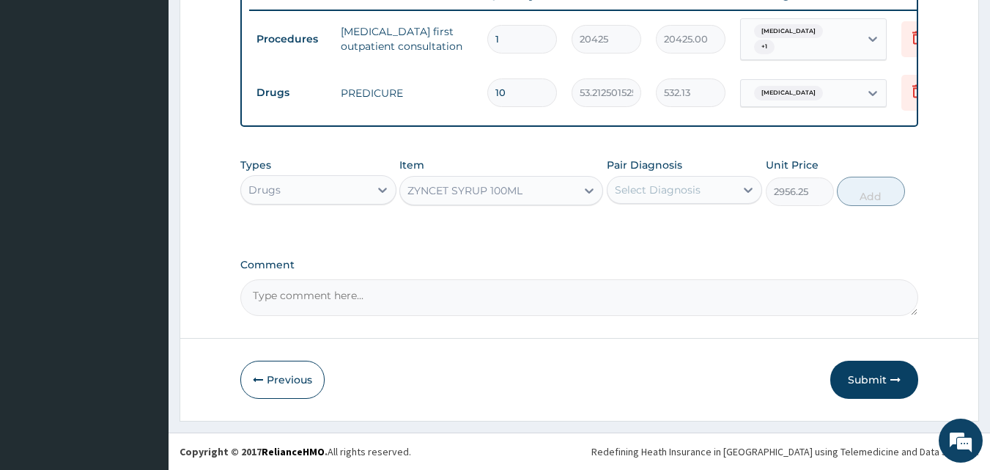
click at [669, 193] on div "Select Diagnosis" at bounding box center [658, 189] width 86 height 15
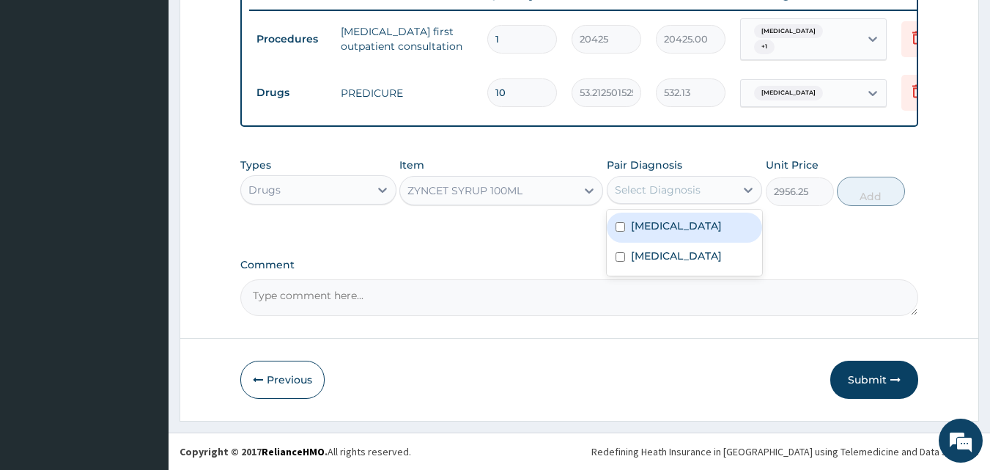
click at [665, 234] on div "Chronic cough" at bounding box center [684, 227] width 156 height 30
checkbox input "true"
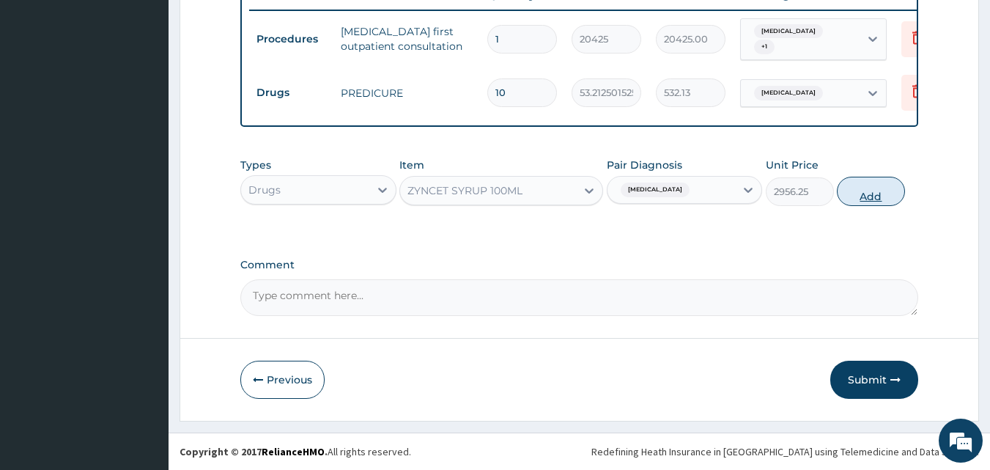
click at [859, 192] on button "Add" at bounding box center [870, 191] width 68 height 29
type input "0"
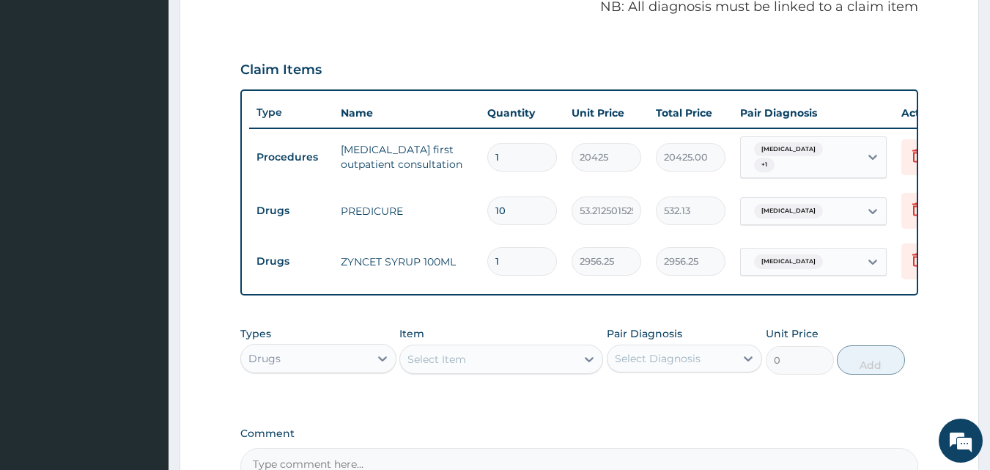
scroll to position [629, 0]
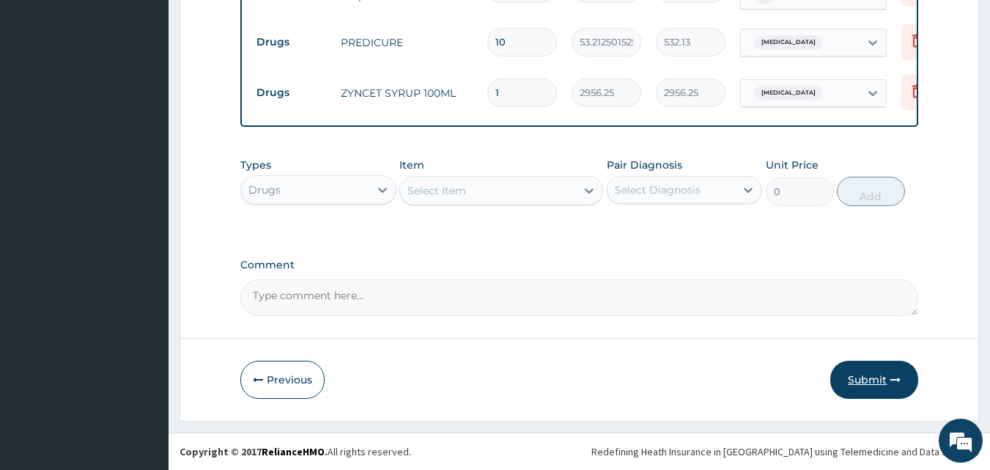
click at [860, 374] on button "Submit" at bounding box center [874, 379] width 88 height 38
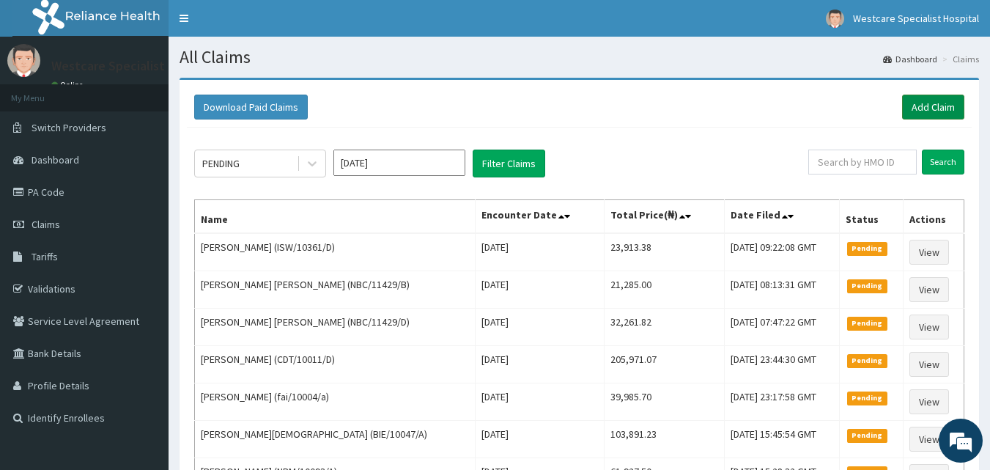
click at [937, 105] on link "Add Claim" at bounding box center [933, 106] width 62 height 25
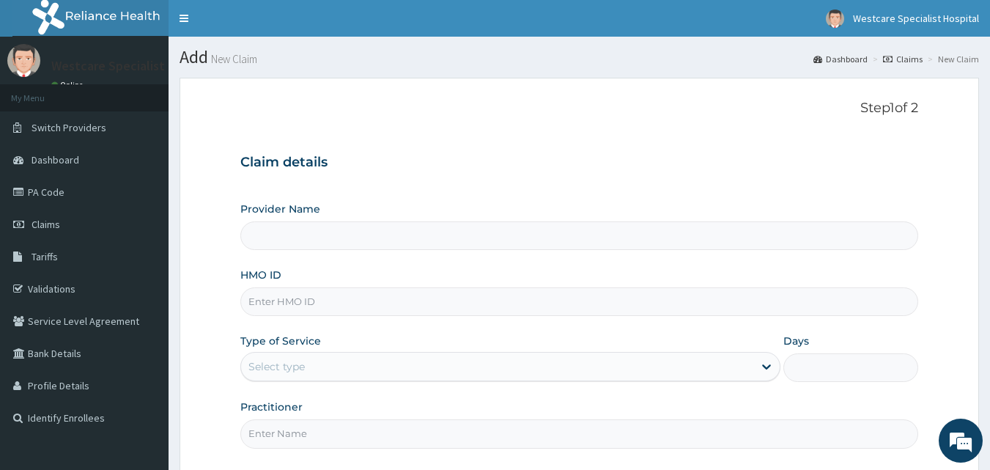
type input "WestCare Specialist Hospital"
click at [289, 299] on input "HMO ID" at bounding box center [579, 301] width 678 height 29
type input "XIA/10351/A"
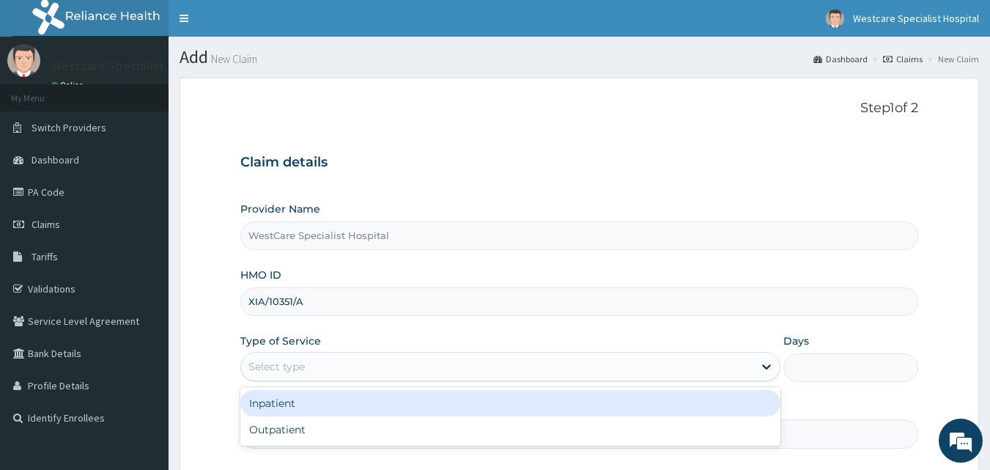
click at [361, 367] on div "Select type" at bounding box center [497, 366] width 512 height 23
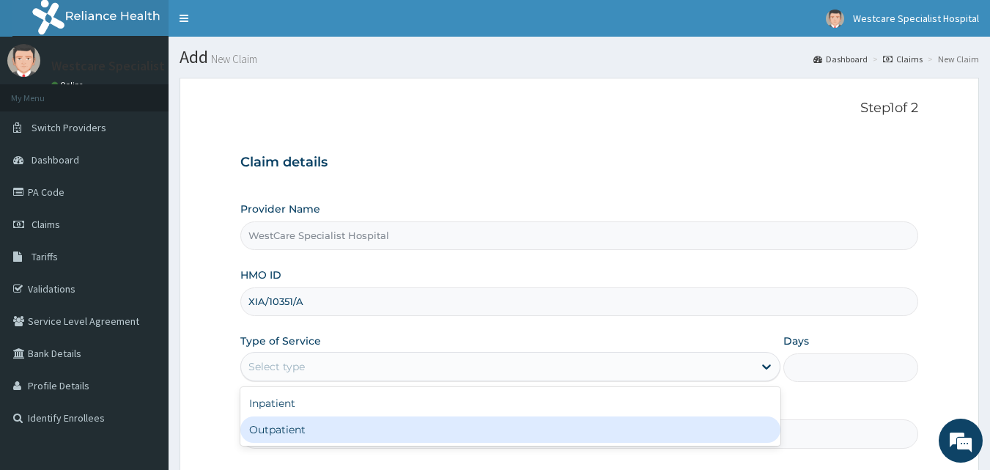
click at [315, 439] on div "Outpatient" at bounding box center [510, 429] width 540 height 26
type input "1"
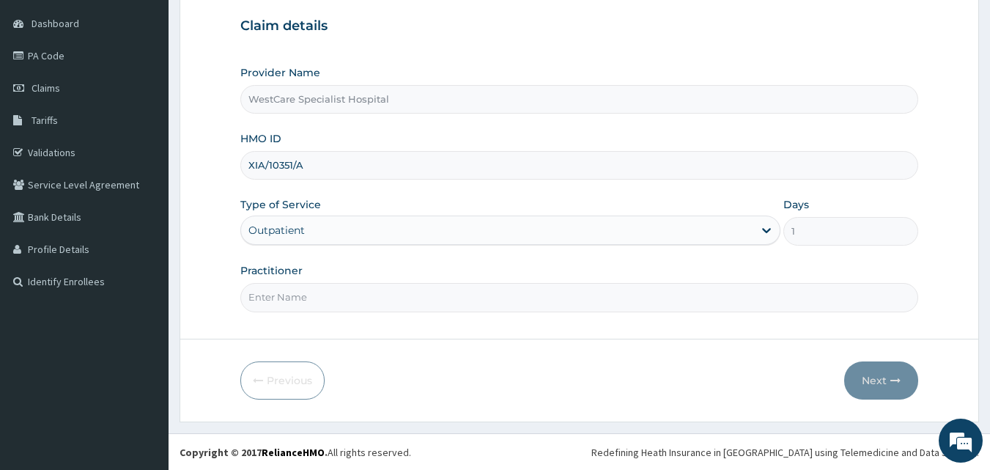
scroll to position [137, 0]
click at [301, 289] on input "Practitioner" at bounding box center [579, 296] width 678 height 29
type input "DR.IKENNA"
click at [881, 379] on button "Next" at bounding box center [881, 379] width 74 height 38
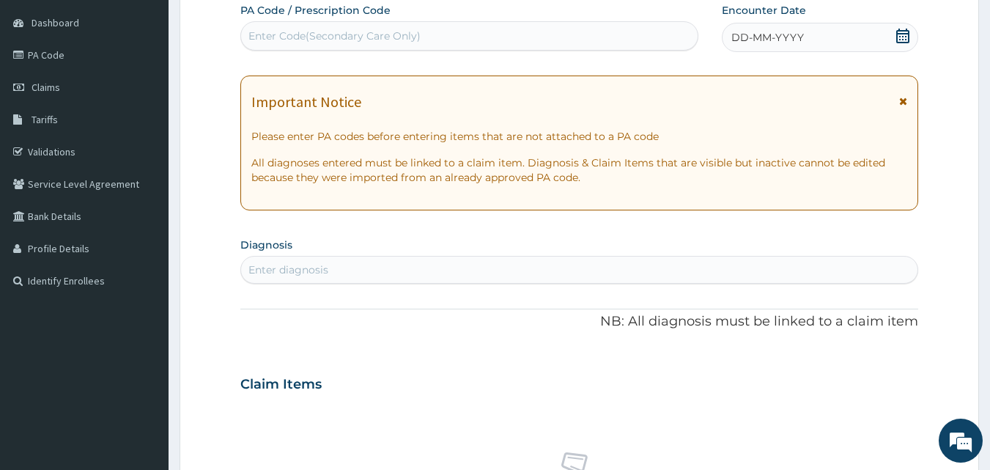
click at [904, 34] on icon at bounding box center [902, 36] width 15 height 15
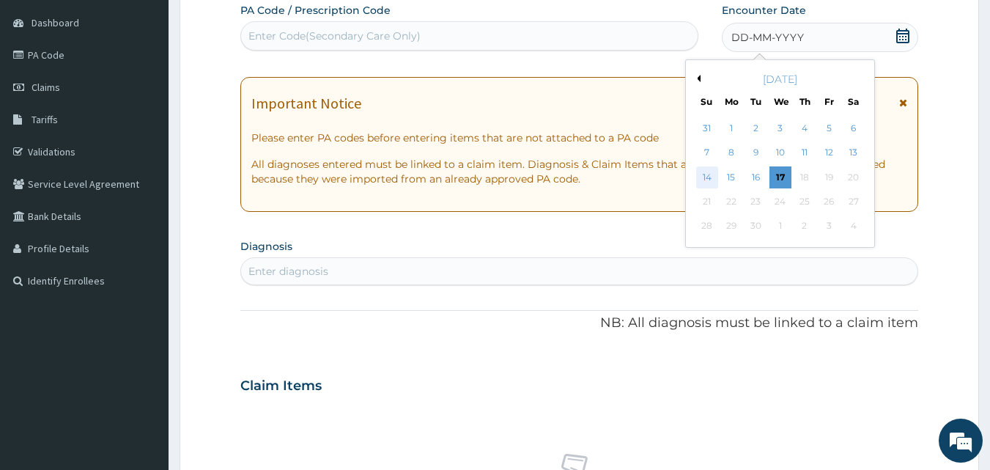
click at [707, 181] on div "14" at bounding box center [707, 177] width 22 height 22
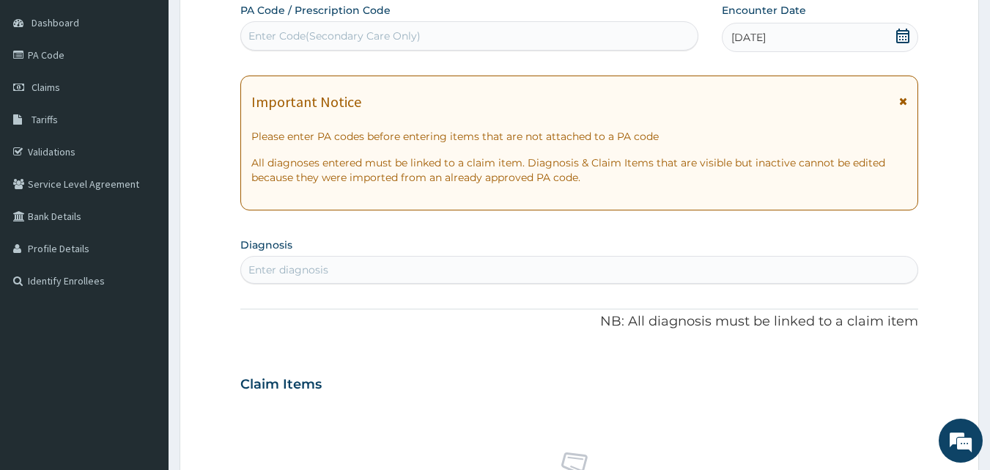
click at [363, 263] on div "Enter diagnosis" at bounding box center [579, 269] width 677 height 23
type input "[MEDICAL_DATA]"
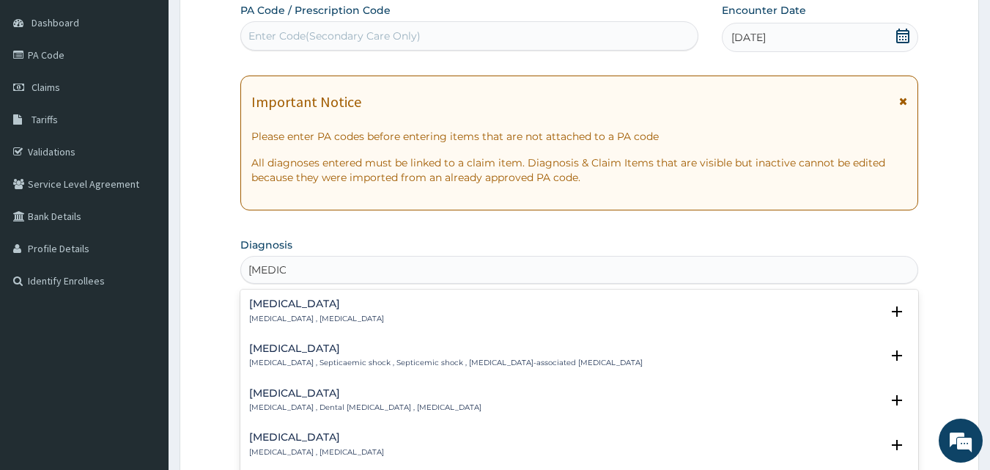
click at [245, 311] on div "Sepsis Systemic infection , Sepsis Select Status Query Query covers suspected (…" at bounding box center [579, 314] width 678 height 45
click at [263, 311] on div "Sepsis Systemic infection , Sepsis" at bounding box center [316, 311] width 135 height 26
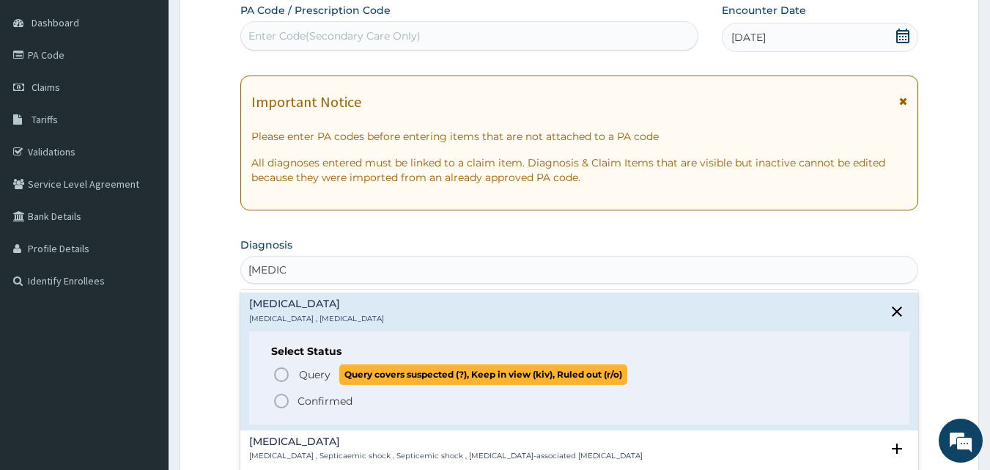
click at [275, 376] on icon "status option query" at bounding box center [281, 374] width 18 height 18
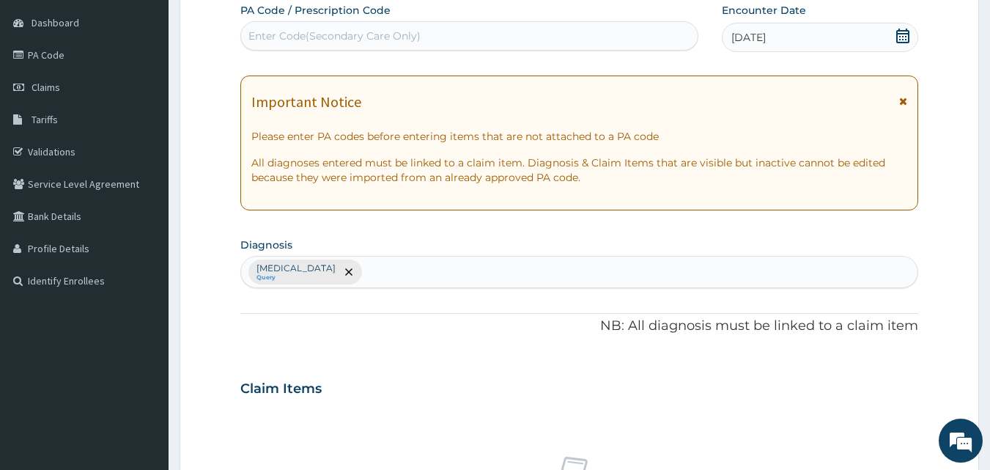
click at [324, 263] on div "Sepsis Query" at bounding box center [579, 271] width 677 height 31
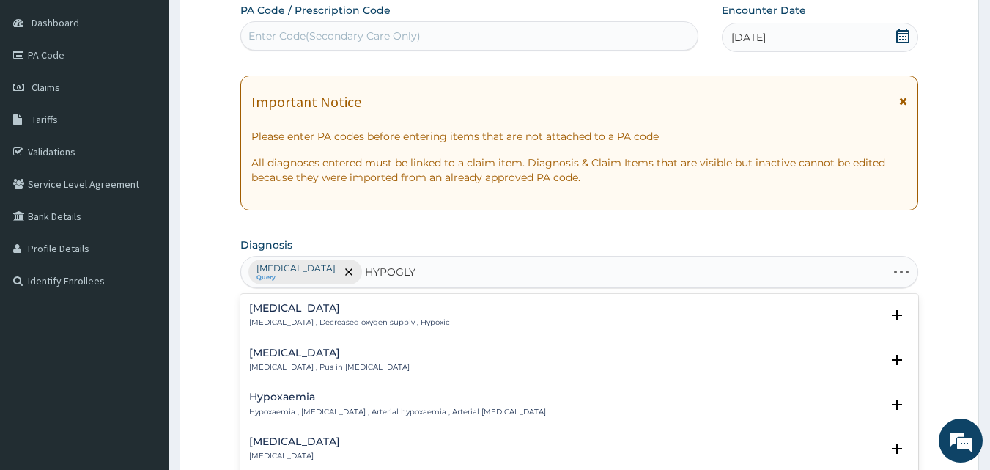
type input "HYPOGLYC"
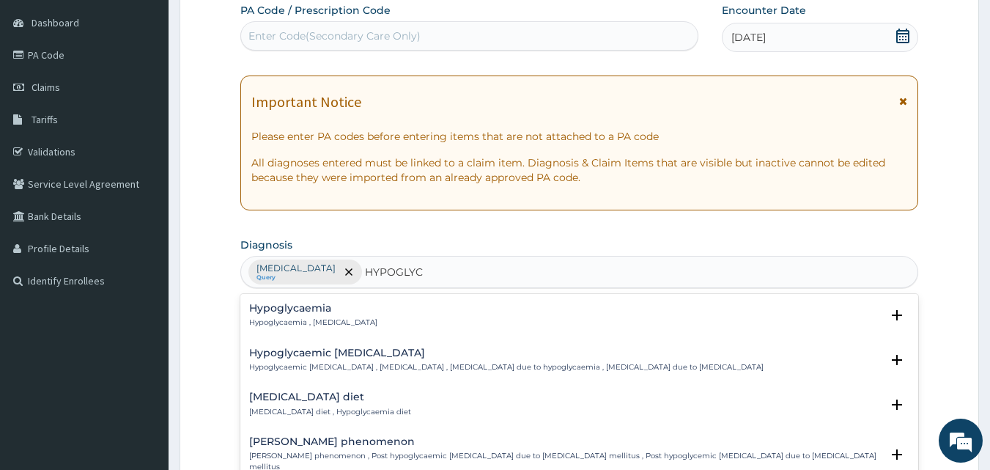
click at [298, 322] on p "Hypoglycaemia , Hypoglycemia" at bounding box center [313, 322] width 128 height 10
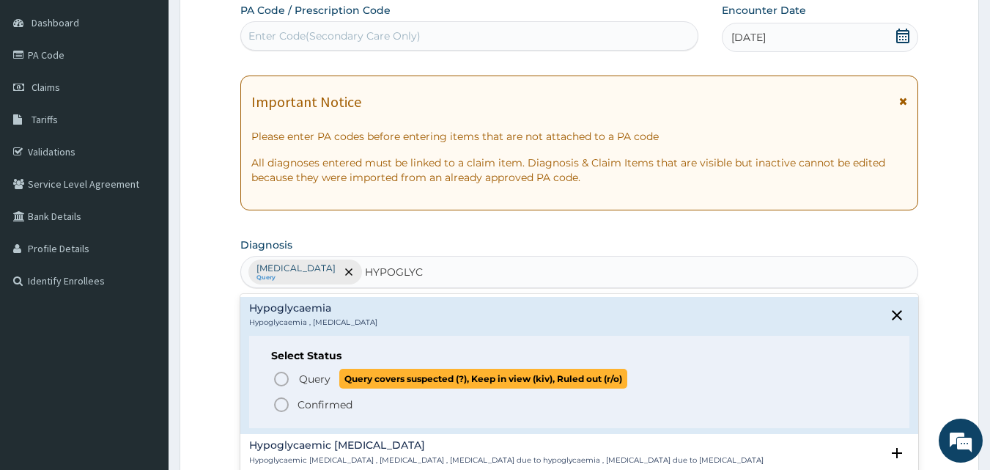
click at [281, 383] on icon "status option query" at bounding box center [281, 379] width 18 height 18
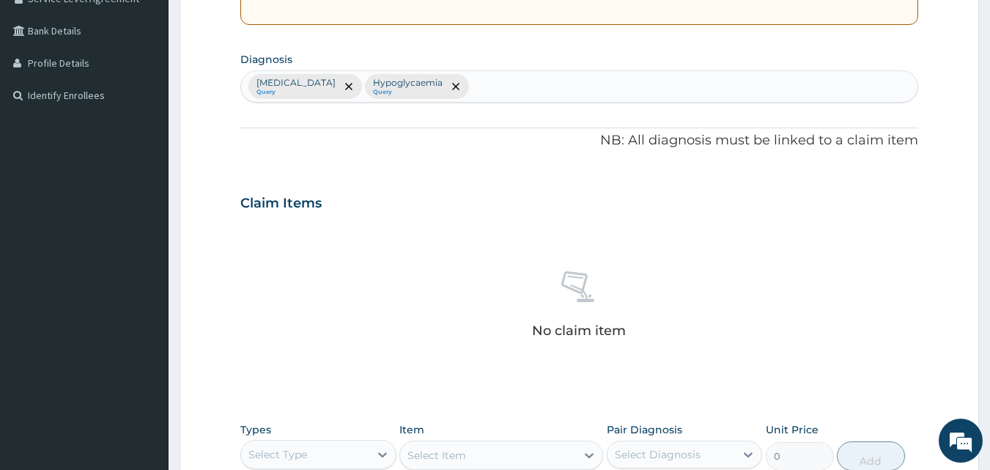
scroll to position [430, 0]
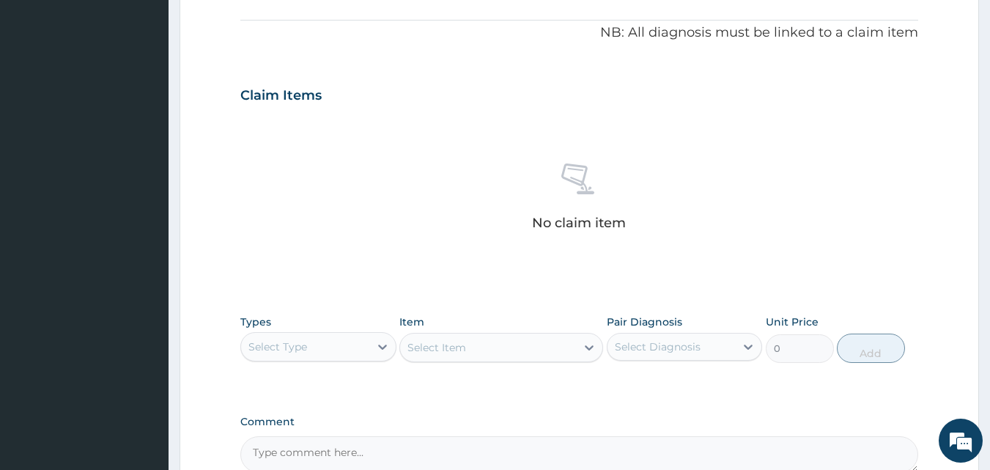
click at [310, 351] on div "Select Type" at bounding box center [305, 346] width 128 height 23
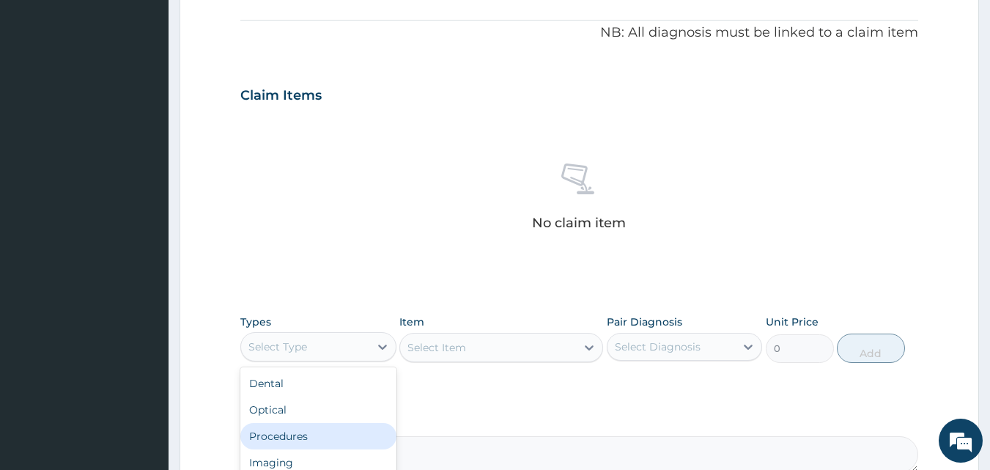
click at [295, 439] on div "Procedures" at bounding box center [318, 436] width 156 height 26
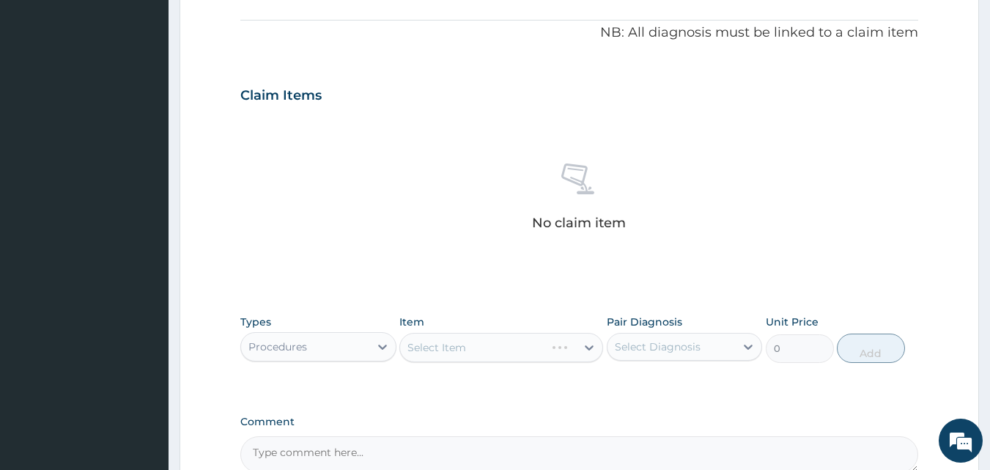
click at [470, 354] on div "Select Item" at bounding box center [501, 347] width 204 height 29
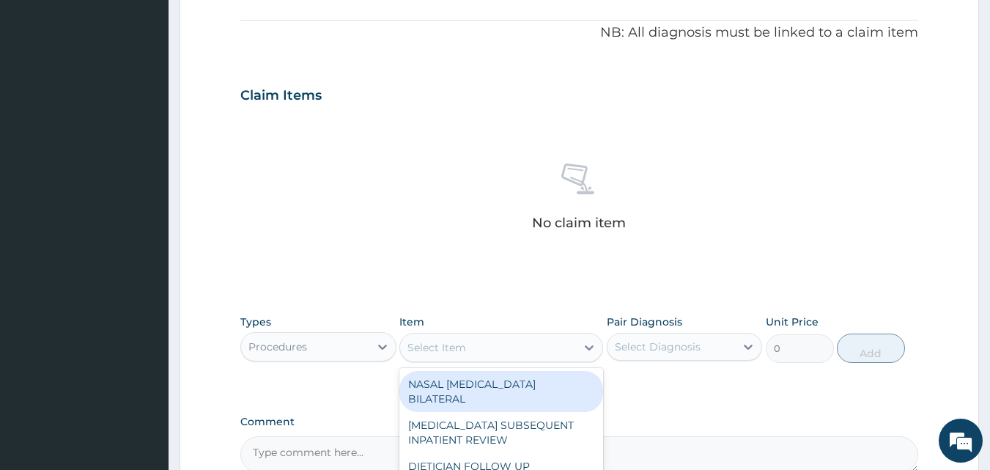
click at [457, 341] on div "Select Item" at bounding box center [436, 347] width 59 height 15
type input "GENE"
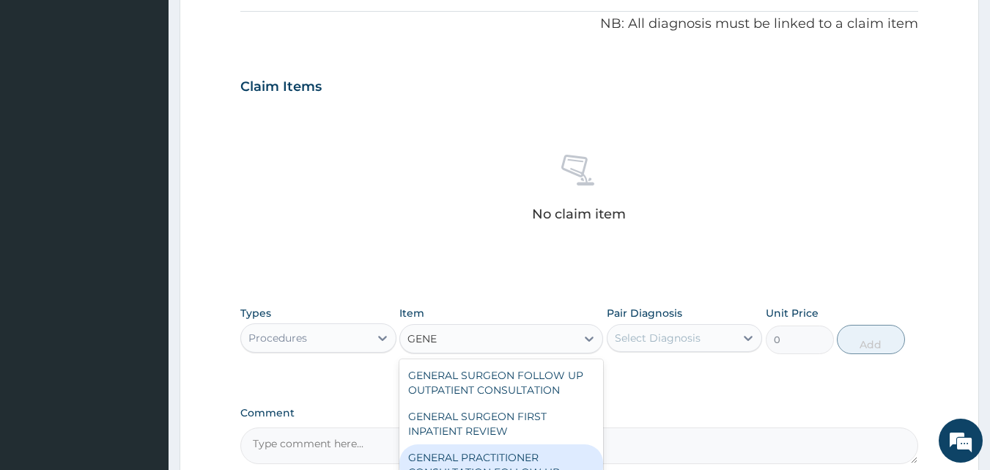
scroll to position [503, 0]
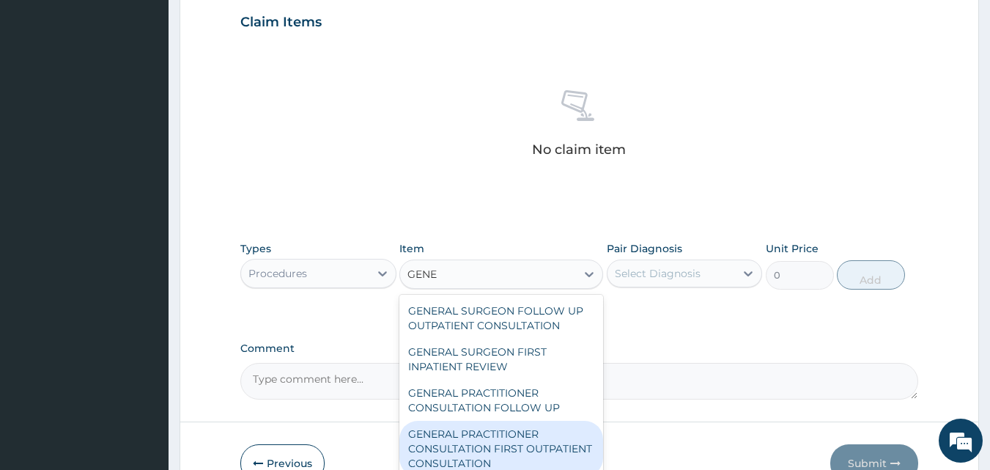
click at [511, 439] on div "GENERAL PRACTITIONER CONSULTATION FIRST OUTPATIENT CONSULTATION" at bounding box center [501, 448] width 204 height 56
type input "3547.5"
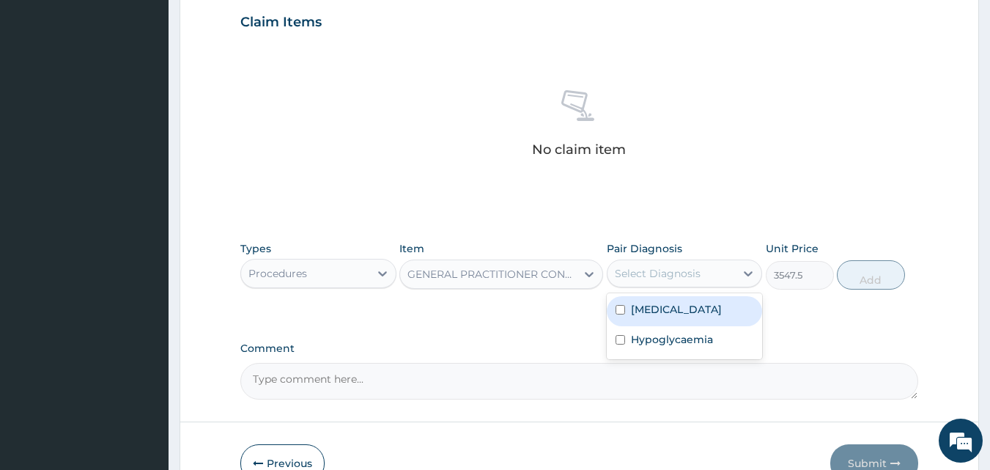
click at [637, 275] on div "Select Diagnosis" at bounding box center [658, 273] width 86 height 15
click at [645, 303] on label "Sepsis" at bounding box center [676, 309] width 91 height 15
checkbox input "true"
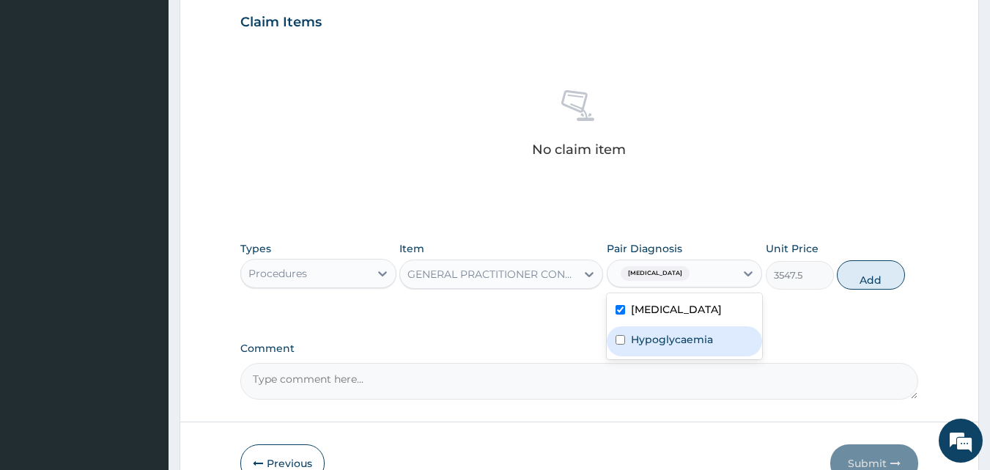
click at [668, 346] on label "Hypoglycaemia" at bounding box center [672, 339] width 82 height 15
checkbox input "true"
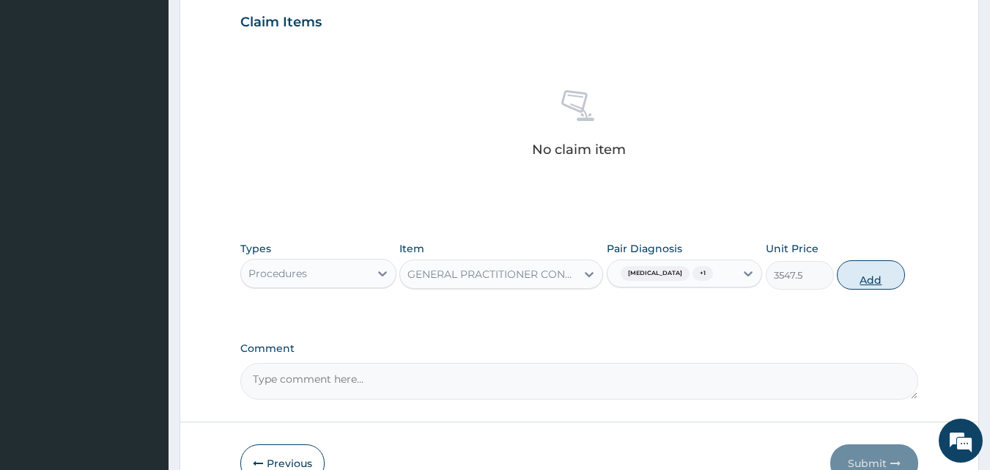
click at [889, 283] on button "Add" at bounding box center [870, 274] width 68 height 29
type input "0"
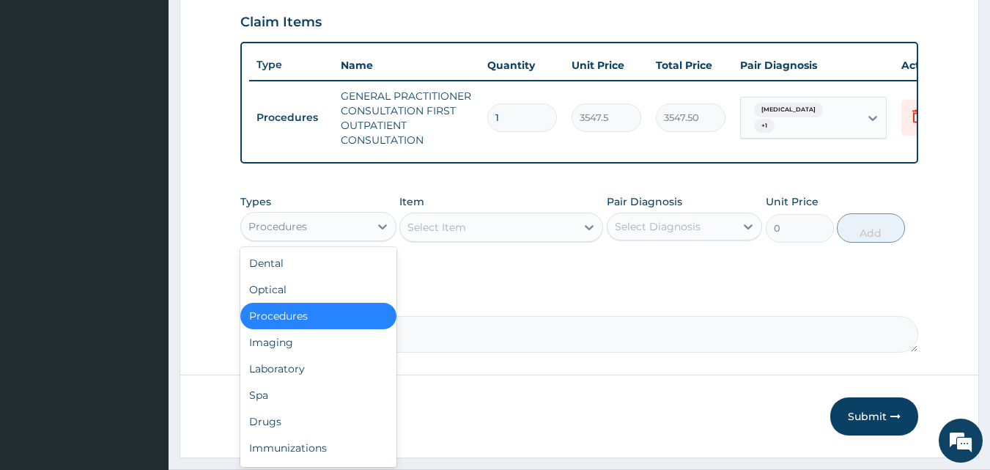
click at [329, 234] on div "Procedures" at bounding box center [305, 226] width 128 height 23
click at [299, 382] on div "Laboratory" at bounding box center [318, 368] width 156 height 26
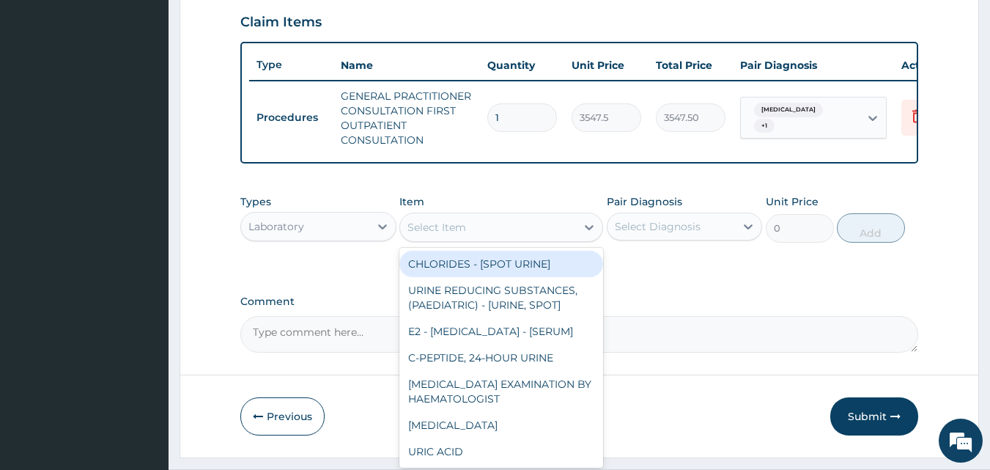
click at [428, 234] on div "Select Item" at bounding box center [436, 227] width 59 height 15
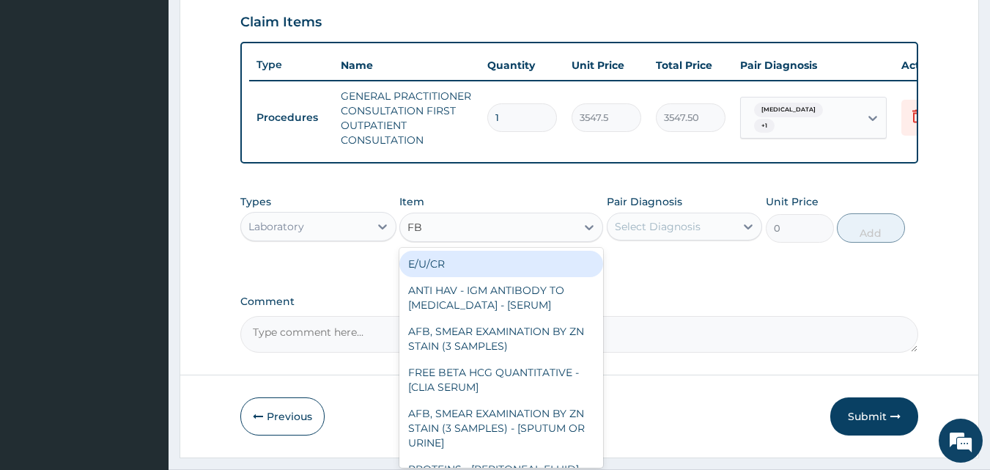
type input "FBC"
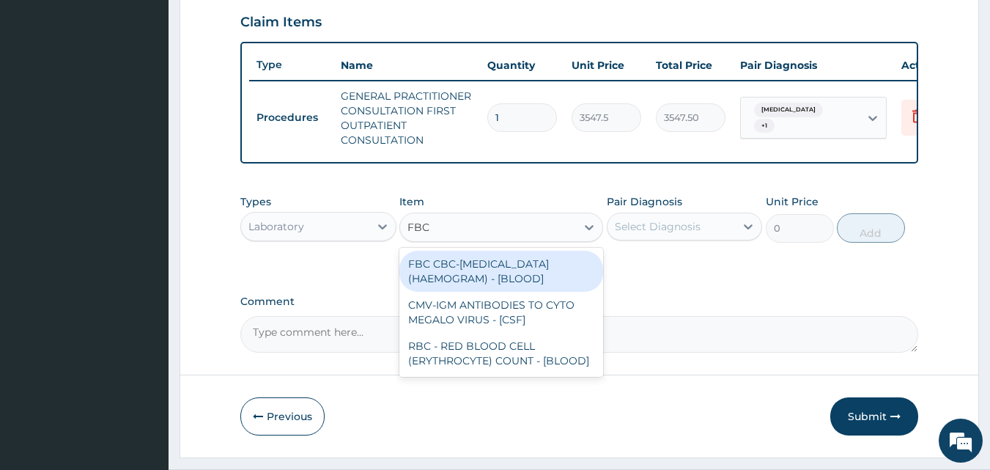
click at [439, 280] on div "FBC CBC-COMPLETE BLOOD COUNT (HAEMOGRAM) - [BLOOD]" at bounding box center [501, 271] width 204 height 41
type input "4300"
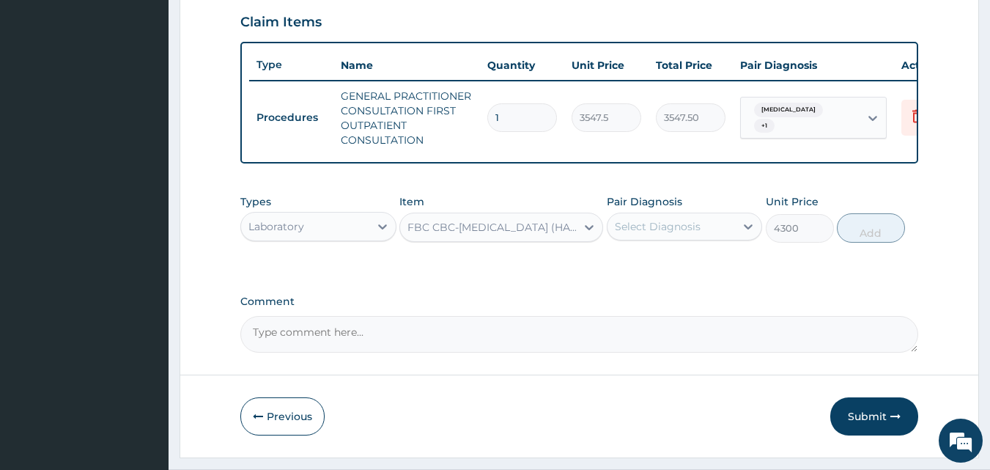
click at [673, 234] on div "Select Diagnosis" at bounding box center [658, 226] width 86 height 15
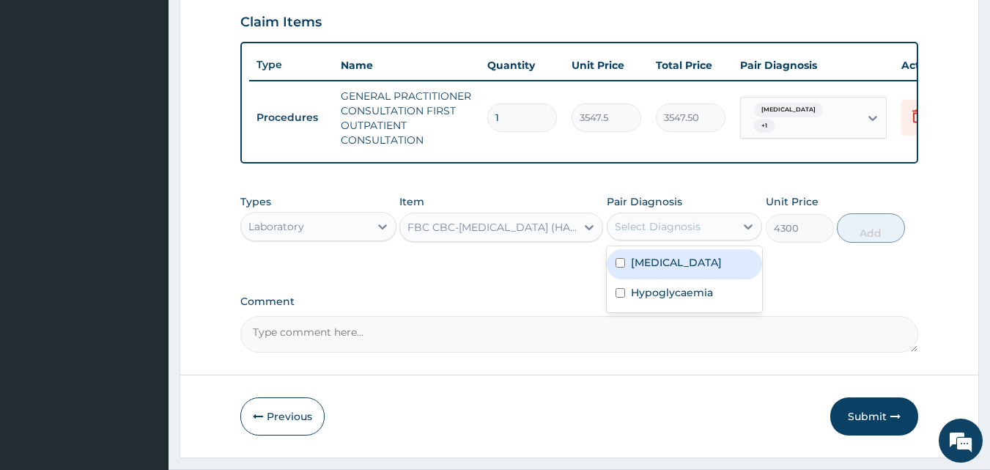
click at [657, 279] on div "Sepsis" at bounding box center [684, 264] width 156 height 30
checkbox input "true"
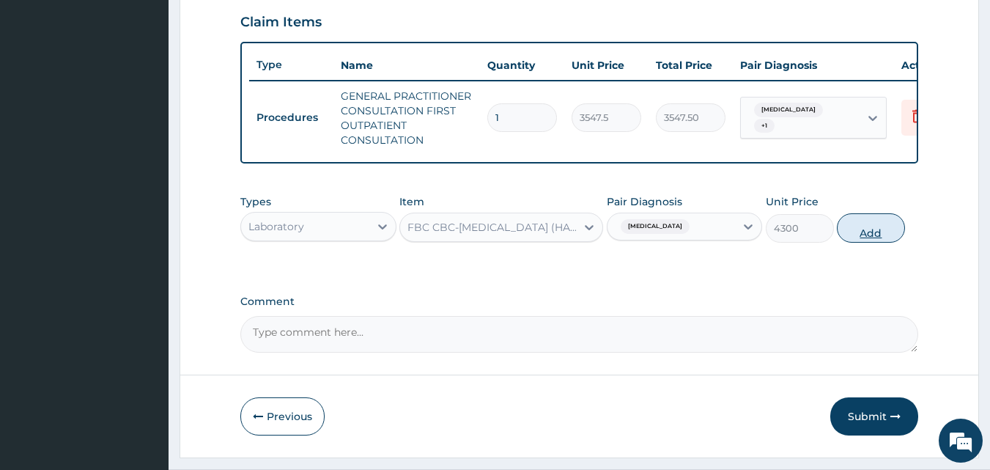
click at [863, 242] on button "Add" at bounding box center [870, 227] width 68 height 29
type input "0"
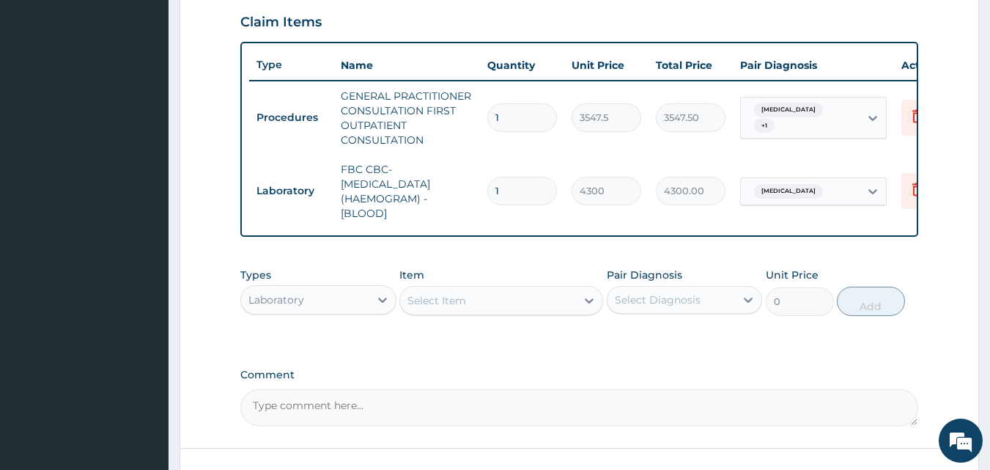
click at [502, 308] on div "Select Item" at bounding box center [488, 300] width 176 height 23
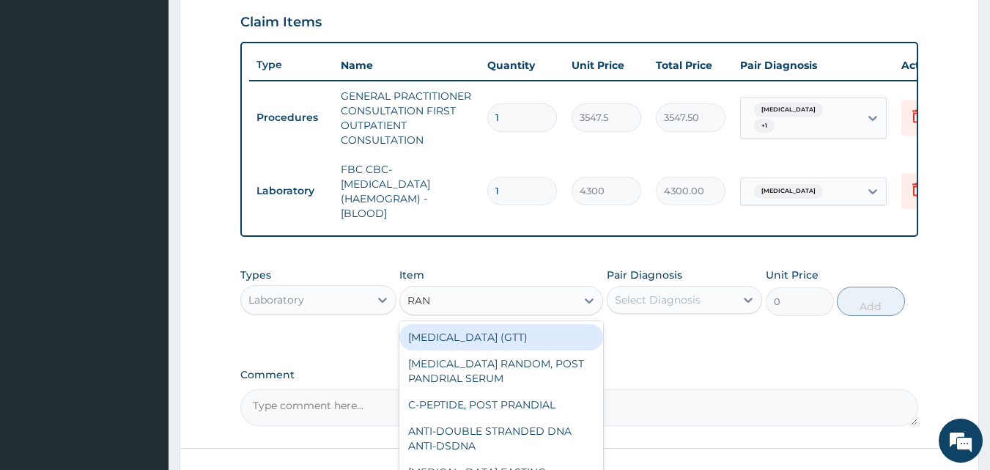
type input "RAND"
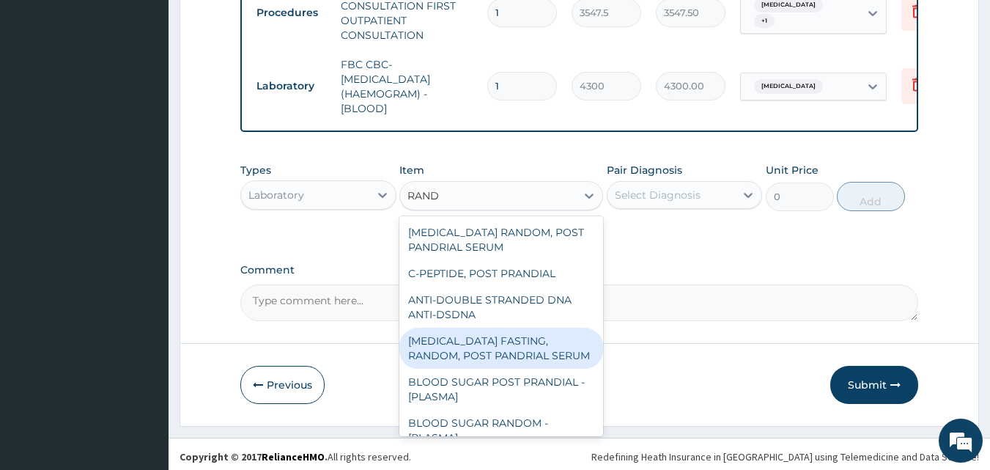
scroll to position [624, 0]
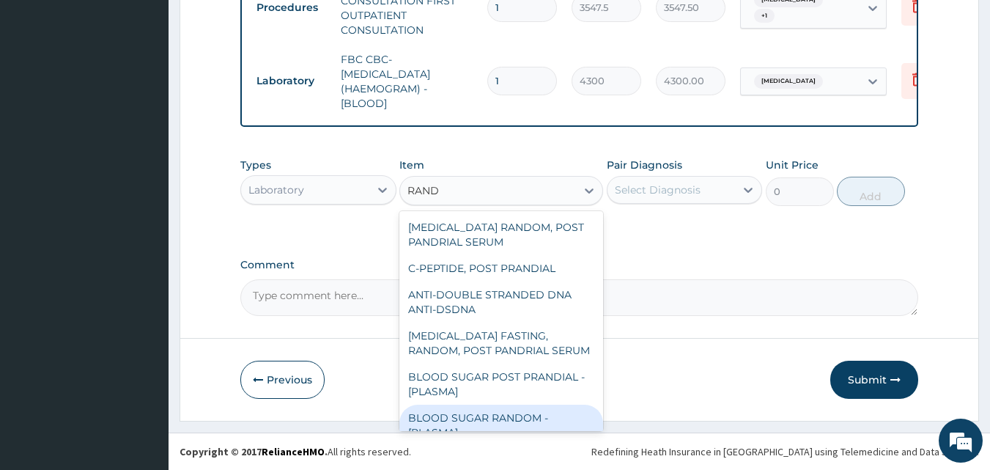
click at [532, 415] on div "BLOOD SUGAR RANDOM - [PLASMA]" at bounding box center [501, 424] width 204 height 41
type input "1290"
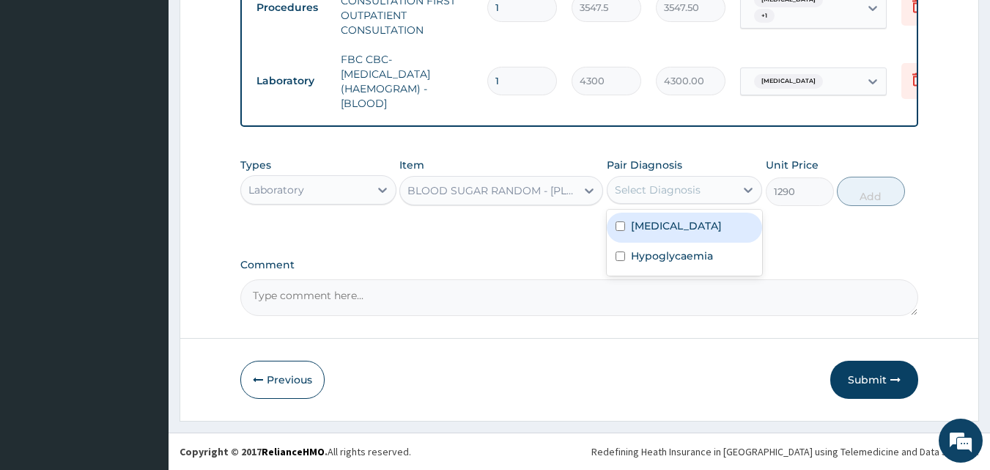
click at [657, 194] on div "Select Diagnosis" at bounding box center [658, 189] width 86 height 15
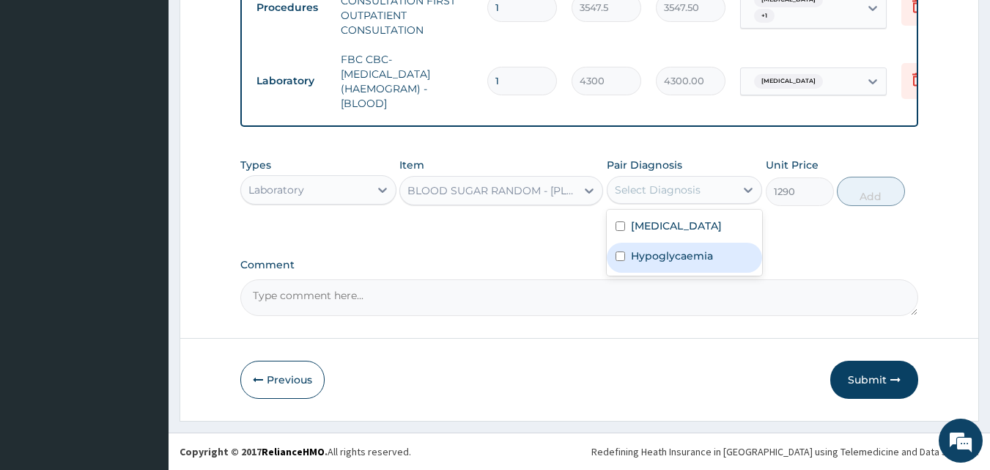
click at [661, 253] on label "Hypoglycaemia" at bounding box center [672, 255] width 82 height 15
checkbox input "true"
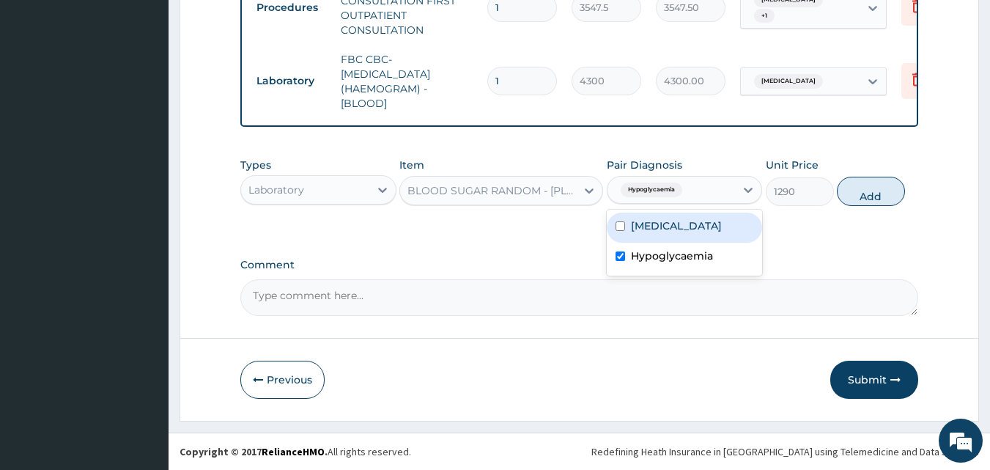
click at [864, 206] on div "Types Laboratory Item BLOOD SUGAR RANDOM - [PLASMA] Pair Diagnosis option Hypog…" at bounding box center [579, 181] width 678 height 63
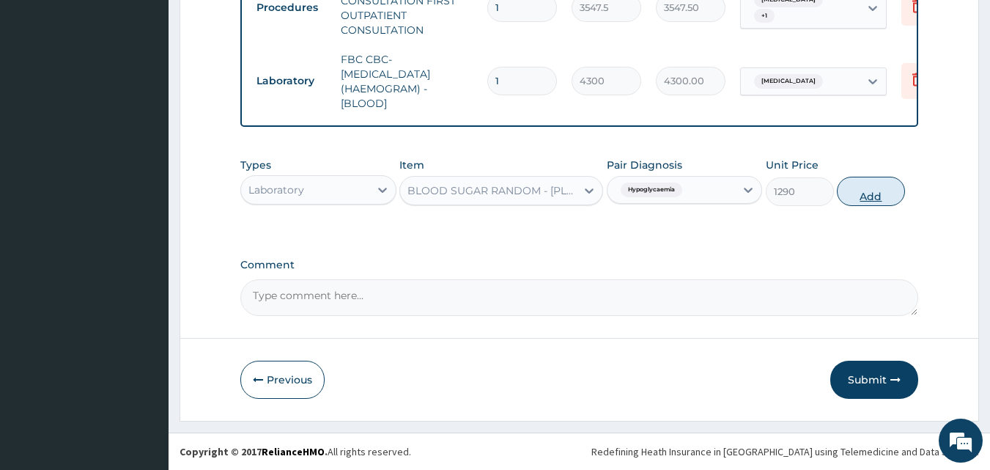
click at [855, 188] on button "Add" at bounding box center [870, 191] width 68 height 29
type input "0"
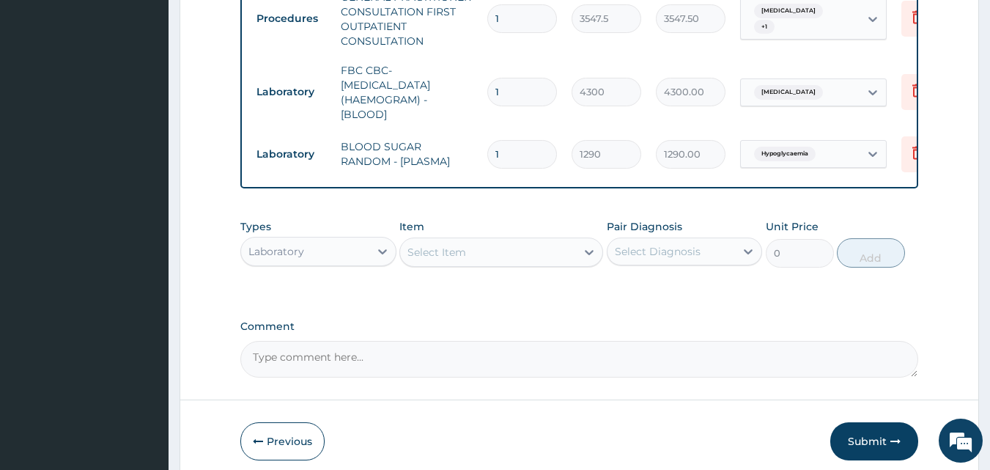
scroll to position [675, 0]
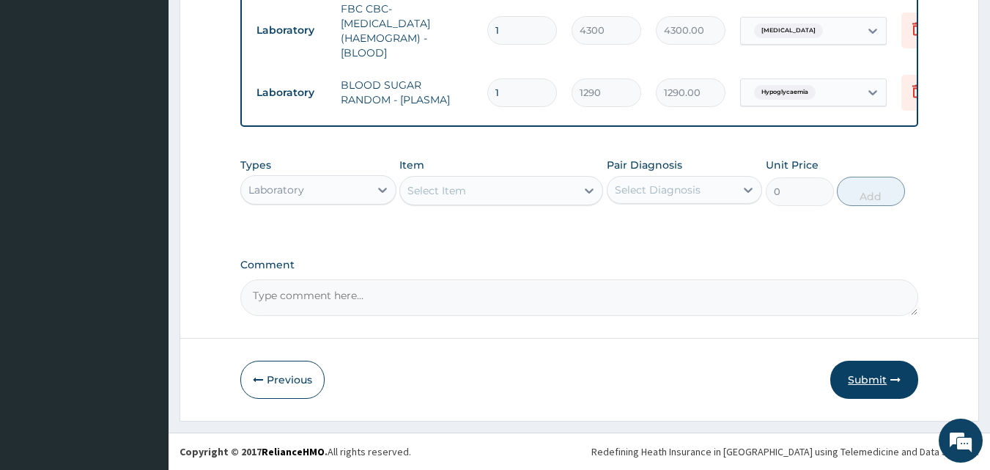
click at [868, 381] on button "Submit" at bounding box center [874, 379] width 88 height 38
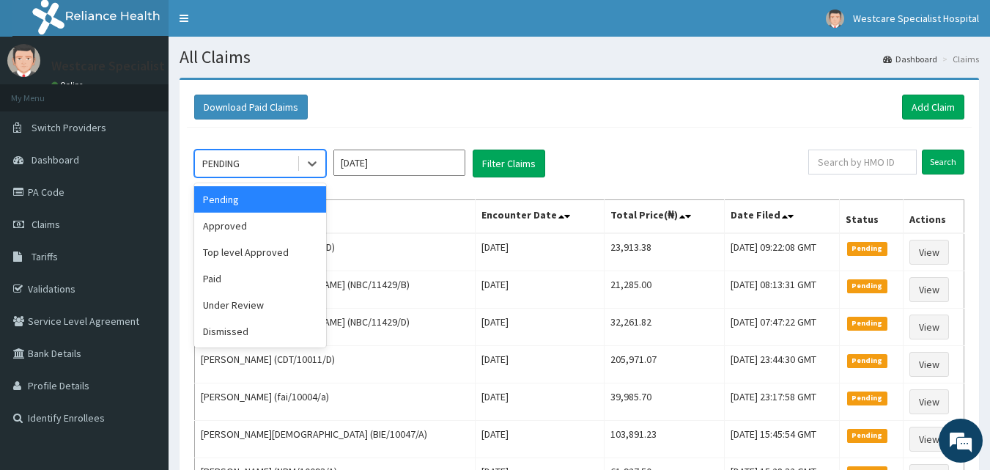
click at [261, 157] on div "PENDING" at bounding box center [246, 163] width 102 height 23
click at [247, 231] on div "Approved" at bounding box center [260, 225] width 132 height 26
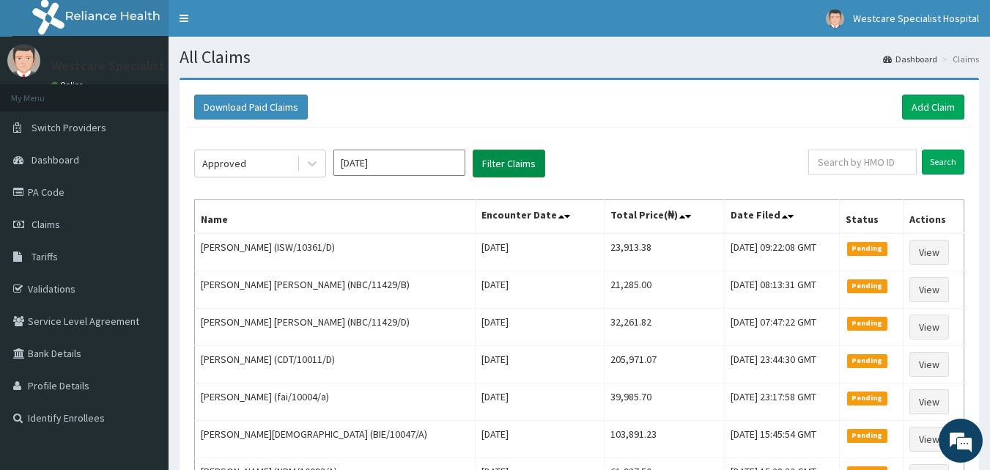
click at [507, 171] on button "Filter Claims" at bounding box center [508, 163] width 73 height 28
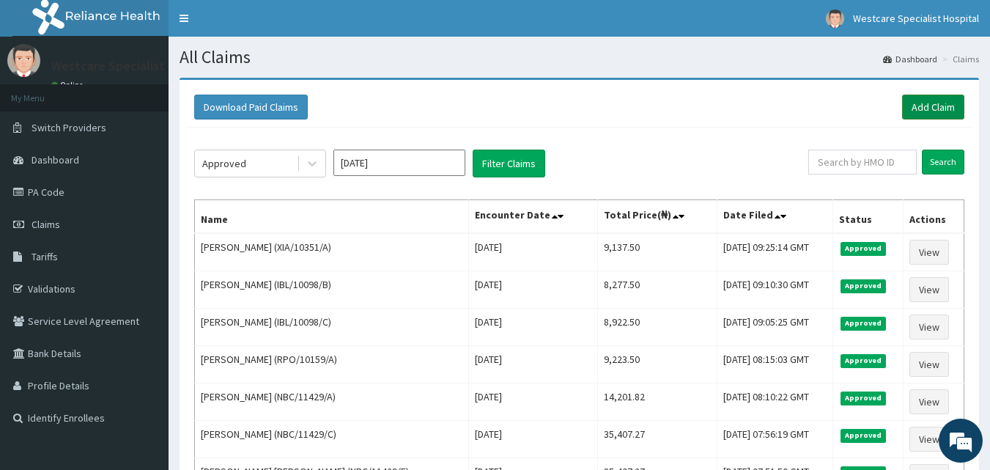
click at [919, 104] on link "Add Claim" at bounding box center [933, 106] width 62 height 25
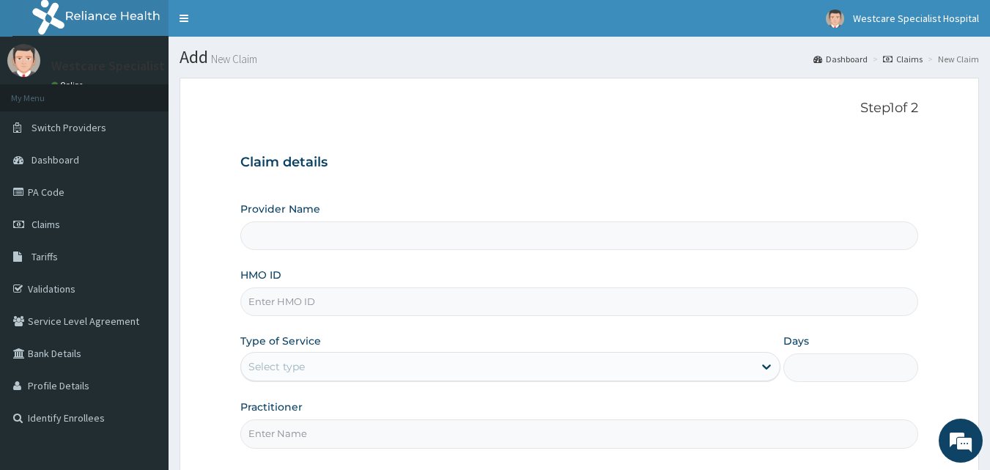
type input "WestCare Specialist Hospital"
click at [299, 307] on input "HMO ID" at bounding box center [579, 301] width 678 height 29
type input "RNC/10126/B"
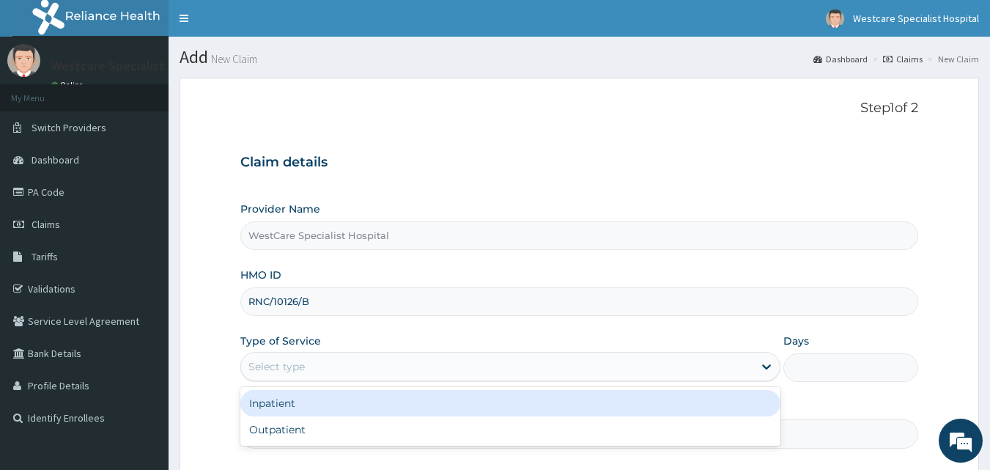
click at [297, 356] on div "Select type" at bounding box center [497, 366] width 512 height 23
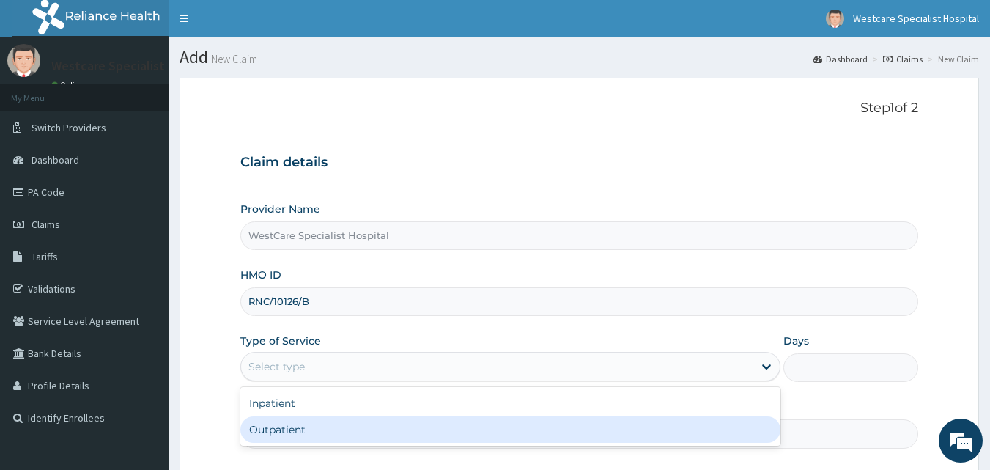
click at [300, 431] on div "Outpatient" at bounding box center [510, 429] width 540 height 26
type input "1"
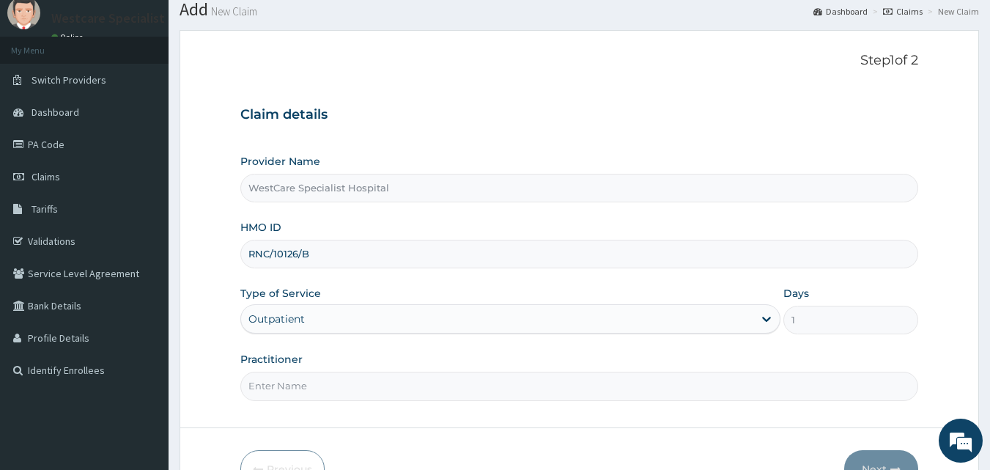
scroll to position [73, 0]
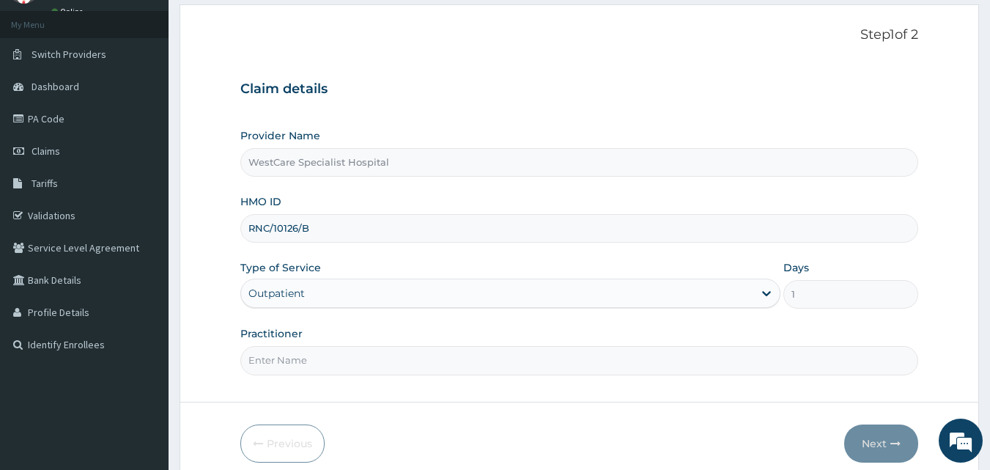
click at [285, 361] on input "Practitioner" at bounding box center [579, 360] width 678 height 29
type input "[PERSON_NAME]"
click at [872, 444] on button "Next" at bounding box center [881, 443] width 74 height 38
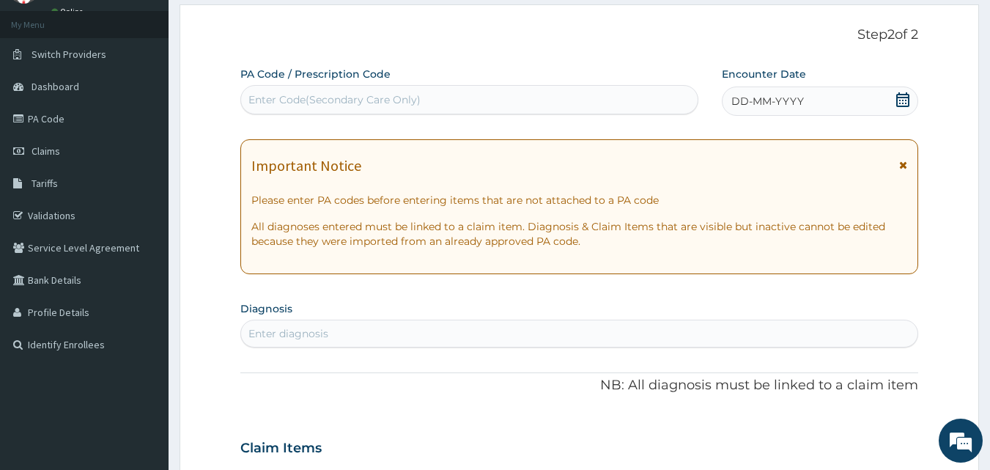
click at [899, 91] on div "DD-MM-YYYY" at bounding box center [819, 100] width 196 height 29
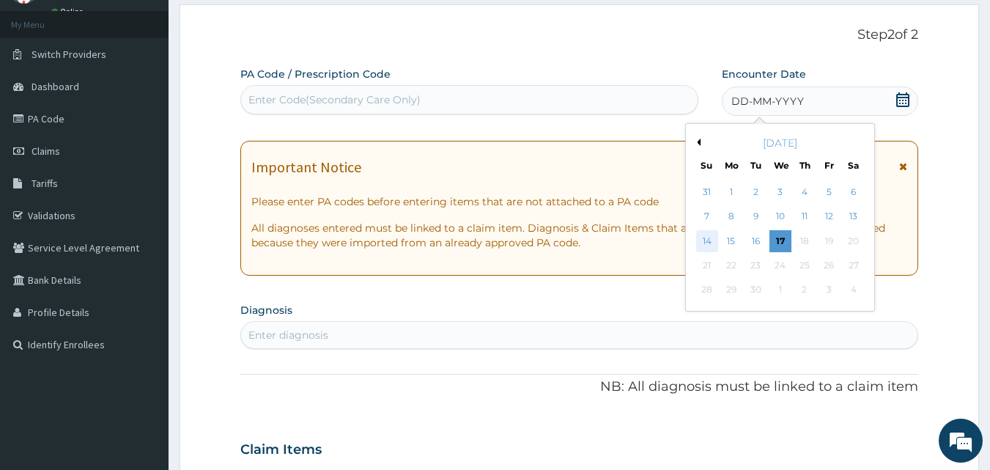
click at [699, 240] on div "14" at bounding box center [707, 241] width 22 height 22
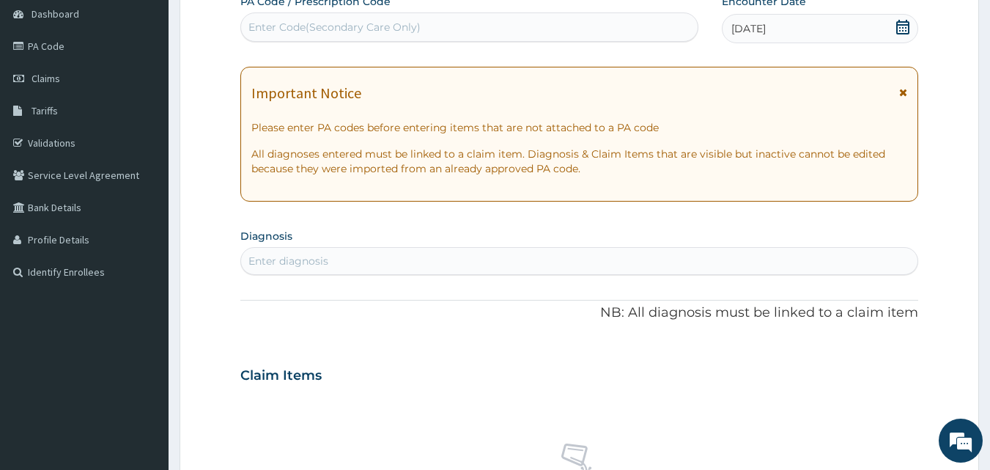
scroll to position [146, 0]
click at [282, 270] on div "Enter diagnosis" at bounding box center [579, 259] width 677 height 23
click at [299, 260] on div "Enter diagnosis" at bounding box center [288, 260] width 80 height 15
type input "URTI"
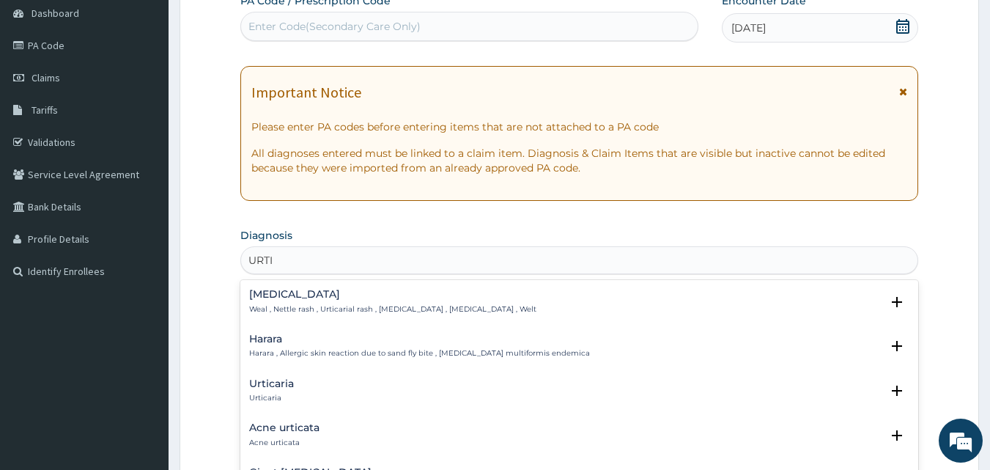
click at [268, 392] on div "Urticaria Urticaria" at bounding box center [271, 391] width 45 height 26
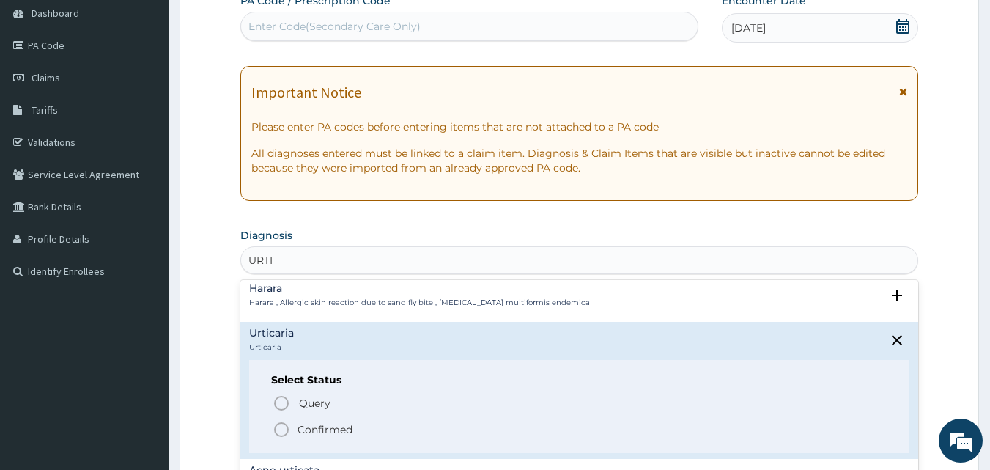
scroll to position [73, 0]
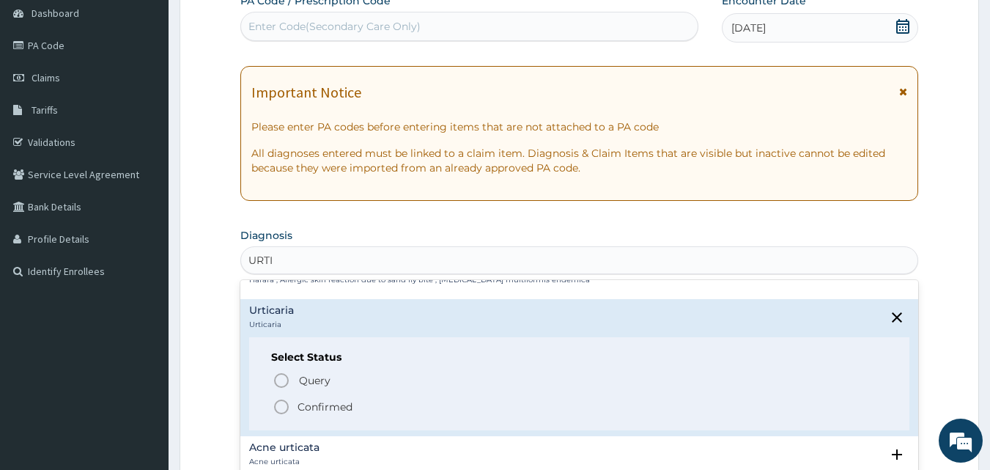
click at [284, 405] on icon "status option filled" at bounding box center [281, 407] width 18 height 18
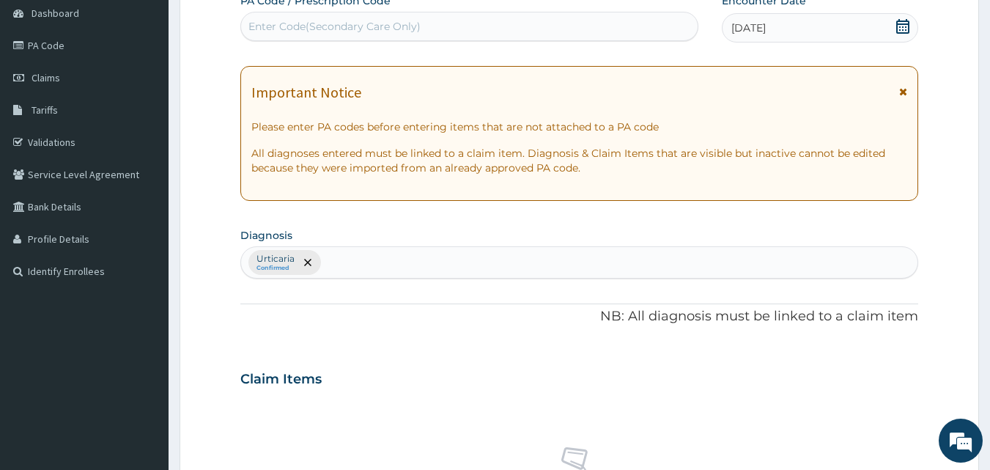
click at [345, 269] on div "Urticaria Confirmed" at bounding box center [579, 262] width 677 height 31
type input "MALARIA"
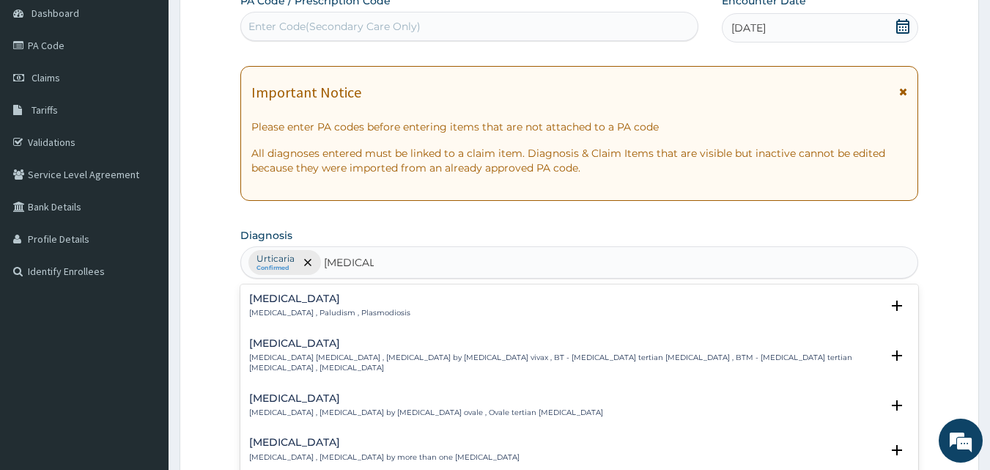
click at [280, 300] on h4 "Malaria" at bounding box center [329, 298] width 161 height 11
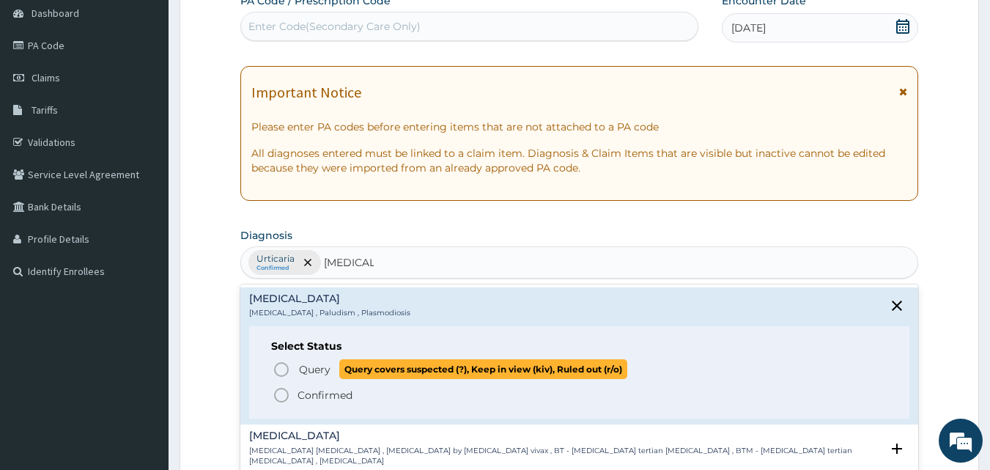
click at [286, 371] on icon "status option query" at bounding box center [281, 369] width 18 height 18
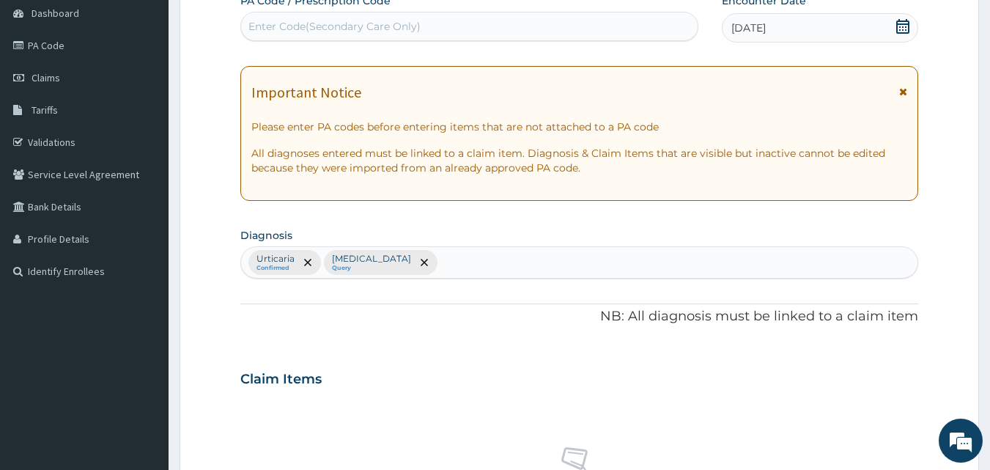
click at [424, 269] on div "Urticaria Confirmed Malaria Query" at bounding box center [579, 262] width 677 height 31
type input "SEPSIS"
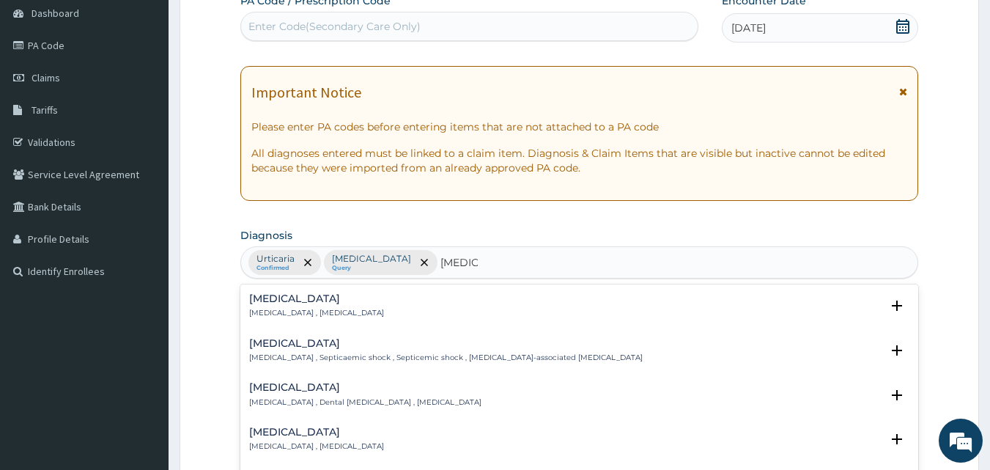
click at [265, 297] on h4 "Sepsis" at bounding box center [316, 298] width 135 height 11
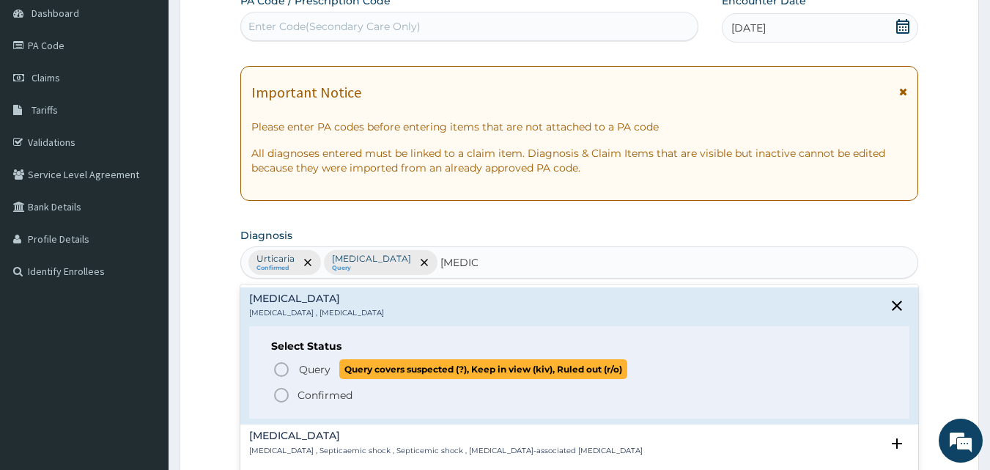
click at [283, 366] on icon "status option query" at bounding box center [281, 369] width 18 height 18
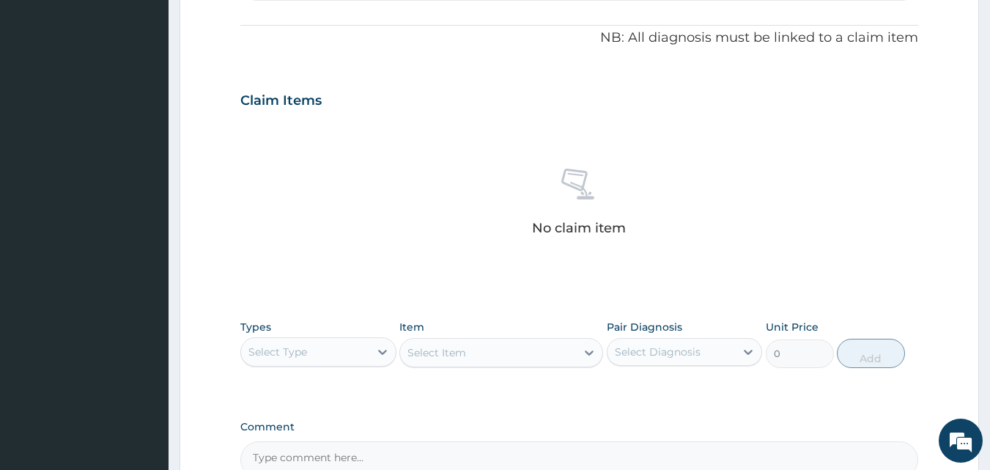
scroll to position [439, 0]
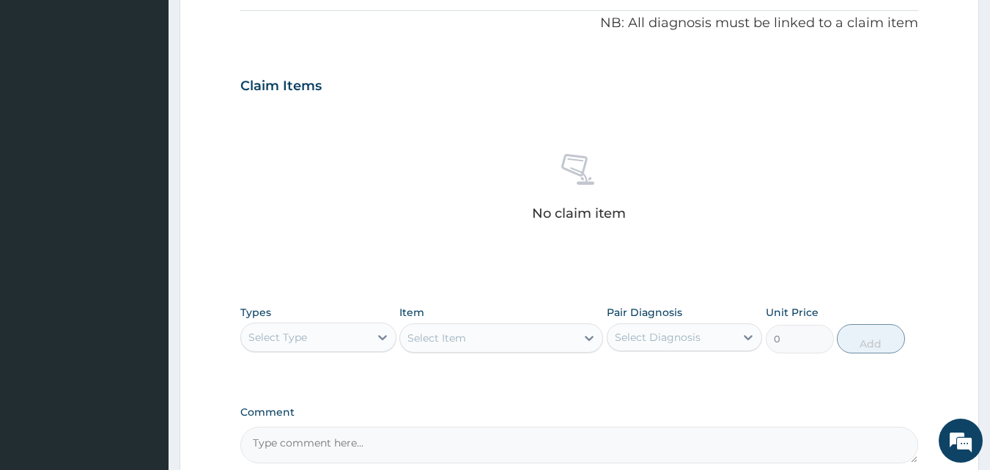
click at [287, 331] on div "Select Type" at bounding box center [277, 337] width 59 height 15
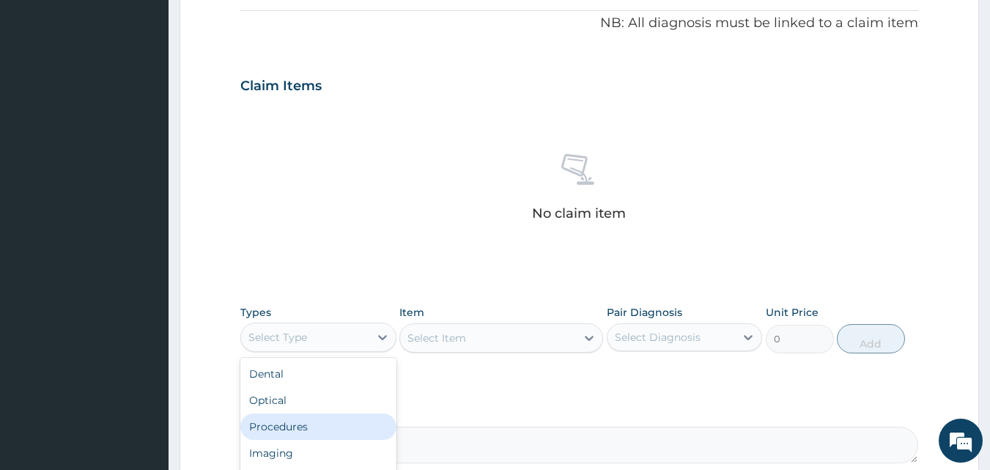
click at [272, 425] on div "Procedures" at bounding box center [318, 426] width 156 height 26
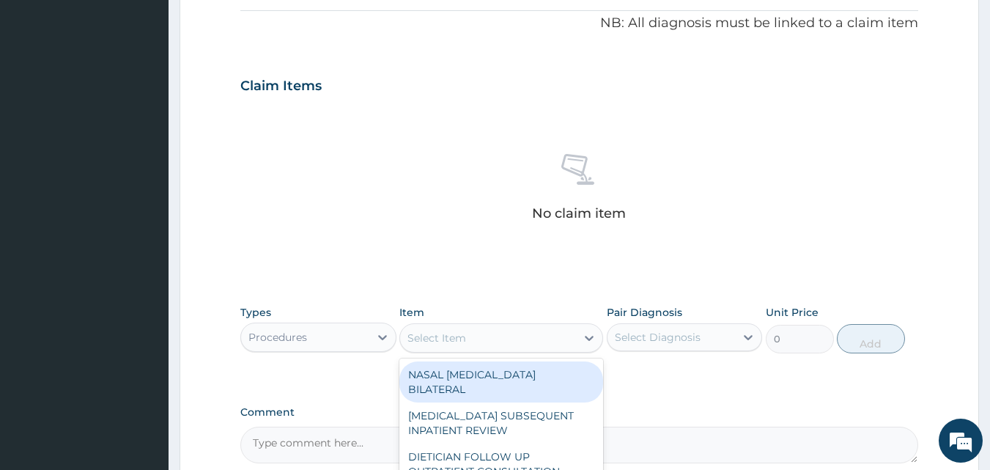
click at [489, 338] on div "Select Item" at bounding box center [488, 337] width 176 height 23
type input "GENE"
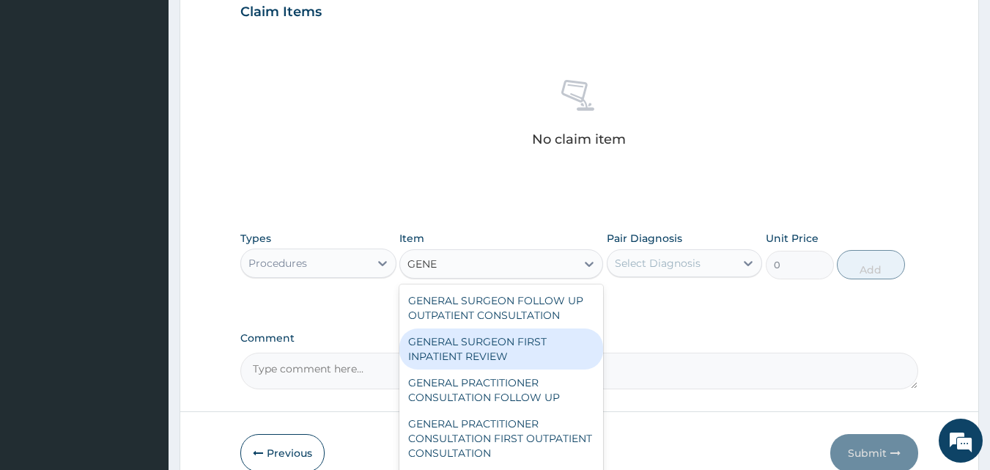
scroll to position [587, 0]
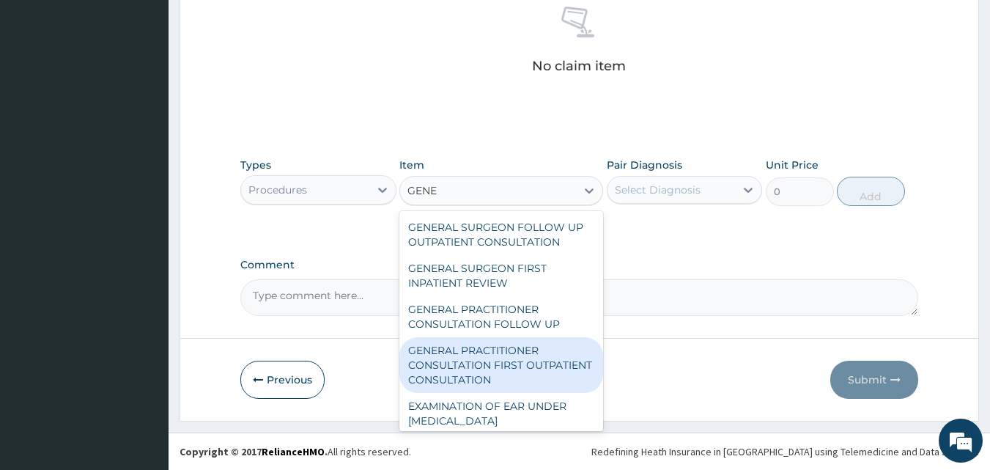
drag, startPoint x: 491, startPoint y: 349, endPoint x: 483, endPoint y: 348, distance: 7.4
click at [488, 348] on div "GENERAL PRACTITIONER CONSULTATION FIRST OUTPATIENT CONSULTATION" at bounding box center [501, 365] width 204 height 56
type input "3547.5"
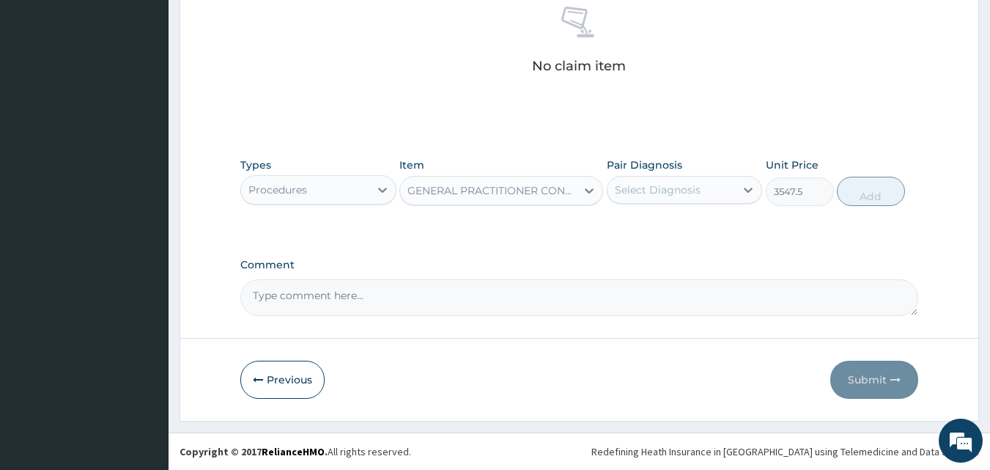
click at [618, 204] on div "Pair Diagnosis Select Diagnosis" at bounding box center [684, 181] width 156 height 48
click at [655, 196] on div "Select Diagnosis" at bounding box center [658, 189] width 86 height 15
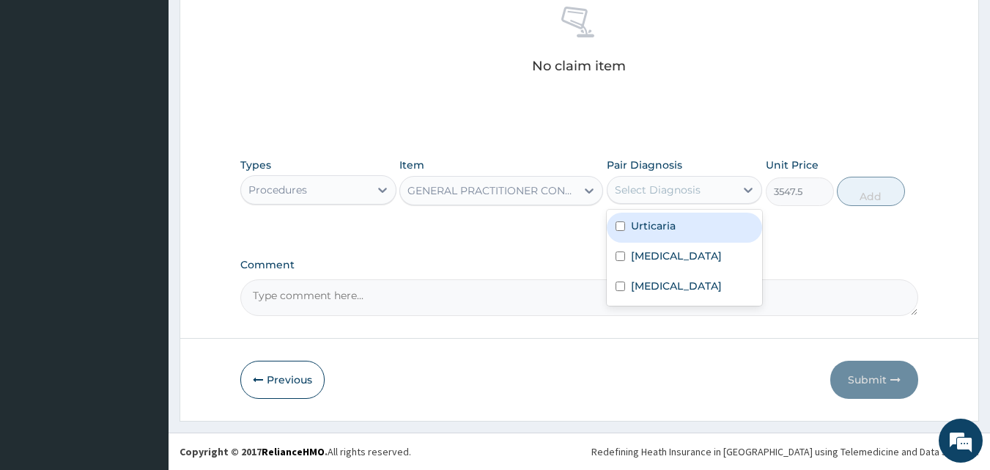
click at [650, 239] on div "Urticaria" at bounding box center [684, 227] width 156 height 30
checkbox input "true"
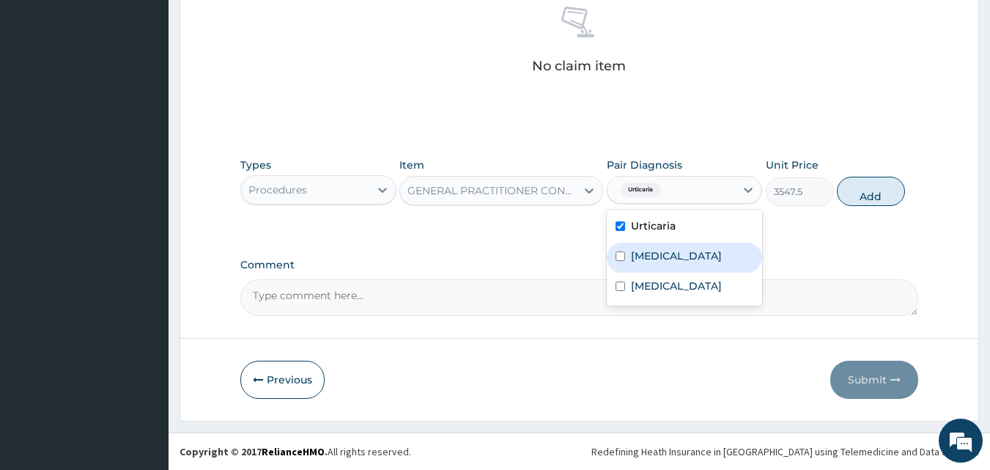
click at [650, 265] on div "Malaria" at bounding box center [684, 257] width 156 height 30
checkbox input "true"
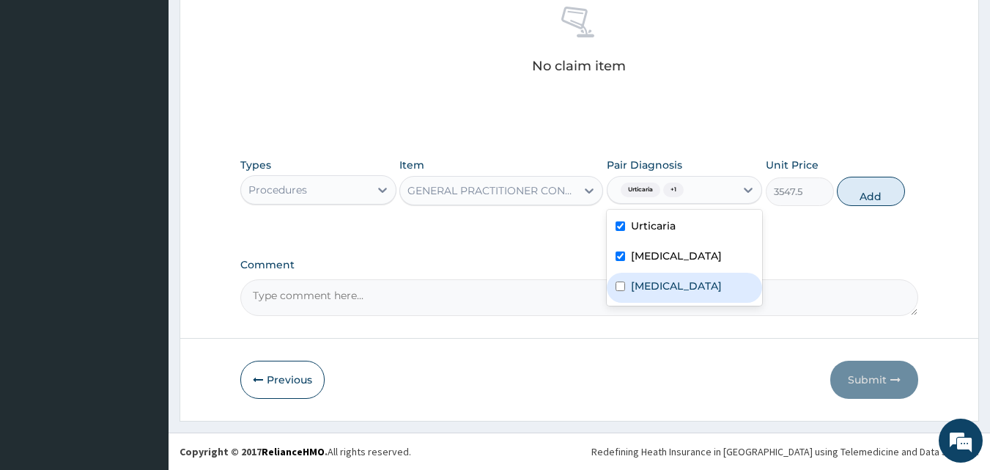
click at [649, 289] on label "[MEDICAL_DATA]" at bounding box center [676, 285] width 91 height 15
checkbox input "true"
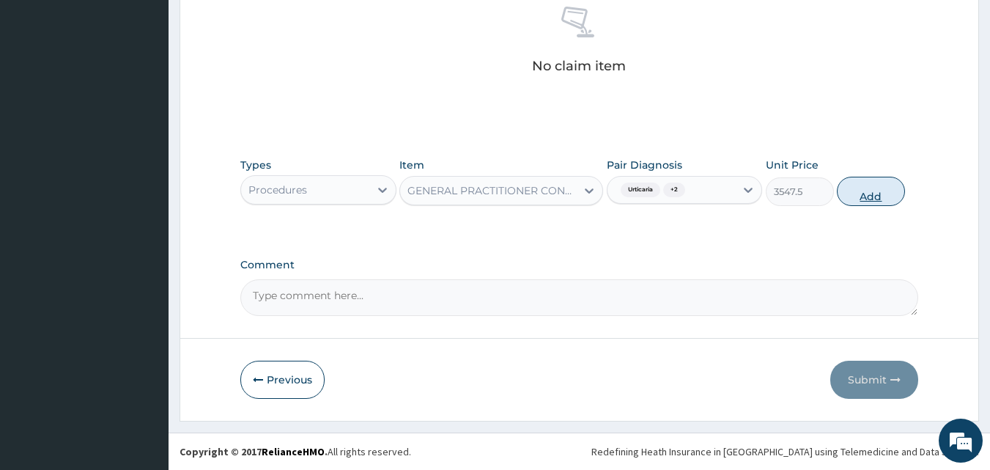
click at [850, 186] on button "Add" at bounding box center [870, 191] width 68 height 29
type input "0"
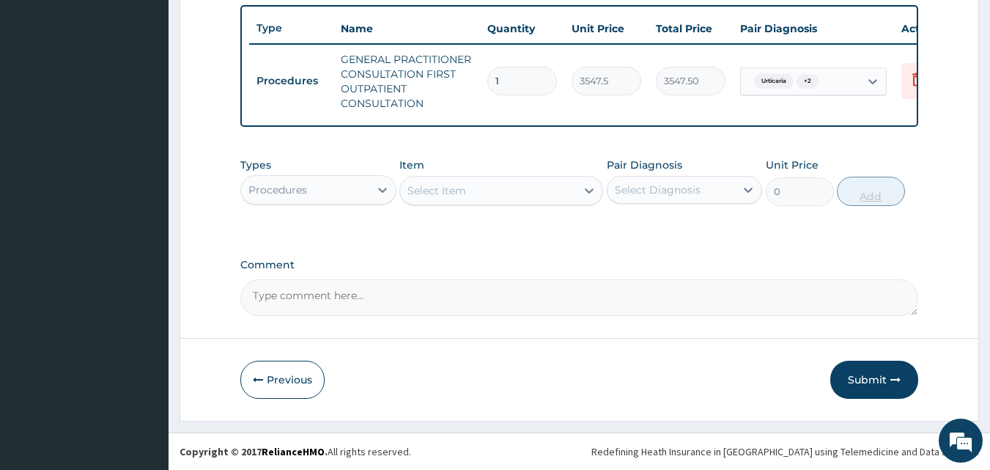
scroll to position [551, 0]
click at [272, 190] on div "Procedures" at bounding box center [277, 189] width 59 height 15
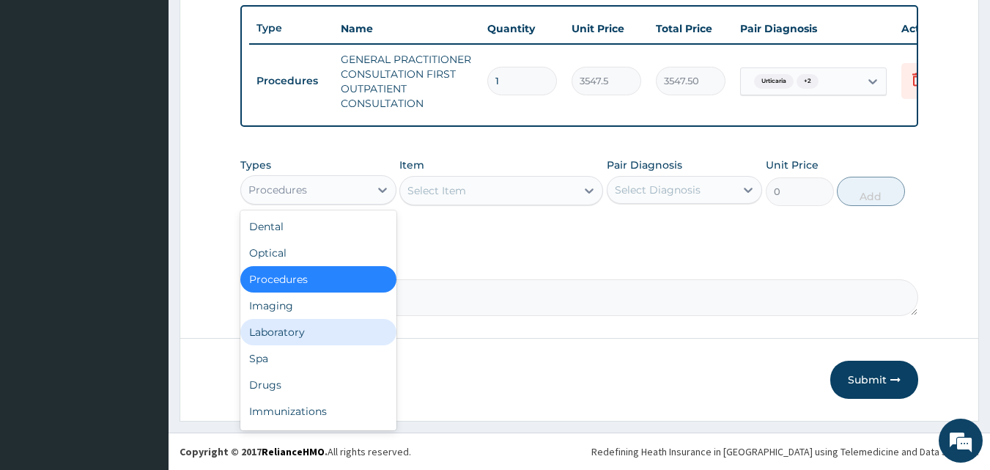
click at [333, 339] on div "Laboratory" at bounding box center [318, 332] width 156 height 26
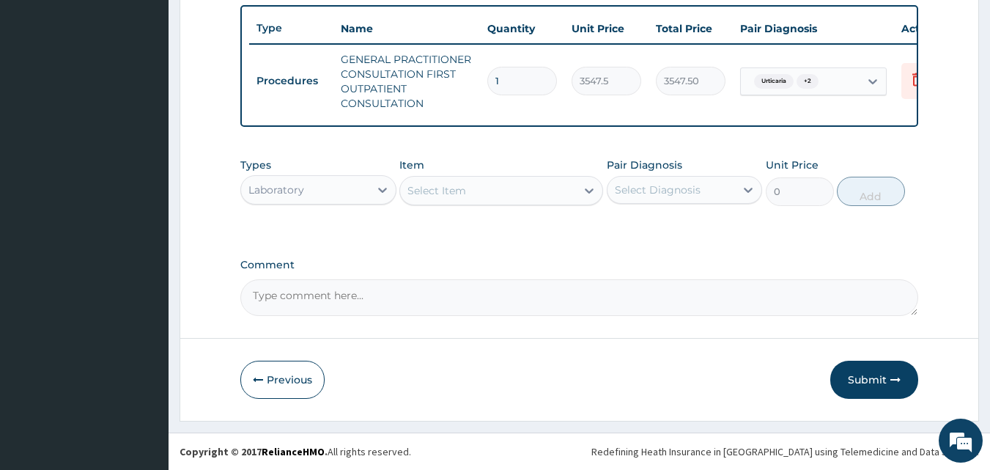
click at [466, 194] on div "Select Item" at bounding box center [488, 190] width 176 height 23
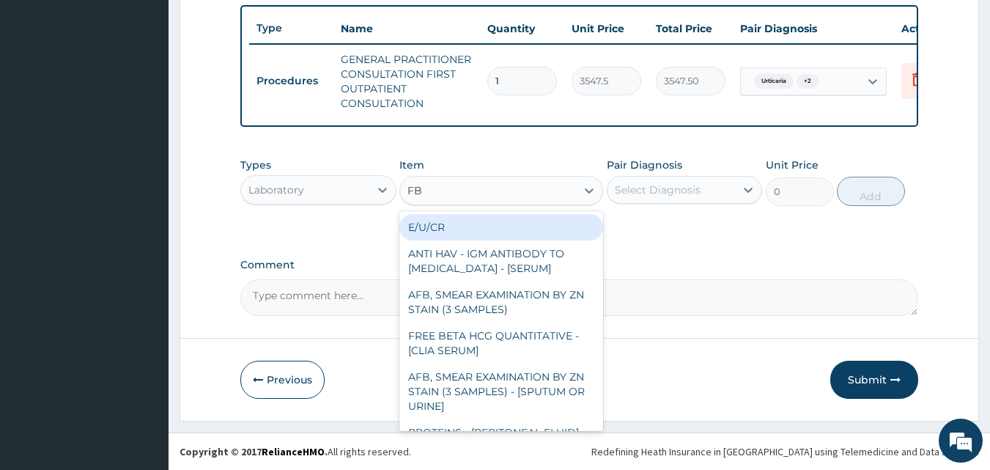
type input "FBC"
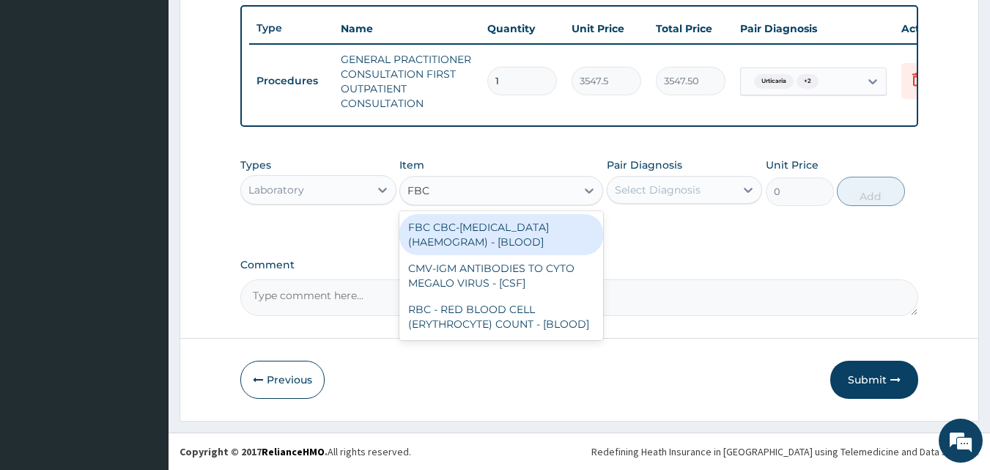
click at [421, 240] on div "FBC CBC-COMPLETE BLOOD COUNT (HAEMOGRAM) - [BLOOD]" at bounding box center [501, 234] width 204 height 41
type input "4300"
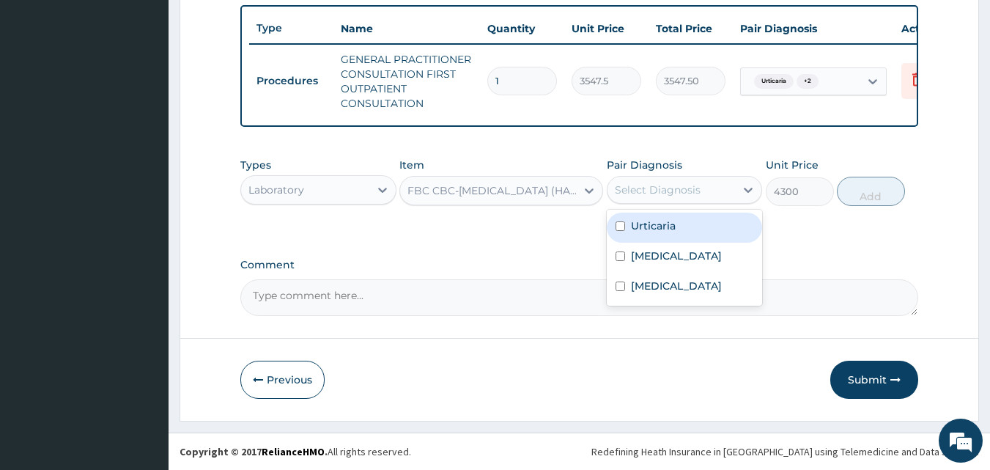
click at [631, 193] on div "Select Diagnosis" at bounding box center [658, 189] width 86 height 15
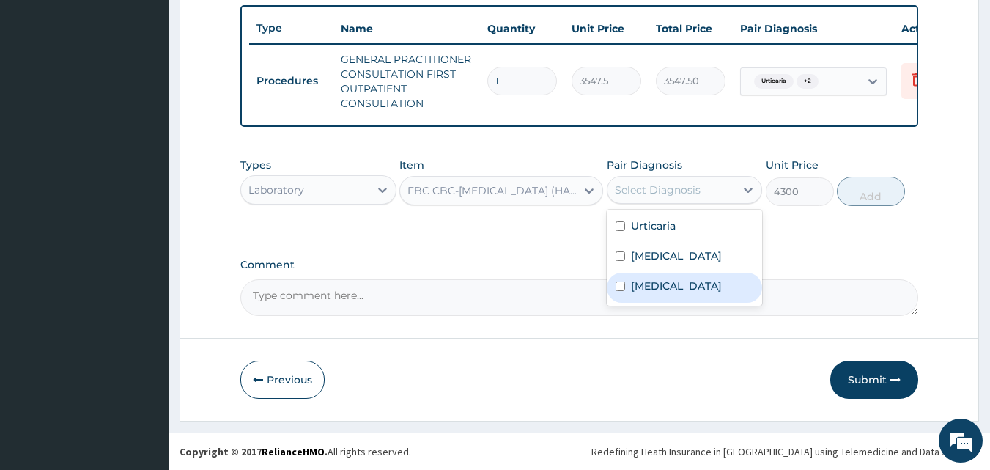
click at [655, 281] on label "Sepsis" at bounding box center [676, 285] width 91 height 15
checkbox input "true"
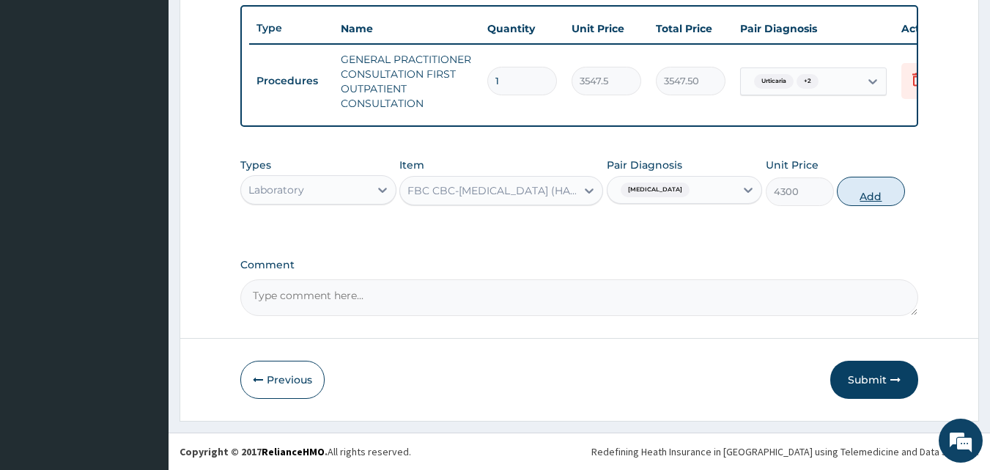
click at [897, 196] on button "Add" at bounding box center [870, 191] width 68 height 29
type input "0"
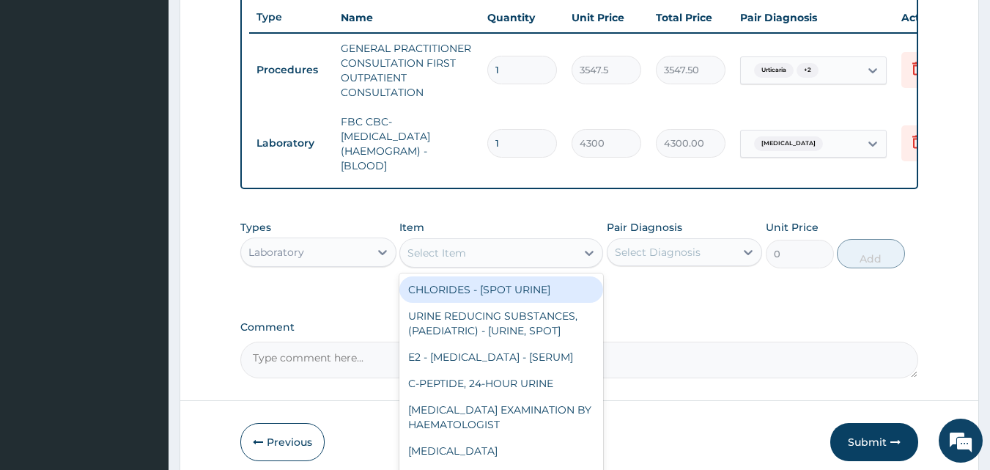
click at [482, 261] on div "Select Item" at bounding box center [488, 252] width 176 height 23
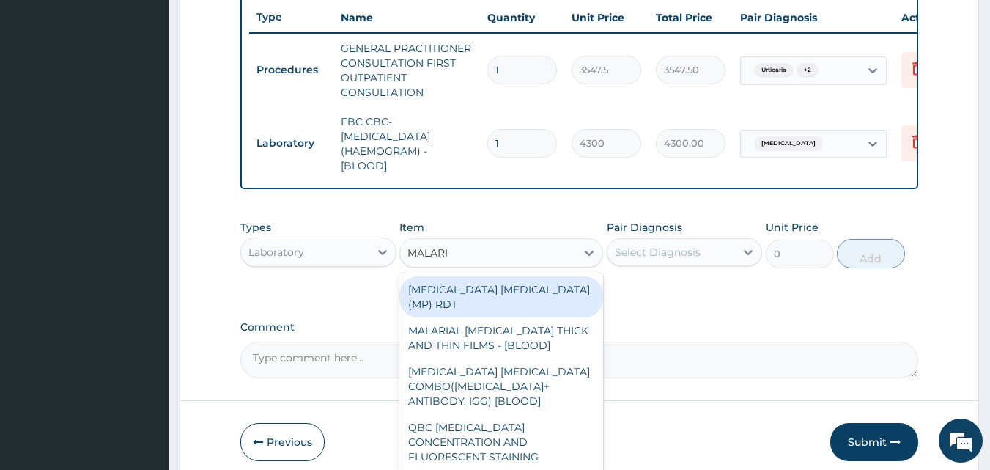
type input "MALARIA"
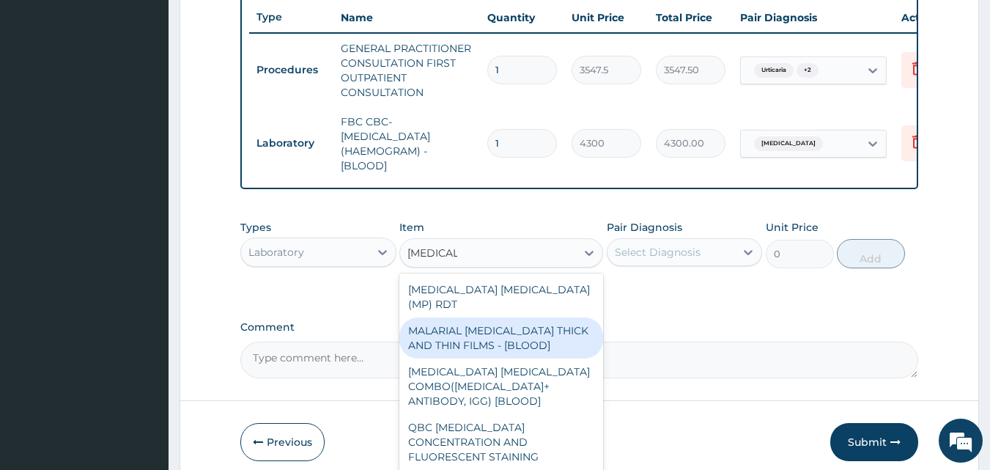
drag, startPoint x: 490, startPoint y: 336, endPoint x: 549, endPoint y: 299, distance: 70.1
click at [489, 334] on div "MALARIAL [MEDICAL_DATA] THICK AND THIN FILMS - [BLOOD]" at bounding box center [501, 337] width 204 height 41
type input "1612.5"
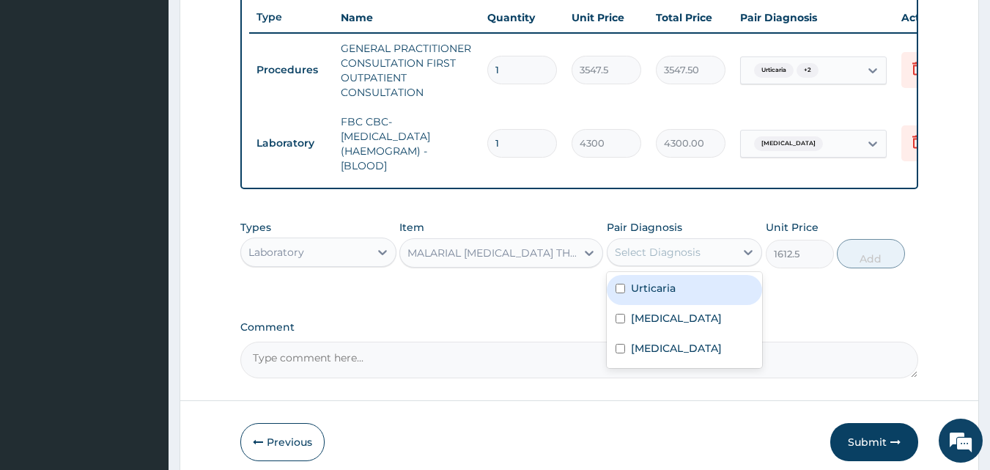
click at [643, 264] on div "Select Diagnosis" at bounding box center [671, 251] width 128 height 23
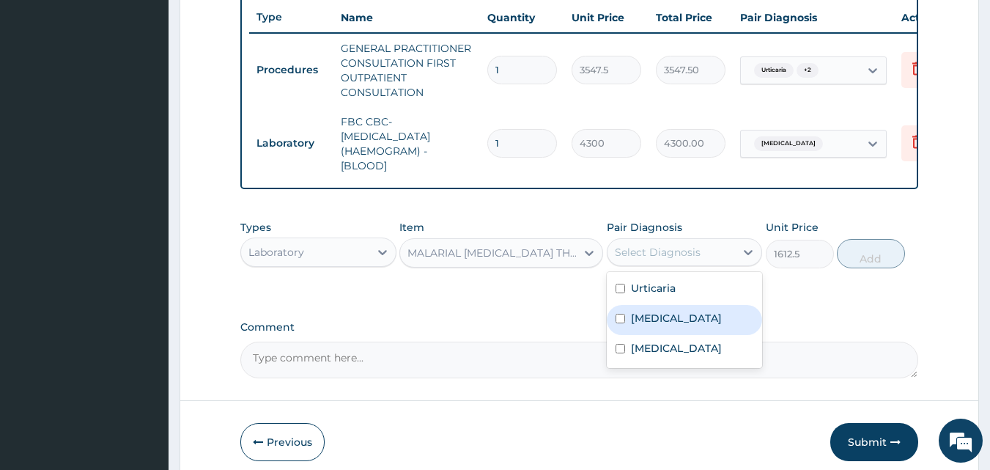
click at [640, 325] on label "Malaria" at bounding box center [676, 318] width 91 height 15
checkbox input "true"
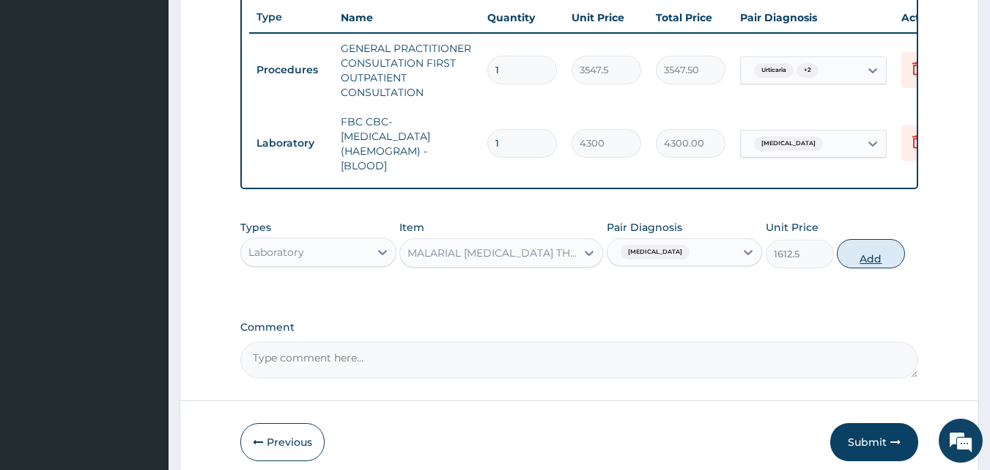
click at [880, 268] on button "Add" at bounding box center [870, 253] width 68 height 29
type input "0"
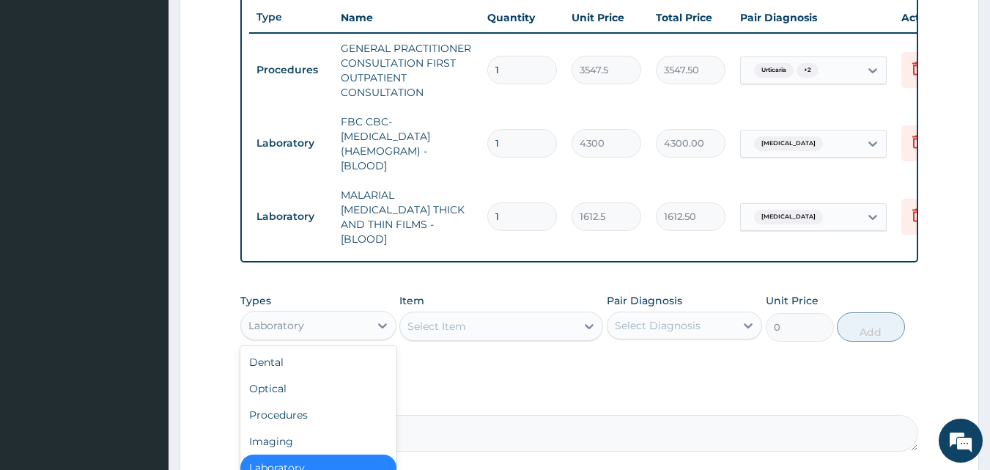
click at [312, 317] on div "Laboratory" at bounding box center [305, 324] width 128 height 23
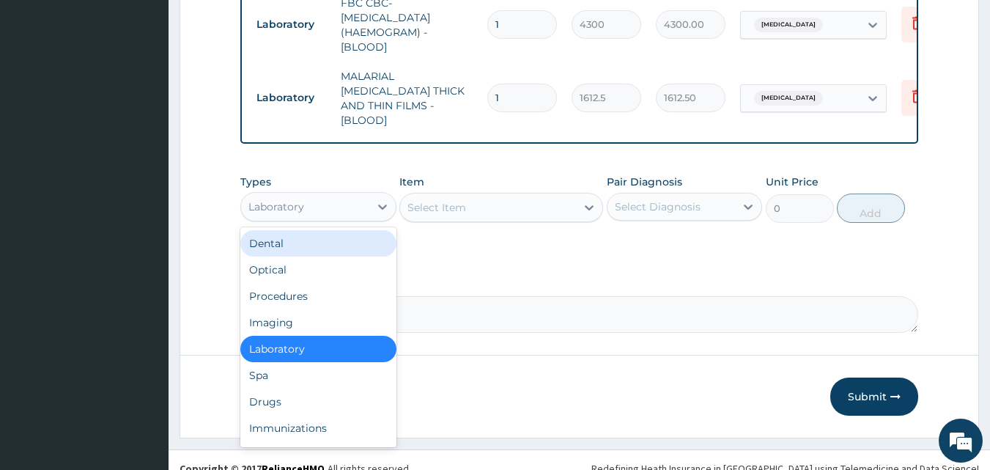
scroll to position [683, 0]
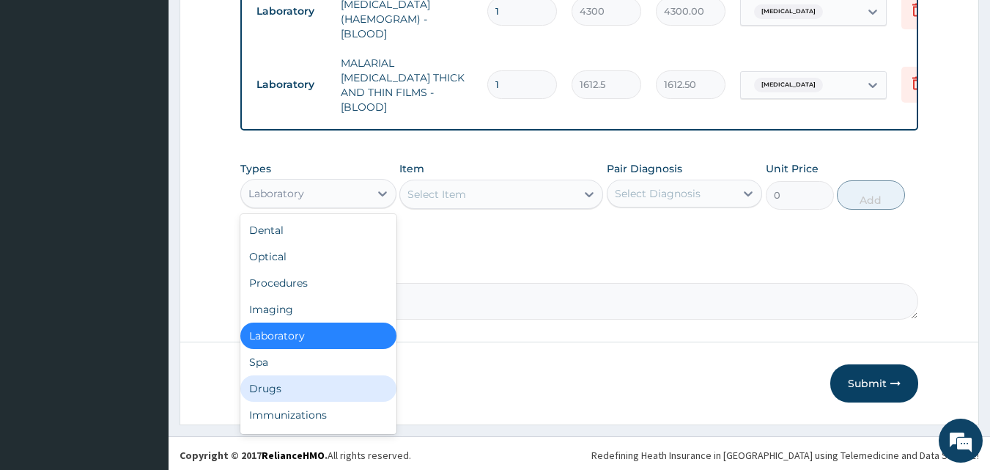
click at [300, 385] on div "Drugs" at bounding box center [318, 388] width 156 height 26
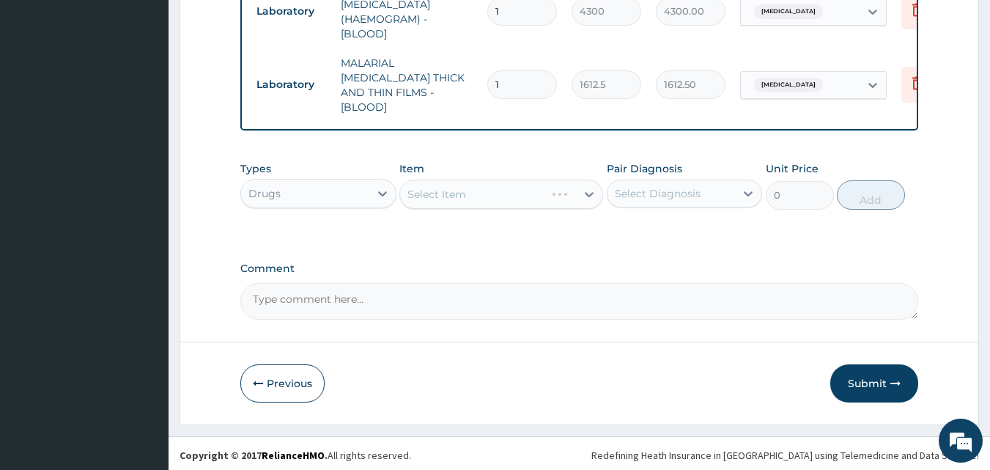
click at [464, 193] on div "Select Item" at bounding box center [501, 193] width 204 height 29
click at [467, 191] on div "Select Item" at bounding box center [501, 193] width 204 height 29
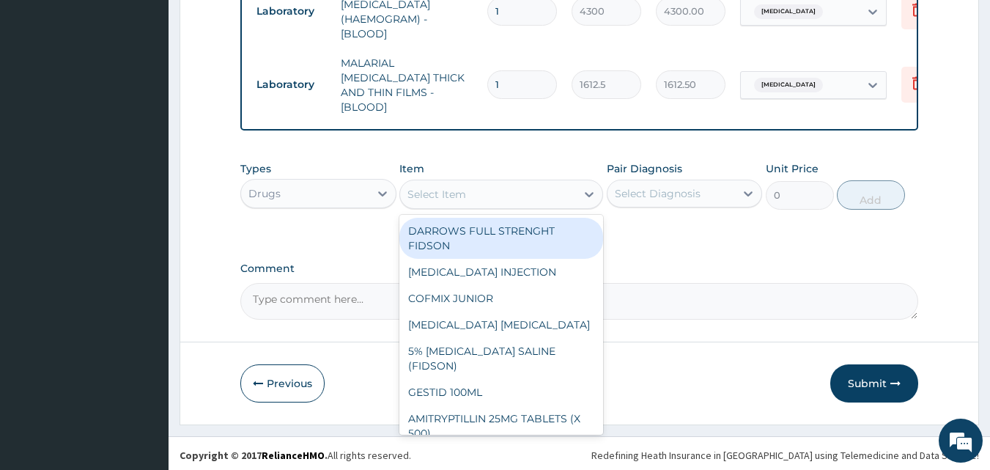
click at [467, 191] on div "Select Item" at bounding box center [488, 193] width 176 height 23
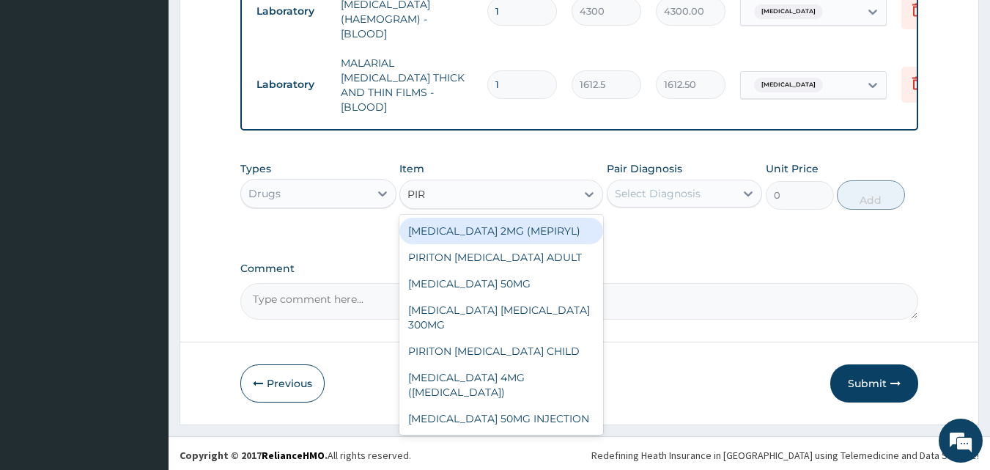
type input "PIRI"
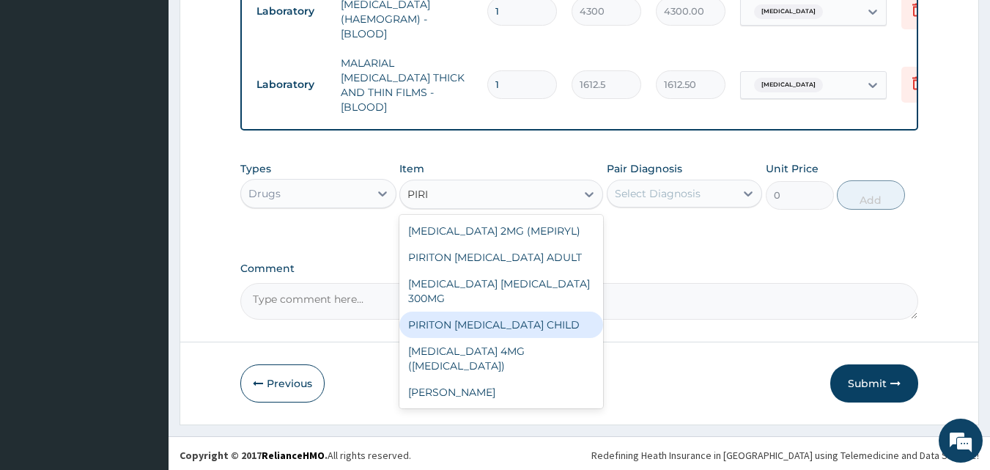
click at [541, 311] on div "PIRITON [MEDICAL_DATA] CHILD" at bounding box center [501, 324] width 204 height 26
type input "1182.5"
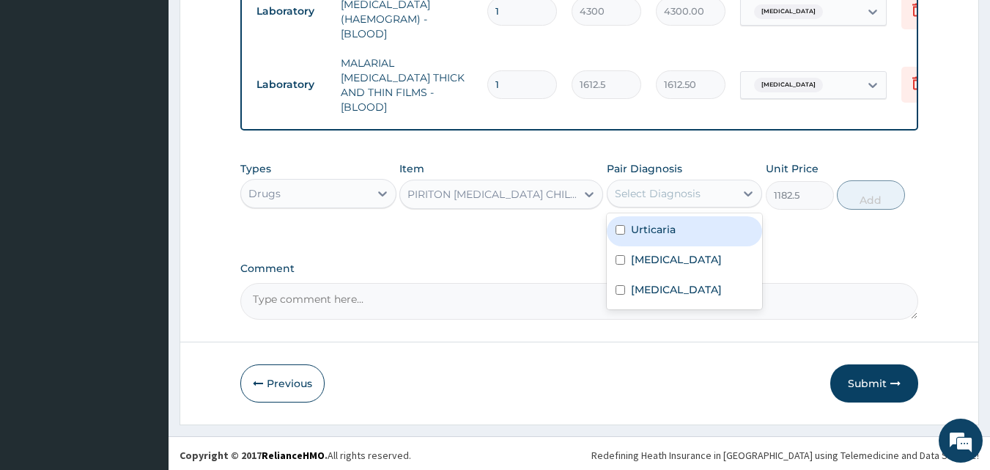
click at [702, 197] on div "Select Diagnosis" at bounding box center [671, 193] width 128 height 23
click at [694, 236] on div "Urticaria" at bounding box center [684, 231] width 156 height 30
checkbox input "true"
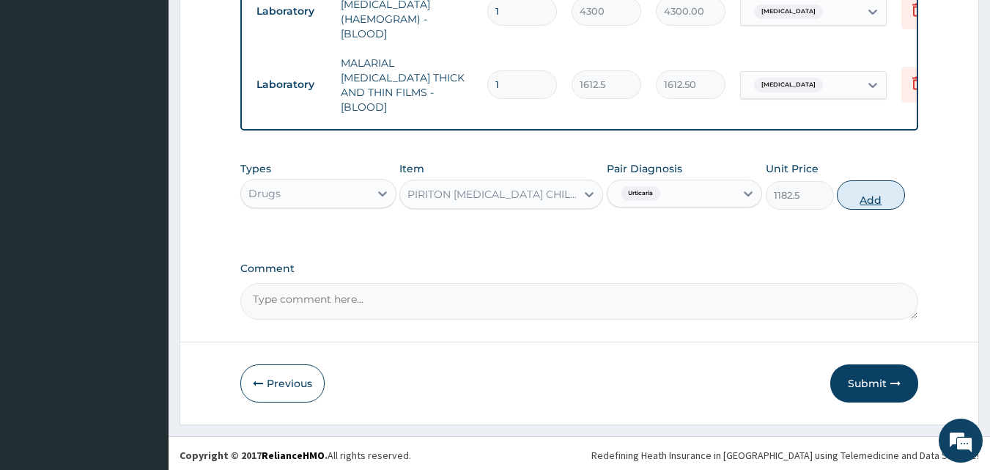
click at [873, 190] on button "Add" at bounding box center [870, 194] width 68 height 29
type input "0"
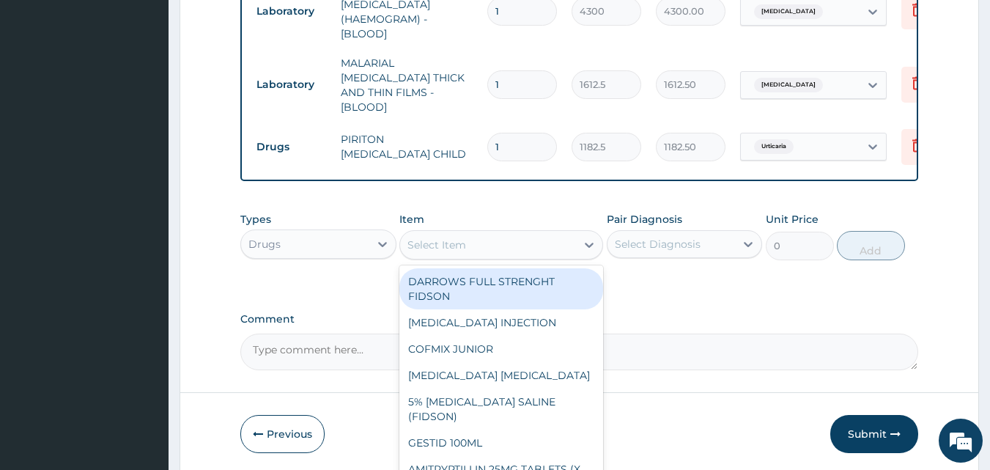
click at [530, 237] on div "Select Item" at bounding box center [488, 244] width 176 height 23
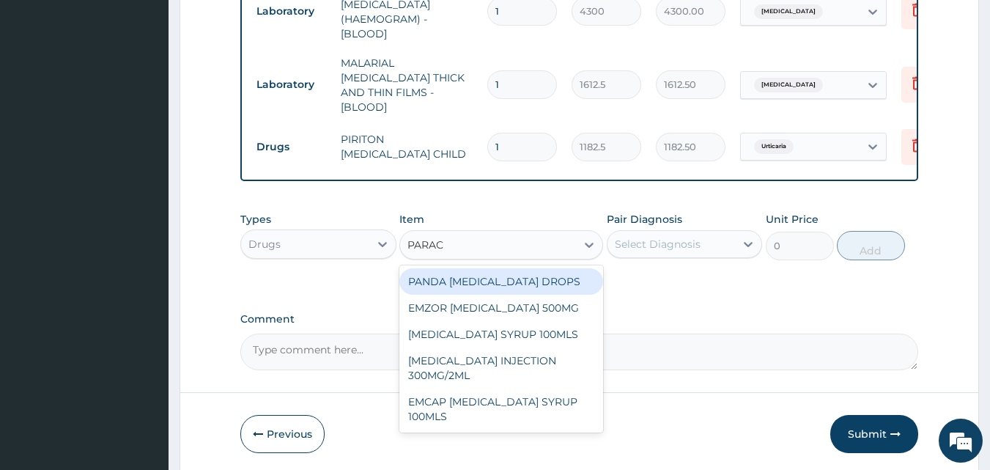
type input "PARACE"
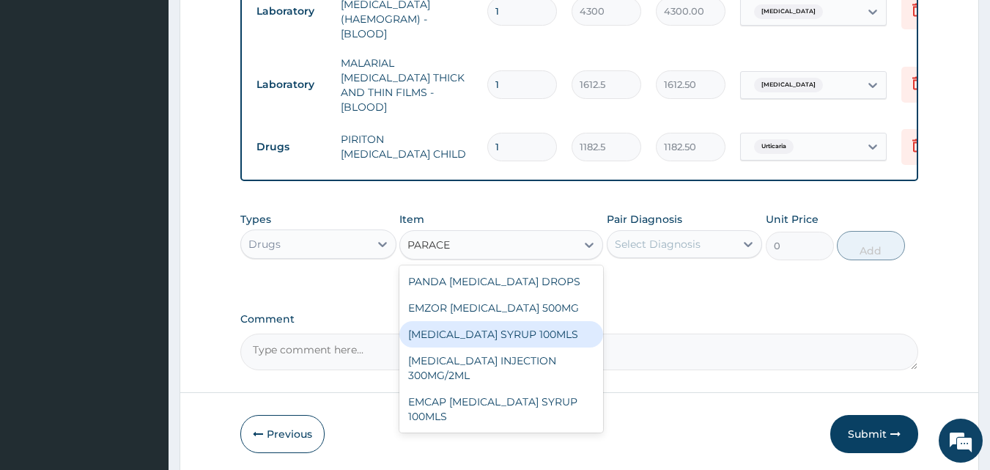
click at [515, 332] on div "[MEDICAL_DATA] SYRUP 100MLS" at bounding box center [501, 334] width 204 height 26
type input "709.5"
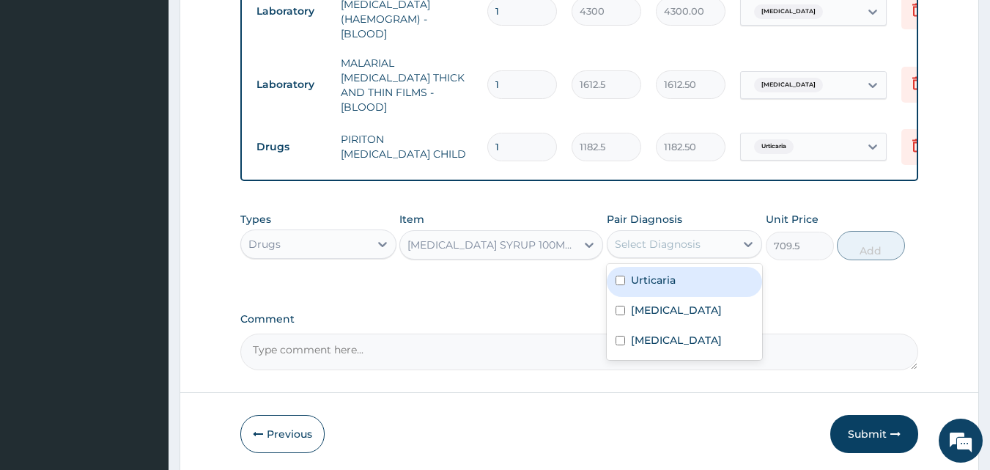
click at [661, 251] on div "Select Diagnosis" at bounding box center [671, 243] width 128 height 23
click at [672, 286] on div "Urticaria" at bounding box center [684, 282] width 156 height 30
checkbox input "true"
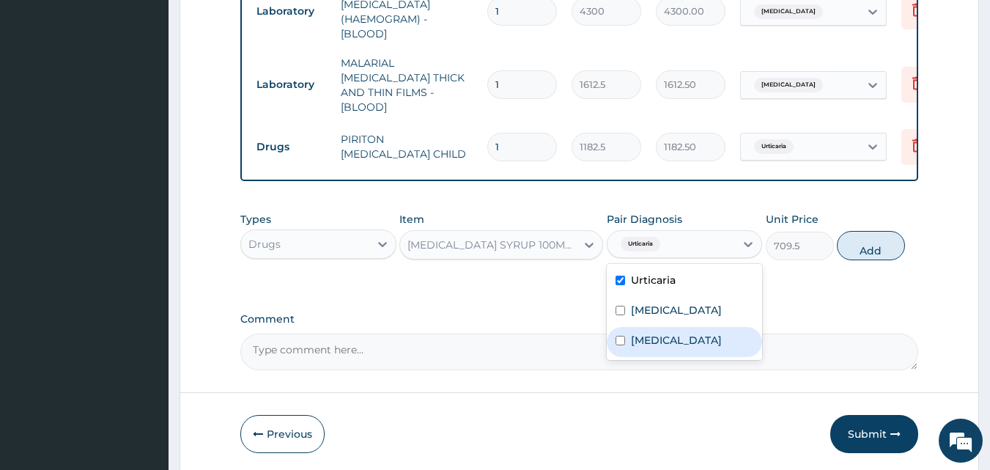
drag, startPoint x: 661, startPoint y: 331, endPoint x: 721, endPoint y: 297, distance: 68.2
click at [661, 333] on label "Sepsis" at bounding box center [676, 340] width 91 height 15
checkbox input "true"
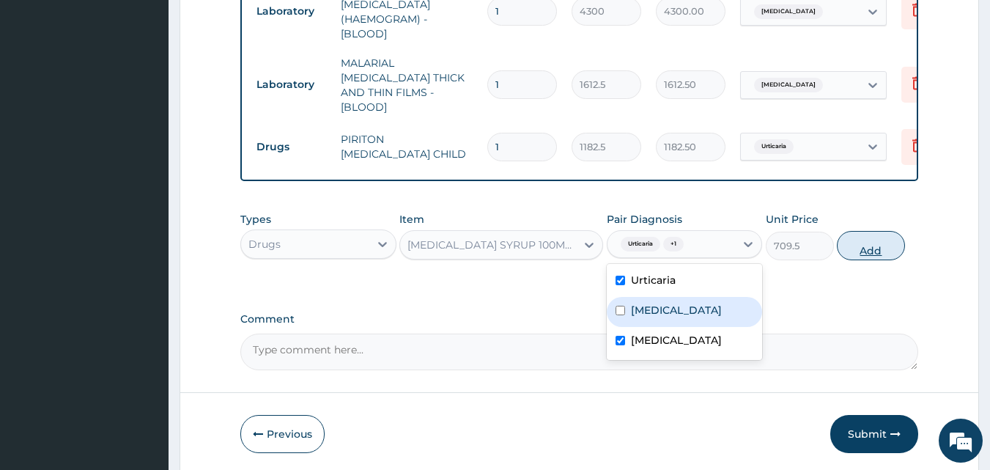
click at [854, 237] on button "Add" at bounding box center [870, 245] width 68 height 29
type input "0"
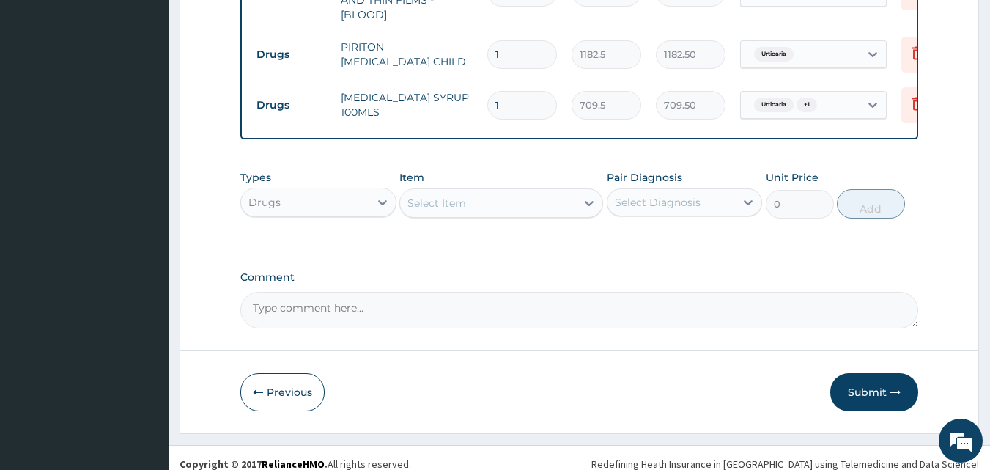
scroll to position [784, 0]
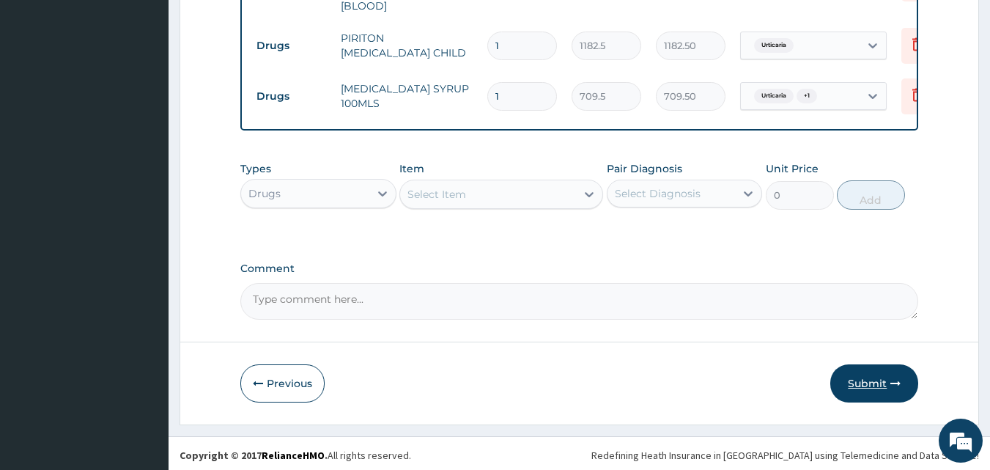
click at [859, 382] on button "Submit" at bounding box center [874, 383] width 88 height 38
click at [873, 387] on button "Submit" at bounding box center [874, 383] width 88 height 38
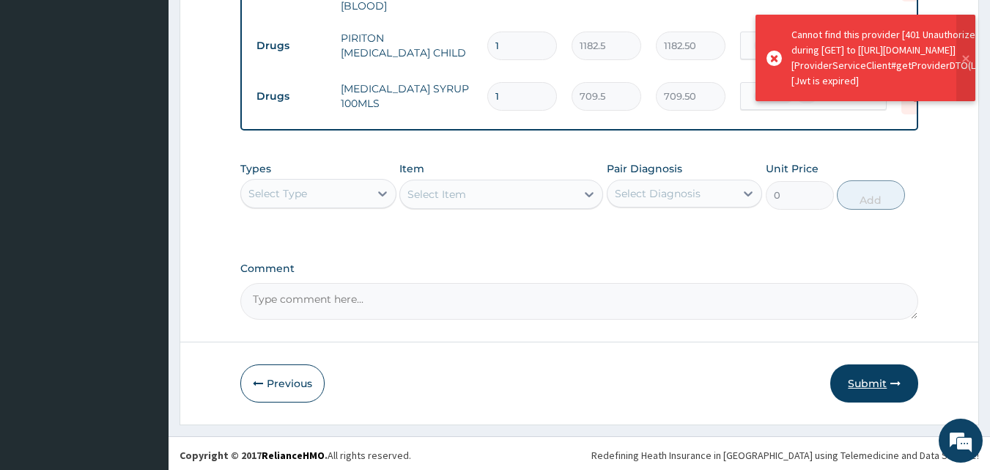
click at [855, 378] on button "Submit" at bounding box center [874, 383] width 88 height 38
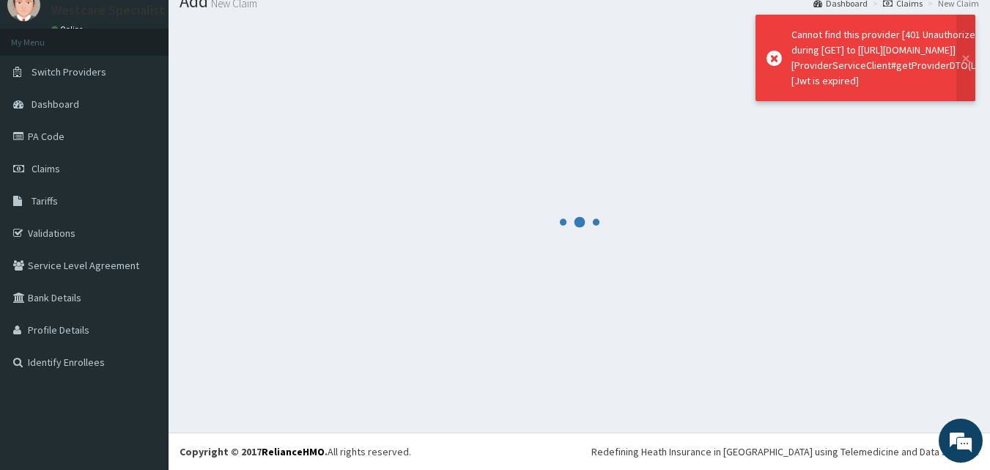
scroll to position [56, 0]
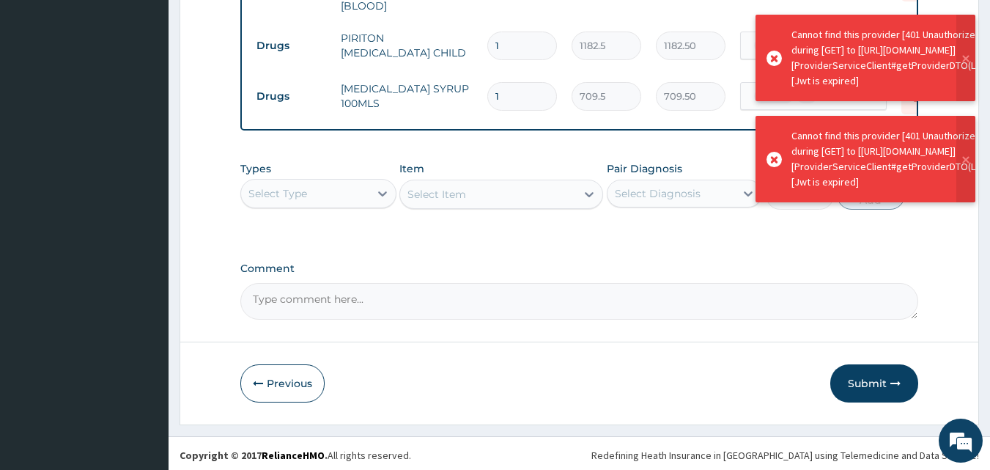
click at [855, 378] on button "Submit" at bounding box center [874, 383] width 88 height 38
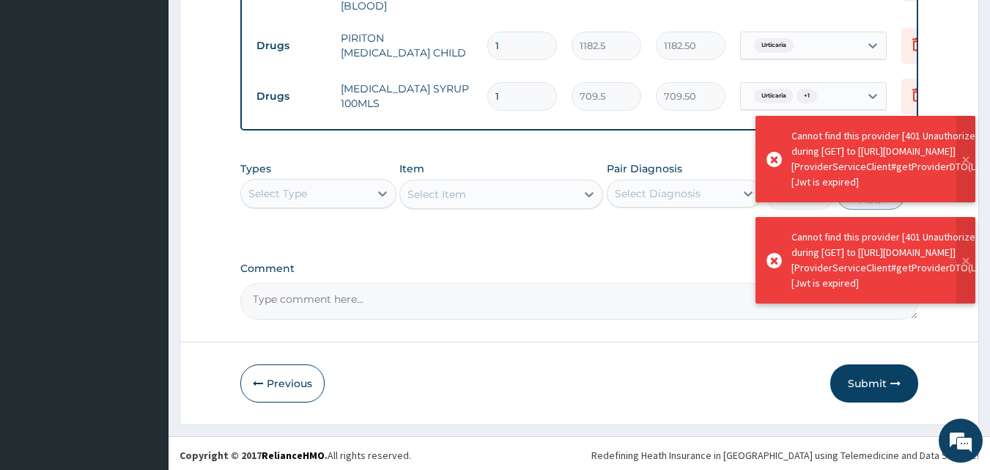
click at [855, 378] on button "Submit" at bounding box center [874, 383] width 88 height 38
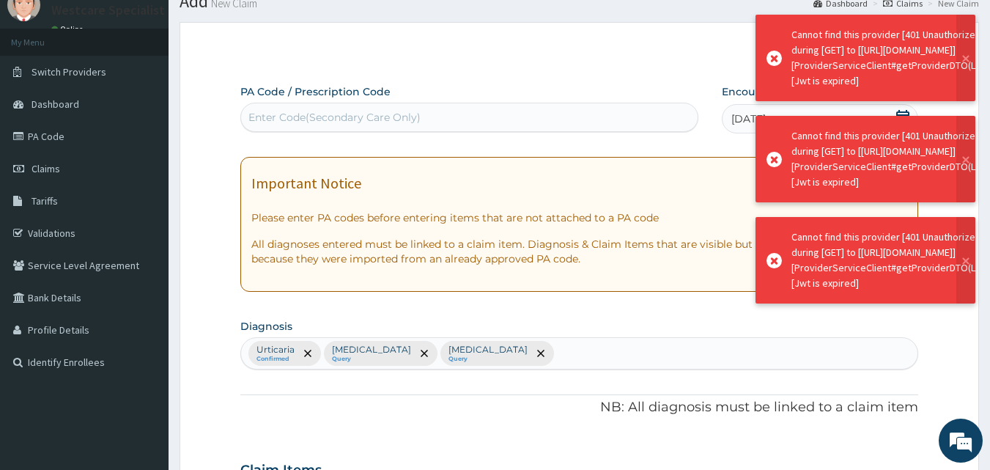
scroll to position [784, 0]
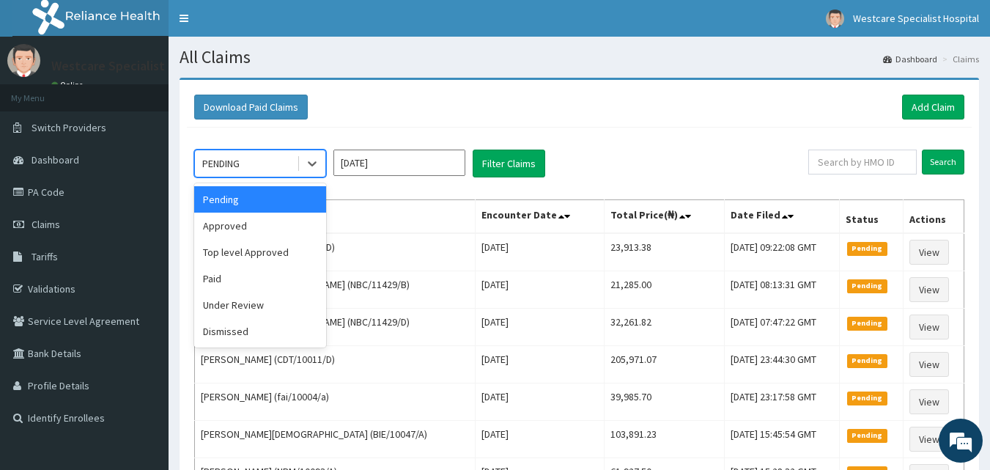
click at [243, 167] on div "PENDING" at bounding box center [246, 163] width 102 height 23
click at [235, 225] on div "Approved" at bounding box center [260, 225] width 132 height 26
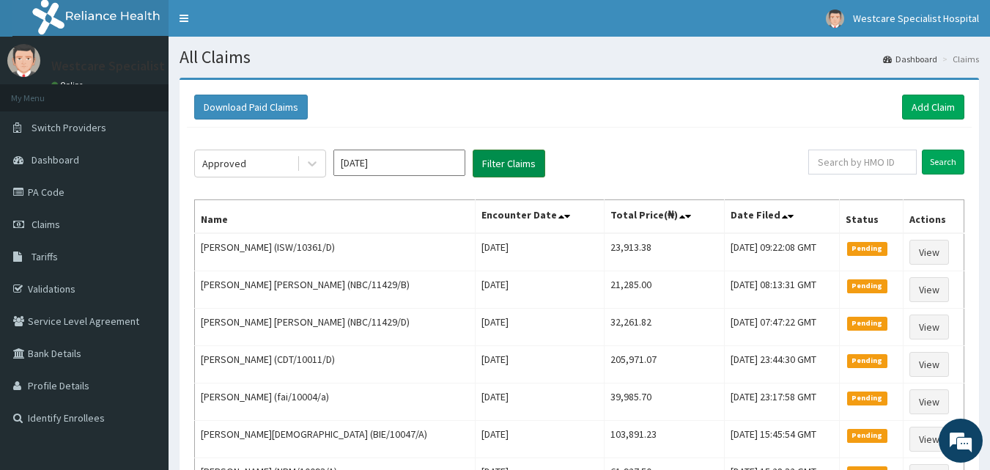
click at [516, 168] on button "Filter Claims" at bounding box center [508, 163] width 73 height 28
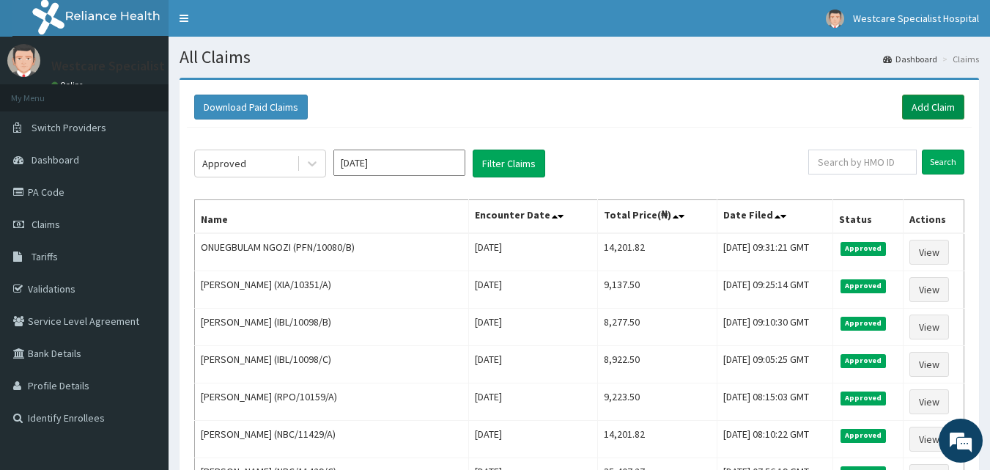
click at [925, 103] on link "Add Claim" at bounding box center [933, 106] width 62 height 25
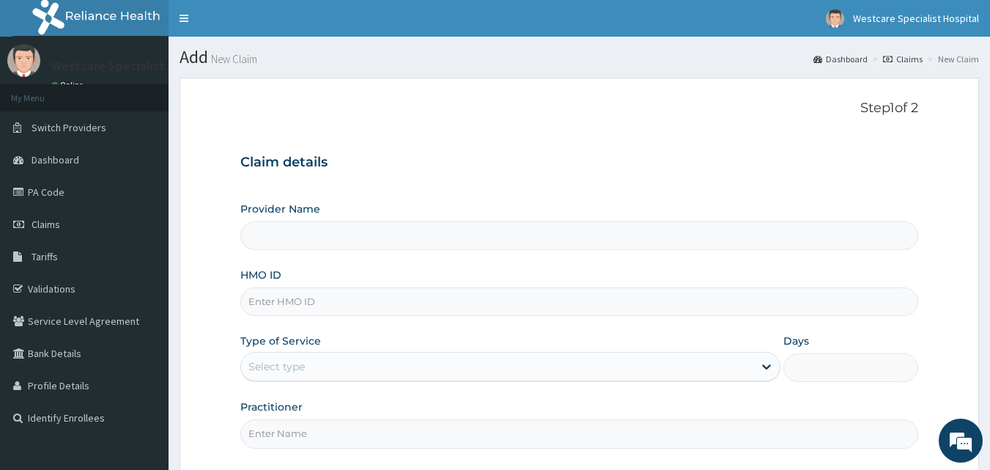
type input "WestCare Specialist Hospital"
click at [303, 300] on input "HMO ID" at bounding box center [579, 301] width 678 height 29
click at [270, 304] on input "HMO ID" at bounding box center [579, 301] width 678 height 29
type input "RNC/10126/B"
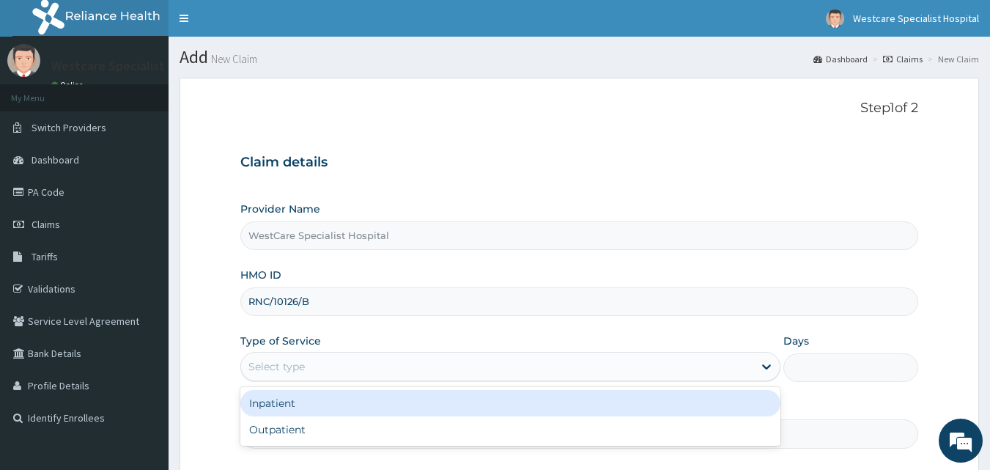
click at [289, 365] on div "Select type" at bounding box center [276, 366] width 56 height 15
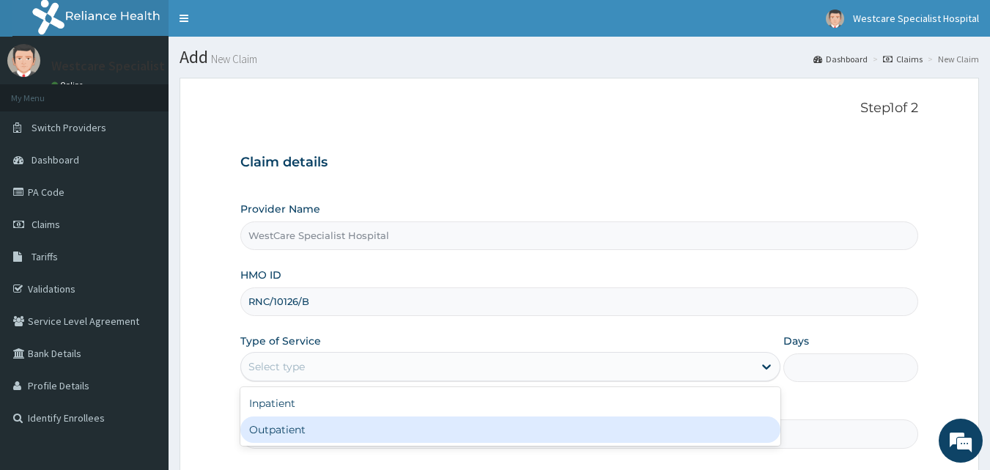
click at [277, 442] on div "Outpatient" at bounding box center [510, 429] width 540 height 26
type input "1"
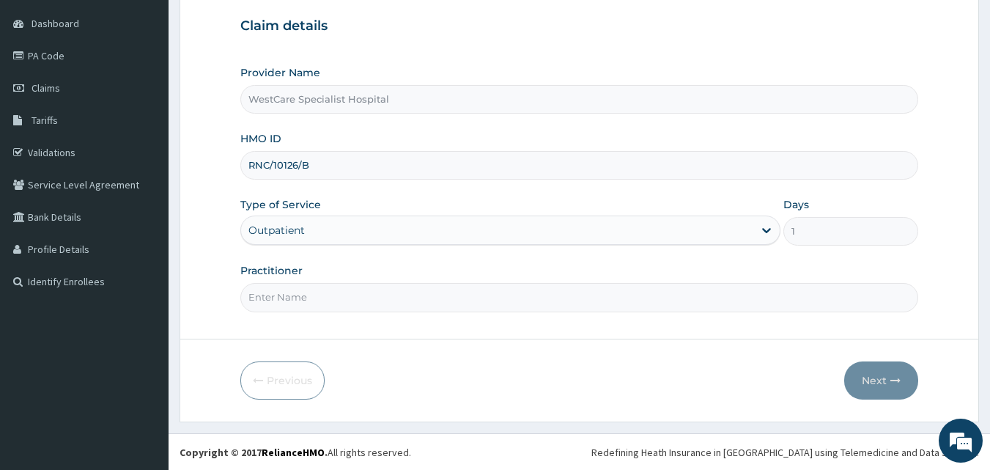
scroll to position [137, 0]
click at [279, 289] on input "Practitioner" at bounding box center [579, 296] width 678 height 29
type input "[PERSON_NAME]"
click at [879, 383] on button "Next" at bounding box center [881, 379] width 74 height 38
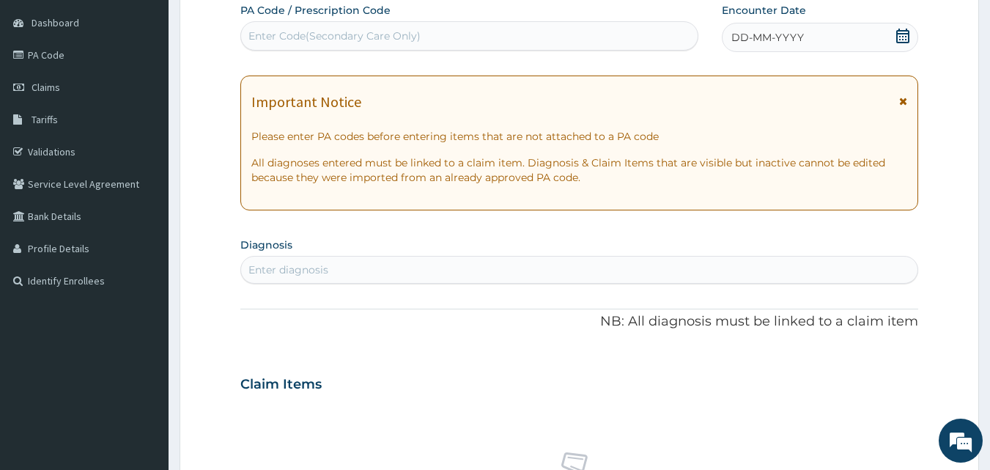
click at [897, 45] on span at bounding box center [902, 38] width 15 height 18
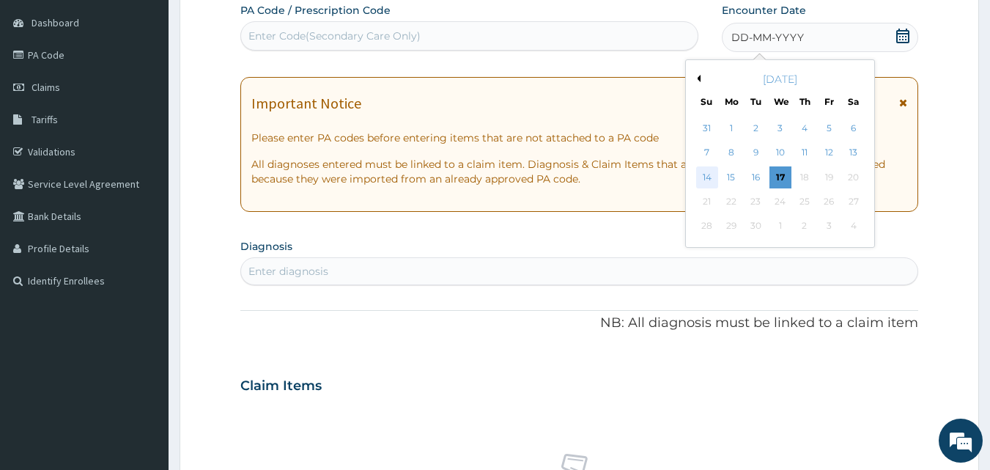
click at [699, 173] on div "14" at bounding box center [707, 177] width 22 height 22
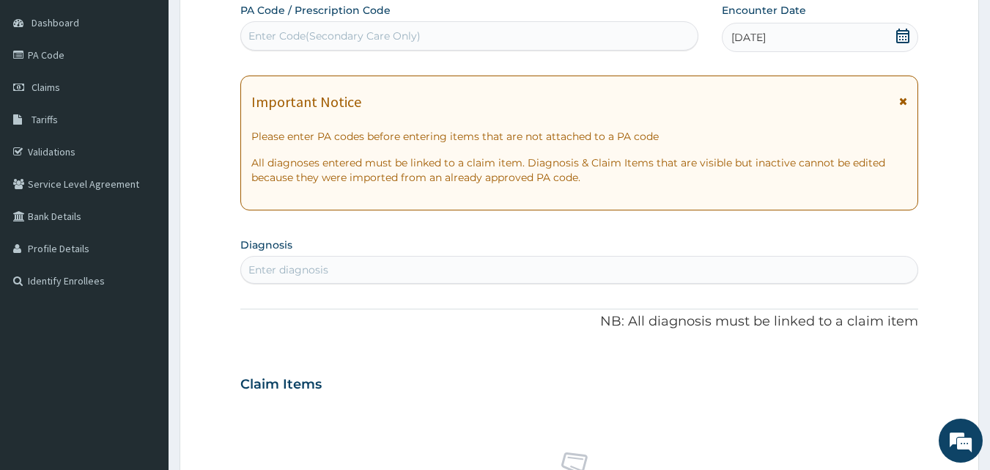
click at [283, 264] on div "Enter diagnosis" at bounding box center [288, 269] width 80 height 15
type input "URTI"
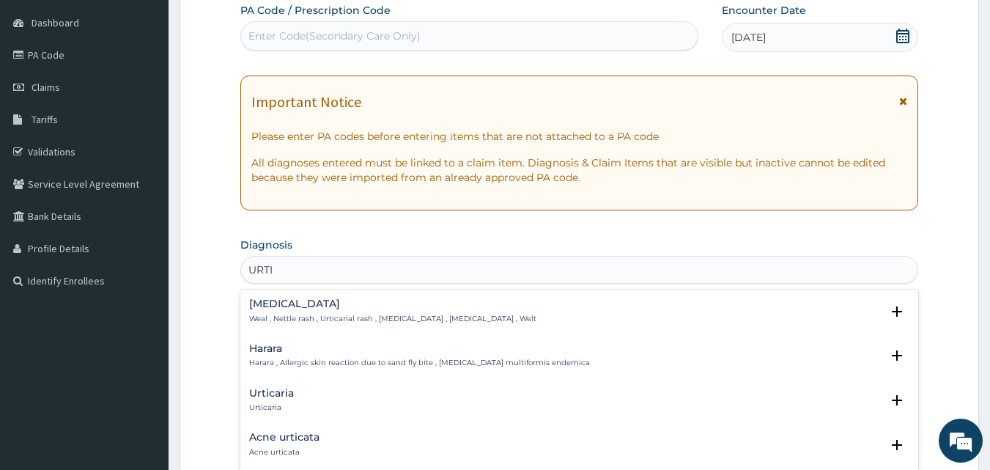
click at [263, 398] on h4 "Urticaria" at bounding box center [271, 392] width 45 height 11
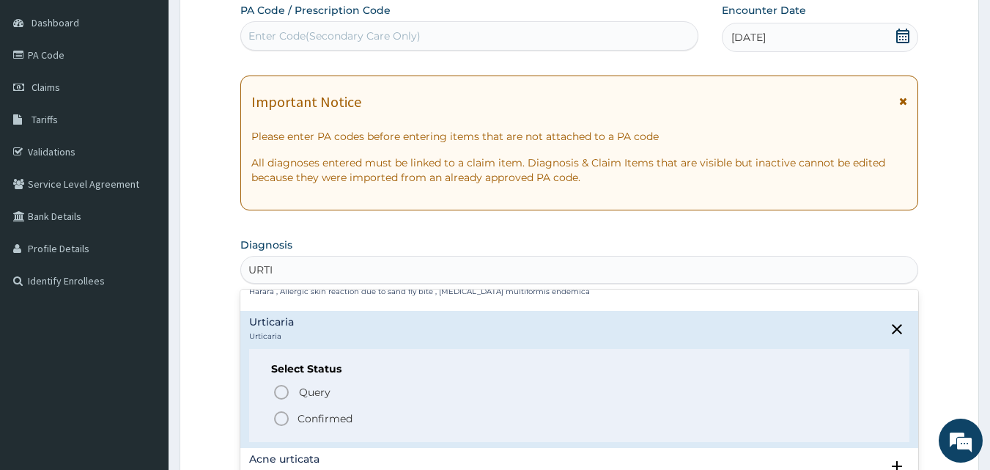
scroll to position [146, 0]
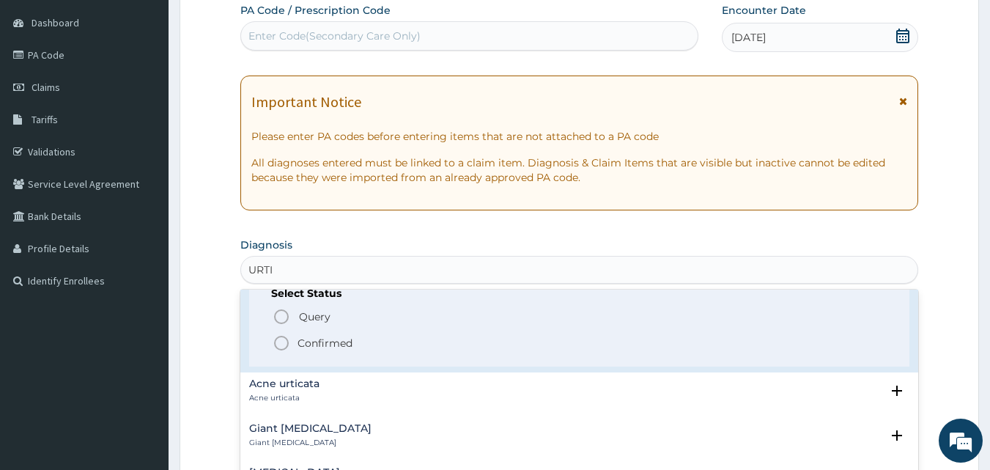
click at [275, 344] on icon "status option filled" at bounding box center [281, 343] width 18 height 18
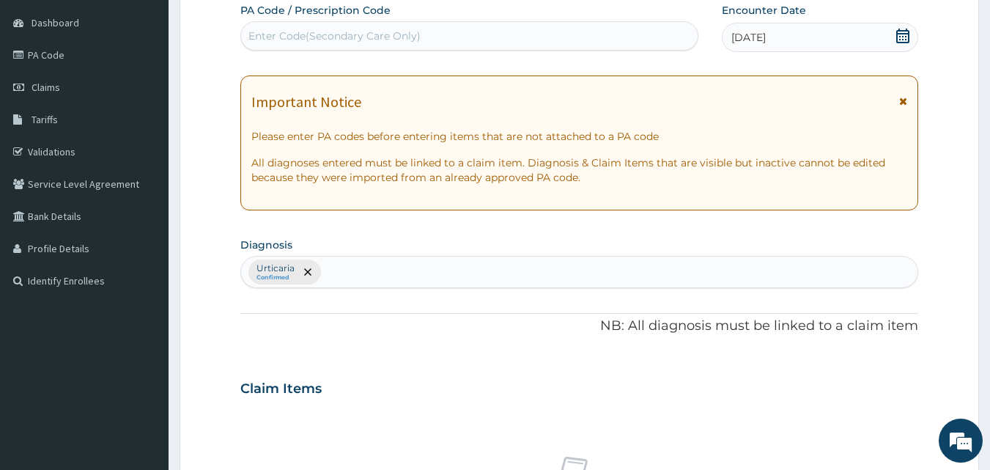
click at [339, 275] on div "[MEDICAL_DATA] Confirmed" at bounding box center [579, 271] width 677 height 31
type input "[MEDICAL_DATA]"
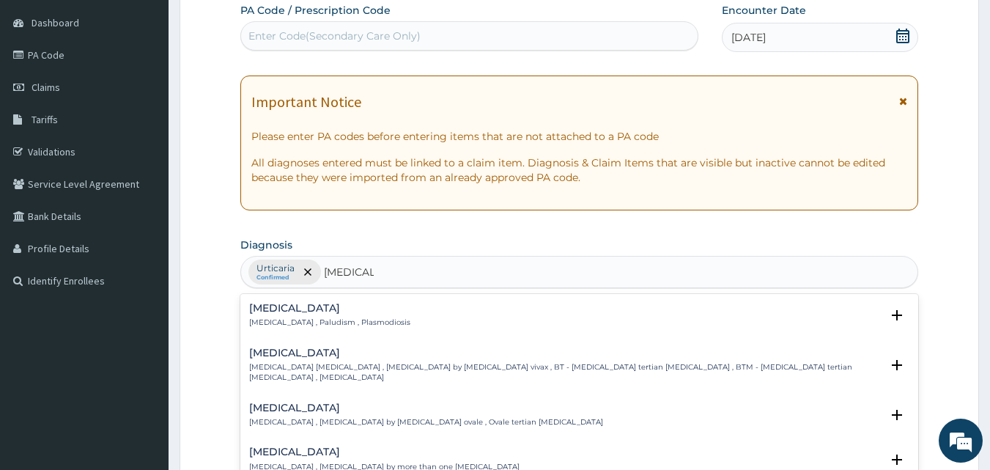
click at [270, 317] on p "[MEDICAL_DATA] , Paludism , Plasmodiosis" at bounding box center [329, 322] width 161 height 10
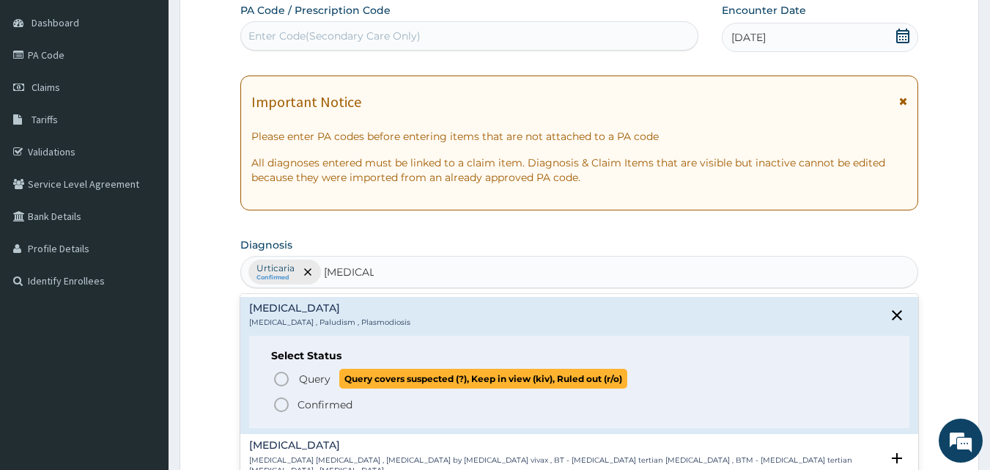
click at [283, 375] on icon "status option query" at bounding box center [281, 379] width 18 height 18
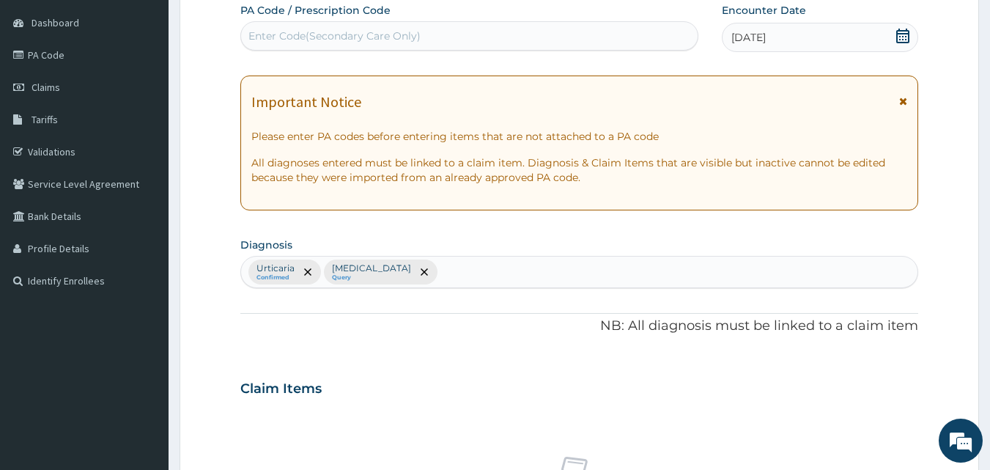
click at [403, 269] on div "[MEDICAL_DATA] Confirmed [MEDICAL_DATA] Query" at bounding box center [579, 271] width 677 height 31
type input "[MEDICAL_DATA]"
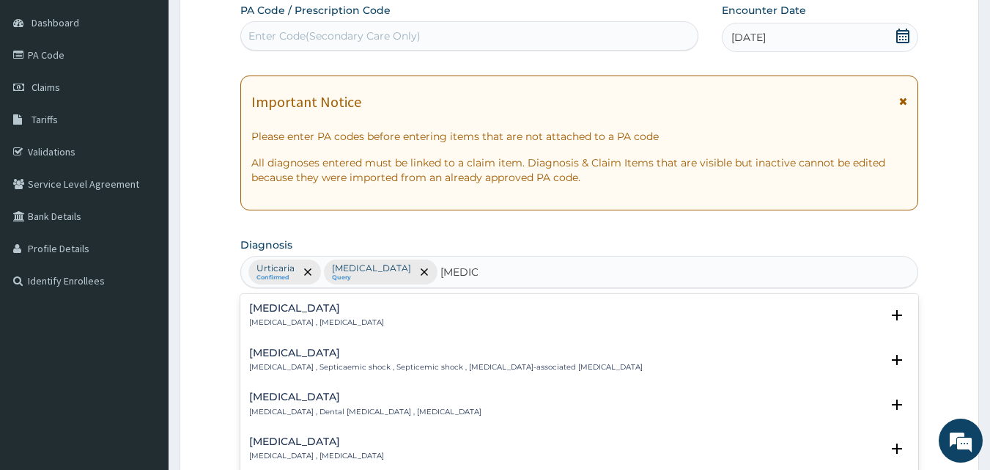
click at [282, 316] on div "[MEDICAL_DATA] [MEDICAL_DATA] , [MEDICAL_DATA]" at bounding box center [316, 316] width 135 height 26
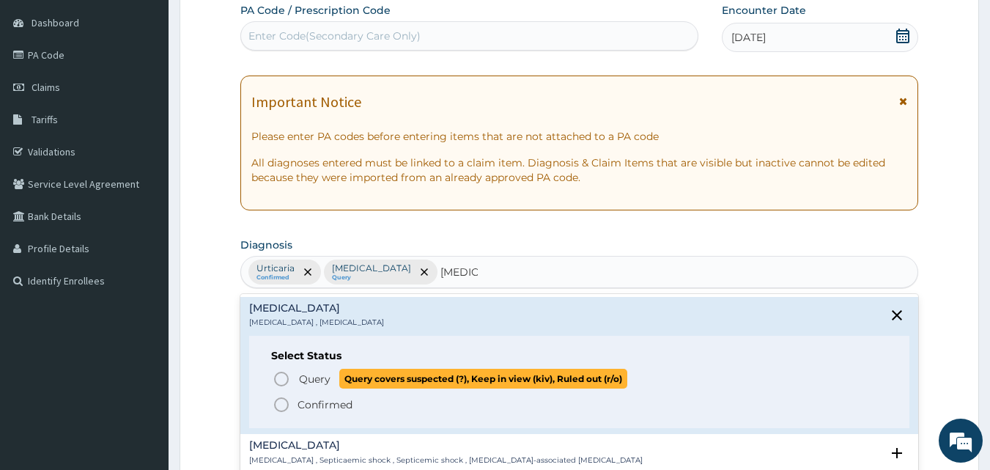
click at [279, 382] on icon "status option query" at bounding box center [281, 379] width 18 height 18
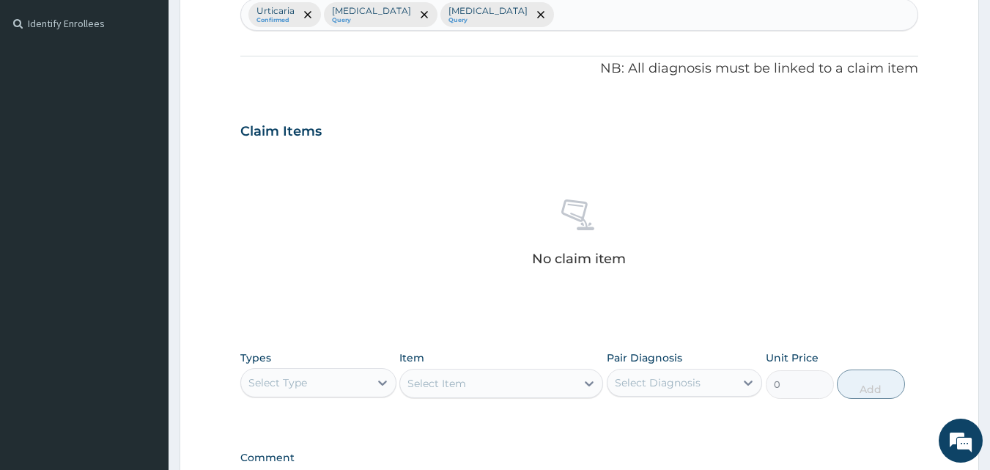
scroll to position [430, 0]
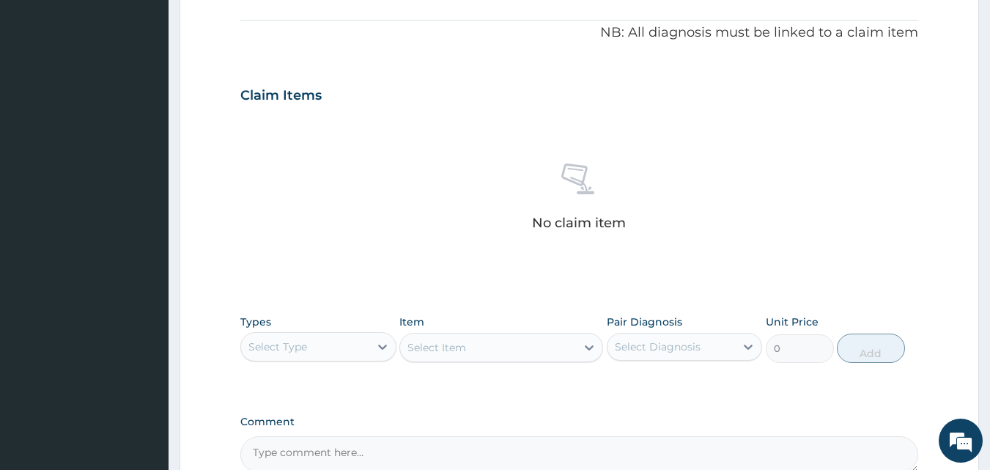
click at [431, 352] on div "Select Item" at bounding box center [501, 347] width 204 height 29
click at [335, 349] on div "Select Type" at bounding box center [305, 346] width 128 height 23
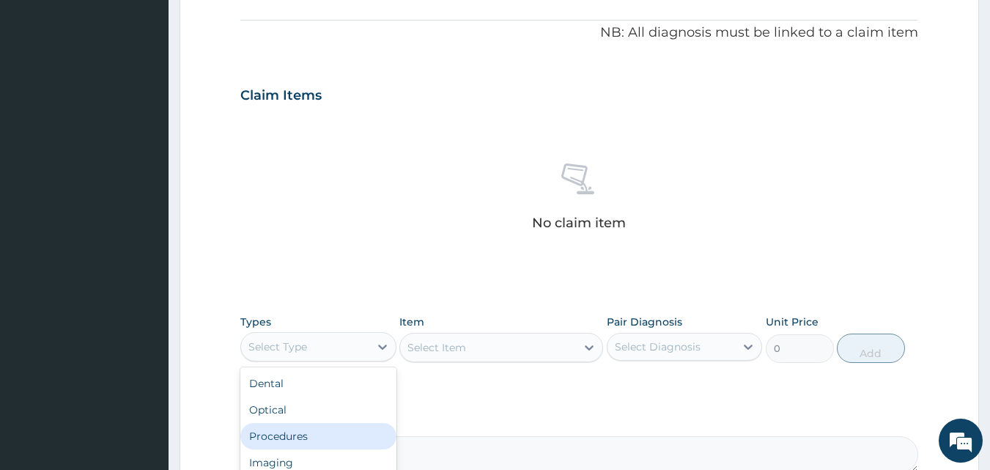
click at [303, 439] on div "Procedures" at bounding box center [318, 436] width 156 height 26
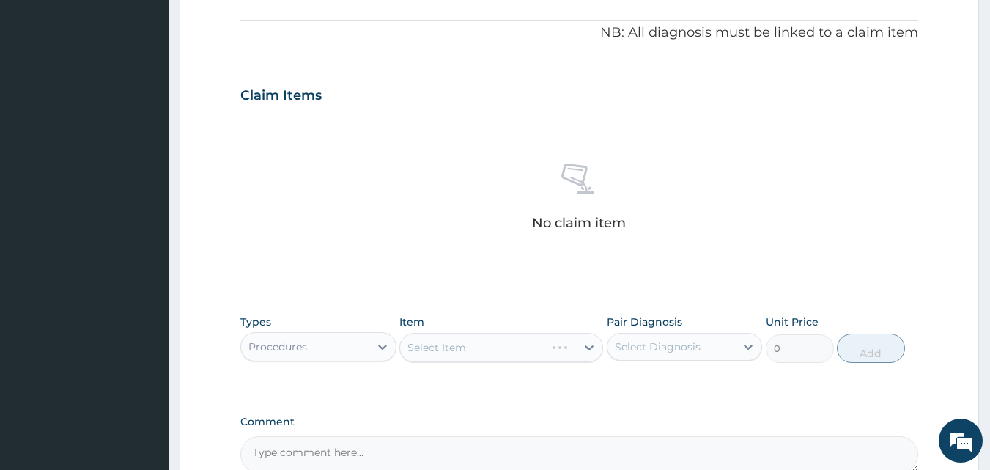
click at [437, 347] on div "Select Item" at bounding box center [501, 347] width 204 height 29
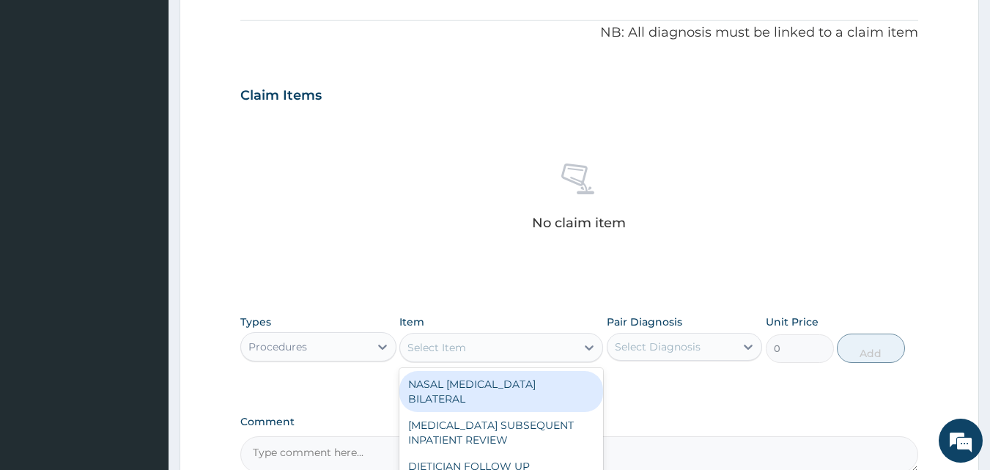
click at [434, 345] on div "Select Item" at bounding box center [436, 347] width 59 height 15
type input "GENE"
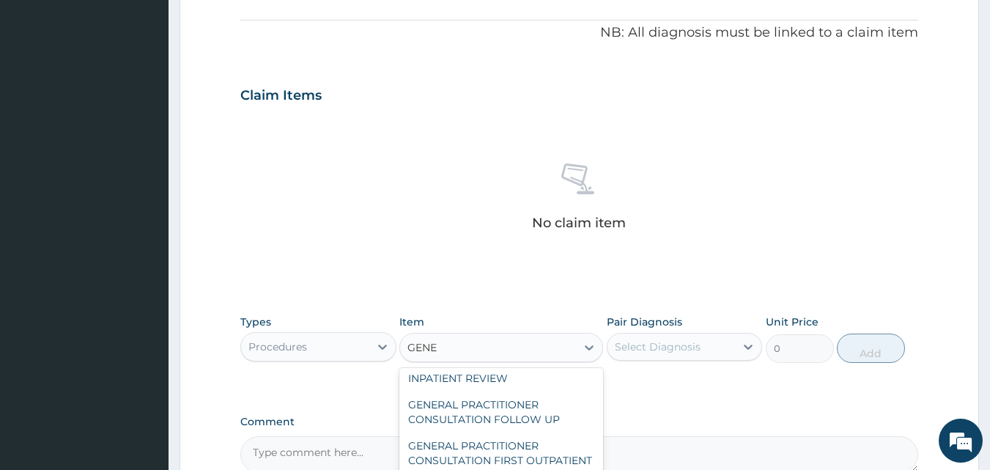
scroll to position [146, 0]
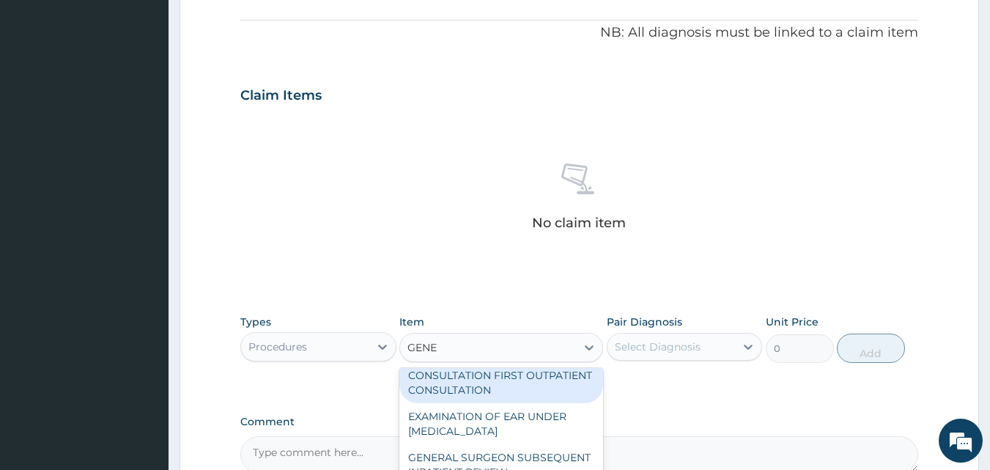
click at [550, 391] on div "GENERAL PRACTITIONER CONSULTATION FIRST OUTPATIENT CONSULTATION" at bounding box center [501, 375] width 204 height 56
type input "3547.5"
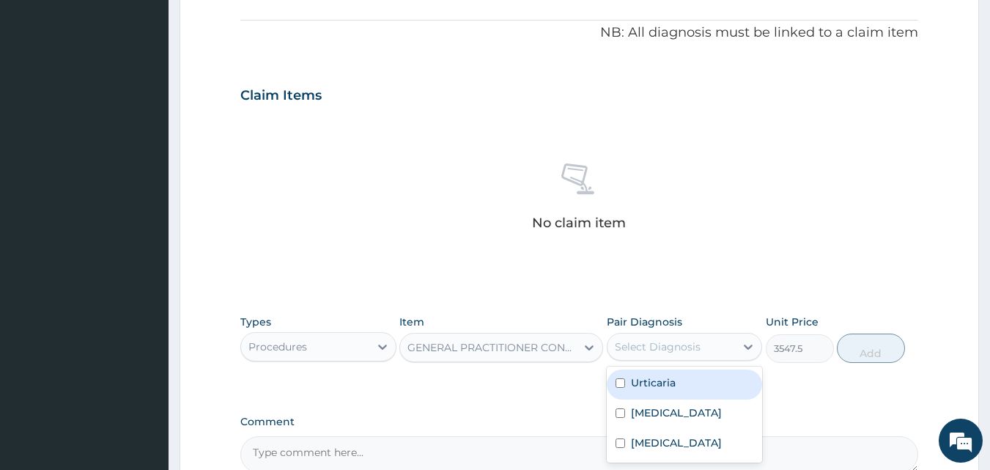
click at [653, 355] on div "Select Diagnosis" at bounding box center [671, 346] width 128 height 23
click at [676, 387] on div "Urticaria" at bounding box center [684, 384] width 156 height 30
checkbox input "true"
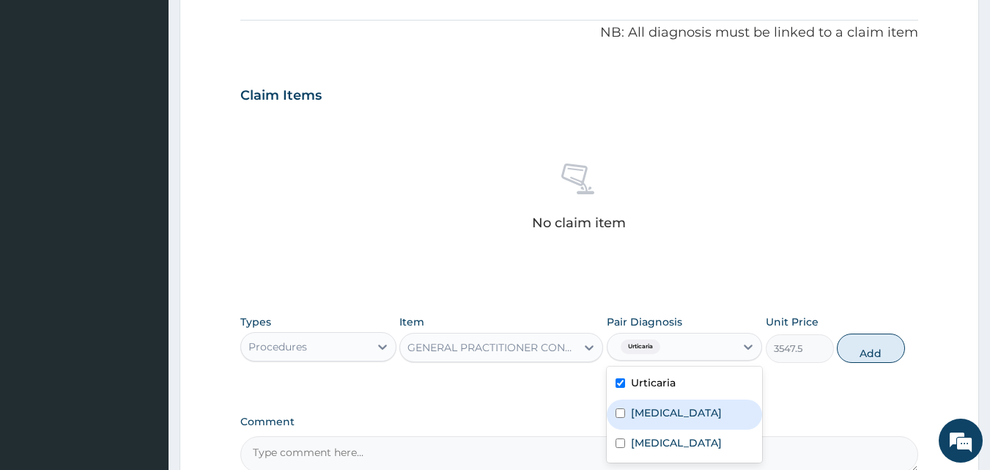
click at [667, 417] on label "[MEDICAL_DATA]" at bounding box center [676, 412] width 91 height 15
checkbox input "true"
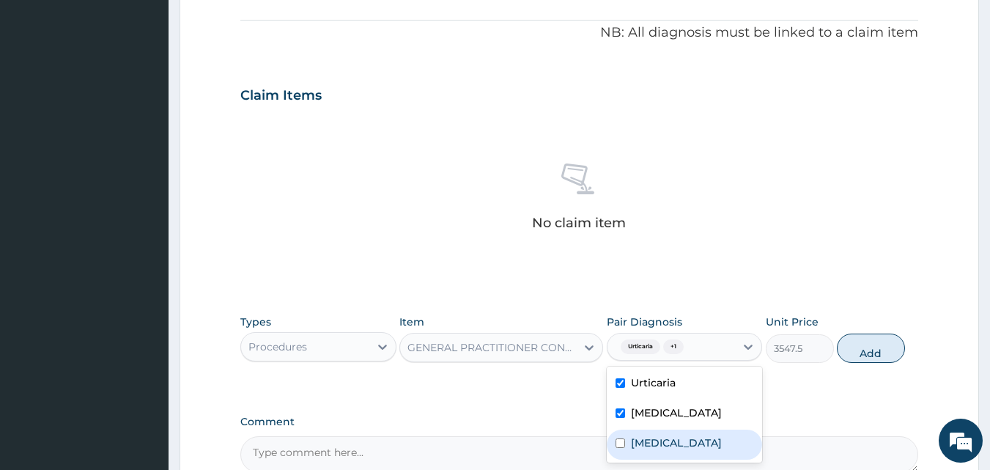
click at [656, 434] on div "[MEDICAL_DATA]" at bounding box center [684, 444] width 156 height 30
checkbox input "true"
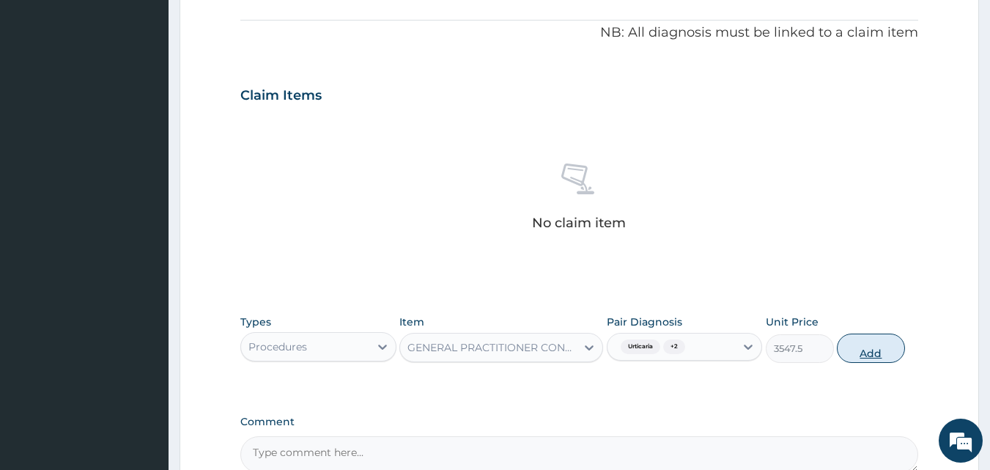
click at [873, 349] on button "Add" at bounding box center [870, 347] width 68 height 29
type input "0"
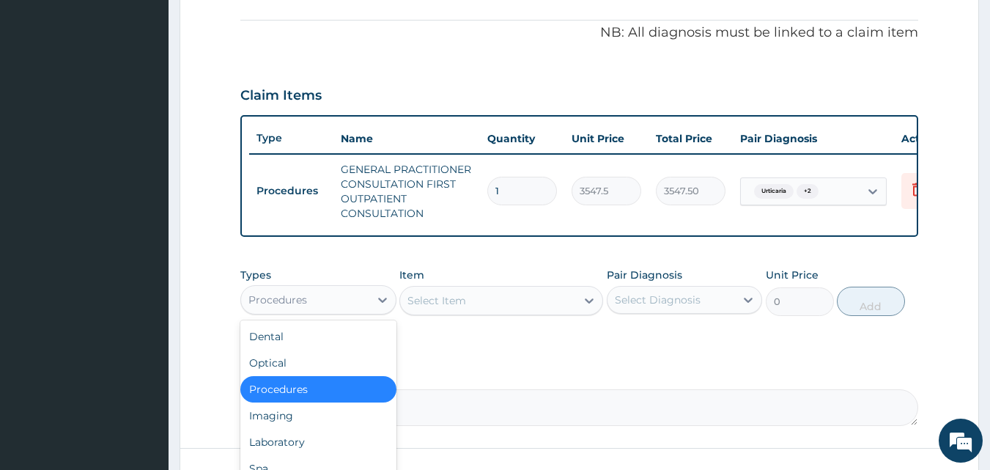
click at [315, 307] on div "Procedures" at bounding box center [305, 299] width 128 height 23
click at [293, 447] on div "Laboratory" at bounding box center [318, 441] width 156 height 26
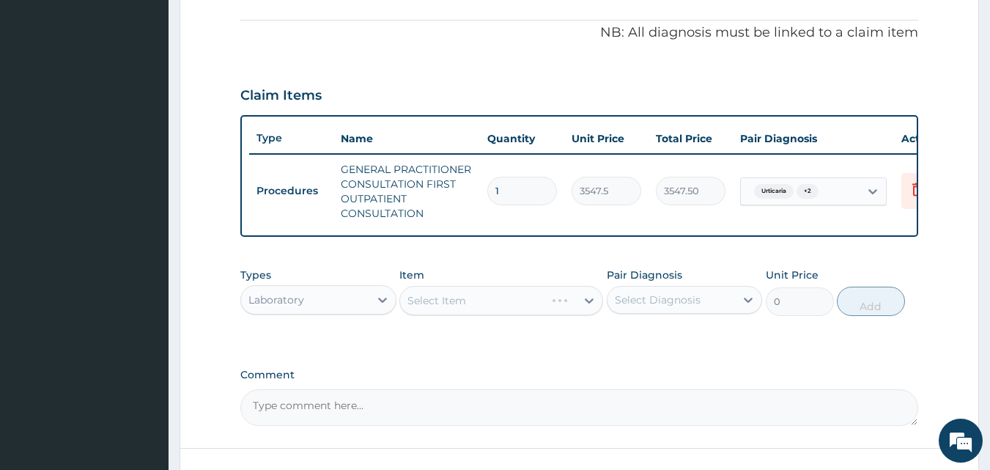
click at [416, 315] on div "Select Item" at bounding box center [501, 300] width 204 height 29
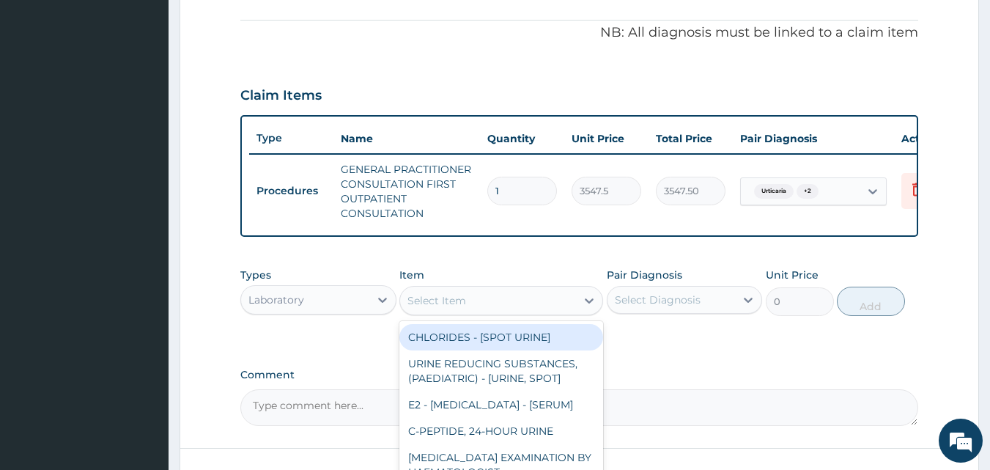
click at [438, 308] on div "Select Item" at bounding box center [436, 300] width 59 height 15
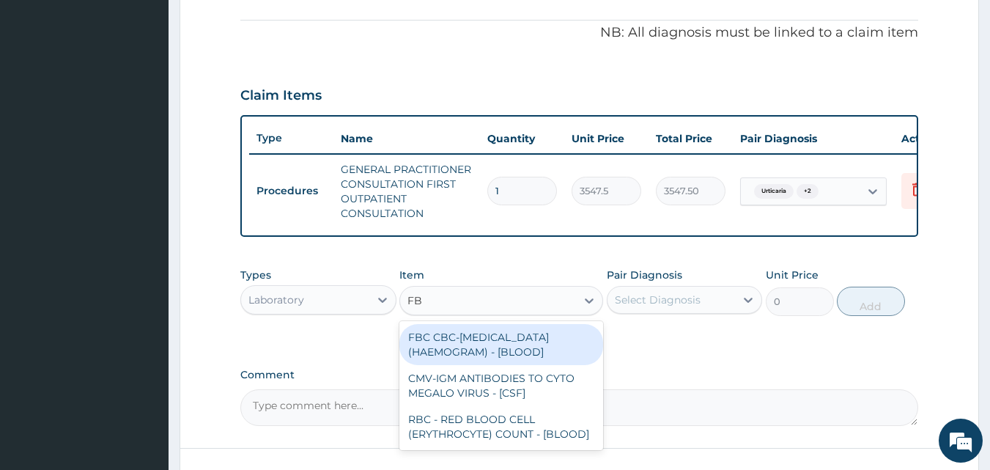
type input "FBC"
click at [527, 350] on div "FBC CBC-[MEDICAL_DATA] (HAEMOGRAM) - [BLOOD]" at bounding box center [501, 344] width 204 height 41
type input "4300"
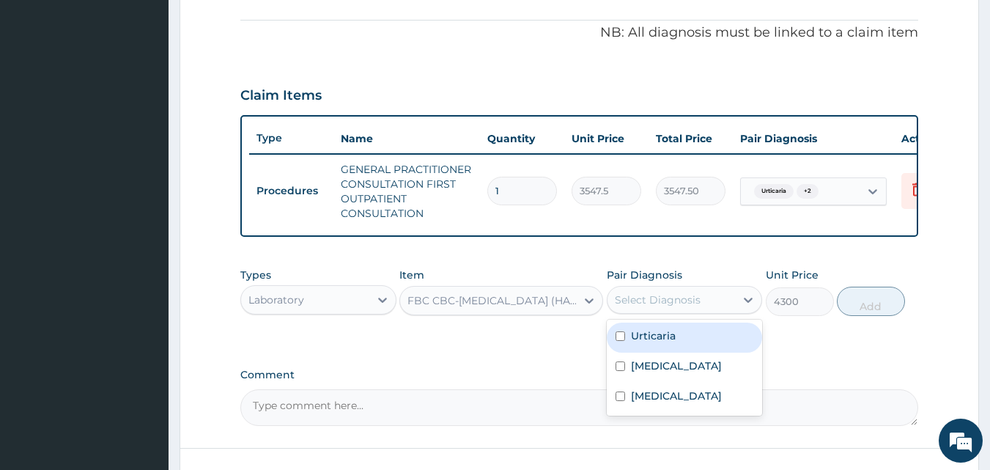
click at [732, 308] on div "Select Diagnosis" at bounding box center [671, 299] width 128 height 23
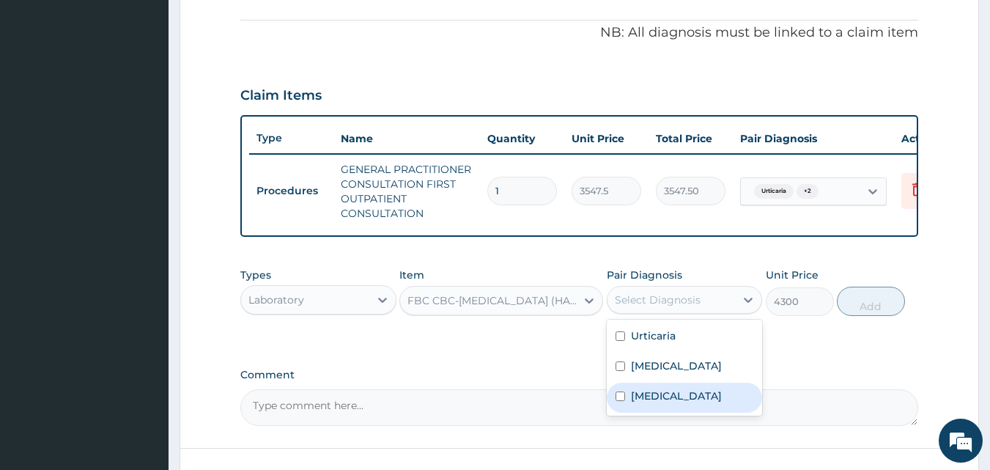
click at [681, 400] on div "[MEDICAL_DATA]" at bounding box center [684, 397] width 156 height 30
checkbox input "true"
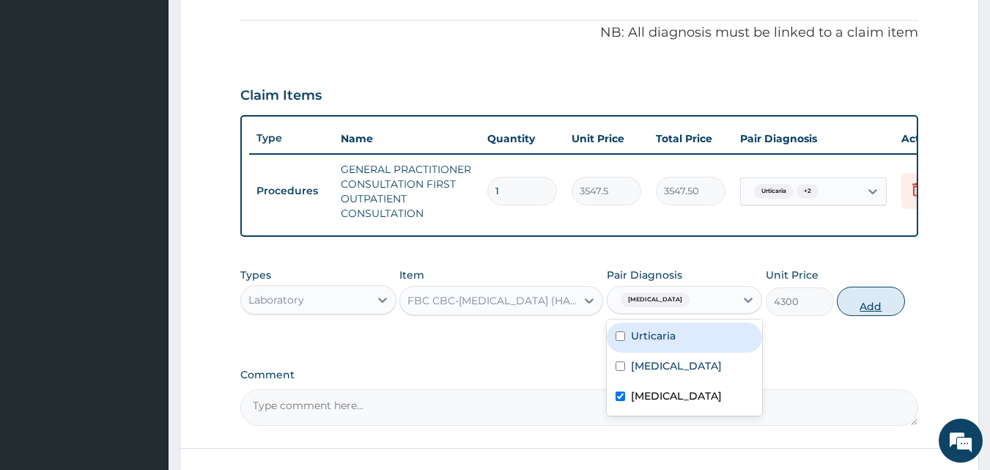
click at [858, 310] on button "Add" at bounding box center [870, 300] width 68 height 29
type input "0"
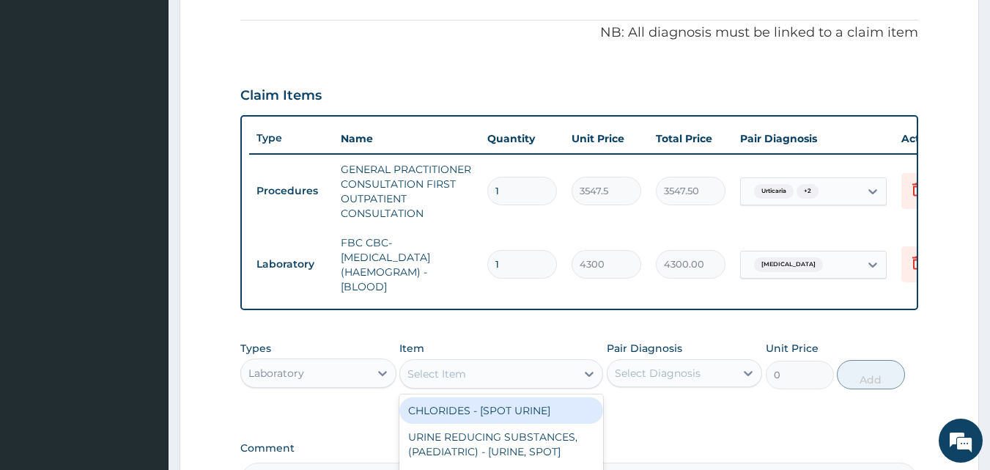
click at [487, 374] on div "Select Item" at bounding box center [488, 373] width 176 height 23
type input "MALA"
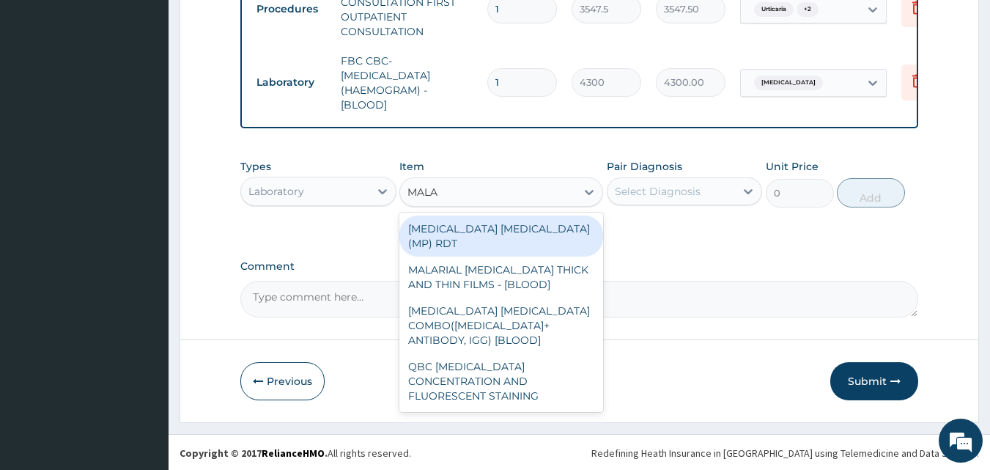
scroll to position [624, 0]
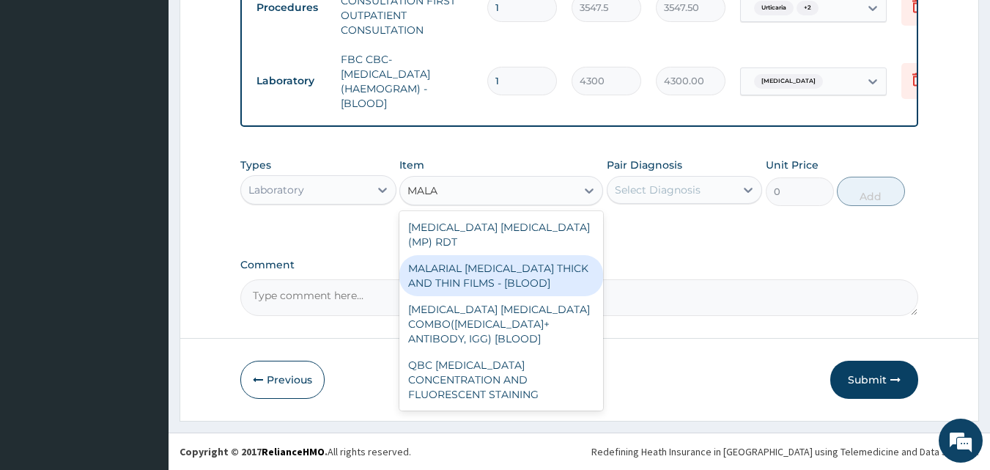
click at [452, 261] on div "MALARIAL [MEDICAL_DATA] THICK AND THIN FILMS - [BLOOD]" at bounding box center [501, 275] width 204 height 41
type input "1612.5"
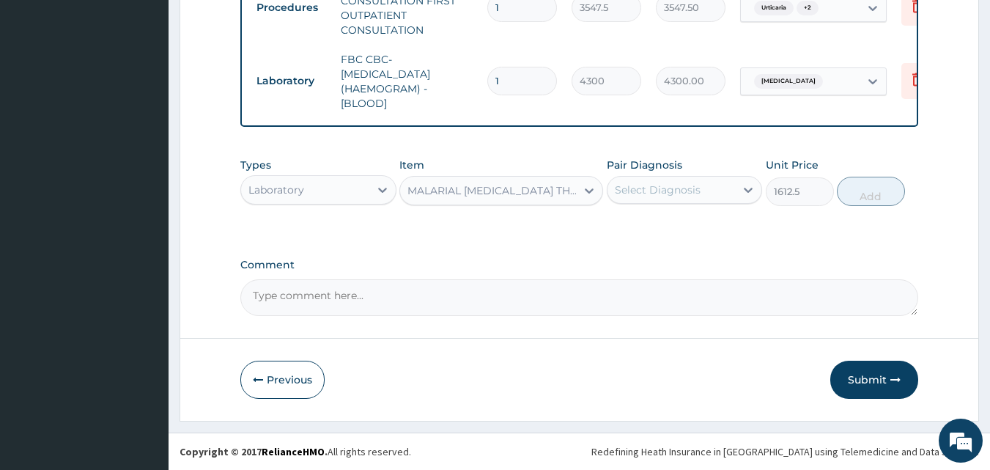
click at [652, 190] on div "Select Diagnosis" at bounding box center [658, 189] width 86 height 15
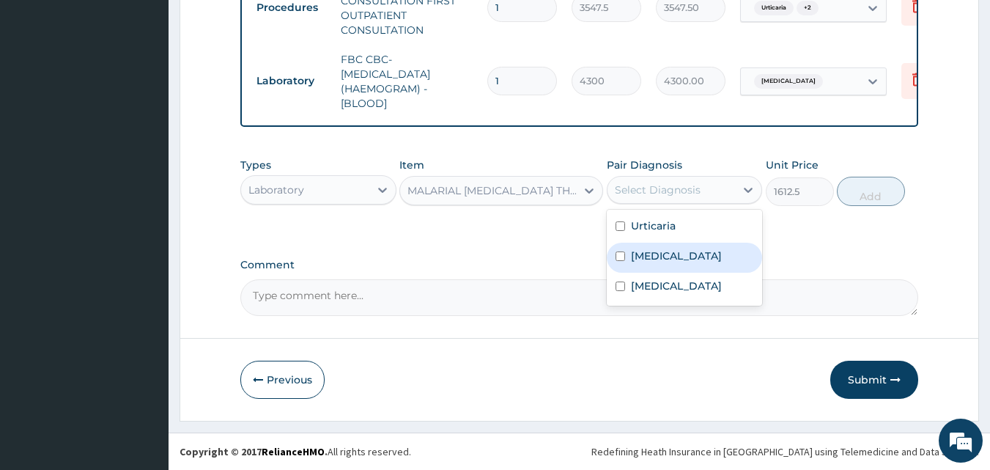
click at [653, 251] on label "[MEDICAL_DATA]" at bounding box center [676, 255] width 91 height 15
checkbox input "true"
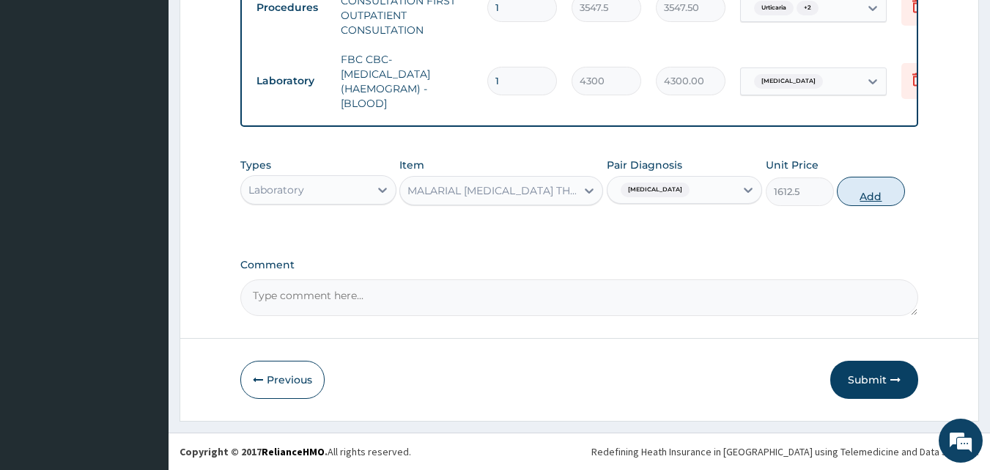
click at [872, 204] on button "Add" at bounding box center [870, 191] width 68 height 29
type input "0"
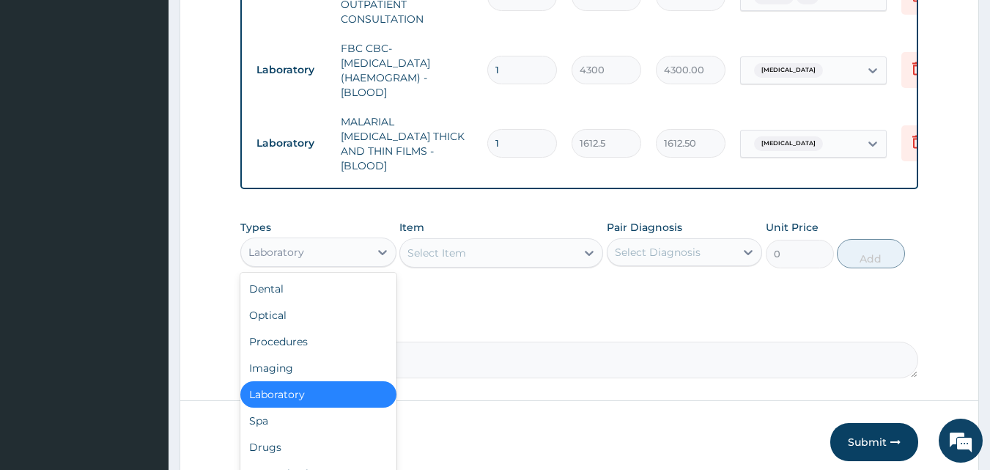
click at [295, 253] on div "Laboratory" at bounding box center [276, 252] width 56 height 15
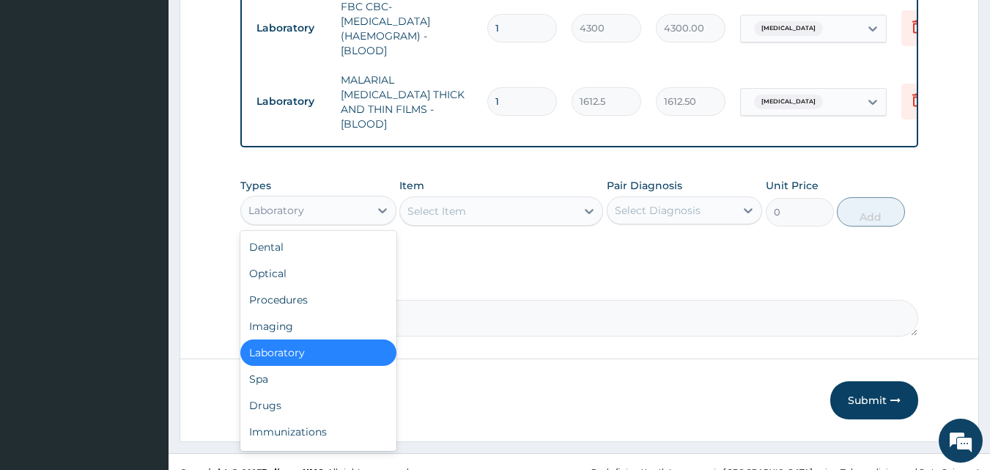
scroll to position [683, 0]
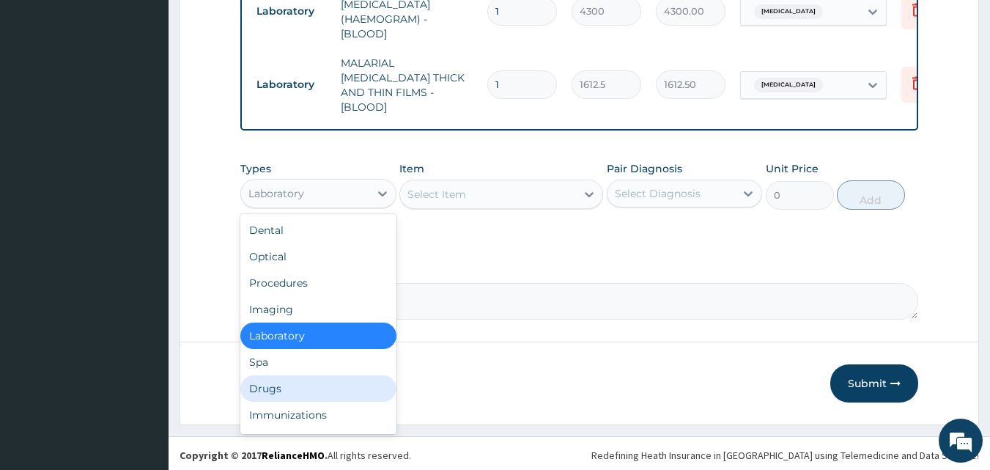
click at [281, 387] on div "Drugs" at bounding box center [318, 388] width 156 height 26
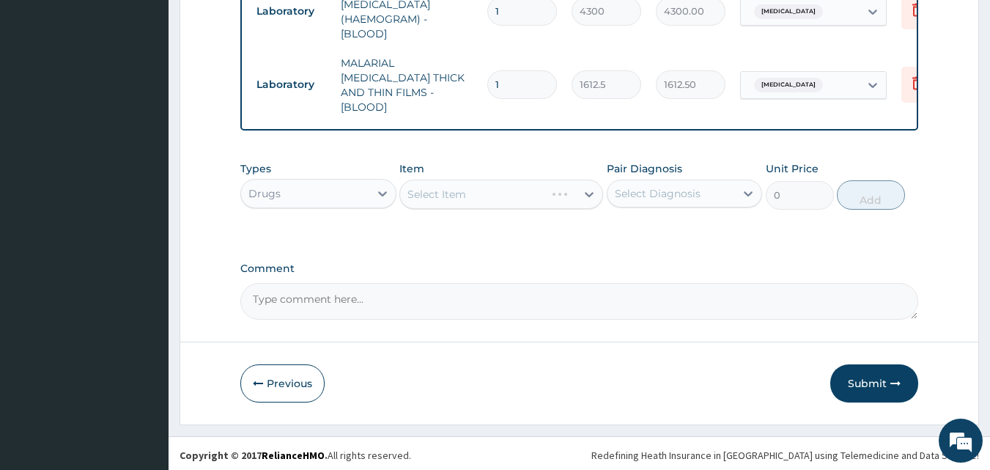
click at [485, 193] on div "Select Item" at bounding box center [501, 193] width 204 height 29
click at [483, 190] on div "Select Item" at bounding box center [501, 193] width 204 height 29
click at [482, 192] on div "Select Item" at bounding box center [501, 193] width 204 height 29
click at [483, 185] on div "Select Item" at bounding box center [501, 193] width 204 height 29
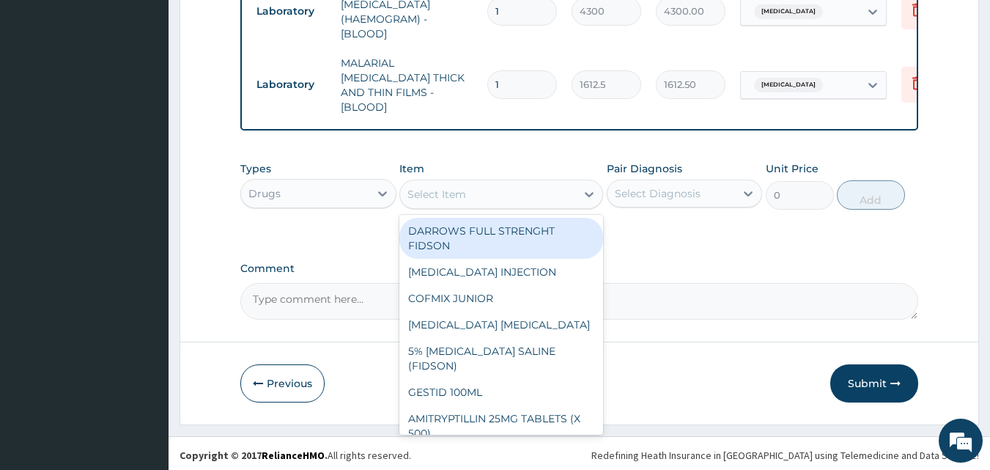
click at [480, 188] on div "Select Item" at bounding box center [488, 193] width 176 height 23
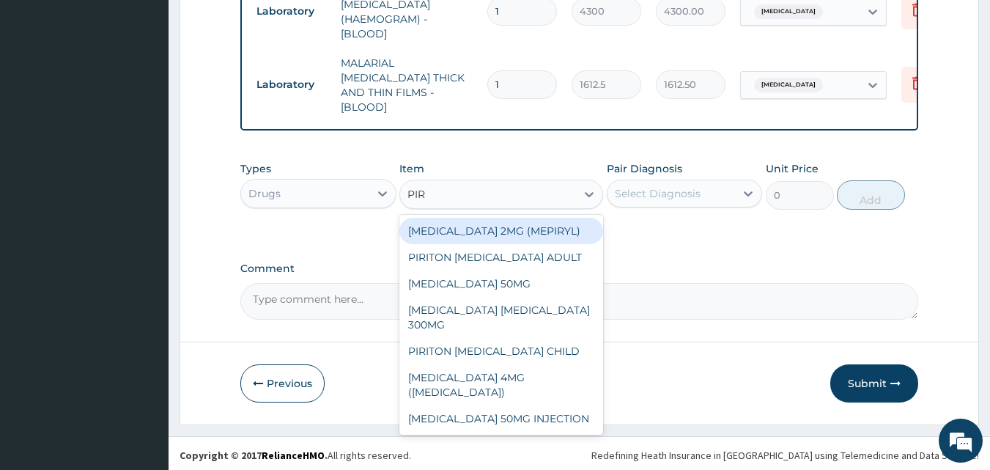
type input "PIRI"
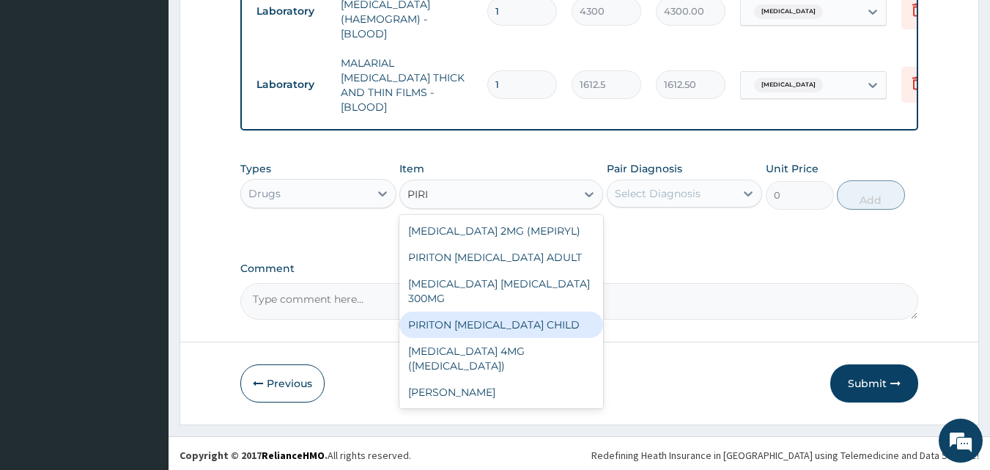
click at [489, 311] on div "PIRITON [MEDICAL_DATA] CHILD" at bounding box center [501, 324] width 204 height 26
type input "1182.5"
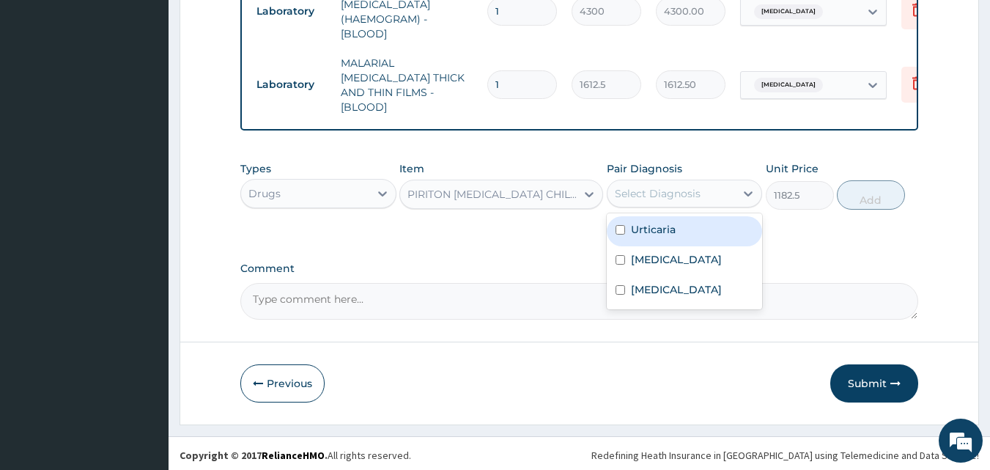
click at [661, 195] on div "Select Diagnosis" at bounding box center [658, 193] width 86 height 15
click at [666, 231] on label "Urticaria" at bounding box center [653, 229] width 45 height 15
checkbox input "true"
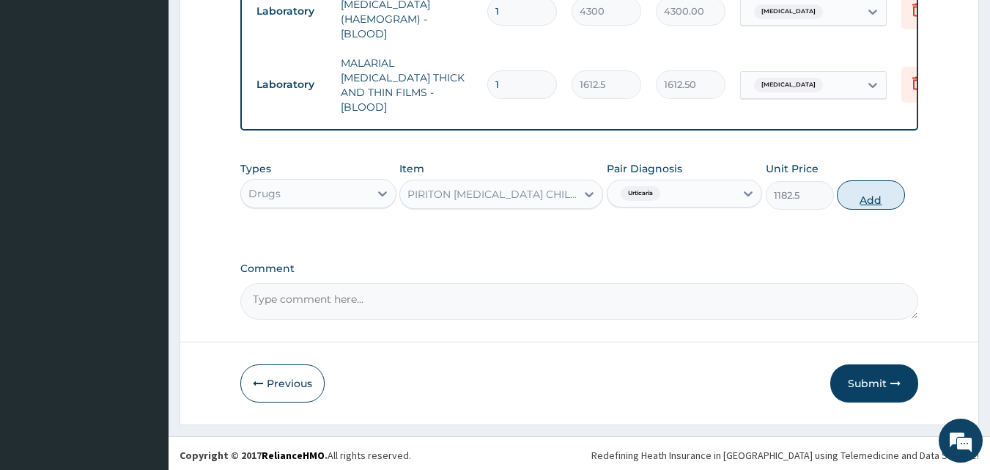
click at [880, 198] on button "Add" at bounding box center [870, 194] width 68 height 29
type input "0"
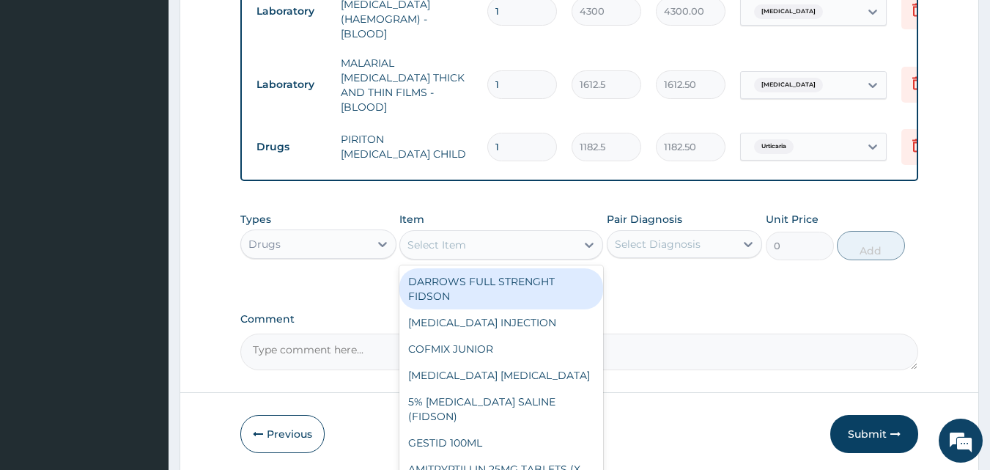
click at [529, 246] on div "Select Item" at bounding box center [488, 244] width 176 height 23
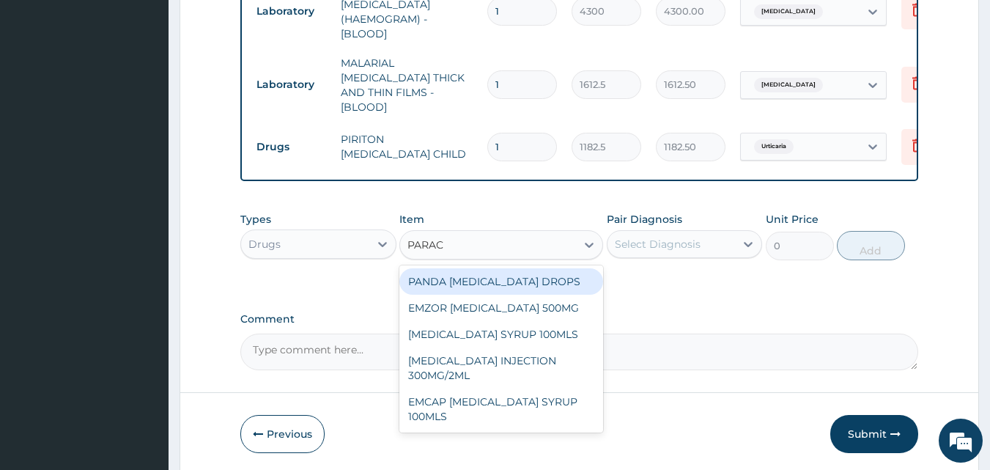
type input "PARACE"
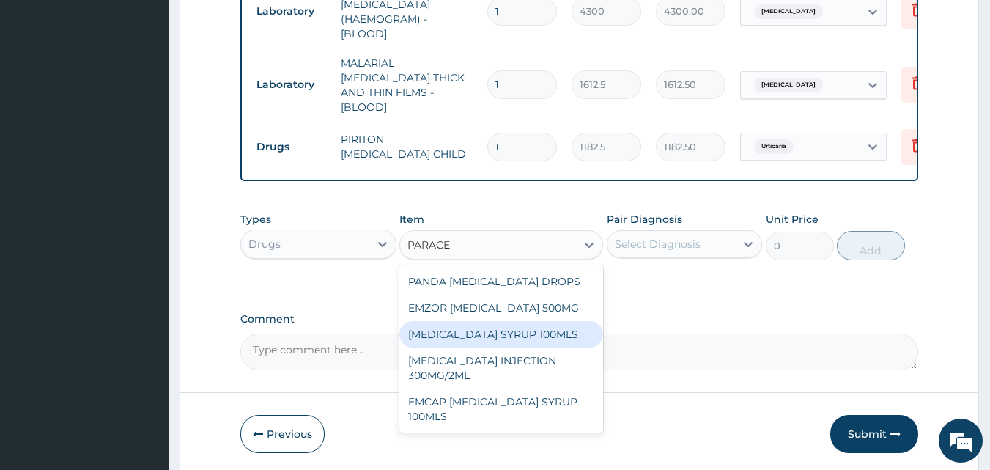
click at [522, 325] on div "[MEDICAL_DATA] SYRUP 100MLS" at bounding box center [501, 334] width 204 height 26
type input "709.5"
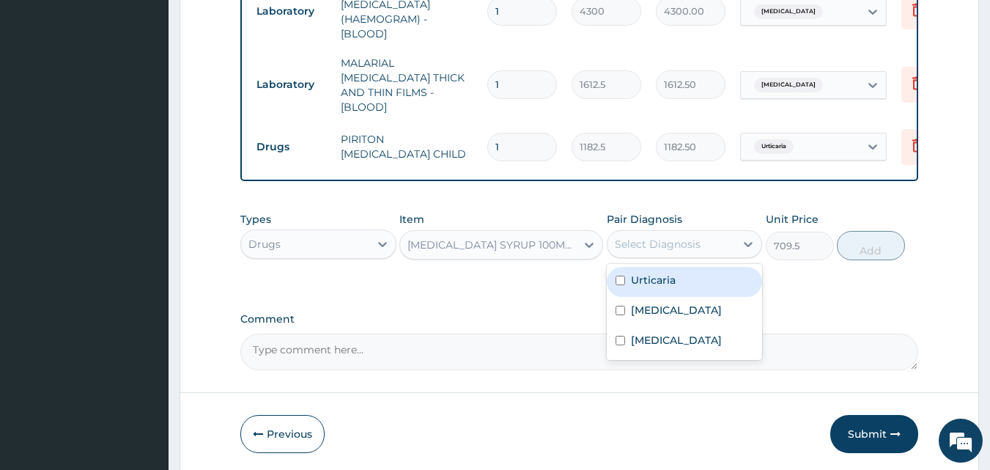
click at [662, 240] on div "Select Diagnosis" at bounding box center [658, 244] width 86 height 15
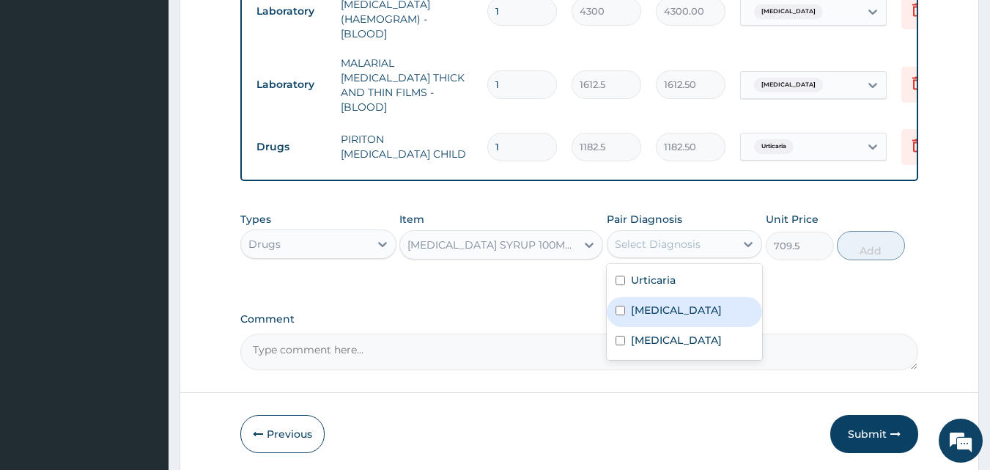
click at [662, 303] on label "[MEDICAL_DATA]" at bounding box center [676, 310] width 91 height 15
checkbox input "true"
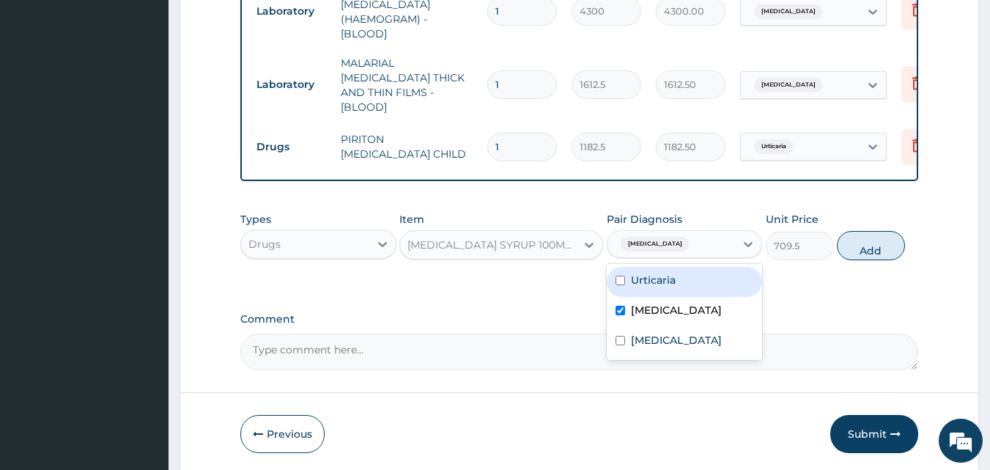
click at [665, 274] on label "Urticaria" at bounding box center [653, 279] width 45 height 15
checkbox input "true"
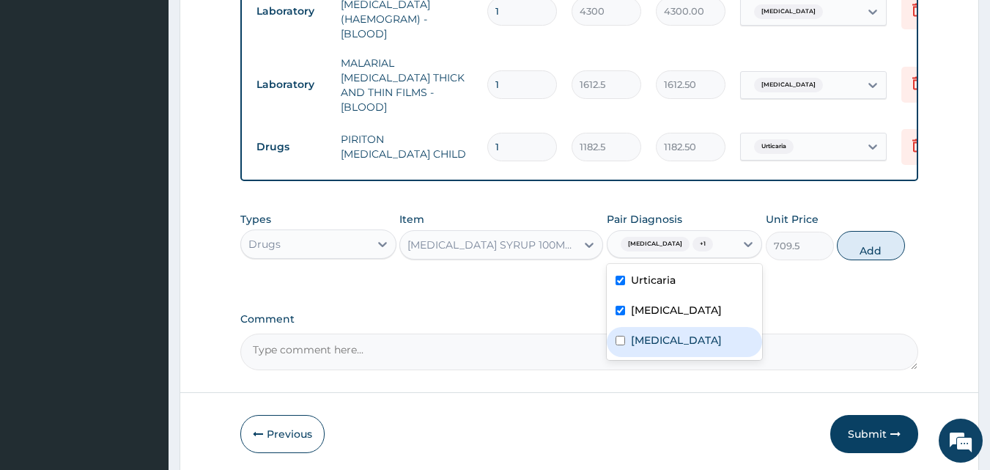
click at [659, 333] on label "[MEDICAL_DATA]" at bounding box center [676, 340] width 91 height 15
checkbox input "true"
click at [852, 249] on button "Add" at bounding box center [870, 245] width 68 height 29
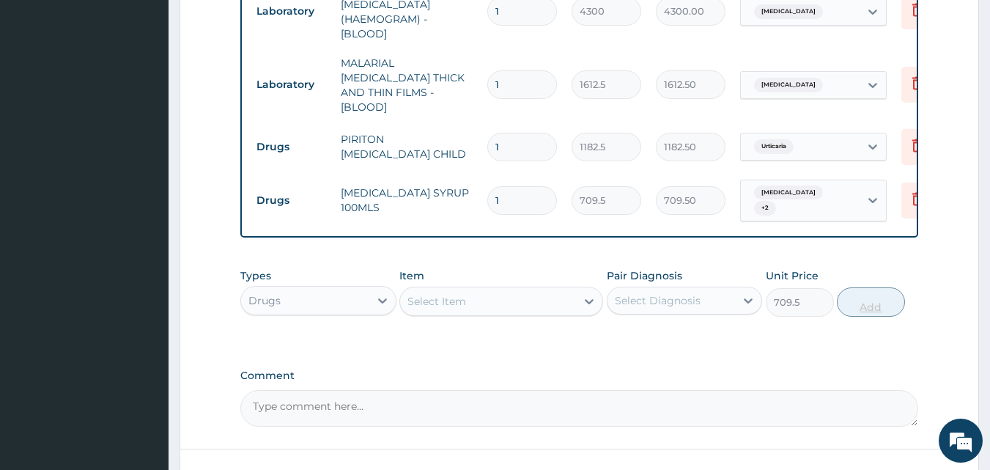
type input "0"
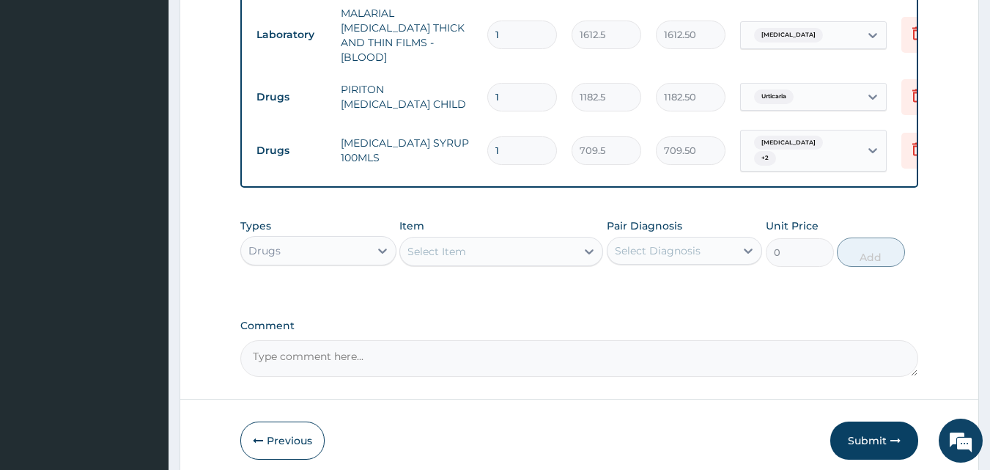
scroll to position [784, 0]
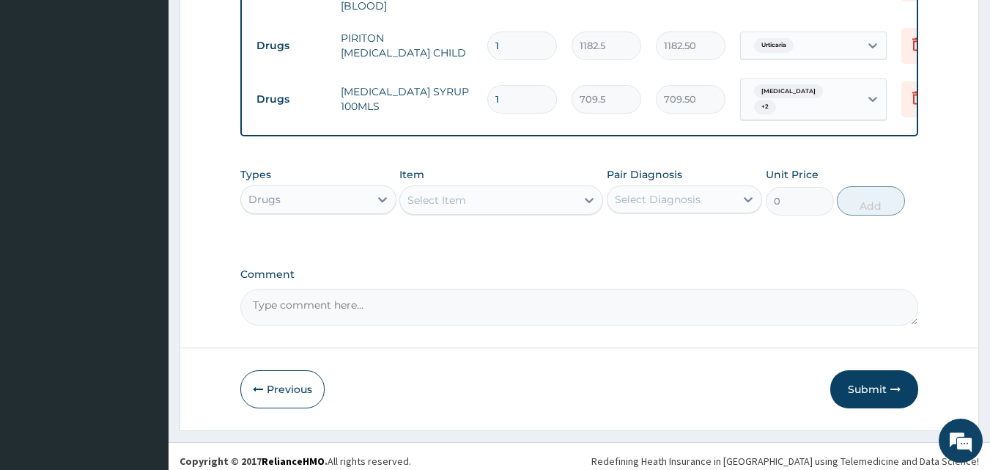
click at [861, 376] on button "Submit" at bounding box center [874, 389] width 88 height 38
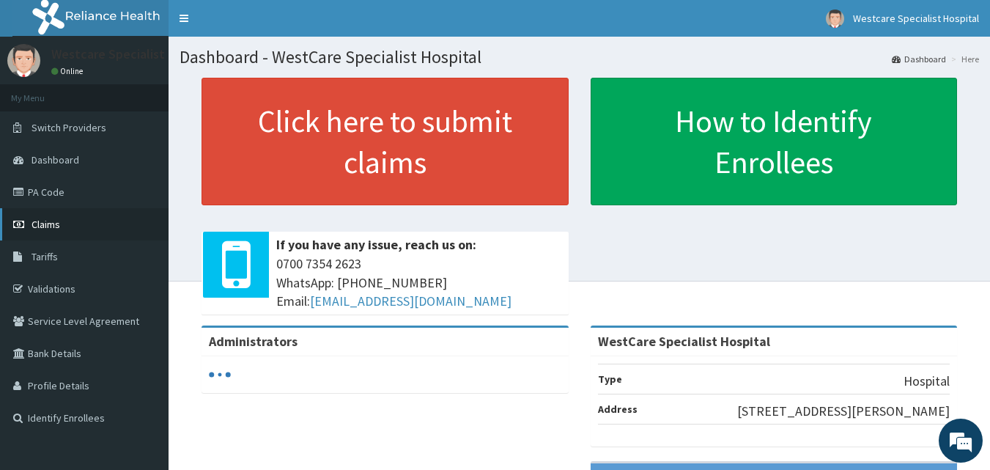
click at [48, 226] on span "Claims" at bounding box center [45, 224] width 29 height 13
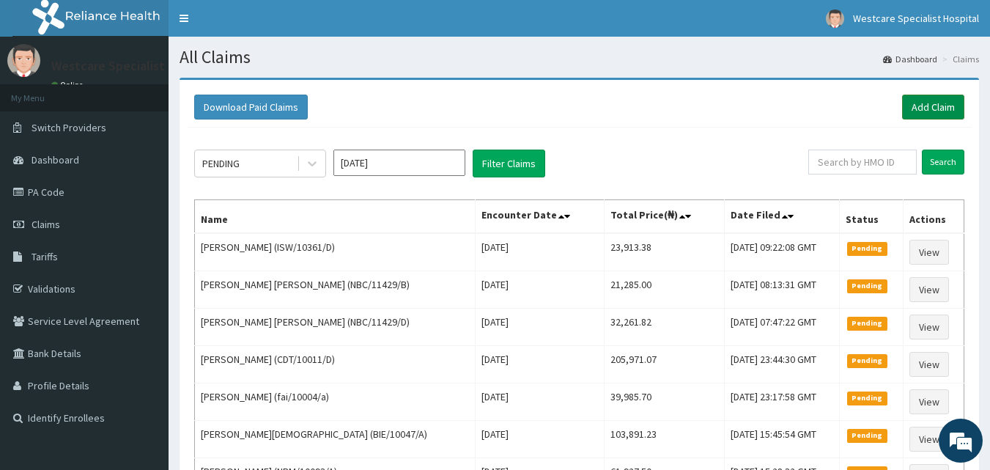
click at [924, 108] on link "Add Claim" at bounding box center [933, 106] width 62 height 25
click at [234, 147] on div "PENDING [DATE] Filter Claims Search Name Encounter Date Total Price(₦) Date Fil…" at bounding box center [579, 360] width 784 height 467
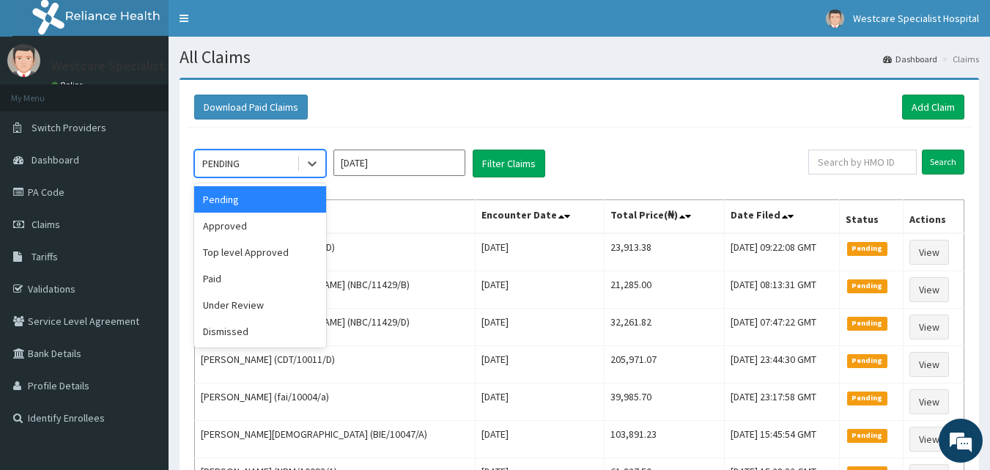
click at [227, 168] on div "PENDING" at bounding box center [220, 163] width 37 height 15
click at [220, 226] on div "Approved" at bounding box center [260, 225] width 132 height 26
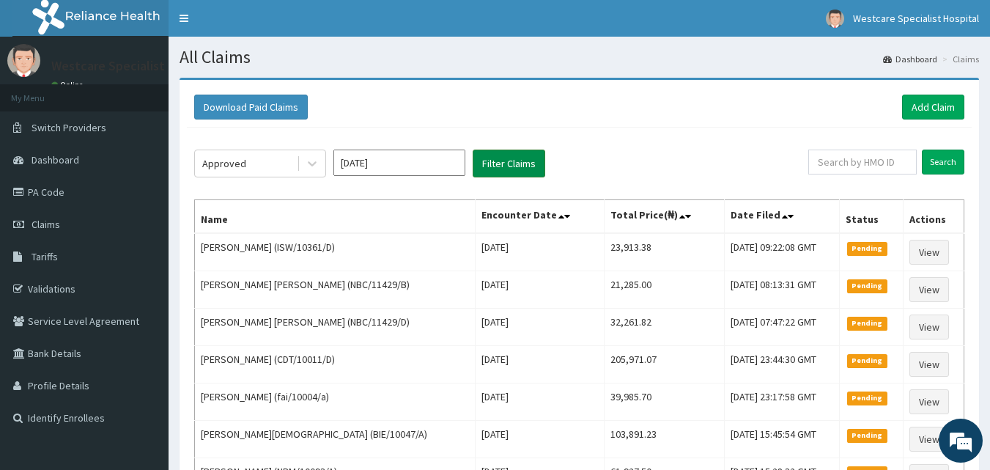
click at [505, 156] on button "Filter Claims" at bounding box center [508, 163] width 73 height 28
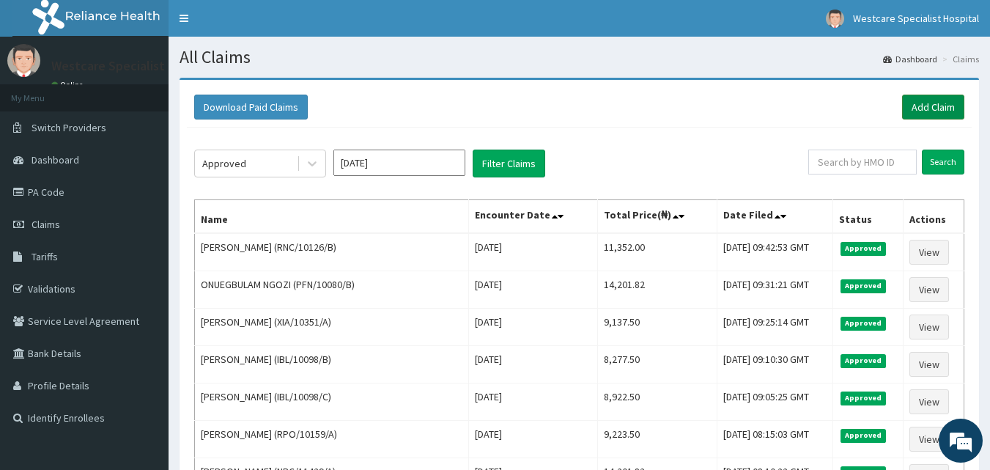
click at [927, 105] on link "Add Claim" at bounding box center [933, 106] width 62 height 25
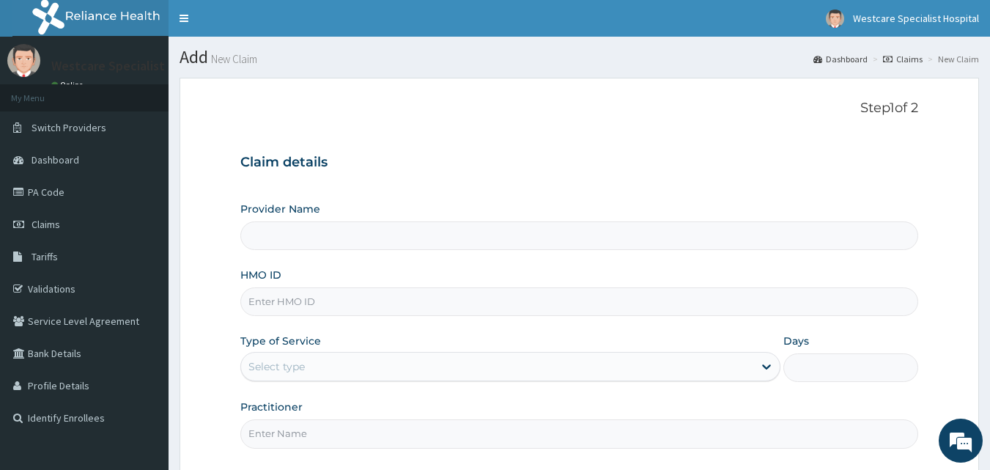
type input "WestCare Specialist Hospital"
click at [317, 303] on input "HMO ID" at bounding box center [579, 301] width 678 height 29
type input "AGO/10005/B"
click at [352, 367] on div "Select type" at bounding box center [497, 366] width 512 height 23
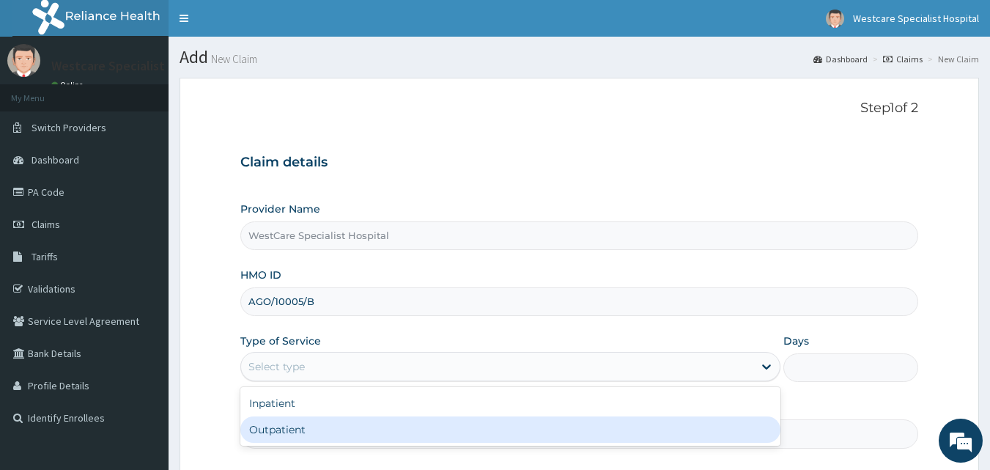
click at [323, 426] on div "Outpatient" at bounding box center [510, 429] width 540 height 26
type input "1"
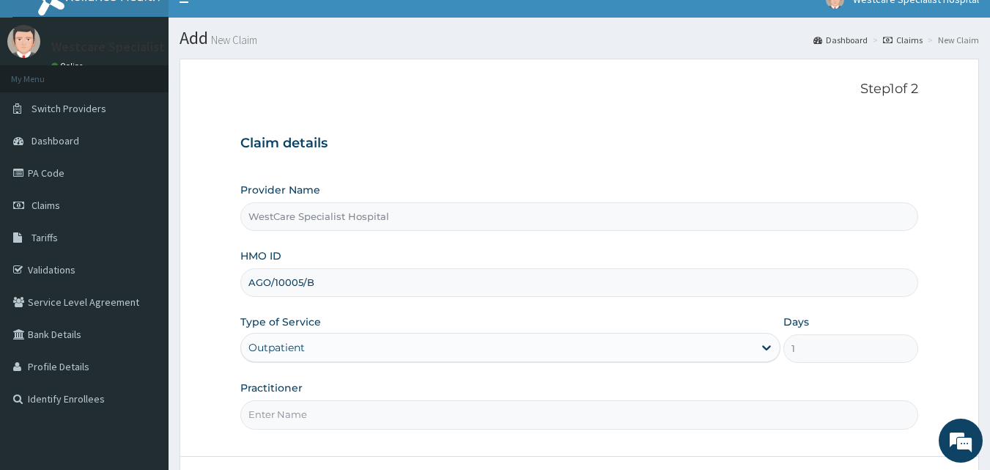
scroll to position [73, 0]
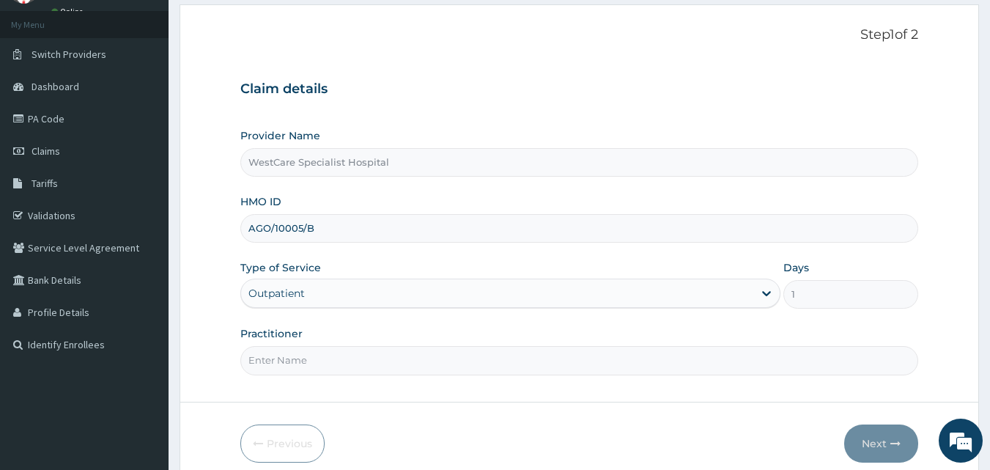
click at [278, 361] on input "Practitioner" at bounding box center [579, 360] width 678 height 29
type input "DR.KOKOETE"
click at [884, 449] on button "Next" at bounding box center [881, 443] width 74 height 38
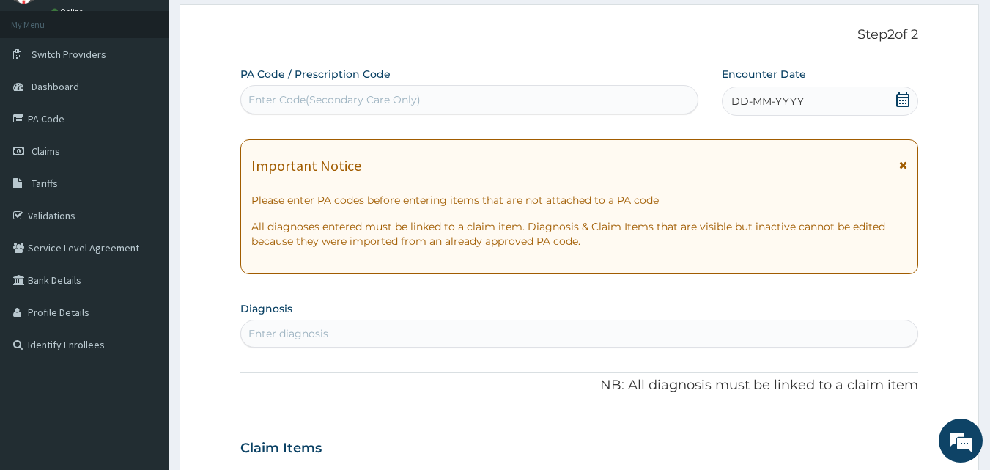
click at [901, 97] on icon at bounding box center [902, 99] width 13 height 15
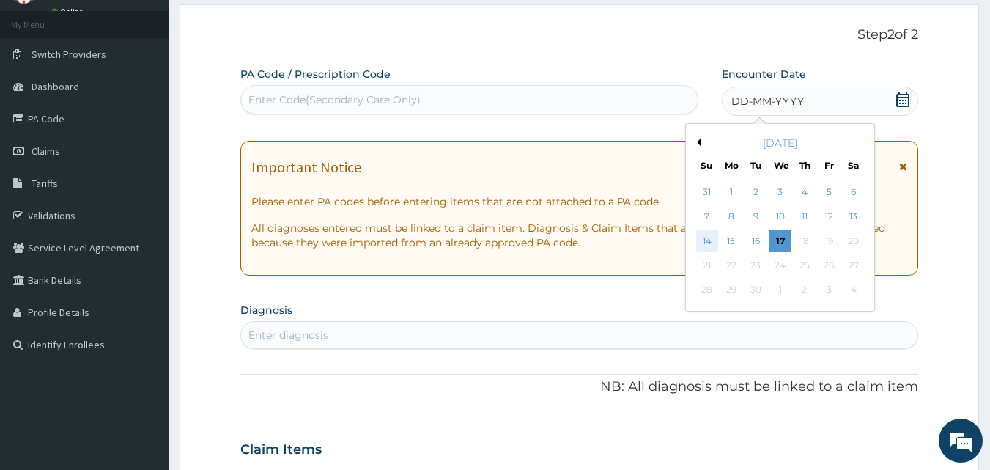
click at [713, 245] on div "14" at bounding box center [707, 241] width 22 height 22
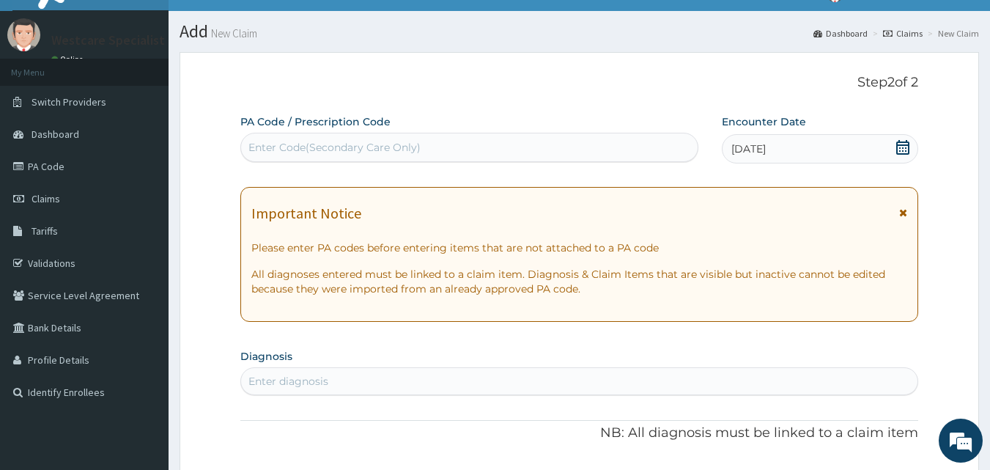
scroll to position [0, 0]
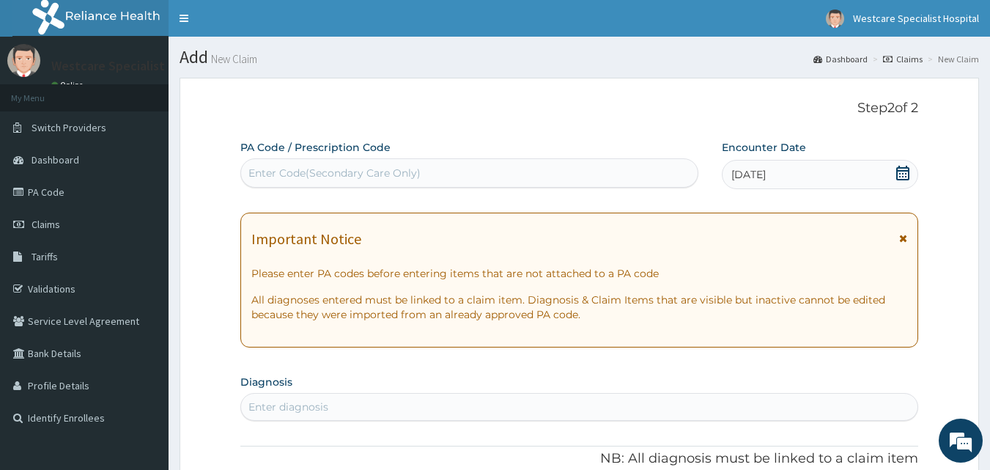
click at [303, 162] on div "Enter Code(Secondary Care Only)" at bounding box center [469, 172] width 457 height 23
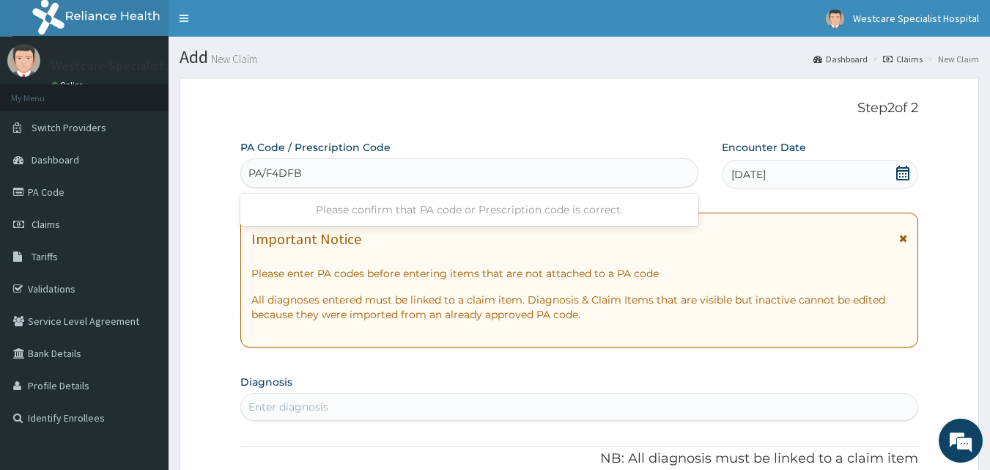
type input "PA/F4DFBD"
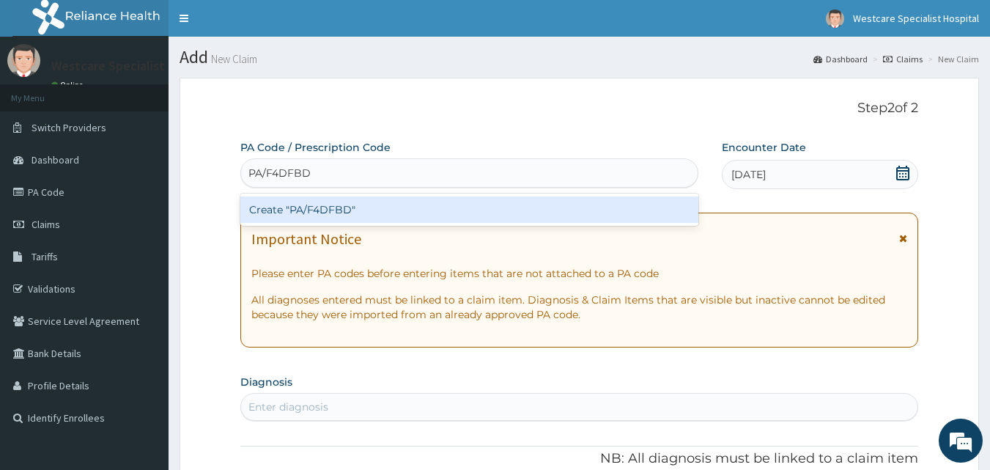
click at [344, 211] on div "Create "PA/F4DFBD"" at bounding box center [469, 209] width 459 height 26
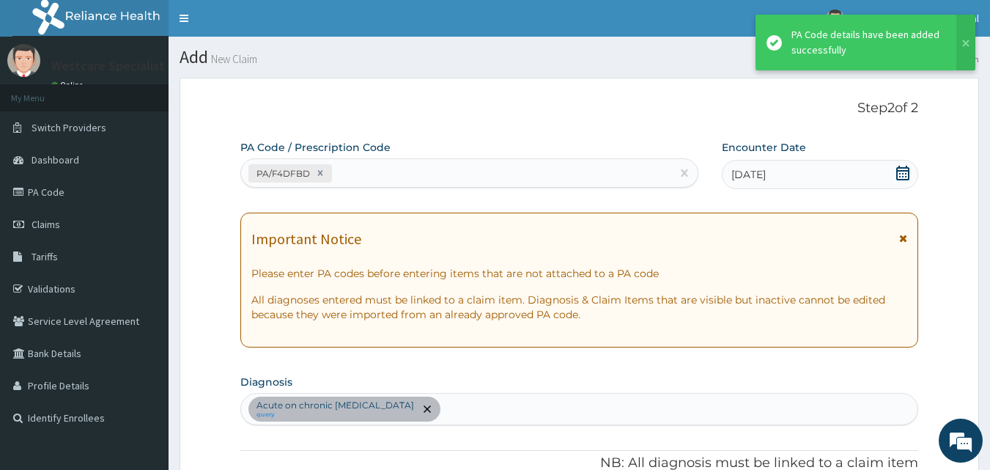
scroll to position [426, 0]
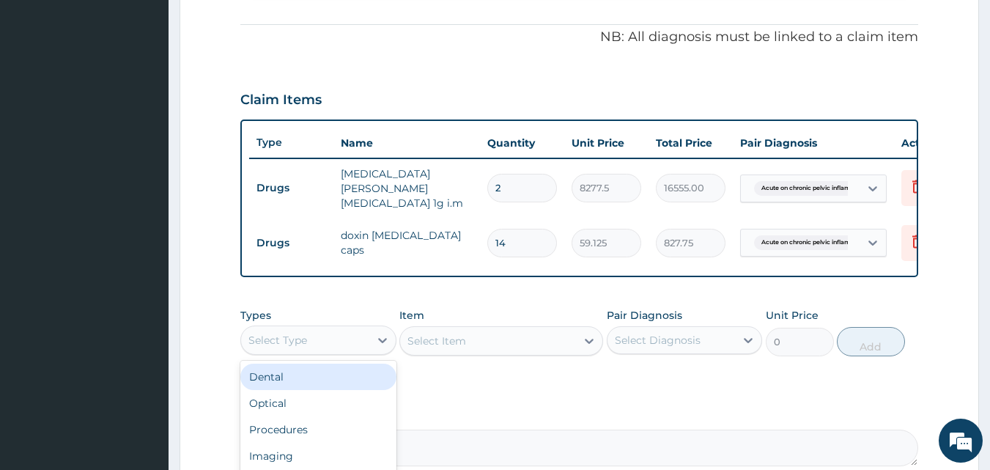
click at [328, 339] on div "Select Type" at bounding box center [305, 339] width 128 height 23
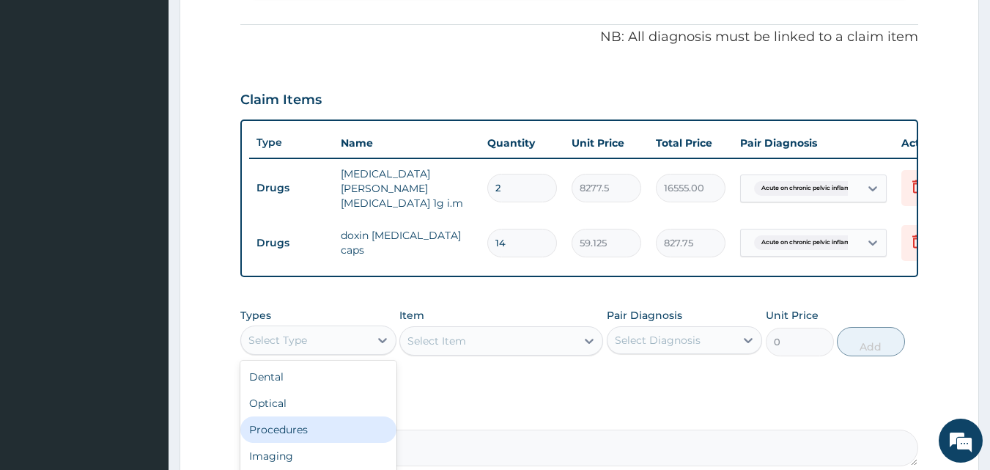
click at [320, 431] on div "Procedures" at bounding box center [318, 429] width 156 height 26
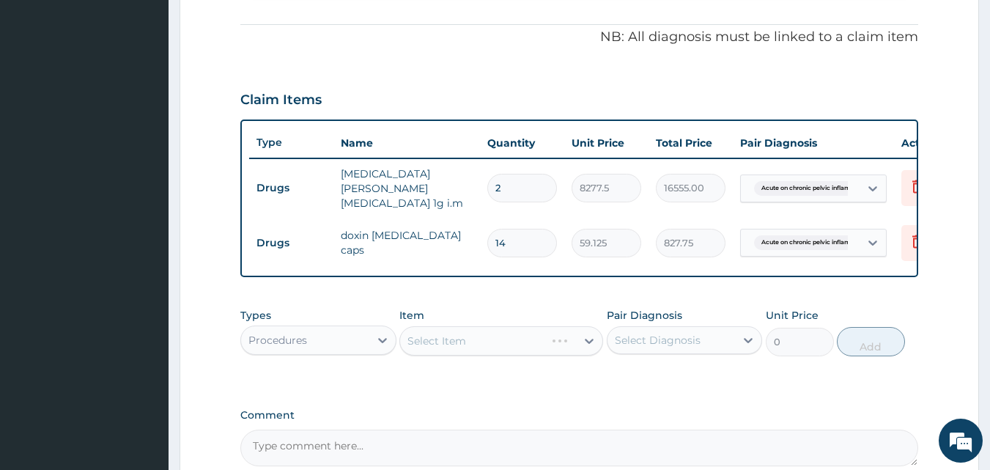
click at [453, 341] on div "Select Item" at bounding box center [501, 340] width 204 height 29
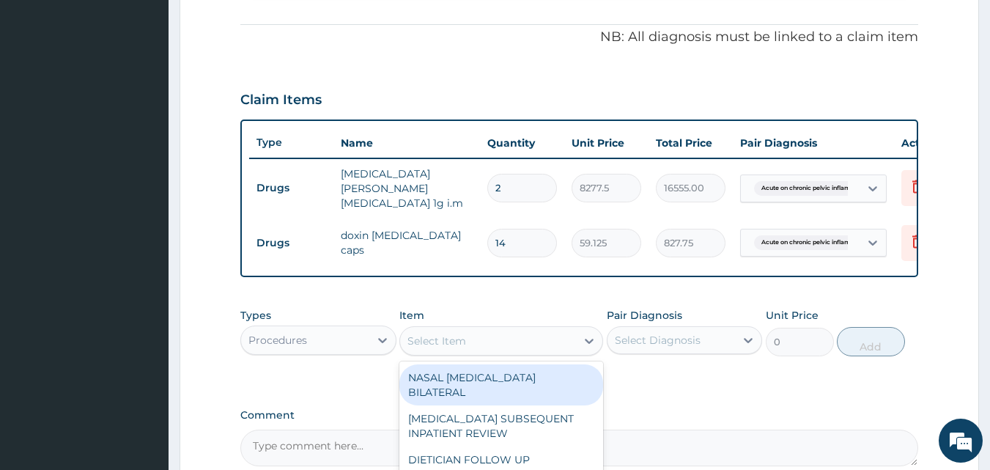
click at [448, 346] on div "Select Item" at bounding box center [436, 340] width 59 height 15
type input "GENE"
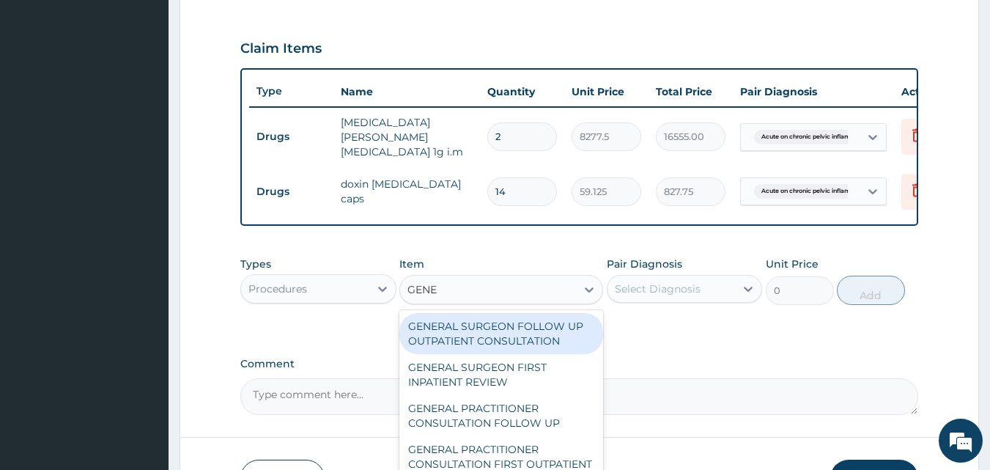
scroll to position [572, 0]
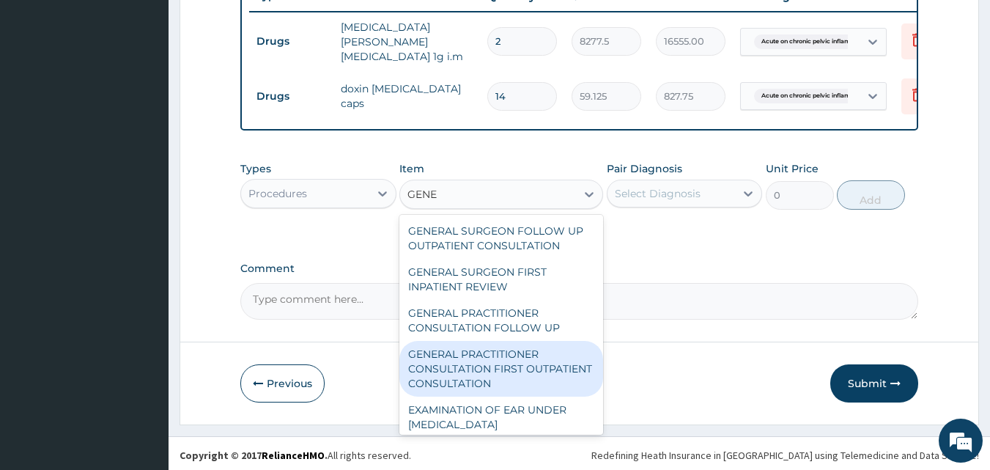
click at [512, 373] on div "GENERAL PRACTITIONER CONSULTATION FIRST OUTPATIENT CONSULTATION" at bounding box center [501, 369] width 204 height 56
type input "3547.5"
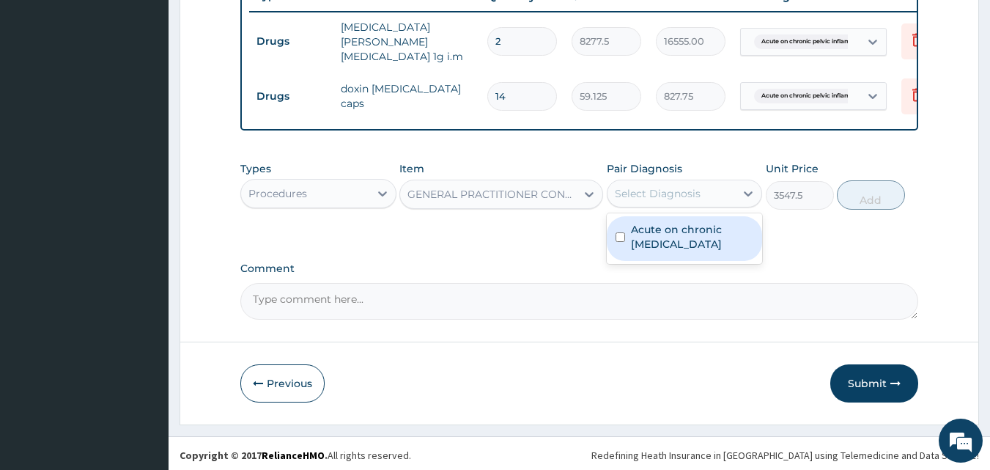
click at [669, 193] on div "Select Diagnosis" at bounding box center [658, 193] width 86 height 15
click at [675, 242] on label "Acute on chronic pelvic inflammatory disease" at bounding box center [692, 236] width 123 height 29
checkbox input "true"
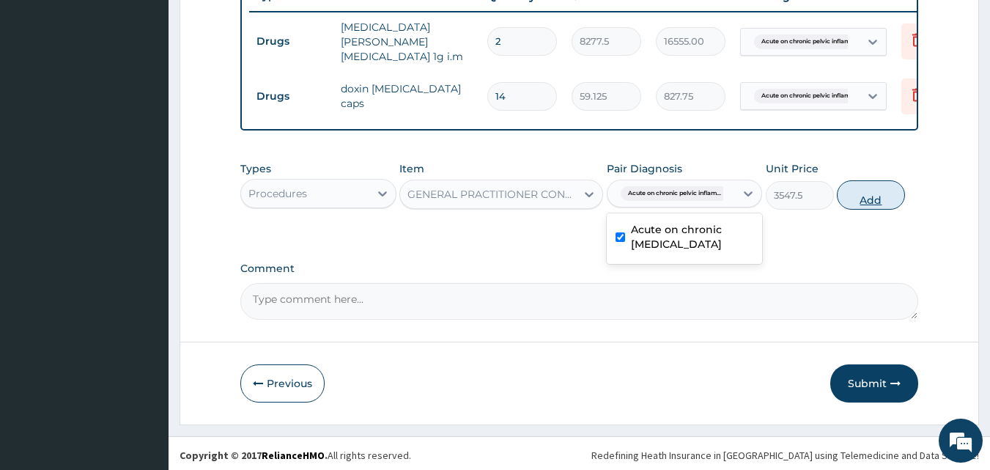
click at [854, 196] on button "Add" at bounding box center [870, 194] width 68 height 29
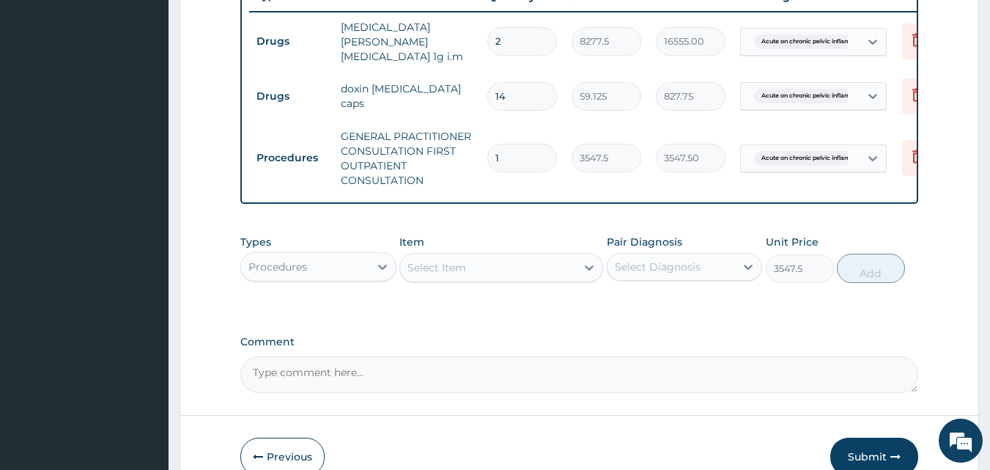
type input "0"
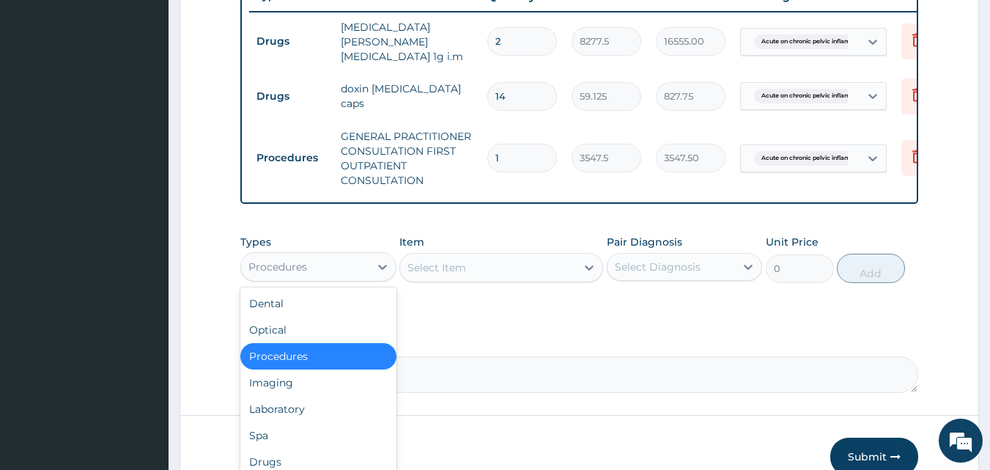
click at [316, 263] on div "Procedures" at bounding box center [305, 266] width 128 height 23
click at [272, 465] on div "Drugs" at bounding box center [318, 461] width 156 height 26
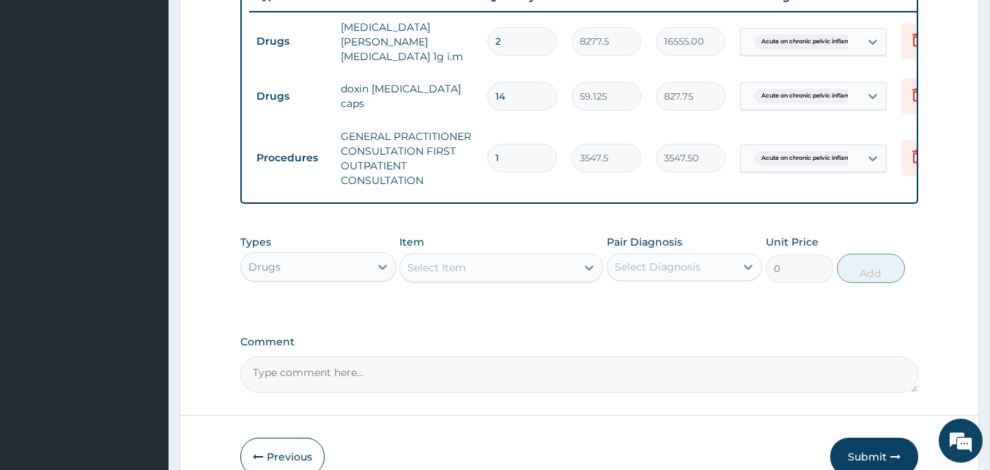
click at [462, 267] on div "Select Item" at bounding box center [436, 267] width 59 height 15
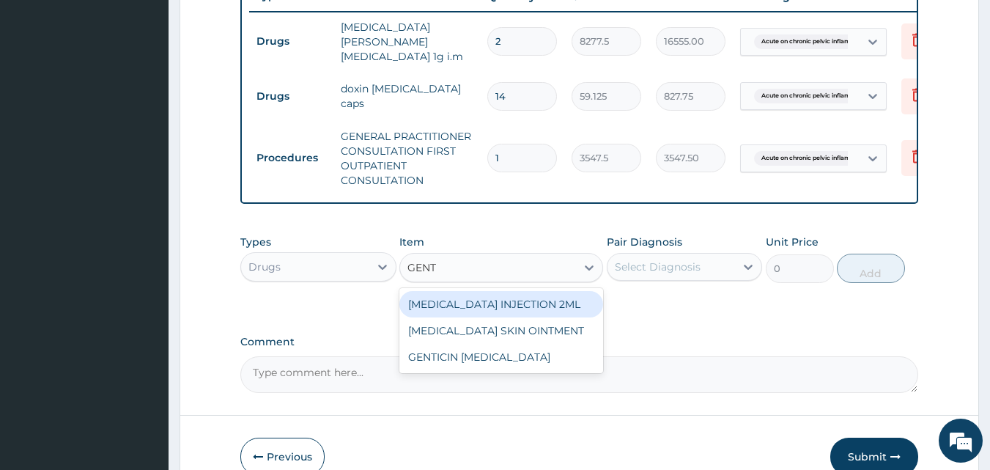
type input "GENTA"
click at [541, 305] on div "[MEDICAL_DATA] INJECTION 2ML" at bounding box center [501, 304] width 204 height 26
type input "331.1000061035156"
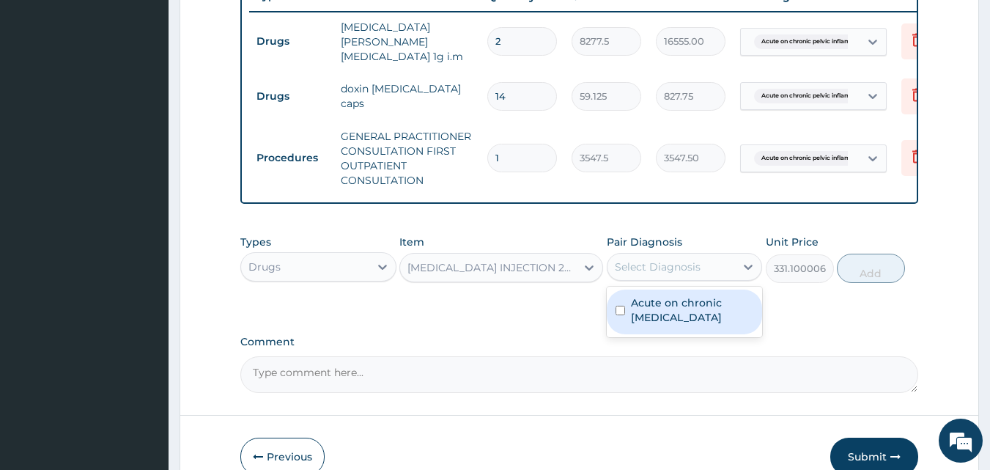
click at [654, 272] on div "Select Diagnosis" at bounding box center [658, 266] width 86 height 15
click at [655, 316] on label "Acute on chronic pelvic inflammatory disease" at bounding box center [692, 309] width 123 height 29
checkbox input "true"
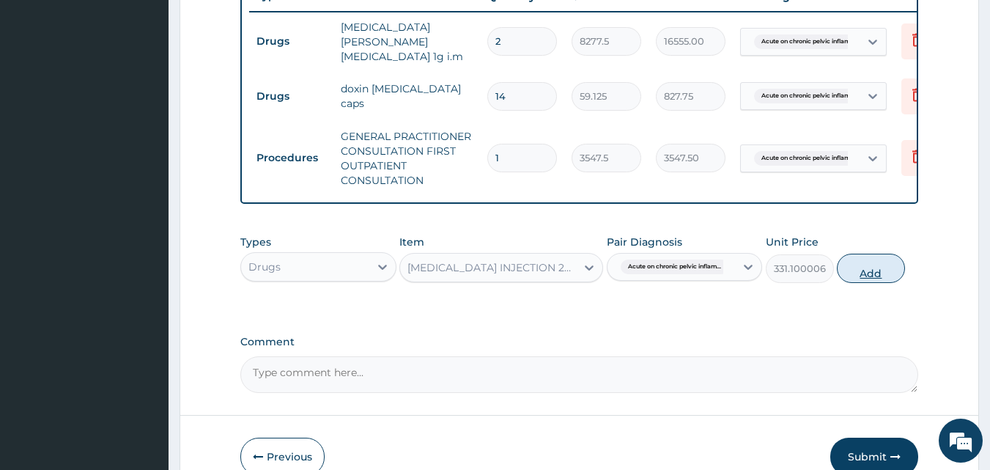
click at [863, 272] on button "Add" at bounding box center [870, 267] width 68 height 29
type input "0"
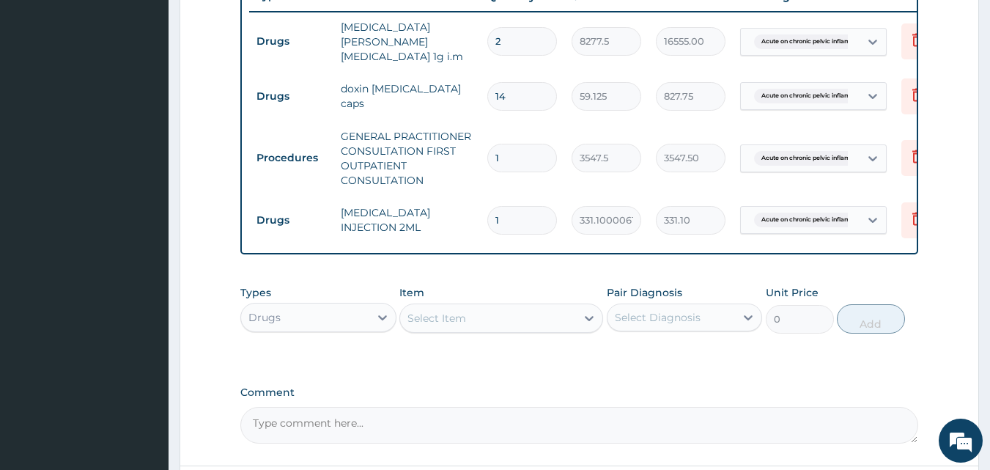
click at [518, 218] on input "1" at bounding box center [522, 220] width 70 height 29
type input "0.00"
type input "2"
type input "662.20"
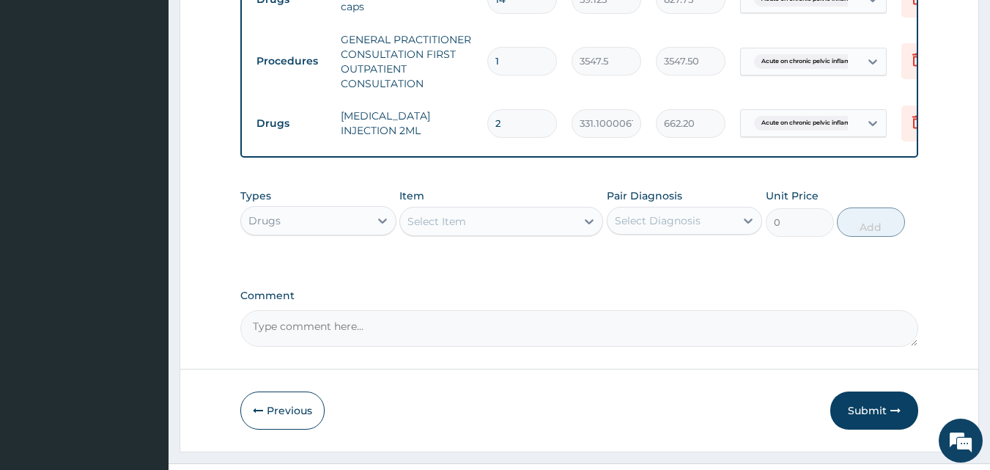
scroll to position [702, 0]
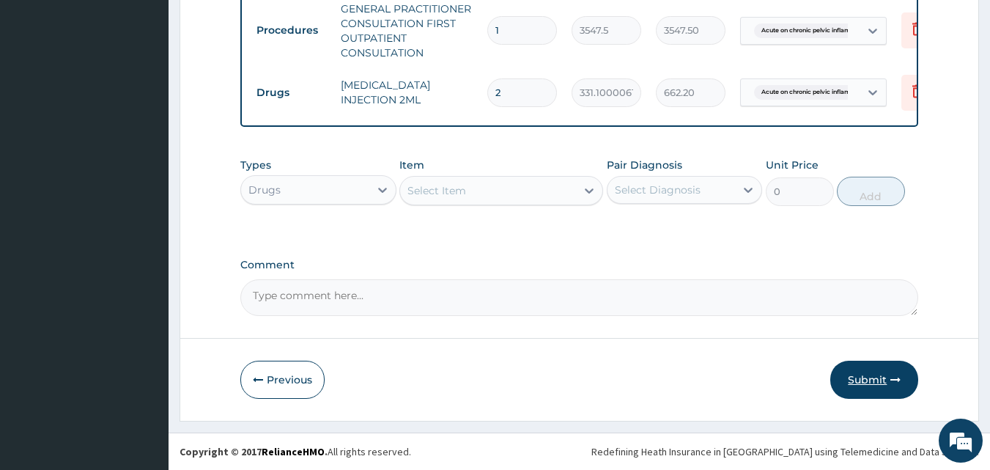
type input "2"
click at [867, 375] on button "Submit" at bounding box center [874, 379] width 88 height 38
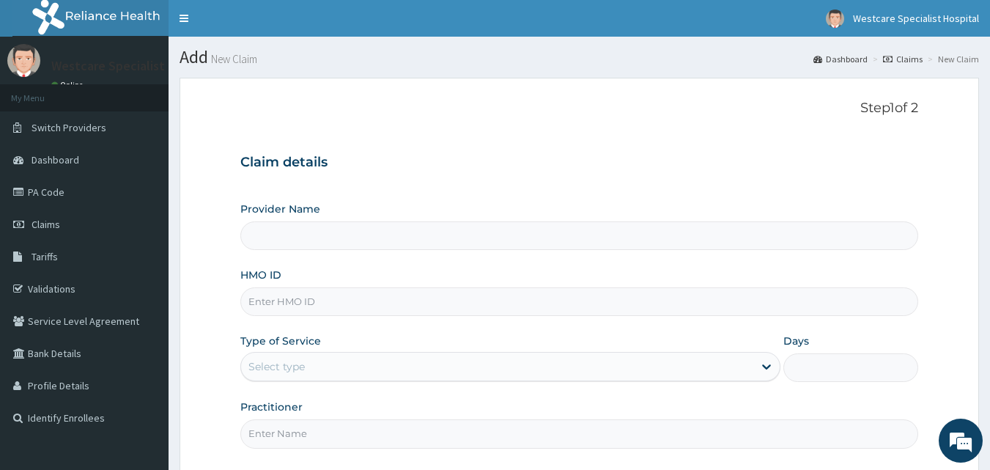
click at [370, 297] on input "HMO ID" at bounding box center [579, 301] width 678 height 29
type input "WestCare Specialist Hospital"
click at [268, 305] on input "HMO ID" at bounding box center [579, 301] width 678 height 29
type input "FMC/10491/C"
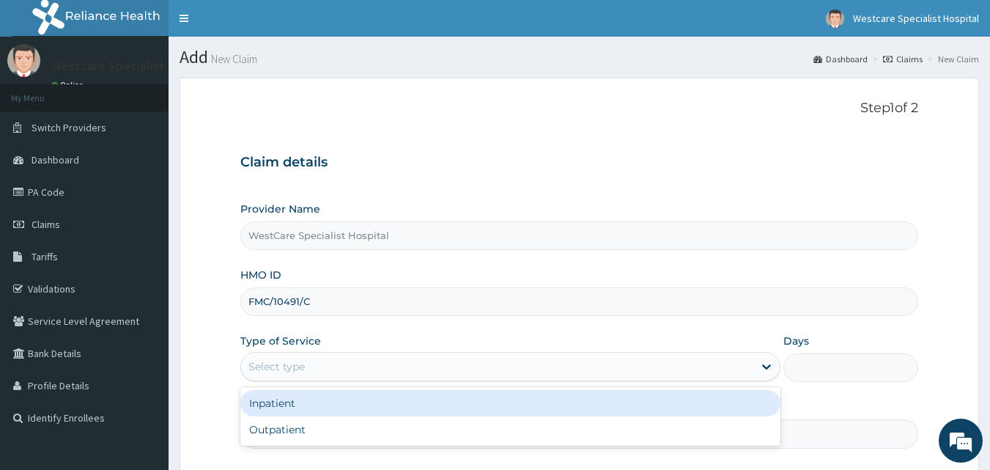
click at [281, 360] on div "Select type" at bounding box center [276, 366] width 56 height 15
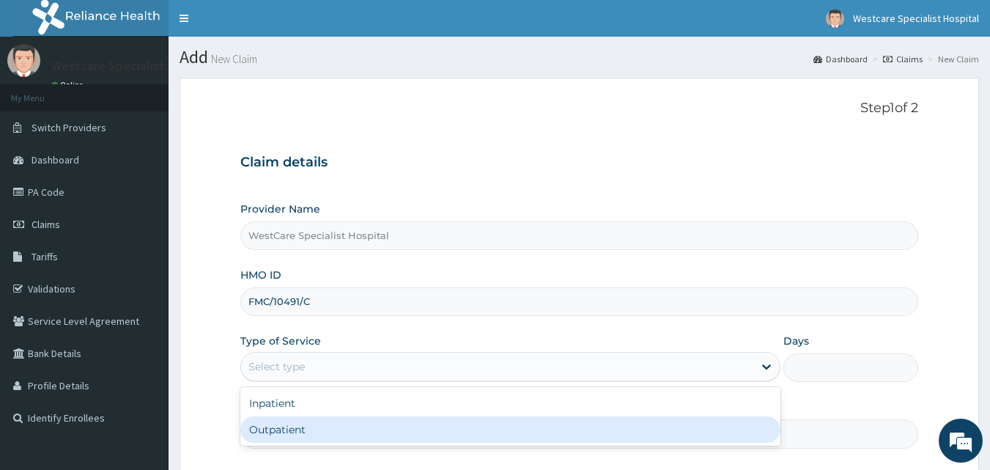
click at [273, 432] on div "Outpatient" at bounding box center [510, 429] width 540 height 26
type input "1"
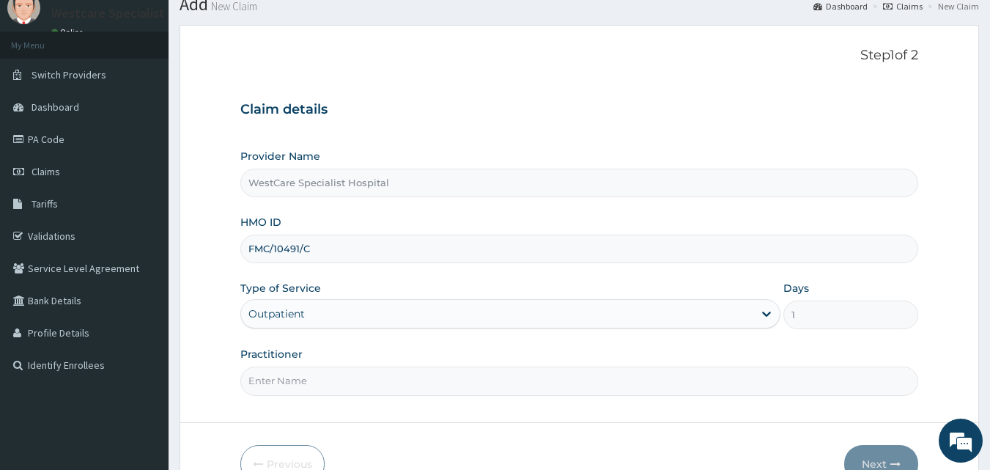
scroll to position [137, 0]
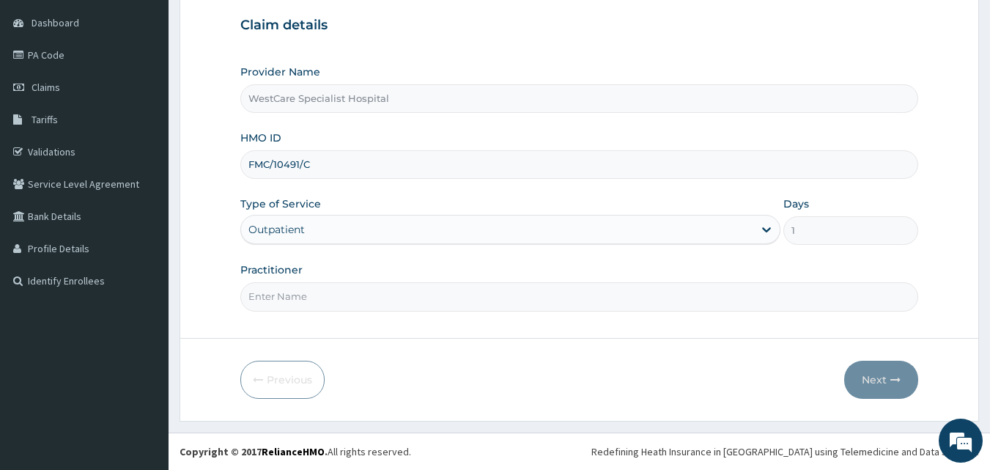
click at [344, 305] on input "Practitioner" at bounding box center [579, 296] width 678 height 29
drag, startPoint x: 329, startPoint y: 300, endPoint x: 185, endPoint y: 300, distance: 144.3
click at [185, 300] on form "Step 1 of 2 Claim details Provider Name WestCare Specialist Hospital HMO ID FMC…" at bounding box center [578, 181] width 799 height 480
type input "DR.YUSUF"
click at [877, 379] on button "Next" at bounding box center [881, 379] width 74 height 38
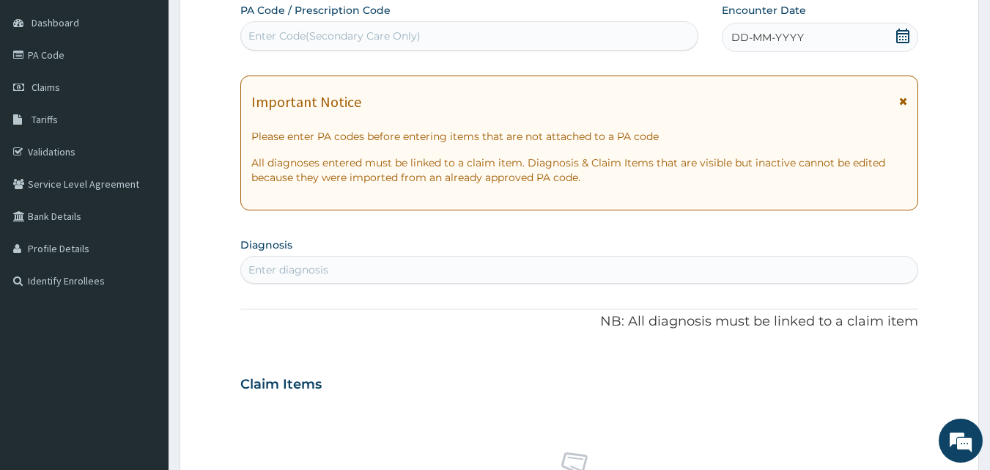
click at [278, 34] on div "Enter Code(Secondary Care Only)" at bounding box center [334, 36] width 172 height 15
type input "PA/6983F9"
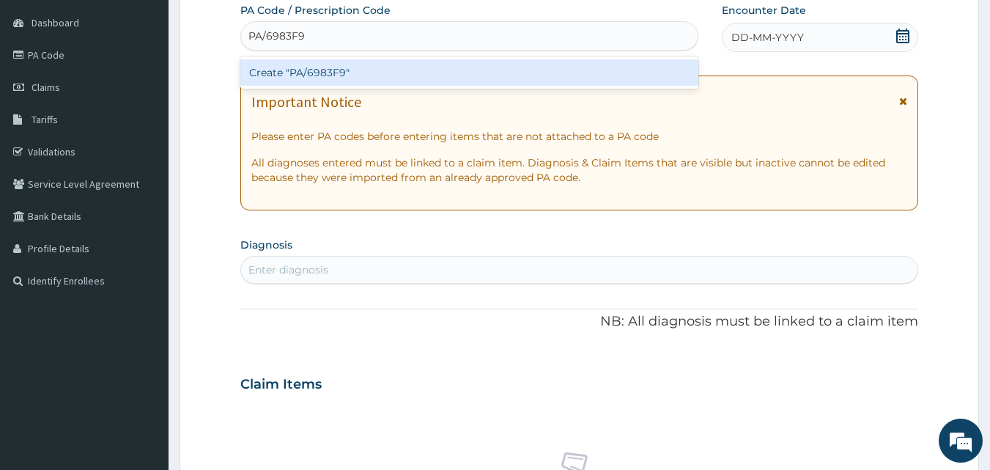
click at [313, 70] on div "Create "PA/6983F9"" at bounding box center [469, 72] width 459 height 26
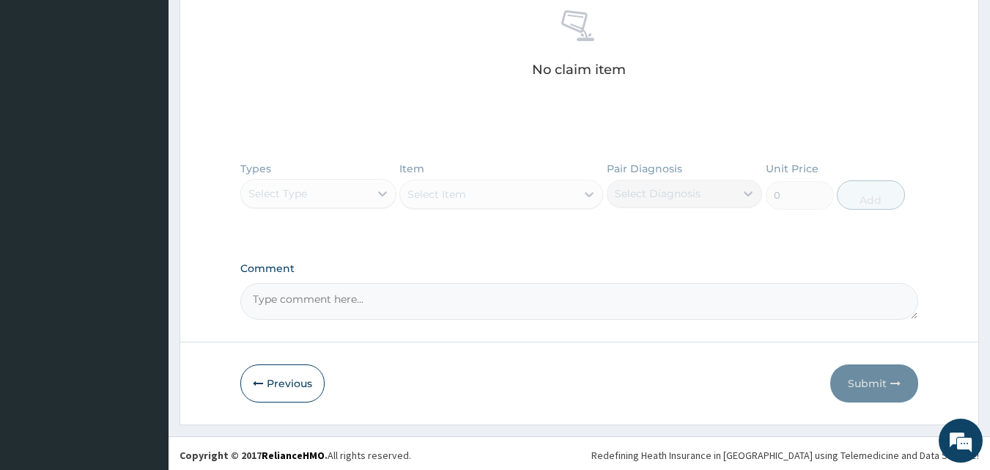
scroll to position [595, 0]
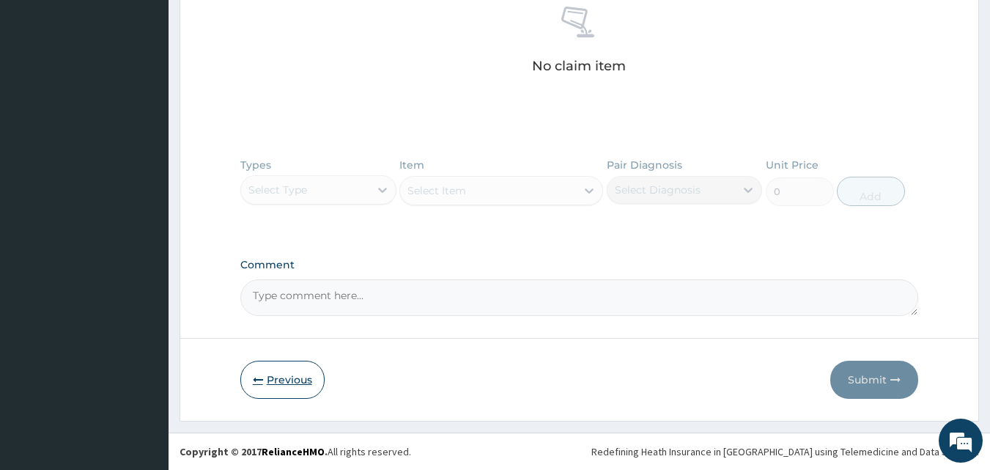
click at [285, 380] on button "Previous" at bounding box center [282, 379] width 84 height 38
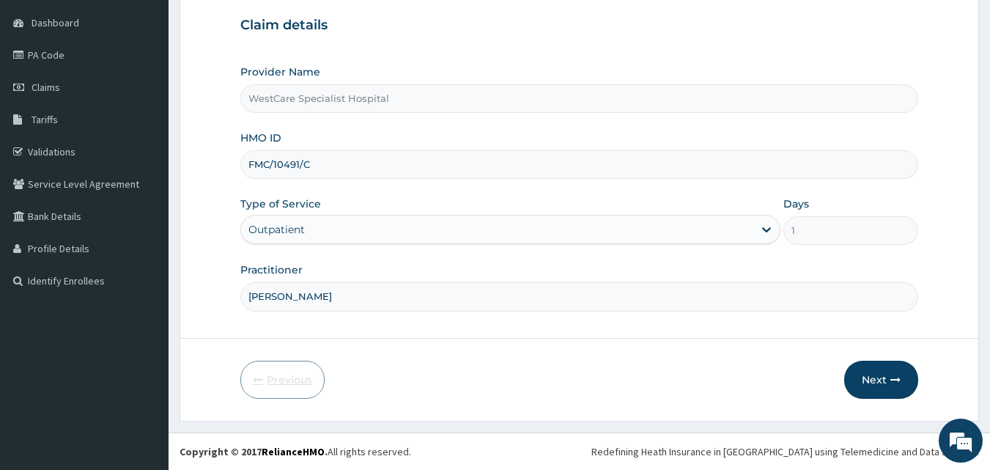
scroll to position [137, 0]
click at [322, 171] on input "FMC/10491/C" at bounding box center [579, 164] width 678 height 29
type input "FMC/10491/D"
click at [878, 376] on button "Next" at bounding box center [881, 379] width 74 height 38
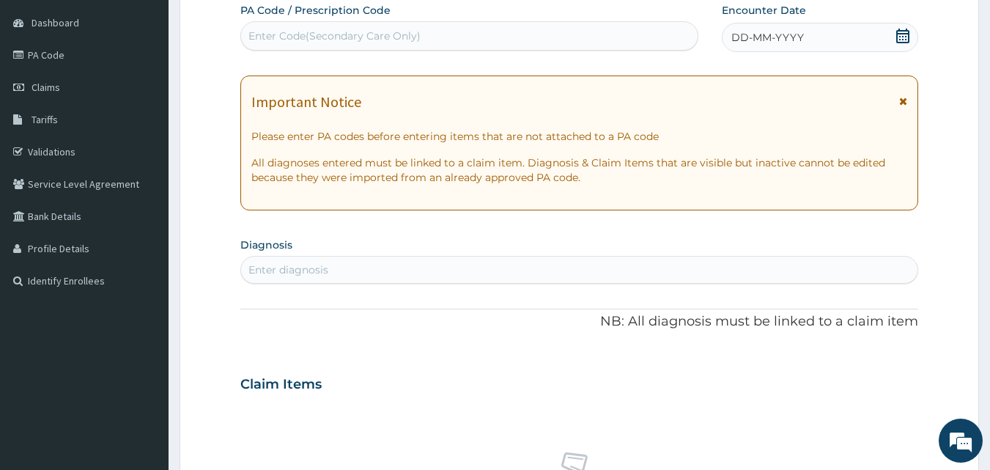
click at [314, 37] on div "Enter Code(Secondary Care Only)" at bounding box center [334, 36] width 172 height 15
paste input "FMC/10491/C"
type input "F"
type input "PA/6983F9"
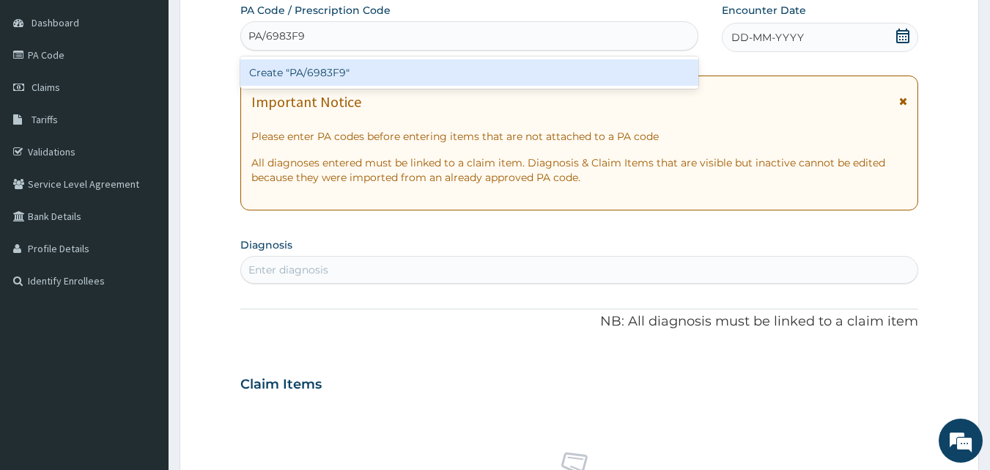
click at [329, 65] on div "Create "PA/6983F9"" at bounding box center [469, 72] width 459 height 26
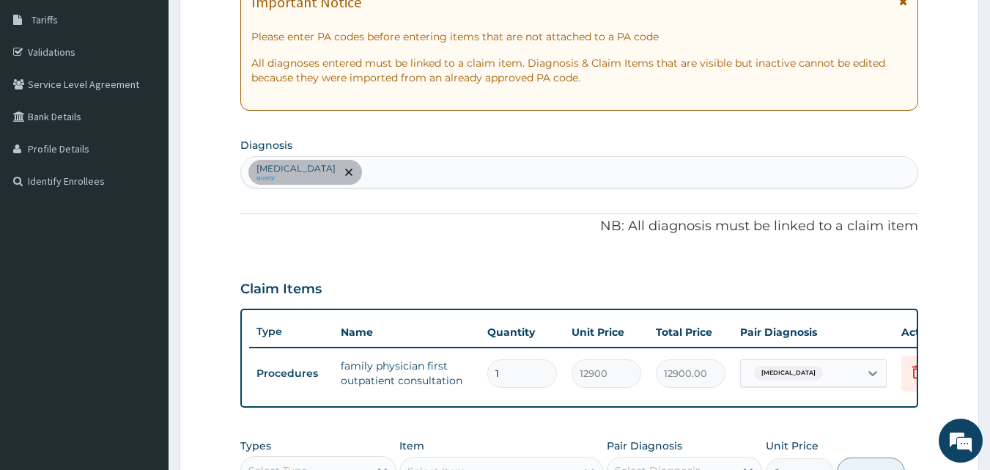
scroll to position [162, 0]
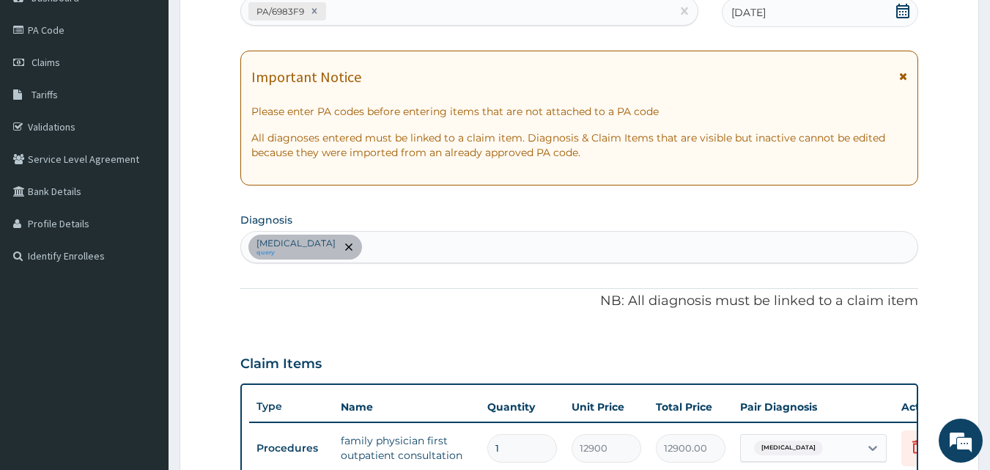
click at [329, 247] on div "Goiter query" at bounding box center [579, 246] width 677 height 31
click at [321, 242] on div "Goiter query" at bounding box center [579, 246] width 677 height 31
type input "PEPTIC ULCER"
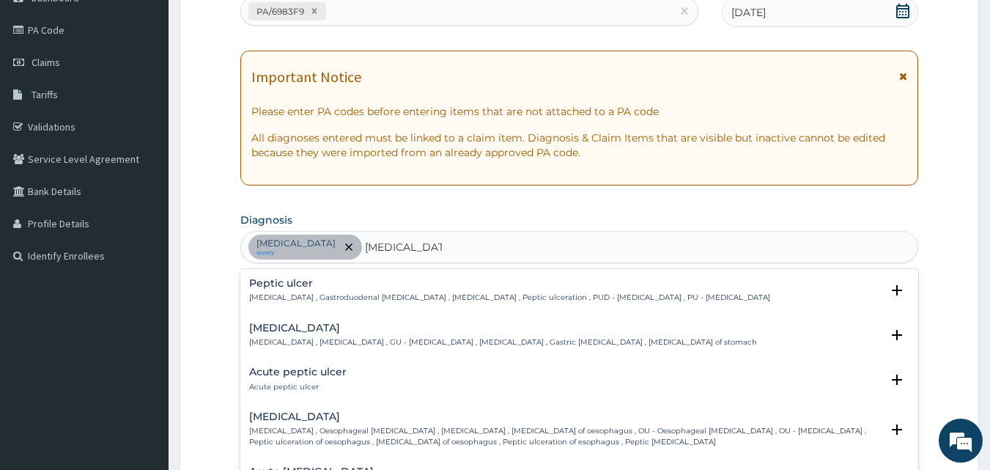
click at [322, 299] on p "Peptic ulcer , Gastroduodenal ulcer , Peptic ulcer disease , Peptic ulceration …" at bounding box center [509, 297] width 521 height 10
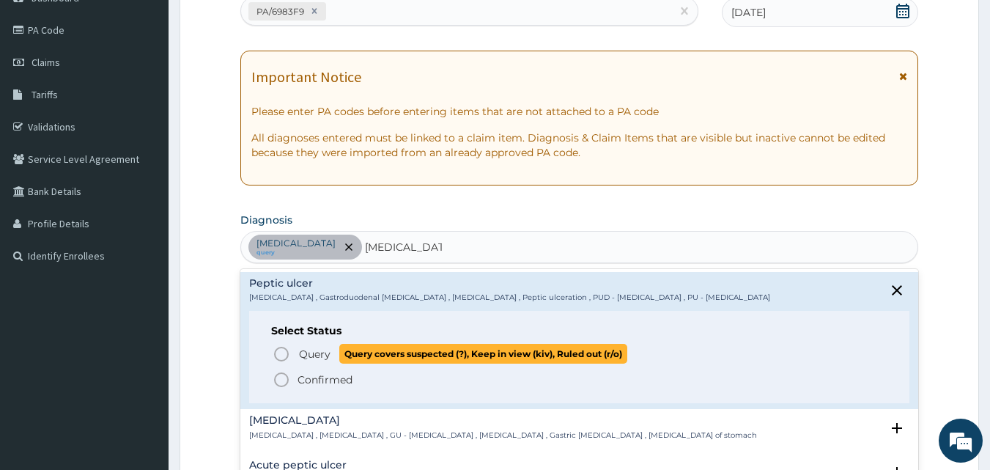
click at [286, 356] on circle "status option query" at bounding box center [281, 353] width 13 height 13
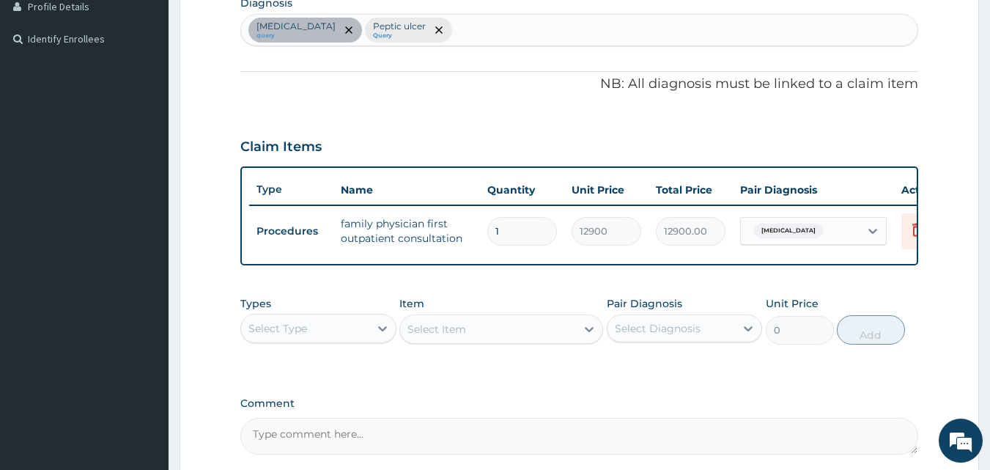
scroll to position [455, 0]
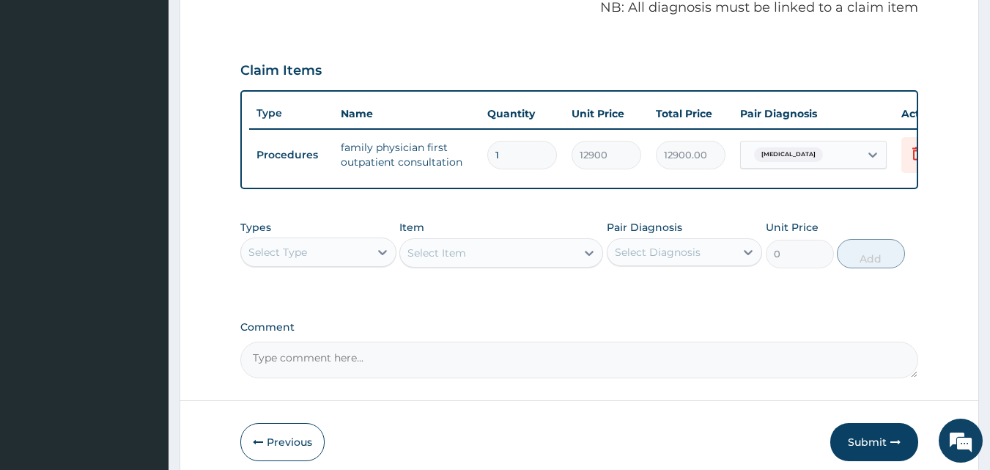
click at [318, 261] on div "Select Type" at bounding box center [305, 251] width 128 height 23
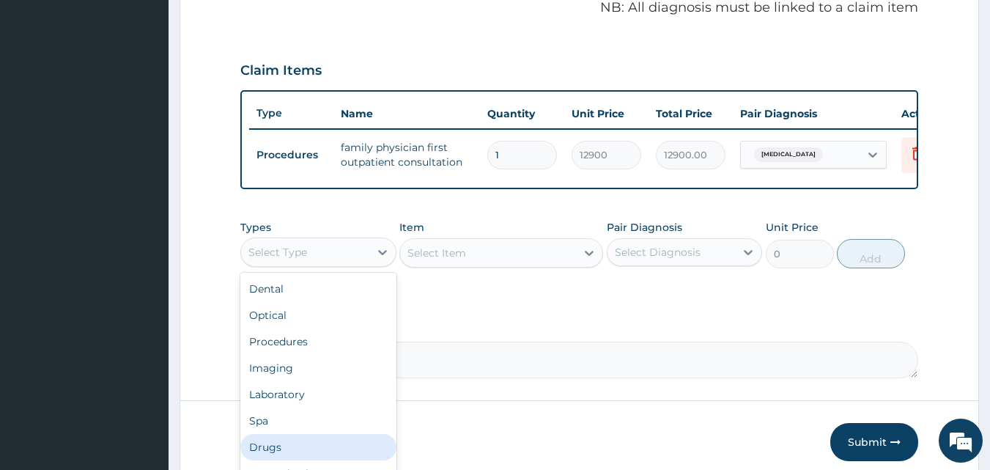
click at [272, 460] on div "Drugs" at bounding box center [318, 447] width 156 height 26
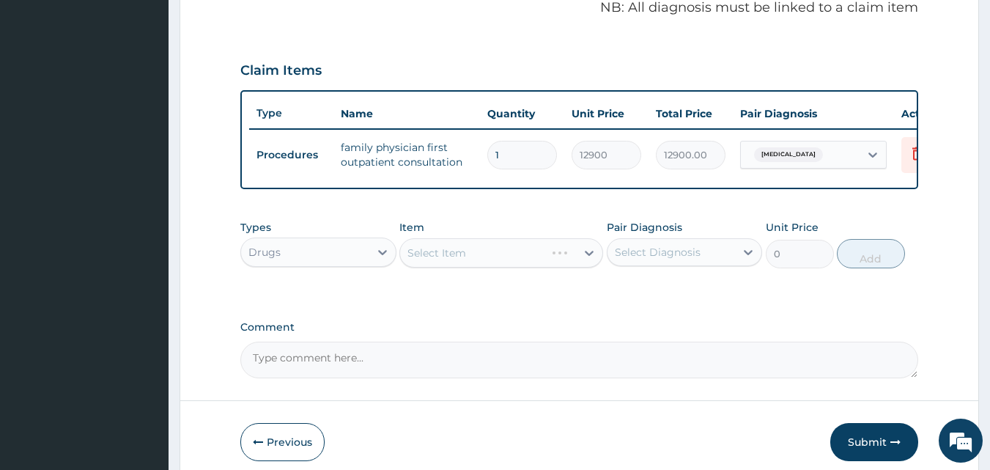
click at [420, 264] on div "Select Item" at bounding box center [501, 252] width 204 height 29
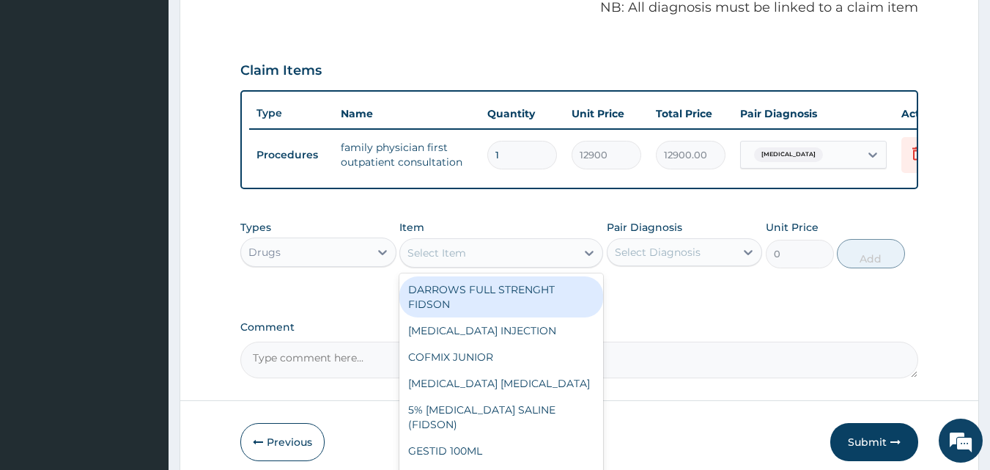
click at [420, 260] on div "Select Item" at bounding box center [436, 252] width 59 height 15
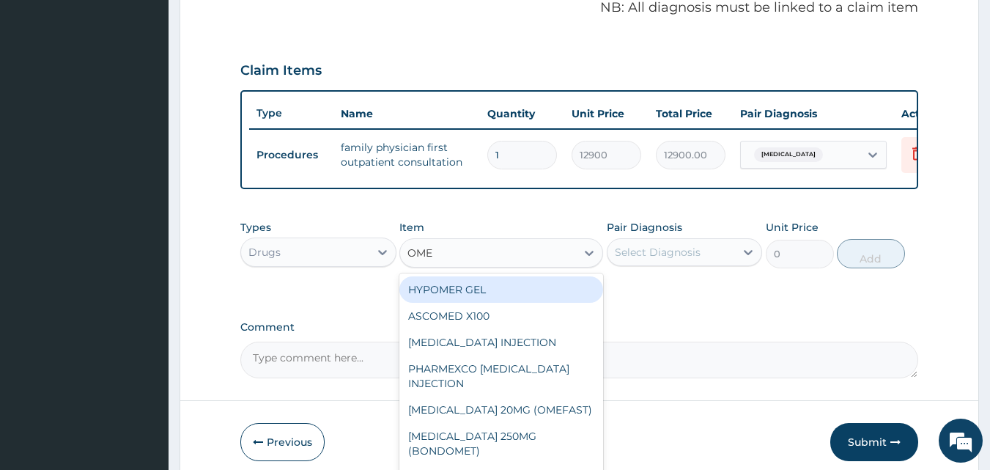
type input "OMEP"
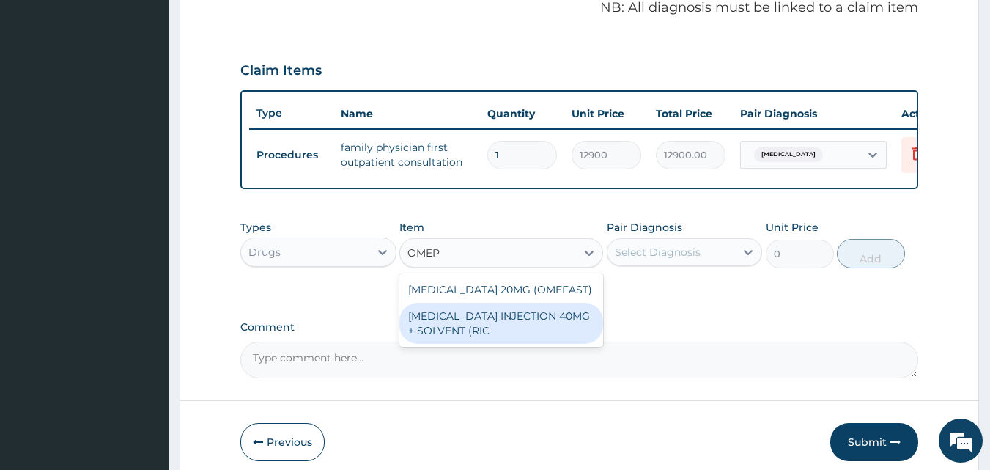
click at [455, 314] on div "[MEDICAL_DATA] INJECTION 40MG + SOLVENT (RIC" at bounding box center [501, 323] width 204 height 41
type input "1537.25"
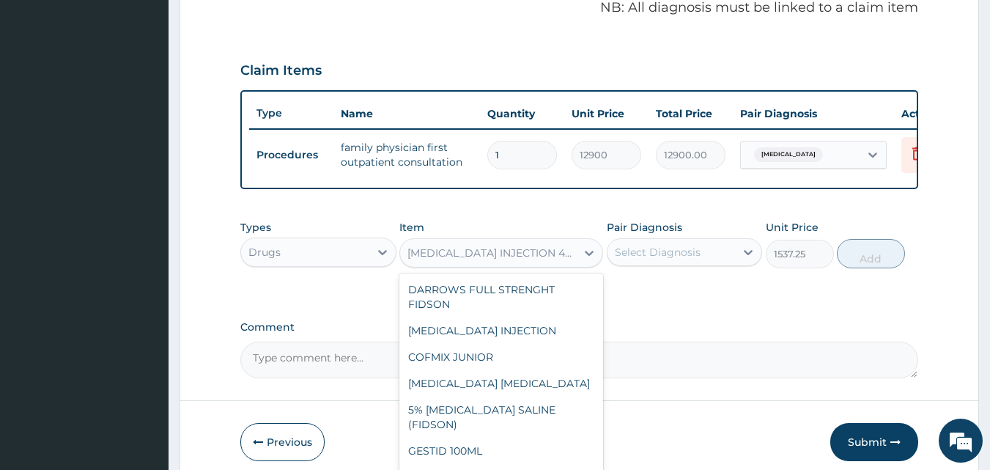
click at [473, 260] on div "[MEDICAL_DATA] INJECTION 40MG + SOLVENT (RIC" at bounding box center [492, 252] width 170 height 15
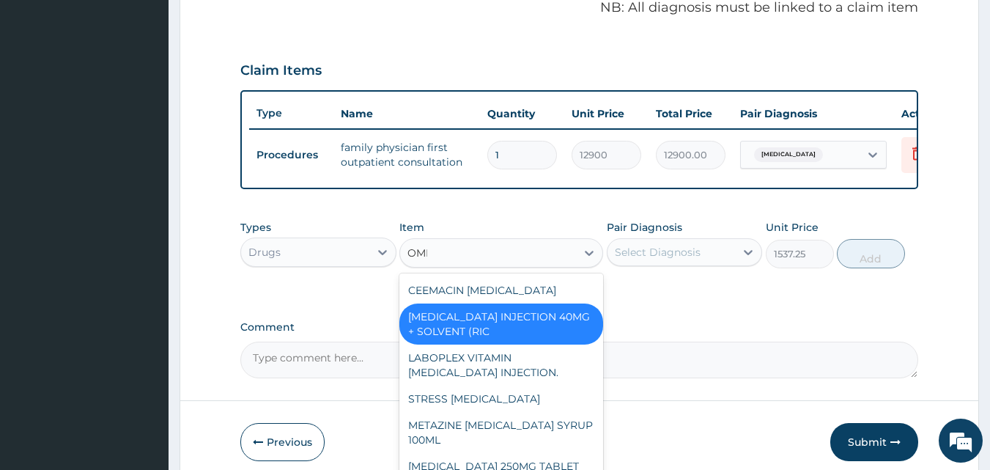
scroll to position [284, 0]
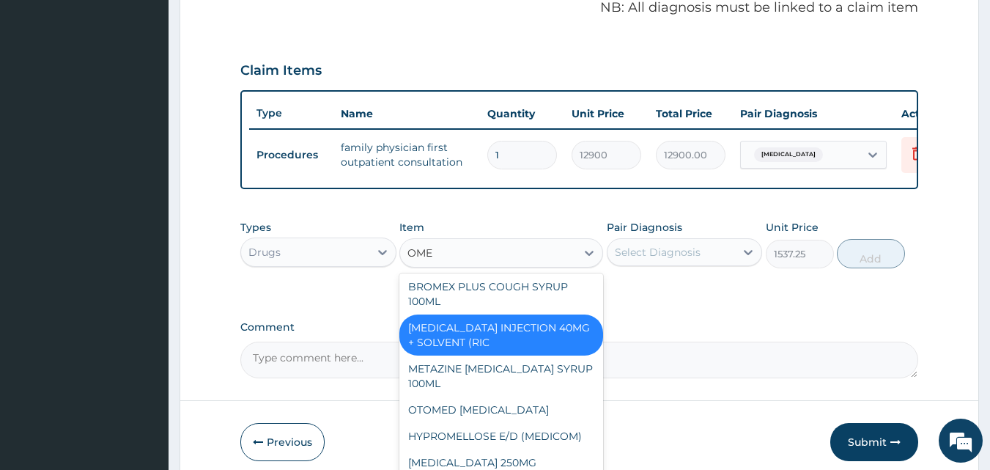
type input "OMEP"
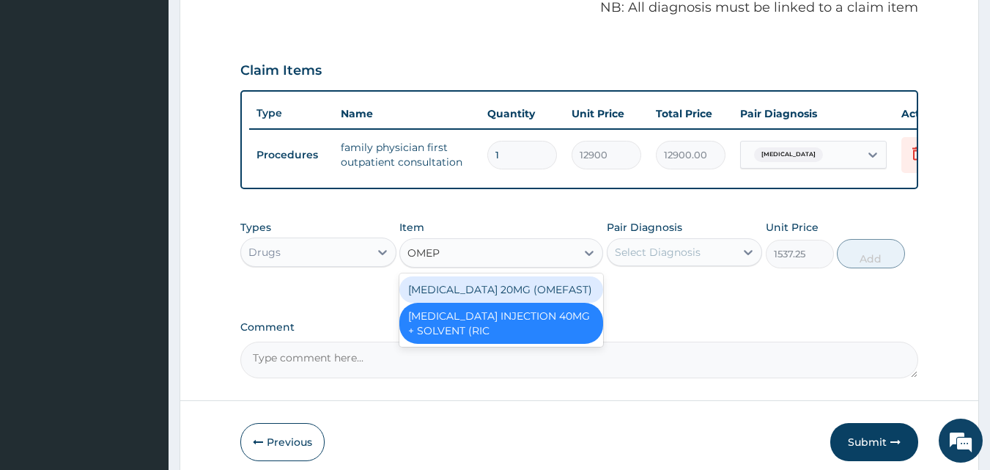
click at [468, 301] on div "[MEDICAL_DATA] 20MG (OMEFAST)" at bounding box center [501, 289] width 204 height 26
type input "82.7750015258789"
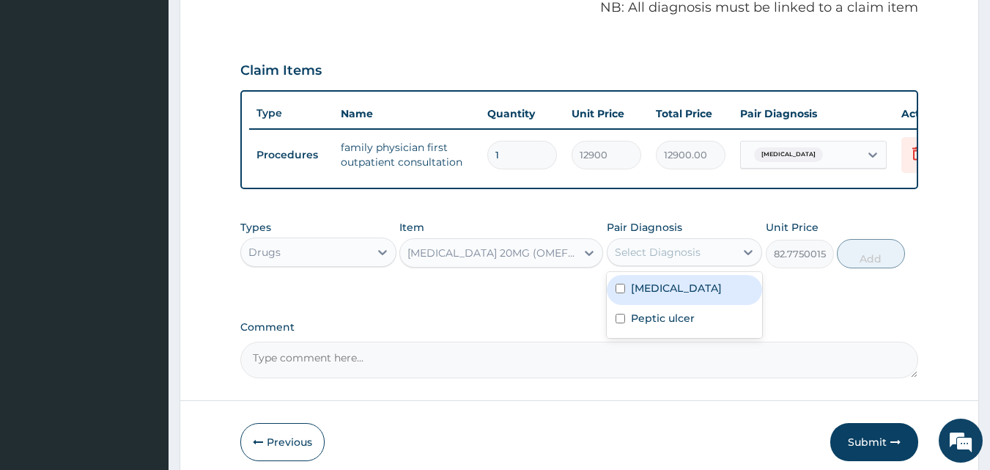
click at [626, 259] on div "Select Diagnosis" at bounding box center [658, 252] width 86 height 15
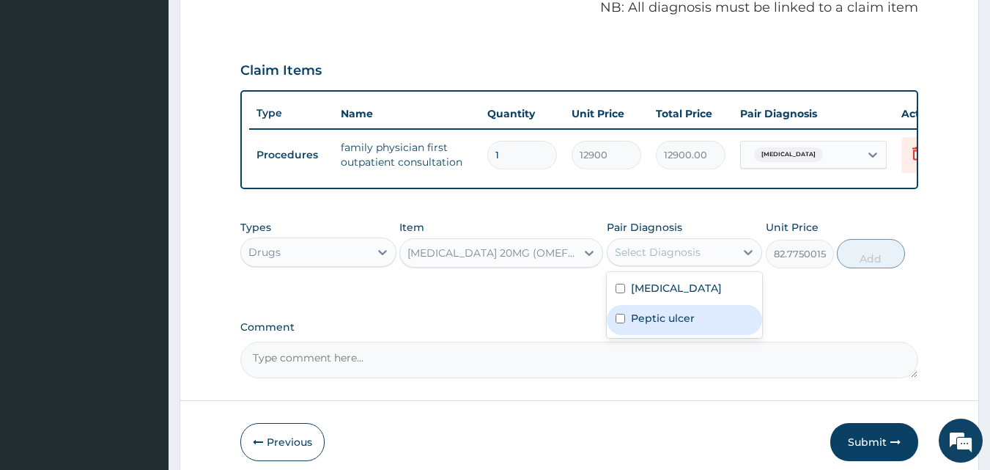
click at [640, 325] on label "Peptic ulcer" at bounding box center [663, 318] width 64 height 15
checkbox input "true"
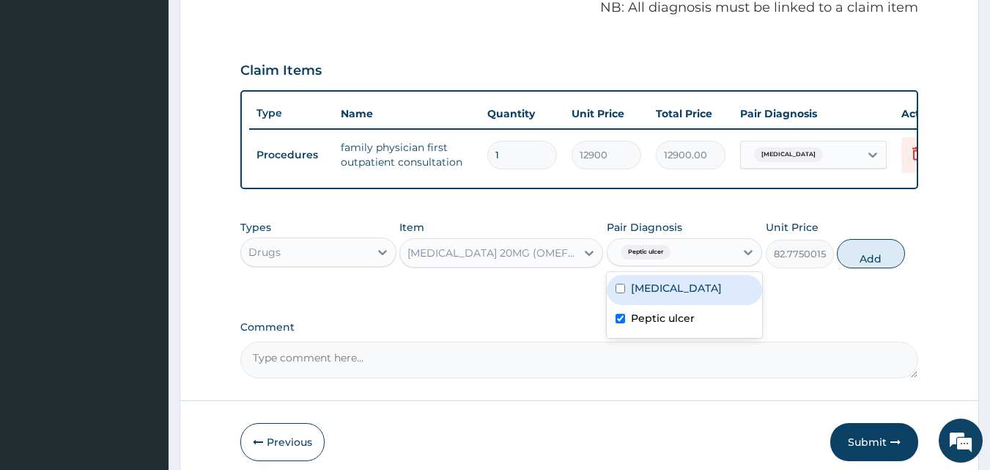
click at [716, 303] on div "Goiter" at bounding box center [684, 290] width 156 height 30
checkbox input "true"
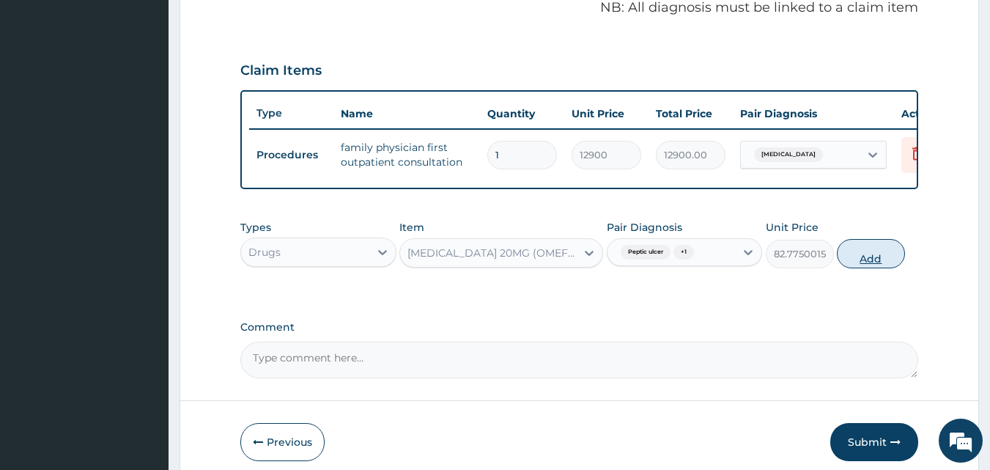
click at [887, 268] on button "Add" at bounding box center [870, 253] width 68 height 29
type input "0"
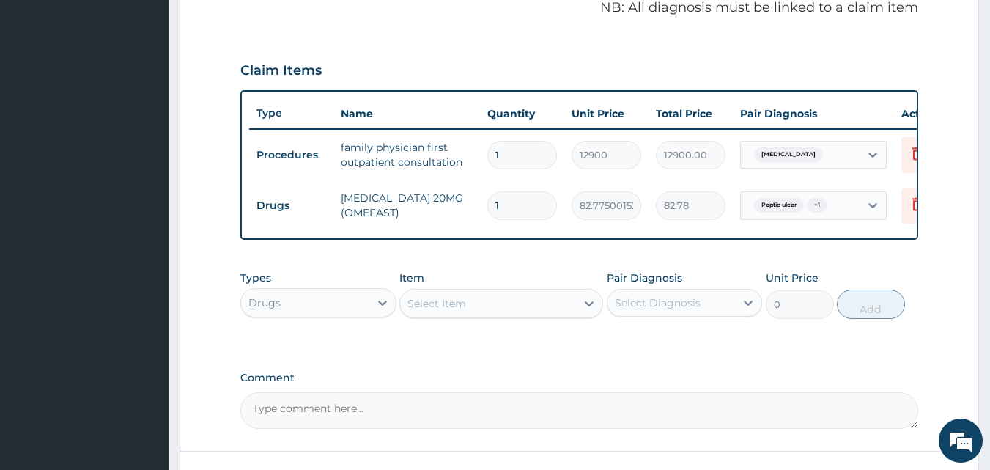
click at [503, 205] on input "1" at bounding box center [522, 205] width 70 height 29
type input "14"
type input "1158.85"
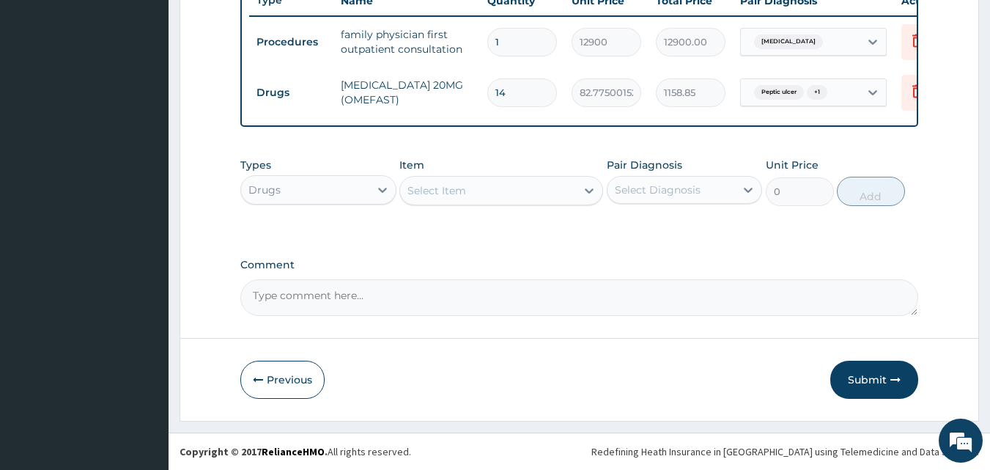
scroll to position [579, 0]
type input "14"
click at [856, 379] on button "Submit" at bounding box center [874, 379] width 88 height 38
click at [872, 376] on button "Submit" at bounding box center [874, 379] width 88 height 38
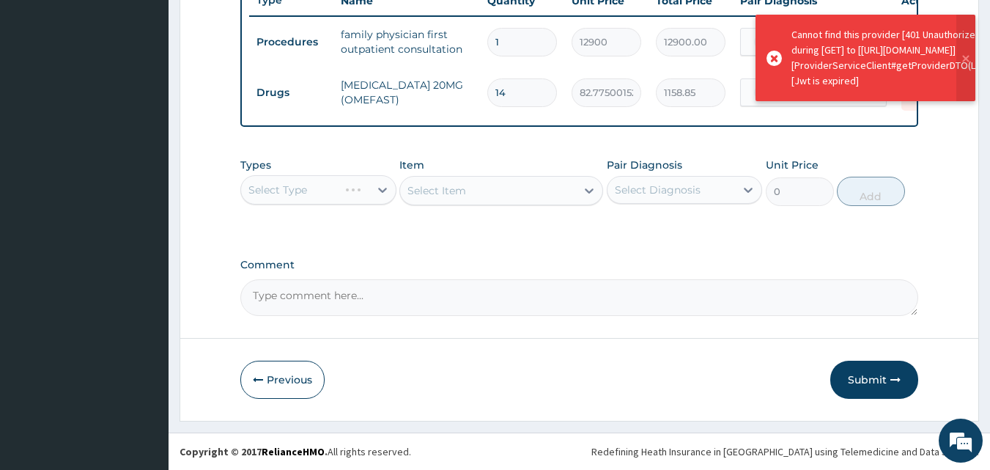
click at [872, 376] on button "Submit" at bounding box center [874, 379] width 88 height 38
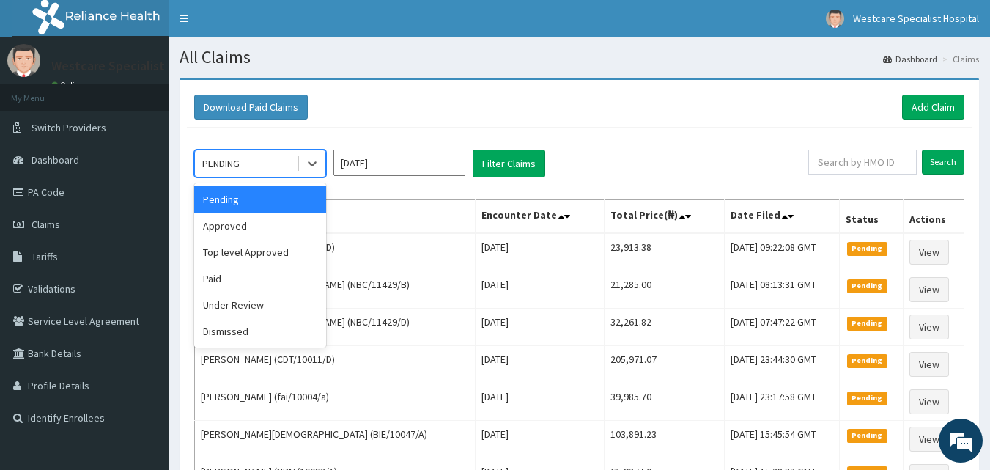
click at [278, 162] on div "PENDING" at bounding box center [246, 163] width 102 height 23
click at [261, 237] on div "Approved" at bounding box center [260, 225] width 132 height 26
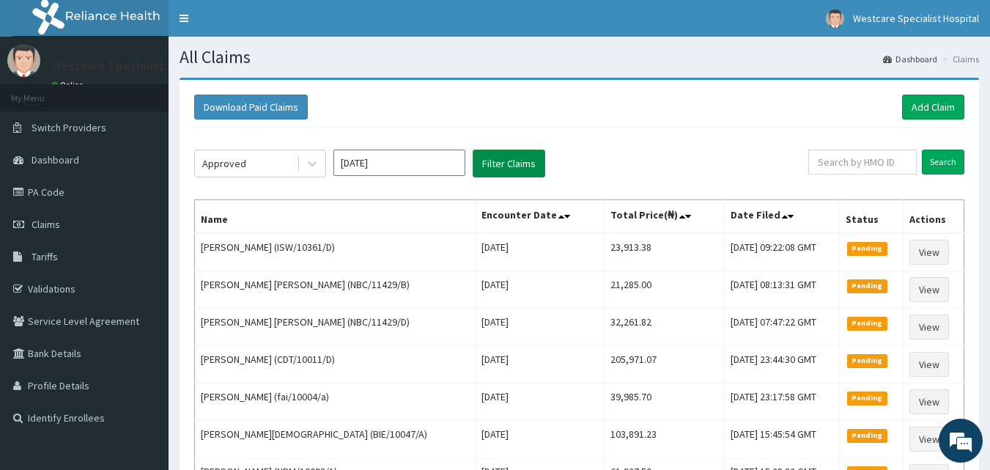
click at [498, 168] on button "Filter Claims" at bounding box center [508, 163] width 73 height 28
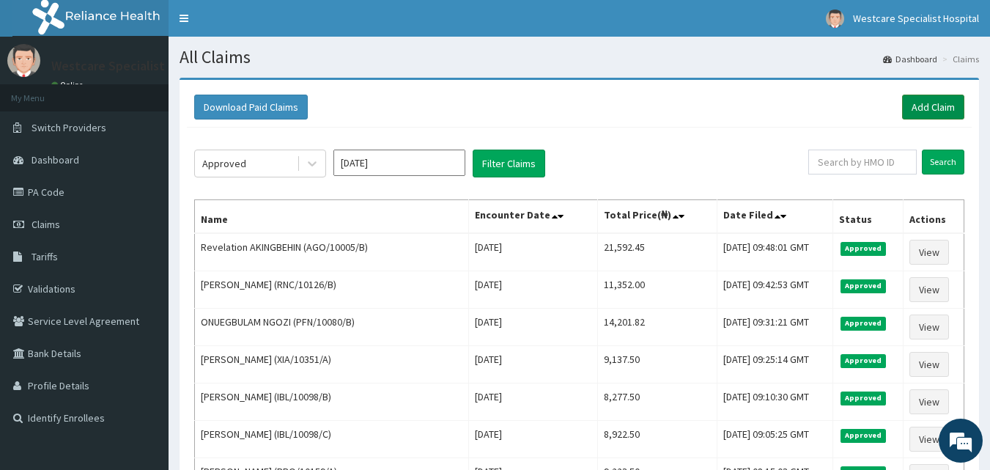
click at [930, 106] on link "Add Claim" at bounding box center [933, 106] width 62 height 25
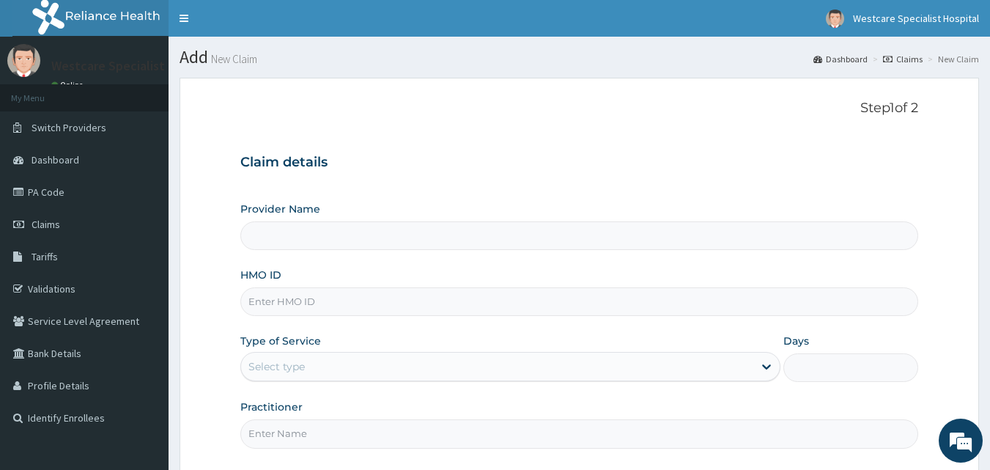
type input "WestCare Specialist Hospital"
click at [49, 191] on link "PA Code" at bounding box center [84, 192] width 168 height 32
click at [322, 302] on input "HMO ID" at bounding box center [579, 301] width 678 height 29
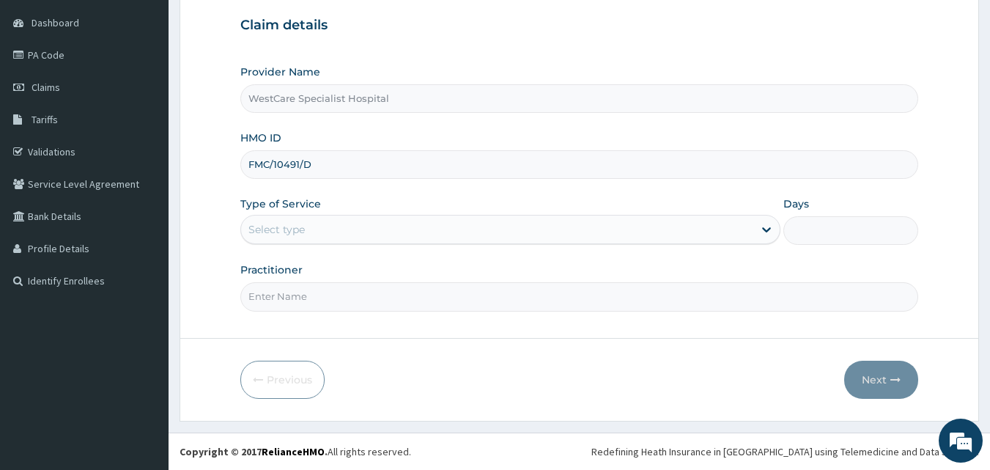
type input "FMC/10491/D"
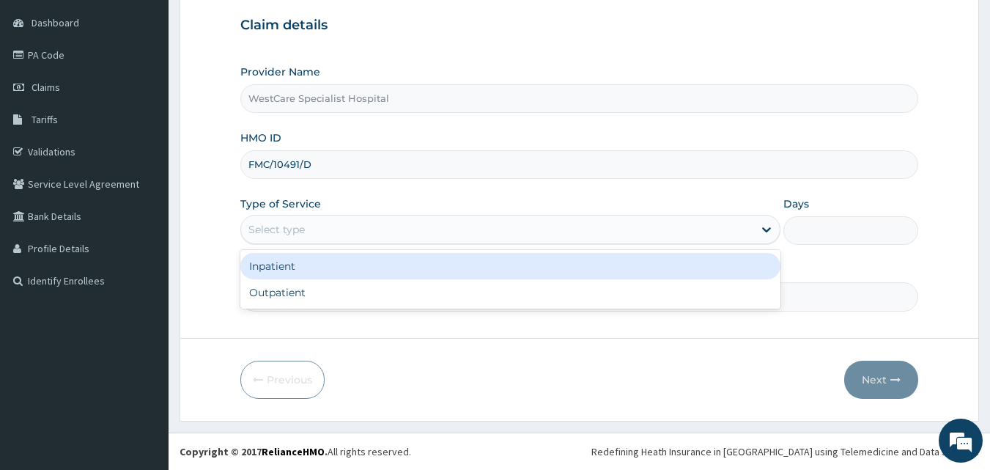
click at [389, 232] on div "Select type" at bounding box center [497, 229] width 512 height 23
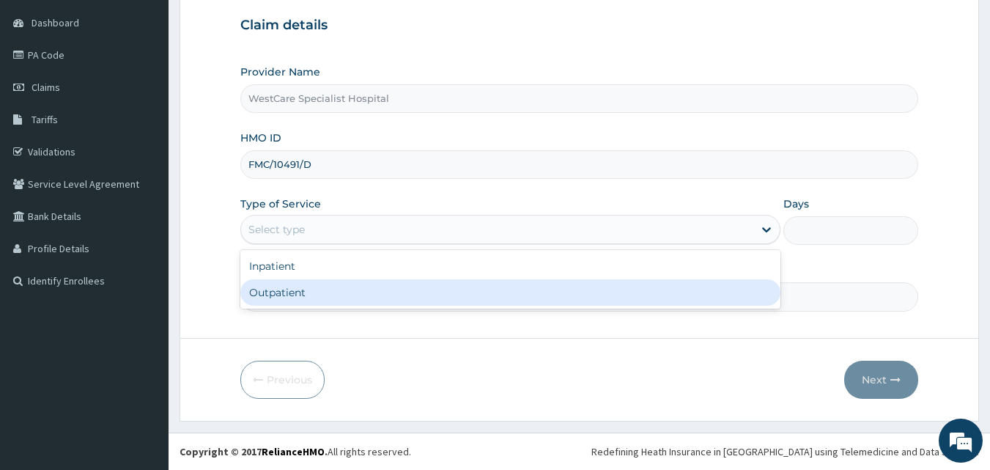
click at [382, 290] on div "Outpatient" at bounding box center [510, 292] width 540 height 26
type input "1"
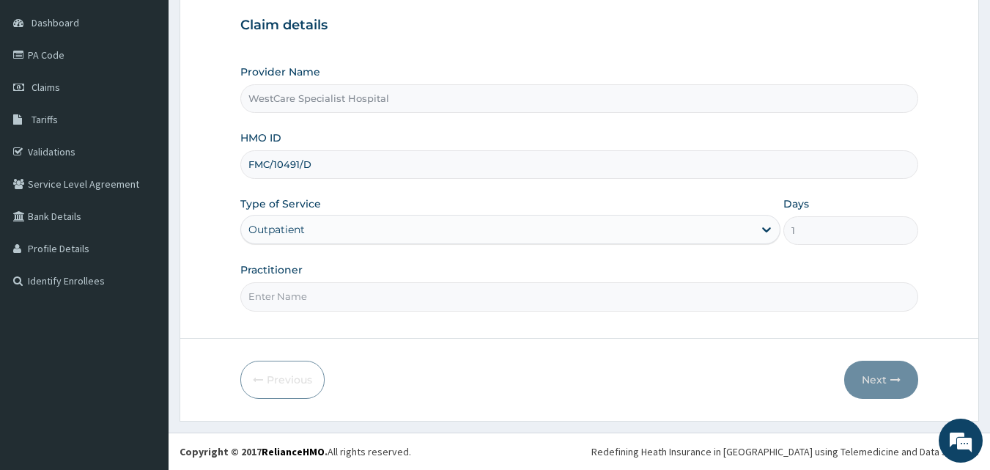
click at [648, 292] on input "Practitioner" at bounding box center [579, 296] width 678 height 29
type input "DR.KOKOETE"
click at [883, 381] on button "Next" at bounding box center [881, 379] width 74 height 38
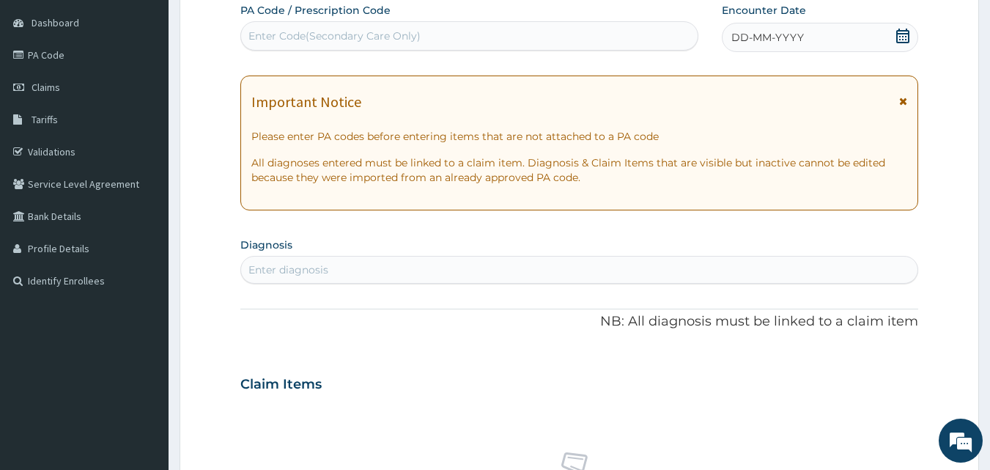
click at [585, 37] on div "Enter Code(Secondary Care Only)" at bounding box center [469, 35] width 457 height 23
type input "PA/6983F9"
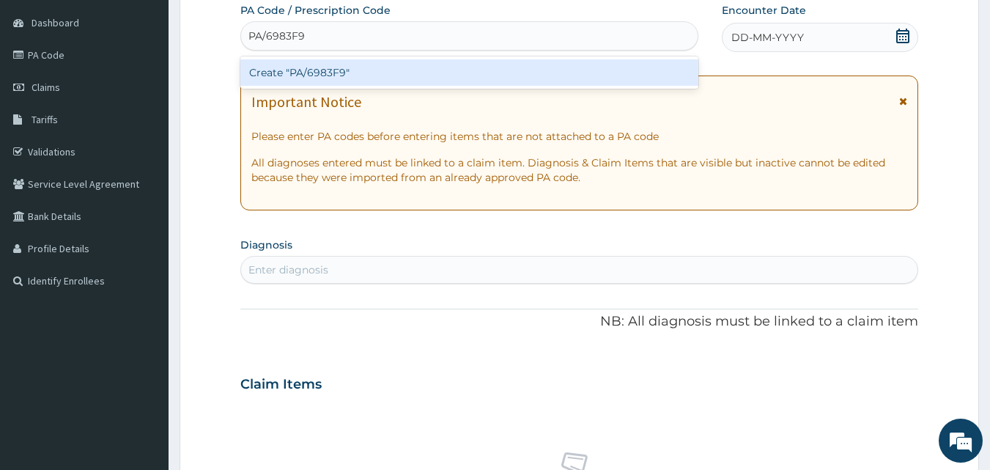
click at [437, 62] on div "Create "PA/6983F9"" at bounding box center [469, 72] width 459 height 26
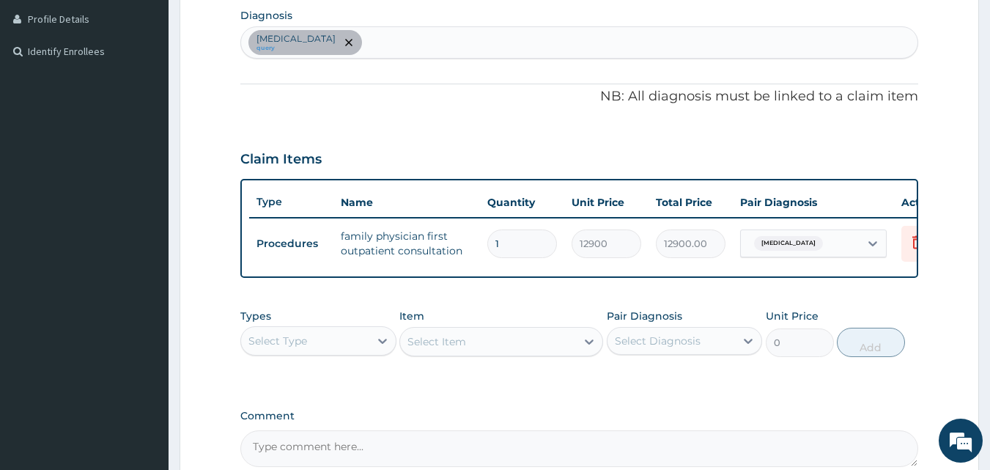
scroll to position [374, 0]
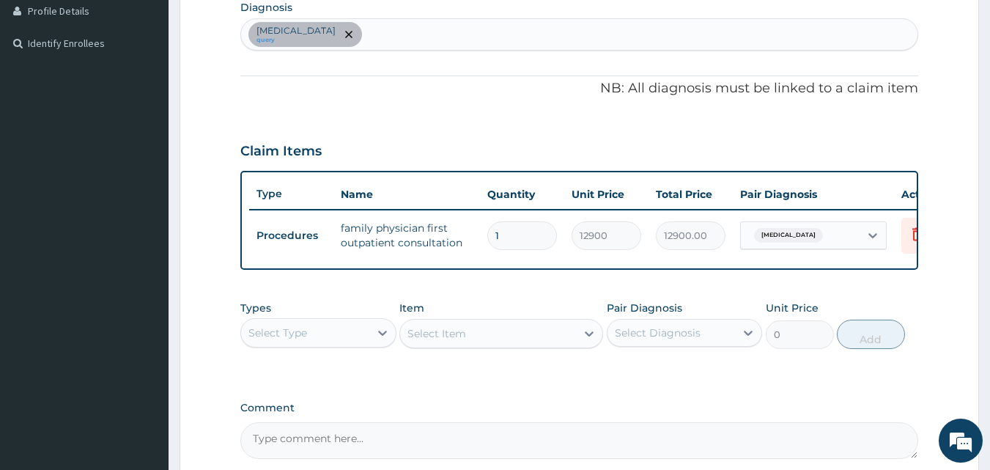
click at [342, 31] on div "[MEDICAL_DATA] query" at bounding box center [579, 34] width 677 height 31
type input "[MEDICAL_DATA]"
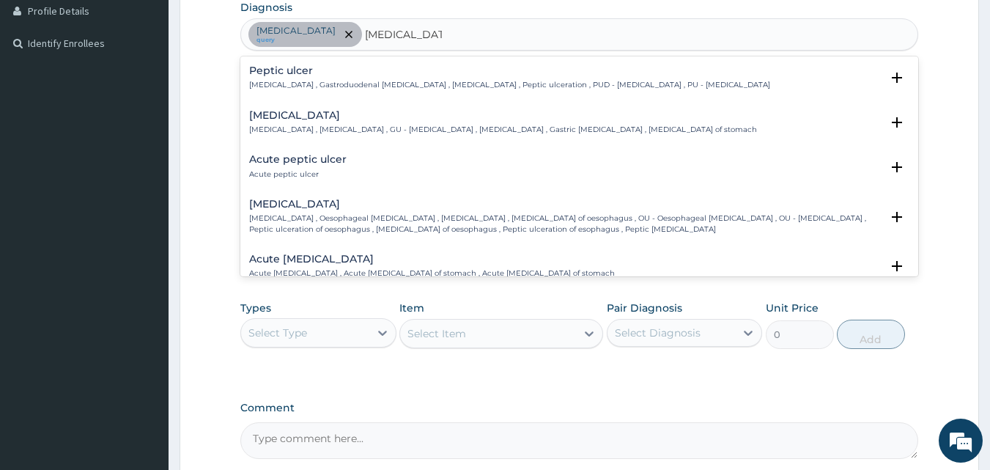
click at [278, 84] on p "[MEDICAL_DATA] , Gastroduodenal [MEDICAL_DATA] , [MEDICAL_DATA] , Peptic ulcera…" at bounding box center [509, 85] width 521 height 10
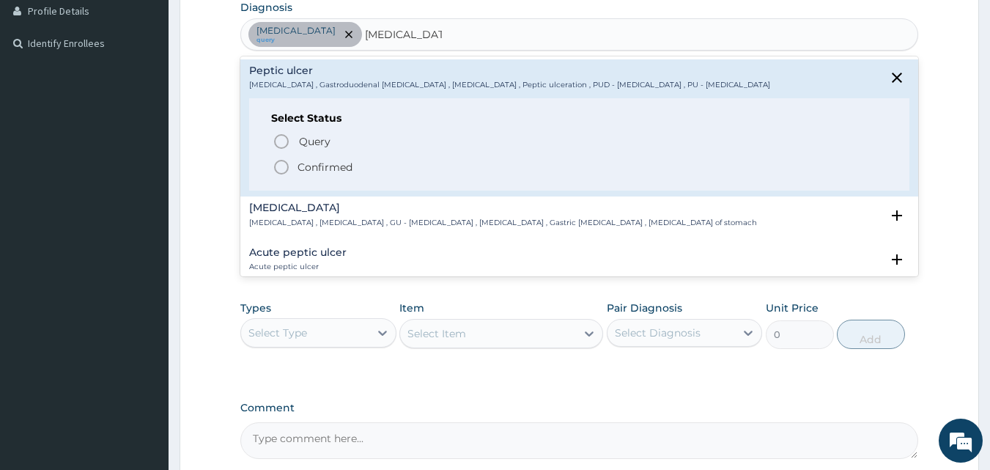
click at [286, 167] on icon "status option filled" at bounding box center [281, 167] width 18 height 18
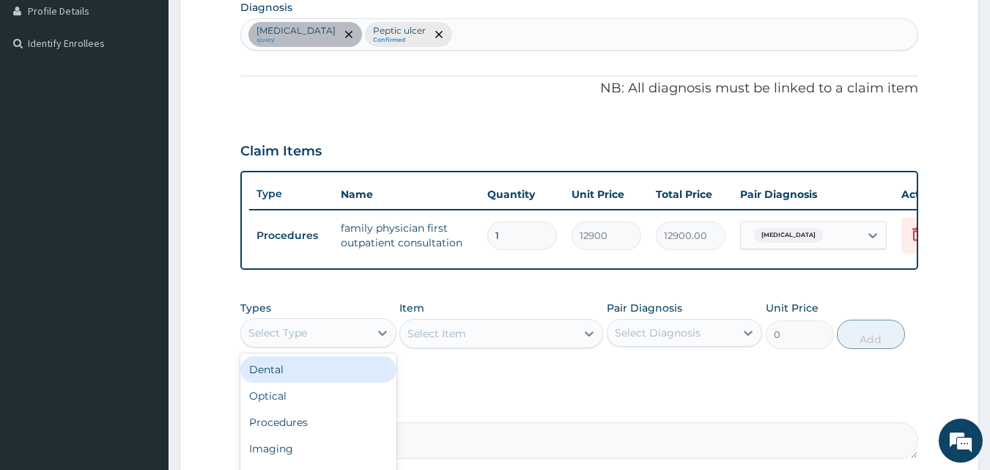
click at [328, 341] on div "Select Type" at bounding box center [305, 332] width 128 height 23
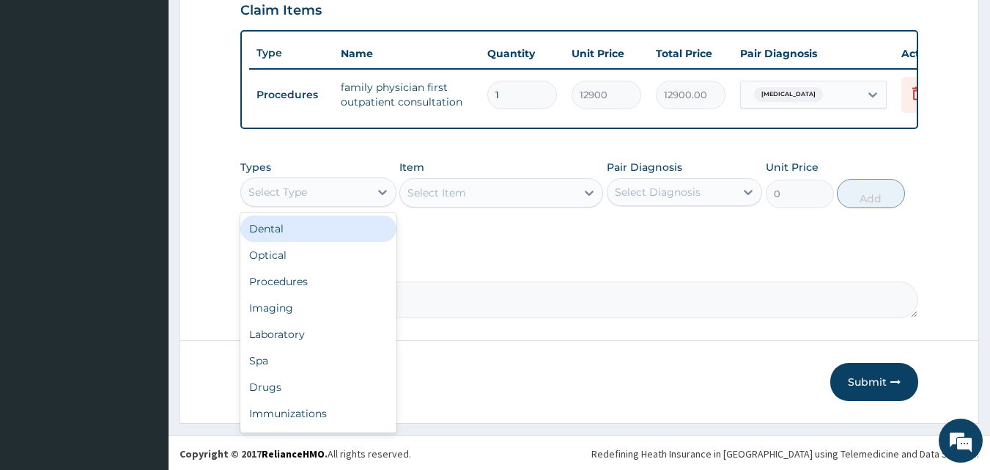
scroll to position [528, 0]
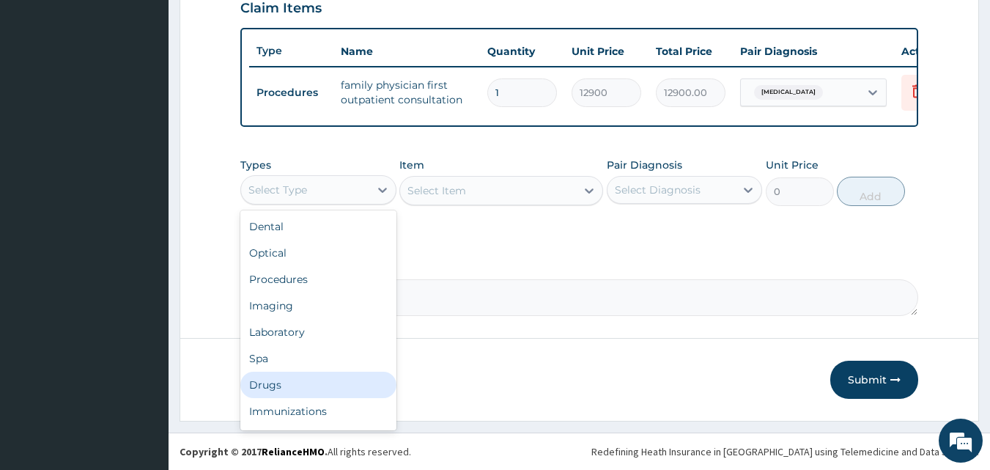
click at [257, 383] on div "Drugs" at bounding box center [318, 384] width 156 height 26
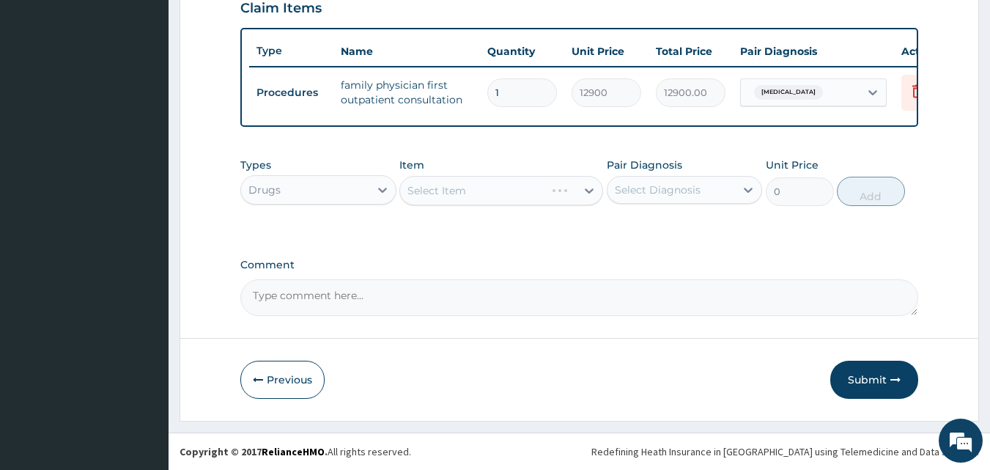
click at [426, 191] on div "Select Item" at bounding box center [501, 190] width 204 height 29
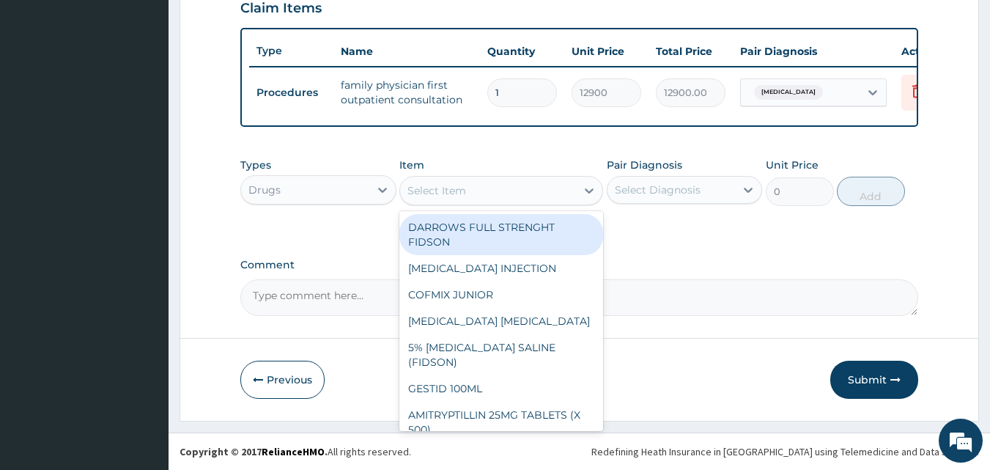
click at [440, 190] on div "Select Item" at bounding box center [436, 190] width 59 height 15
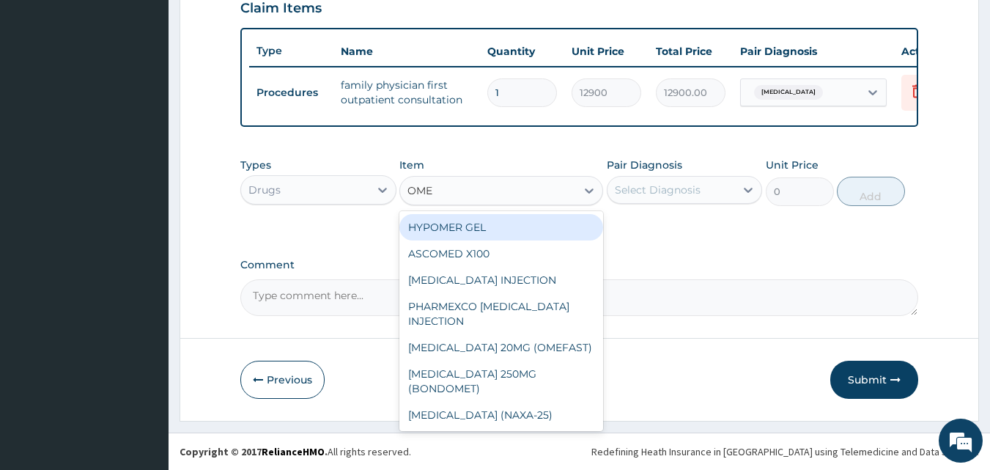
type input "OMEP"
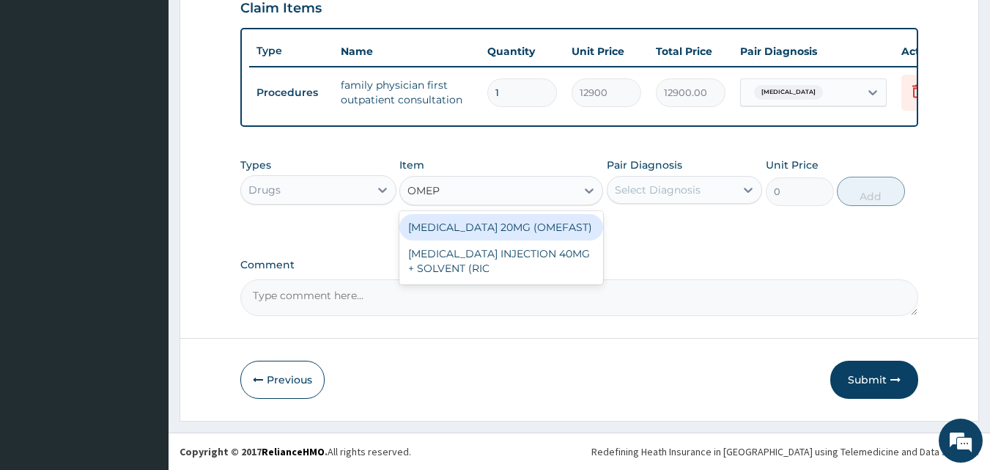
click at [453, 226] on div "[MEDICAL_DATA] 20MG (OMEFAST)" at bounding box center [501, 227] width 204 height 26
type input "82.7750015258789"
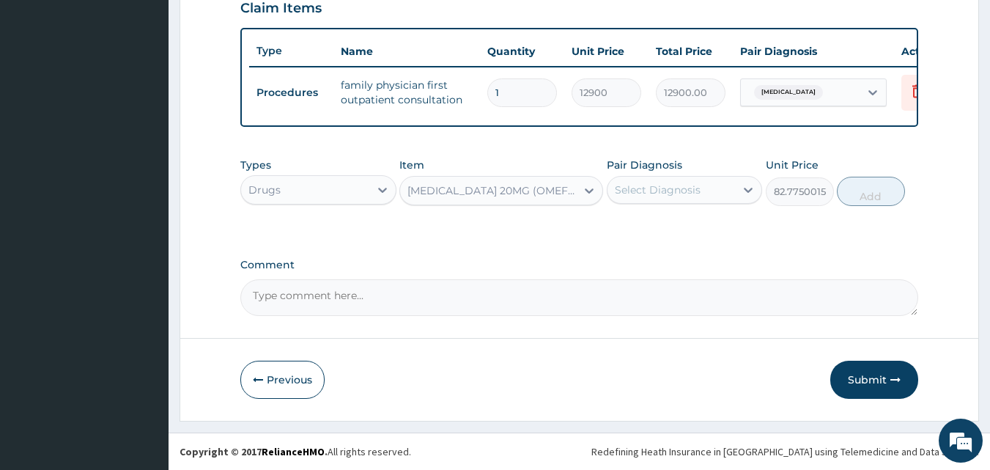
click at [689, 181] on div "Select Diagnosis" at bounding box center [671, 189] width 128 height 23
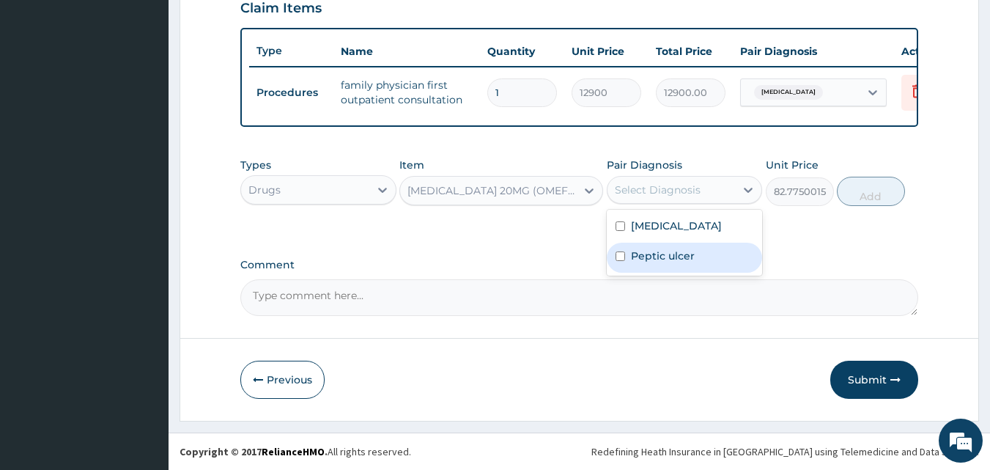
click at [661, 250] on label "Peptic ulcer" at bounding box center [663, 255] width 64 height 15
checkbox input "true"
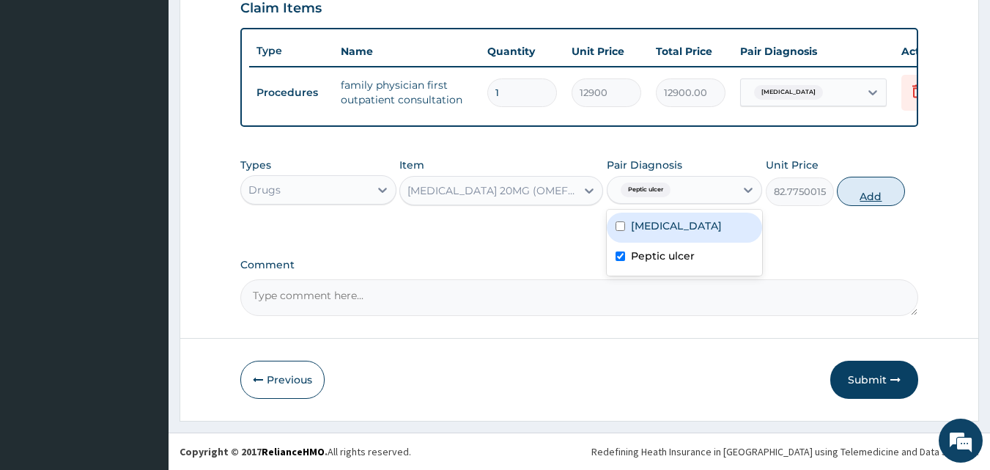
click at [864, 193] on button "Add" at bounding box center [870, 191] width 68 height 29
type input "0"
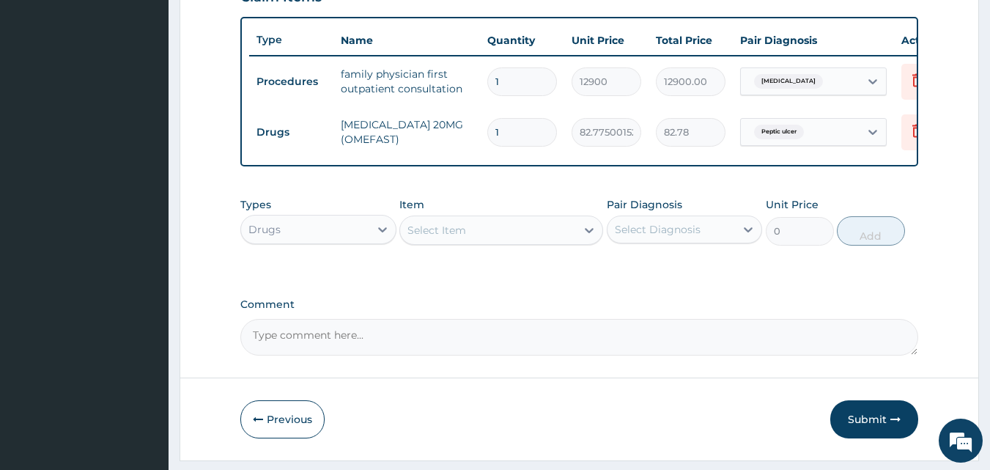
click at [509, 130] on input "1" at bounding box center [522, 132] width 70 height 29
type input "14"
type input "1158.85"
type input "14"
click at [851, 427] on button "Submit" at bounding box center [874, 419] width 88 height 38
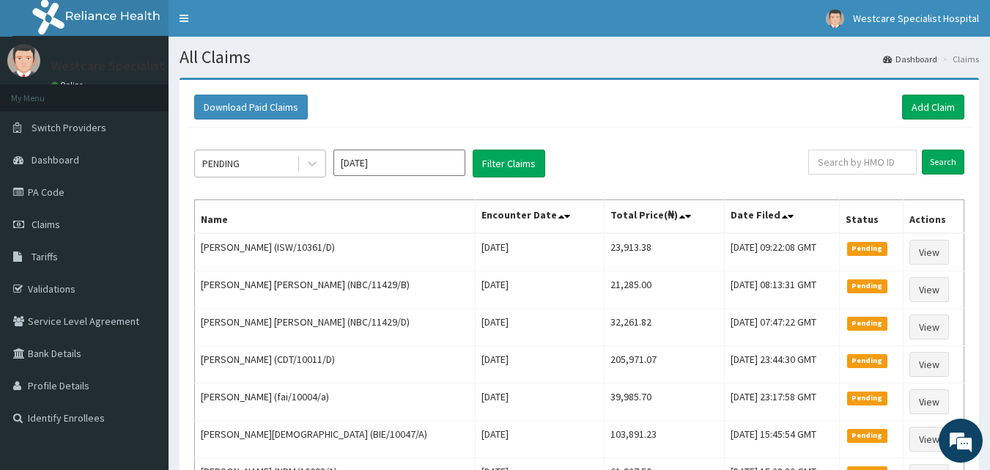
click at [245, 168] on div "PENDING" at bounding box center [246, 163] width 102 height 23
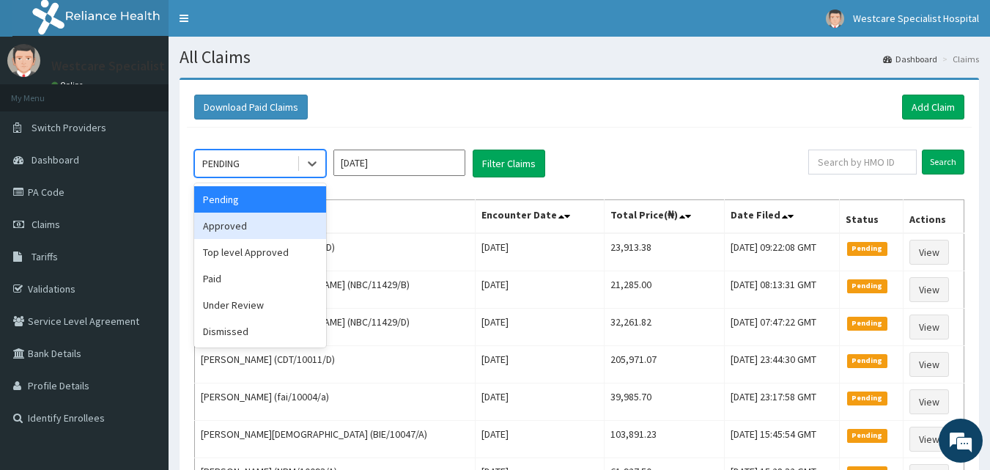
click at [225, 234] on div "Approved" at bounding box center [260, 225] width 132 height 26
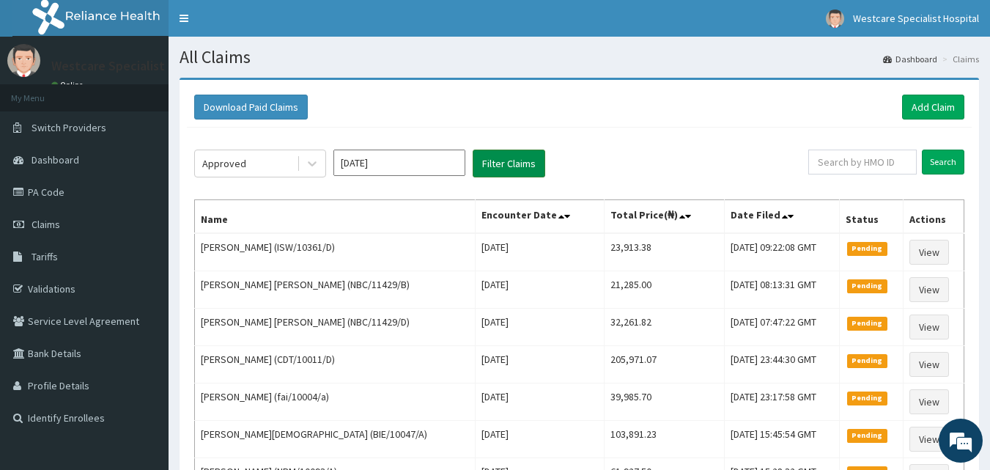
click at [503, 171] on button "Filter Claims" at bounding box center [508, 163] width 73 height 28
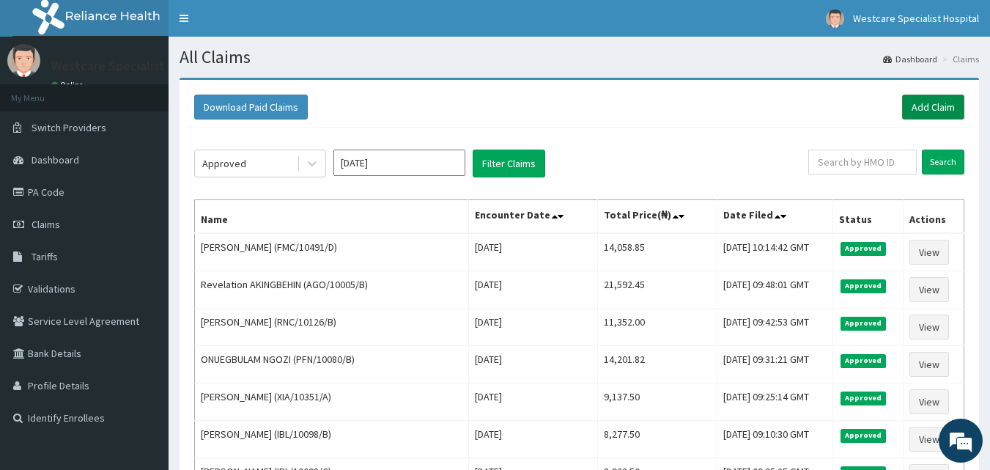
click at [929, 97] on link "Add Claim" at bounding box center [933, 106] width 62 height 25
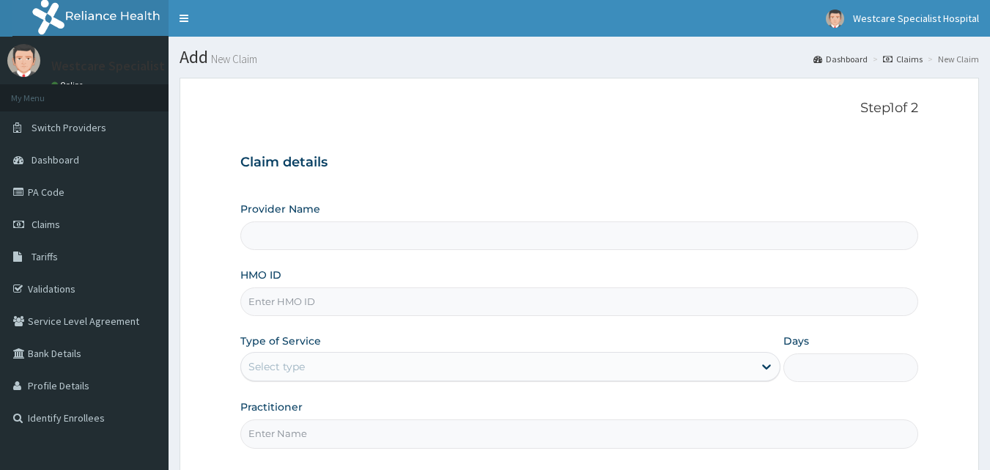
type input "WestCare Specialist Hospital"
click at [269, 297] on input "HMO ID" at bounding box center [579, 301] width 678 height 29
click at [290, 295] on input "HMO ID" at bounding box center [579, 301] width 678 height 29
type input "FLH/10127/A"
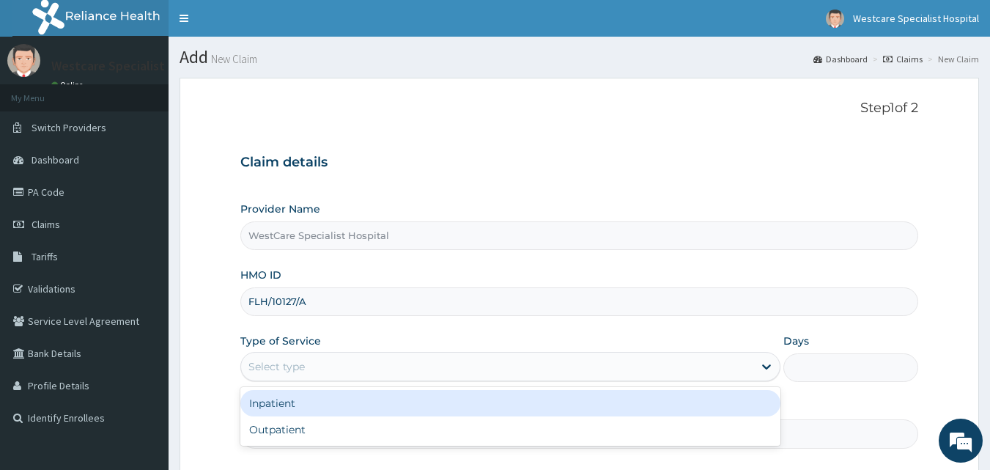
click at [319, 368] on div "Select type" at bounding box center [497, 366] width 512 height 23
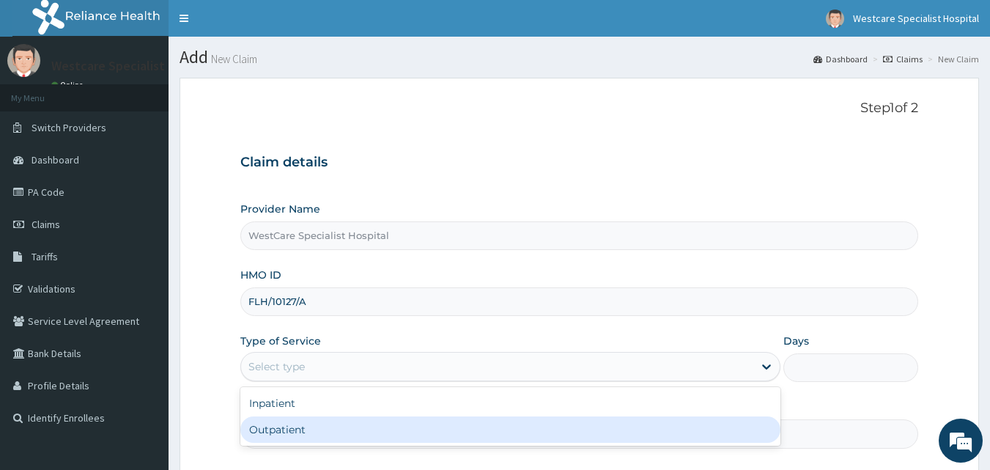
click at [297, 421] on div "Outpatient" at bounding box center [510, 429] width 540 height 26
type input "1"
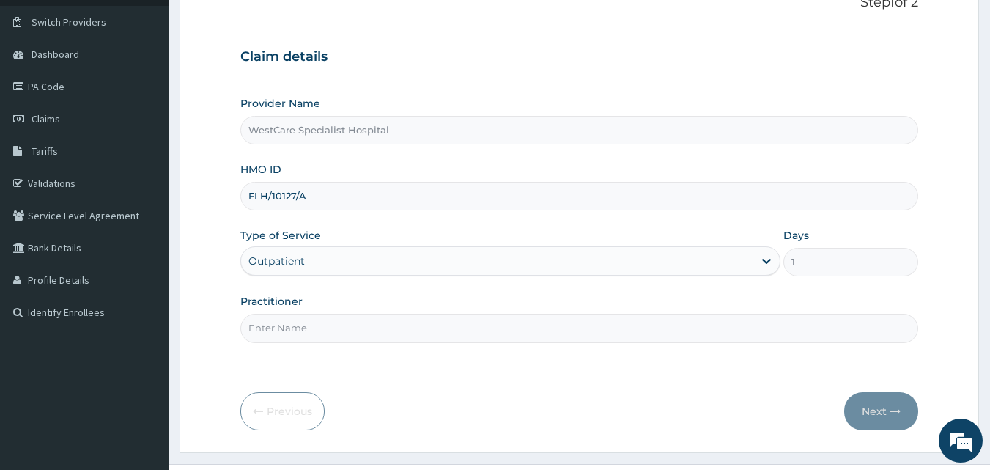
scroll to position [137, 0]
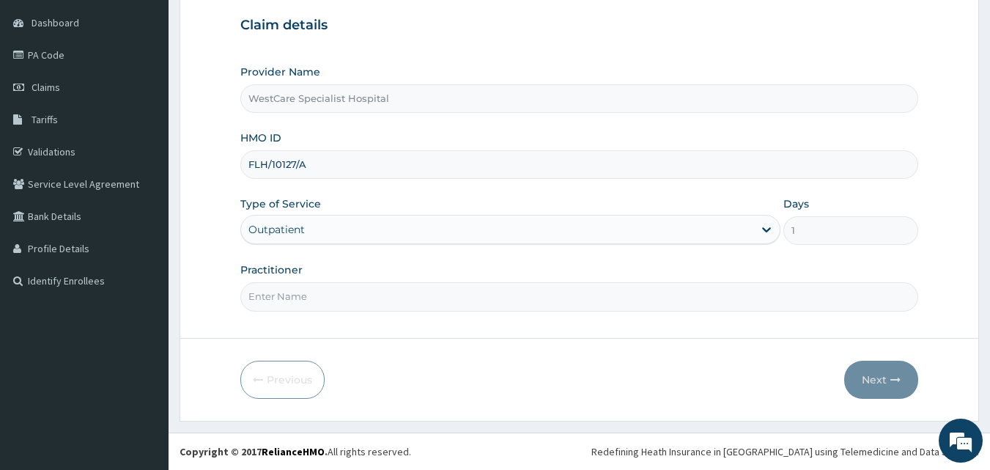
click at [344, 278] on div "Practitioner" at bounding box center [579, 286] width 678 height 48
click at [343, 297] on input "Practitioner" at bounding box center [579, 296] width 678 height 29
type input "[PERSON_NAME]"
click at [877, 376] on button "Next" at bounding box center [881, 379] width 74 height 38
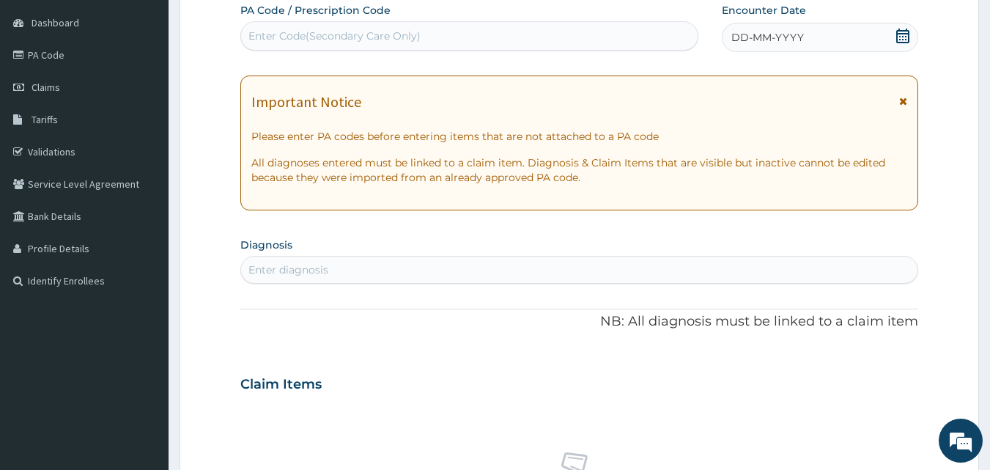
drag, startPoint x: 434, startPoint y: 38, endPoint x: 1000, endPoint y: 225, distance: 596.2
click at [434, 37] on div "Enter Code(Secondary Care Only)" at bounding box center [469, 35] width 457 height 23
type input "PA/5A6DA9"
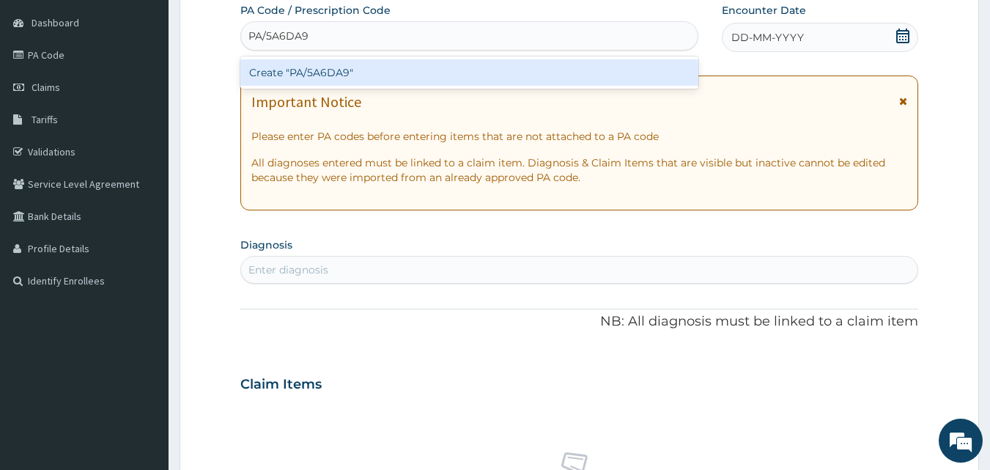
click at [305, 67] on div "Create "PA/5A6DA9"" at bounding box center [469, 72] width 459 height 26
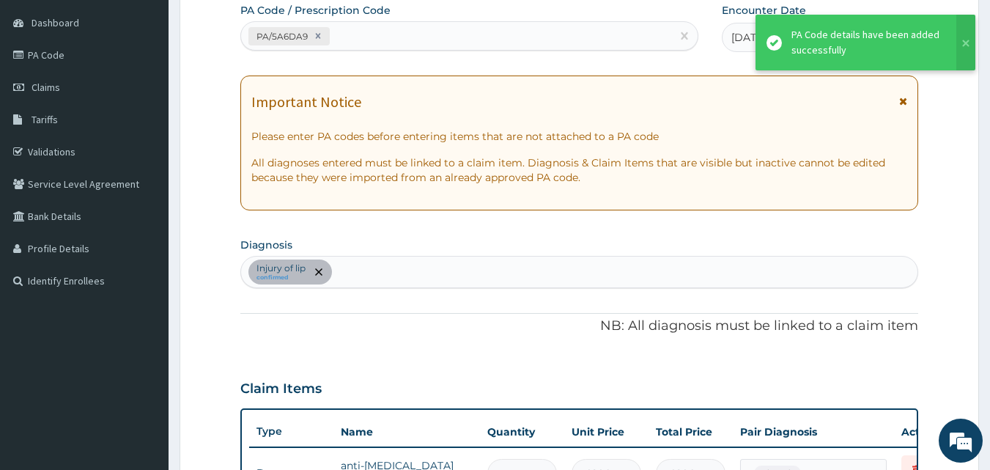
scroll to position [426, 0]
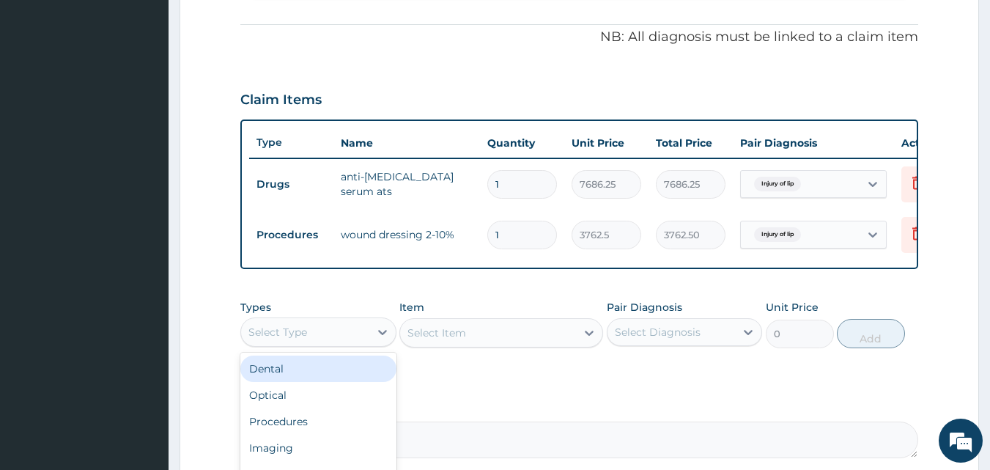
click at [323, 343] on div "Select Type" at bounding box center [305, 331] width 128 height 23
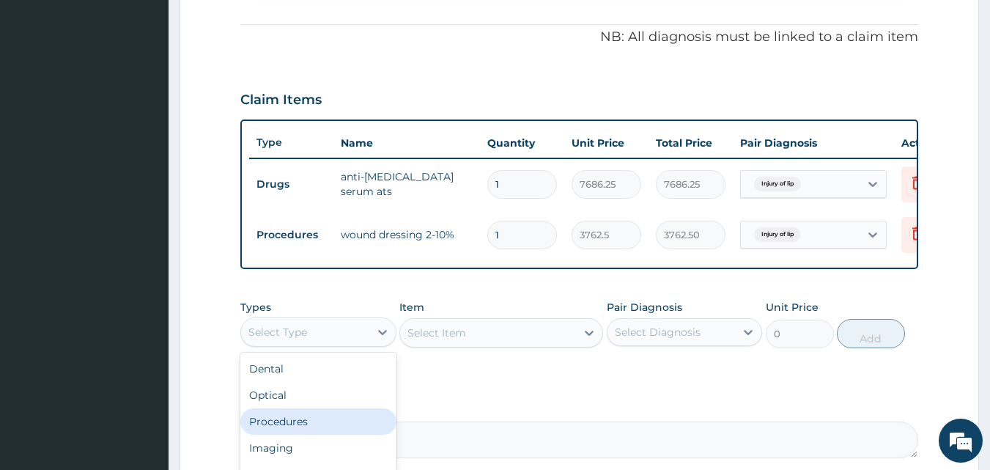
drag, startPoint x: 300, startPoint y: 431, endPoint x: 397, endPoint y: 390, distance: 105.0
click at [300, 431] on div "Procedures" at bounding box center [318, 421] width 156 height 26
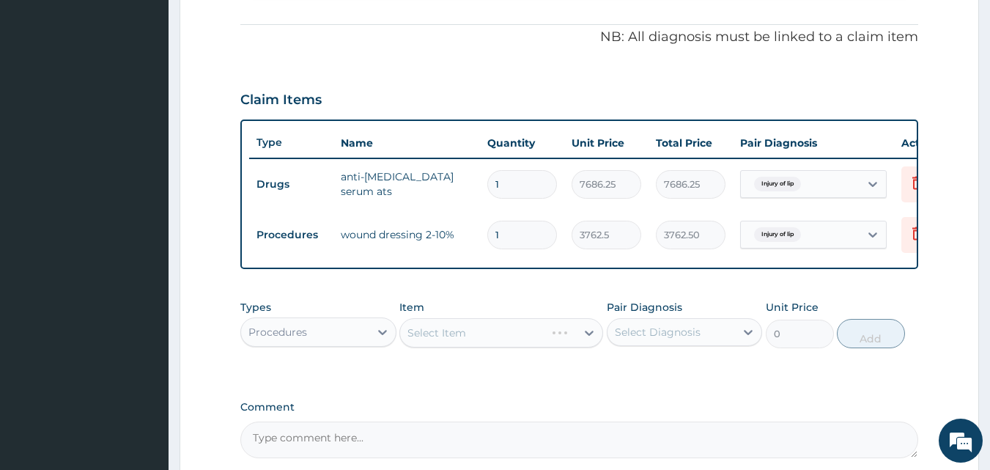
click at [465, 346] on div "Select Item" at bounding box center [501, 332] width 204 height 29
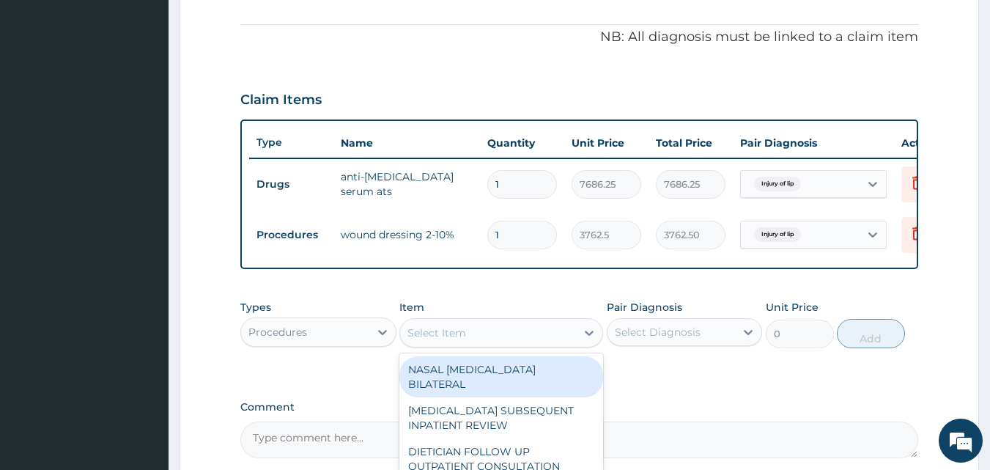
click at [465, 340] on div "Select Item" at bounding box center [436, 332] width 59 height 15
type input "GENE"
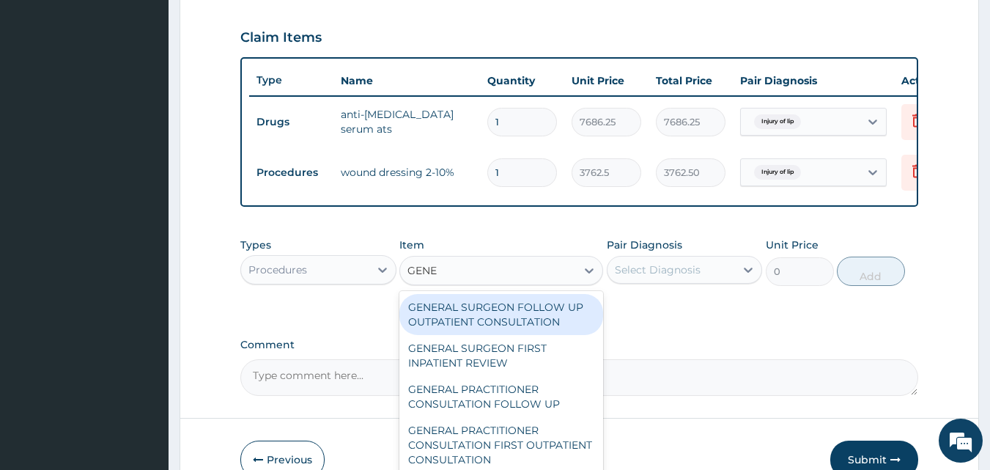
scroll to position [572, 0]
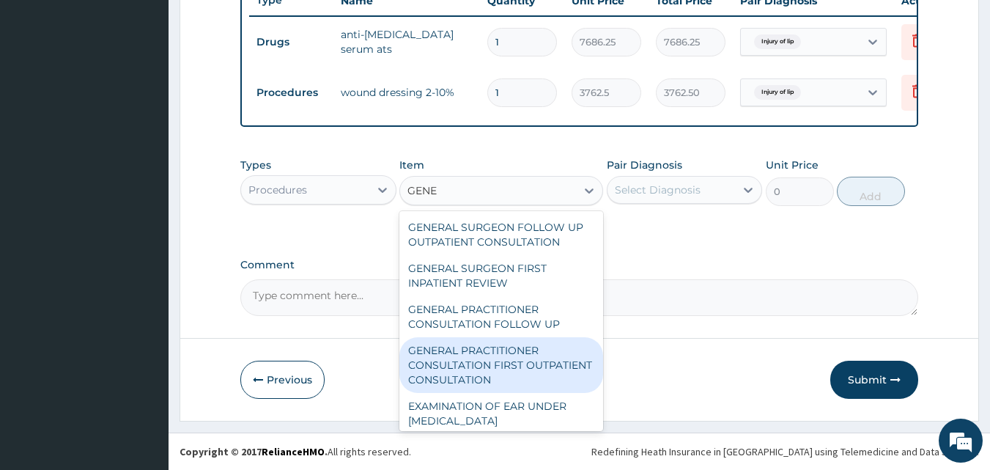
click at [527, 378] on div "GENERAL PRACTITIONER CONSULTATION FIRST OUTPATIENT CONSULTATION" at bounding box center [501, 365] width 204 height 56
type input "3547.5"
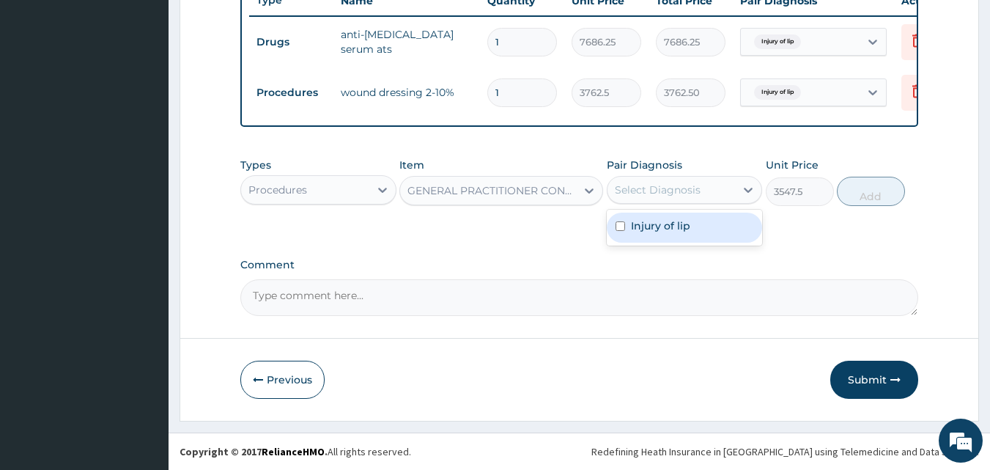
click at [641, 201] on div "Select Diagnosis" at bounding box center [671, 189] width 128 height 23
click at [637, 221] on div "Injury of lip" at bounding box center [684, 227] width 156 height 30
checkbox input "true"
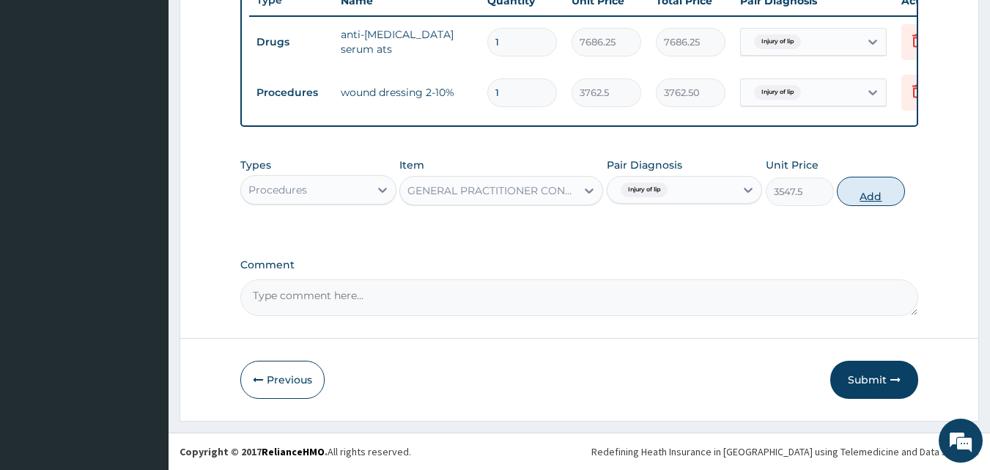
click at [861, 201] on button "Add" at bounding box center [870, 191] width 68 height 29
type input "0"
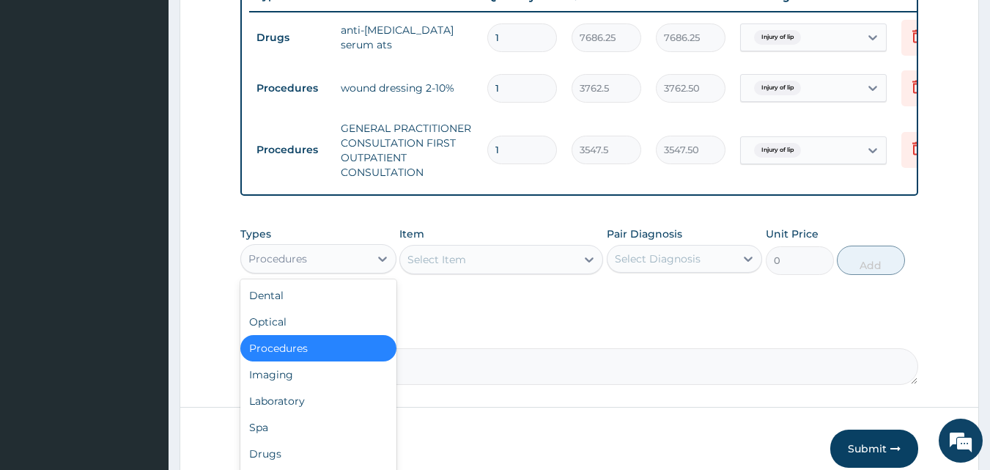
click at [339, 256] on div "Procedures" at bounding box center [318, 258] width 156 height 29
click at [266, 461] on div "Drugs" at bounding box center [318, 453] width 156 height 26
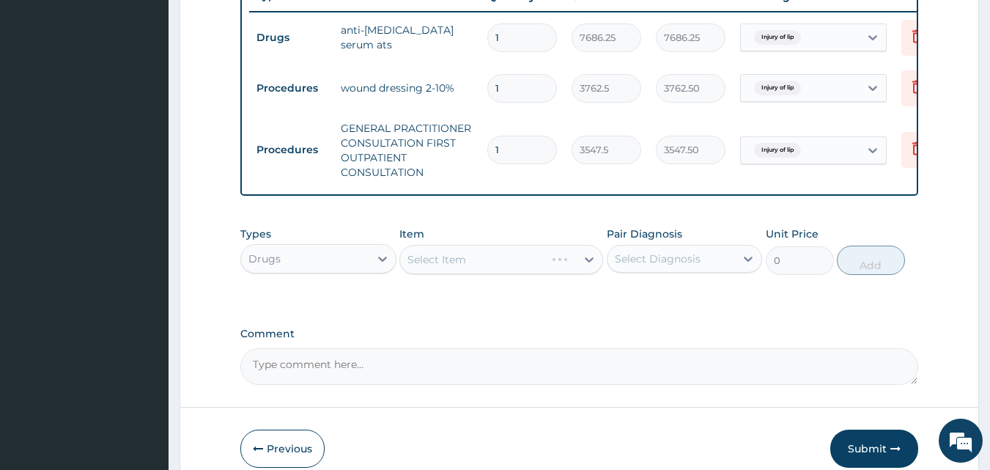
click at [423, 266] on div "Select Item" at bounding box center [501, 259] width 204 height 29
click at [422, 268] on div "Select Item" at bounding box center [501, 259] width 204 height 29
click at [432, 267] on div "Select Item" at bounding box center [436, 259] width 59 height 15
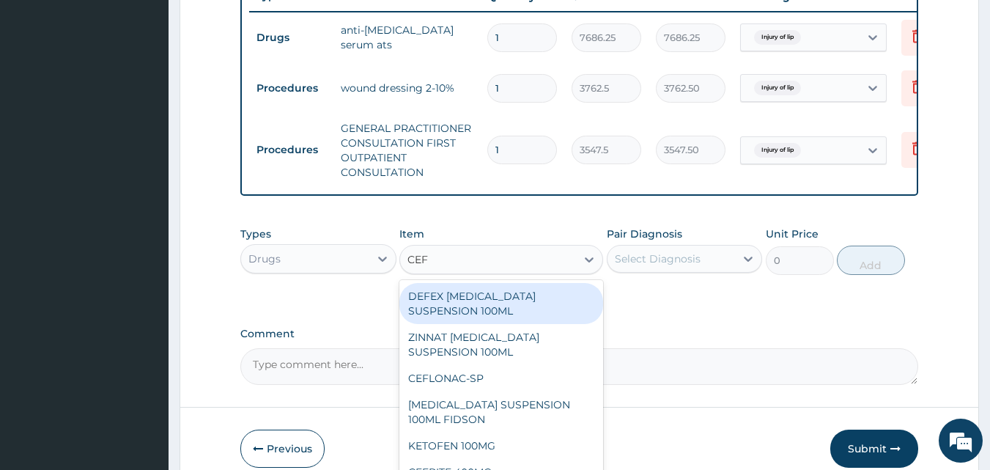
type input "CEFU"
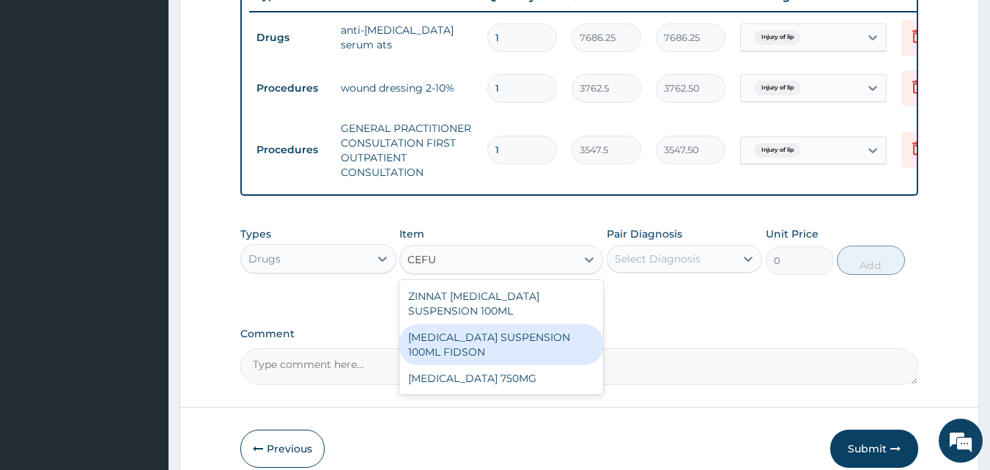
click at [543, 359] on div "[MEDICAL_DATA] SUSPENSION 100ML FIDSON" at bounding box center [501, 344] width 204 height 41
type input "2365"
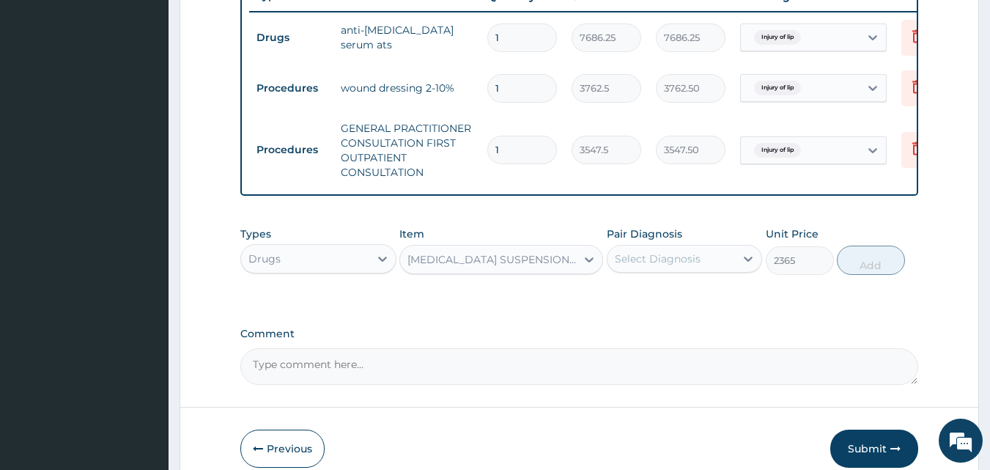
click at [663, 270] on div "Select Diagnosis" at bounding box center [671, 258] width 128 height 23
click at [652, 302] on label "Injury of lip" at bounding box center [660, 294] width 59 height 15
checkbox input "true"
click at [861, 274] on button "Add" at bounding box center [870, 259] width 68 height 29
type input "0"
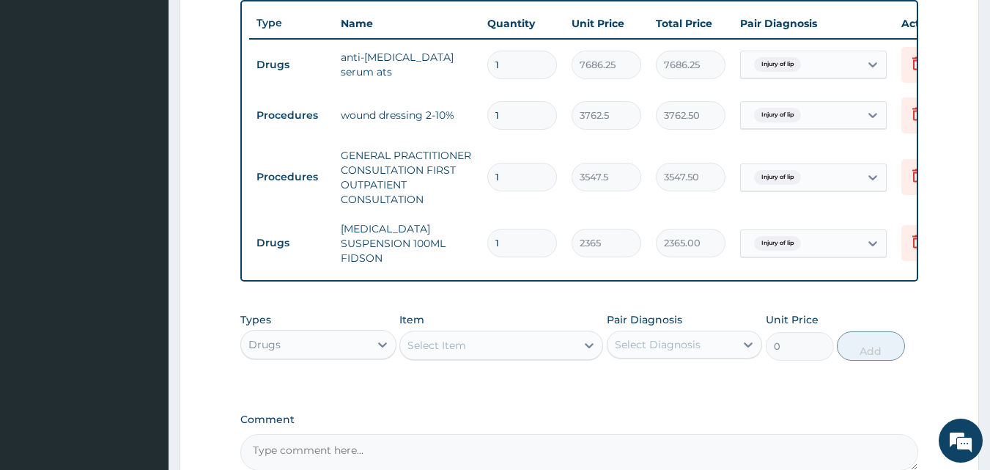
scroll to position [710, 0]
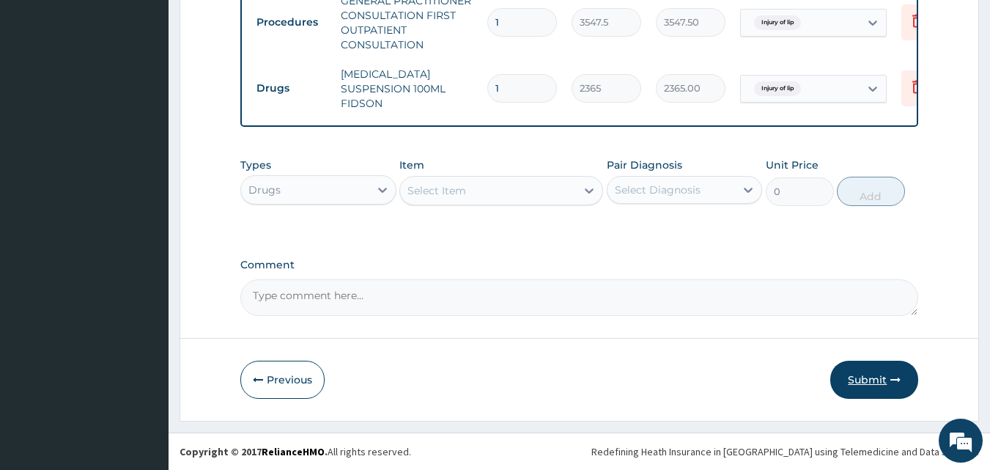
click at [847, 371] on button "Submit" at bounding box center [874, 379] width 88 height 38
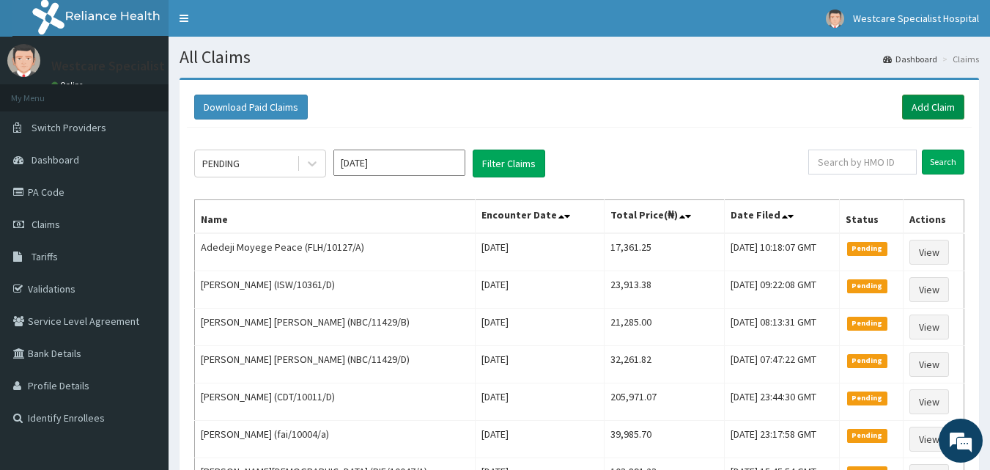
click at [918, 108] on link "Add Claim" at bounding box center [933, 106] width 62 height 25
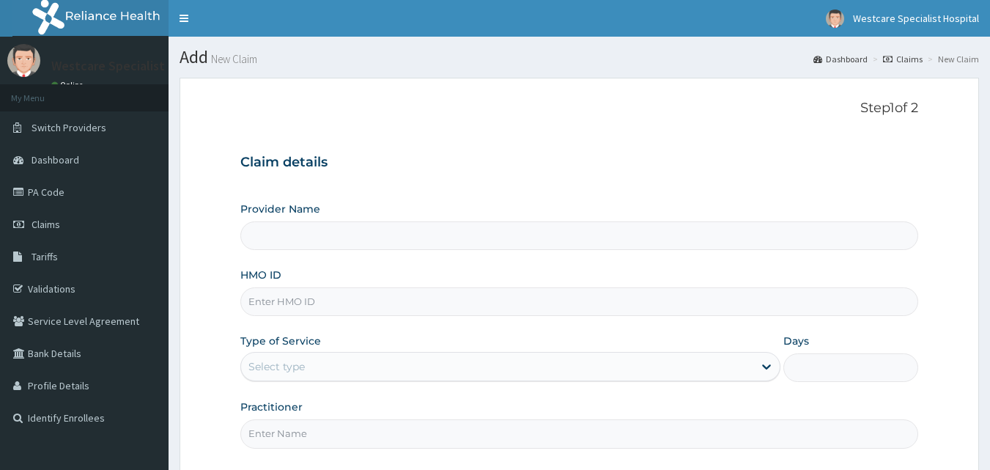
type input "WestCare Specialist Hospital"
click at [302, 293] on input "HMO ID" at bounding box center [579, 301] width 678 height 29
type input "ACQ/10174/A"
click at [322, 363] on div "Select type" at bounding box center [497, 366] width 512 height 23
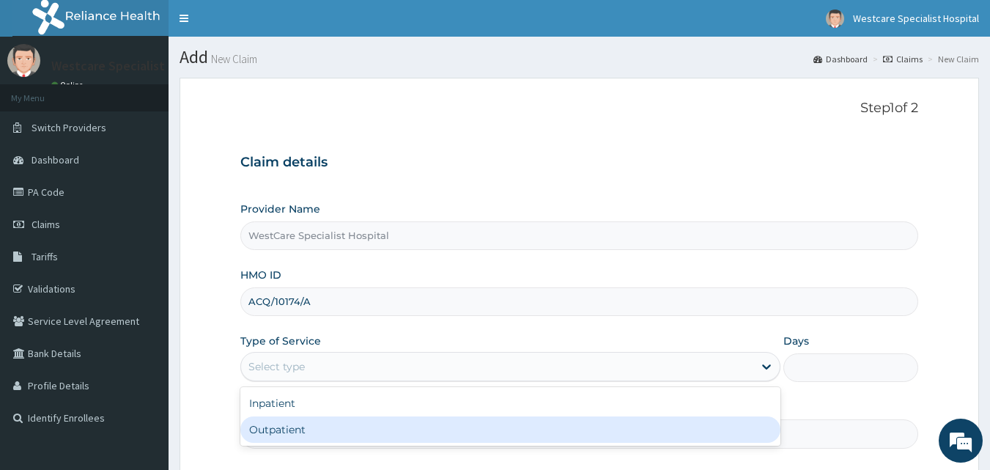
click at [311, 432] on div "Outpatient" at bounding box center [510, 429] width 540 height 26
type input "1"
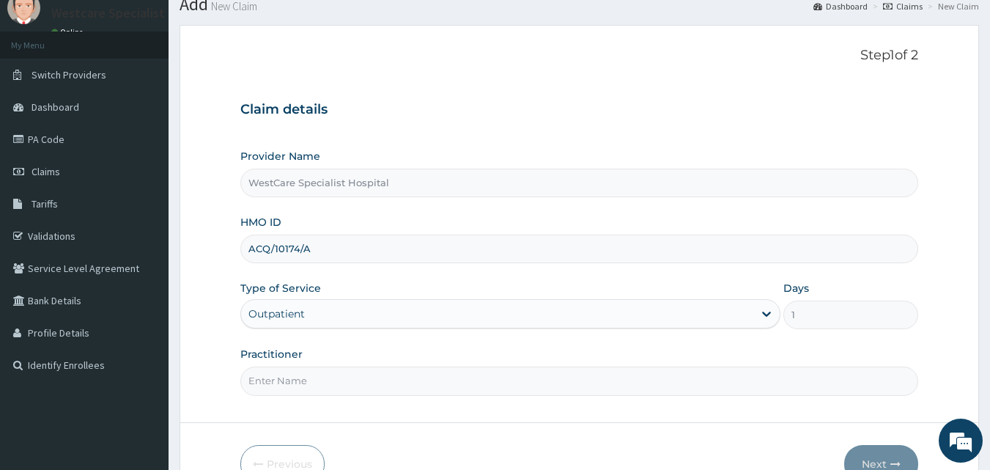
scroll to position [137, 0]
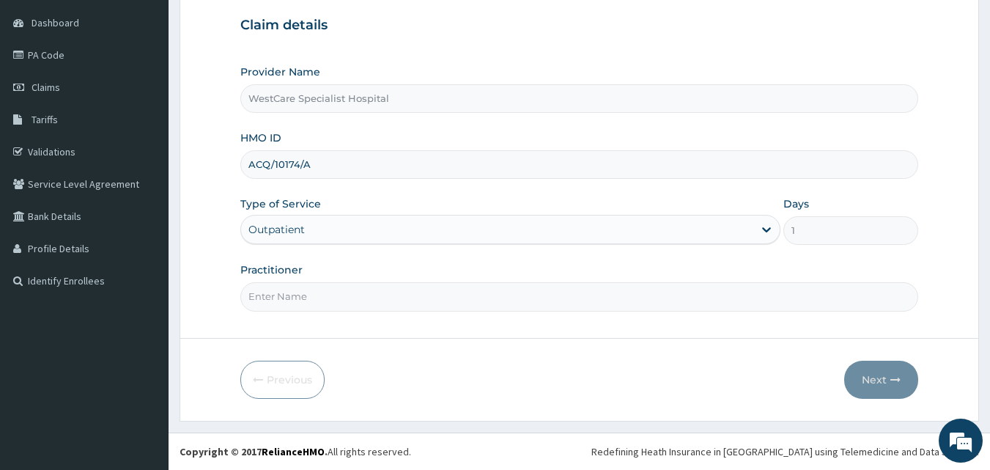
click at [273, 301] on input "Practitioner" at bounding box center [579, 296] width 678 height 29
type input "DR.KOKOETE"
click at [872, 379] on button "Next" at bounding box center [881, 379] width 74 height 38
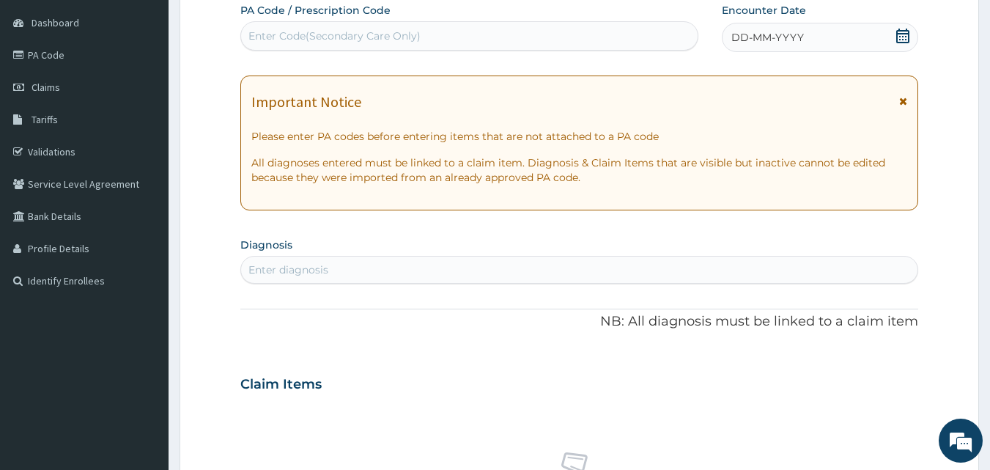
click at [902, 37] on icon at bounding box center [902, 36] width 15 height 15
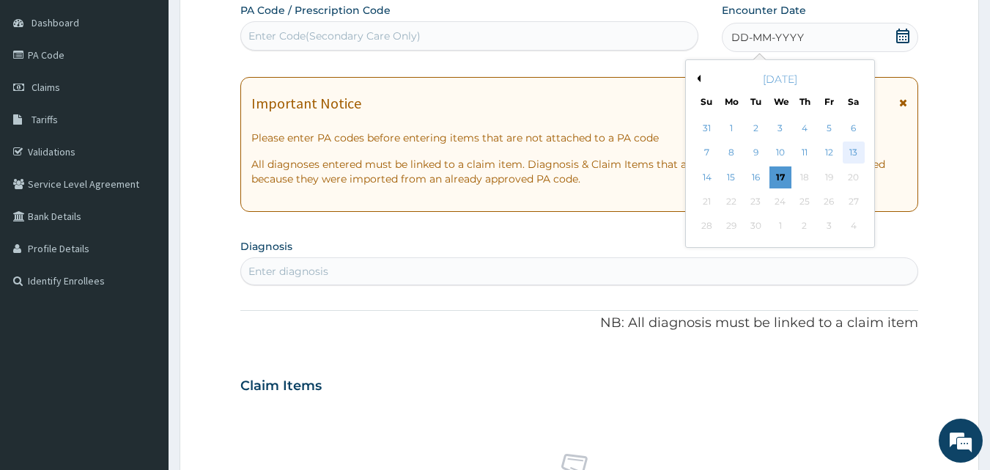
click at [856, 150] on div "13" at bounding box center [853, 153] width 22 height 22
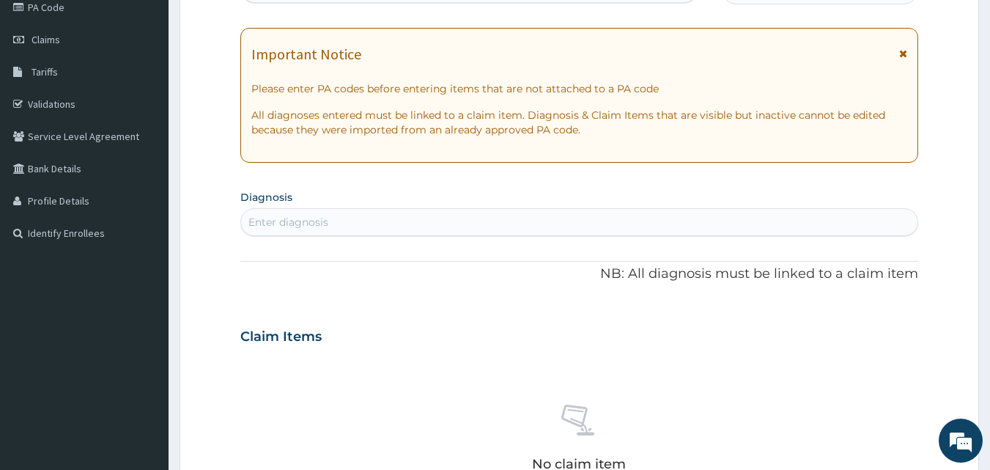
scroll to position [210, 0]
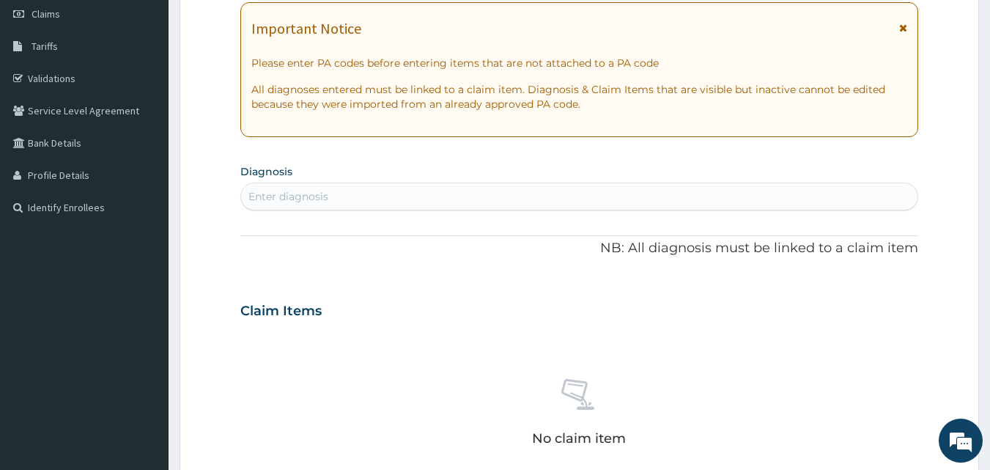
click at [331, 199] on div "Enter diagnosis" at bounding box center [579, 196] width 677 height 23
type input "LEG ULCER"
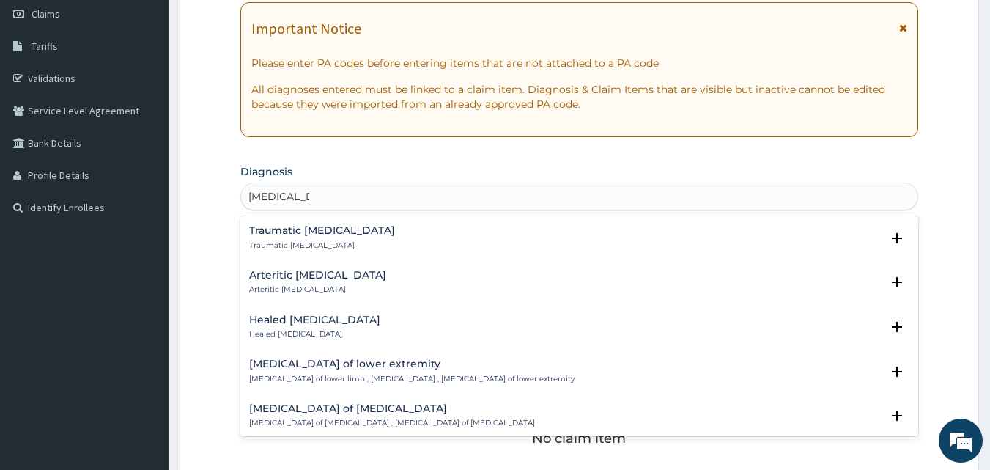
click at [290, 229] on h4 "Traumatic leg ulcer" at bounding box center [322, 230] width 146 height 11
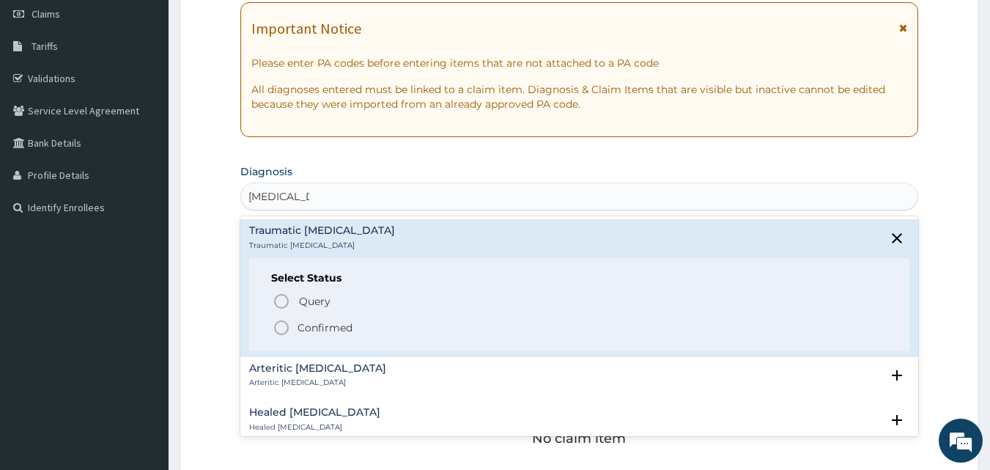
click at [285, 328] on icon "status option filled" at bounding box center [281, 328] width 18 height 18
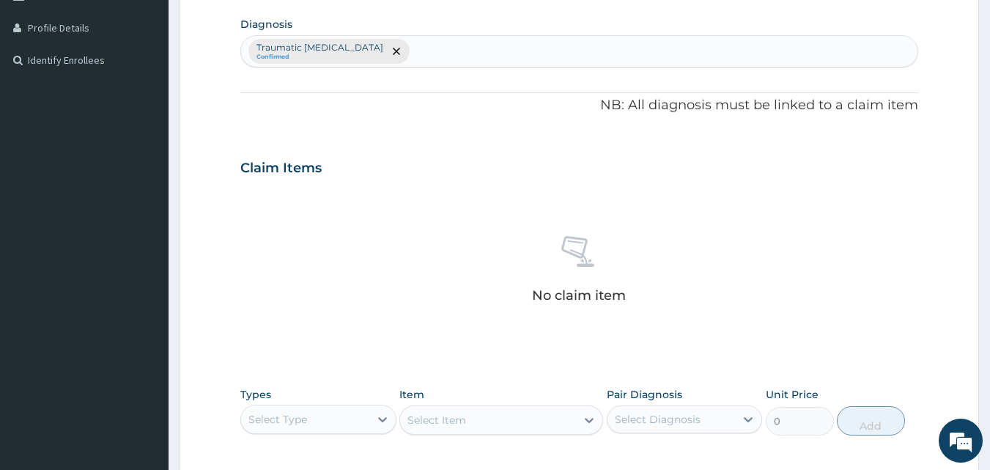
scroll to position [430, 0]
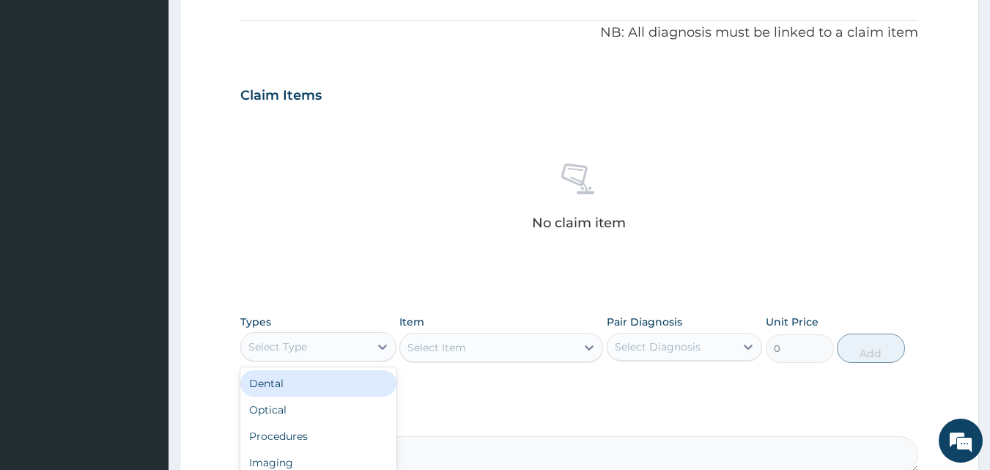
click at [321, 344] on div "Select Type" at bounding box center [305, 346] width 128 height 23
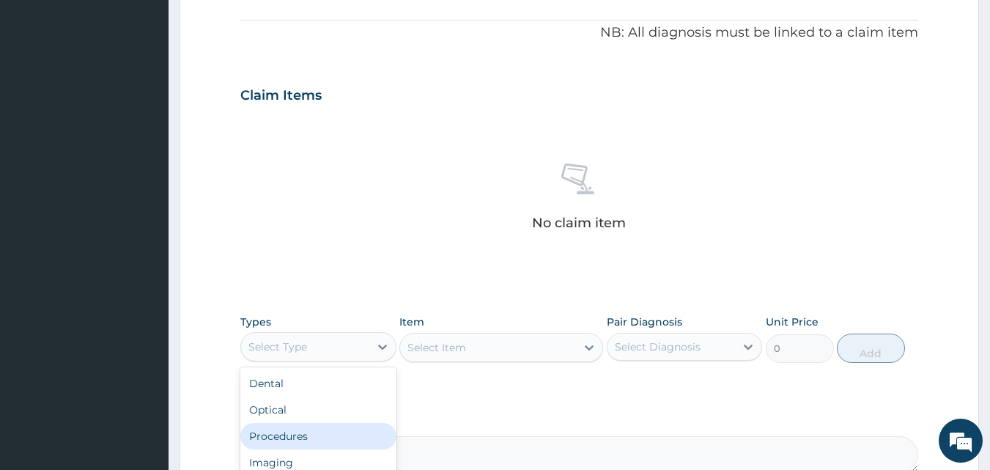
click at [297, 441] on div "Procedures" at bounding box center [318, 436] width 156 height 26
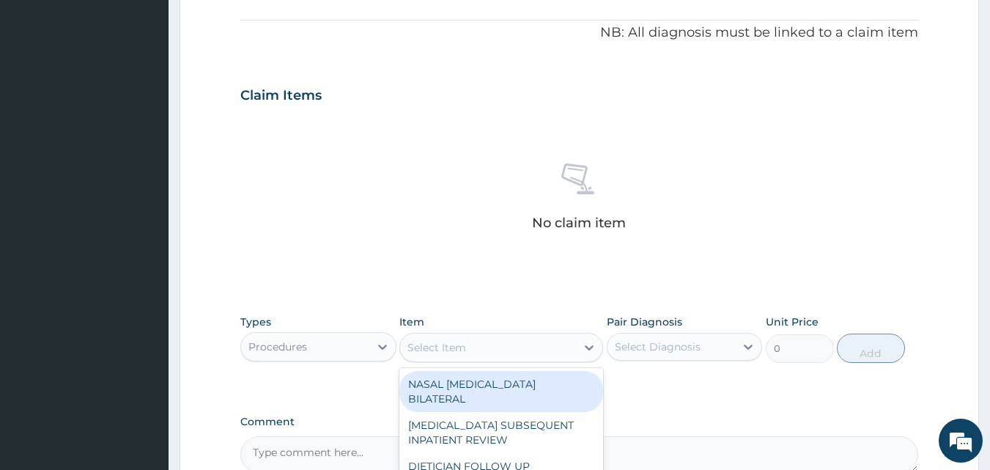
click at [488, 353] on div "Select Item" at bounding box center [488, 346] width 176 height 23
type input "GENE"
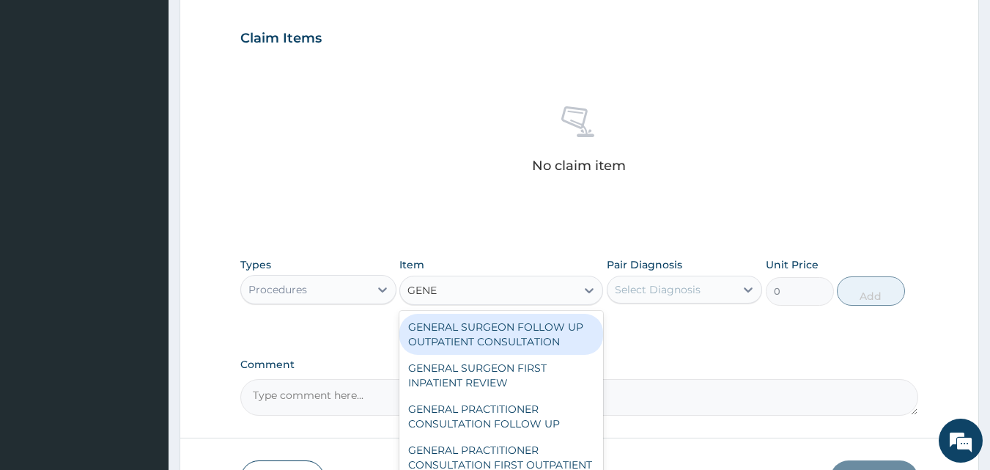
scroll to position [576, 0]
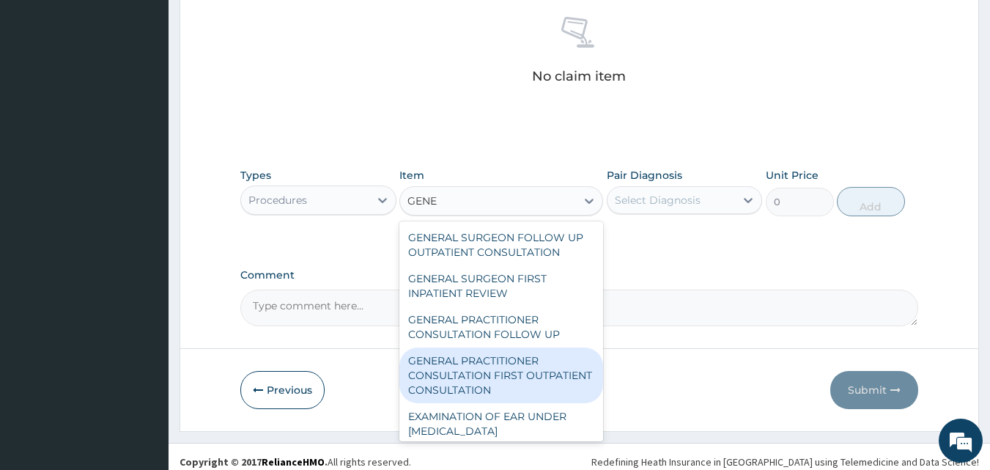
drag, startPoint x: 524, startPoint y: 368, endPoint x: 628, endPoint y: 220, distance: 181.9
click at [524, 368] on div "GENERAL PRACTITIONER CONSULTATION FIRST OUTPATIENT CONSULTATION" at bounding box center [501, 375] width 204 height 56
type input "3547.5"
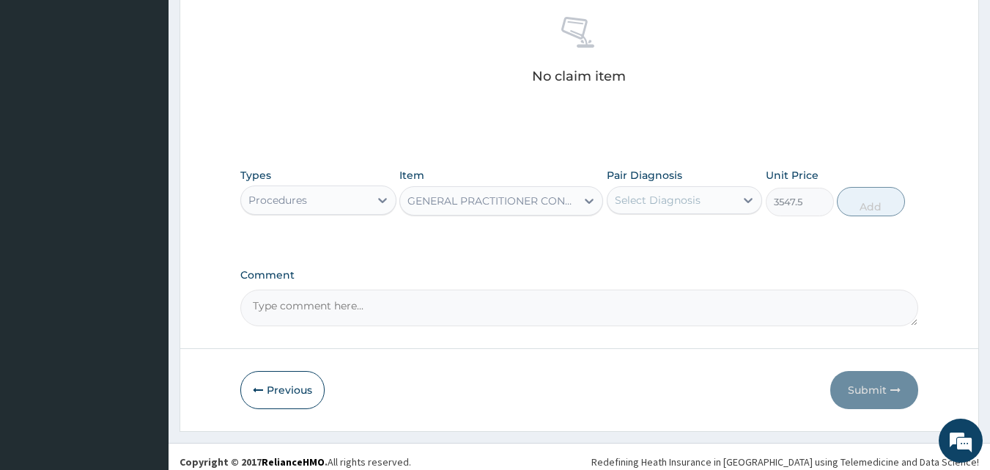
click at [650, 193] on div "Select Diagnosis" at bounding box center [658, 200] width 86 height 15
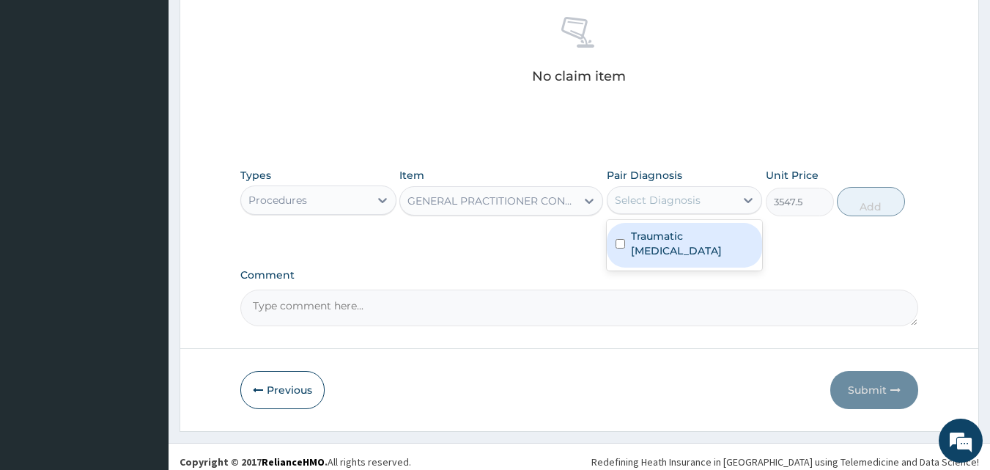
click at [656, 225] on div "Traumatic leg ulcer" at bounding box center [684, 245] width 156 height 45
checkbox input "true"
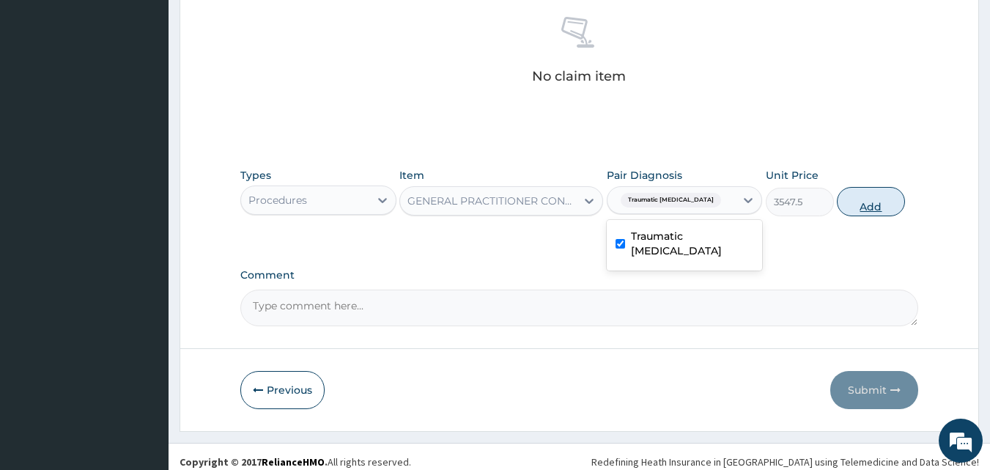
click at [842, 201] on button "Add" at bounding box center [870, 201] width 68 height 29
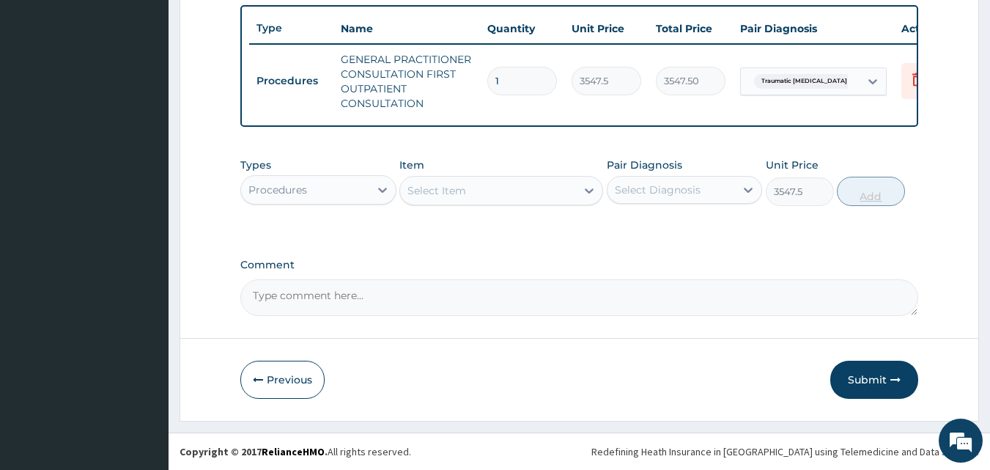
type input "0"
click at [289, 193] on div "Procedures" at bounding box center [277, 189] width 59 height 15
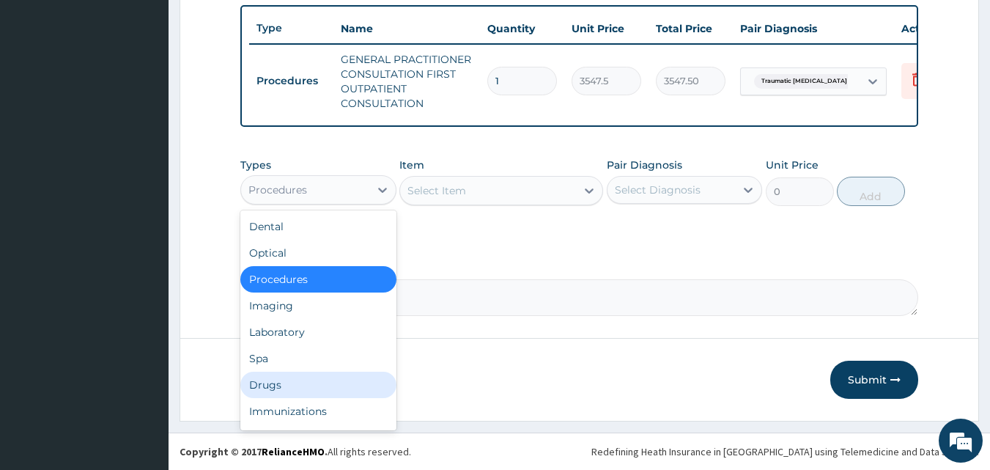
click at [269, 380] on div "Drugs" at bounding box center [318, 384] width 156 height 26
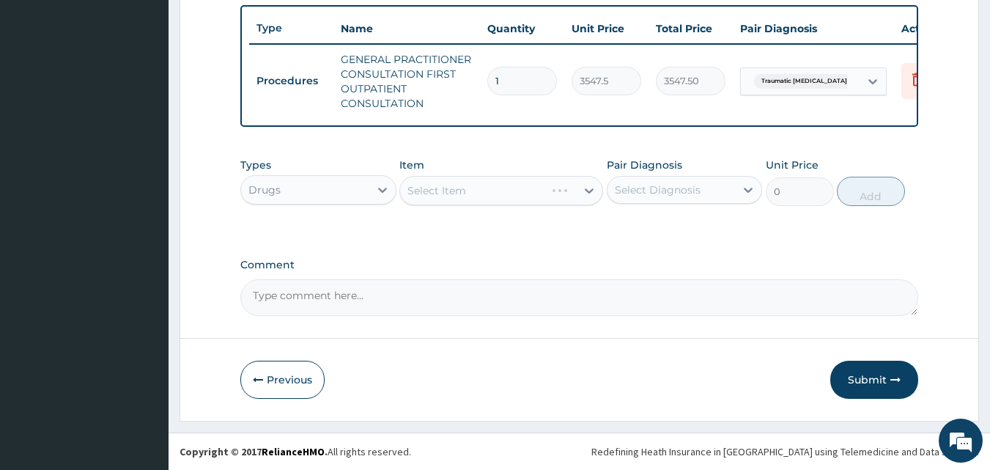
click at [452, 197] on div "Select Item" at bounding box center [501, 190] width 204 height 29
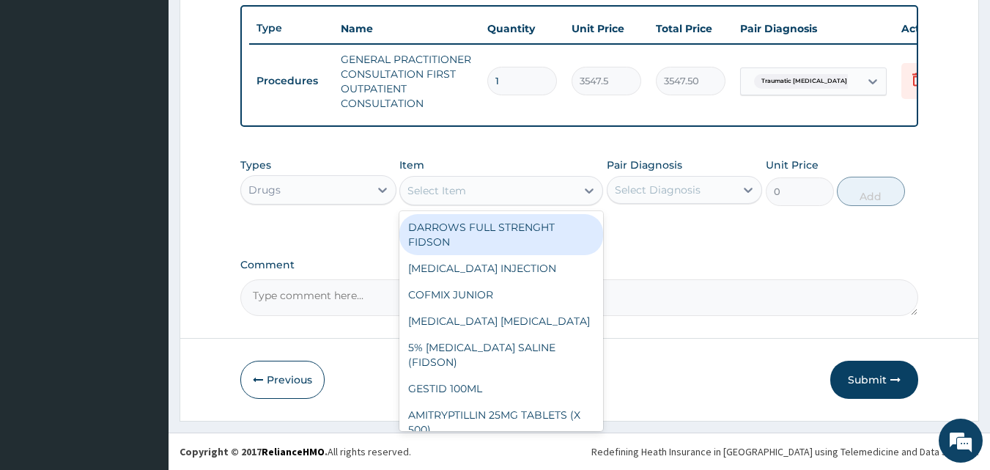
click at [416, 185] on div "Select Item" at bounding box center [436, 190] width 59 height 15
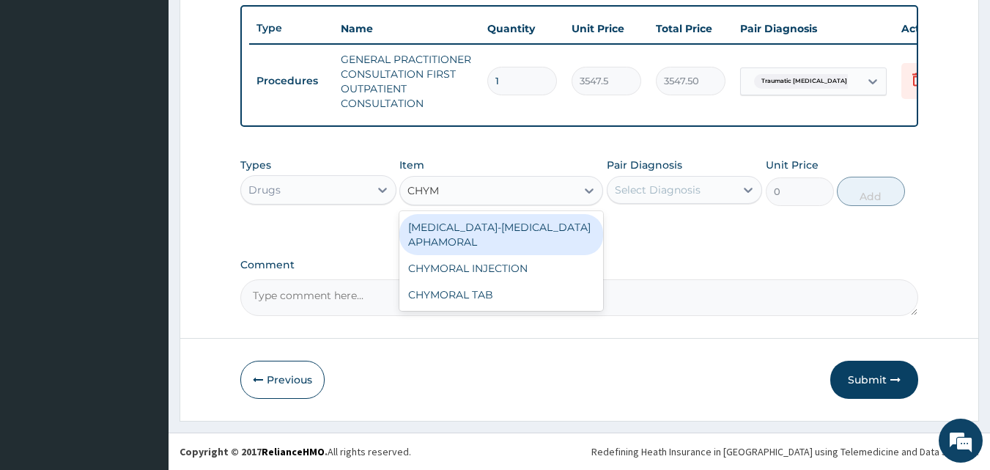
type input "CHYMO"
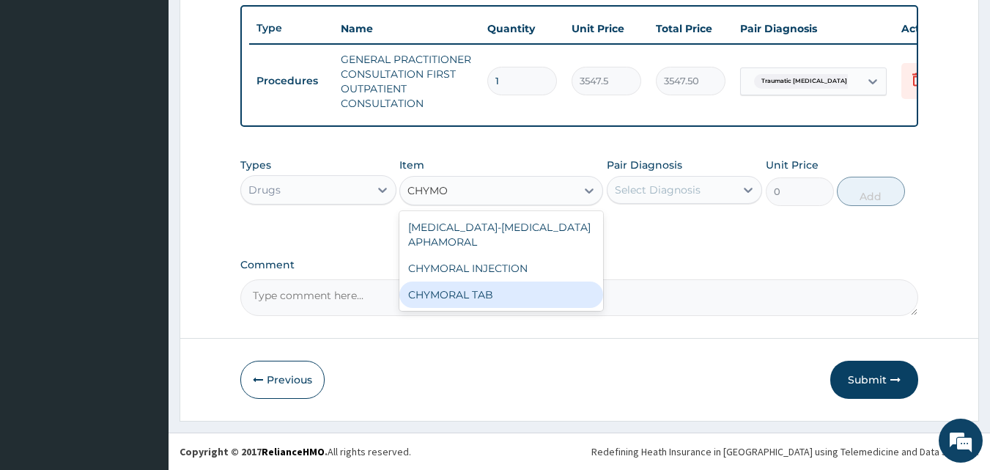
click at [475, 293] on div "CHYMORAL TAB" at bounding box center [501, 294] width 204 height 26
type input "65.0374984741211"
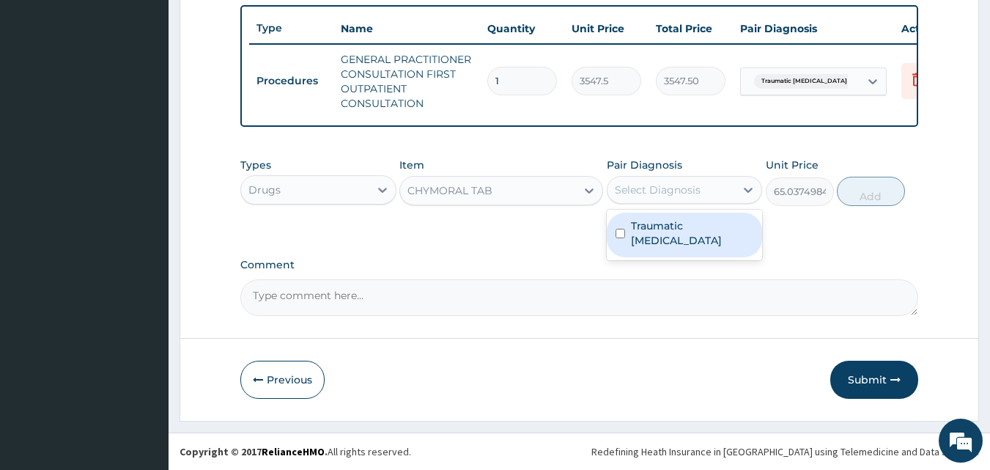
click at [671, 185] on div "Select Diagnosis" at bounding box center [658, 189] width 86 height 15
click at [656, 231] on label "Traumatic leg ulcer" at bounding box center [692, 232] width 123 height 29
checkbox input "true"
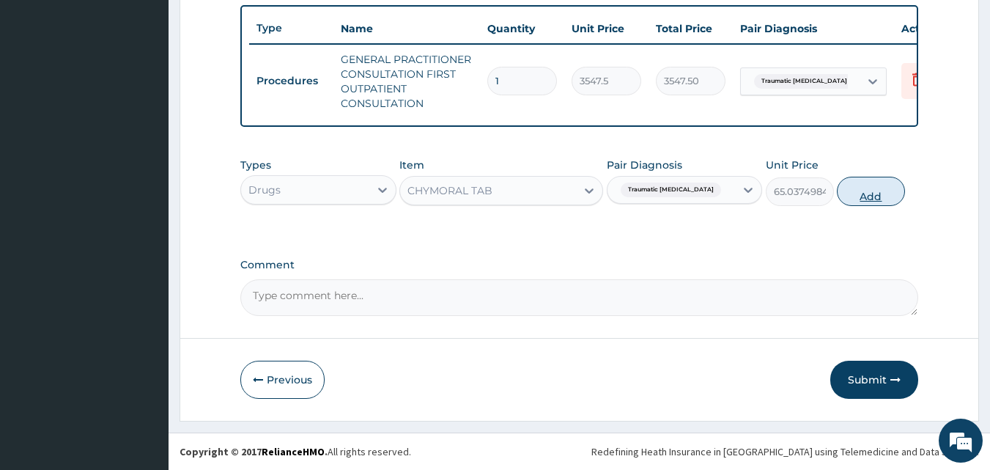
click at [856, 196] on button "Add" at bounding box center [870, 191] width 68 height 29
type input "0"
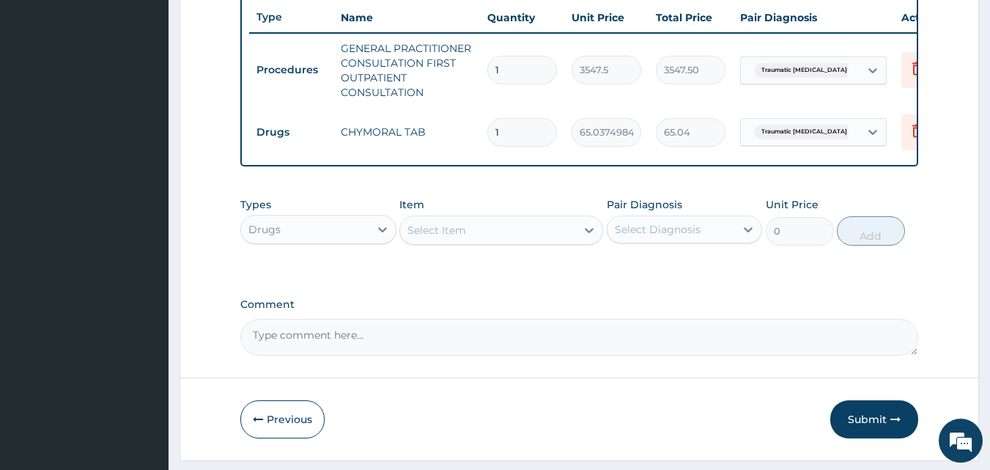
click at [508, 136] on input "1" at bounding box center [522, 132] width 70 height 29
type input "0.00"
type input "2"
type input "130.07"
type input "21"
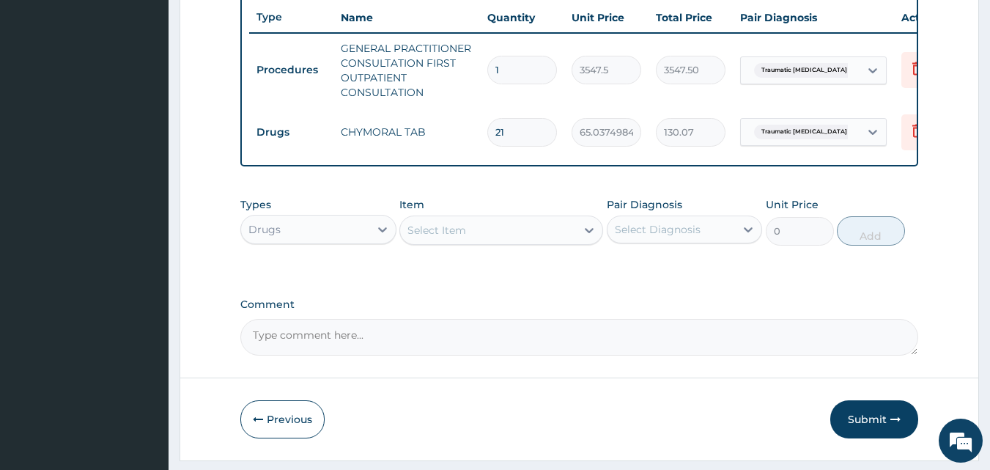
type input "1365.79"
type input "21"
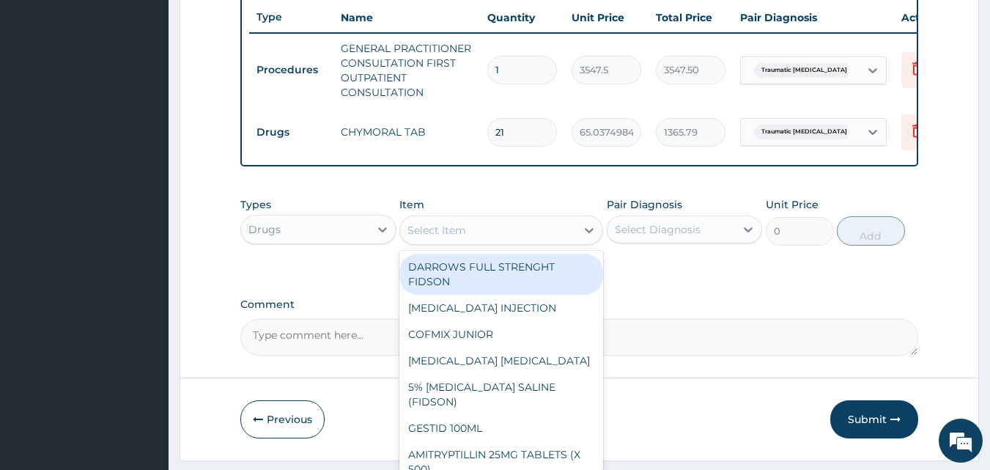
click at [468, 242] on div "Select Item" at bounding box center [488, 229] width 176 height 23
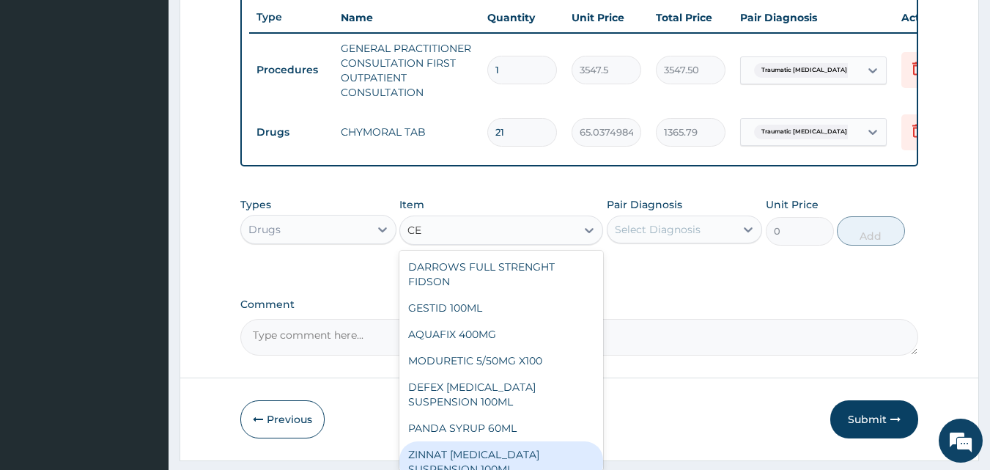
type input "C"
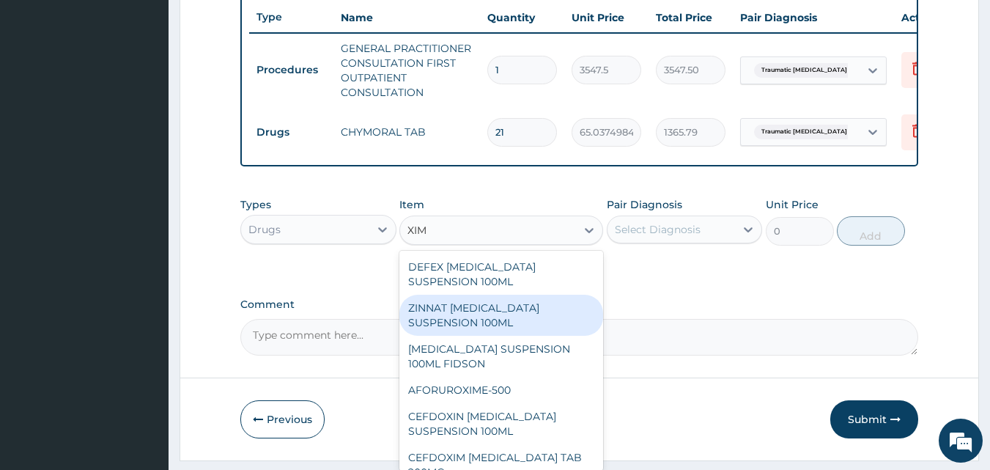
type input "XIME"
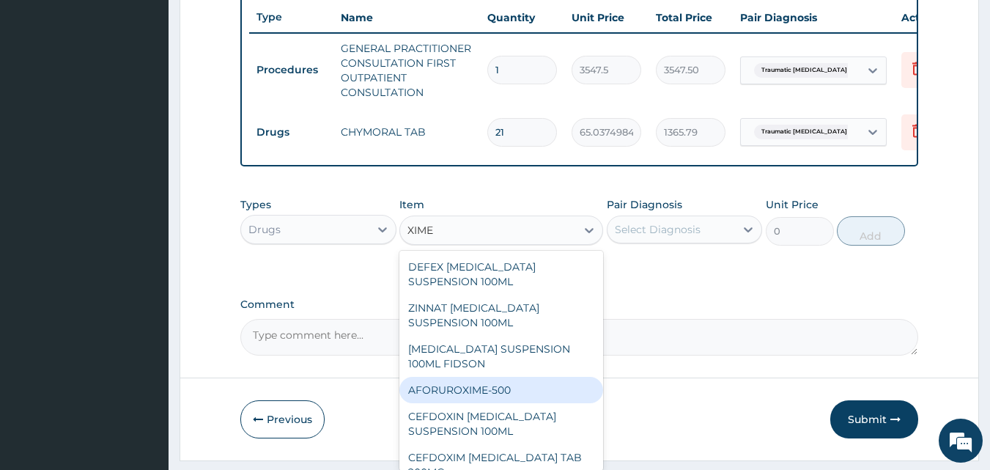
click at [489, 398] on div "AFORUROXIME-500" at bounding box center [501, 389] width 204 height 26
type input "236.5"
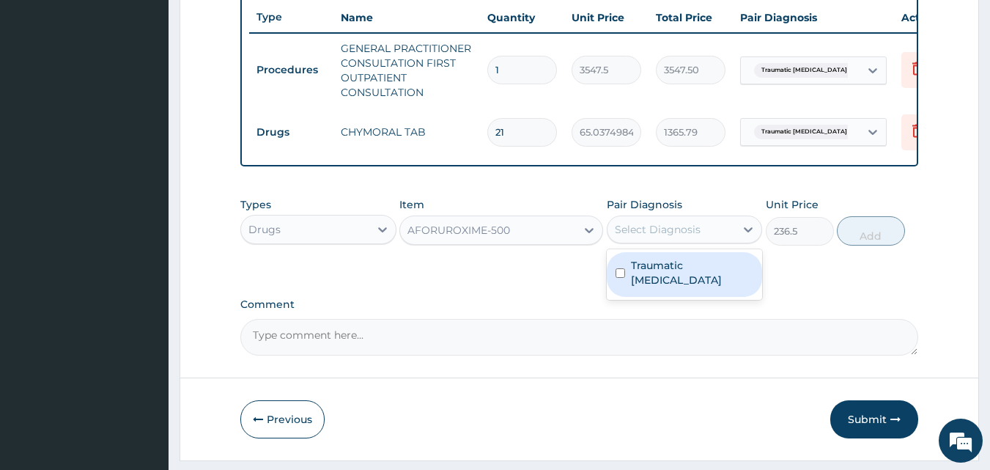
click at [675, 237] on div "Select Diagnosis" at bounding box center [658, 229] width 86 height 15
click at [669, 270] on label "Traumatic leg ulcer" at bounding box center [692, 272] width 123 height 29
checkbox input "true"
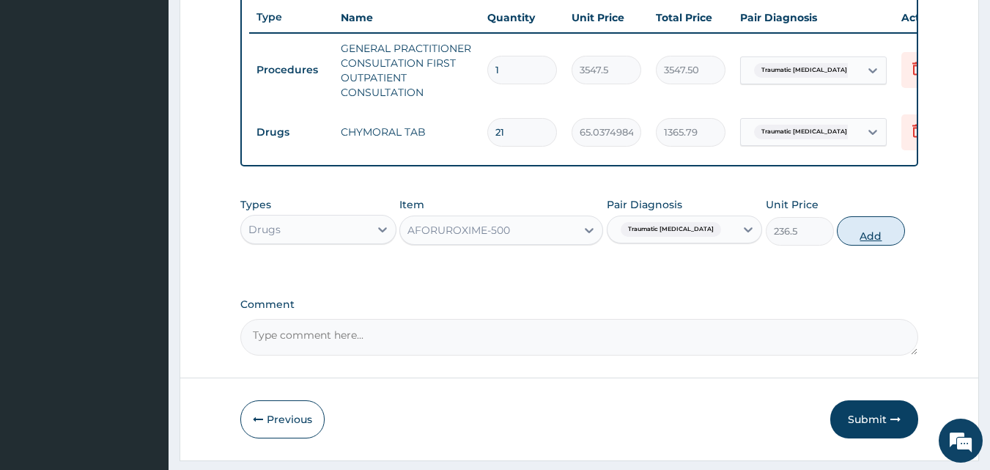
click at [868, 245] on button "Add" at bounding box center [870, 230] width 68 height 29
type input "0"
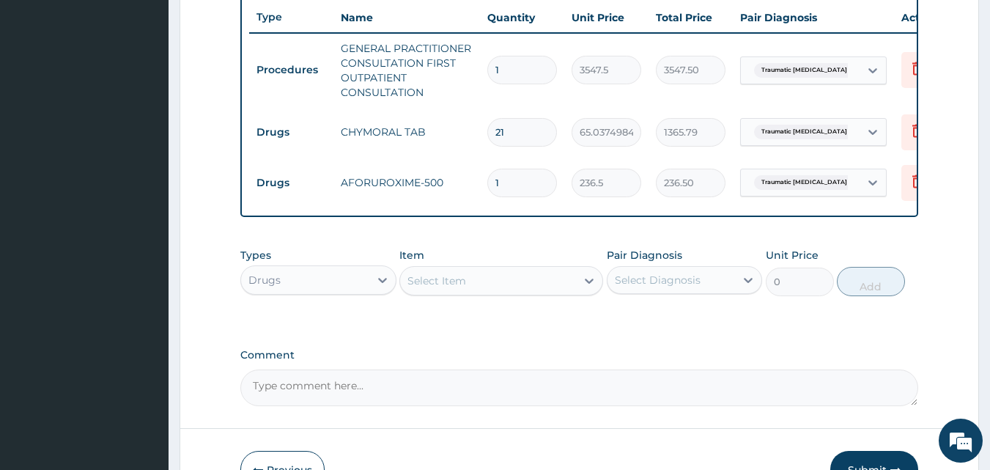
click at [512, 178] on input "1" at bounding box center [522, 182] width 70 height 29
type input "14"
type input "3311.00"
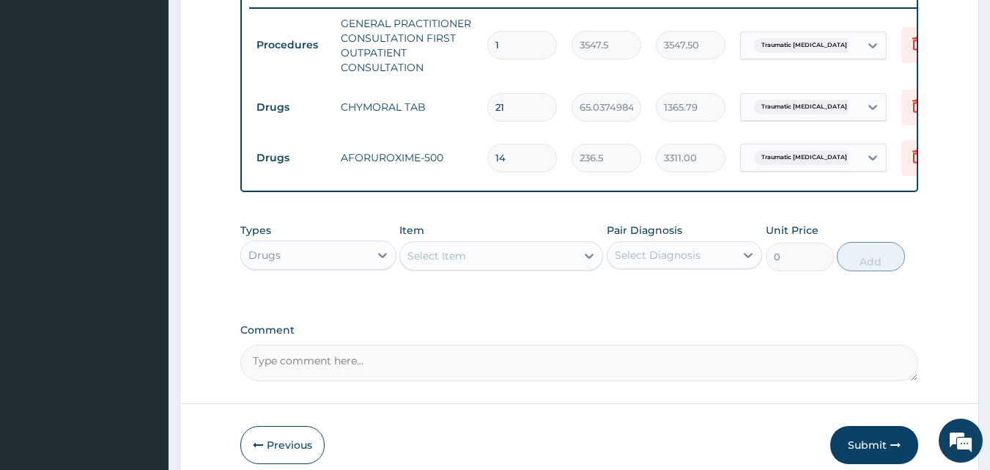
scroll to position [624, 0]
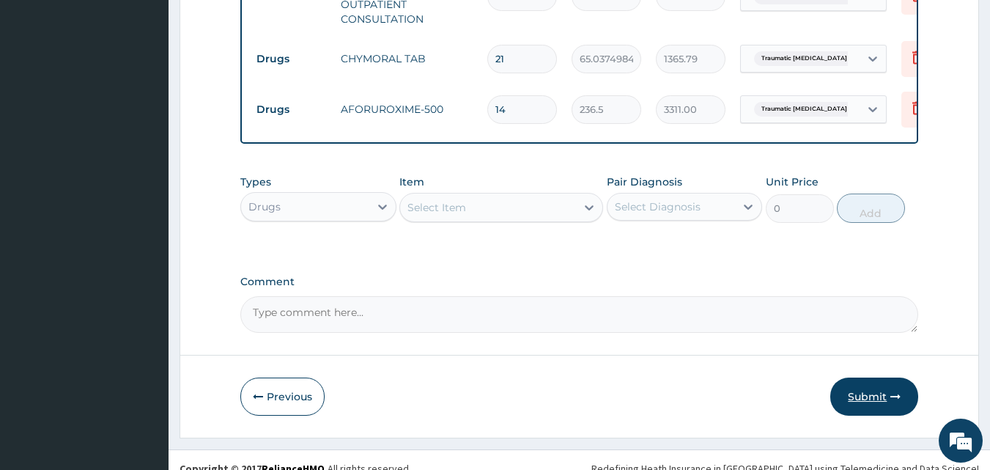
type input "14"
click at [868, 407] on button "Submit" at bounding box center [874, 396] width 88 height 38
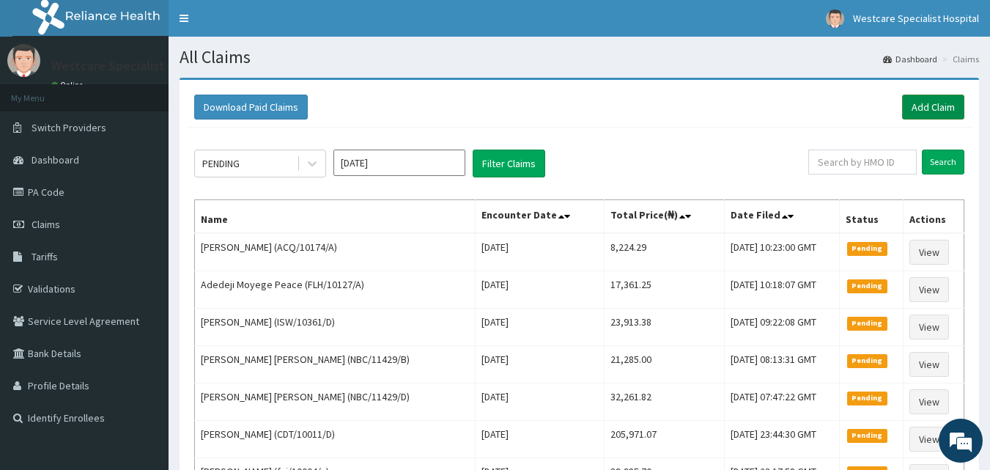
click at [923, 100] on link "Add Claim" at bounding box center [933, 106] width 62 height 25
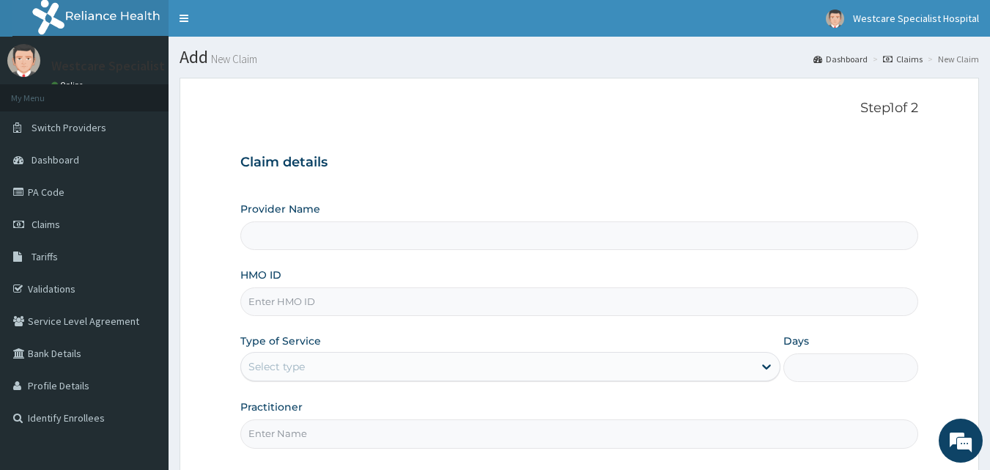
type input "WestCare Specialist Hospital"
click at [296, 305] on input "HMO ID" at bounding box center [579, 301] width 678 height 29
type input "DED/10011/A"
click at [297, 363] on div "Select type" at bounding box center [276, 366] width 56 height 15
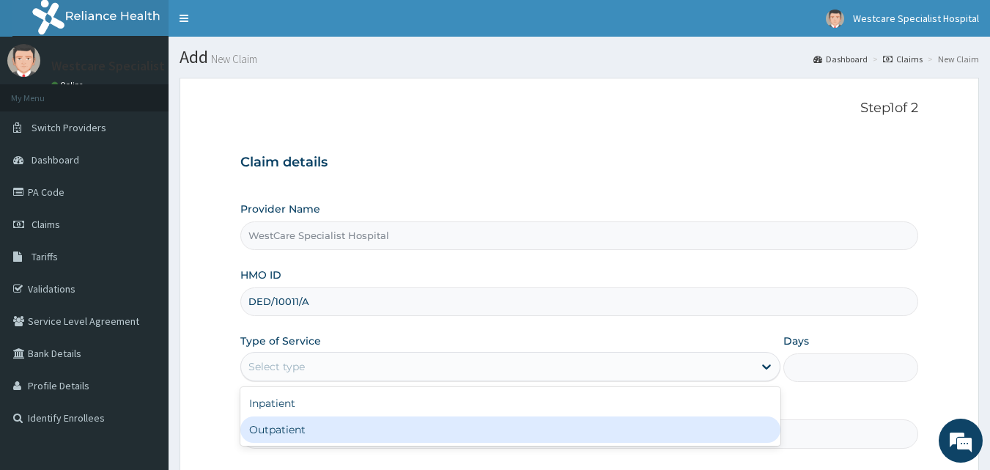
click at [282, 434] on div "Outpatient" at bounding box center [510, 429] width 540 height 26
type input "1"
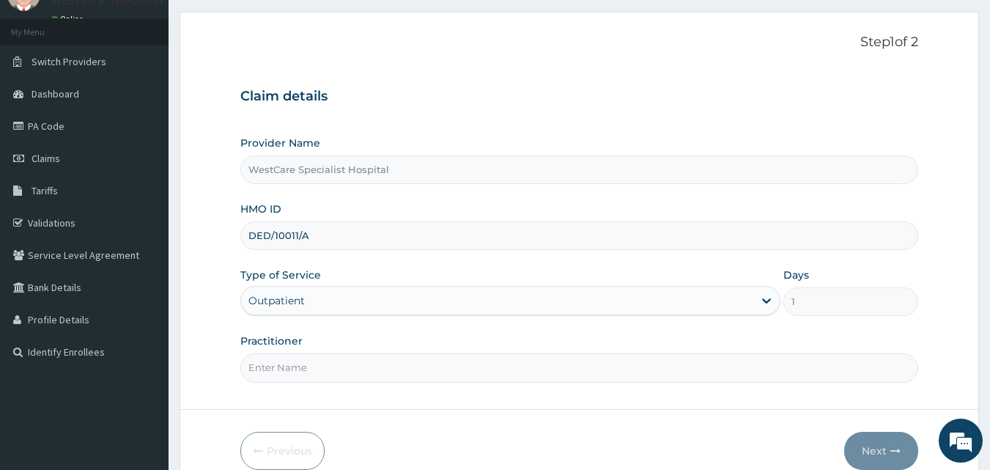
scroll to position [73, 0]
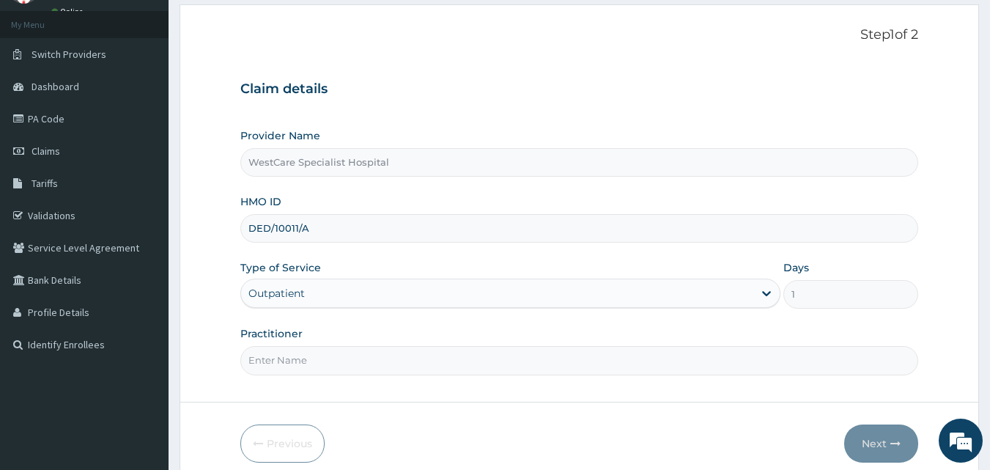
click at [312, 363] on input "Practitioner" at bounding box center [579, 360] width 678 height 29
type input "DR [PERSON_NAME]"
click at [872, 443] on button "Next" at bounding box center [881, 443] width 74 height 38
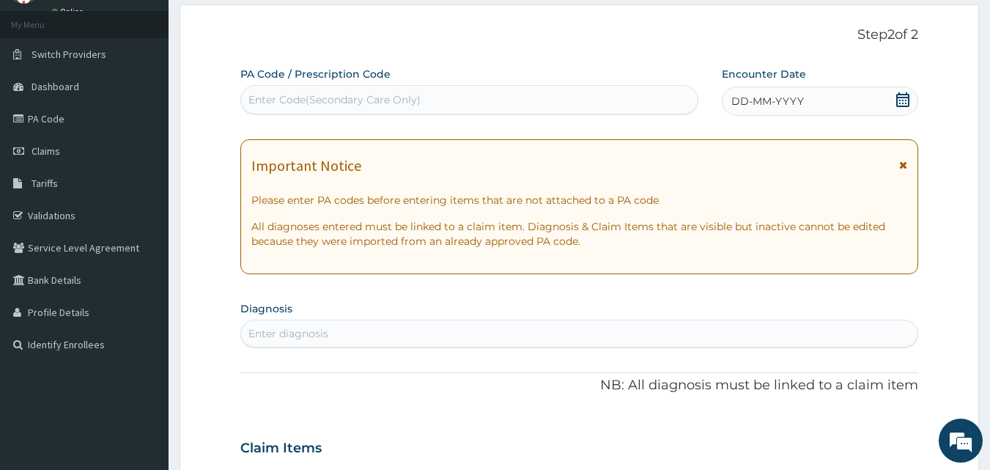
click at [891, 97] on div "DD-MM-YYYY" at bounding box center [819, 100] width 196 height 29
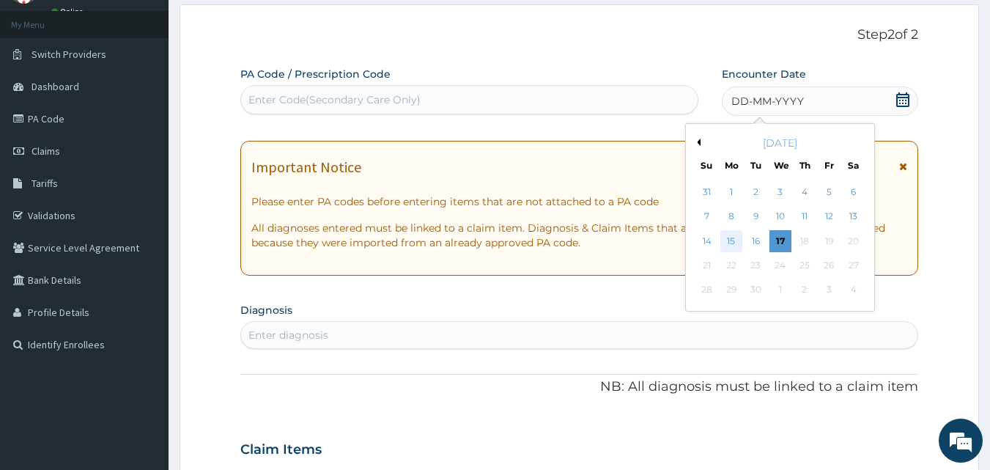
click at [736, 241] on div "15" at bounding box center [731, 241] width 22 height 22
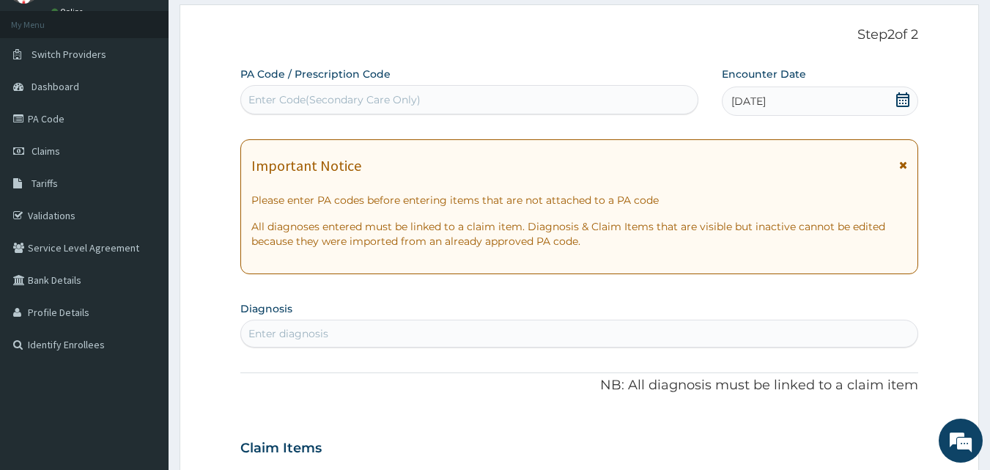
click at [377, 328] on div "Enter diagnosis" at bounding box center [579, 333] width 677 height 23
type input "URTI"
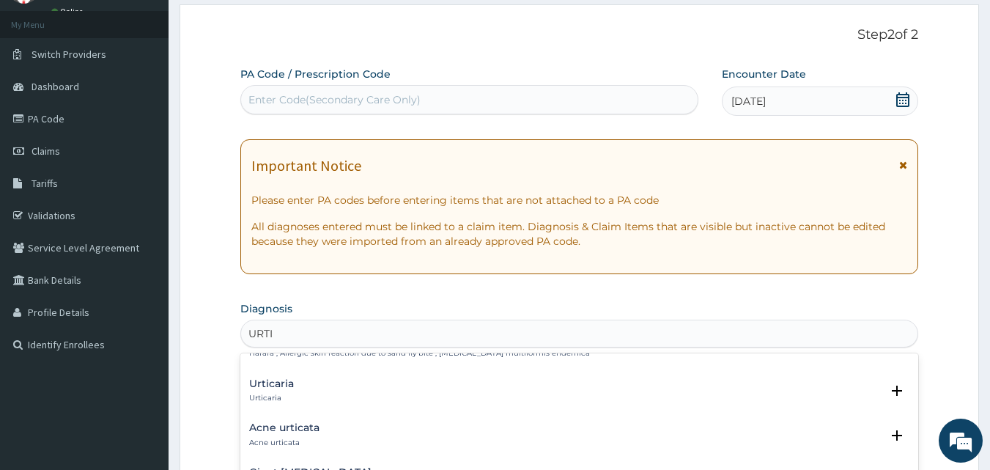
click at [284, 383] on h4 "Urticaria" at bounding box center [271, 383] width 45 height 11
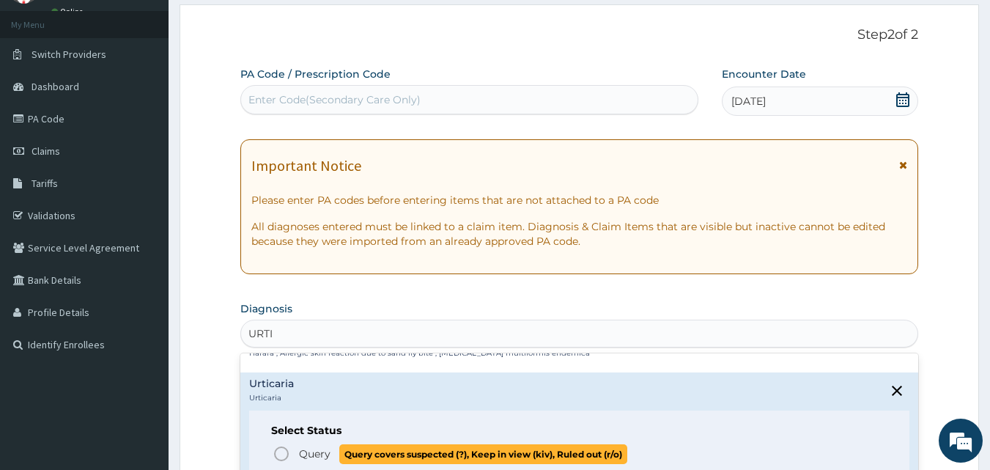
click at [278, 453] on icon "status option query" at bounding box center [281, 454] width 18 height 18
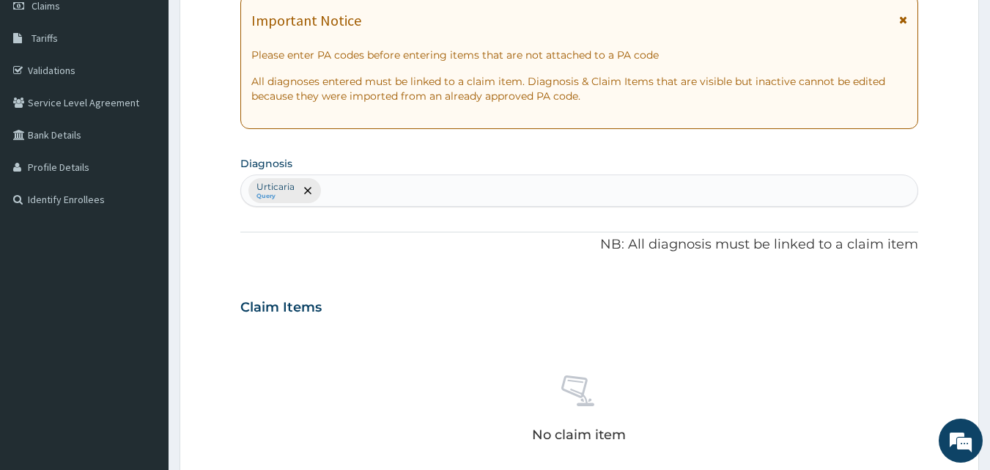
scroll to position [220, 0]
click at [338, 190] on div "Urticaria Query" at bounding box center [579, 189] width 677 height 31
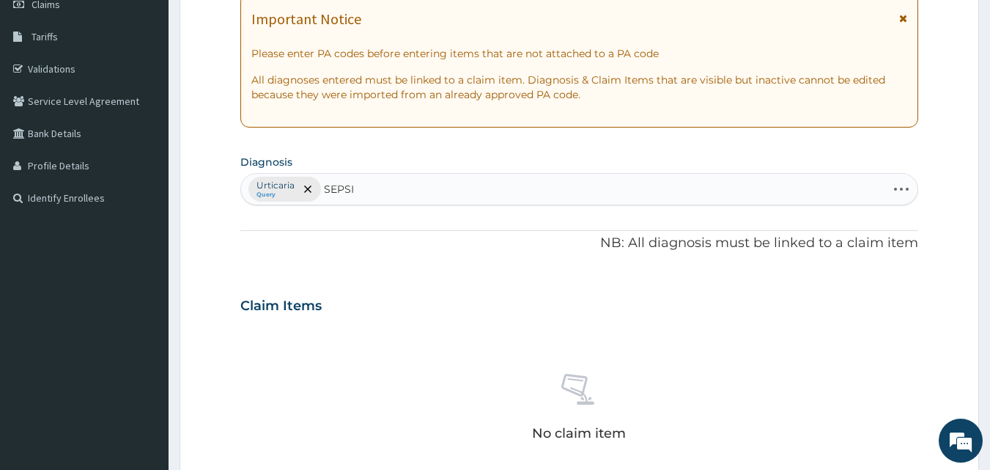
type input "SEPSIS"
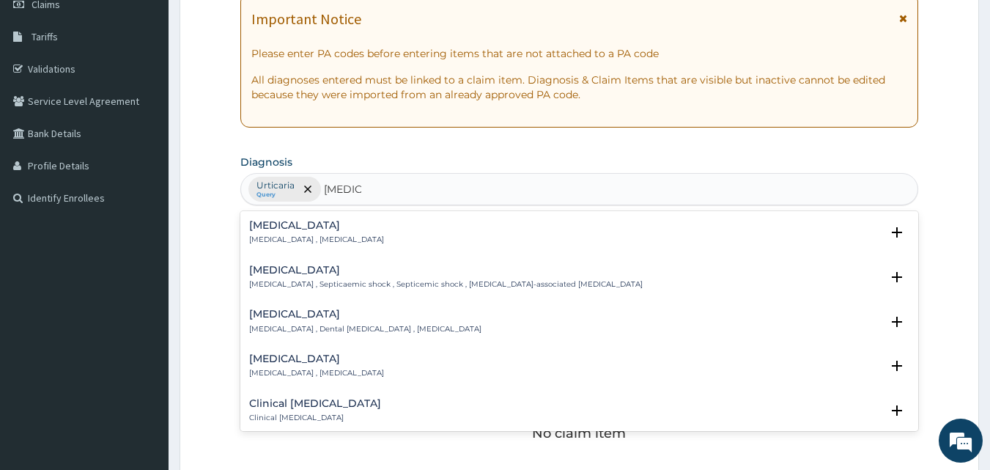
click at [281, 233] on div "Sepsis Systemic infection , Sepsis" at bounding box center [316, 233] width 135 height 26
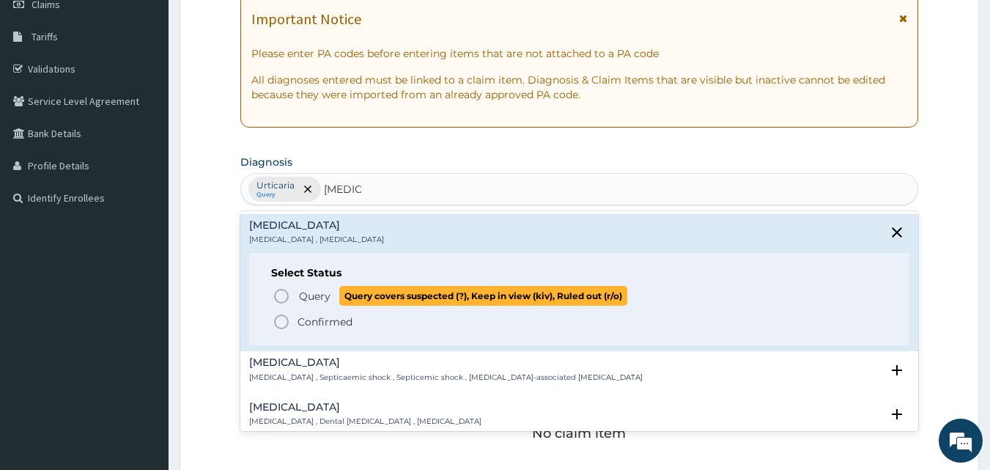
click at [280, 299] on icon "status option query" at bounding box center [281, 296] width 18 height 18
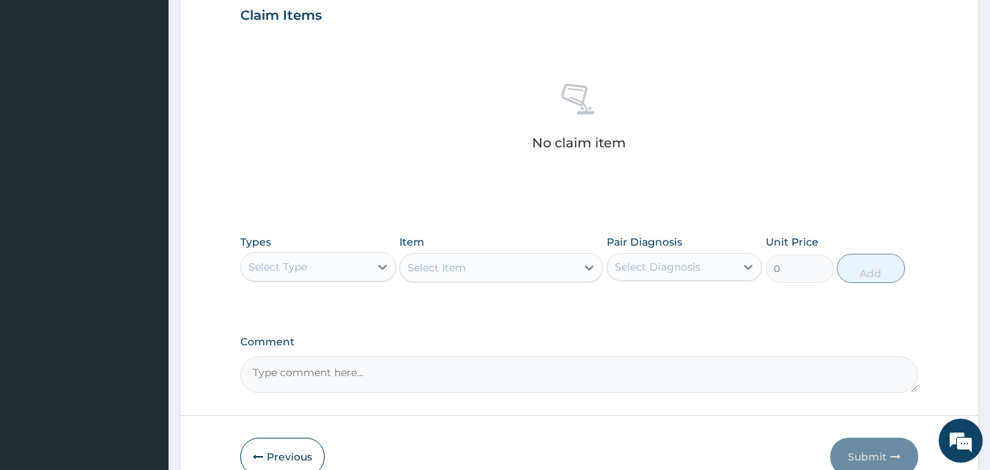
scroll to position [513, 0]
click at [332, 269] on div "Select Type" at bounding box center [305, 263] width 128 height 23
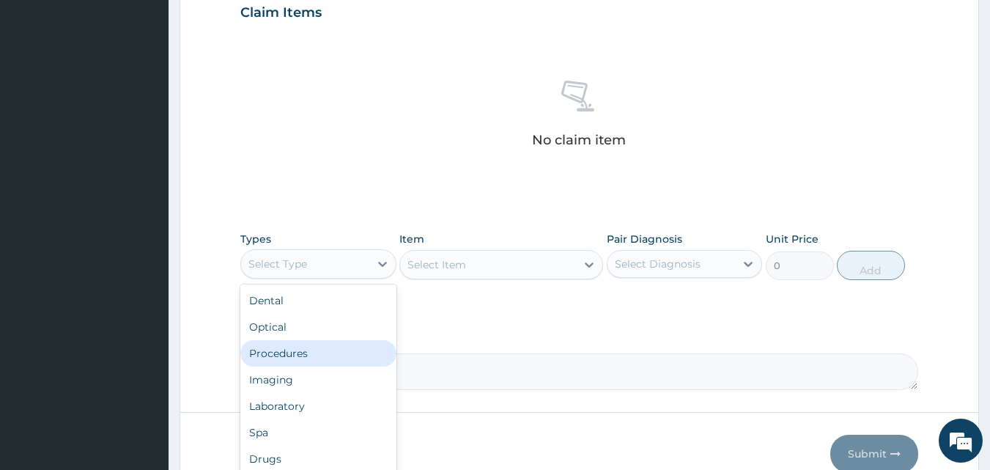
click at [317, 352] on div "Procedures" at bounding box center [318, 353] width 156 height 26
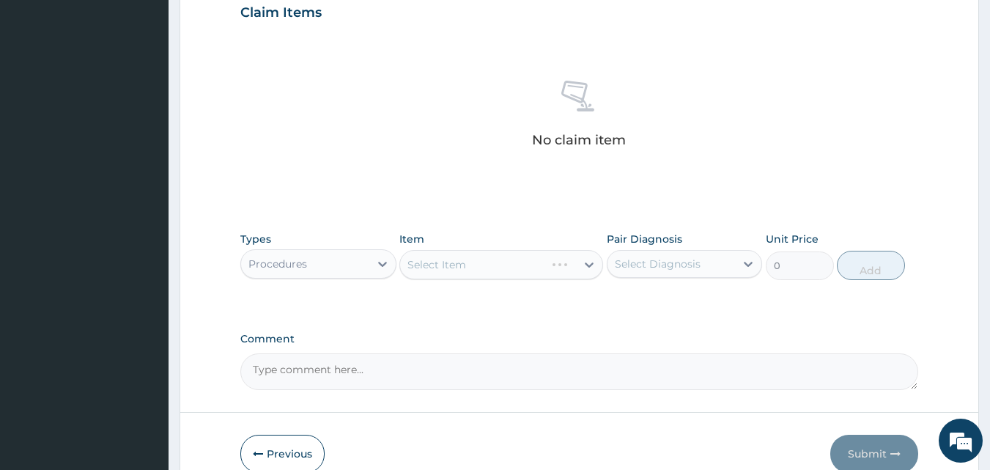
click at [439, 268] on div "Select Item" at bounding box center [501, 264] width 204 height 29
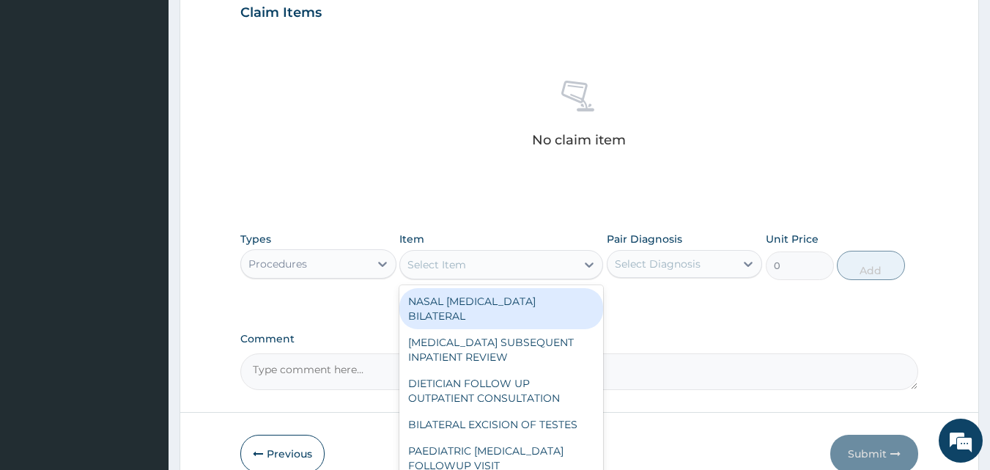
click at [439, 268] on div "Select Item" at bounding box center [436, 264] width 59 height 15
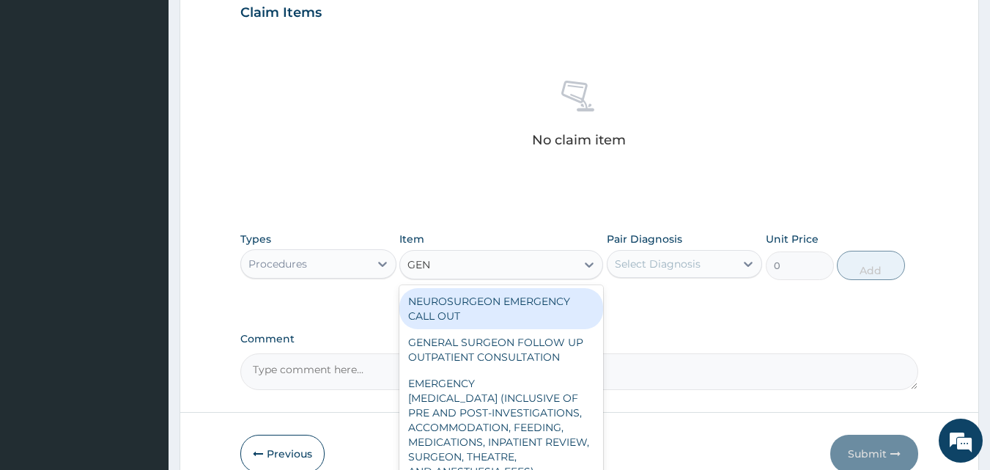
type input "GENE"
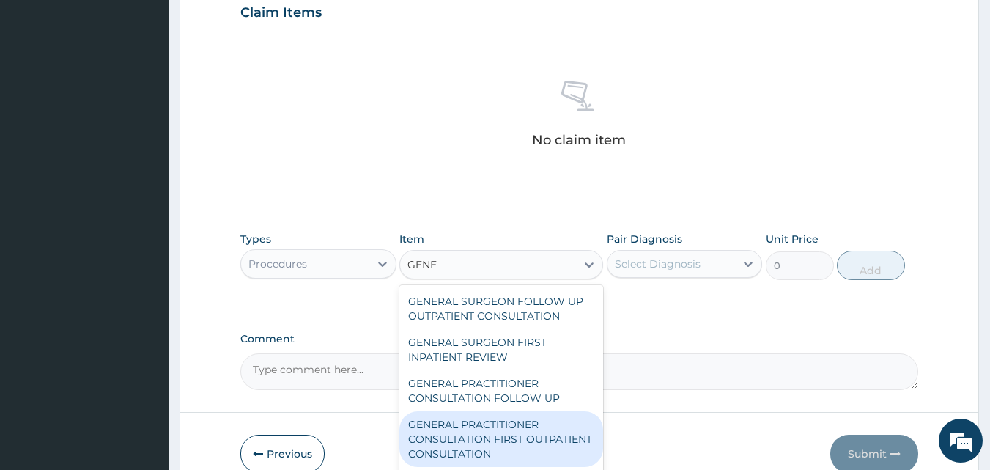
click at [511, 453] on div "GENERAL PRACTITIONER CONSULTATION FIRST OUTPATIENT CONSULTATION" at bounding box center [501, 439] width 204 height 56
type input "3547.5"
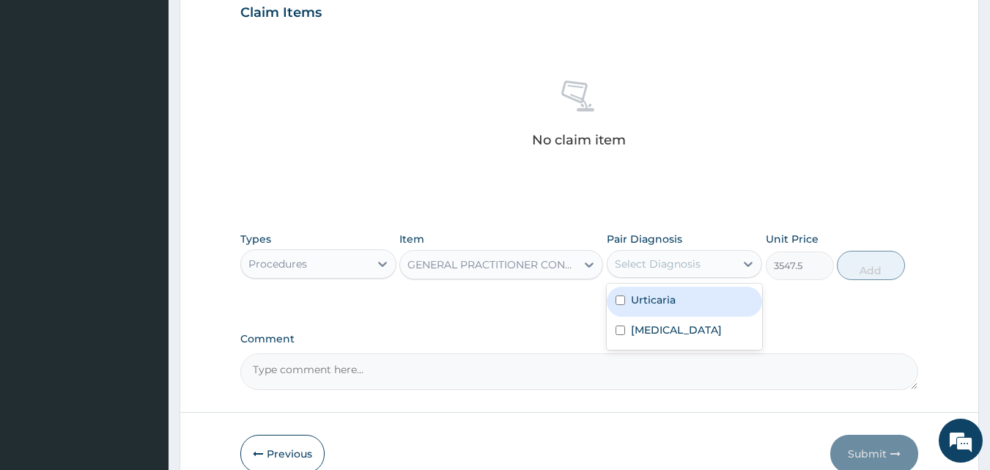
click at [643, 261] on div "Select Diagnosis" at bounding box center [658, 263] width 86 height 15
click at [642, 298] on label "Urticaria" at bounding box center [653, 299] width 45 height 15
checkbox input "true"
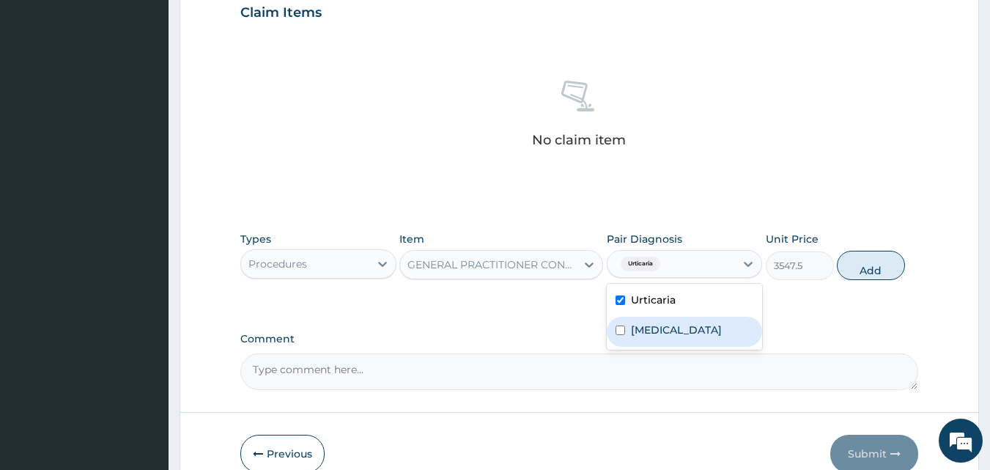
click at [634, 335] on label "[MEDICAL_DATA]" at bounding box center [676, 329] width 91 height 15
checkbox input "true"
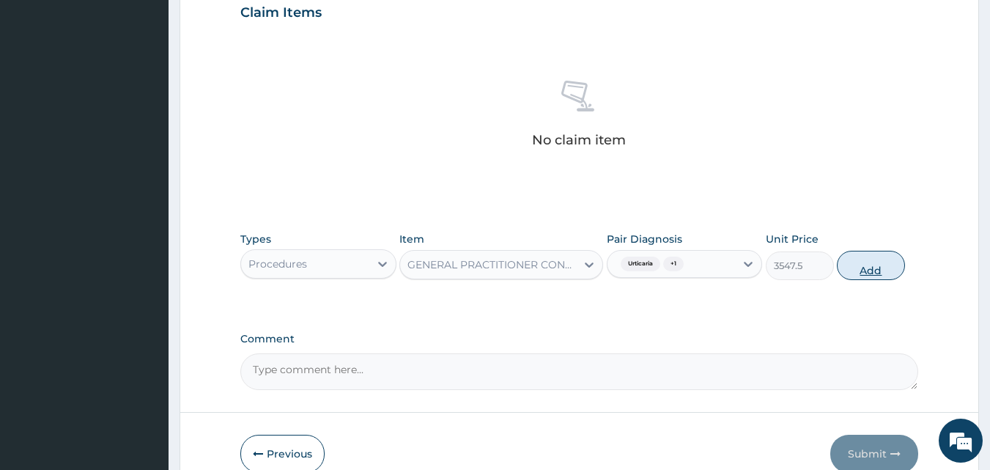
click at [854, 272] on button "Add" at bounding box center [870, 265] width 68 height 29
type input "0"
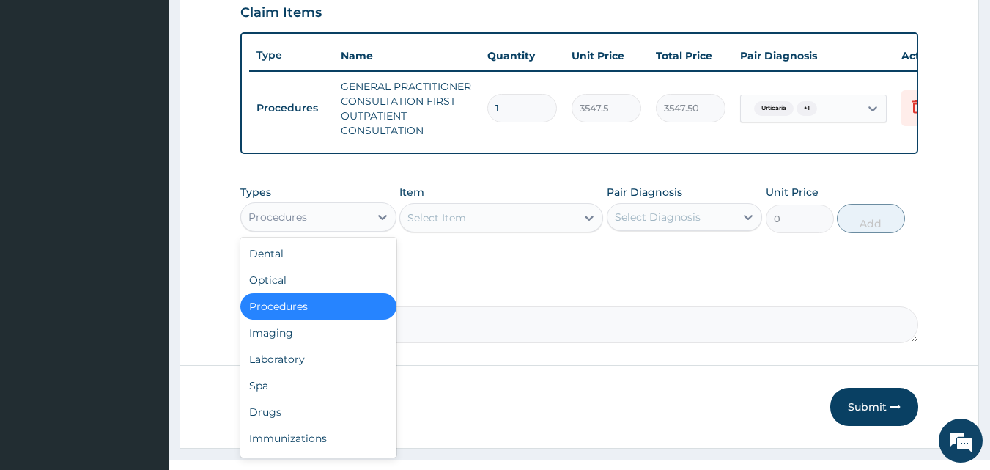
click at [326, 226] on div "Procedures" at bounding box center [305, 216] width 128 height 23
click at [308, 365] on div "Laboratory" at bounding box center [318, 359] width 156 height 26
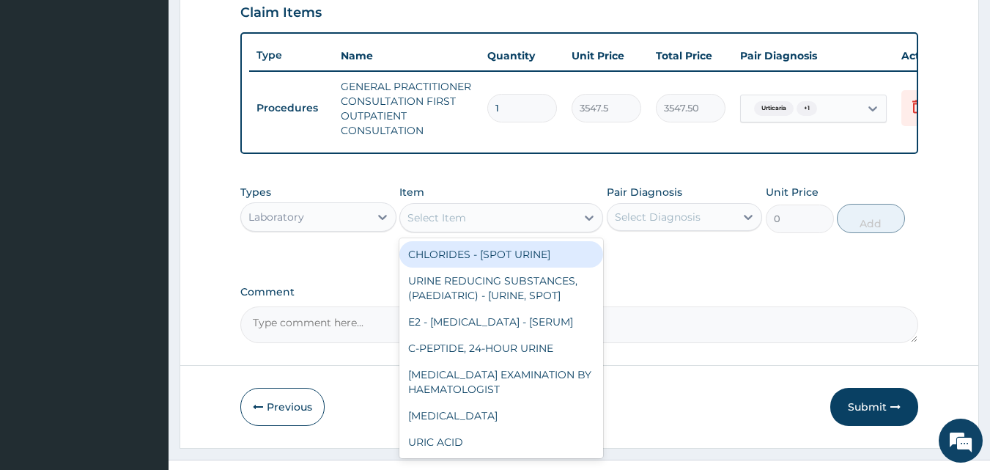
click at [496, 229] on div "Select Item" at bounding box center [488, 217] width 176 height 23
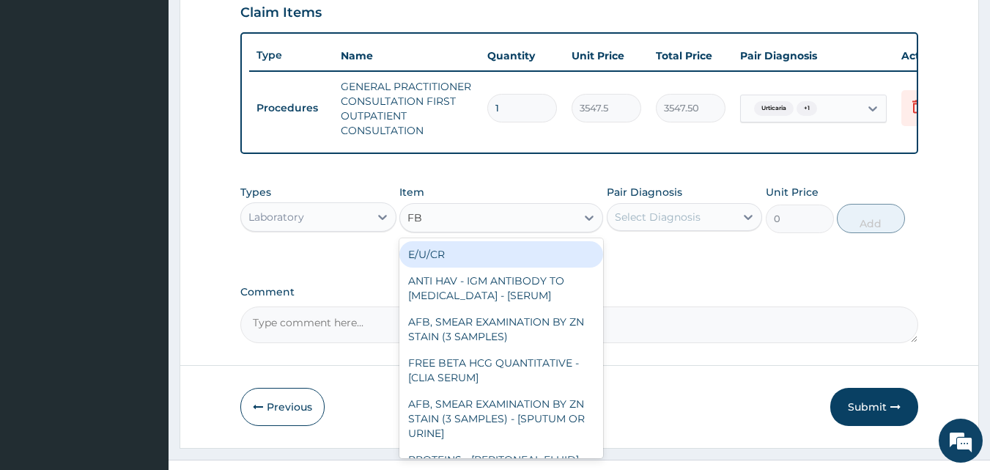
type input "FBC"
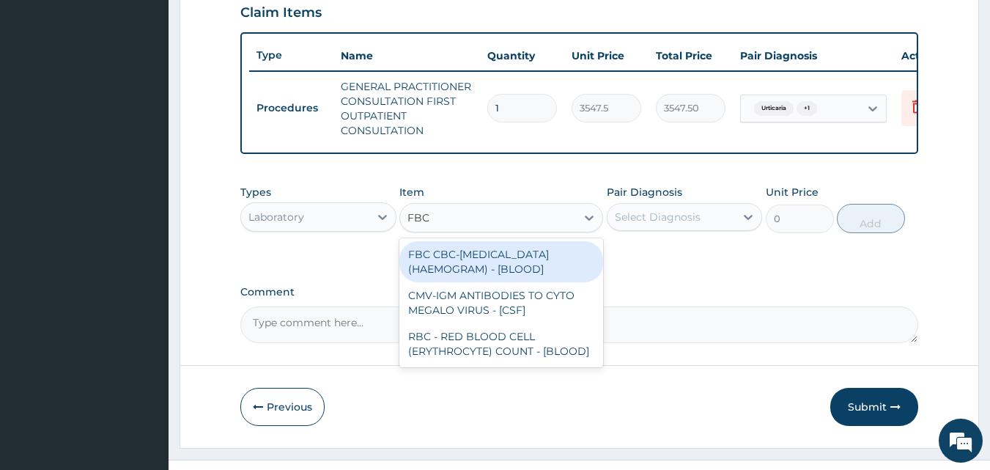
click at [481, 272] on div "FBC CBC-[MEDICAL_DATA] (HAEMOGRAM) - [BLOOD]" at bounding box center [501, 261] width 204 height 41
type input "4300"
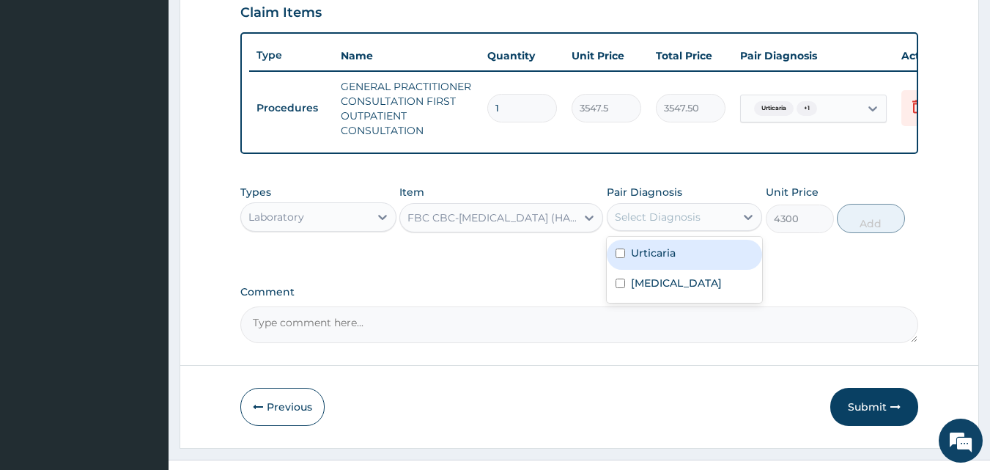
click at [645, 224] on div "Select Diagnosis" at bounding box center [658, 216] width 86 height 15
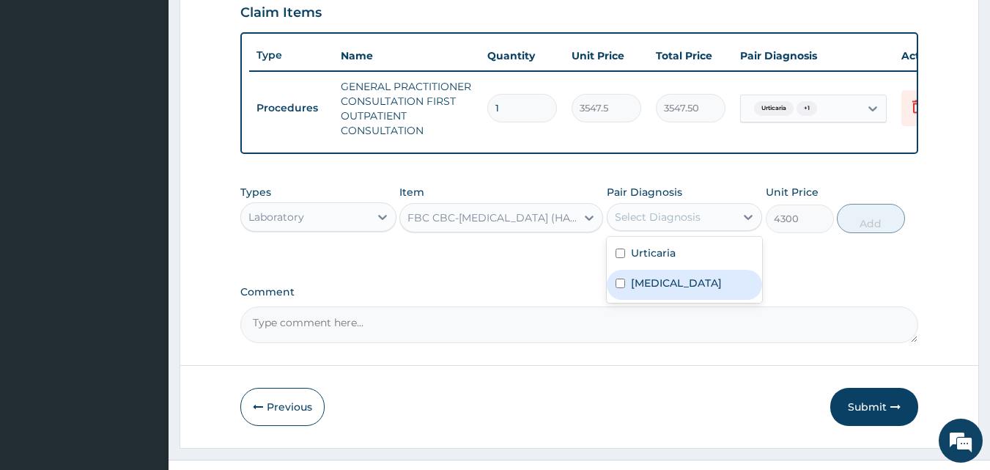
click at [625, 283] on div "[MEDICAL_DATA]" at bounding box center [684, 285] width 156 height 30
checkbox input "true"
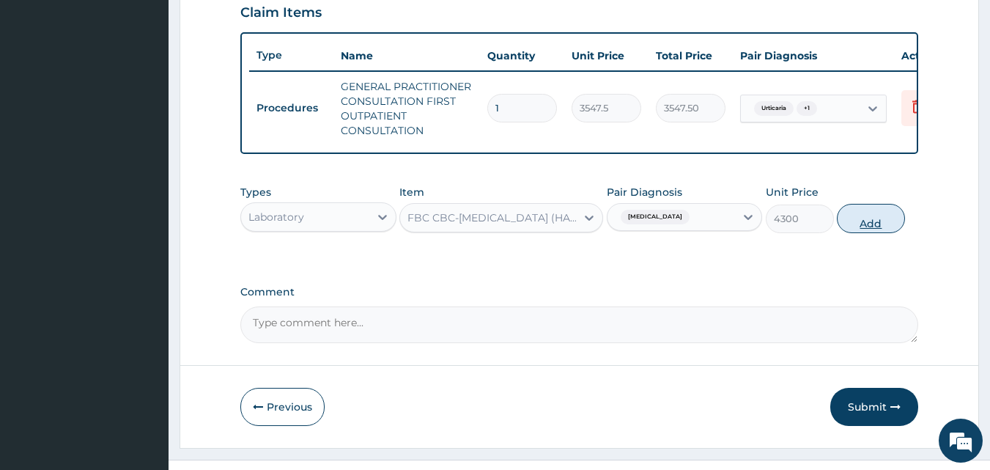
click at [860, 229] on button "Add" at bounding box center [870, 218] width 68 height 29
type input "0"
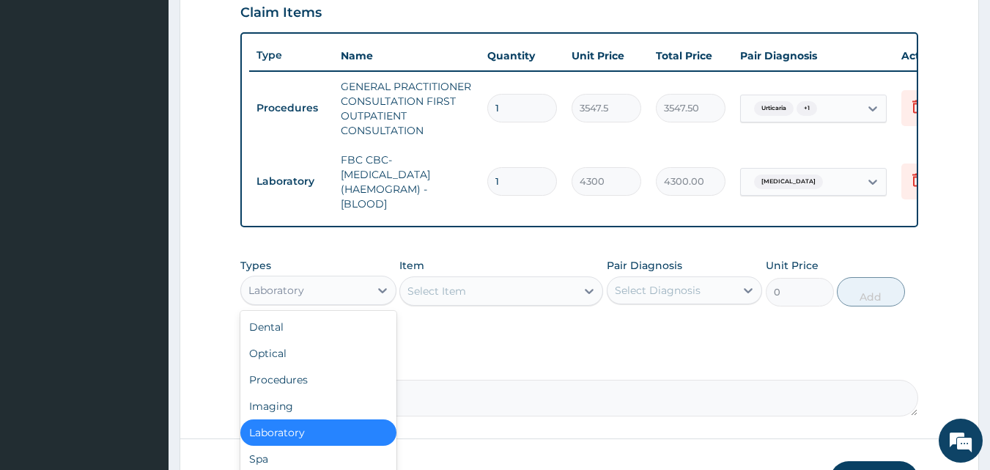
click at [313, 302] on div "Laboratory" at bounding box center [305, 289] width 128 height 23
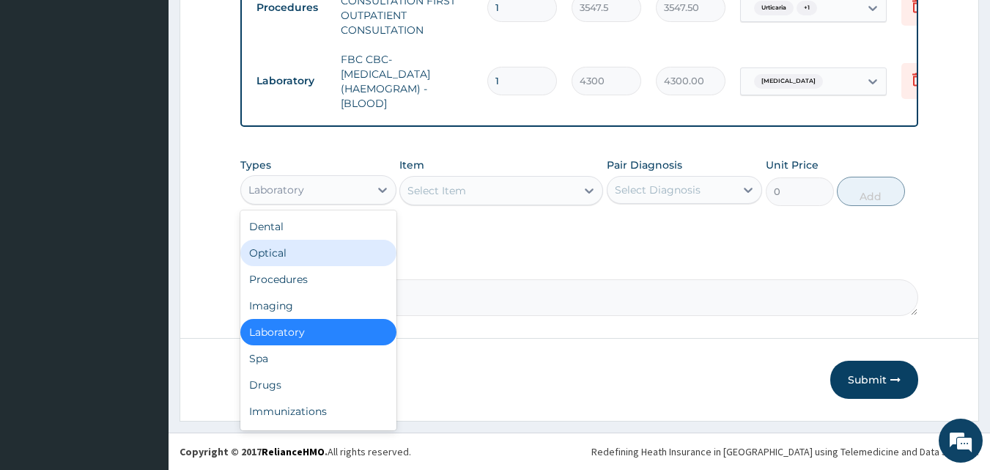
scroll to position [624, 0]
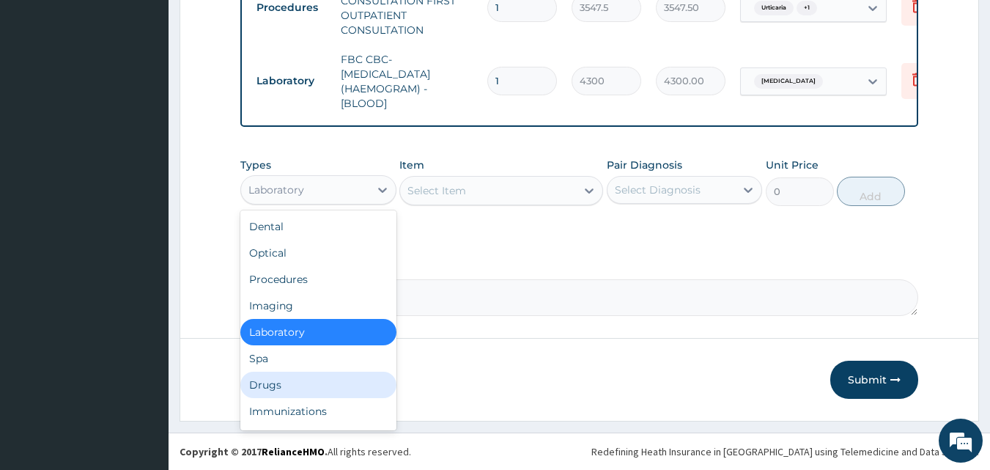
click at [300, 384] on div "Drugs" at bounding box center [318, 384] width 156 height 26
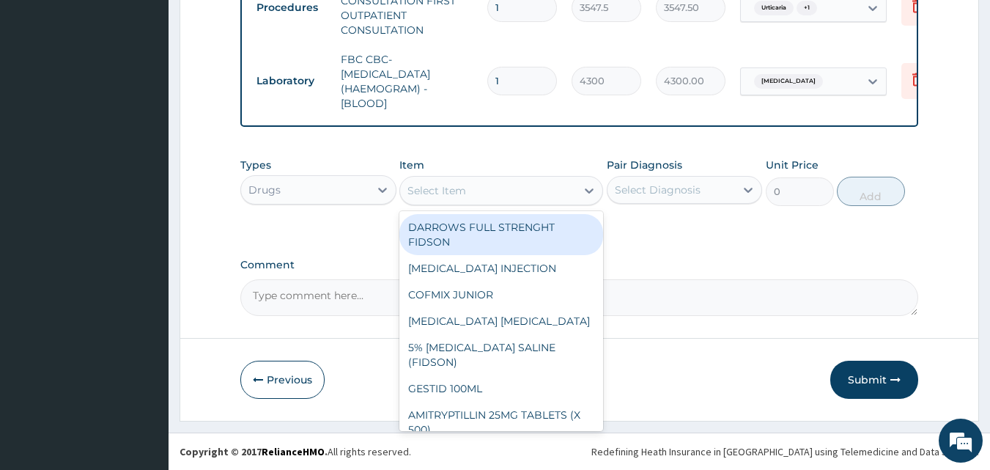
click at [428, 188] on div "Select Item" at bounding box center [436, 190] width 59 height 15
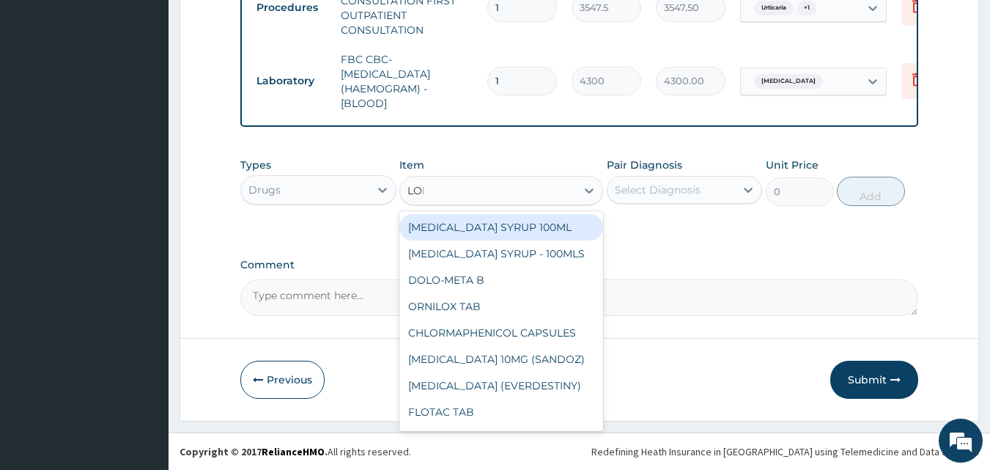
type input "[PERSON_NAME]"
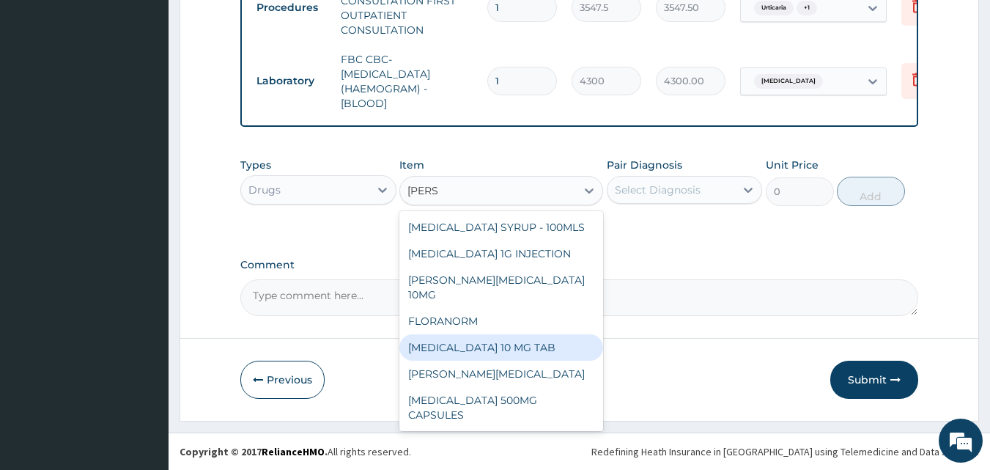
click at [468, 335] on div "[MEDICAL_DATA] 10 MG TAB" at bounding box center [501, 347] width 204 height 26
type input "59.125"
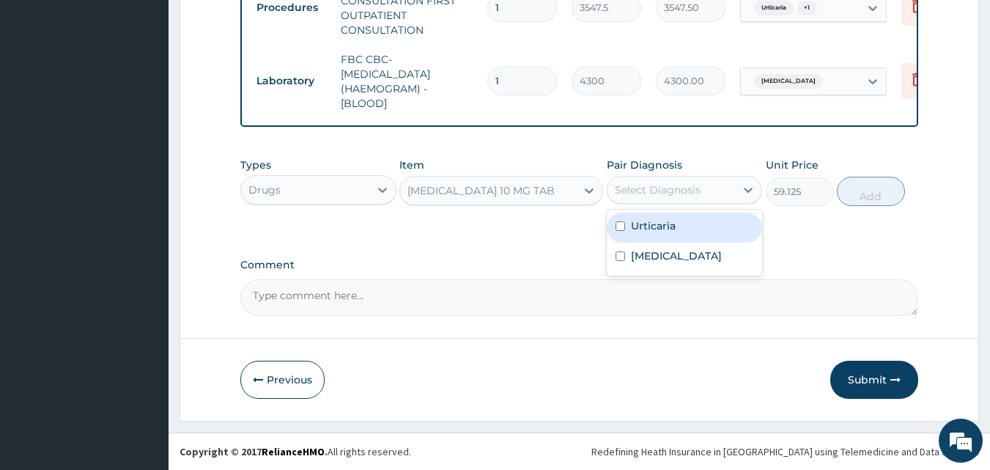
click at [646, 176] on div "Select Diagnosis" at bounding box center [684, 190] width 156 height 28
click at [650, 222] on label "Urticaria" at bounding box center [653, 225] width 45 height 15
checkbox input "true"
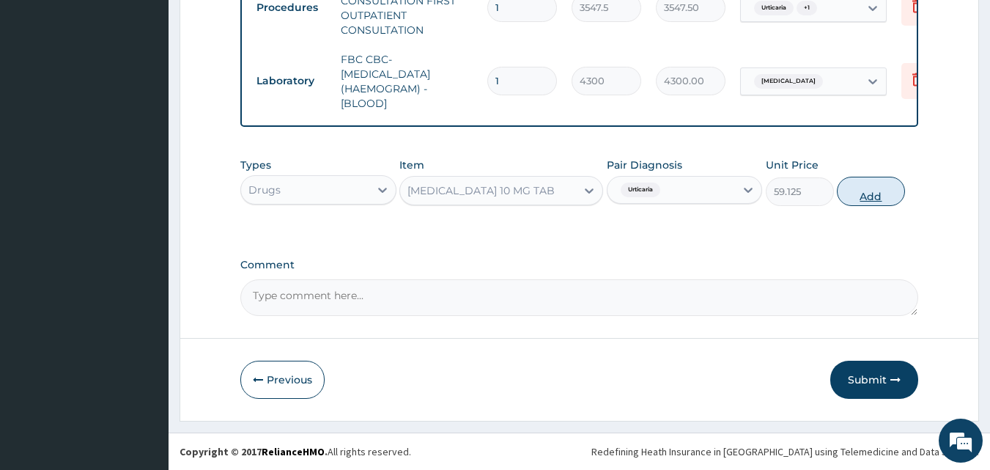
click at [869, 194] on button "Add" at bounding box center [870, 191] width 68 height 29
type input "0"
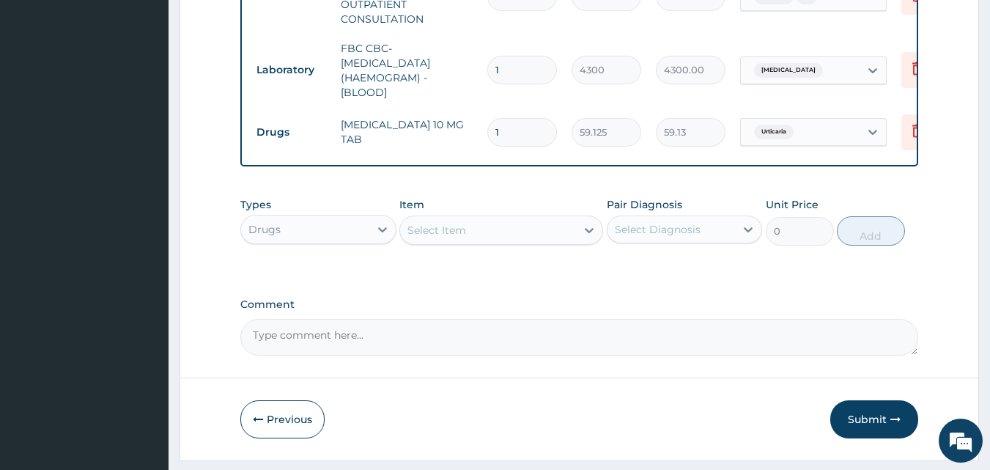
click at [503, 136] on input "1" at bounding box center [522, 132] width 70 height 29
type input "0.00"
type input "5"
type input "295.63"
type input "5"
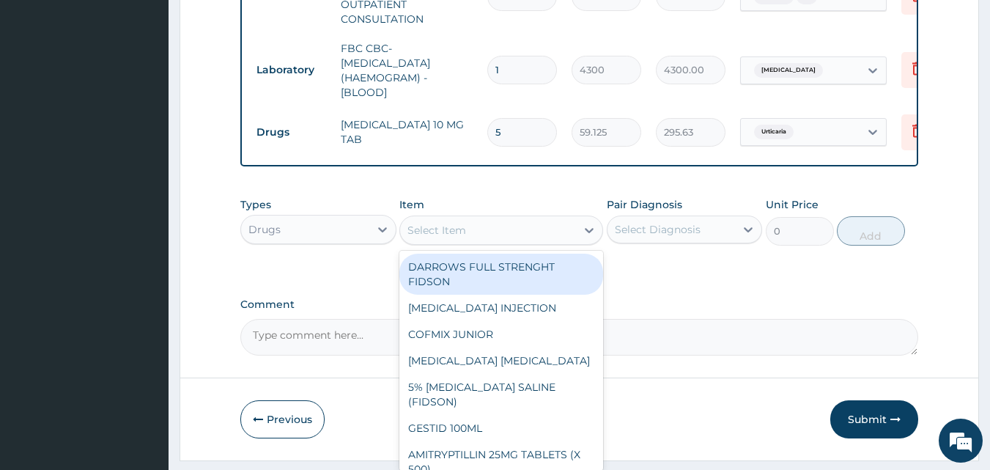
click at [476, 234] on div "Select Item" at bounding box center [488, 229] width 176 height 23
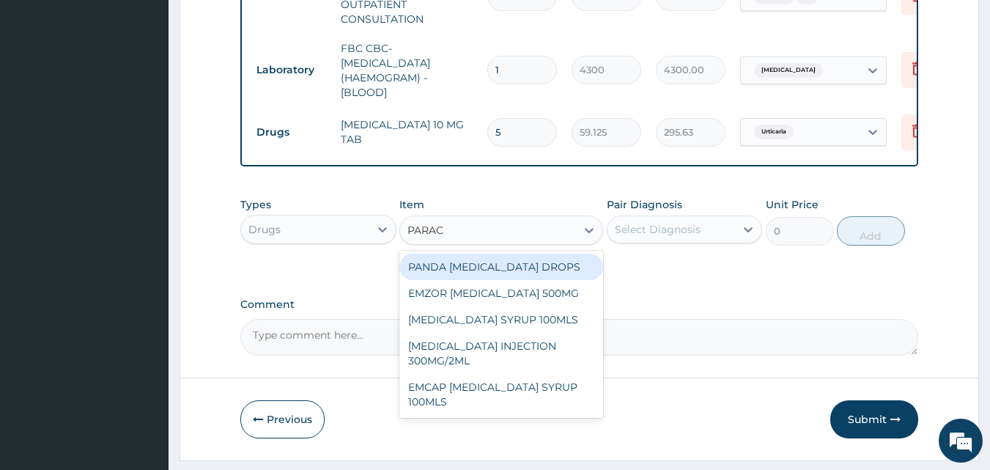
type input "PARACE"
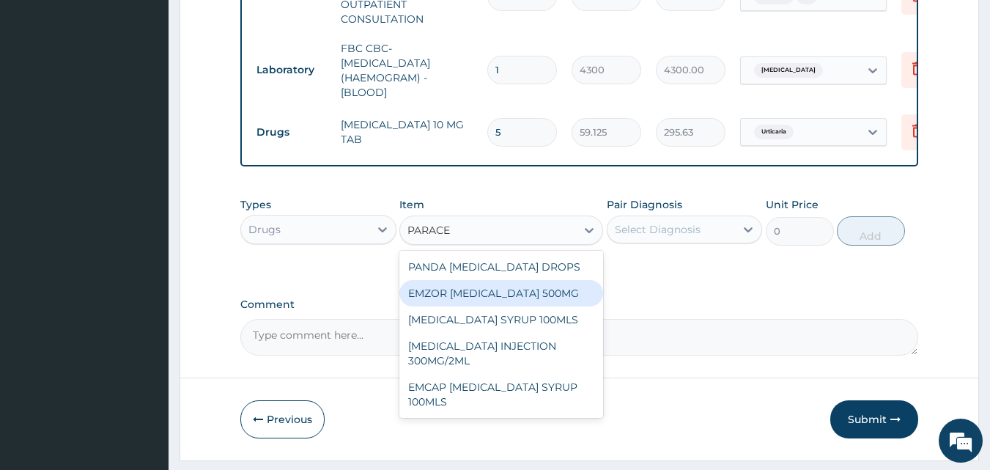
click at [450, 306] on div "EMZOR [MEDICAL_DATA] 500MG" at bounding box center [501, 293] width 204 height 26
type input "23.64999961853027"
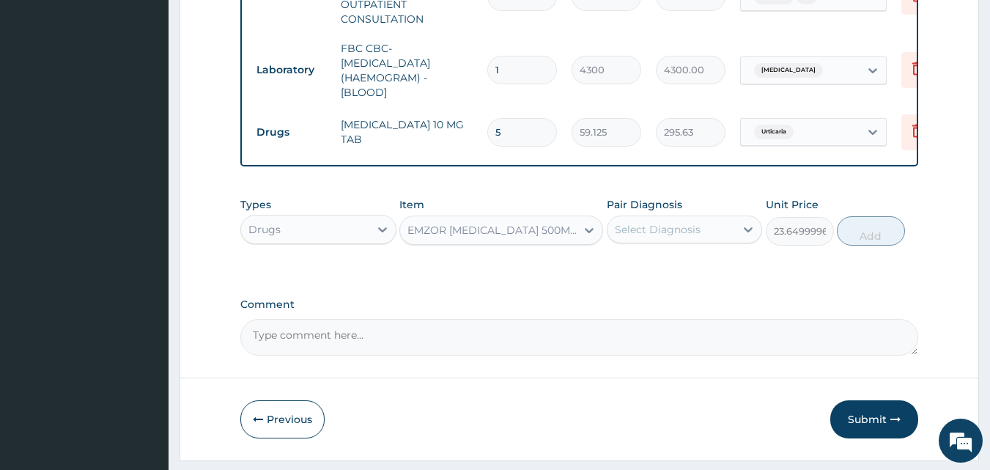
click at [664, 241] on div "Select Diagnosis" at bounding box center [671, 229] width 128 height 23
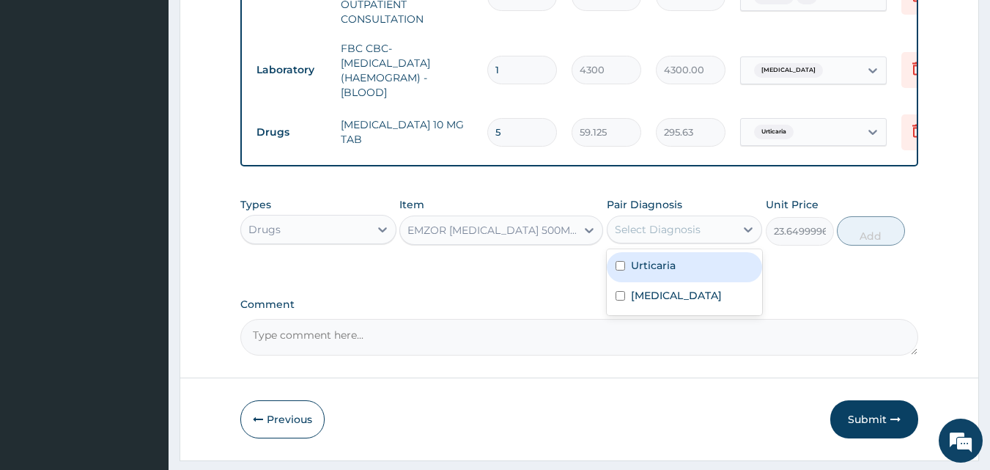
drag, startPoint x: 665, startPoint y: 285, endPoint x: 672, endPoint y: 316, distance: 32.2
click at [665, 282] on div "Urticaria" at bounding box center [684, 267] width 156 height 30
checkbox input "true"
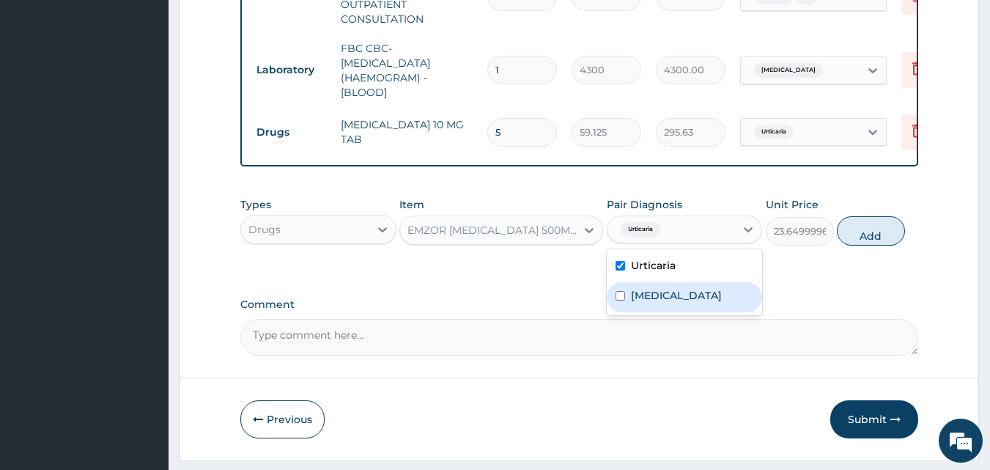
click at [672, 312] on div "[MEDICAL_DATA]" at bounding box center [684, 297] width 156 height 30
checkbox input "true"
click at [866, 243] on button "Add" at bounding box center [870, 230] width 68 height 29
type input "0"
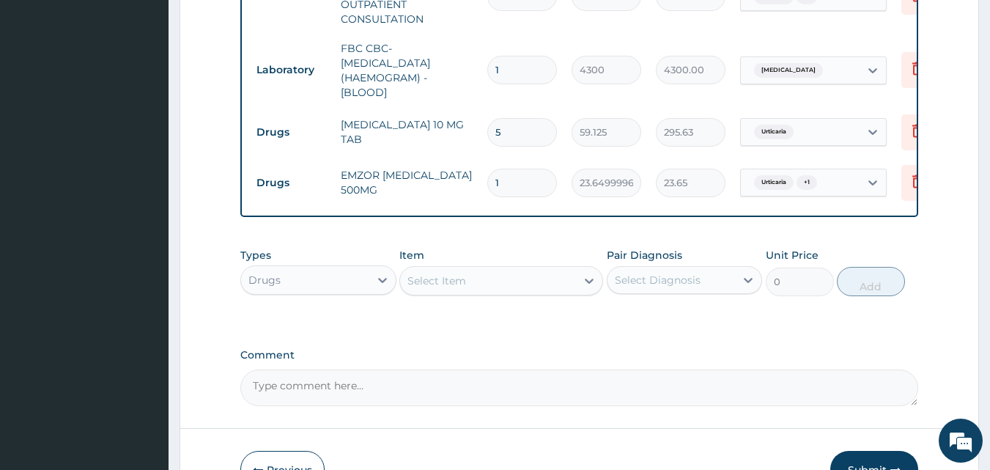
click at [503, 178] on input "1" at bounding box center [522, 182] width 70 height 29
type input "18"
type input "425.70"
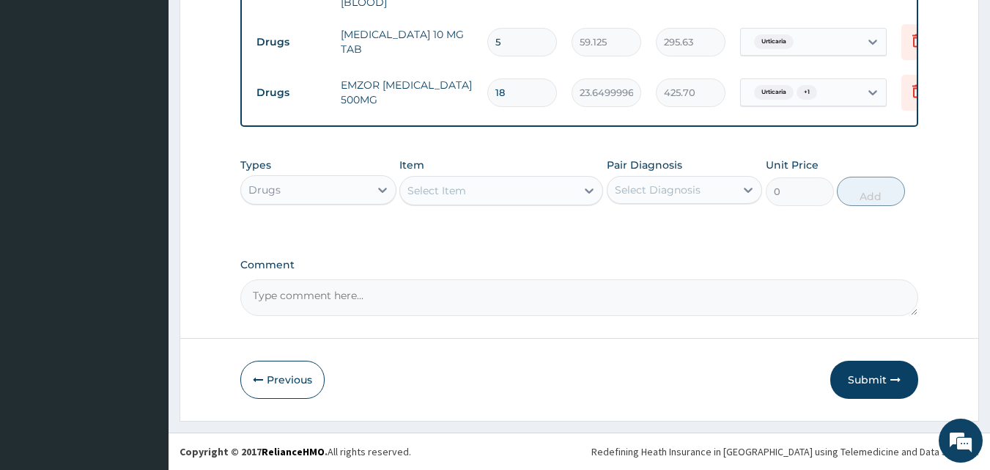
scroll to position [725, 0]
type input "18"
click at [858, 378] on button "Submit" at bounding box center [874, 379] width 88 height 38
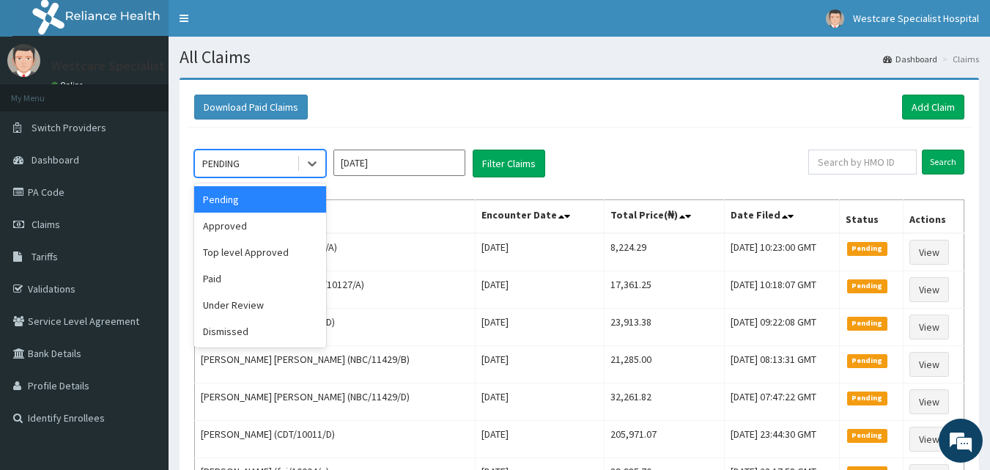
click at [227, 159] on div "PENDING" at bounding box center [220, 163] width 37 height 15
click at [220, 226] on div "Approved" at bounding box center [260, 225] width 132 height 26
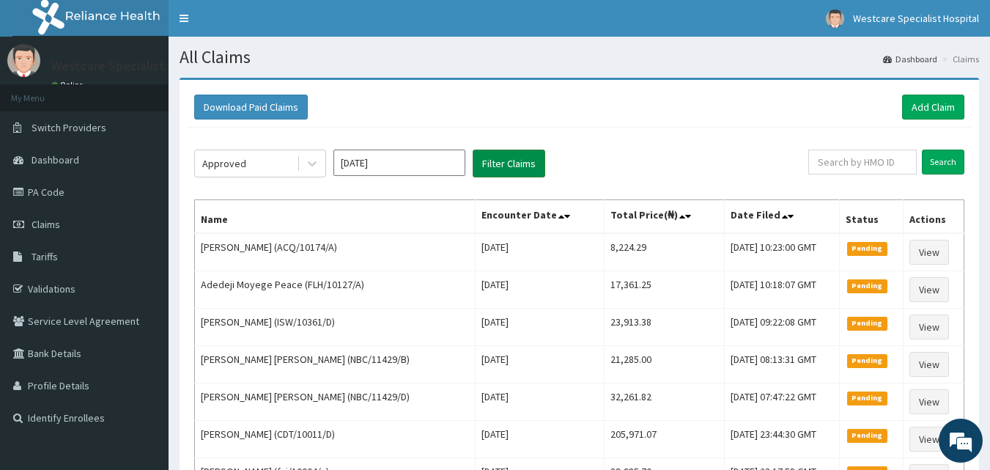
click at [507, 162] on button "Filter Claims" at bounding box center [508, 163] width 73 height 28
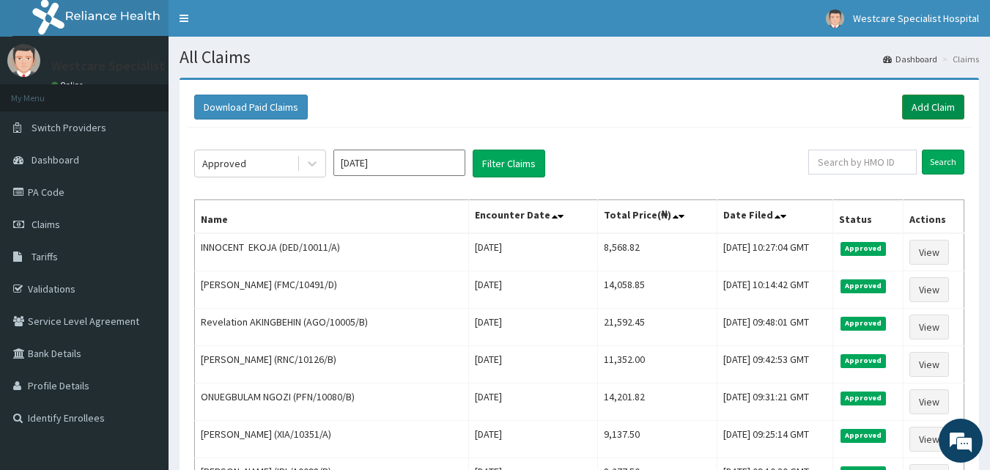
click at [932, 108] on link "Add Claim" at bounding box center [933, 106] width 62 height 25
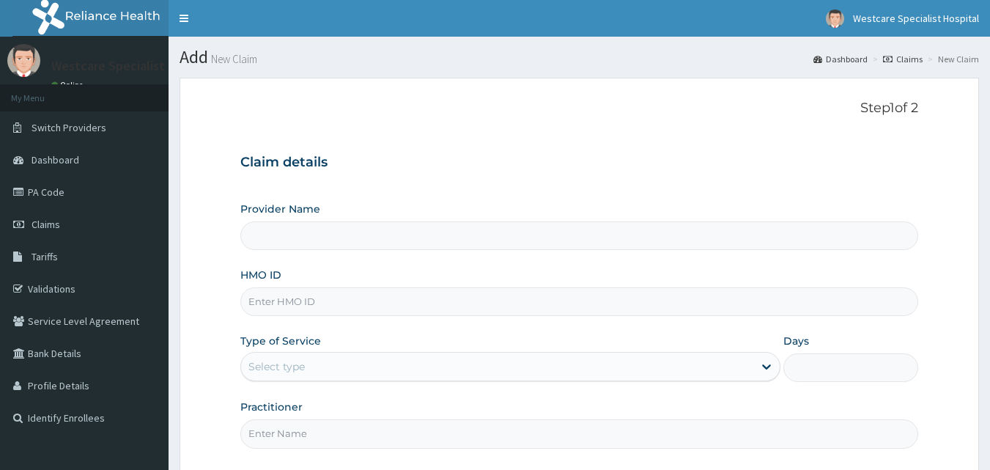
type input "WestCare Specialist Hospital"
click at [290, 305] on input "HMO ID" at bounding box center [579, 301] width 678 height 29
type input "DFD/10011/A"
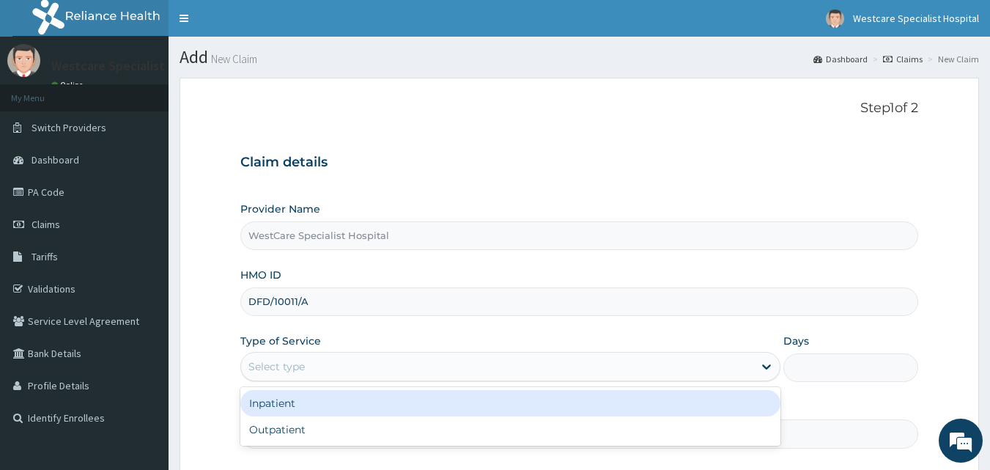
click at [260, 363] on div "Select type" at bounding box center [276, 366] width 56 height 15
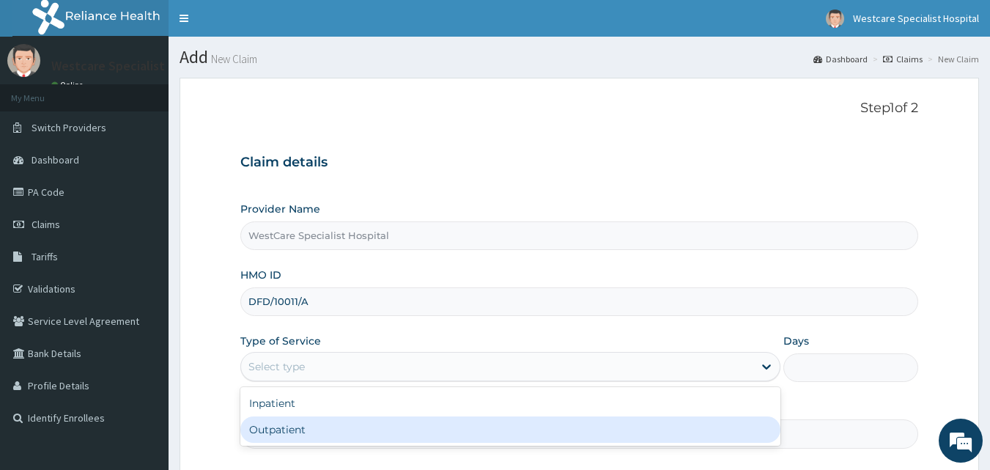
click at [286, 425] on div "Outpatient" at bounding box center [510, 429] width 540 height 26
type input "1"
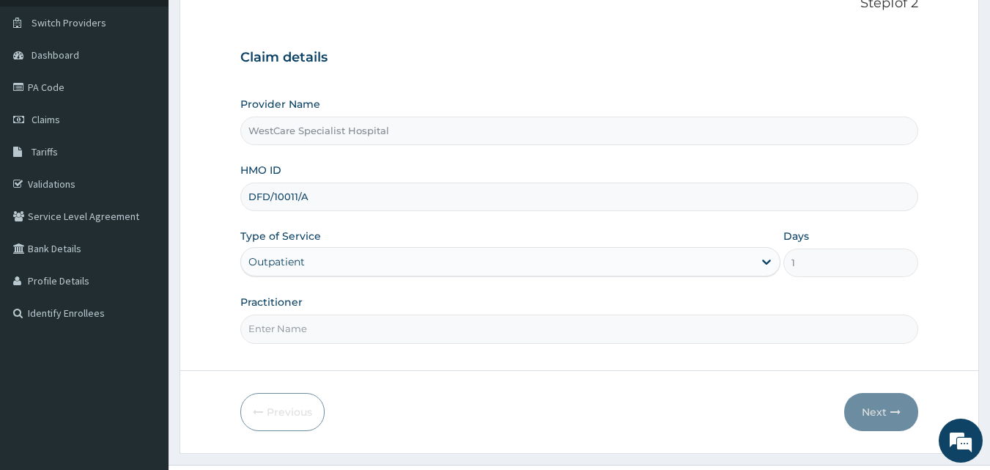
scroll to position [137, 0]
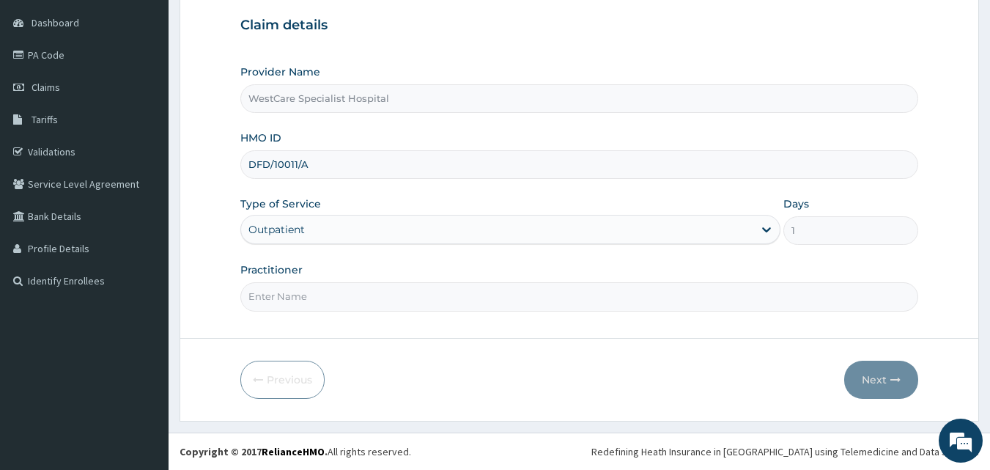
click at [291, 296] on input "Practitioner" at bounding box center [579, 296] width 678 height 29
type input "DR.ONAH"
click at [878, 382] on button "Next" at bounding box center [881, 379] width 74 height 38
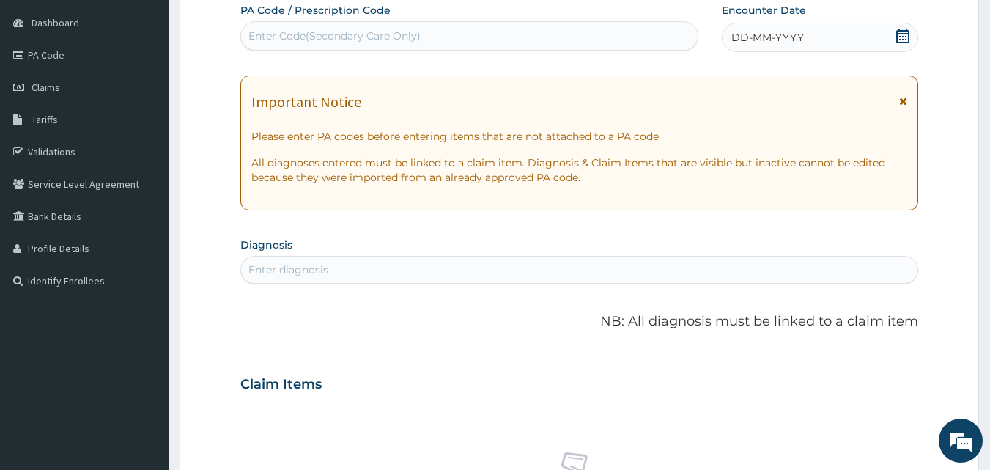
click at [897, 33] on icon at bounding box center [902, 36] width 13 height 15
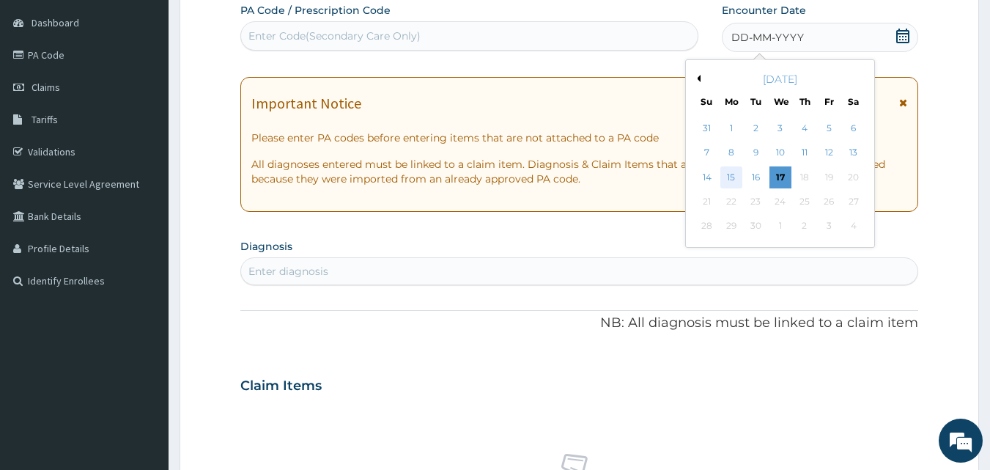
click at [730, 172] on div "15" at bounding box center [731, 177] width 22 height 22
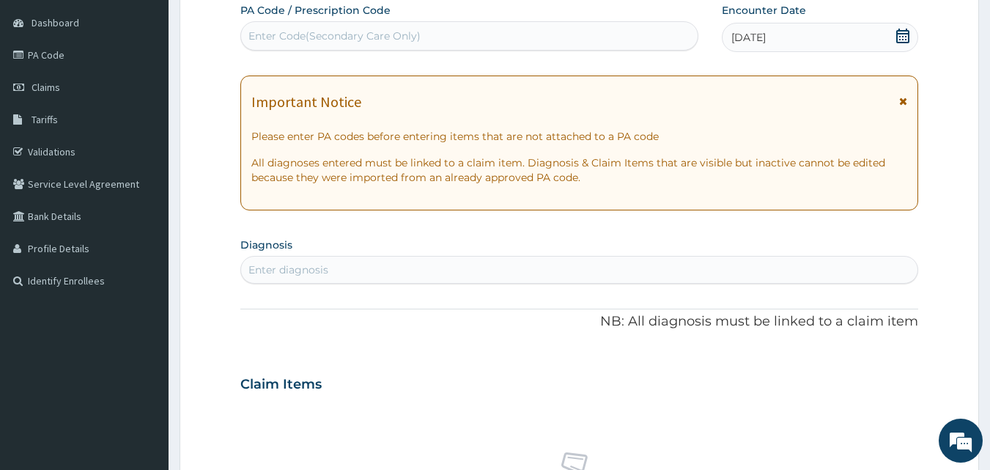
click at [330, 268] on div "Enter diagnosis" at bounding box center [579, 269] width 677 height 23
type input "URTI"
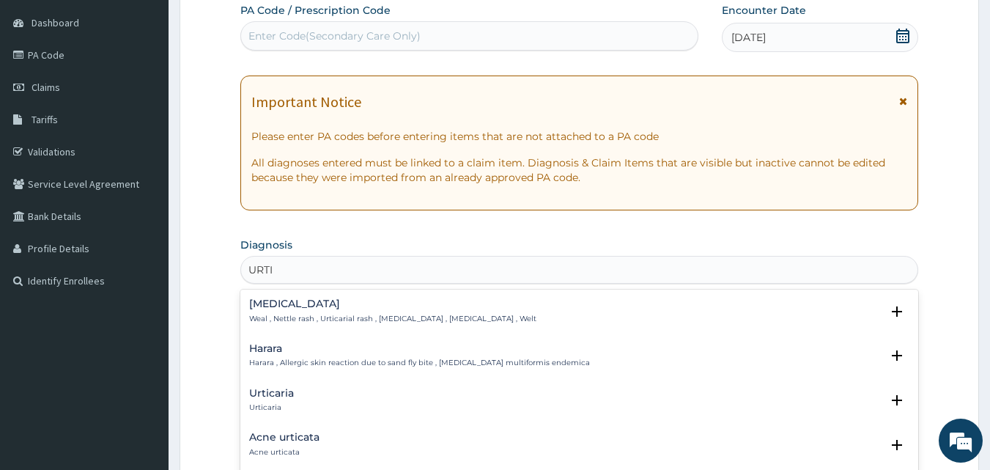
click at [267, 398] on h4 "Urticaria" at bounding box center [271, 392] width 45 height 11
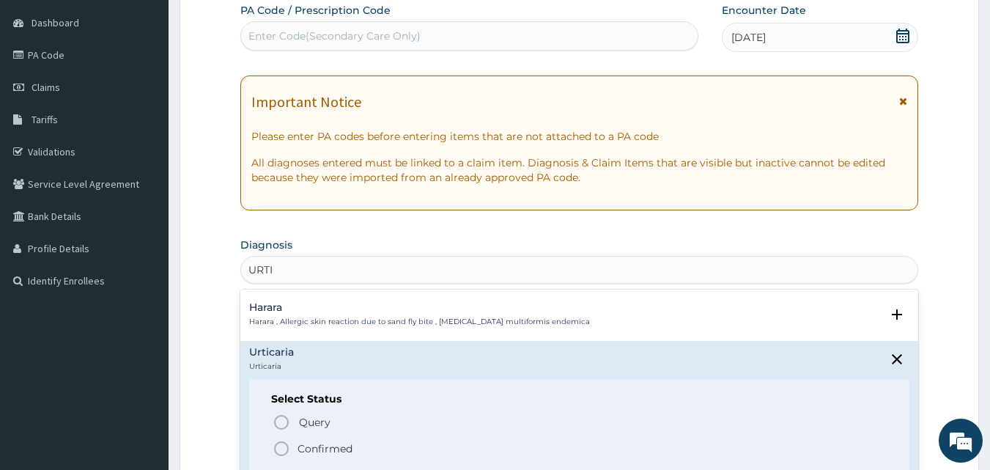
scroll to position [73, 0]
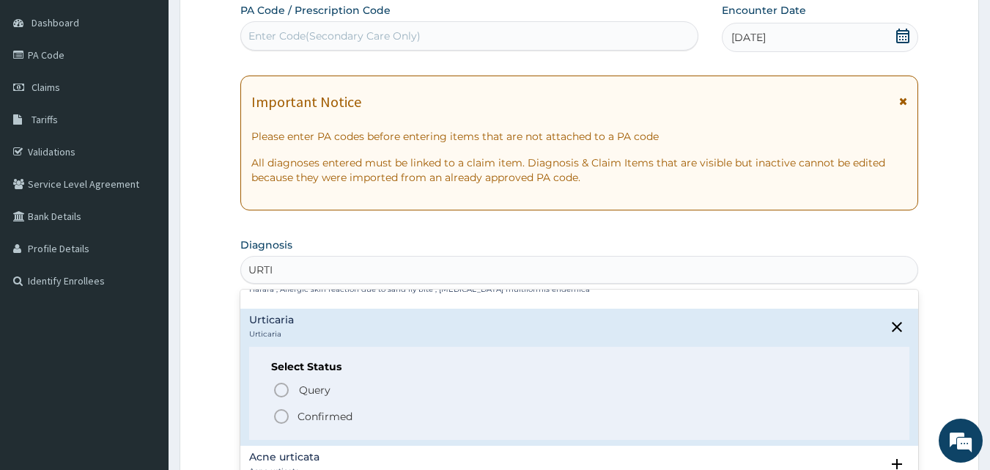
click at [278, 418] on icon "status option filled" at bounding box center [281, 416] width 18 height 18
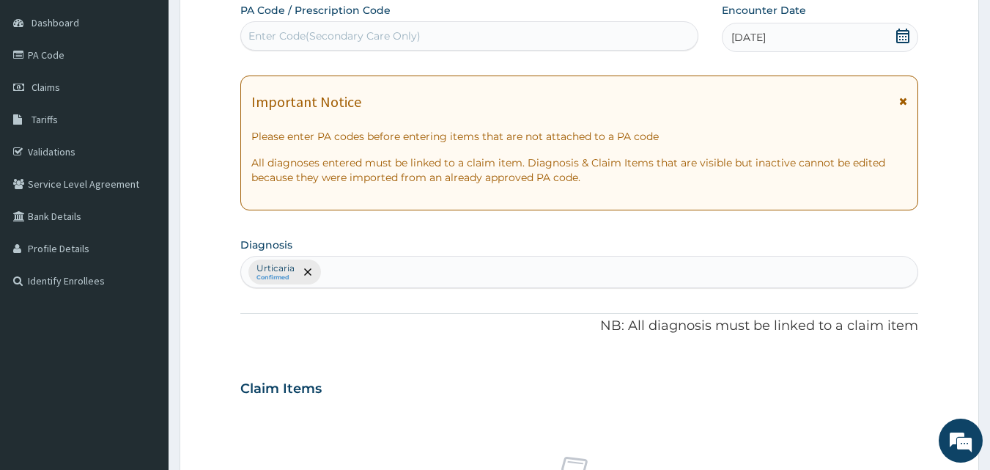
click at [340, 274] on div "Urticaria Confirmed" at bounding box center [579, 271] width 677 height 31
type input "SEPSIS"
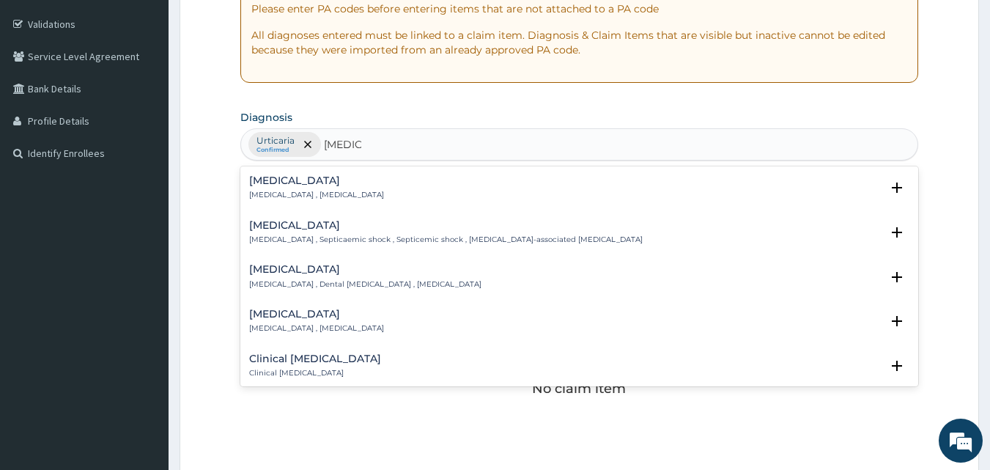
scroll to position [283, 0]
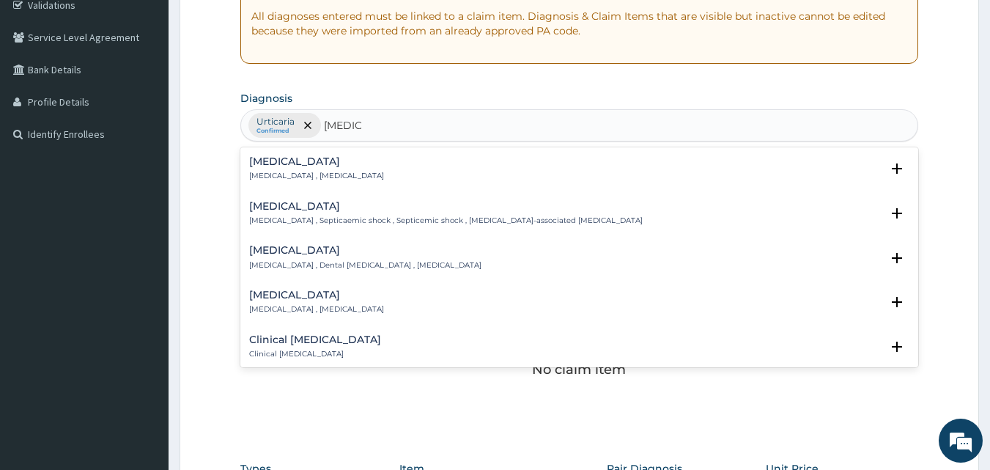
click at [269, 168] on div "Sepsis Systemic infection , Sepsis" at bounding box center [316, 169] width 135 height 26
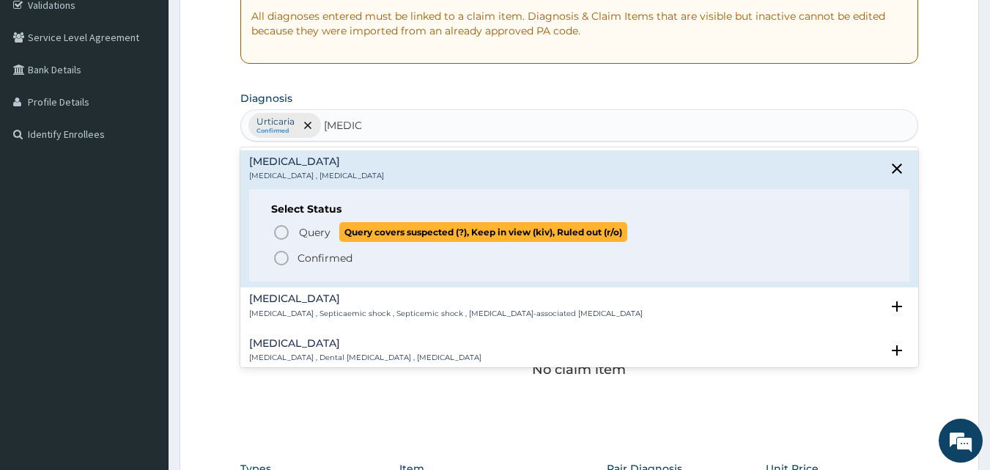
click at [272, 231] on icon "status option query" at bounding box center [281, 232] width 18 height 18
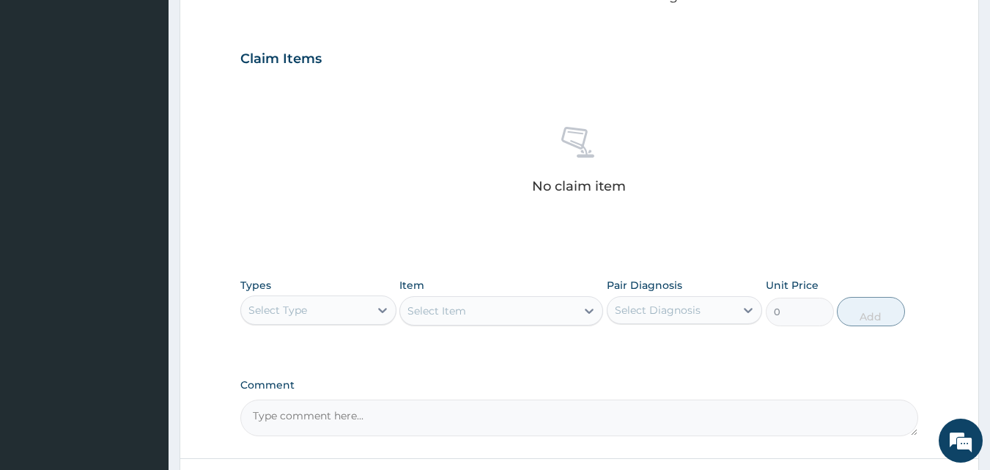
scroll to position [503, 0]
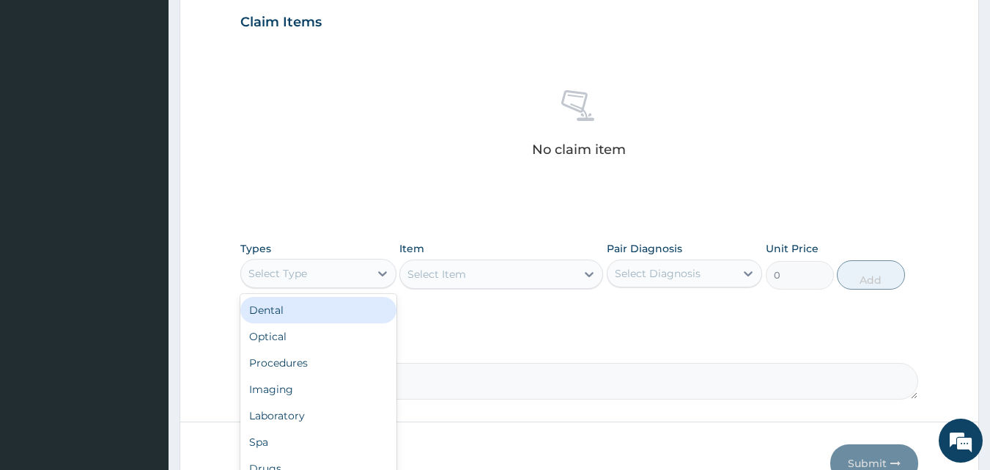
click at [311, 281] on div "Select Type" at bounding box center [305, 272] width 128 height 23
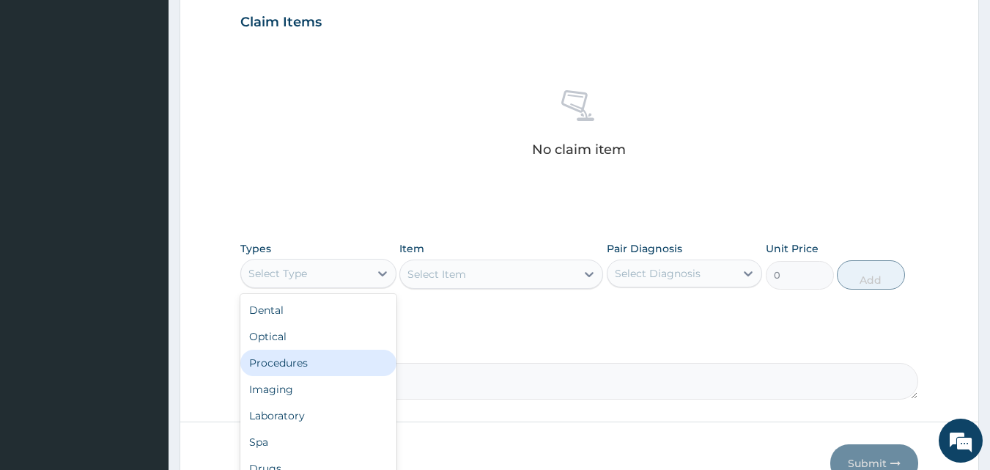
click at [292, 360] on div "Procedures" at bounding box center [318, 362] width 156 height 26
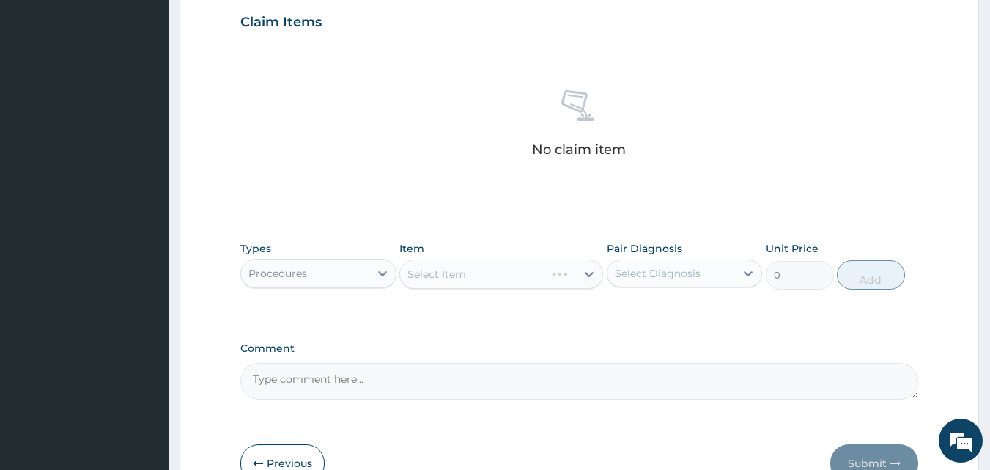
click at [448, 270] on div "Select Item" at bounding box center [501, 273] width 204 height 29
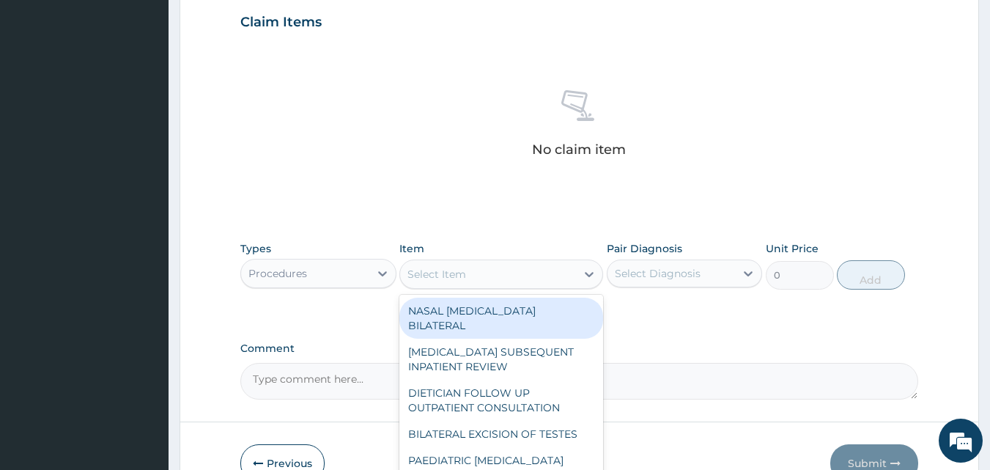
click at [448, 270] on div "Select Item" at bounding box center [436, 274] width 59 height 15
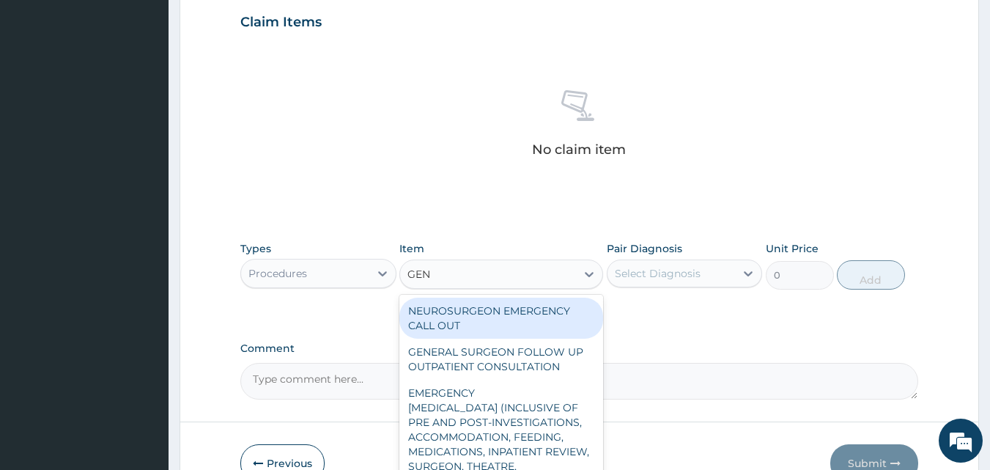
type input "GENE"
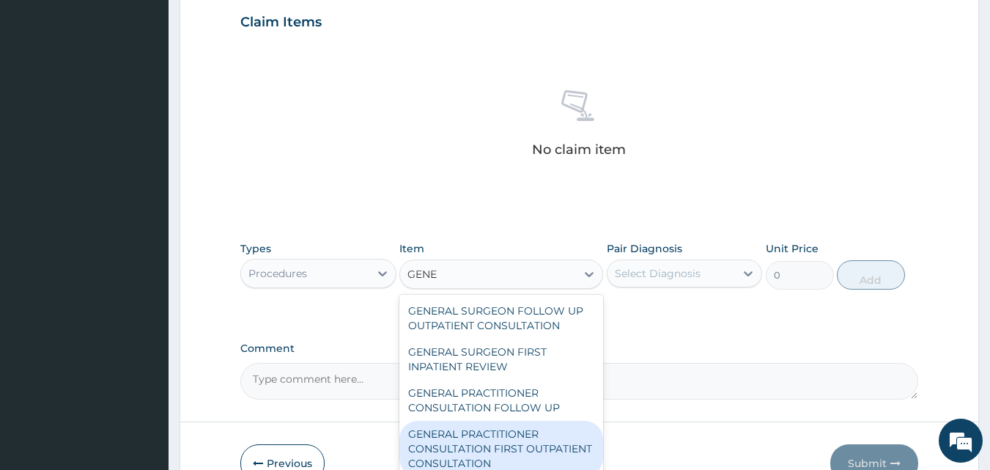
click at [478, 435] on div "GENERAL PRACTITIONER CONSULTATION FIRST OUTPATIENT CONSULTATION" at bounding box center [501, 448] width 204 height 56
type input "3547.5"
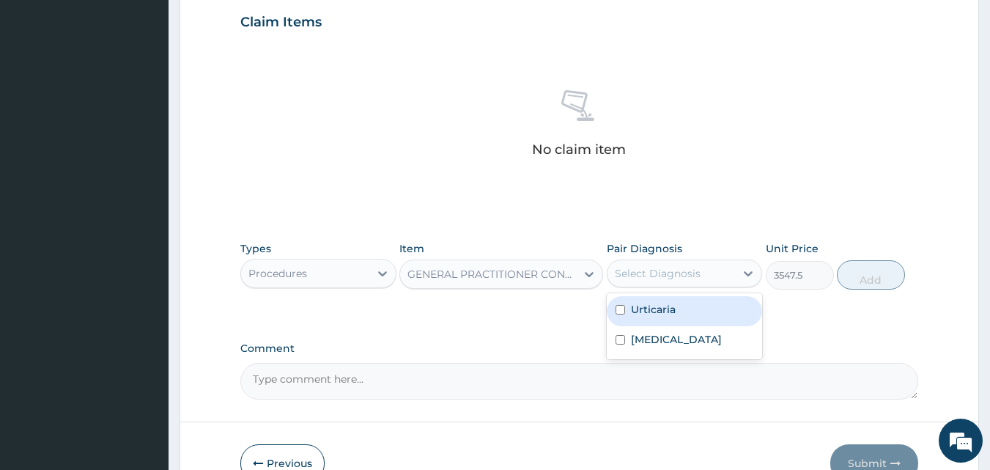
click at [664, 281] on div "Select Diagnosis" at bounding box center [671, 272] width 128 height 23
click at [653, 313] on label "Urticaria" at bounding box center [653, 309] width 45 height 15
checkbox input "true"
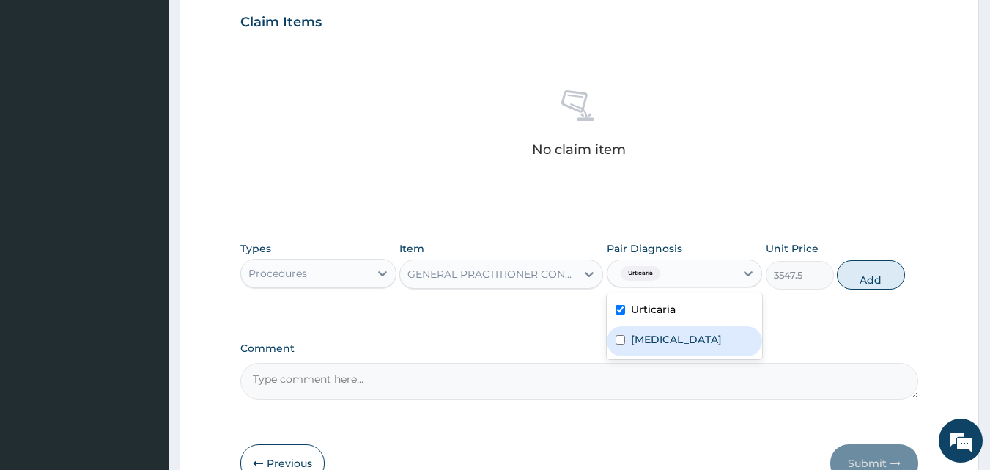
click at [640, 344] on label "Sepsis" at bounding box center [676, 339] width 91 height 15
checkbox input "true"
click at [865, 281] on button "Add" at bounding box center [870, 274] width 68 height 29
type input "0"
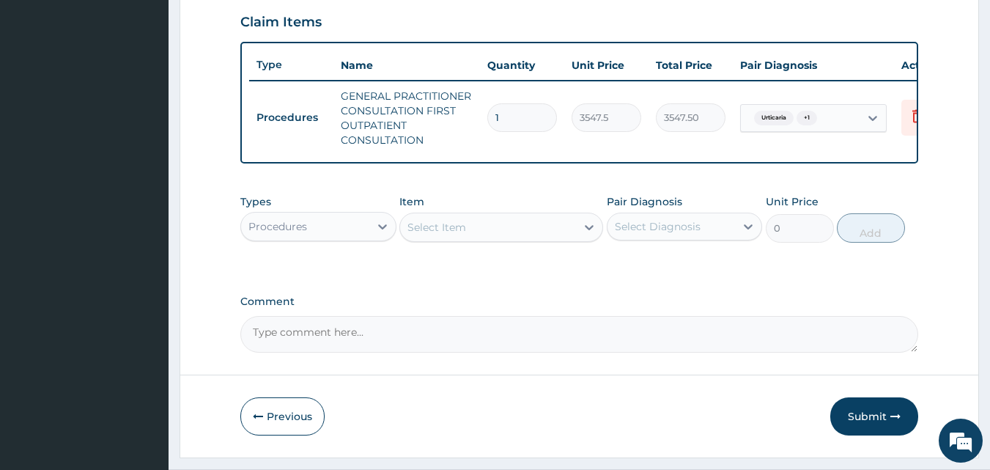
click at [271, 234] on div "Procedures" at bounding box center [277, 226] width 59 height 15
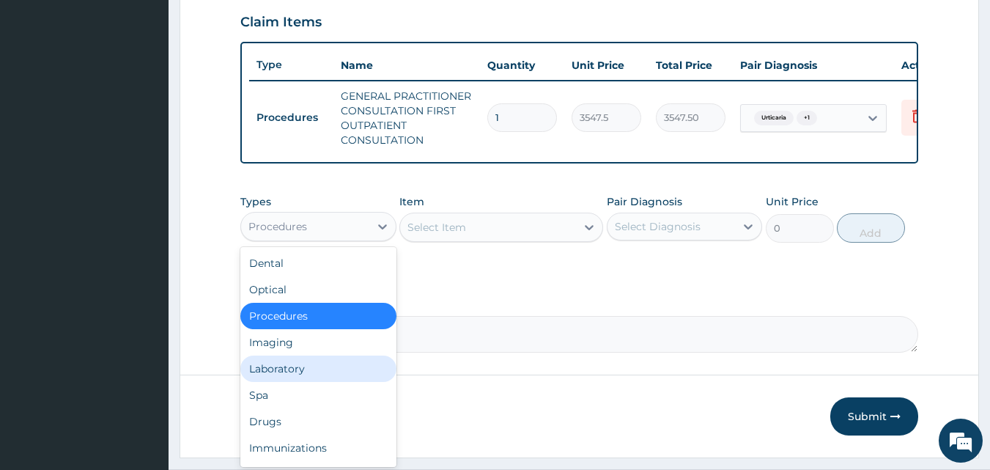
click at [306, 373] on div "Laboratory" at bounding box center [318, 368] width 156 height 26
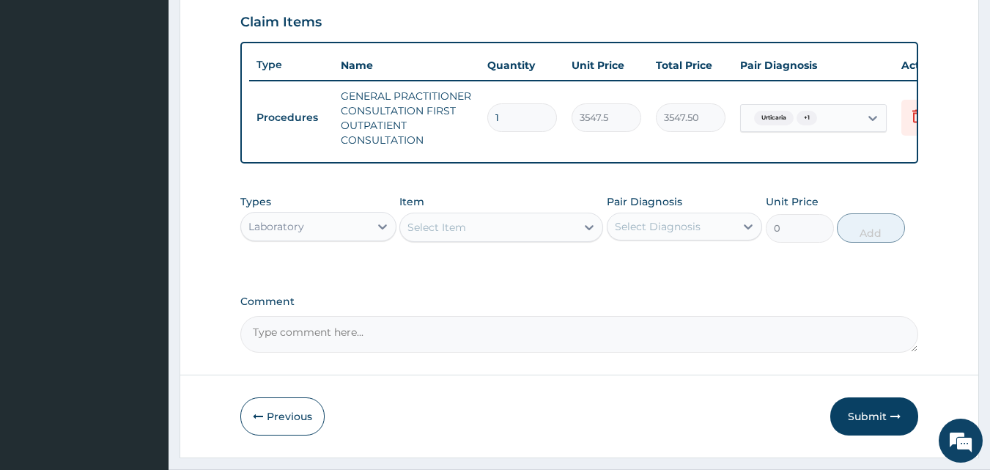
click at [486, 236] on div "Select Item" at bounding box center [488, 226] width 176 height 23
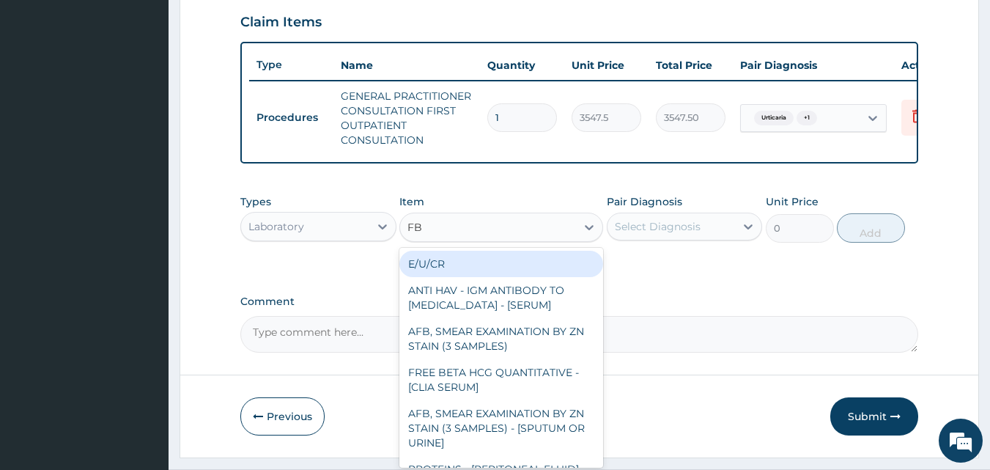
type input "FBC"
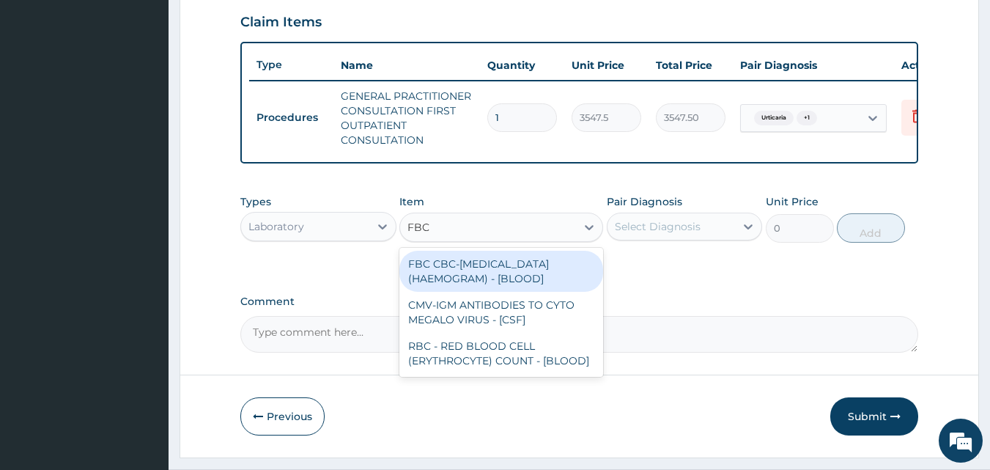
click at [466, 292] on div "FBC CBC-[MEDICAL_DATA] (HAEMOGRAM) - [BLOOD]" at bounding box center [501, 271] width 204 height 41
type input "4300"
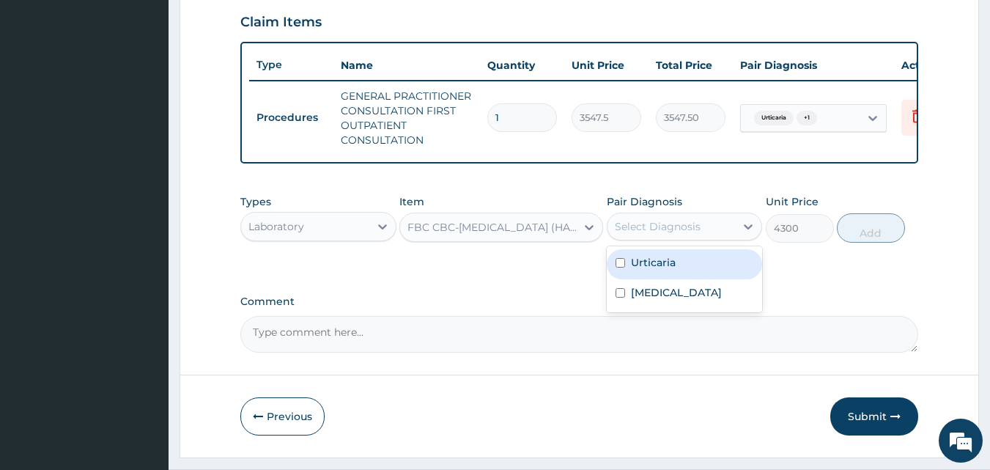
click at [664, 227] on div "Select Diagnosis" at bounding box center [671, 226] width 128 height 23
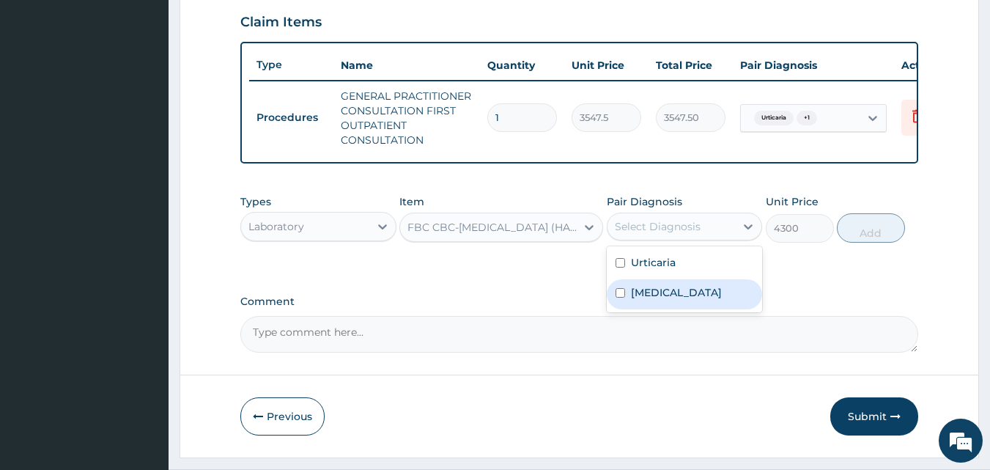
click at [641, 300] on label "Sepsis" at bounding box center [676, 292] width 91 height 15
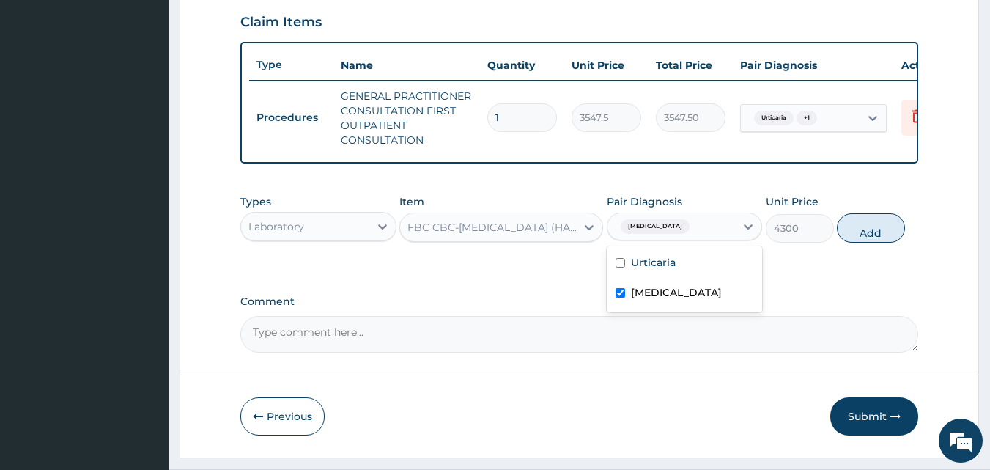
checkbox input "true"
click at [861, 229] on button "Add" at bounding box center [870, 227] width 68 height 29
type input "0"
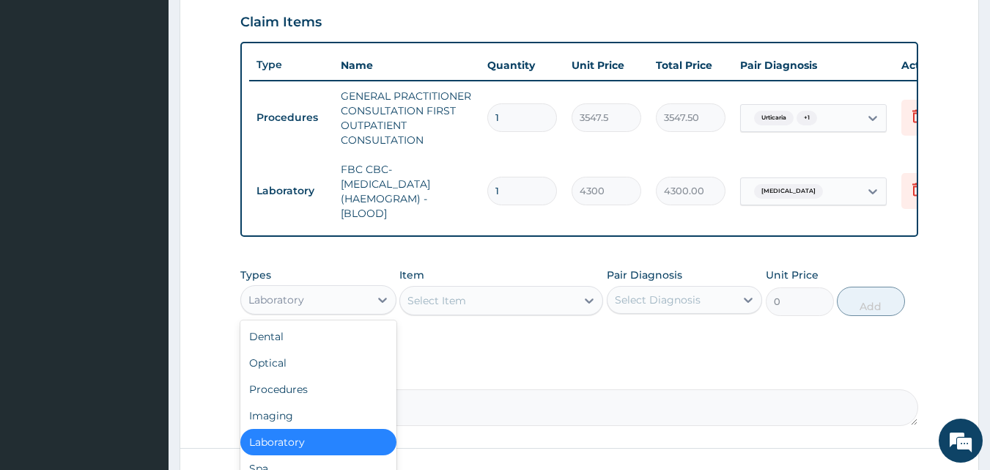
click at [333, 307] on div "Laboratory" at bounding box center [305, 299] width 128 height 23
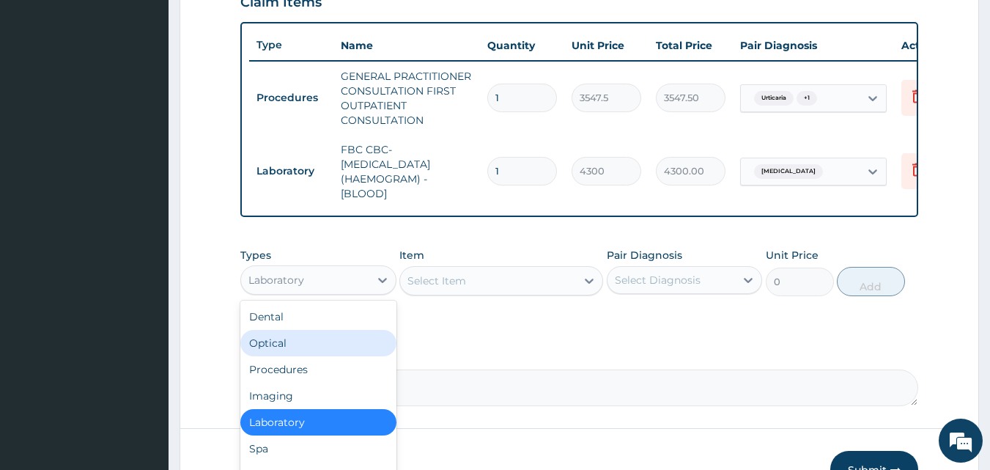
scroll to position [624, 0]
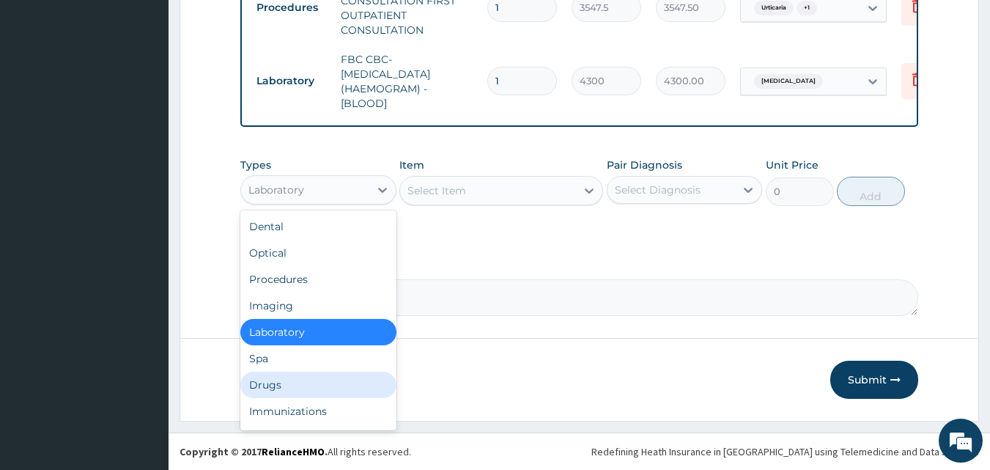
click at [327, 390] on div "Drugs" at bounding box center [318, 384] width 156 height 26
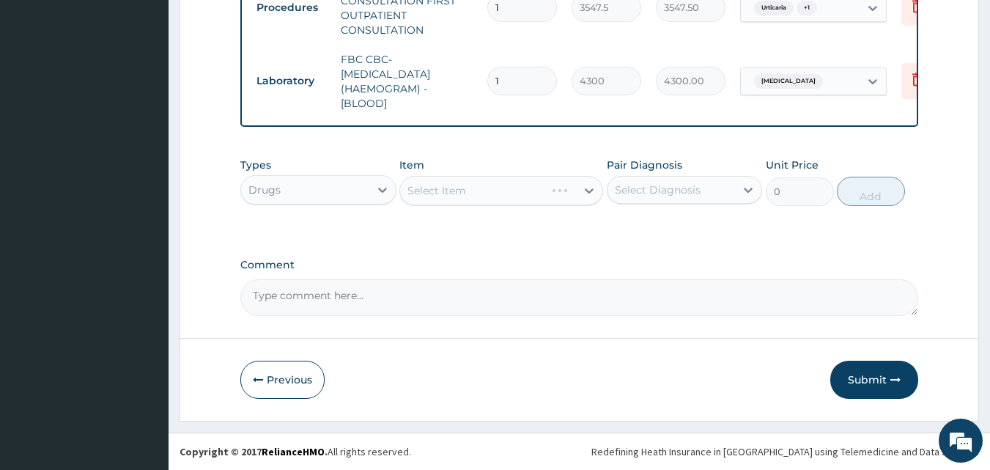
click at [431, 189] on div "Select Item" at bounding box center [501, 190] width 204 height 29
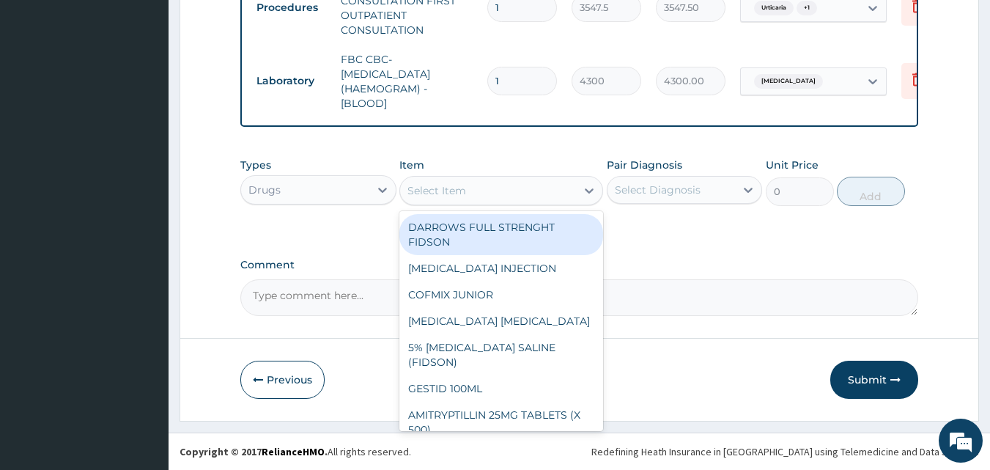
click at [431, 189] on div "Select Item" at bounding box center [436, 190] width 59 height 15
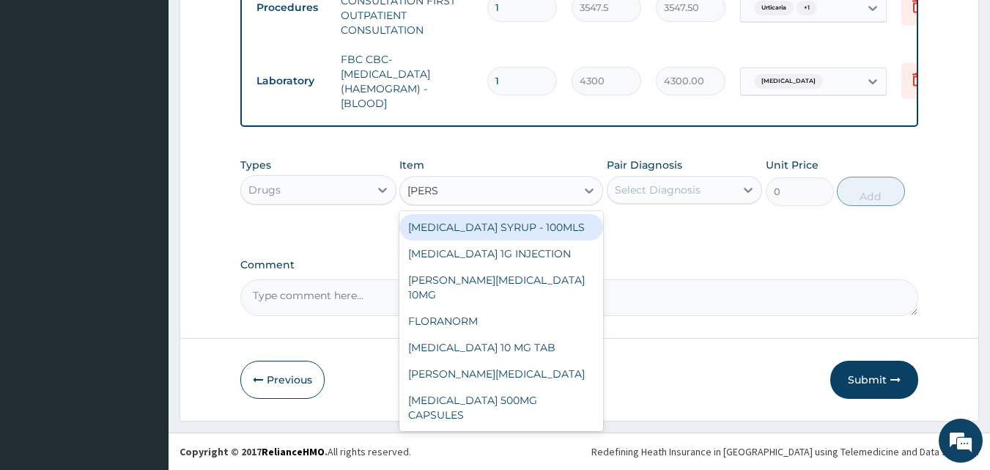
type input "LORAT"
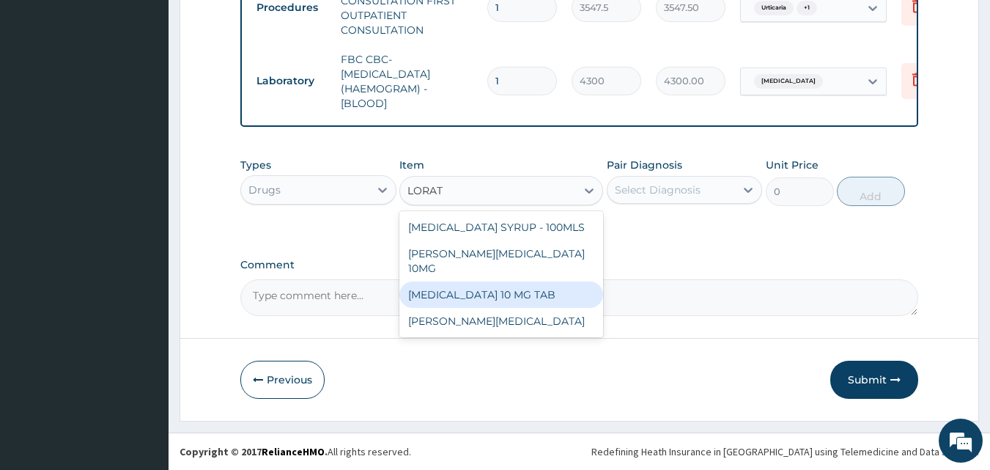
click at [480, 281] on div "[MEDICAL_DATA] 10 MG TAB" at bounding box center [501, 294] width 204 height 26
type input "59.125"
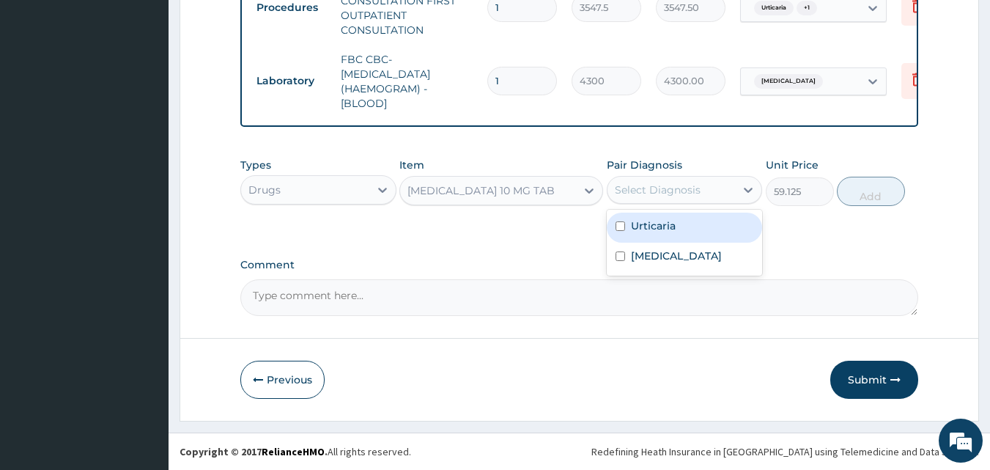
click at [658, 188] on div "Select Diagnosis" at bounding box center [658, 189] width 86 height 15
click at [650, 225] on label "Urticaria" at bounding box center [653, 225] width 45 height 15
checkbox input "true"
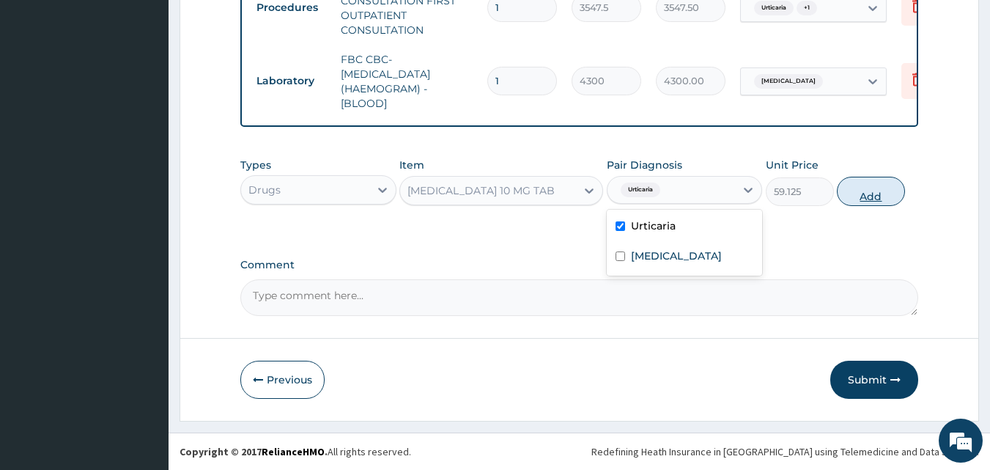
click at [867, 190] on button "Add" at bounding box center [870, 191] width 68 height 29
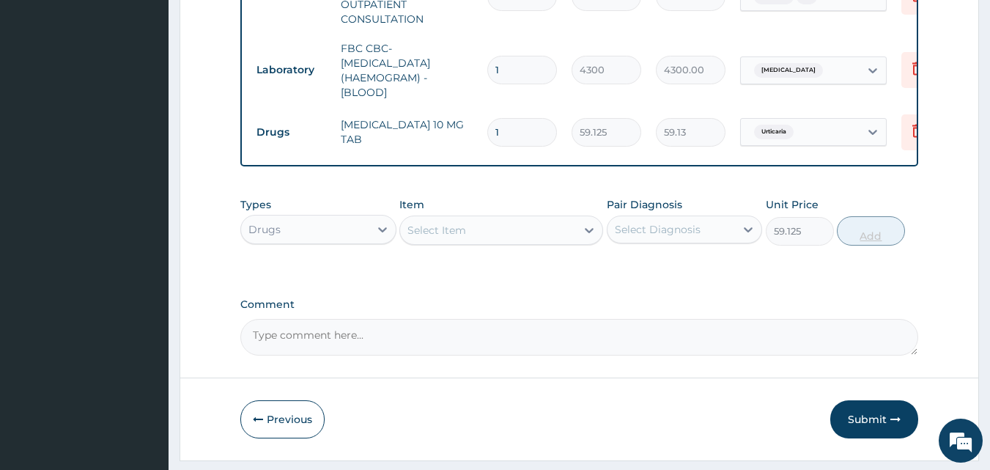
type input "0"
click at [421, 234] on div "Select Item" at bounding box center [436, 230] width 59 height 15
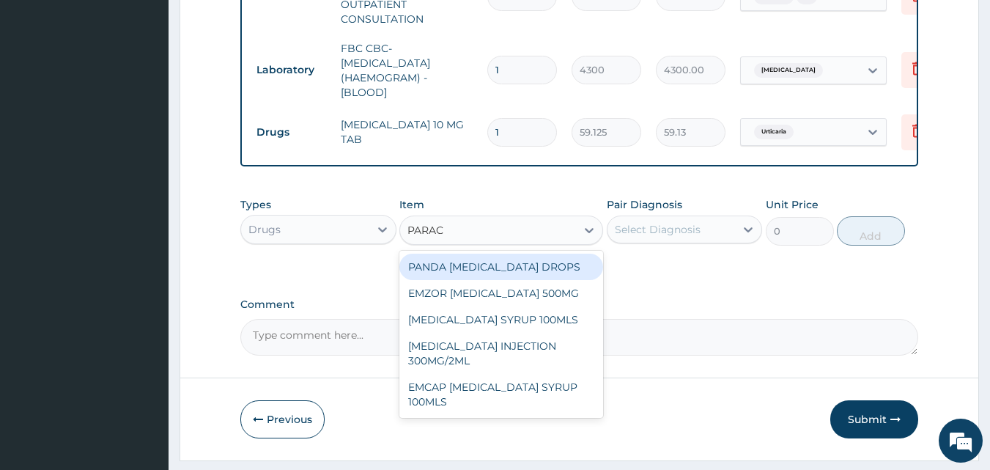
type input "PARACE"
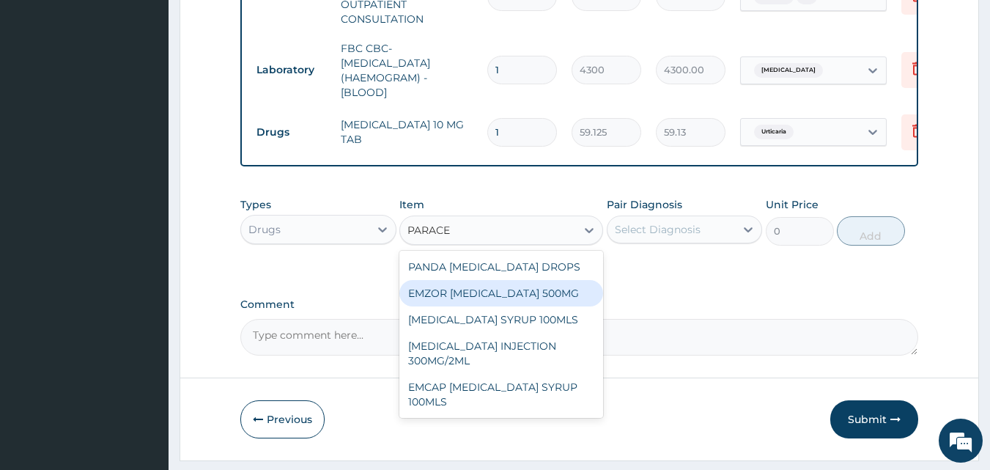
click at [500, 305] on div "EMZOR [MEDICAL_DATA] 500MG" at bounding box center [501, 293] width 204 height 26
type input "23.64999961853027"
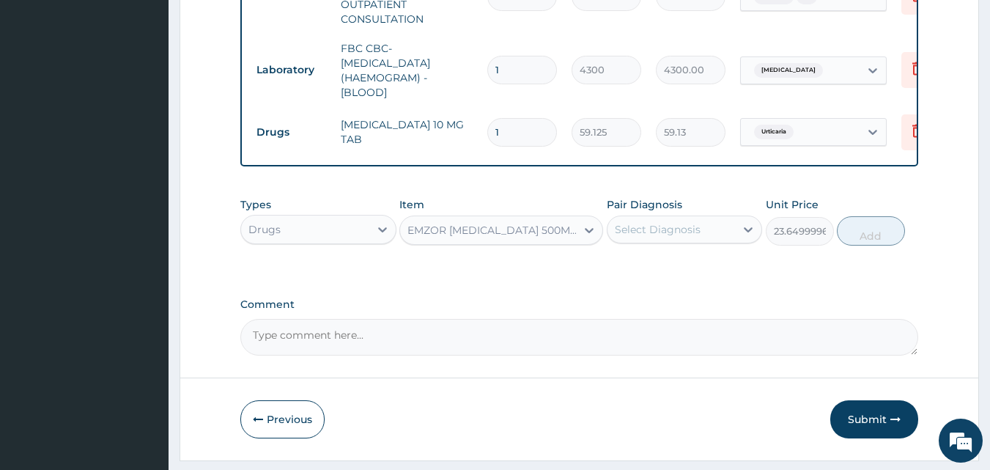
click at [639, 237] on div "Select Diagnosis" at bounding box center [658, 229] width 86 height 15
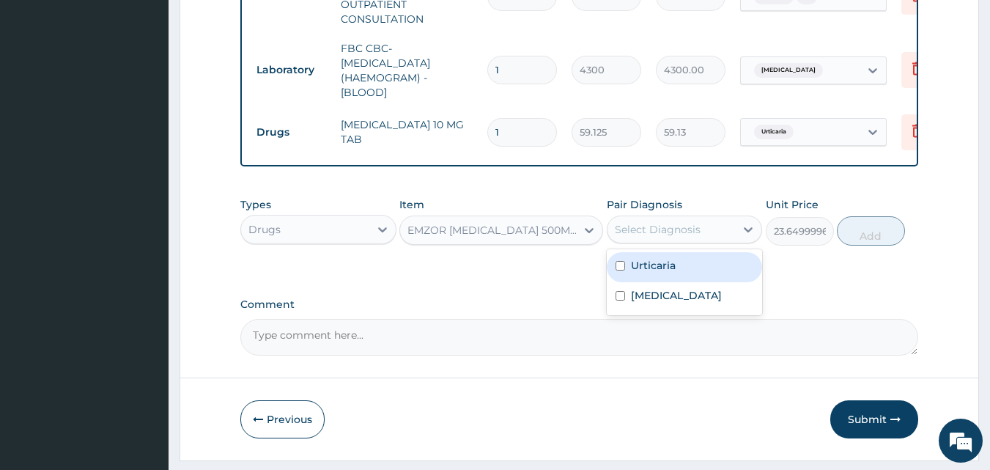
click at [644, 272] on label "Urticaria" at bounding box center [653, 265] width 45 height 15
checkbox input "true"
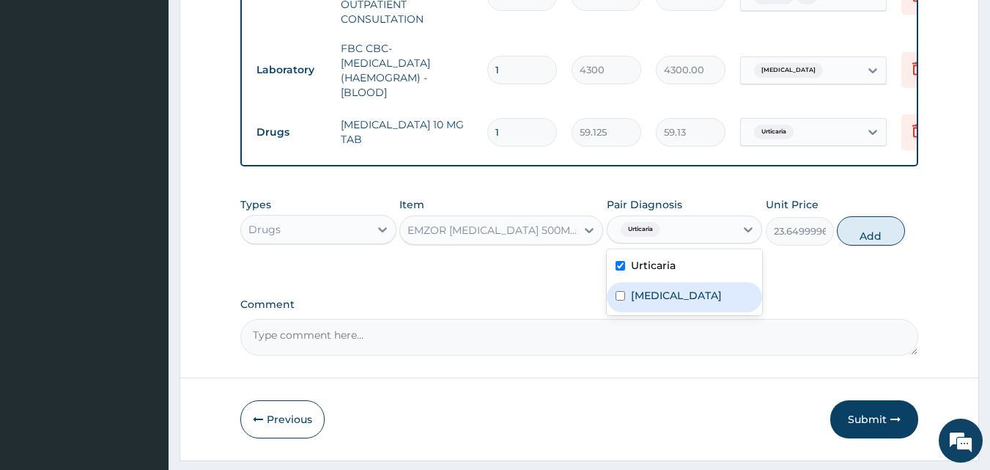
click at [644, 303] on label "Sepsis" at bounding box center [676, 295] width 91 height 15
checkbox input "true"
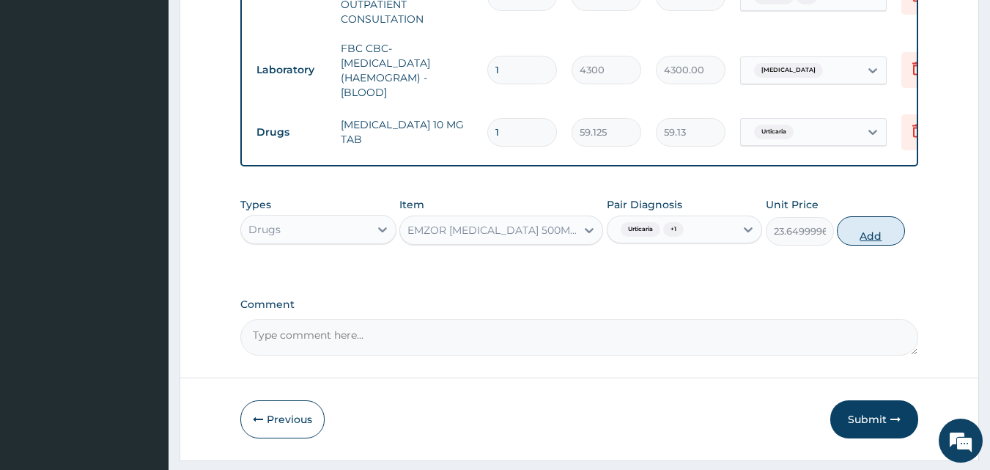
click at [857, 244] on button "Add" at bounding box center [870, 230] width 68 height 29
type input "0"
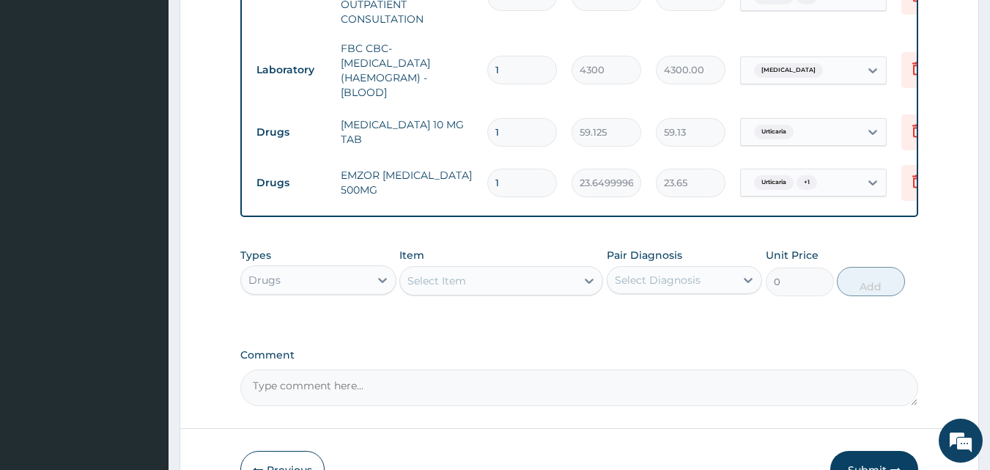
click at [509, 187] on input "1" at bounding box center [522, 182] width 70 height 29
type input "18"
type input "425.70"
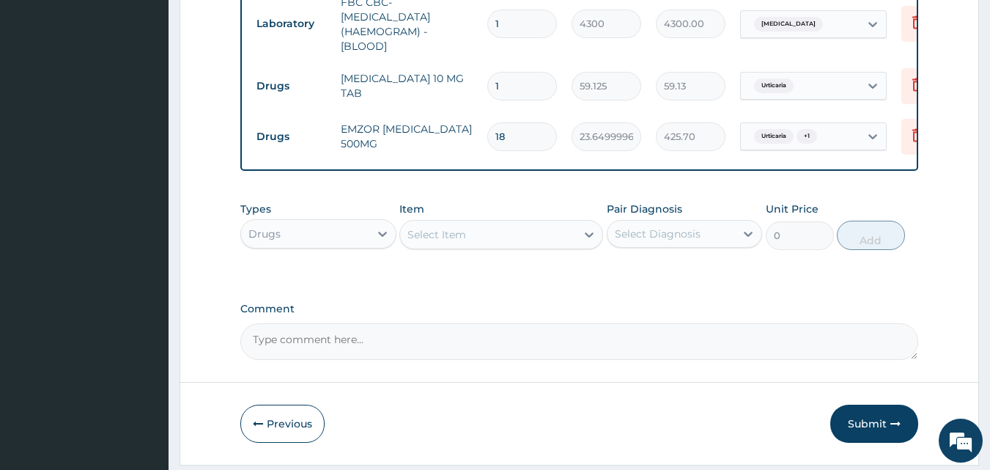
scroll to position [725, 0]
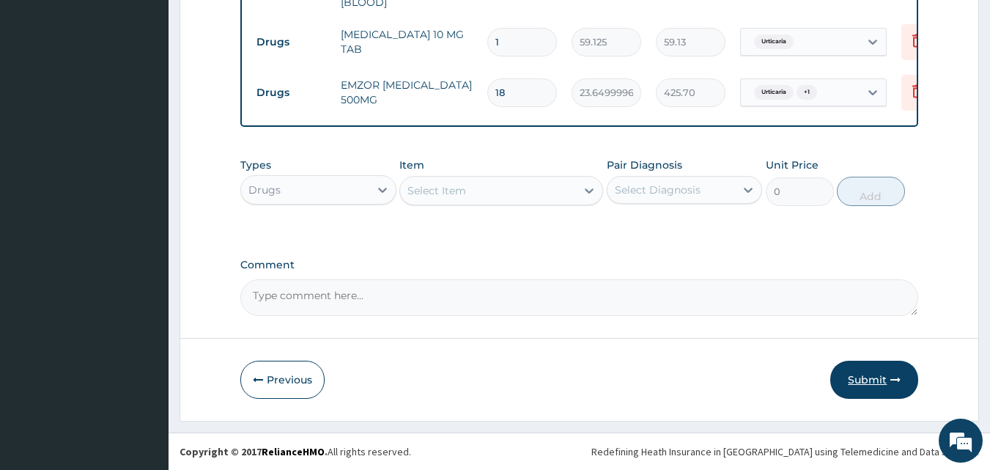
type input "18"
click at [877, 379] on button "Submit" at bounding box center [874, 379] width 88 height 38
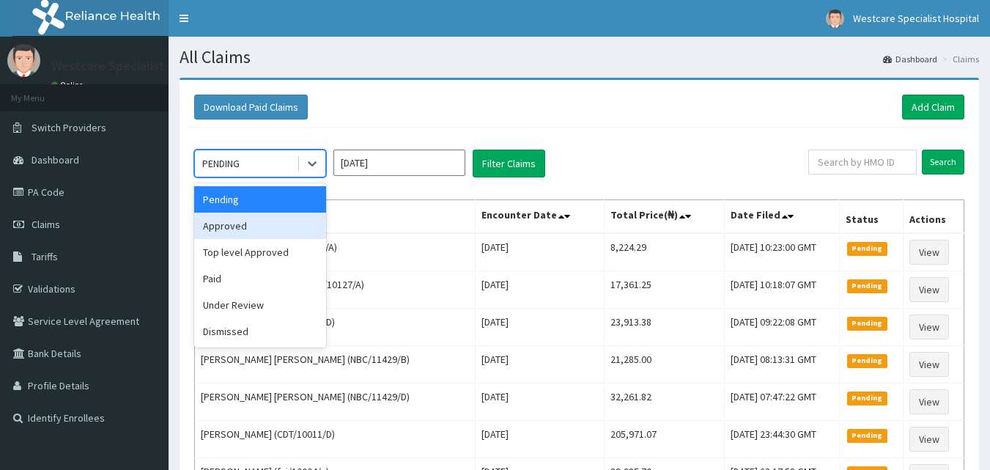
click at [225, 222] on div "Approved" at bounding box center [260, 225] width 132 height 26
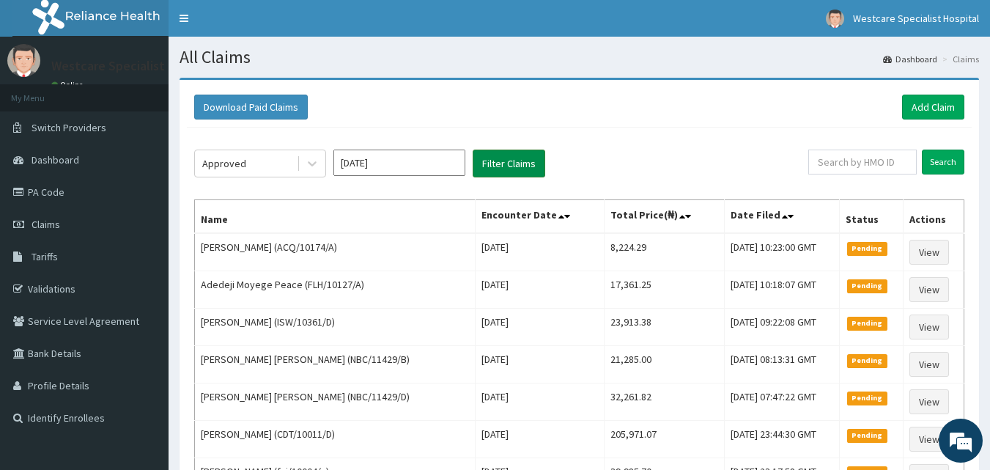
click at [502, 155] on button "Filter Claims" at bounding box center [508, 163] width 73 height 28
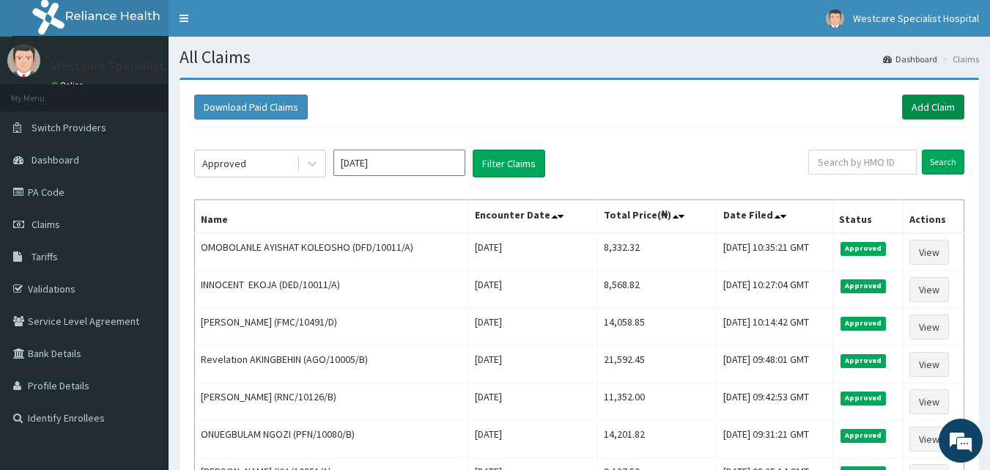
click at [922, 104] on link "Add Claim" at bounding box center [933, 106] width 62 height 25
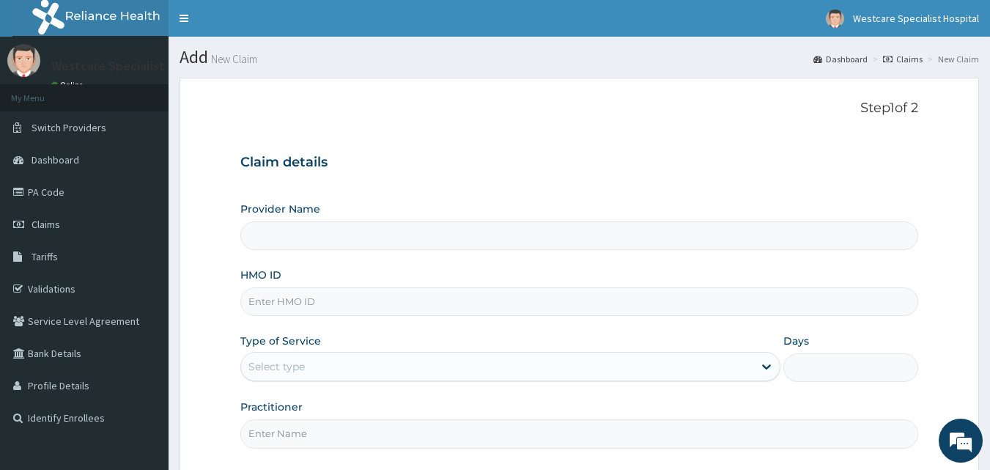
type input "WestCare Specialist Hospital"
click at [285, 300] on input "HMO ID" at bounding box center [579, 301] width 678 height 29
type input "EIS/12116/A"
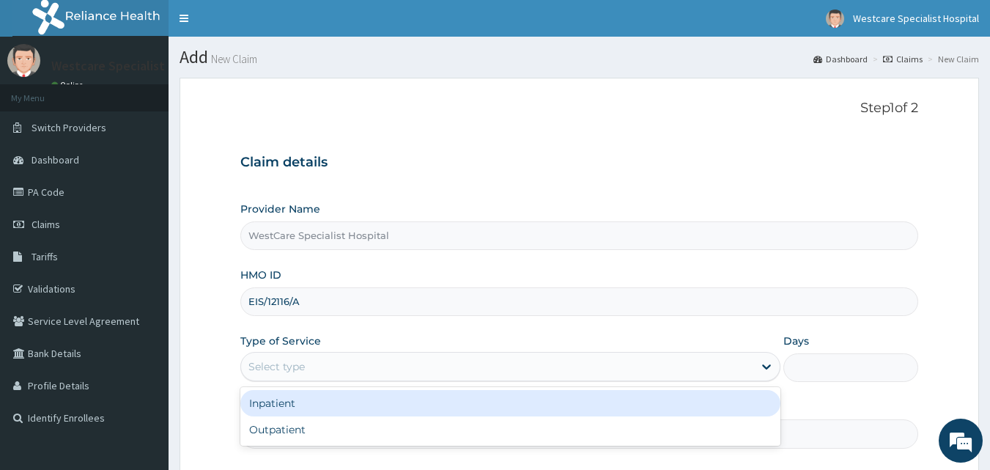
click at [297, 368] on div "Select type" at bounding box center [276, 366] width 56 height 15
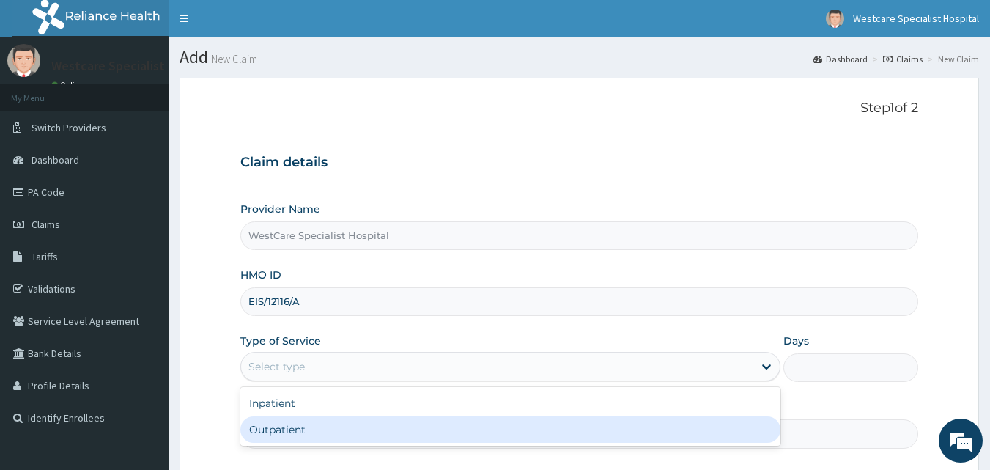
click at [269, 428] on div "Outpatient" at bounding box center [510, 429] width 540 height 26
type input "1"
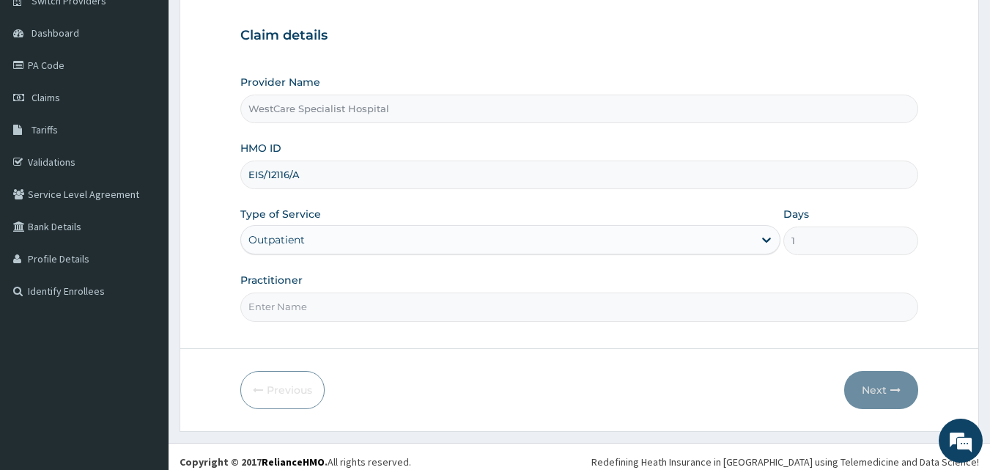
scroll to position [137, 0]
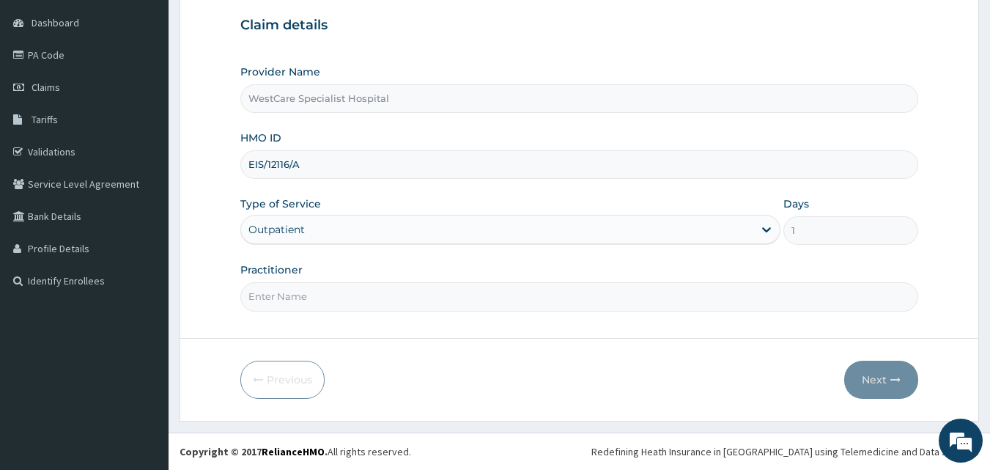
click at [298, 301] on input "Practitioner" at bounding box center [579, 296] width 678 height 29
type input "[PERSON_NAME]"
click at [872, 386] on button "Next" at bounding box center [881, 379] width 74 height 38
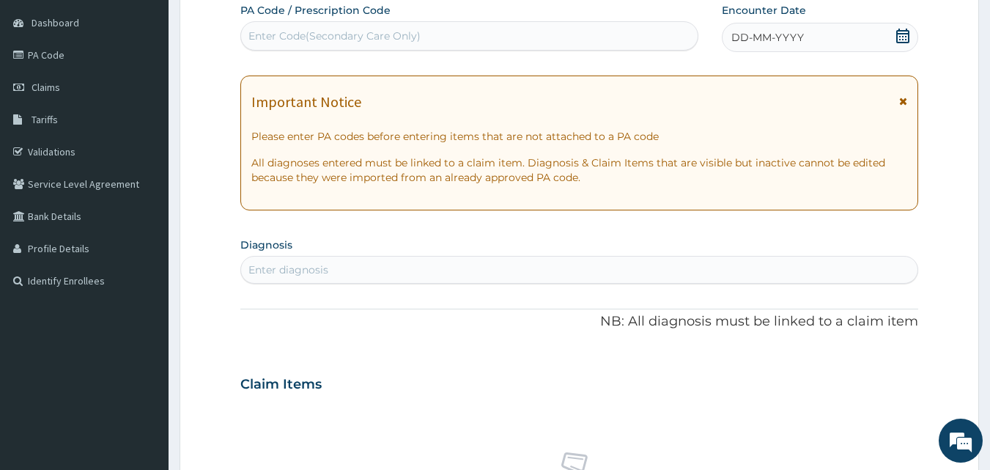
click at [903, 36] on icon at bounding box center [902, 36] width 13 height 15
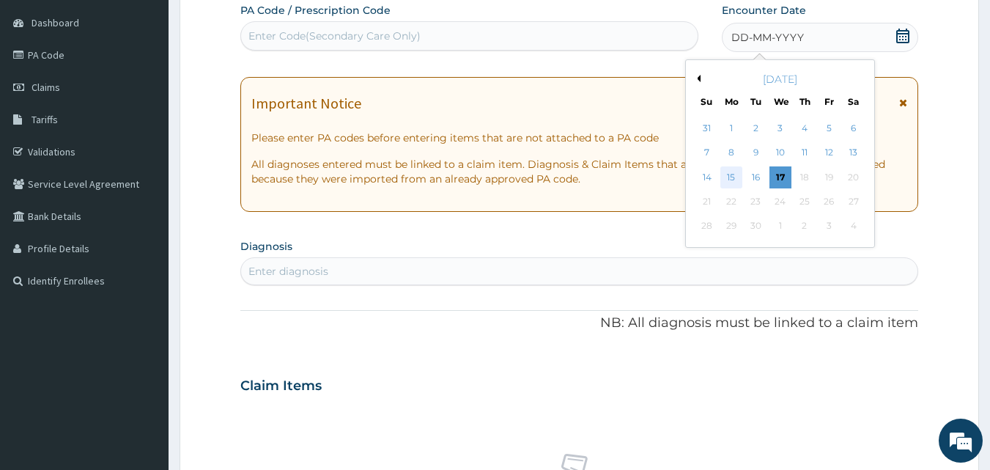
click at [729, 175] on div "15" at bounding box center [731, 177] width 22 height 22
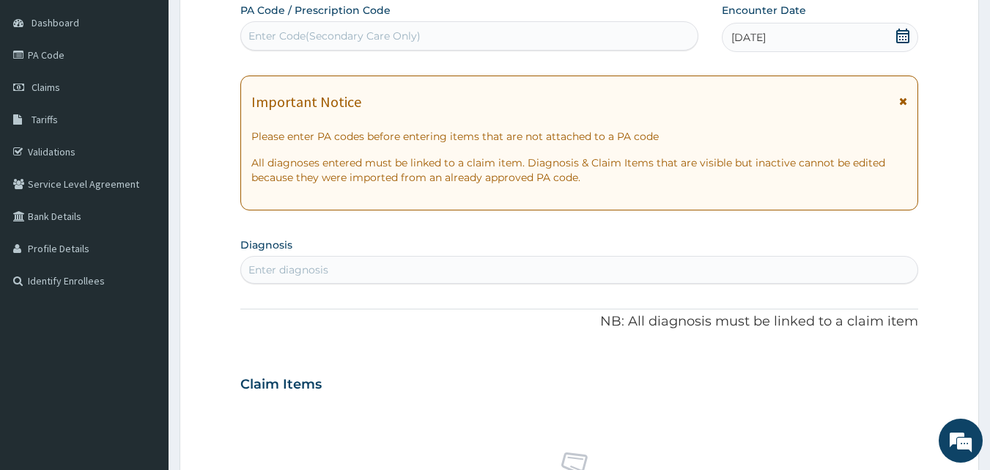
click at [357, 33] on div "Enter Code(Secondary Care Only)" at bounding box center [334, 36] width 172 height 15
type input "PA/299119"
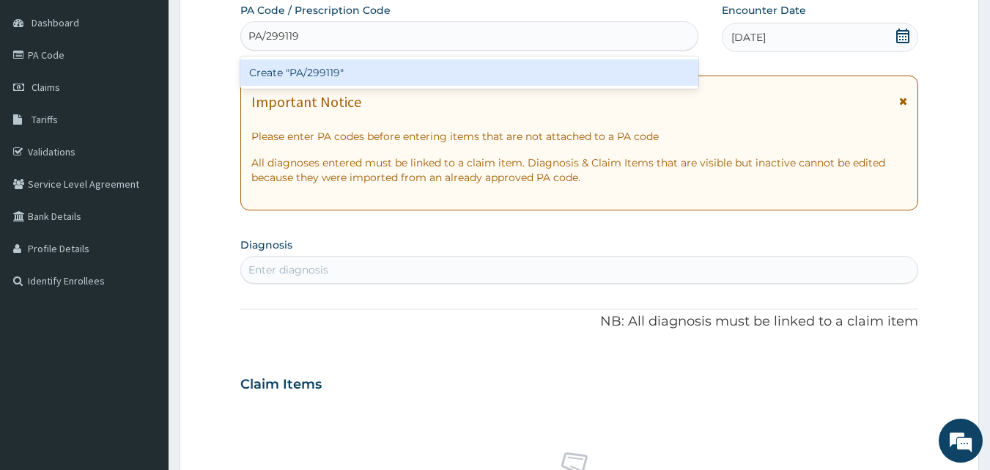
click at [300, 73] on div "Create "PA/299119"" at bounding box center [469, 72] width 459 height 26
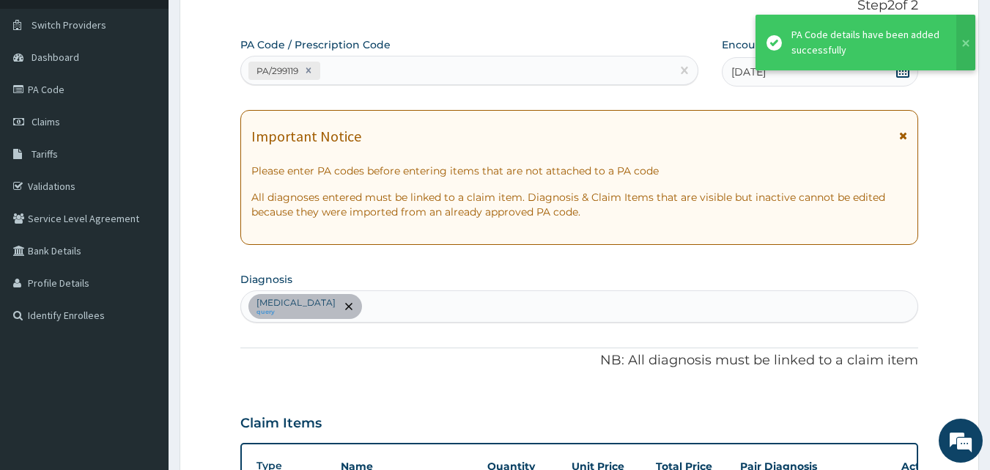
scroll to position [81, 0]
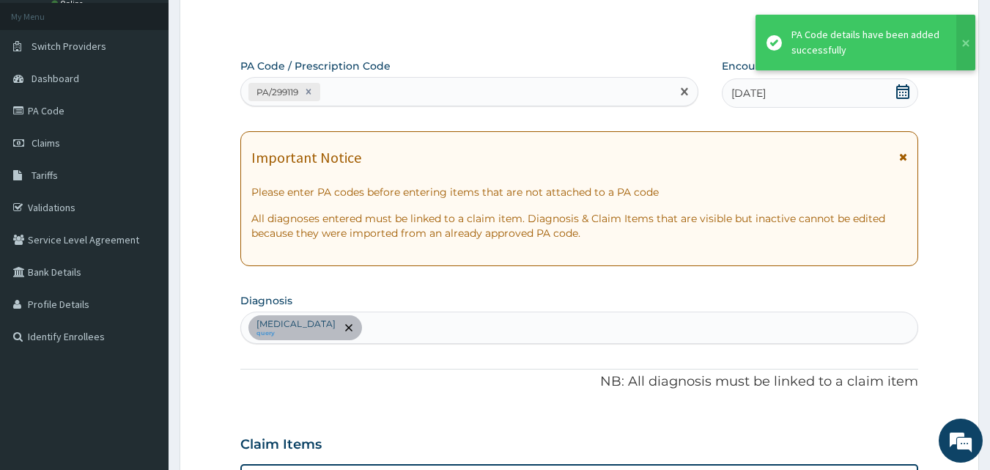
click at [337, 93] on div "PA/299119" at bounding box center [456, 92] width 431 height 24
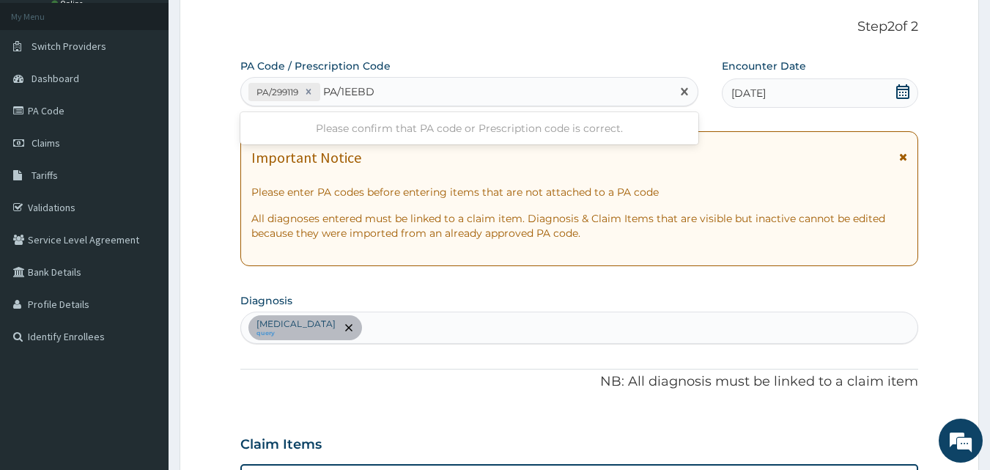
type input "PA/1EEBDB"
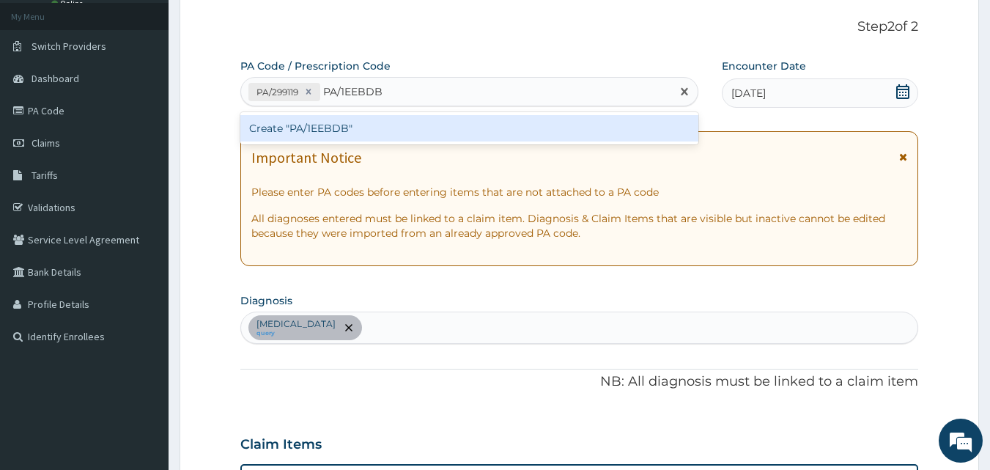
click at [316, 126] on div "Create "PA/1EEBDB"" at bounding box center [469, 128] width 459 height 26
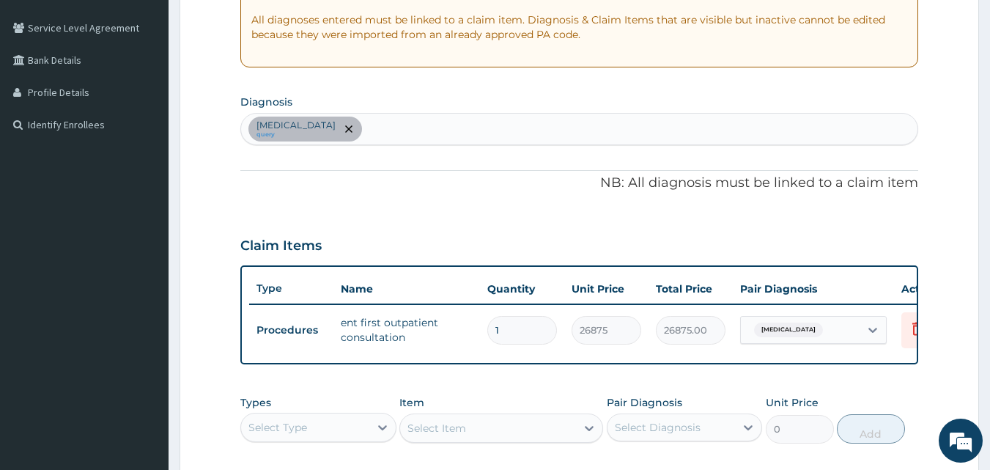
scroll to position [366, 0]
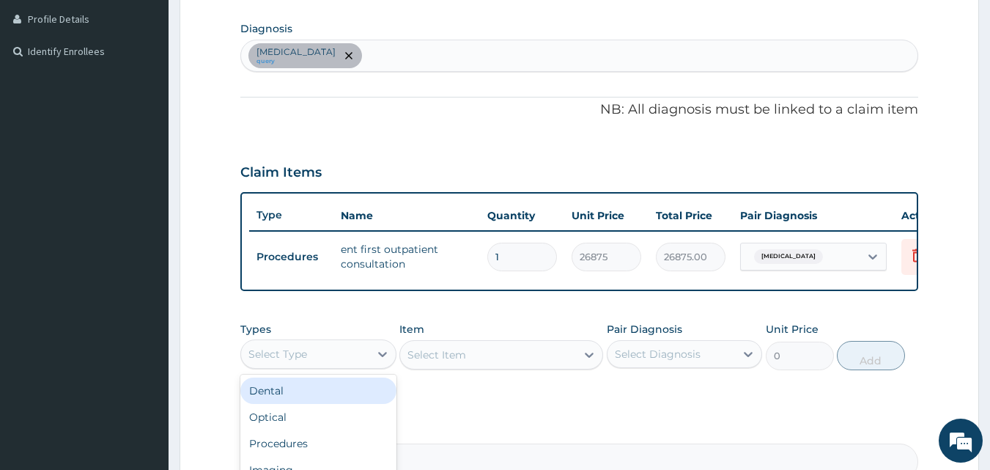
click at [341, 365] on div "Select Type" at bounding box center [305, 353] width 128 height 23
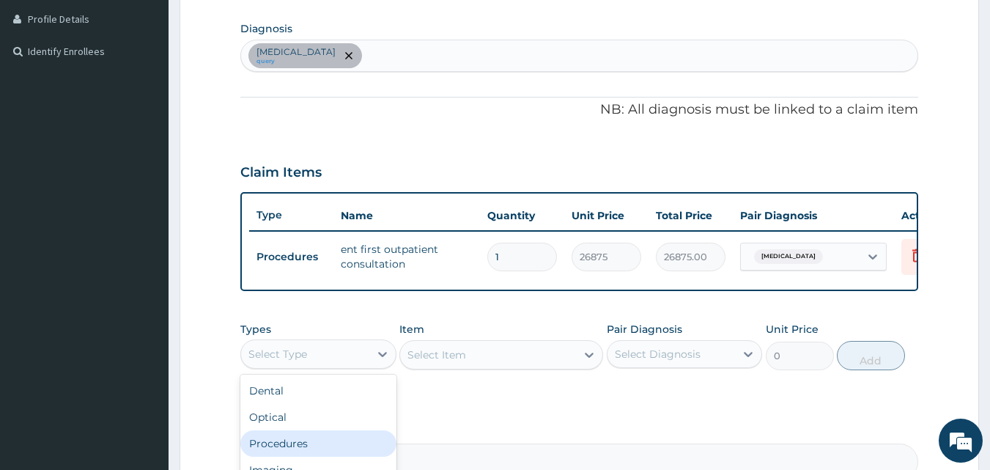
click at [327, 456] on div "Procedures" at bounding box center [318, 443] width 156 height 26
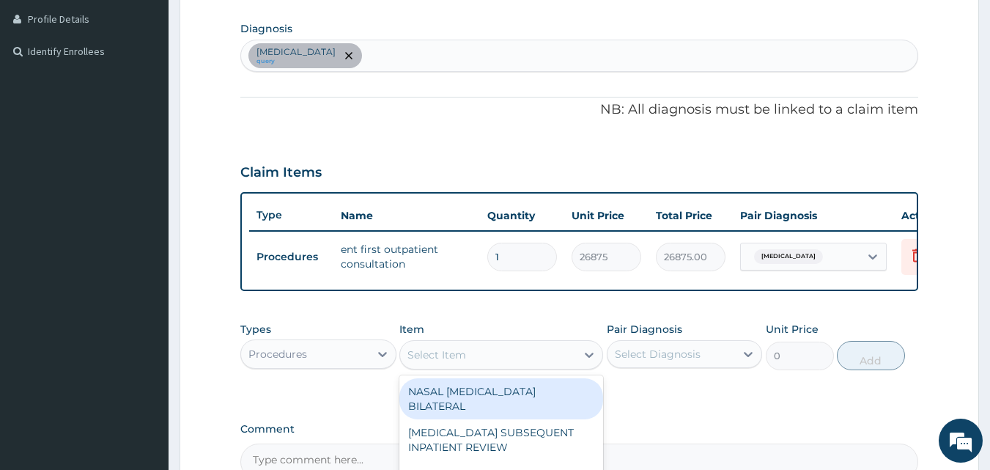
click at [428, 362] on div "Select Item" at bounding box center [436, 354] width 59 height 15
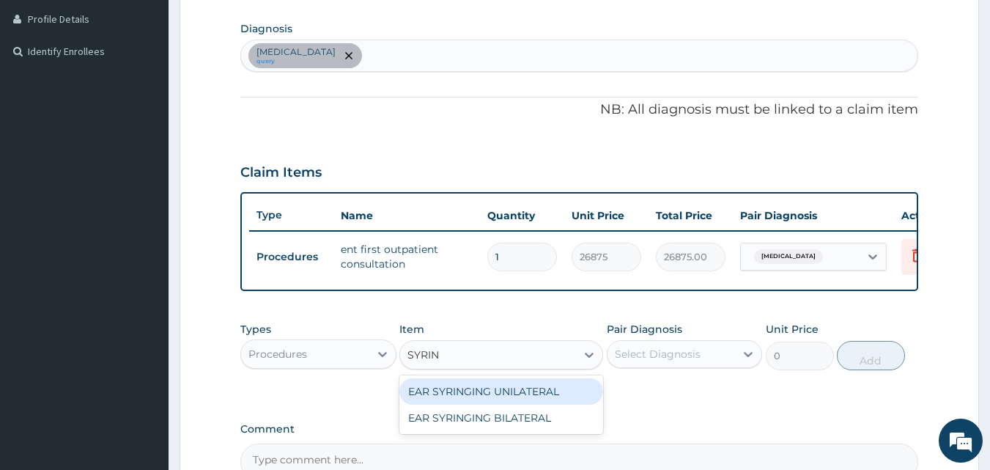
type input "[PERSON_NAME]"
click at [512, 403] on div "EAR SYRINGING UNILATERAL" at bounding box center [501, 391] width 204 height 26
type input "5912.5"
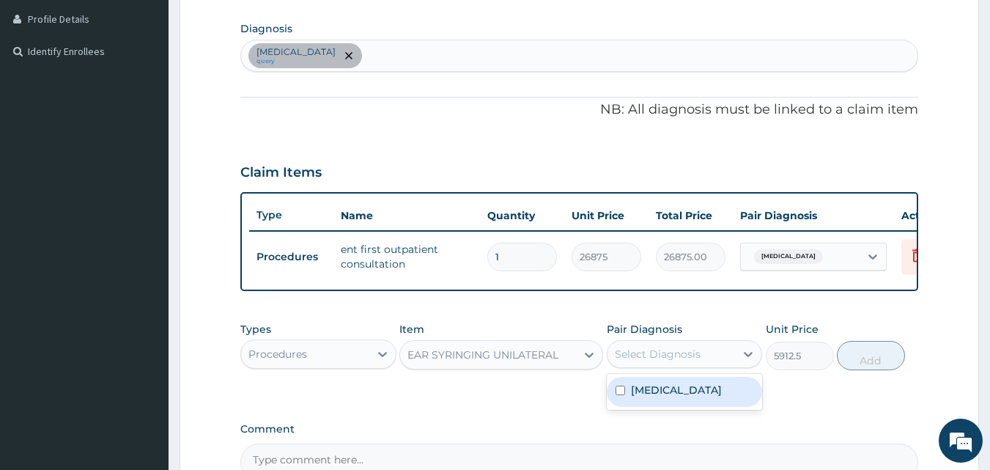
click at [661, 361] on div "Select Diagnosis" at bounding box center [658, 353] width 86 height 15
click at [644, 397] on label "[MEDICAL_DATA]" at bounding box center [676, 389] width 91 height 15
checkbox input "true"
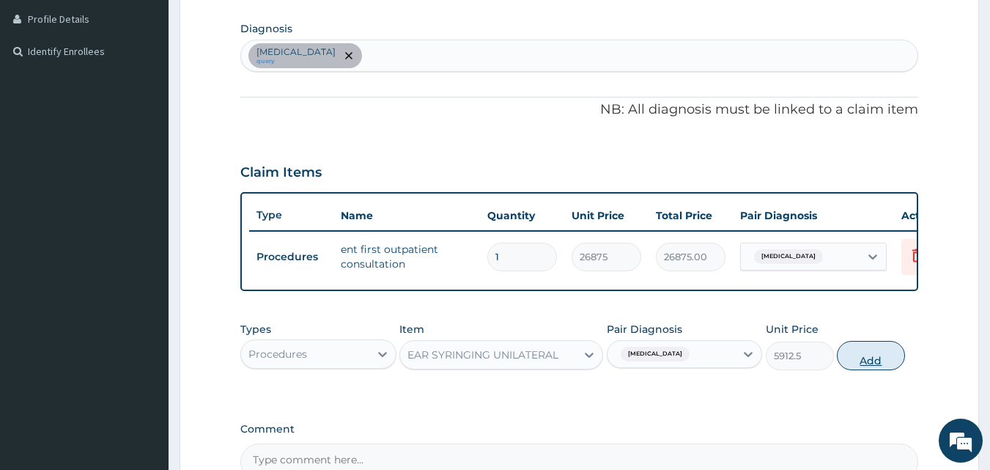
click at [856, 370] on button "Add" at bounding box center [870, 355] width 68 height 29
type input "0"
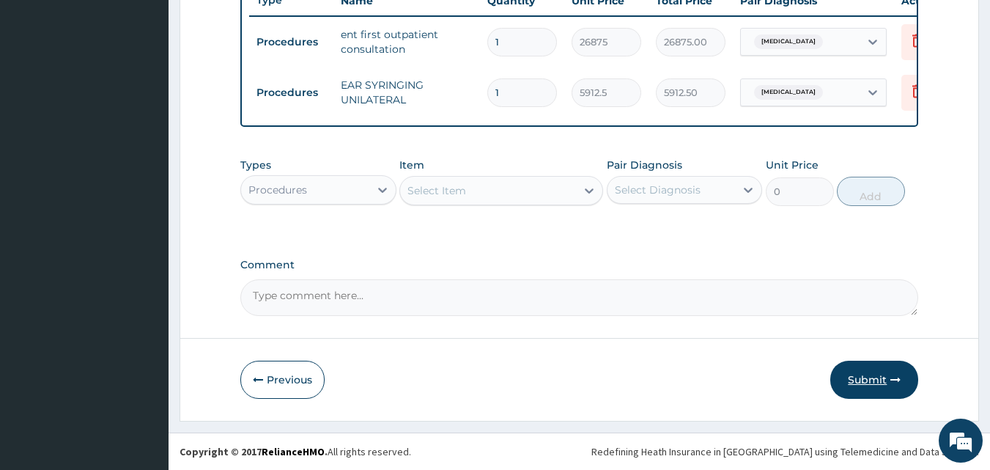
click at [868, 379] on button "Submit" at bounding box center [874, 379] width 88 height 38
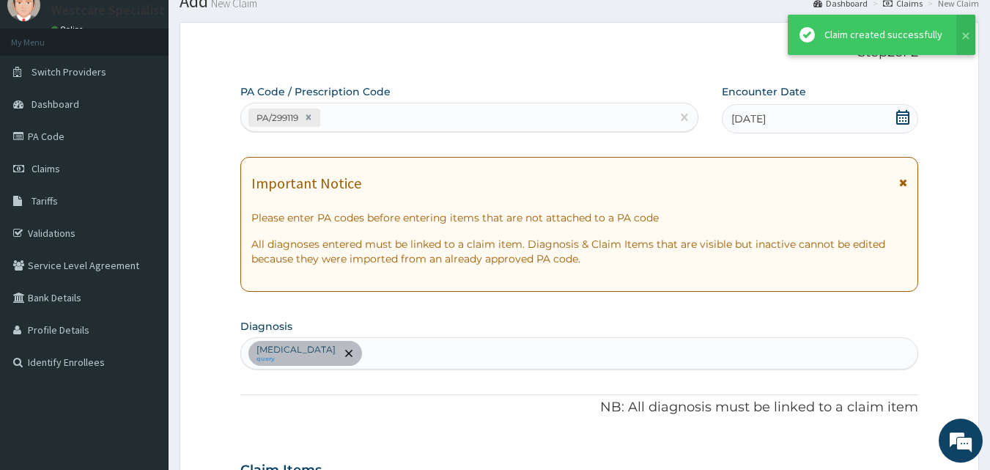
scroll to position [579, 0]
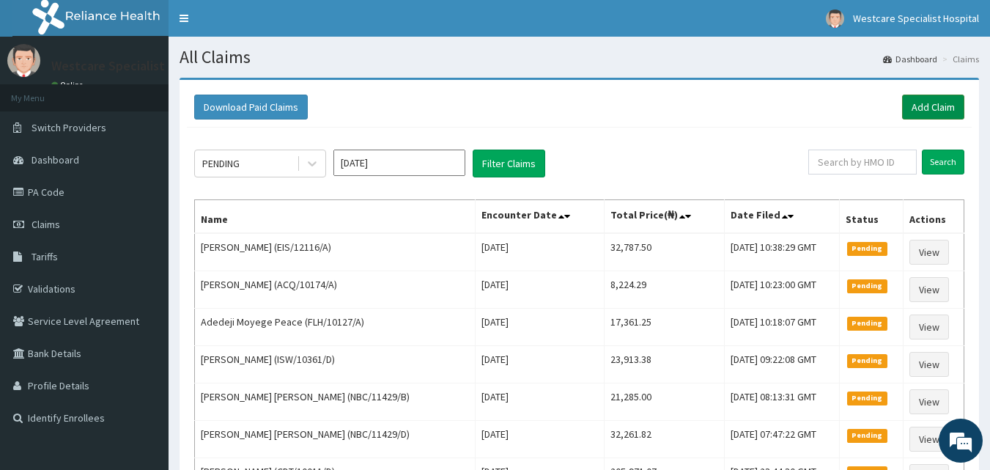
click at [946, 108] on link "Add Claim" at bounding box center [933, 106] width 62 height 25
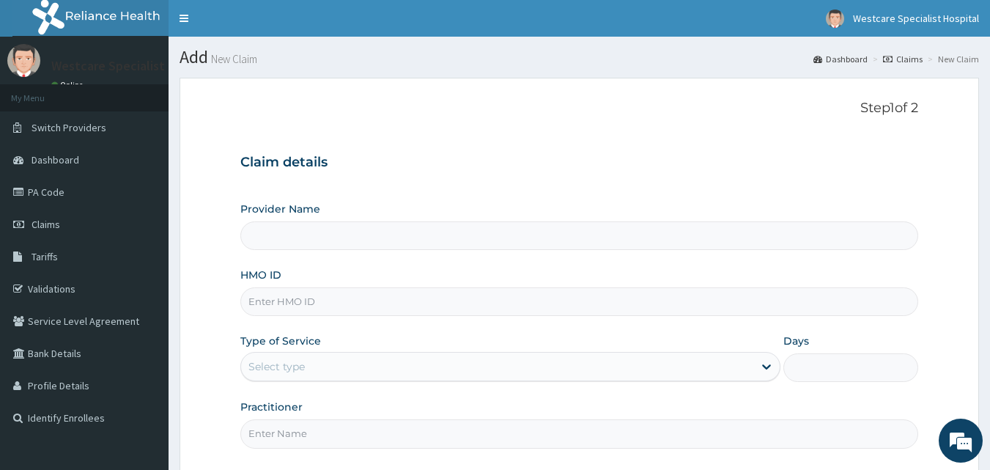
type input "WestCare Specialist Hospital"
click at [299, 294] on input "HMO ID" at bounding box center [579, 301] width 678 height 29
type input "TTE/10003/A"
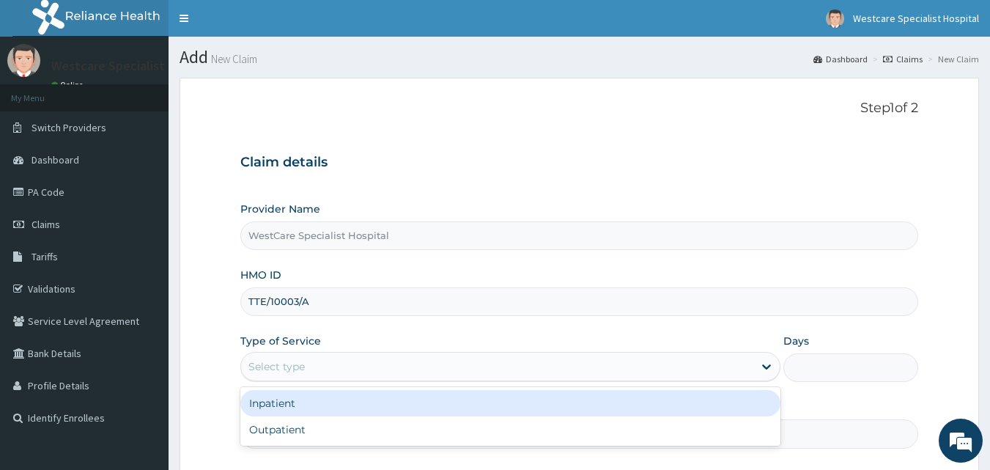
click at [278, 365] on div "Select type" at bounding box center [276, 366] width 56 height 15
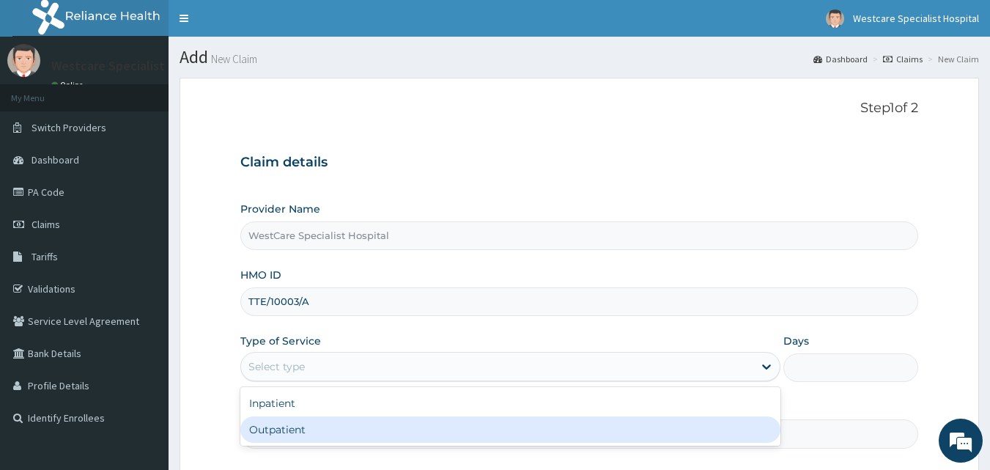
click at [283, 423] on div "Outpatient" at bounding box center [510, 429] width 540 height 26
type input "1"
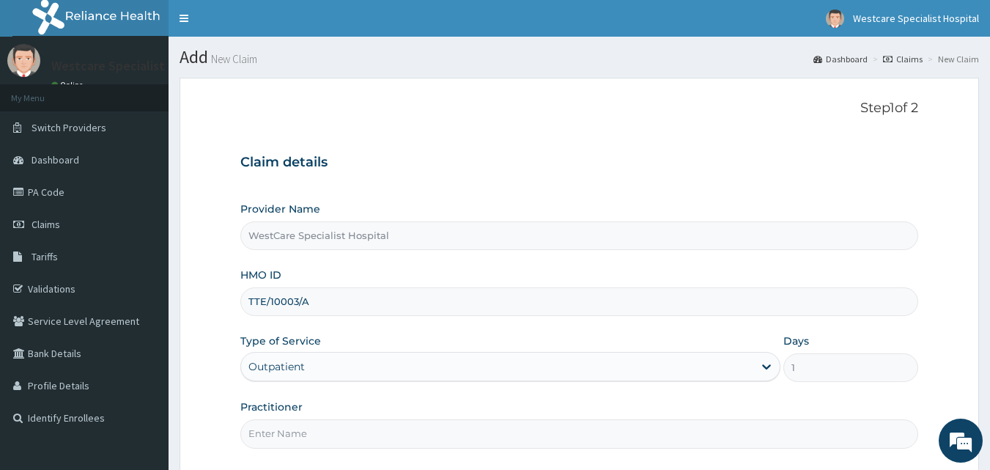
scroll to position [73, 0]
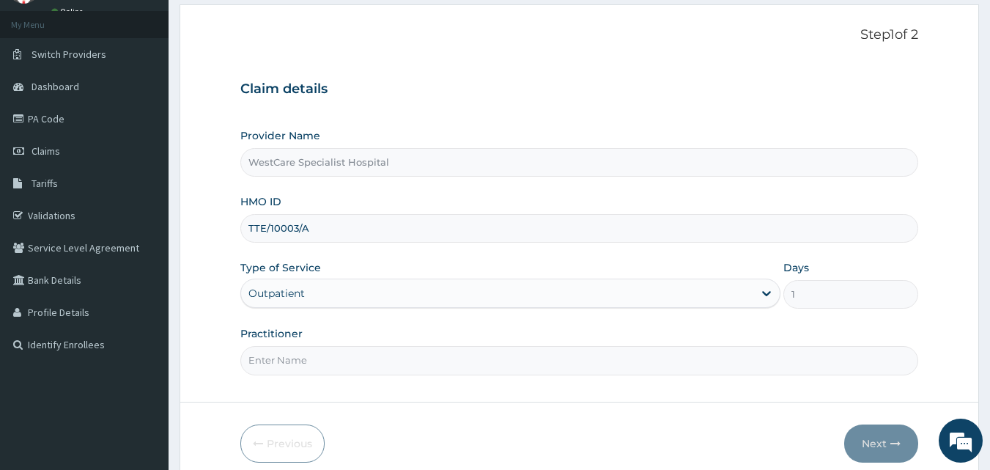
click at [274, 365] on input "Practitioner" at bounding box center [579, 360] width 678 height 29
type input "DR. [GEOGRAPHIC_DATA]"
click at [869, 442] on button "Next" at bounding box center [881, 443] width 74 height 38
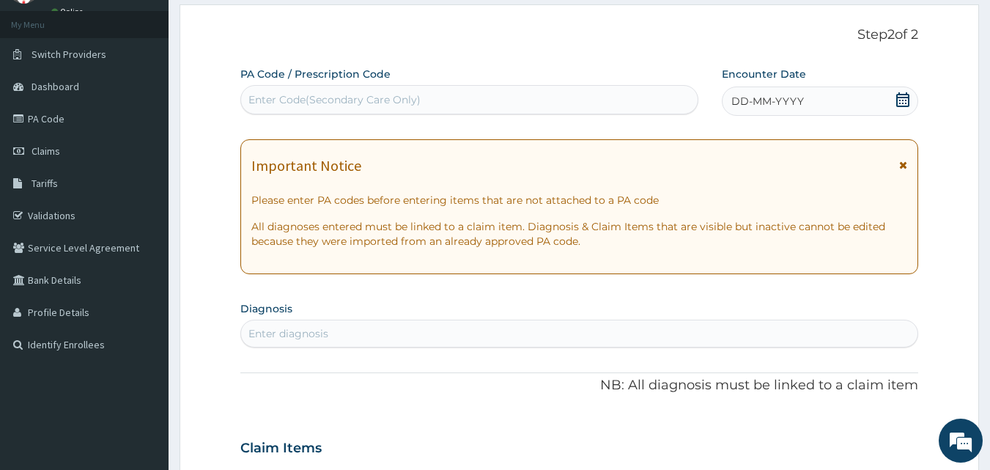
click at [298, 100] on div "Enter Code(Secondary Care Only)" at bounding box center [334, 99] width 172 height 15
type input "PA/E12D6A"
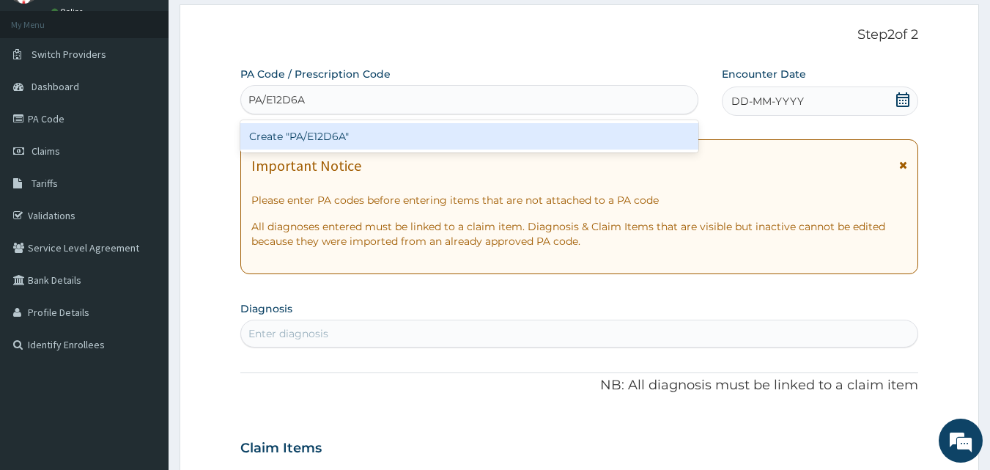
click at [324, 142] on div "Create "PA/E12D6A"" at bounding box center [469, 136] width 459 height 26
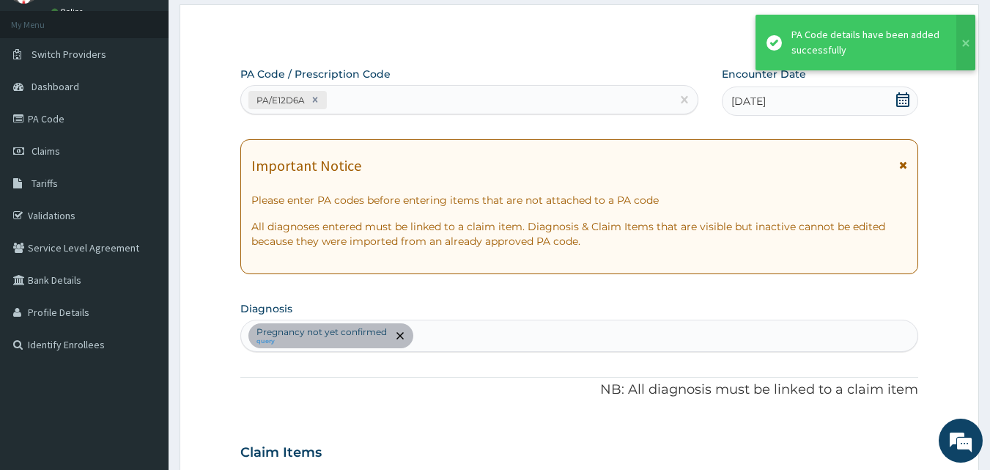
scroll to position [429, 0]
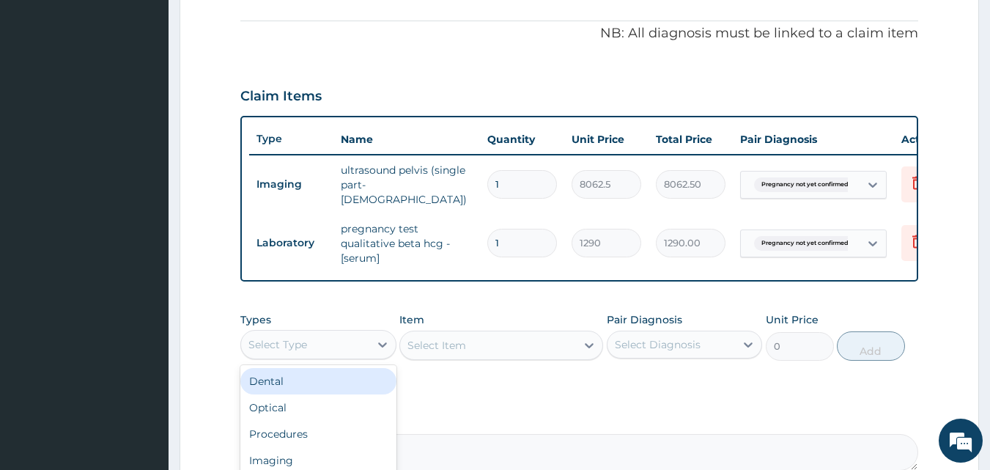
click at [360, 349] on div "Select Type" at bounding box center [305, 344] width 128 height 23
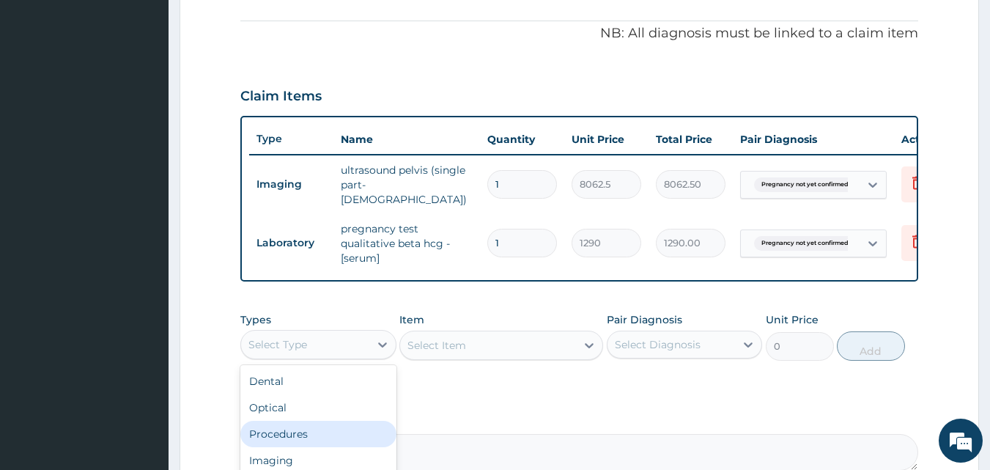
click at [324, 437] on div "Procedures" at bounding box center [318, 433] width 156 height 26
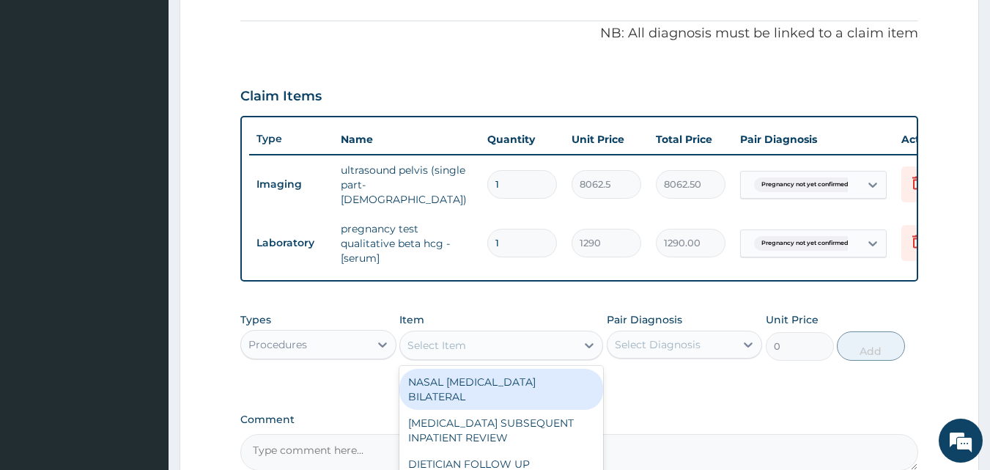
click at [453, 344] on div "Select Item" at bounding box center [436, 345] width 59 height 15
type input "GENE"
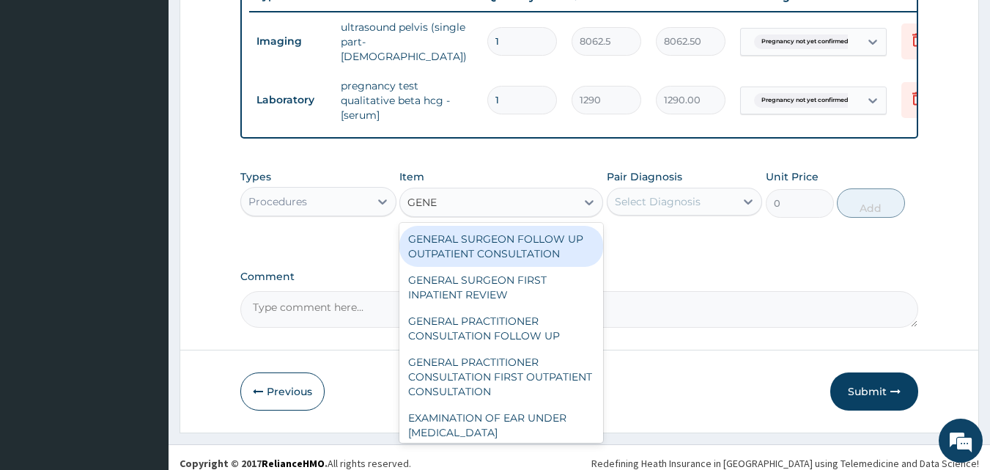
scroll to position [576, 0]
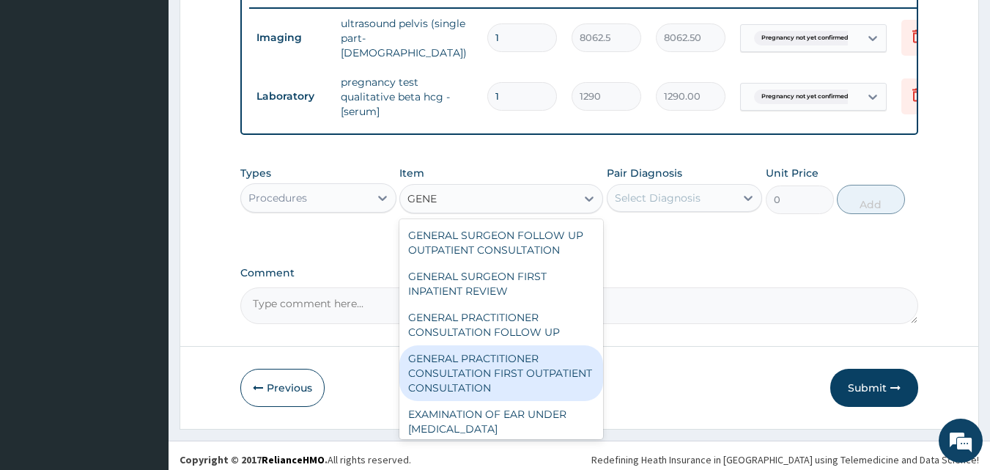
click at [468, 372] on div "GENERAL PRACTITIONER CONSULTATION FIRST OUTPATIENT CONSULTATION" at bounding box center [501, 373] width 204 height 56
type input "3547.5"
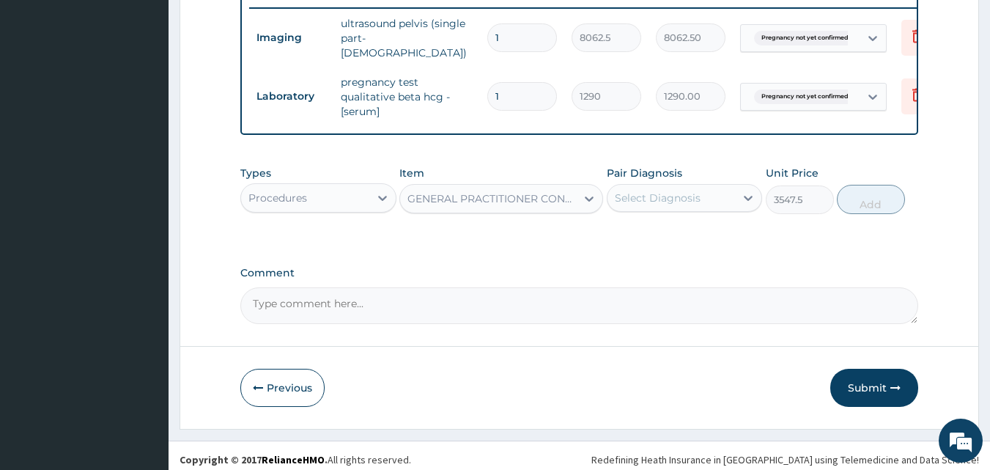
click at [676, 201] on div "Select Diagnosis" at bounding box center [658, 197] width 86 height 15
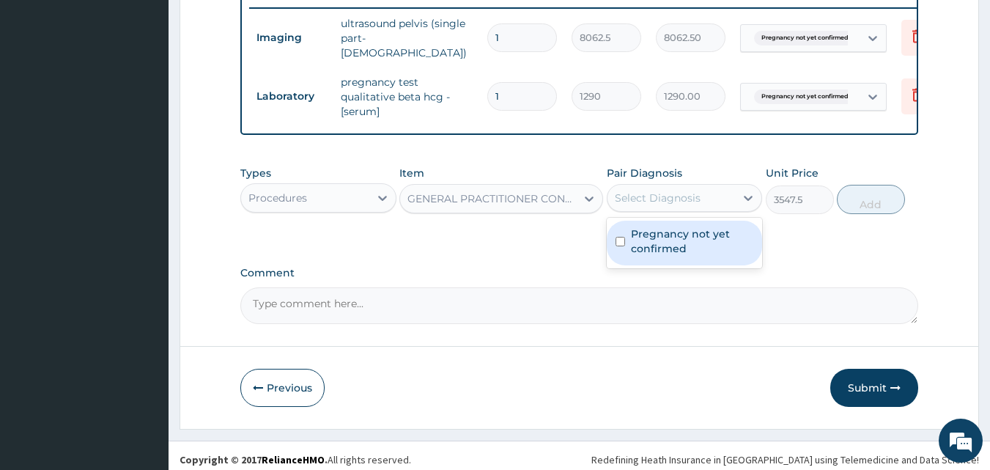
click at [670, 238] on label "Pregnancy not yet confirmed" at bounding box center [692, 240] width 123 height 29
checkbox input "true"
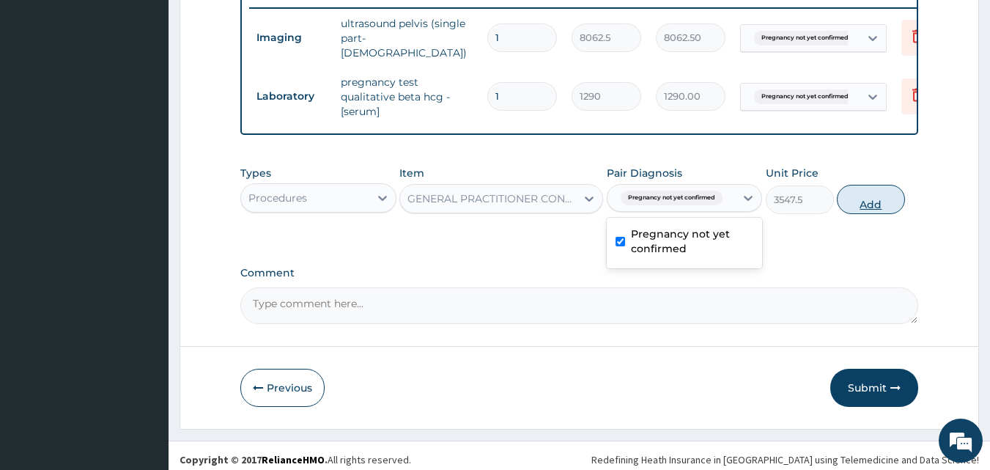
click at [851, 196] on button "Add" at bounding box center [870, 199] width 68 height 29
type input "0"
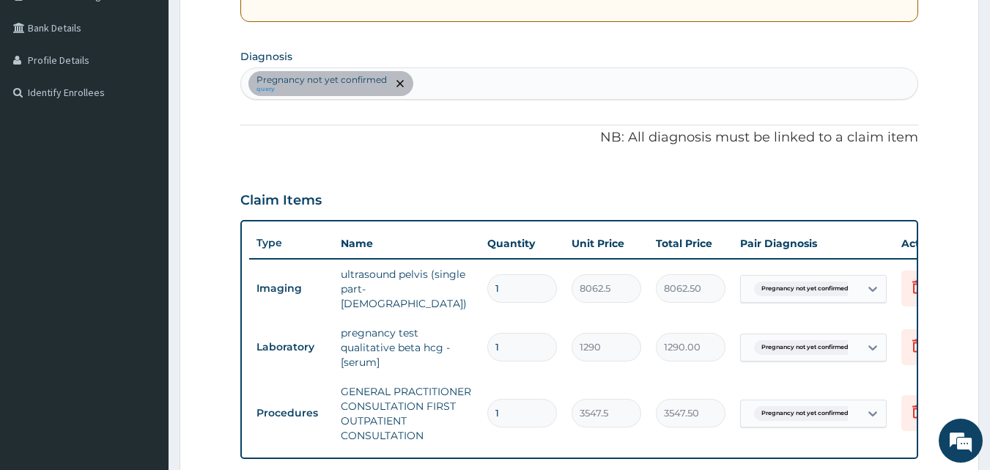
scroll to position [283, 0]
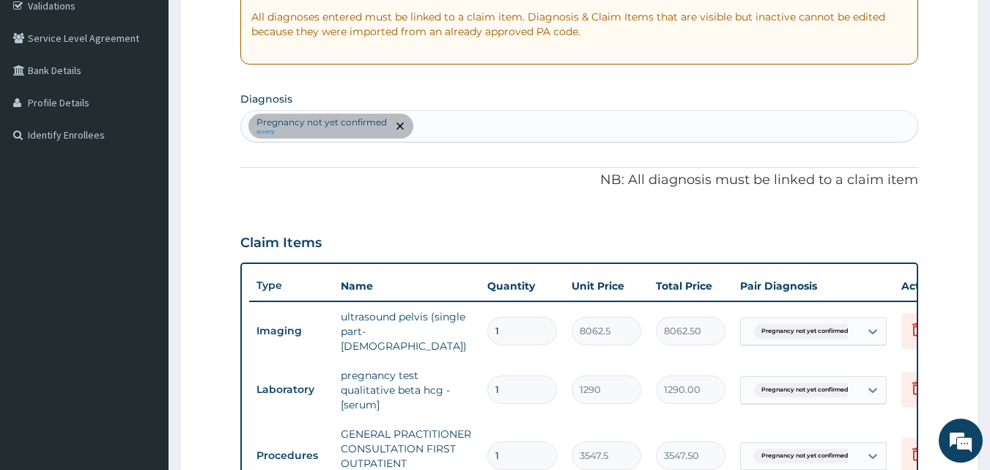
click at [431, 127] on div "Pregnancy not yet confirmed query" at bounding box center [579, 126] width 677 height 31
type input "UTERINE"
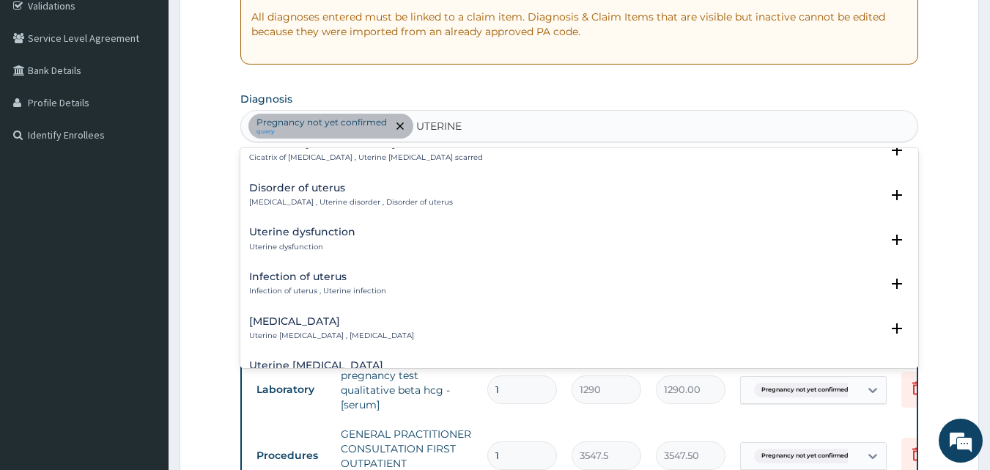
scroll to position [806, 0]
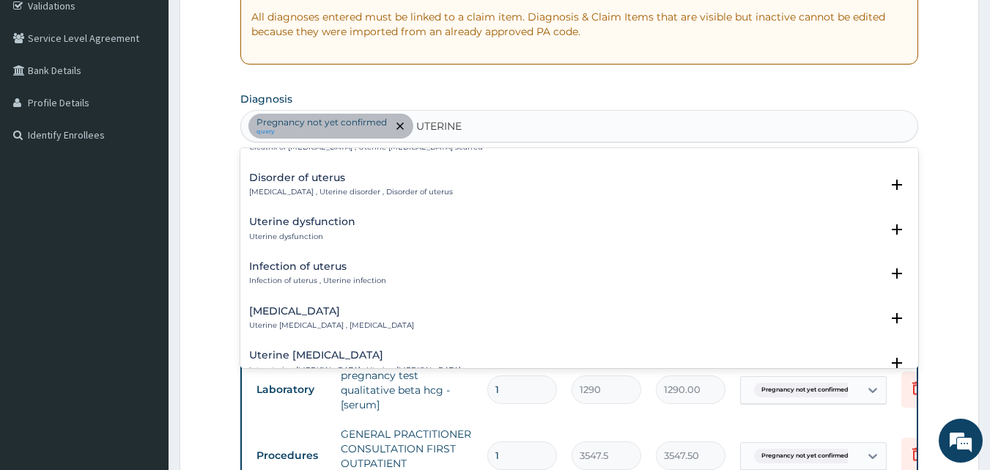
click at [305, 178] on h4 "Disorder of uterus" at bounding box center [351, 177] width 204 height 11
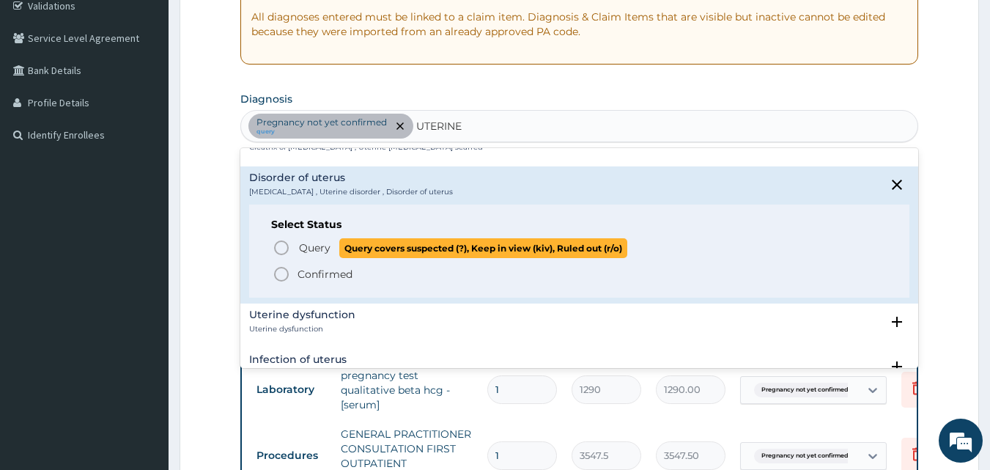
click at [275, 248] on icon "status option query" at bounding box center [281, 248] width 18 height 18
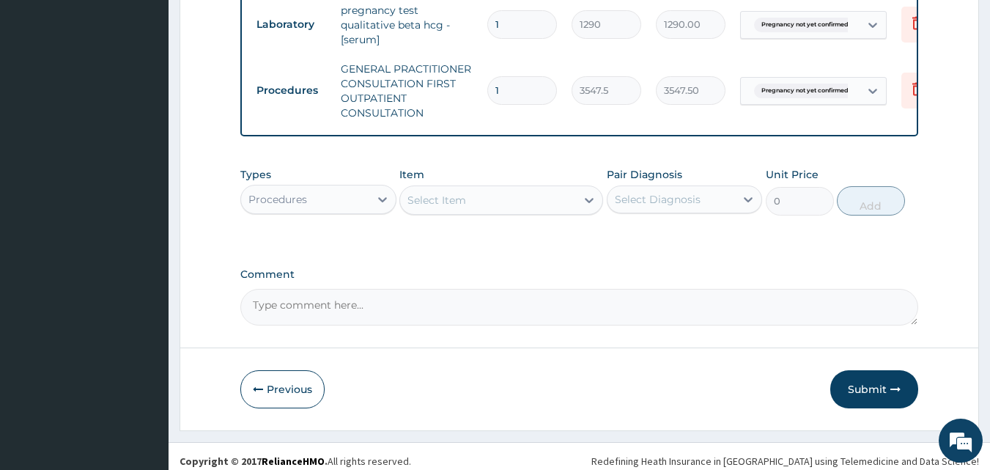
scroll to position [660, 0]
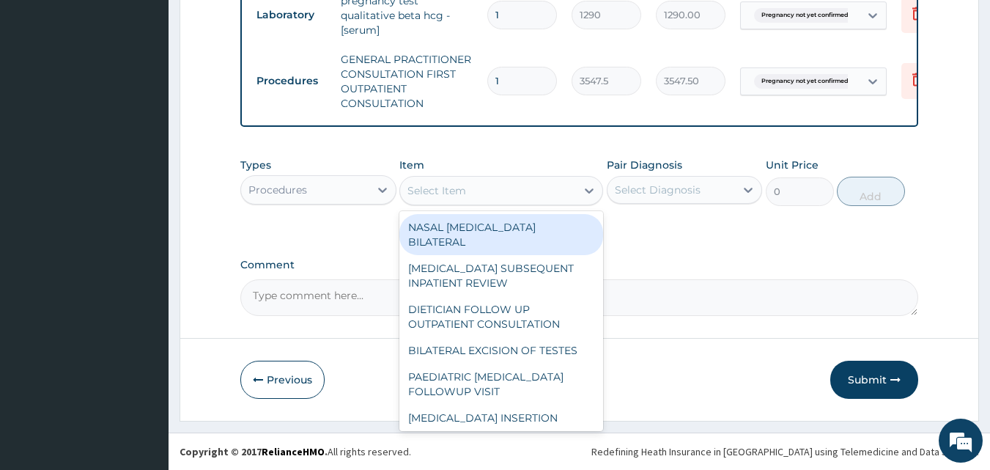
click at [467, 185] on div "Select Item" at bounding box center [488, 190] width 176 height 23
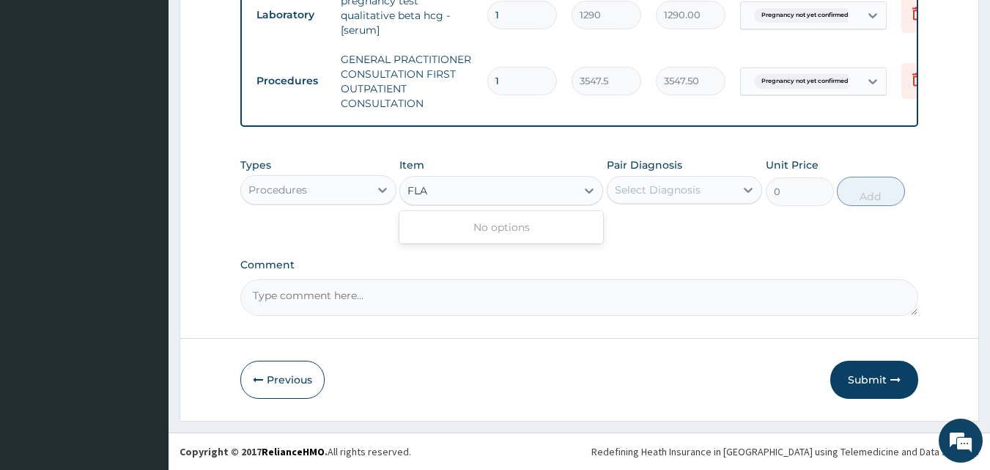
type input "FLAG"
click at [452, 190] on div "FLAG" at bounding box center [488, 190] width 176 height 23
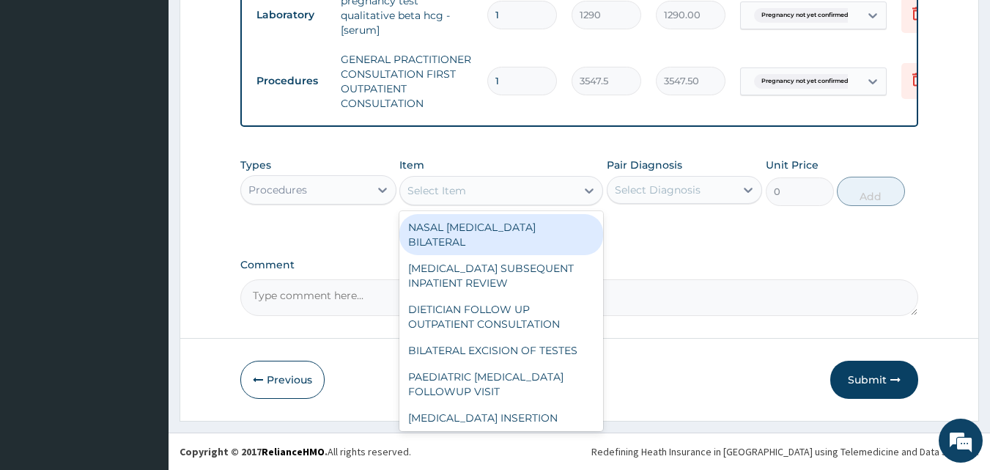
click at [452, 190] on div "Select Item" at bounding box center [436, 190] width 59 height 15
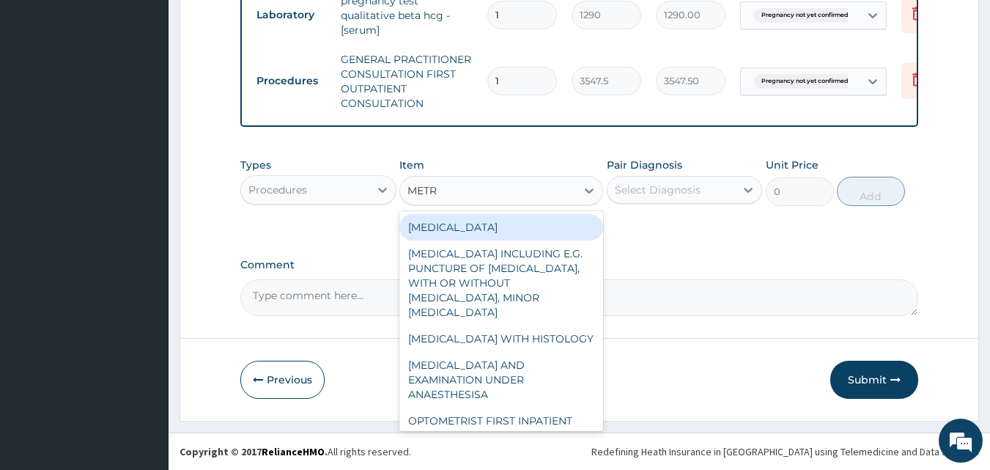
type input "METR"
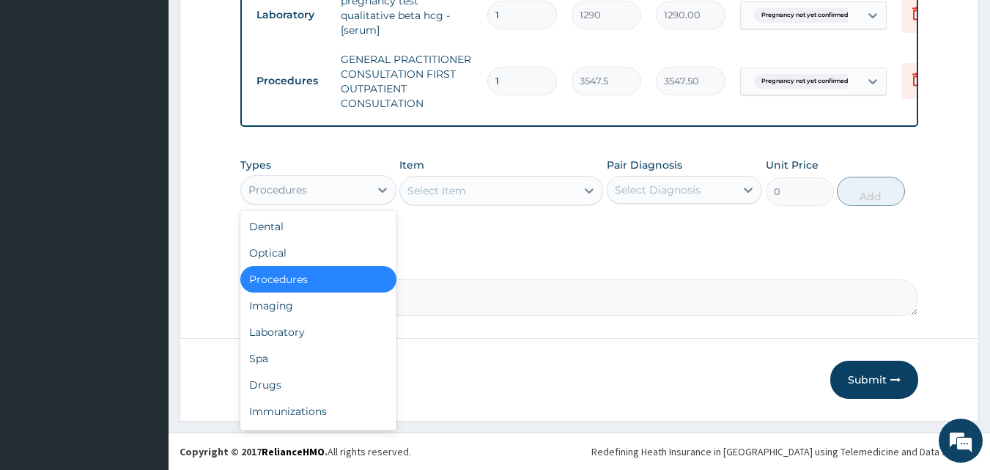
click at [282, 189] on div "Procedures" at bounding box center [277, 189] width 59 height 15
click at [259, 386] on div "Drugs" at bounding box center [318, 384] width 156 height 26
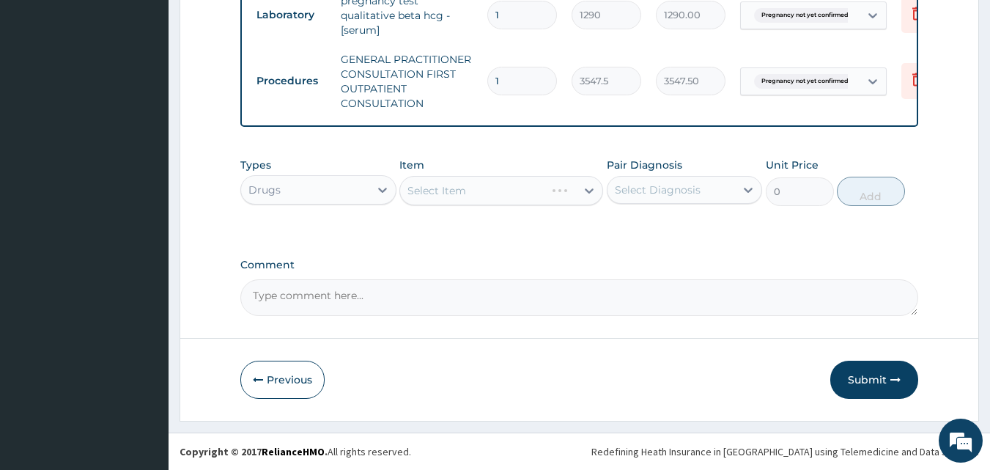
click at [456, 185] on div "Select Item" at bounding box center [501, 190] width 204 height 29
click at [450, 190] on div "Select Item" at bounding box center [501, 190] width 204 height 29
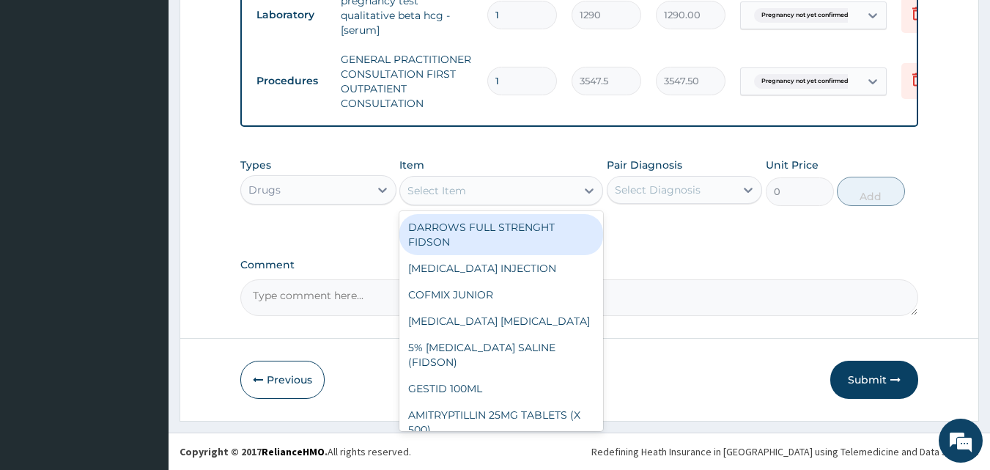
click at [450, 190] on div "Select Item" at bounding box center [436, 190] width 59 height 15
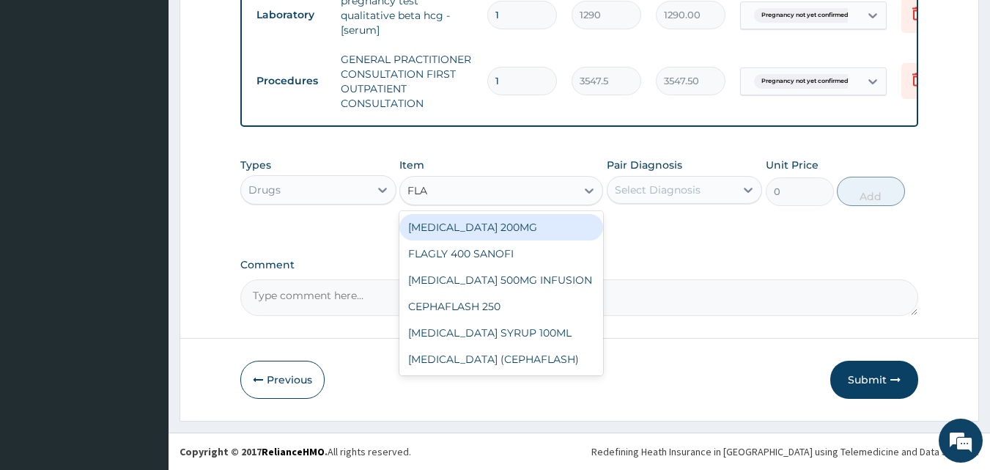
type input "FLAG"
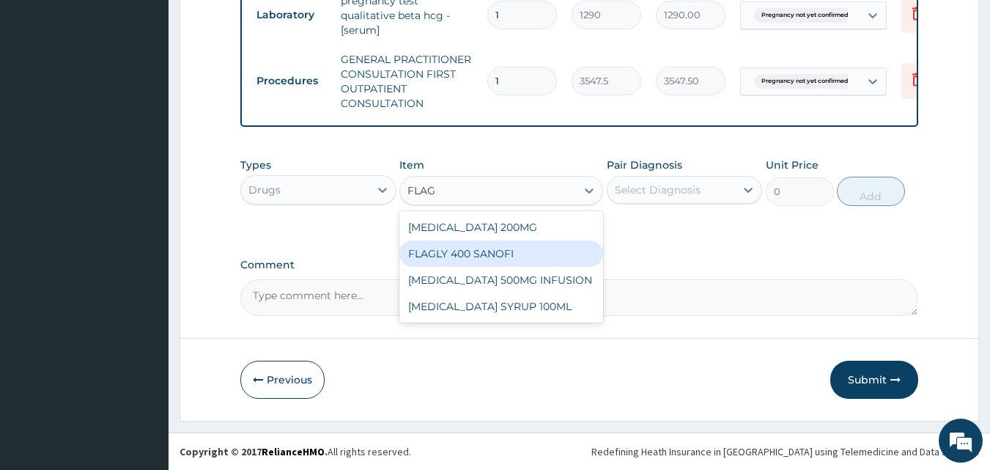
click at [467, 258] on div "FLAGLY 400 SANOFI" at bounding box center [501, 253] width 204 height 26
type input "70.94999694824219"
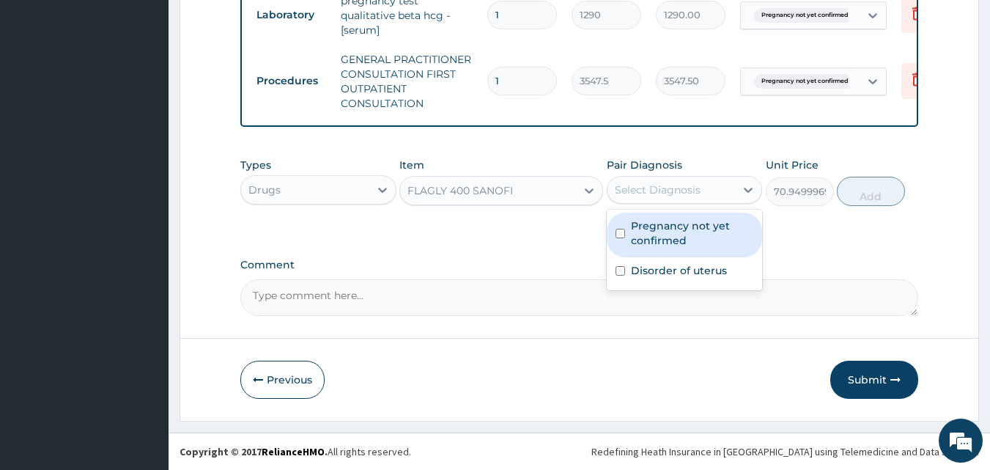
click at [715, 187] on div "Select Diagnosis" at bounding box center [671, 189] width 128 height 23
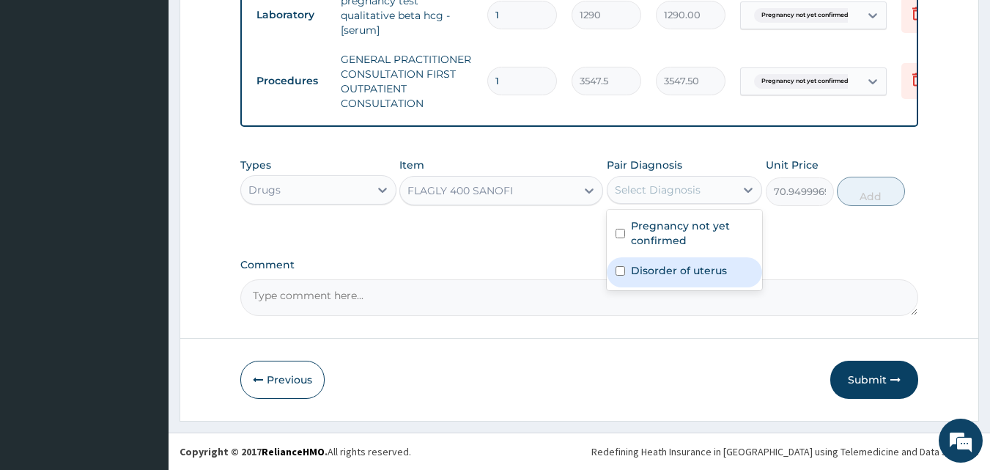
click at [680, 267] on label "Disorder of uterus" at bounding box center [679, 270] width 96 height 15
checkbox input "true"
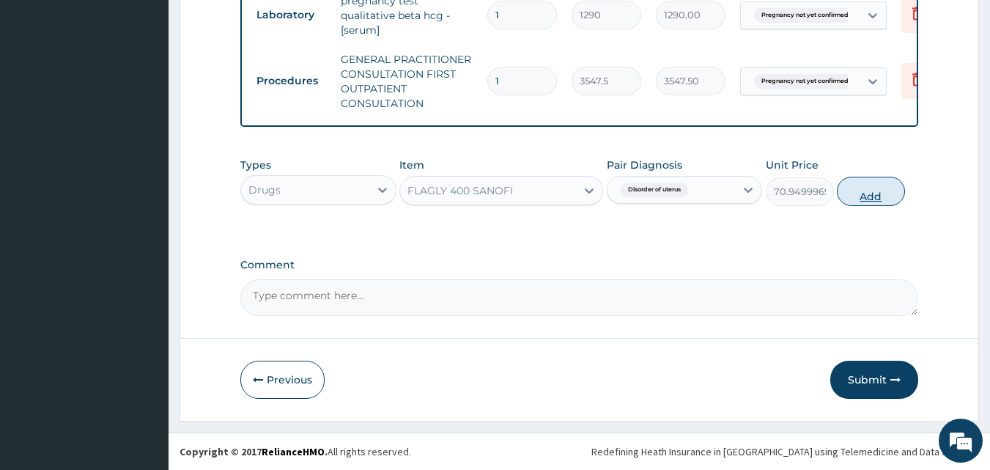
click at [842, 197] on button "Add" at bounding box center [870, 191] width 68 height 29
type input "0"
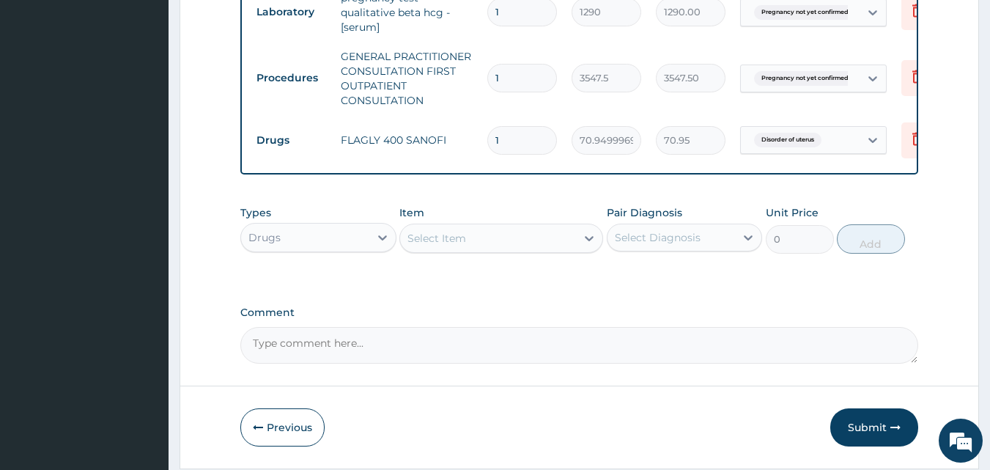
click at [507, 136] on input "1" at bounding box center [522, 140] width 70 height 29
type input "15"
type input "1064.25"
type input "15"
click at [431, 245] on div "Select Item" at bounding box center [436, 238] width 59 height 15
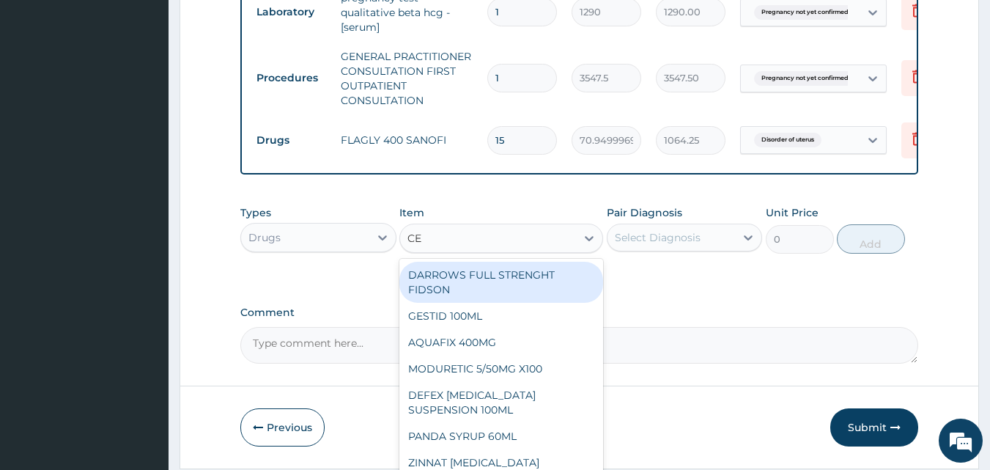
type input "C"
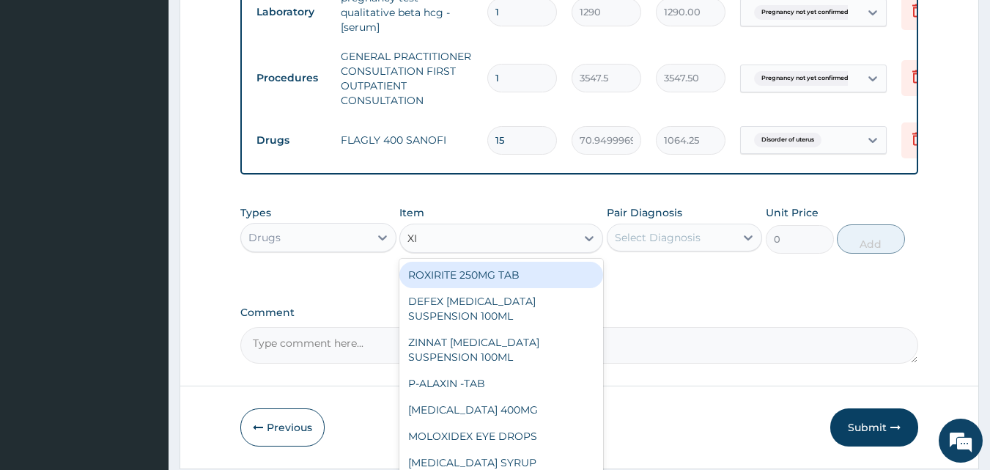
type input "XIM"
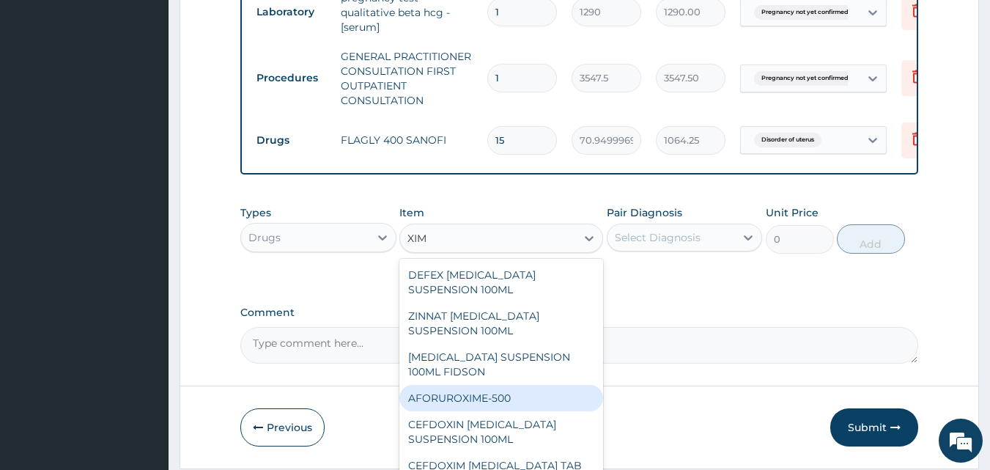
click at [484, 393] on div "AFORUROXIME-500" at bounding box center [501, 398] width 204 height 26
type input "236.5"
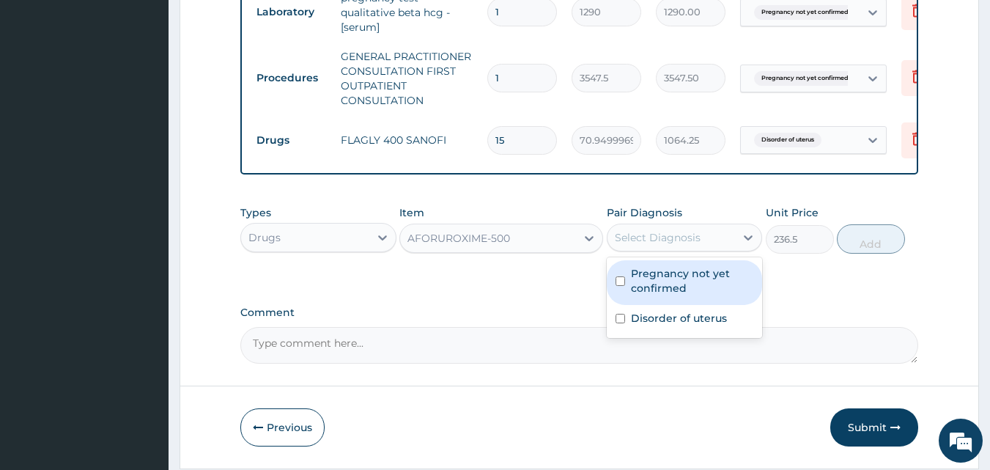
click at [654, 245] on div "Select Diagnosis" at bounding box center [658, 237] width 86 height 15
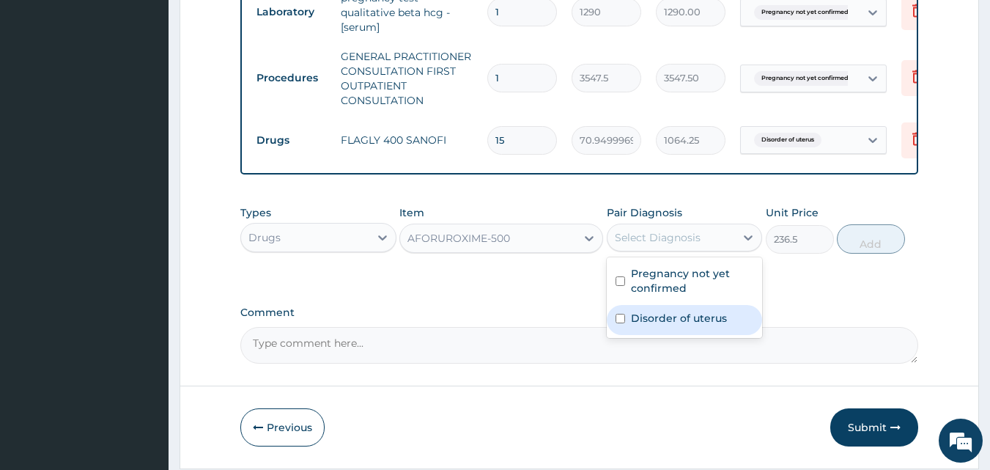
click at [659, 334] on div "Disorder of uterus" at bounding box center [684, 320] width 156 height 30
checkbox input "true"
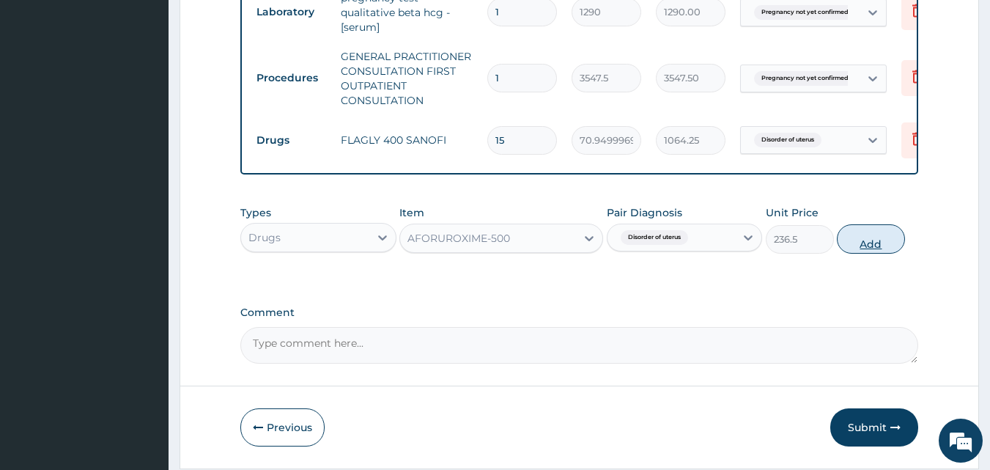
click at [859, 248] on button "Add" at bounding box center [870, 238] width 68 height 29
type input "0"
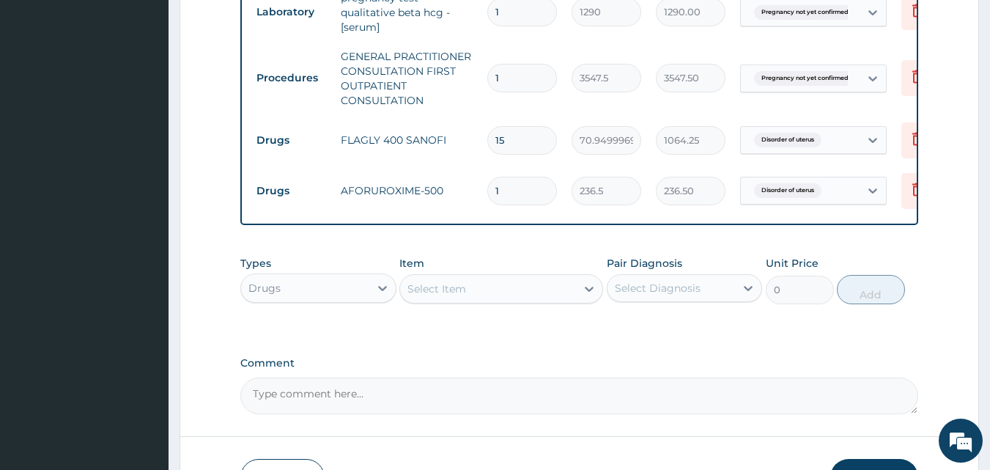
click at [506, 188] on input "1" at bounding box center [522, 191] width 70 height 29
type input "10"
type input "2365.00"
type input "10"
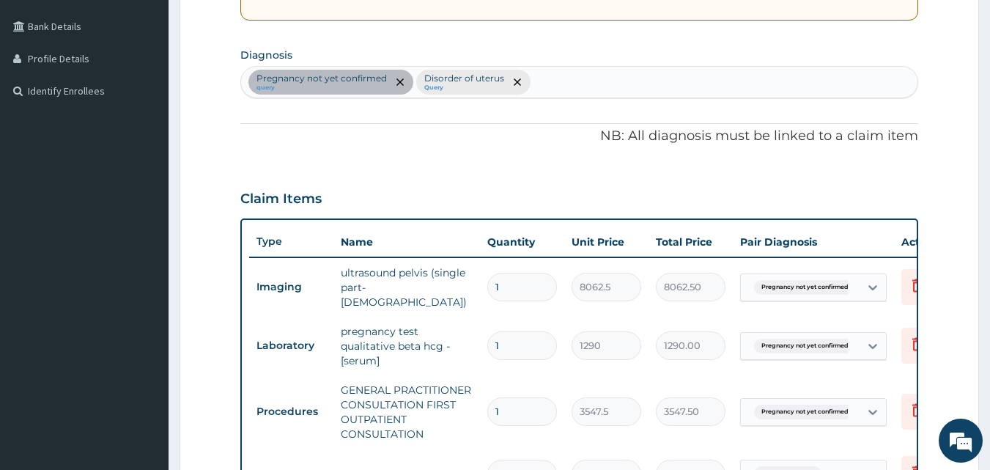
scroll to position [294, 0]
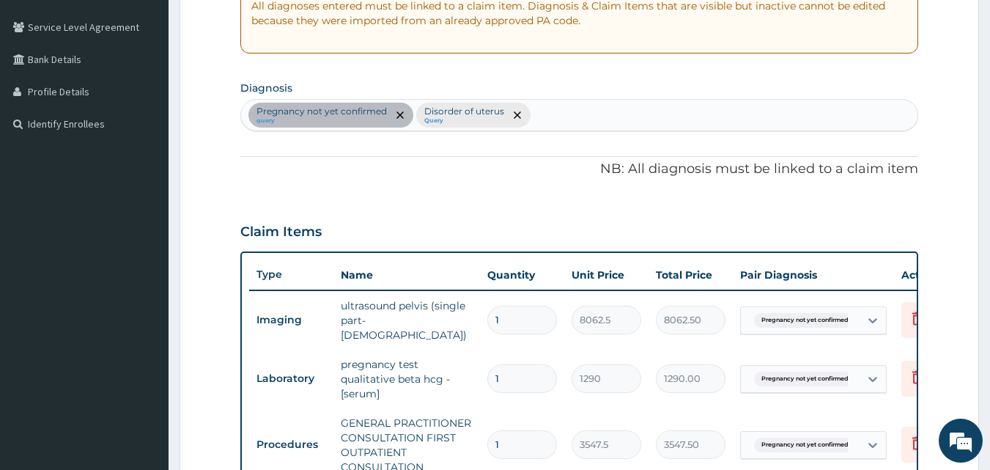
click at [546, 122] on div "Pregnancy not yet confirmed query Disorder of uterus Query" at bounding box center [579, 115] width 677 height 31
type input "?ANAEM"
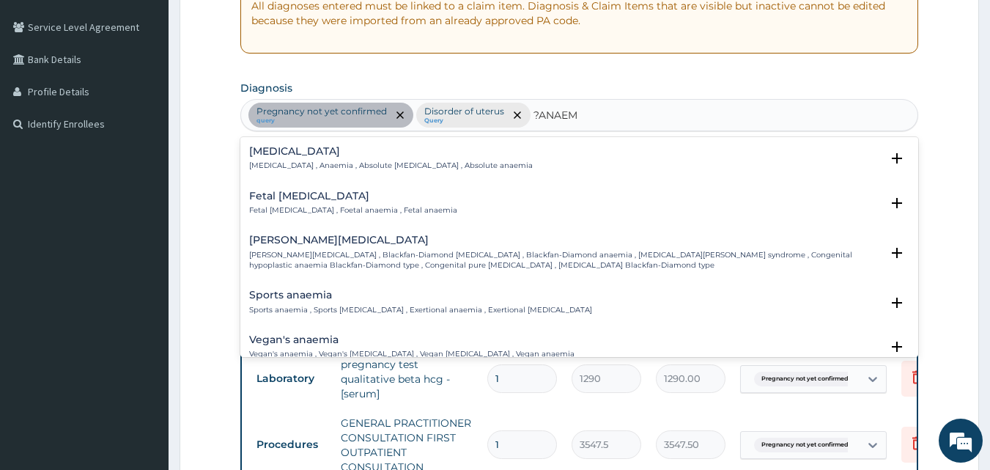
click at [368, 160] on p "[MEDICAL_DATA] , Anaemia , Absolute [MEDICAL_DATA] , Absolute anaemia" at bounding box center [390, 165] width 283 height 10
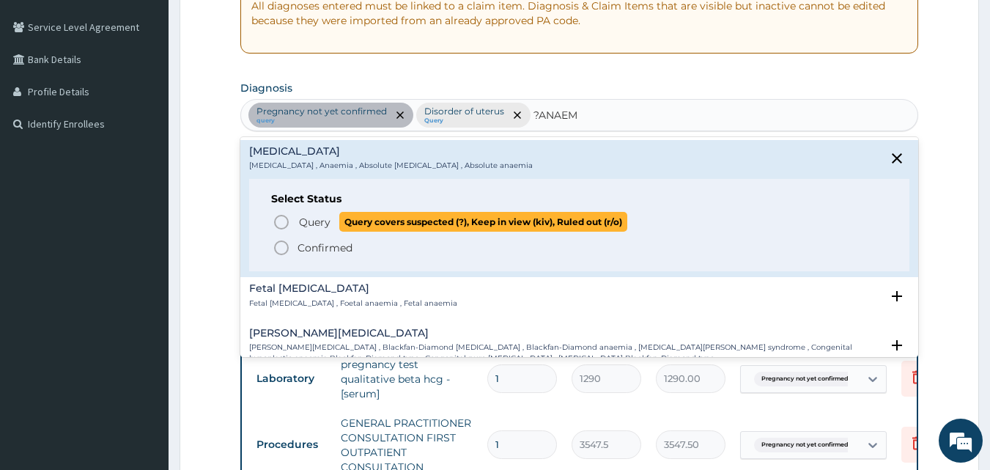
click at [279, 228] on circle "status option query" at bounding box center [281, 221] width 13 height 13
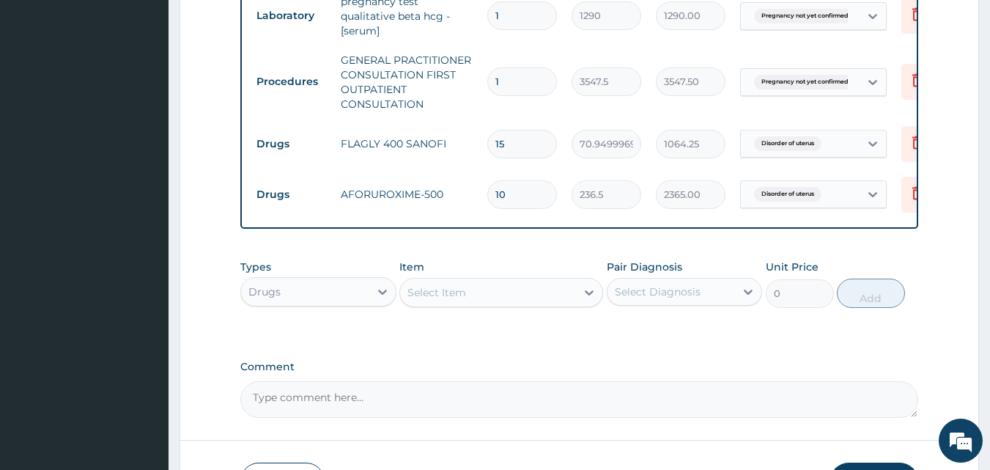
scroll to position [660, 0]
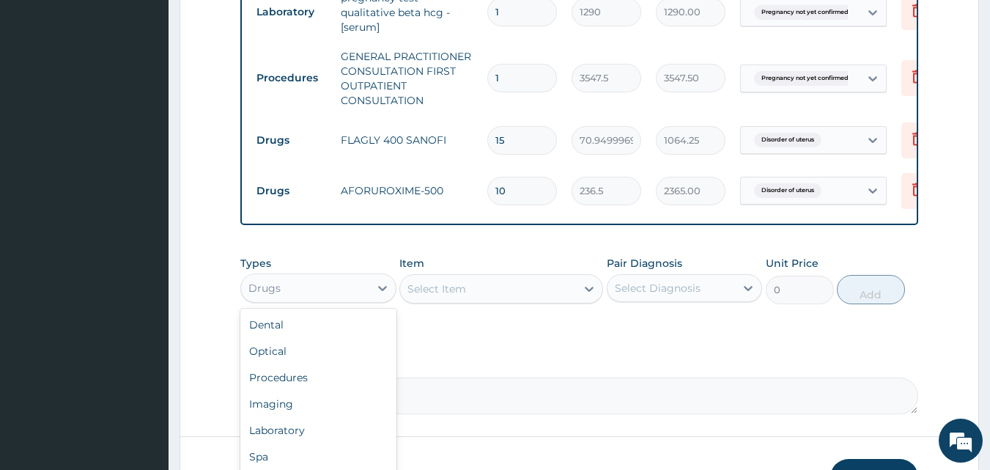
click at [316, 284] on div "Drugs" at bounding box center [305, 287] width 128 height 23
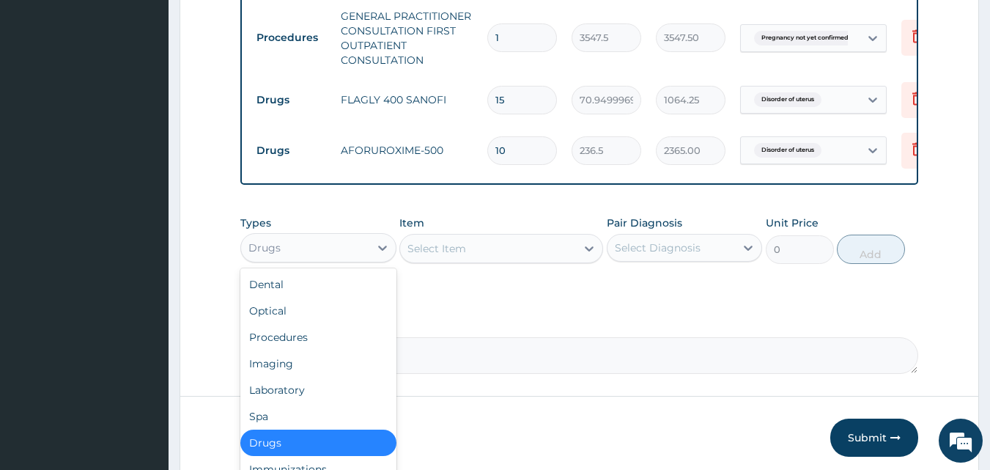
scroll to position [733, 0]
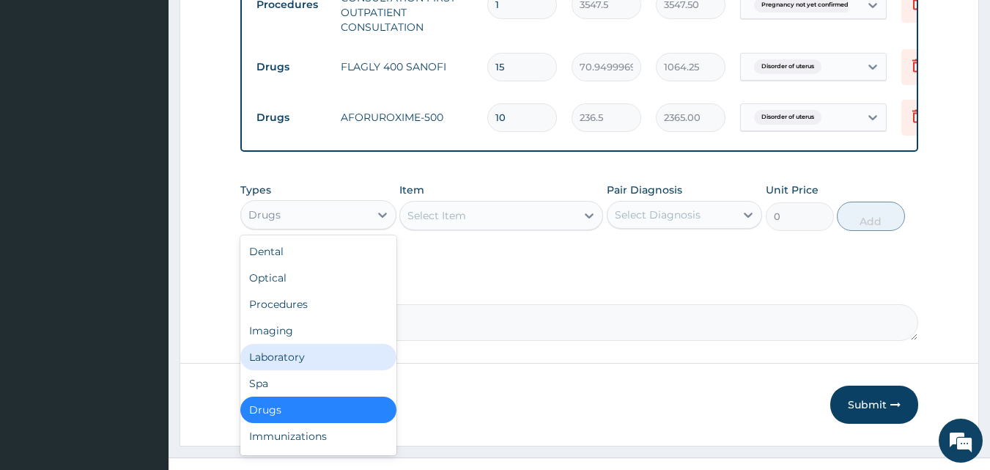
click at [262, 365] on div "Laboratory" at bounding box center [318, 357] width 156 height 26
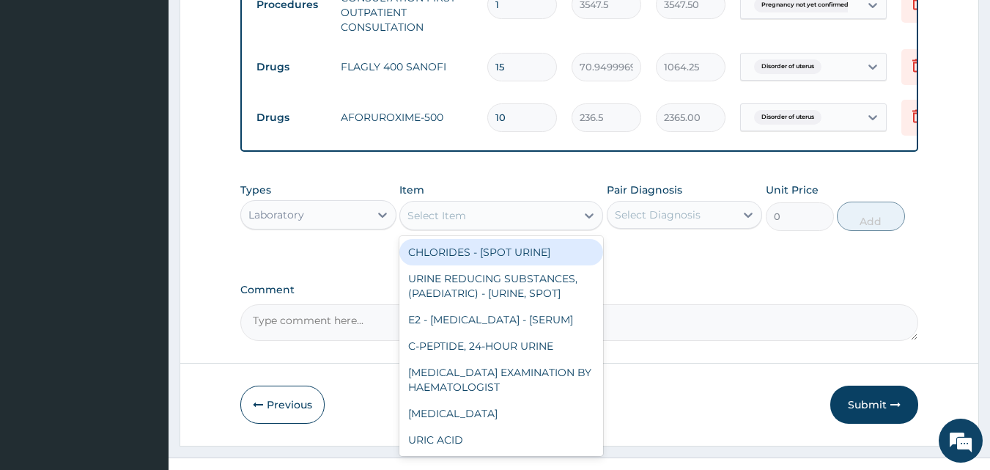
click at [491, 221] on div "Select Item" at bounding box center [488, 215] width 176 height 23
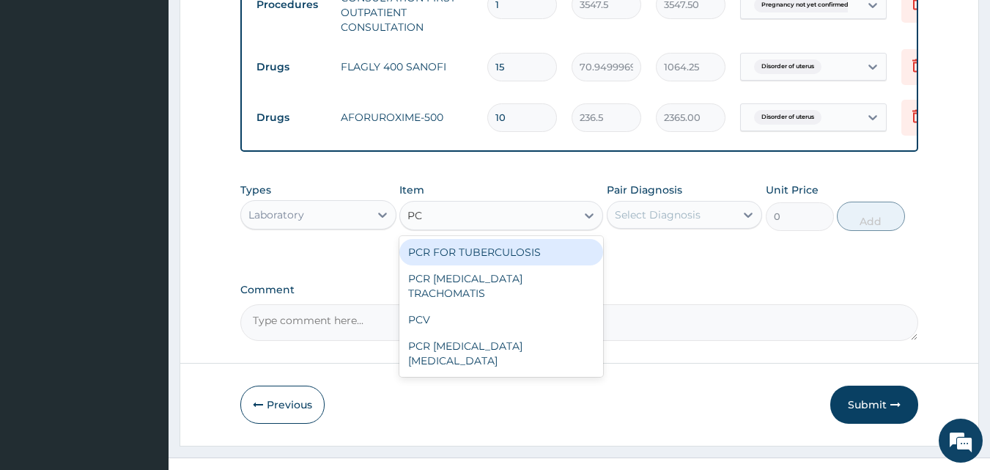
type input "PCV"
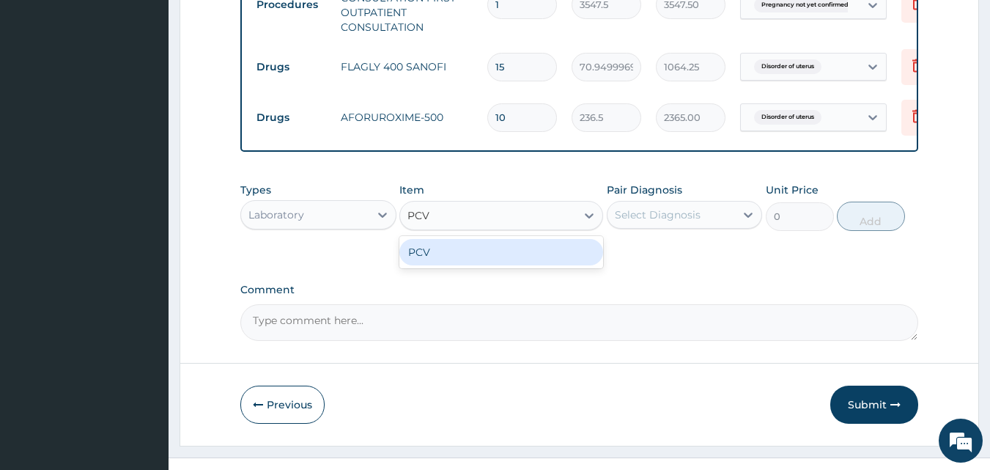
click at [502, 255] on div "PCV" at bounding box center [501, 252] width 204 height 26
type input "2150"
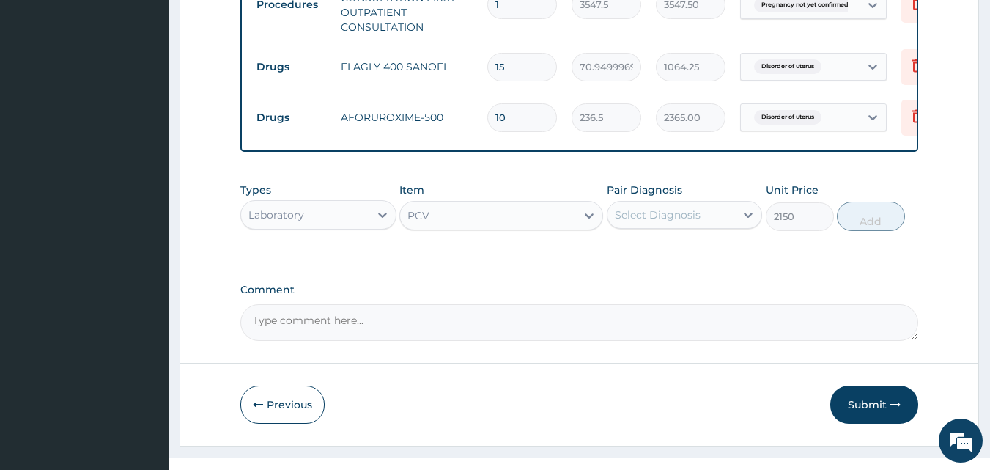
click at [672, 222] on div "Select Diagnosis" at bounding box center [658, 214] width 86 height 15
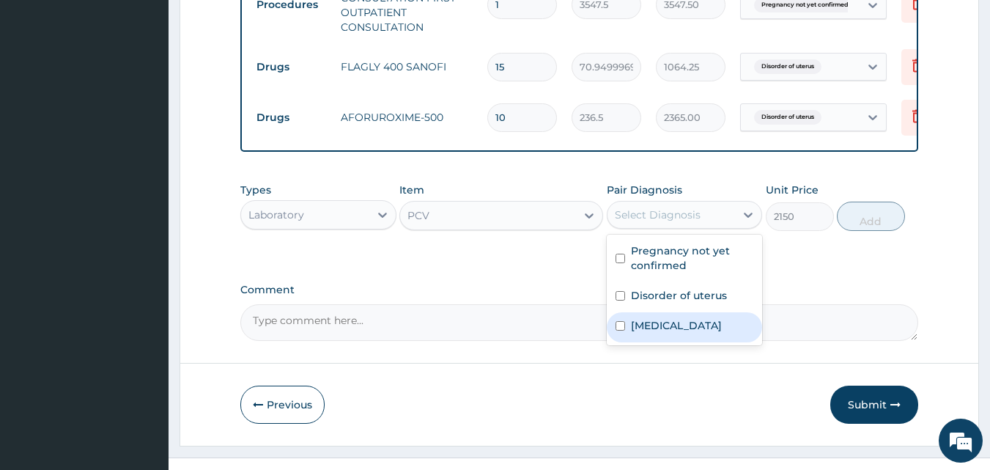
click at [689, 323] on div "[MEDICAL_DATA]" at bounding box center [684, 327] width 156 height 30
checkbox input "true"
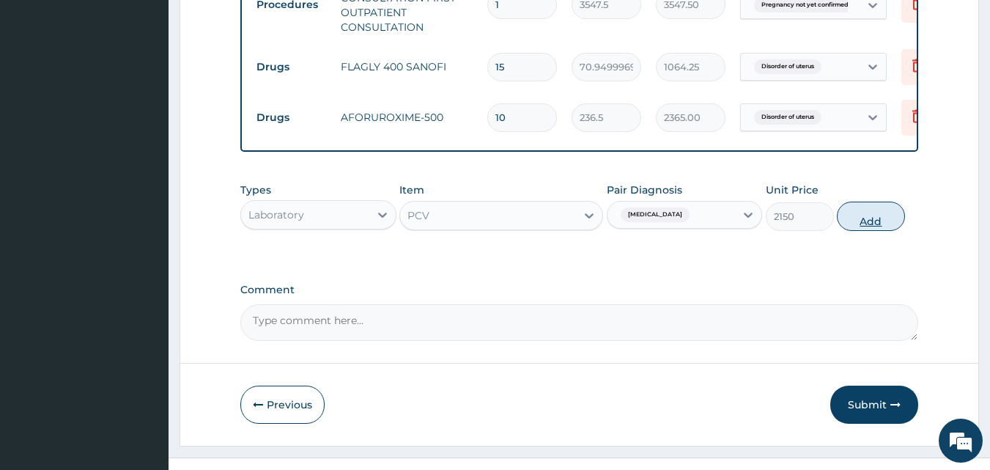
click at [880, 224] on button "Add" at bounding box center [870, 215] width 68 height 29
type input "0"
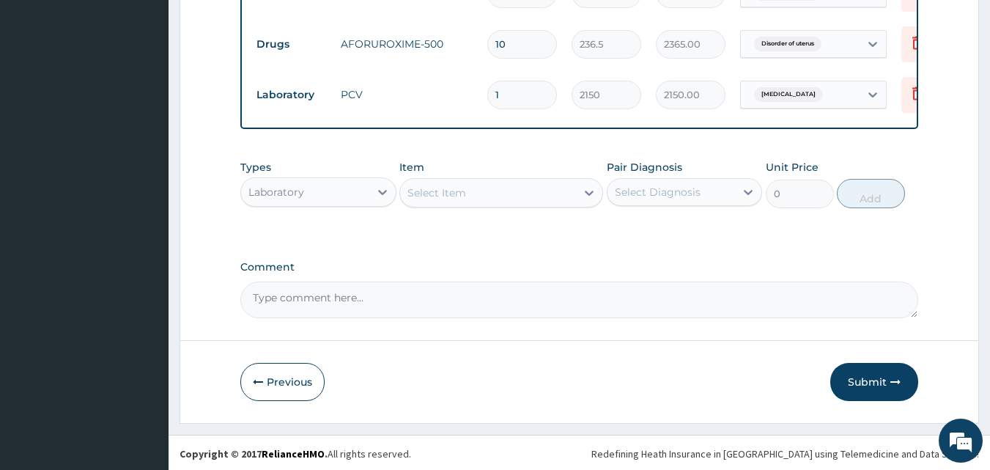
scroll to position [812, 0]
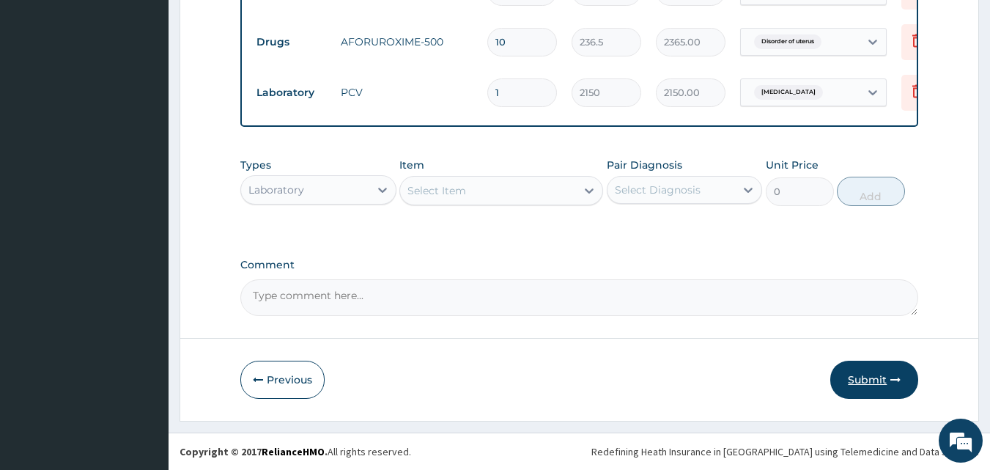
click at [872, 374] on button "Submit" at bounding box center [874, 379] width 88 height 38
